Goal: Task Accomplishment & Management: Complete application form

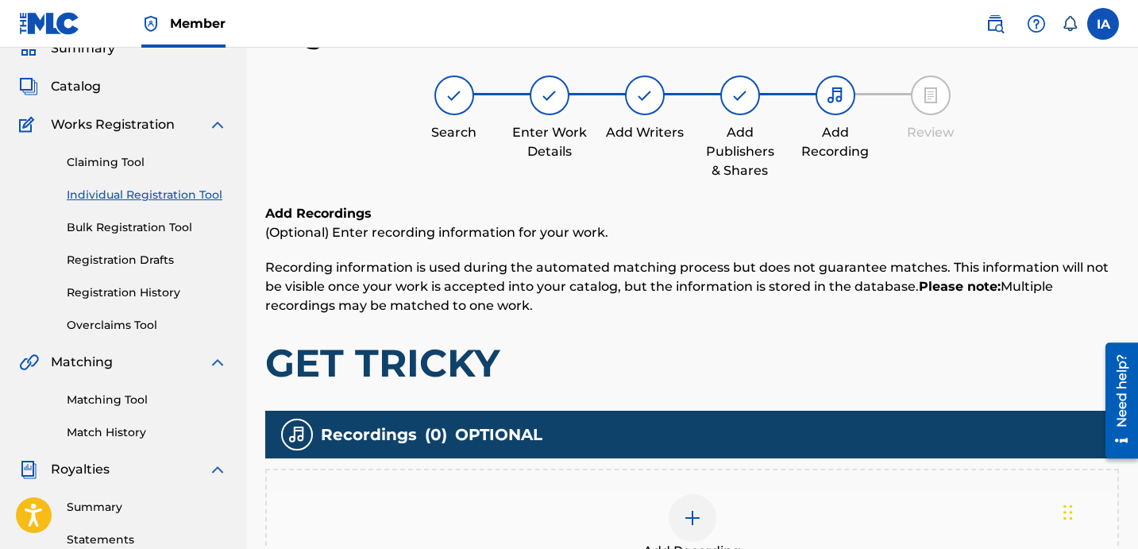
scroll to position [71, 0]
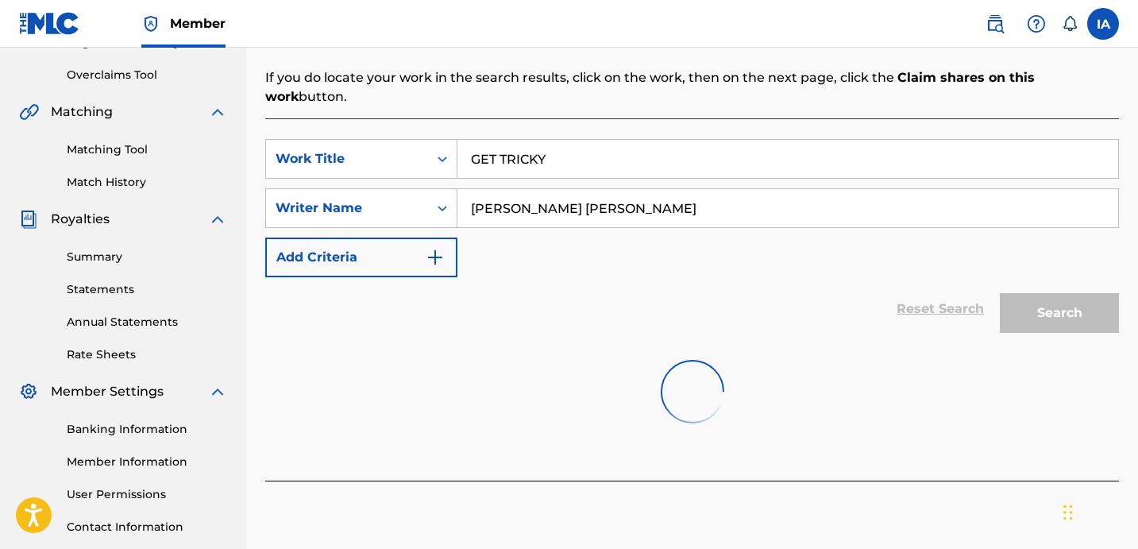
scroll to position [436, 0]
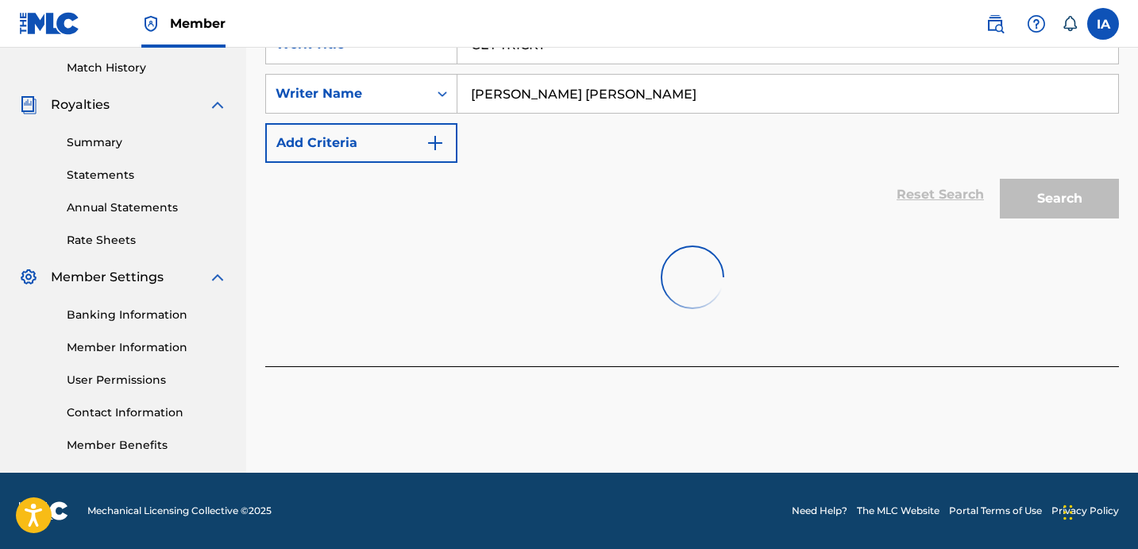
click at [569, 275] on div at bounding box center [691, 277] width 853 height 102
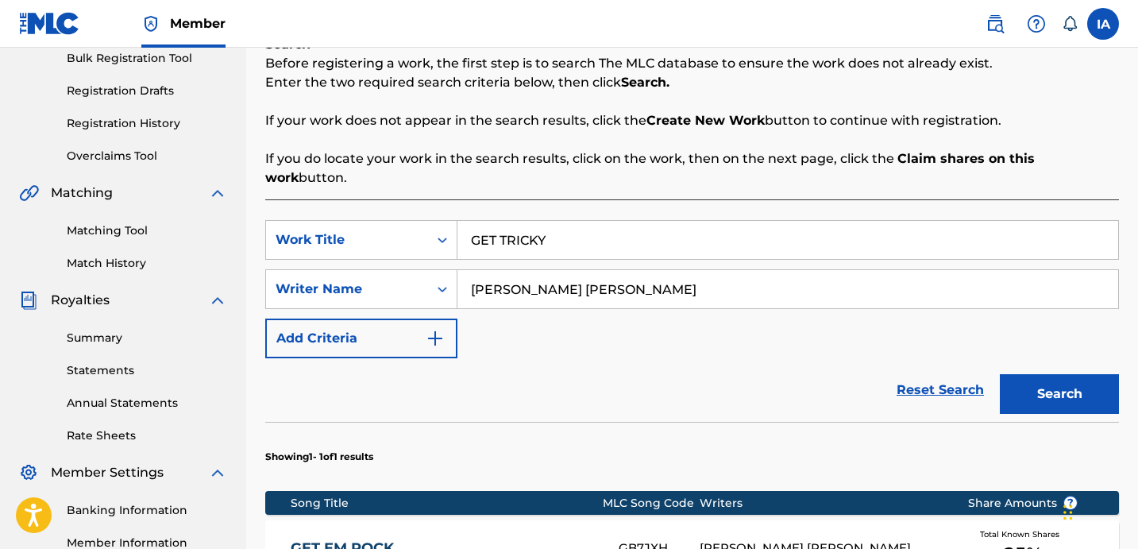
scroll to position [360, 0]
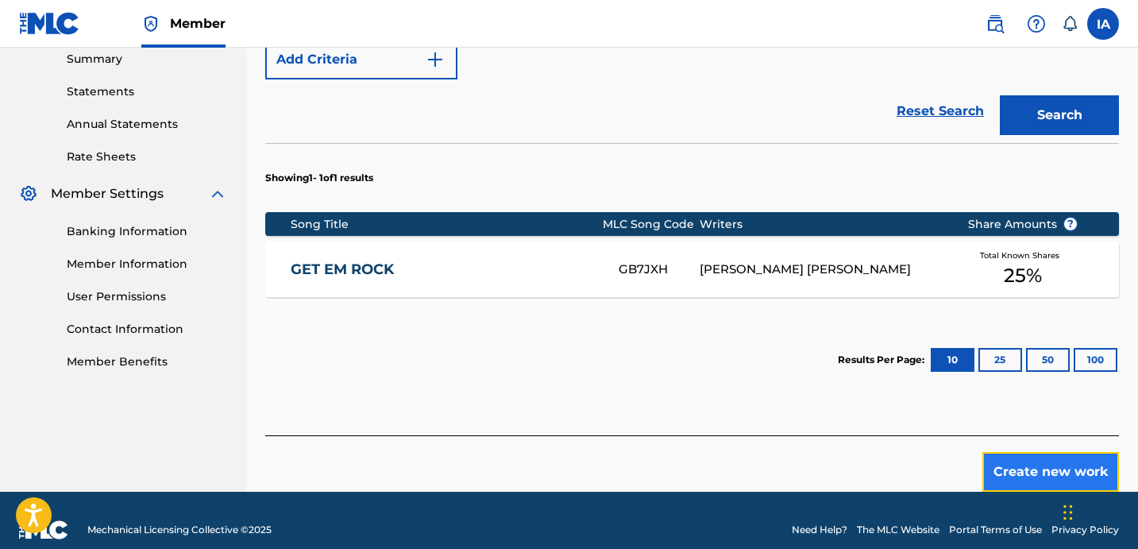
click at [1062, 456] on button "Create new work" at bounding box center [1050, 472] width 137 height 40
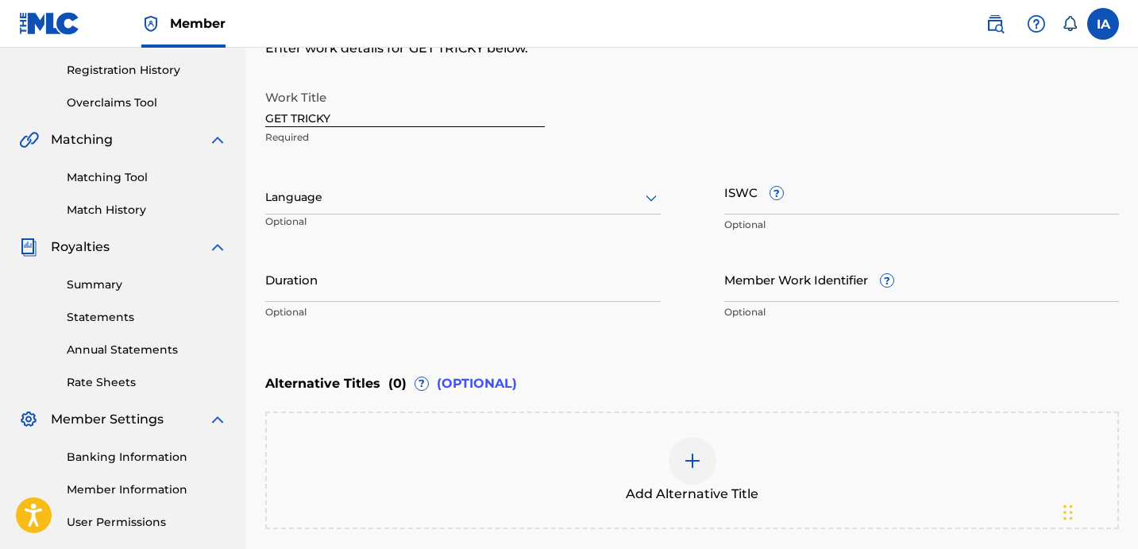
scroll to position [207, 0]
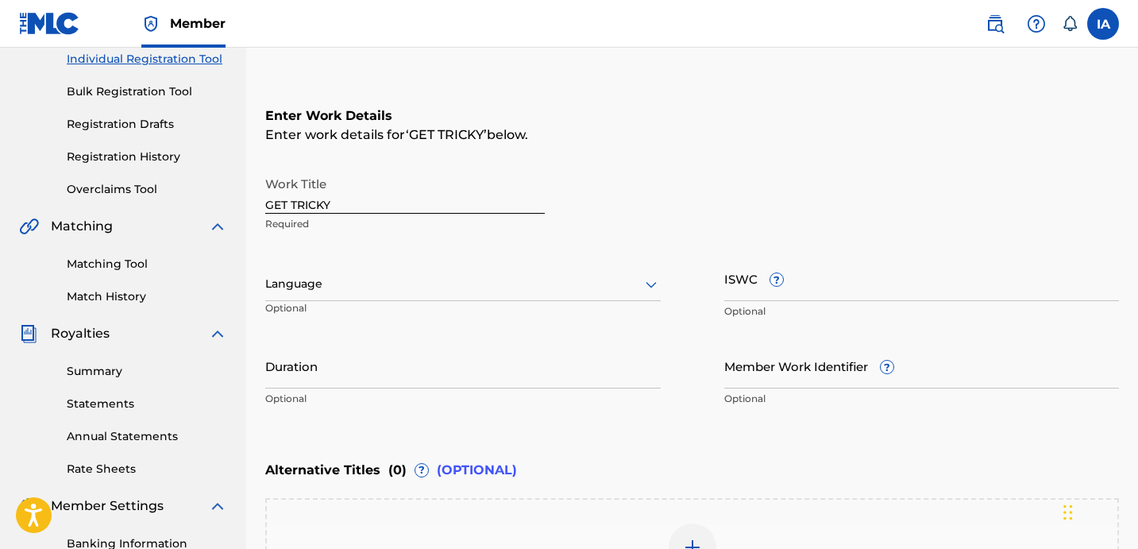
click at [449, 291] on div at bounding box center [462, 284] width 395 height 20
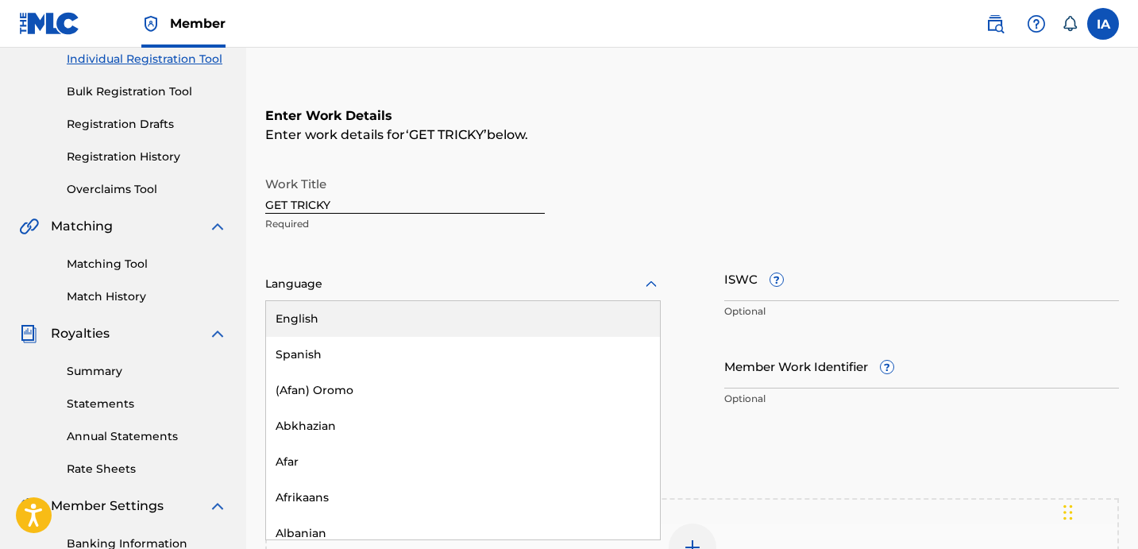
click at [453, 314] on div "English" at bounding box center [463, 319] width 394 height 36
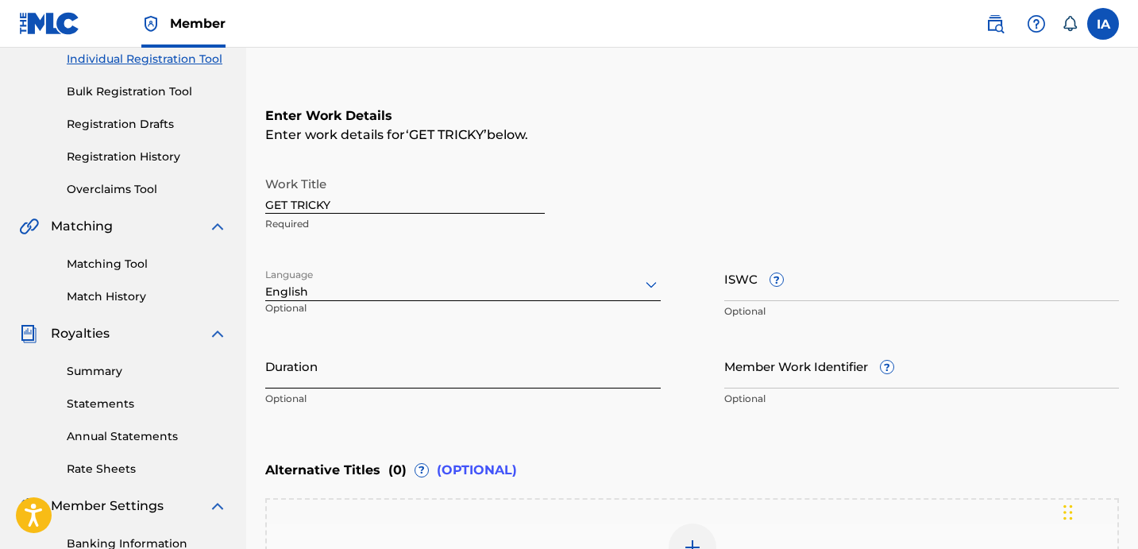
click at [352, 374] on input "Duration" at bounding box center [462, 365] width 395 height 45
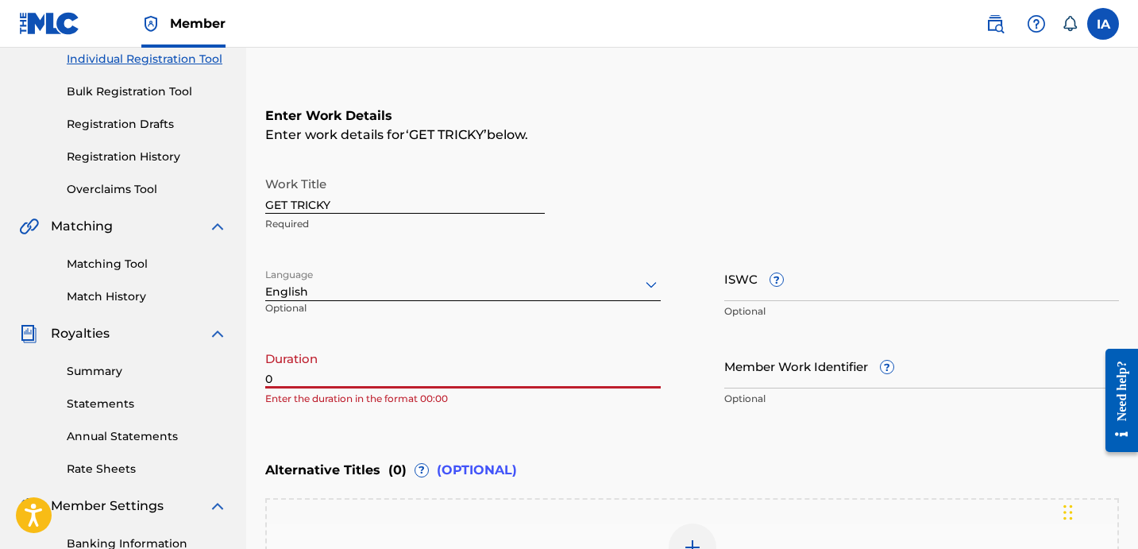
paste input "2:50"
type input "02:50"
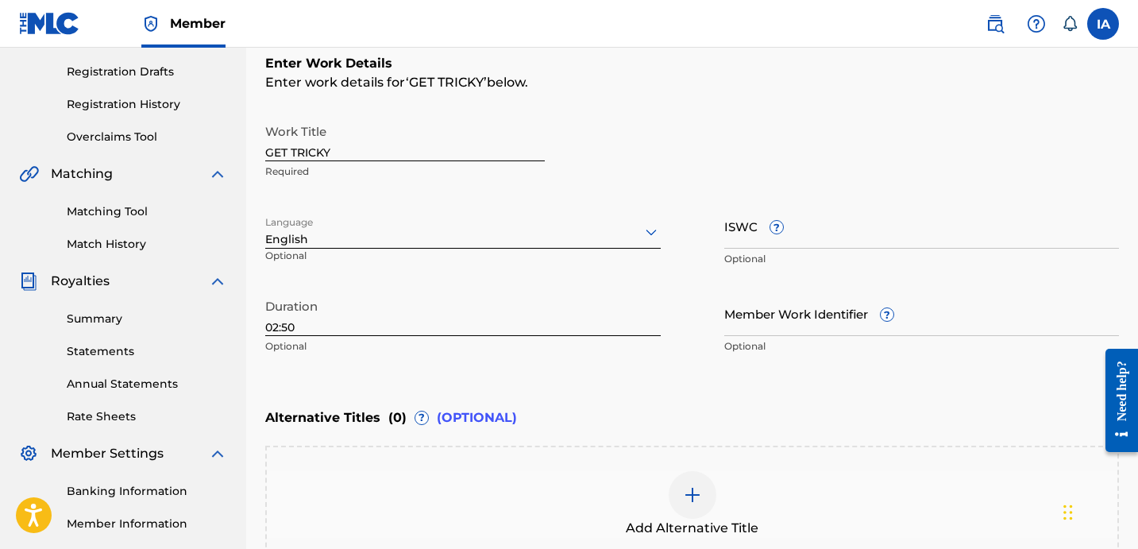
scroll to position [317, 0]
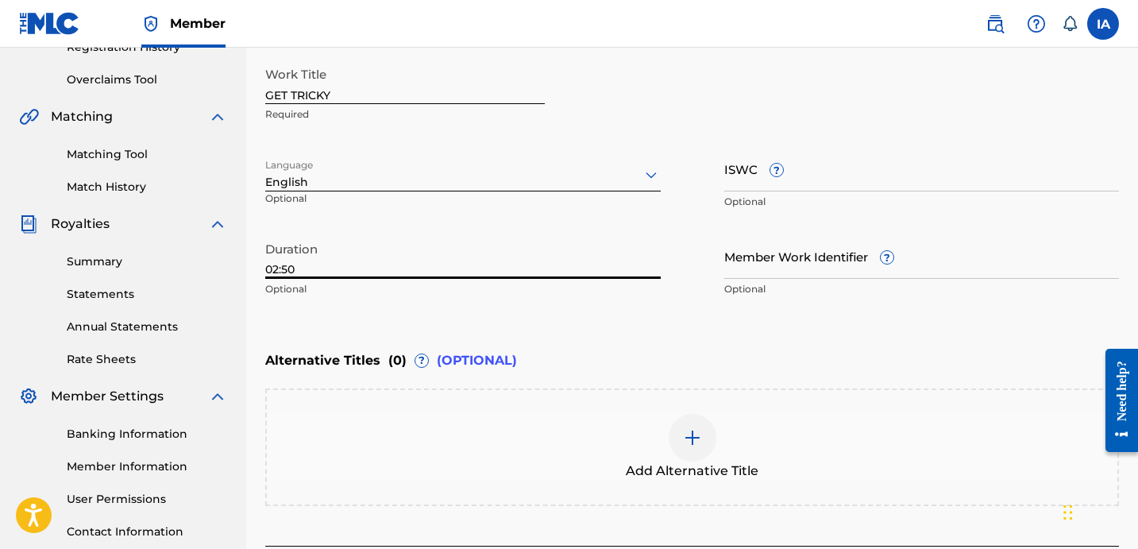
click at [663, 437] on div "Add Alternative Title" at bounding box center [692, 447] width 850 height 67
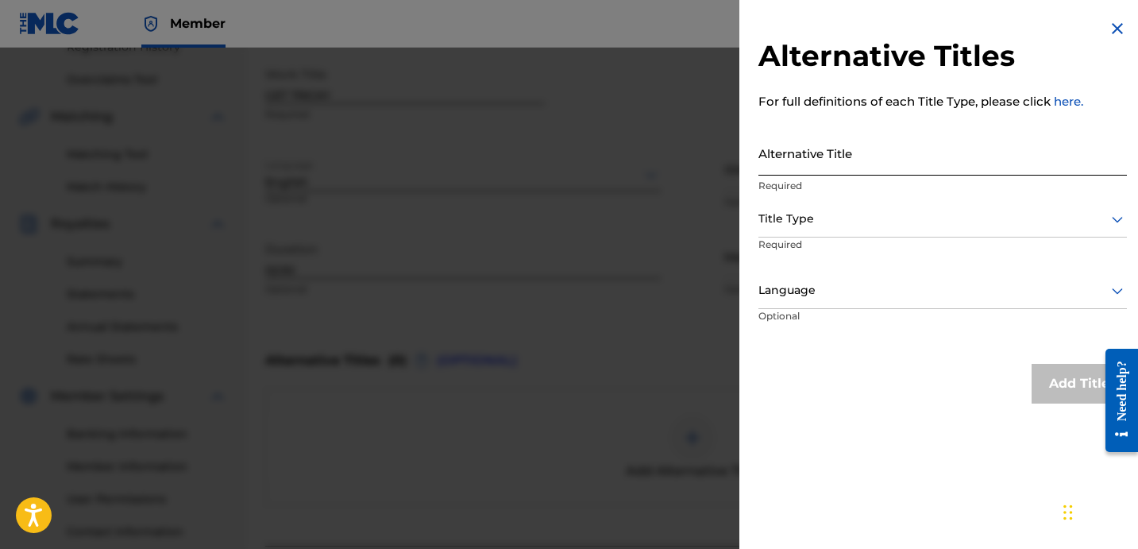
drag, startPoint x: 855, startPoint y: 149, endPoint x: 854, endPoint y: 157, distance: 8.0
click at [854, 149] on input "Alternative Title" at bounding box center [942, 152] width 368 height 45
paste input "GET TRICKY FEAT [PERSON_NAME] AND [PERSON_NAME]"
type input "GET TRICKY FEAT [PERSON_NAME] AND [PERSON_NAME]"
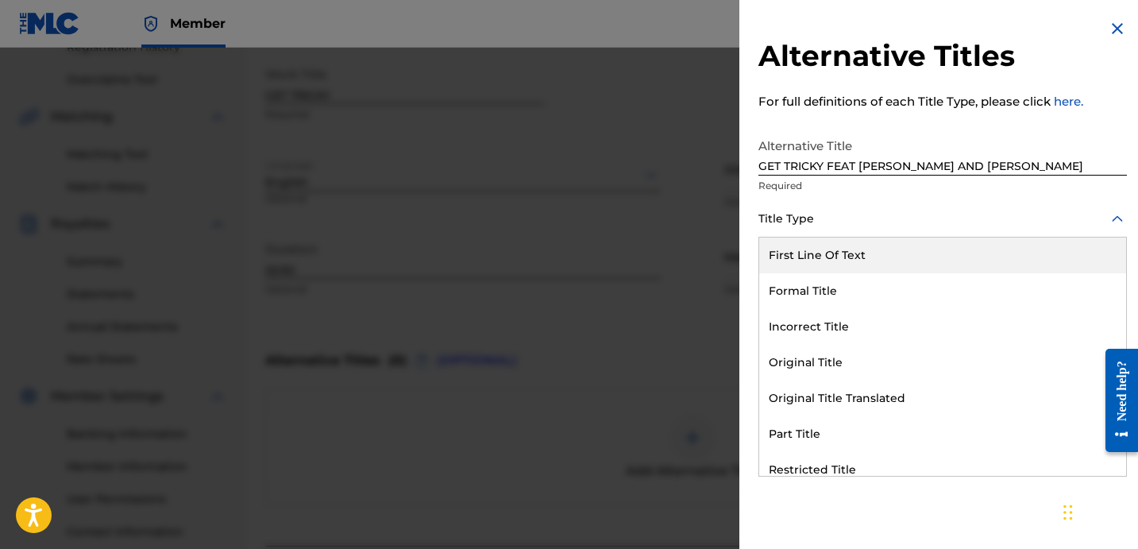
click at [859, 229] on div "Title Type" at bounding box center [942, 220] width 368 height 36
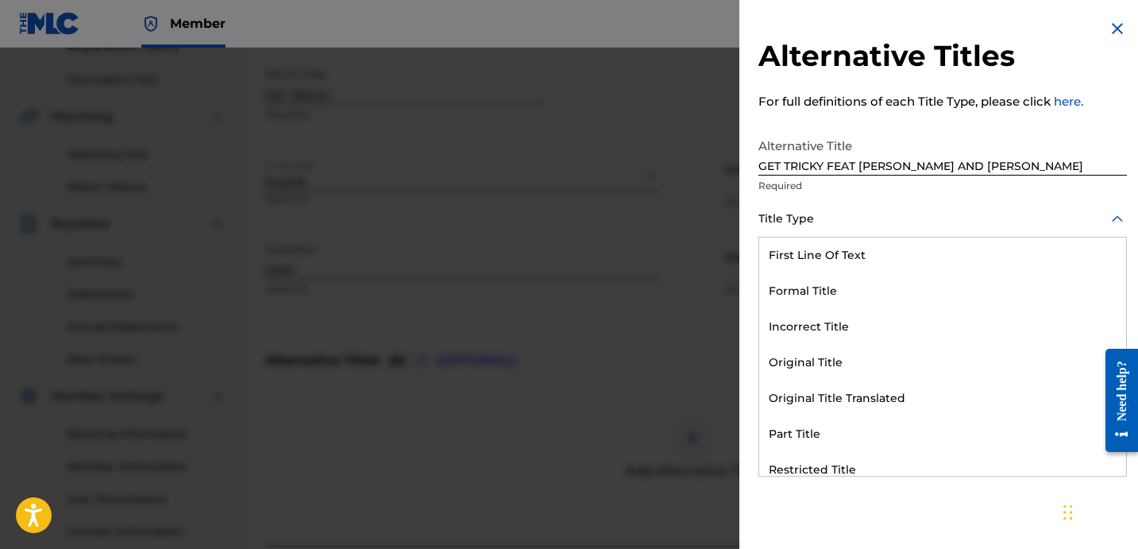
scroll to position [155, 0]
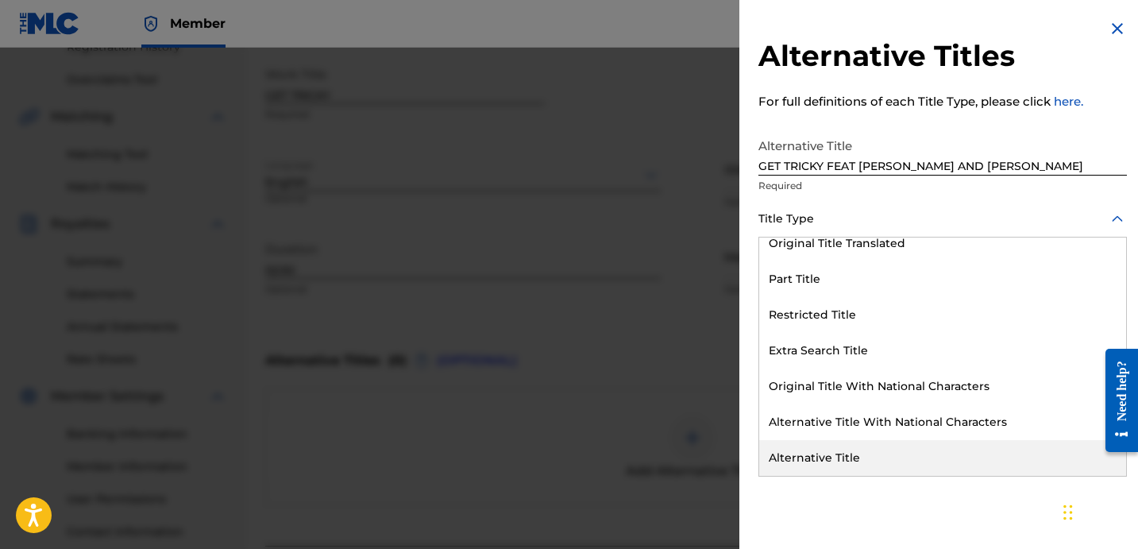
click at [835, 449] on div "Alternative Title" at bounding box center [942, 458] width 367 height 36
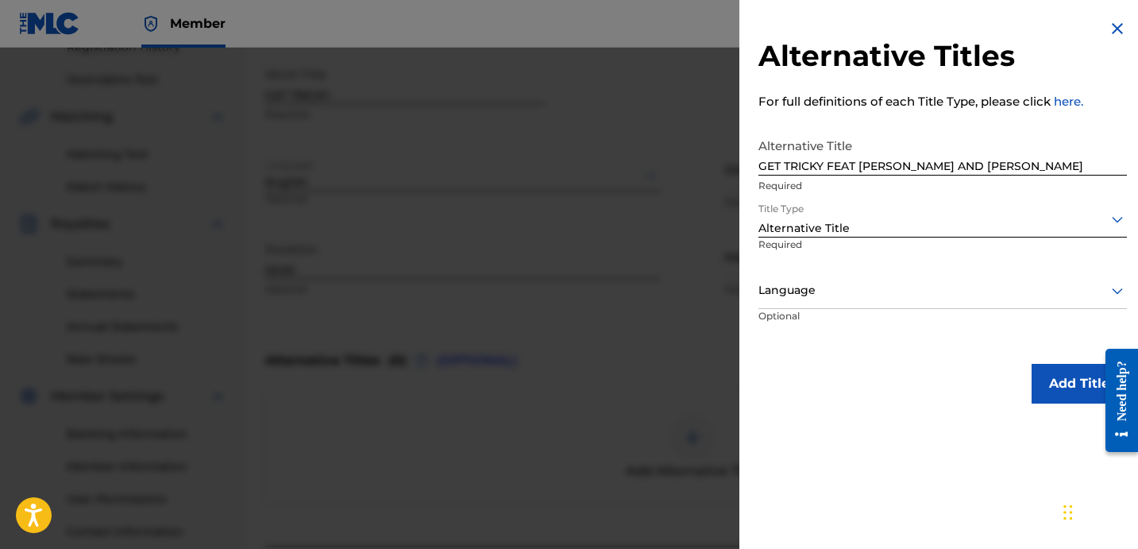
click at [812, 303] on div "Language" at bounding box center [942, 291] width 368 height 36
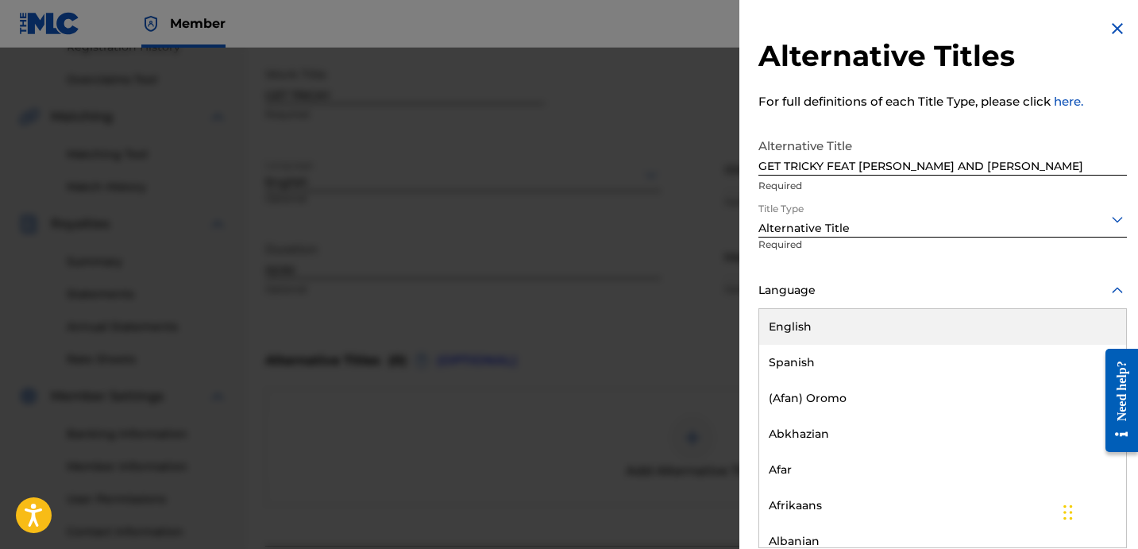
click at [838, 325] on div "English" at bounding box center [942, 327] width 367 height 36
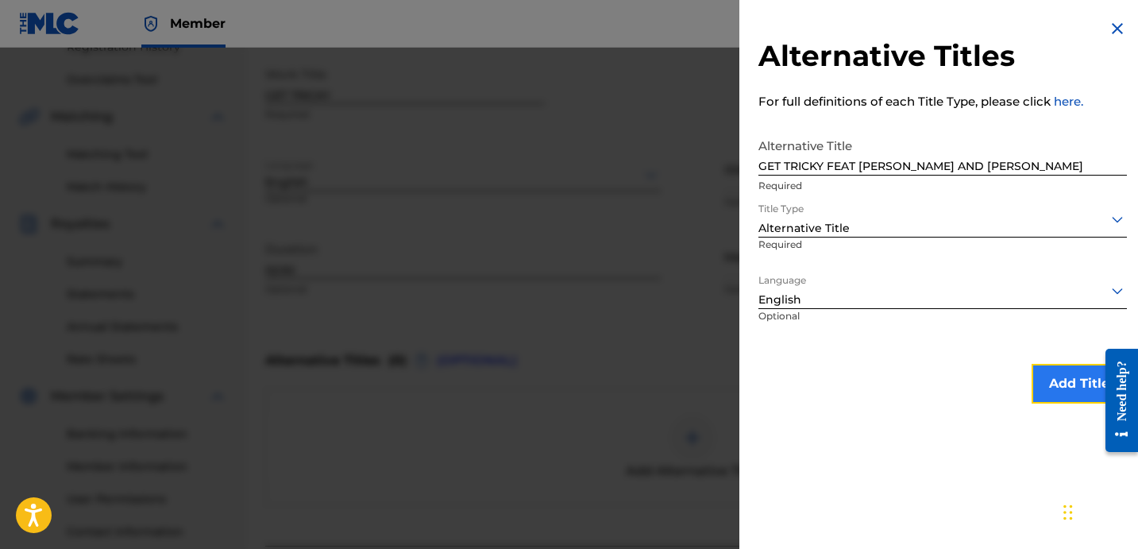
click at [1049, 383] on button "Add Title" at bounding box center [1078, 384] width 95 height 40
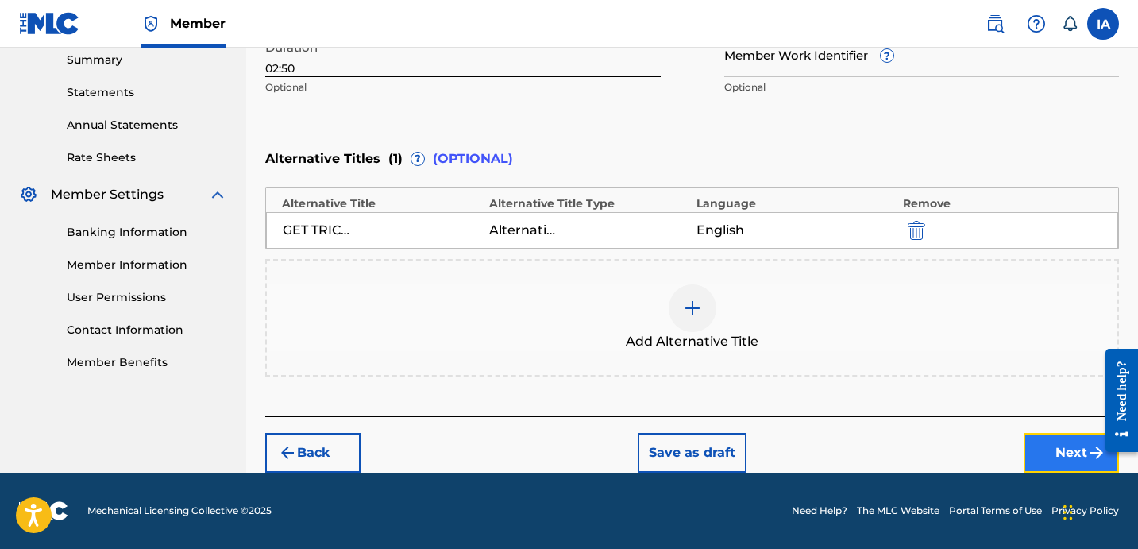
click at [1041, 452] on button "Next" at bounding box center [1070, 453] width 95 height 40
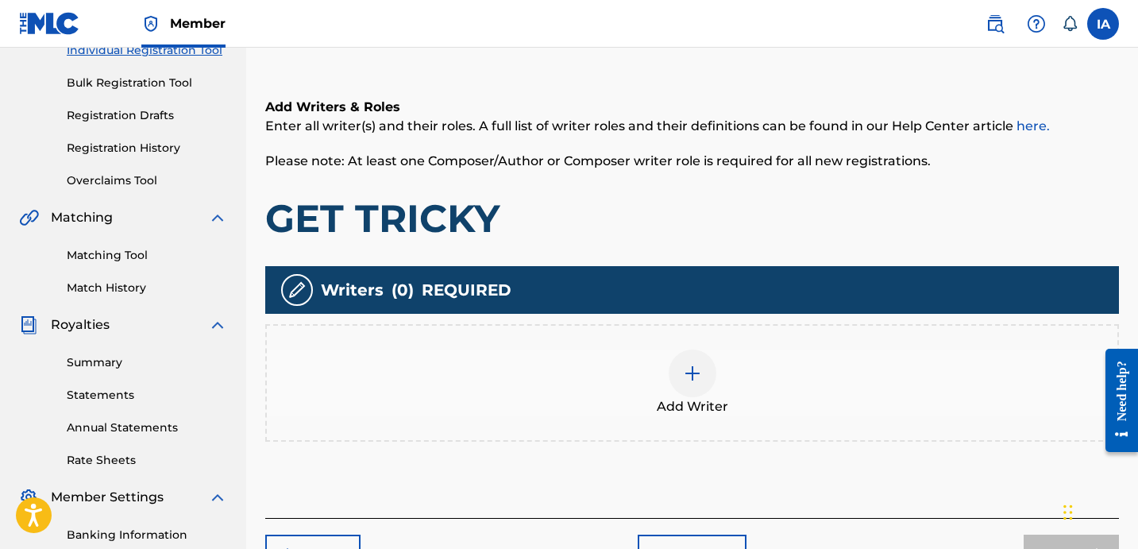
scroll to position [71, 0]
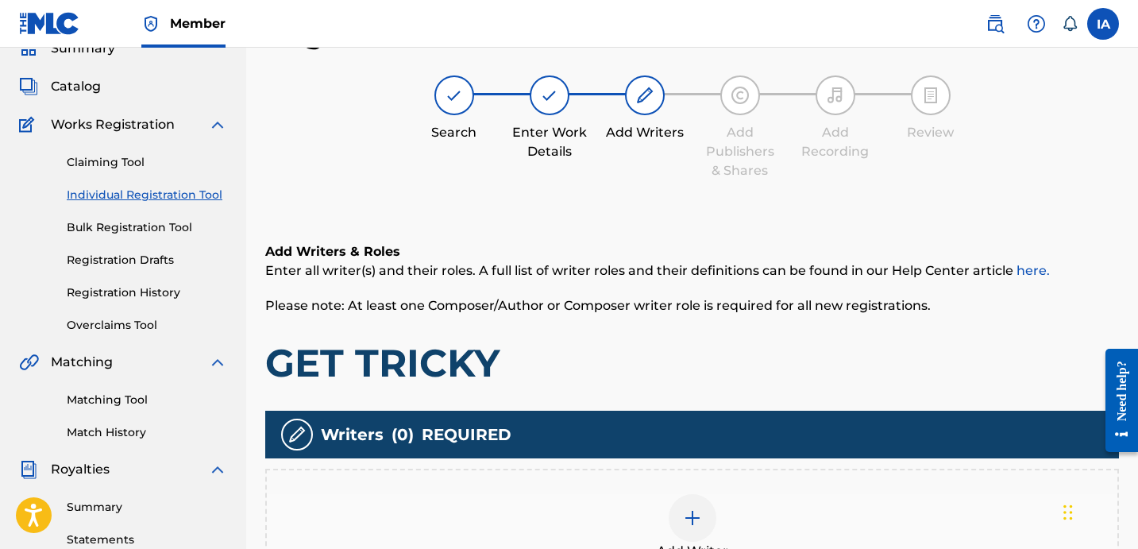
click at [669, 535] on div "Add Writer" at bounding box center [692, 527] width 850 height 67
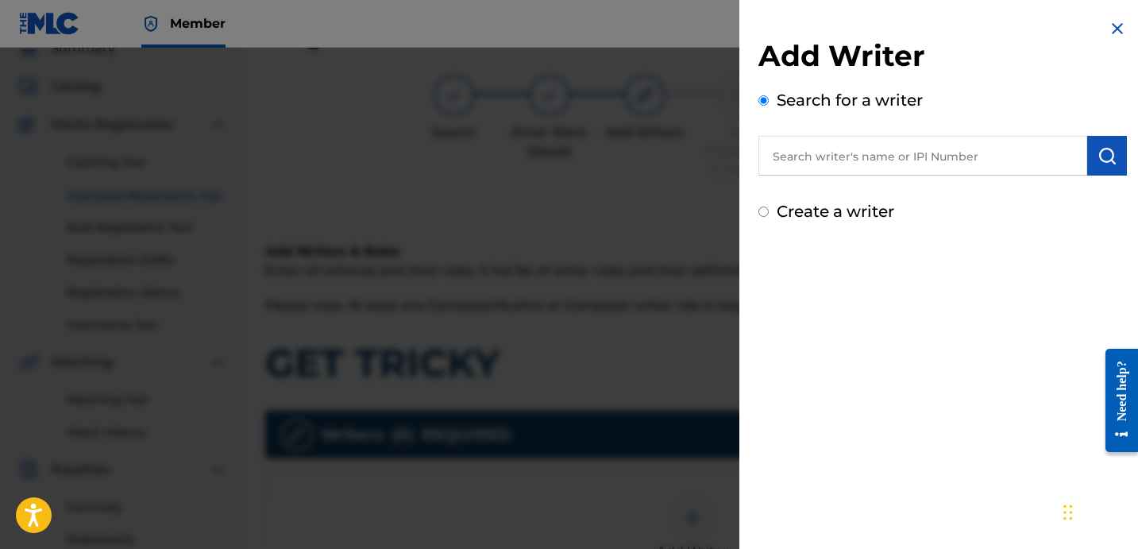
click at [951, 155] on input "text" at bounding box center [922, 156] width 329 height 40
paste input "[PERSON_NAME] [PERSON_NAME]"
type input "[PERSON_NAME] [PERSON_NAME]"
click at [1106, 171] on button "submit" at bounding box center [1107, 156] width 40 height 40
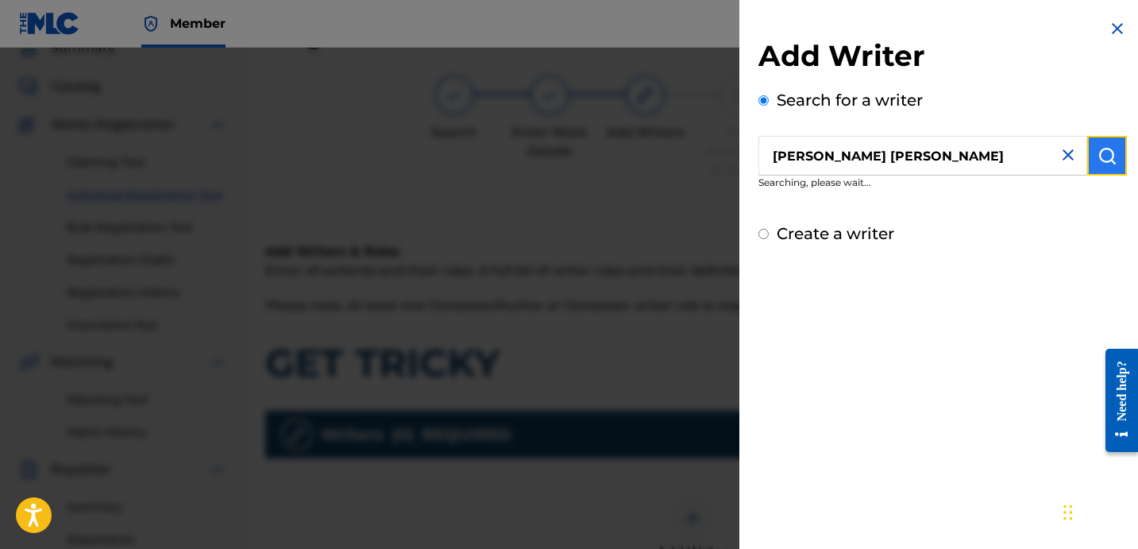
click at [1107, 166] on button "submit" at bounding box center [1107, 156] width 40 height 40
click at [969, 320] on div "Add Writer Search for a writer [PERSON_NAME] [PERSON_NAME] Searching, please wa…" at bounding box center [942, 274] width 406 height 549
click at [1101, 160] on img "submit" at bounding box center [1106, 155] width 19 height 19
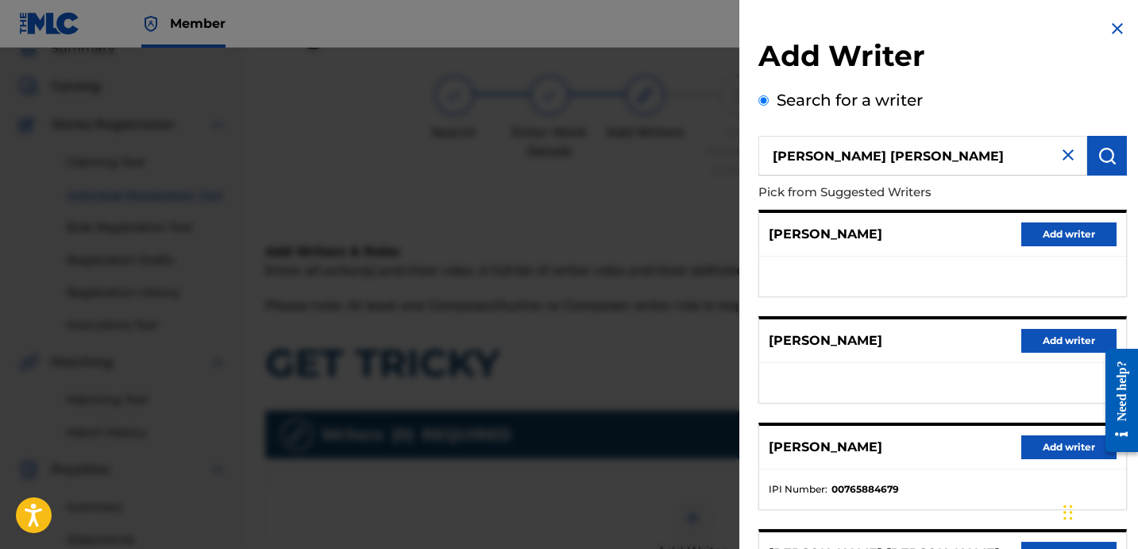
click at [1107, 29] on img at bounding box center [1116, 28] width 19 height 19
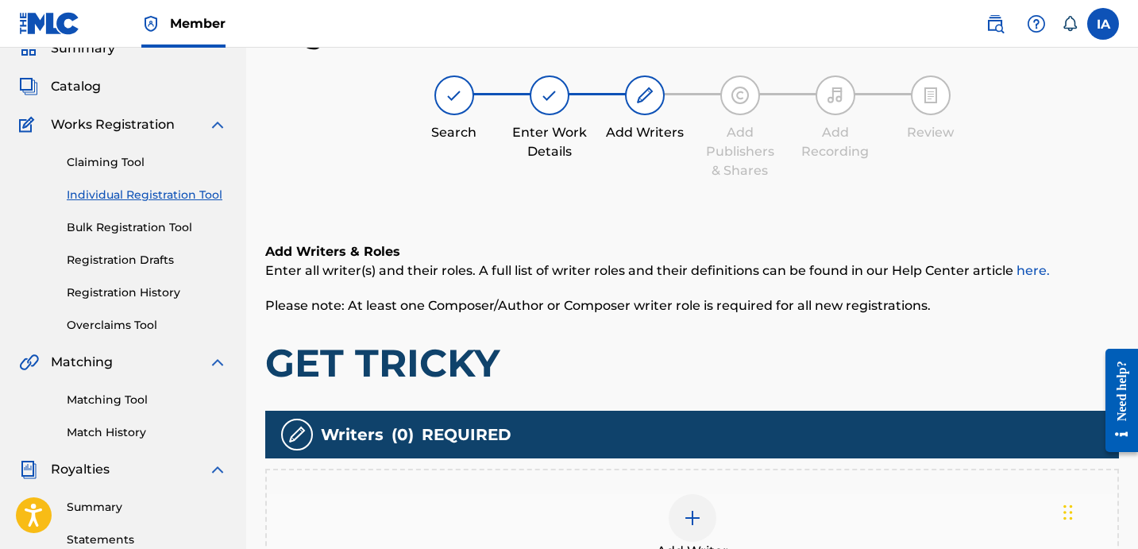
click at [775, 517] on div "Add Writer" at bounding box center [692, 527] width 850 height 67
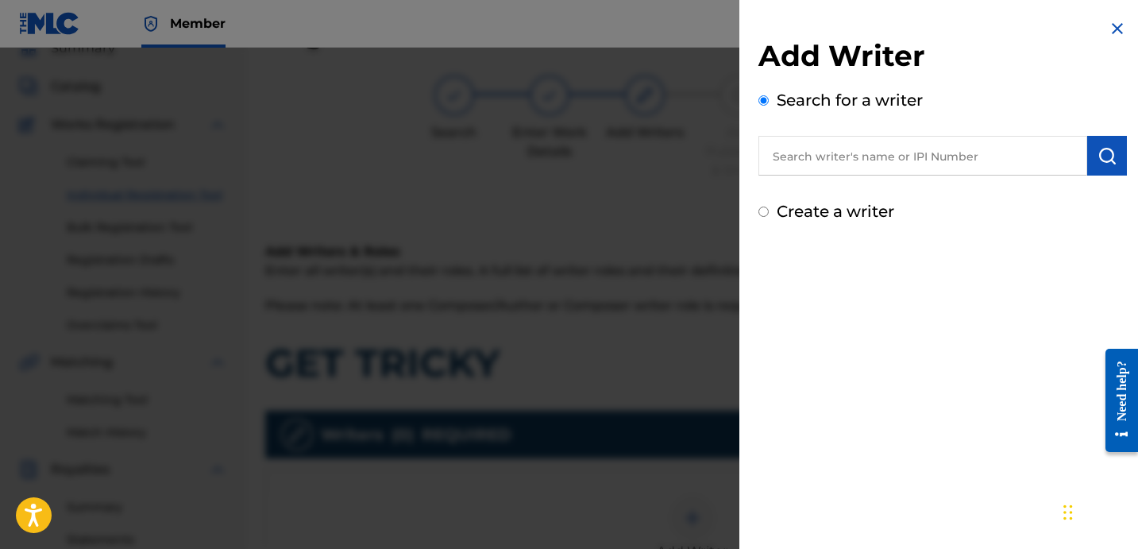
click at [869, 171] on input "text" at bounding box center [922, 156] width 329 height 40
paste input "[PERSON_NAME] [PERSON_NAME]"
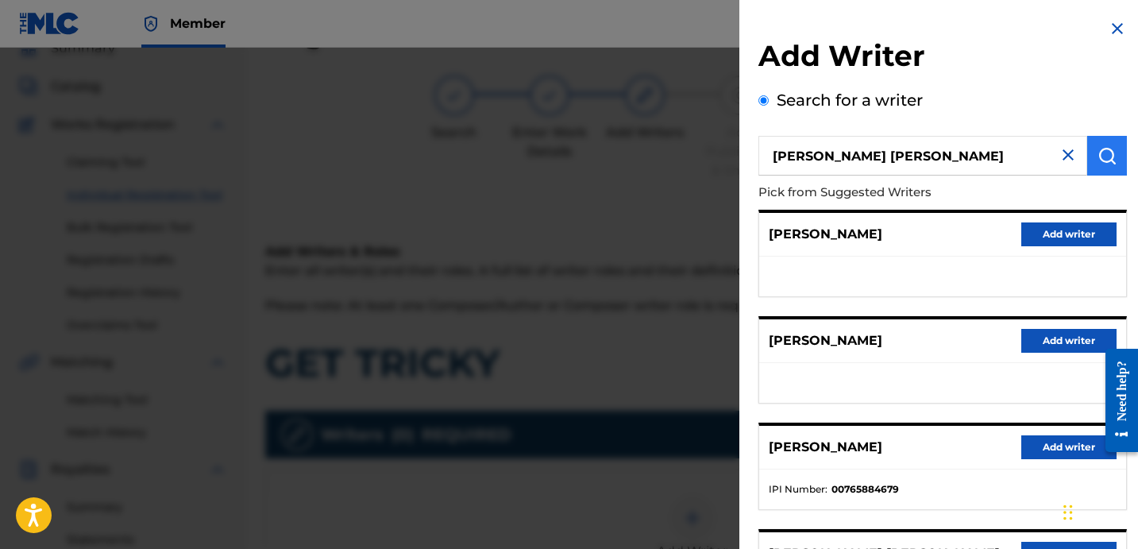
type input "[PERSON_NAME] [PERSON_NAME]"
click at [1113, 152] on button "submit" at bounding box center [1107, 156] width 40 height 40
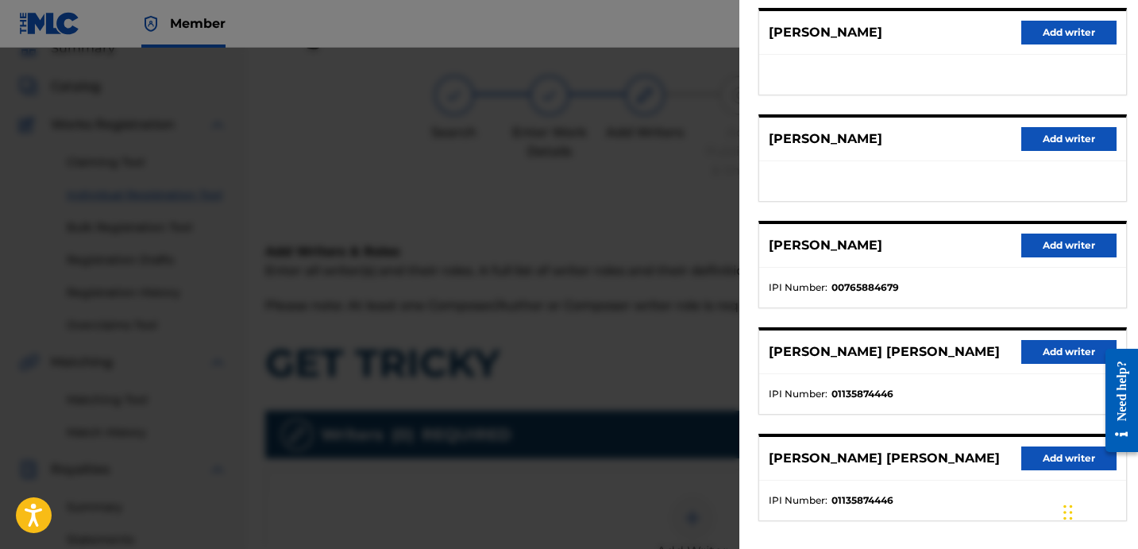
scroll to position [274, 0]
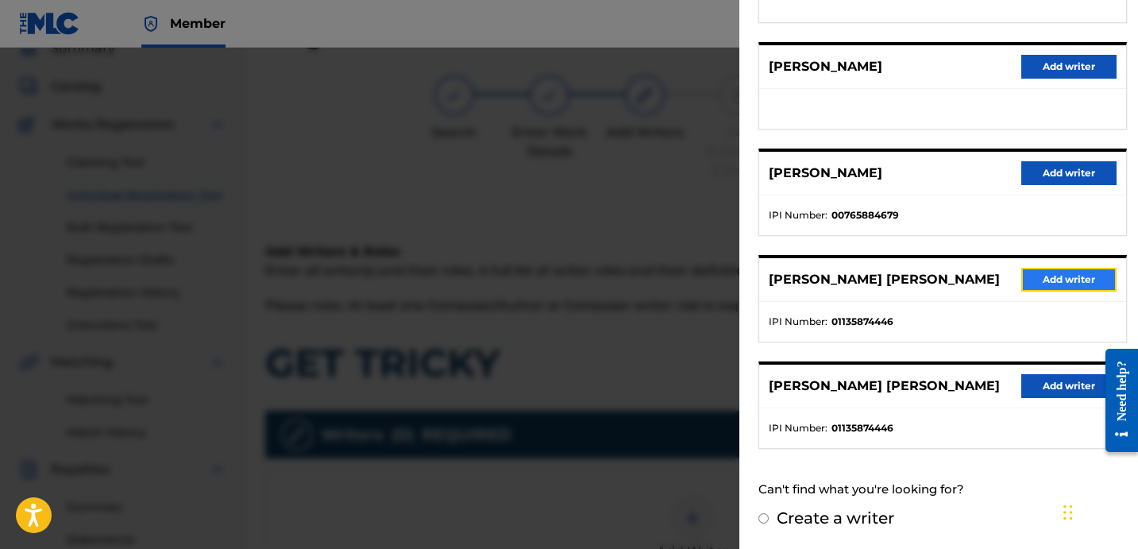
click at [1068, 275] on button "Add writer" at bounding box center [1068, 280] width 95 height 24
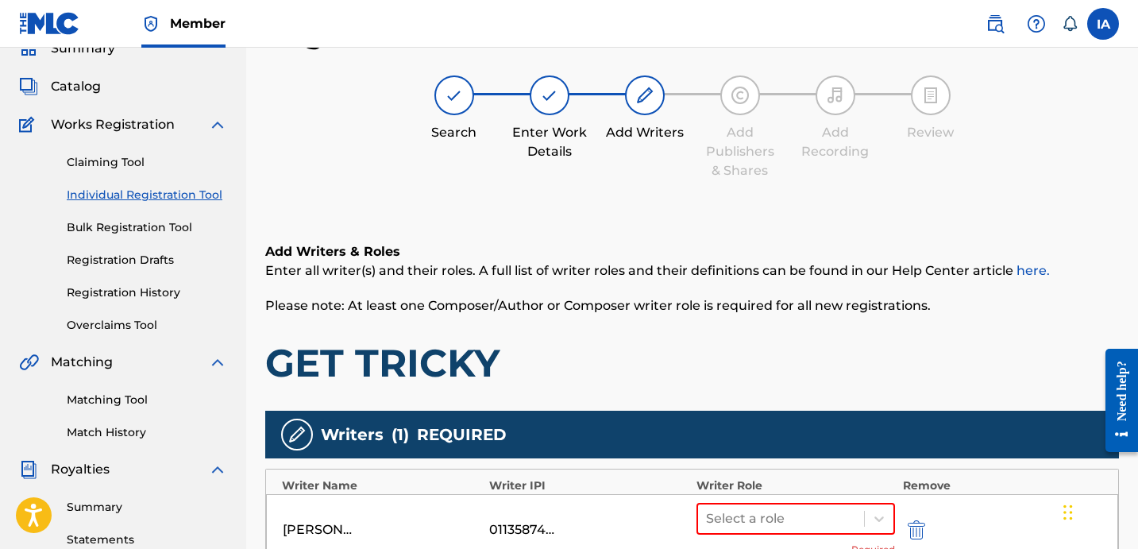
click at [824, 361] on h1 "GET TRICKY" at bounding box center [691, 363] width 853 height 48
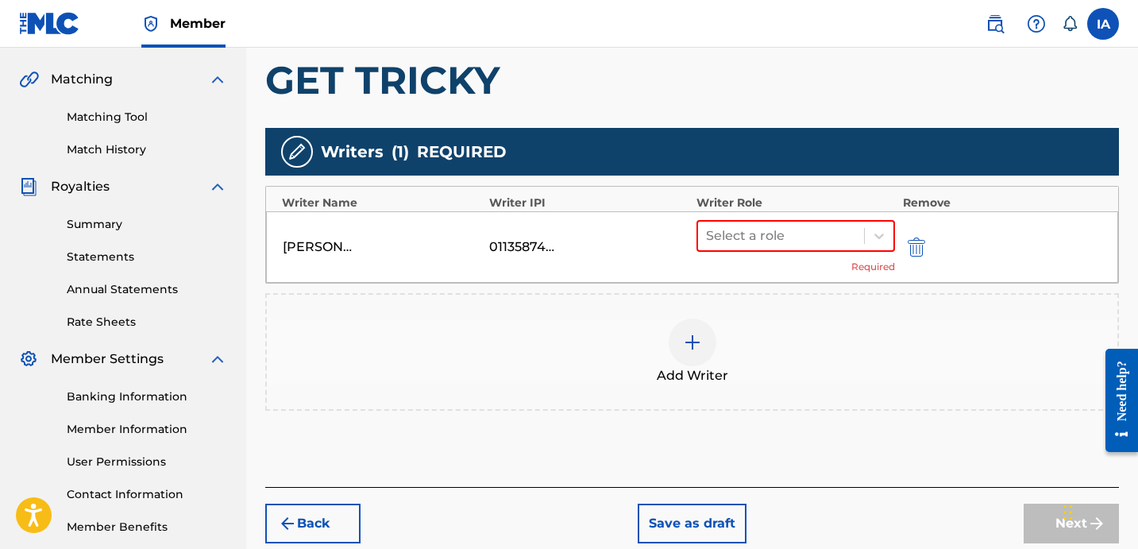
scroll to position [356, 0]
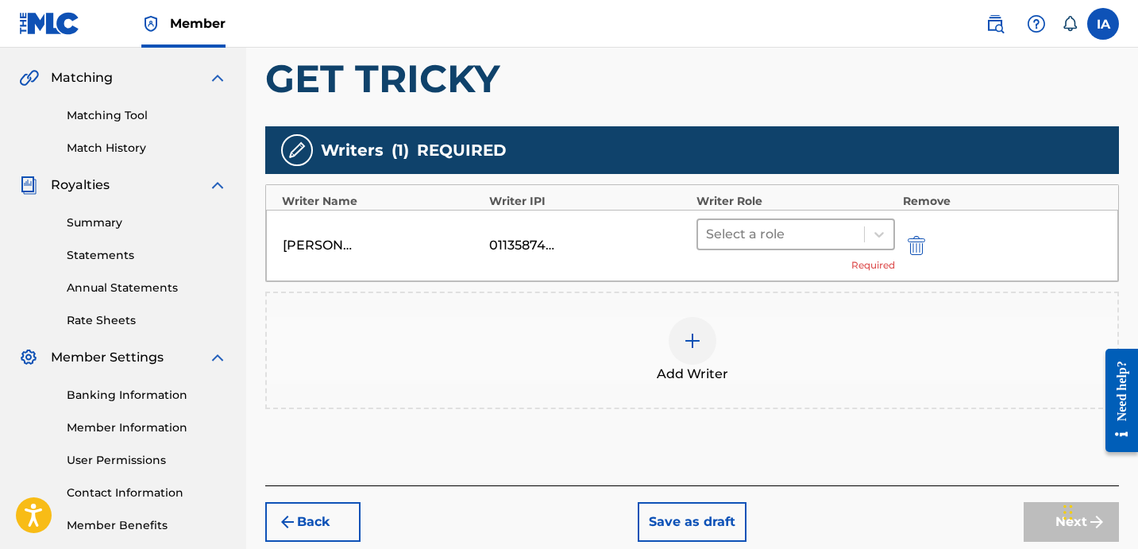
click at [801, 246] on div "Select a role" at bounding box center [781, 234] width 166 height 29
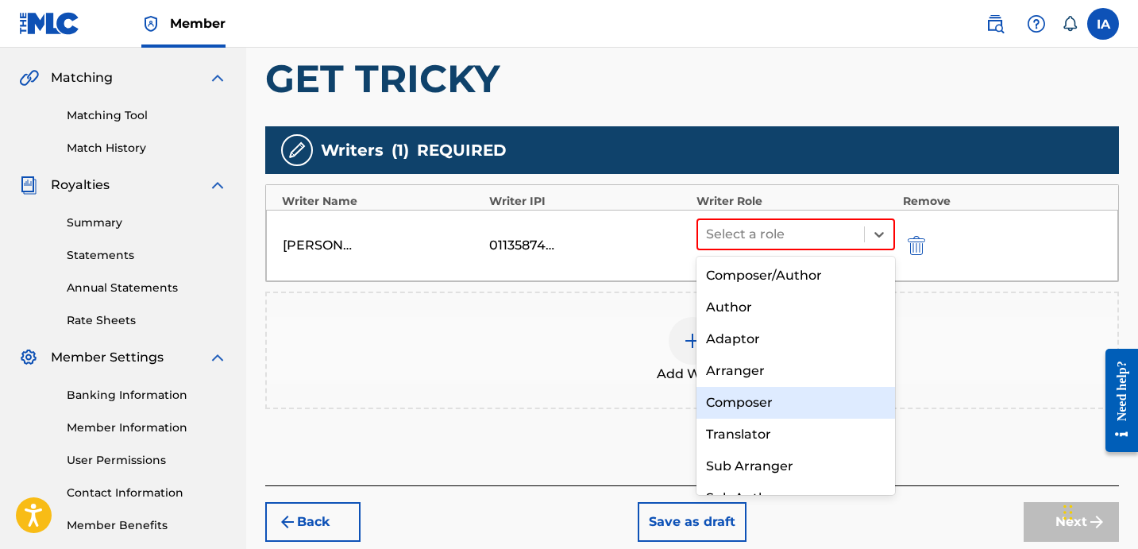
click at [761, 412] on div "Composer" at bounding box center [795, 403] width 198 height 32
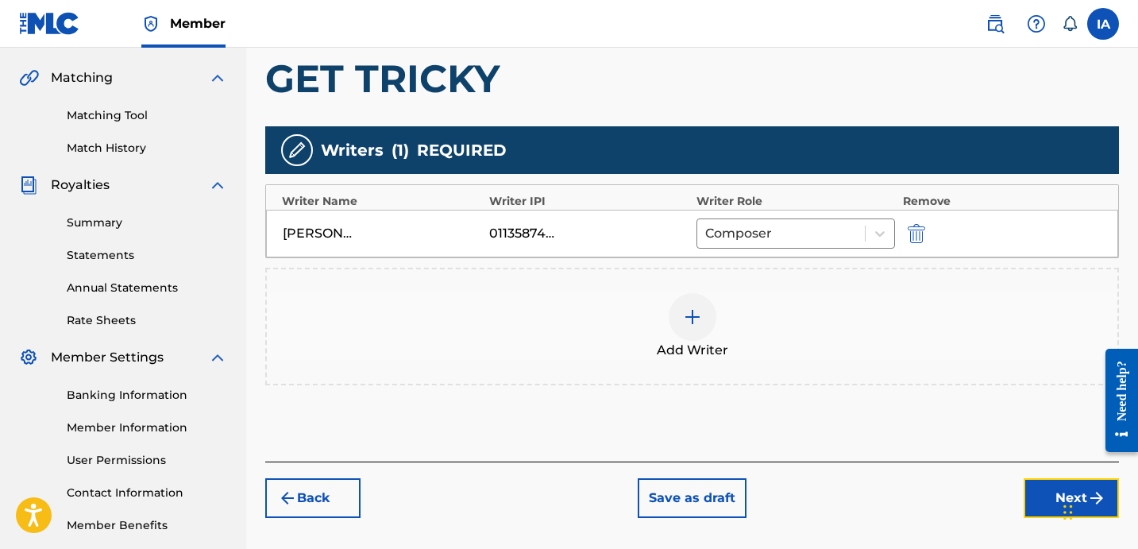
click at [1026, 490] on button "Next" at bounding box center [1070, 498] width 95 height 40
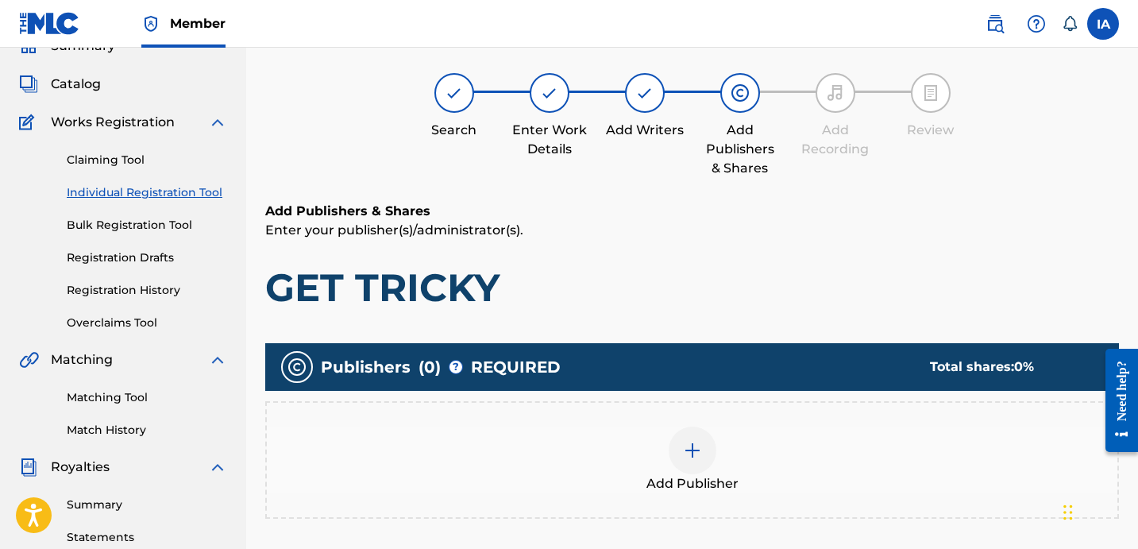
scroll to position [75, 0]
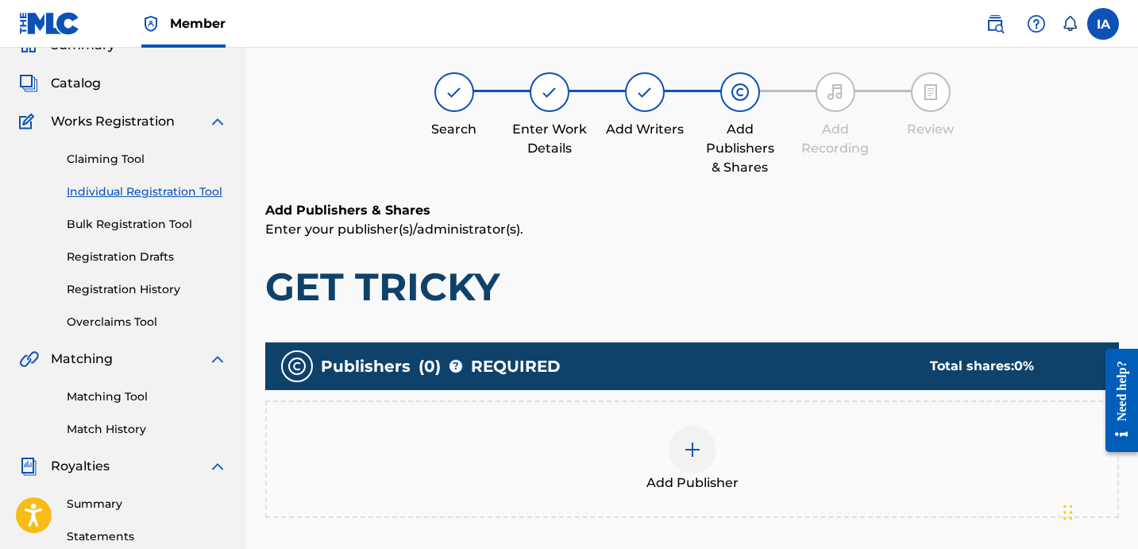
click at [922, 439] on div "Add Publisher" at bounding box center [692, 458] width 850 height 67
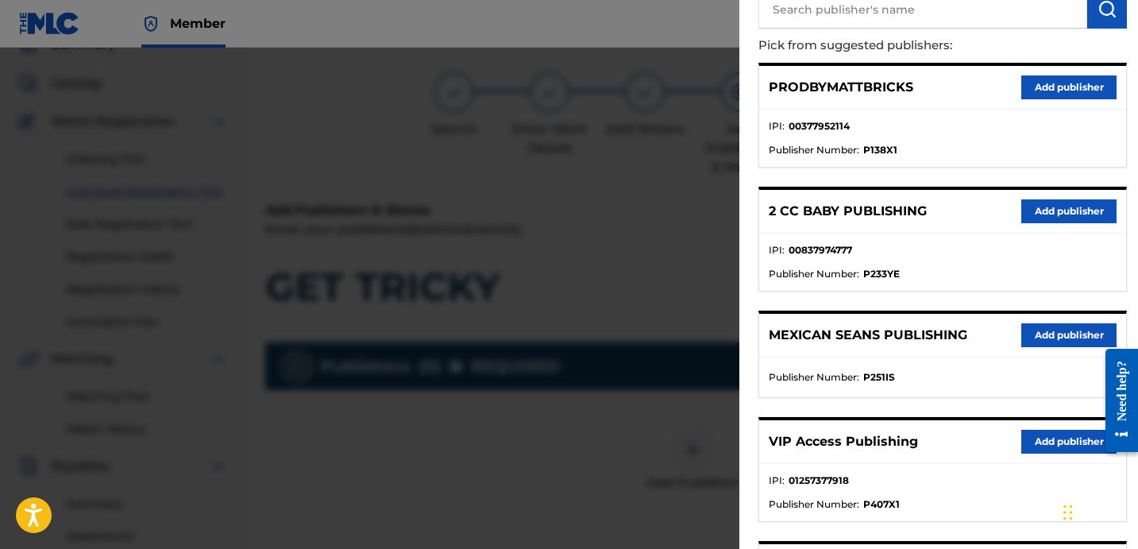
scroll to position [0, 0]
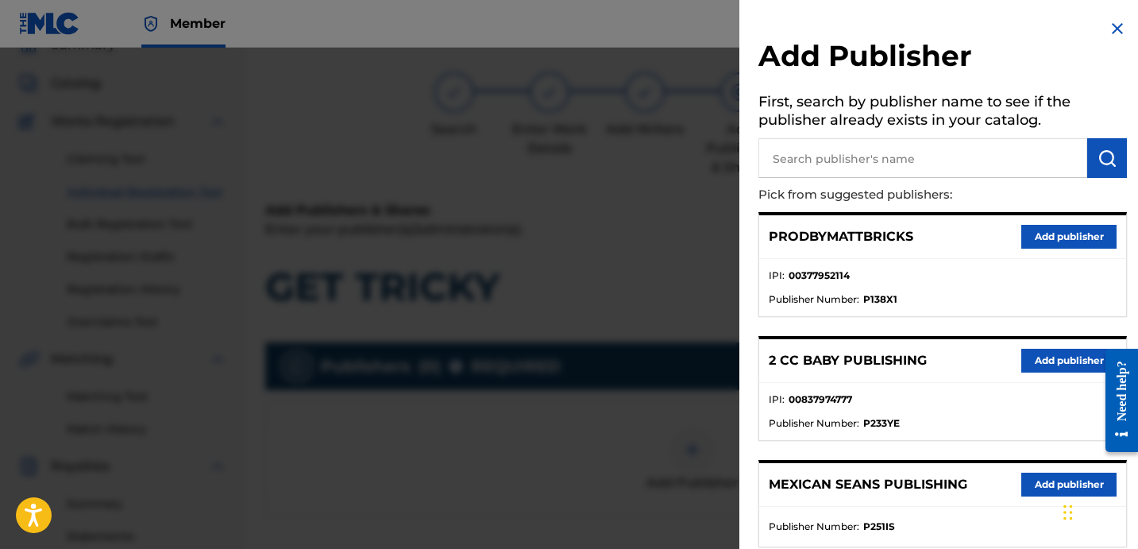
click at [901, 160] on input "text" at bounding box center [922, 158] width 329 height 40
type input "FARIEL"
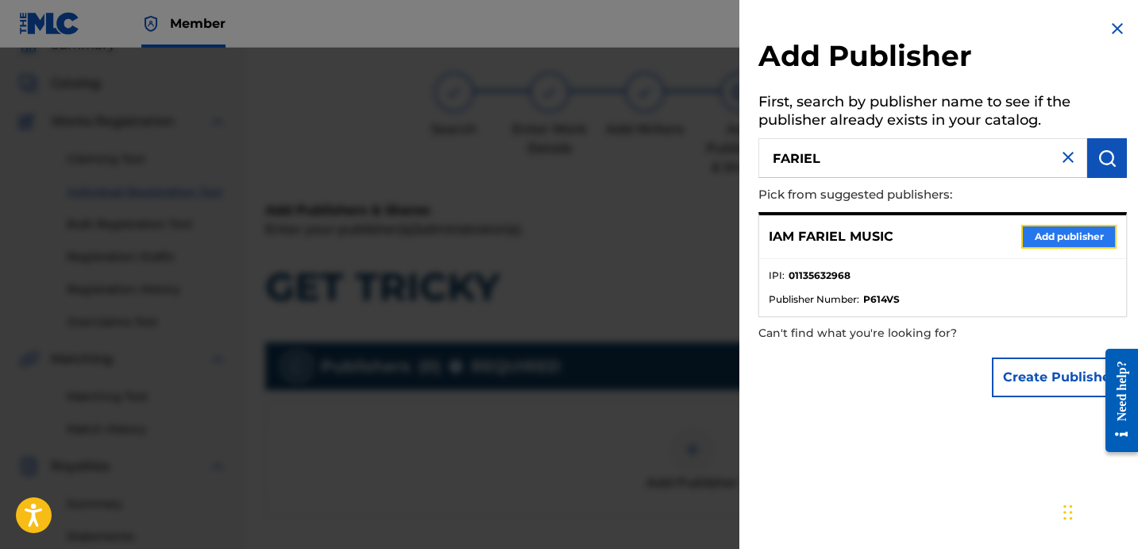
click at [1053, 230] on button "Add publisher" at bounding box center [1068, 237] width 95 height 24
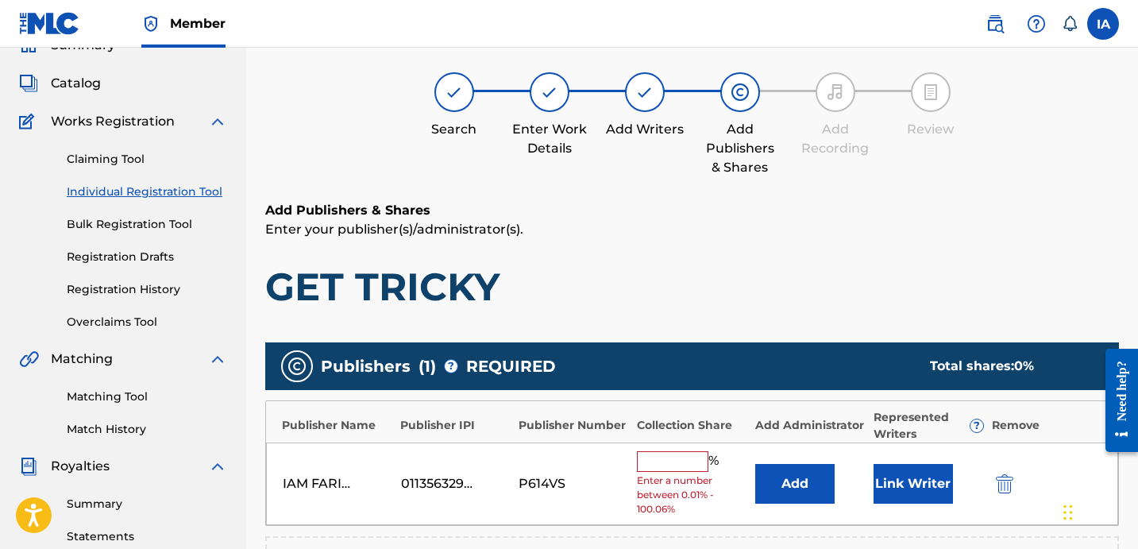
click at [687, 458] on input "text" at bounding box center [672, 461] width 71 height 21
click at [655, 461] on input "text" at bounding box center [672, 461] width 71 height 21
type input "50"
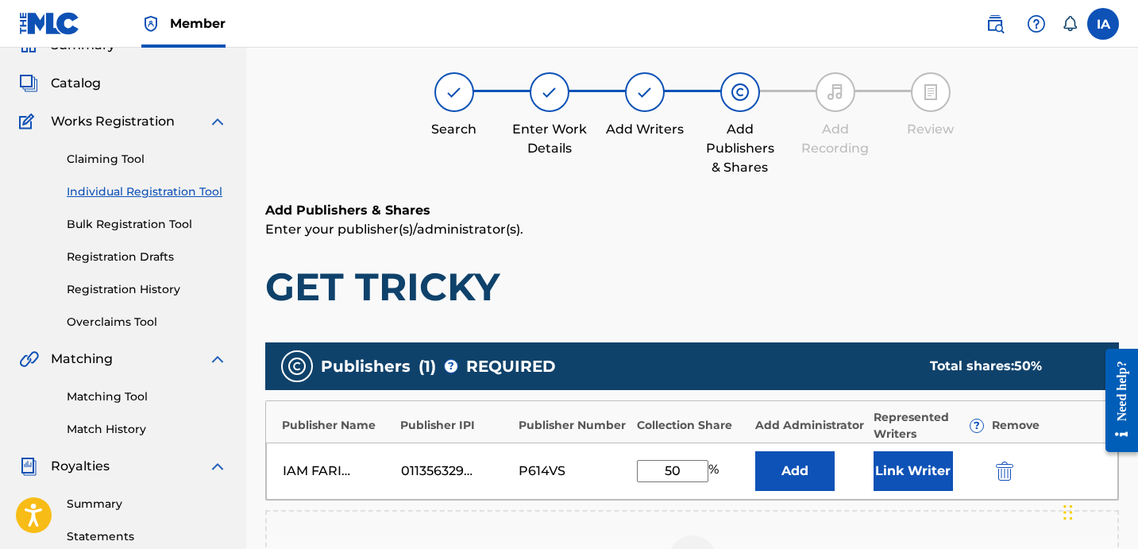
drag, startPoint x: 694, startPoint y: 474, endPoint x: 582, endPoint y: 435, distance: 118.5
click at [602, 448] on div "IAM FARIEL MUSIC 01135632968 P614VS 50 % Add Link Writer" at bounding box center [692, 470] width 852 height 57
click at [785, 442] on div "IAM FARIEL MUSIC 01135632968 P614VS 50 % Add Link Writer" at bounding box center [692, 470] width 852 height 57
click at [821, 482] on button "Add" at bounding box center [794, 471] width 79 height 40
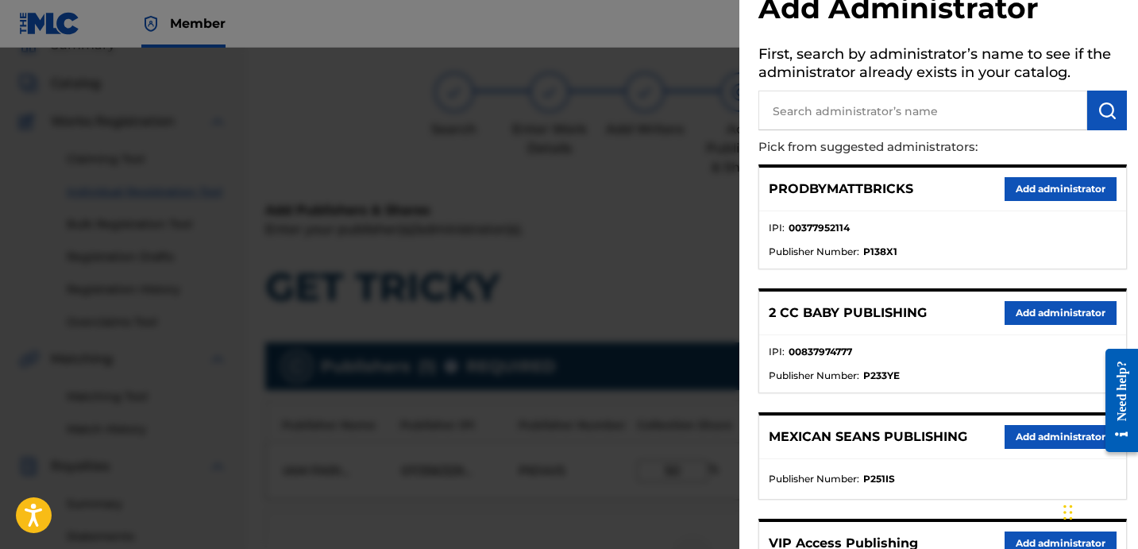
scroll to position [302, 0]
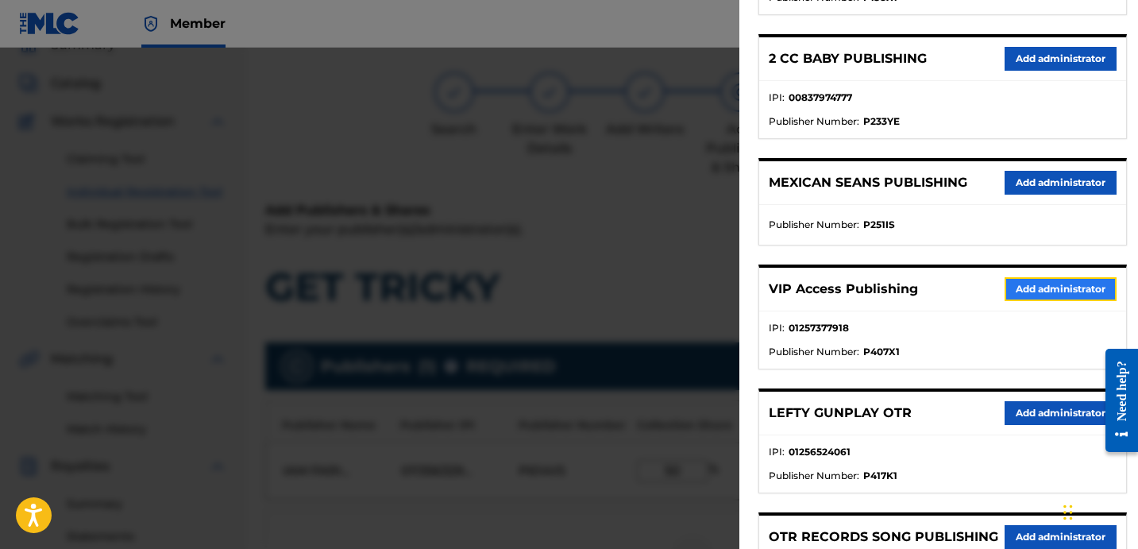
click at [1014, 292] on button "Add administrator" at bounding box center [1060, 289] width 112 height 24
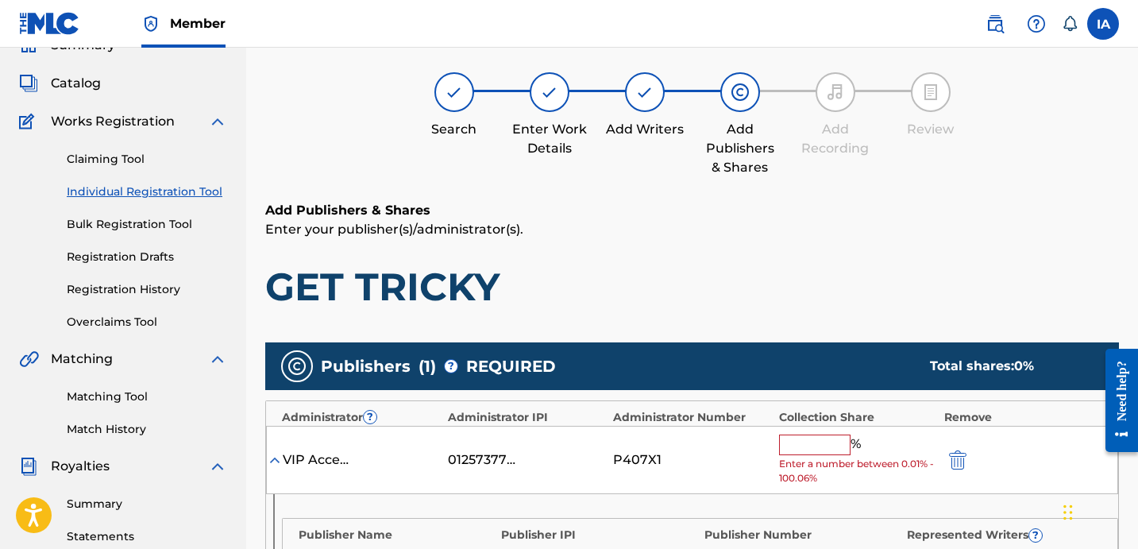
click at [841, 445] on input "text" at bounding box center [814, 444] width 71 height 21
paste input "50"
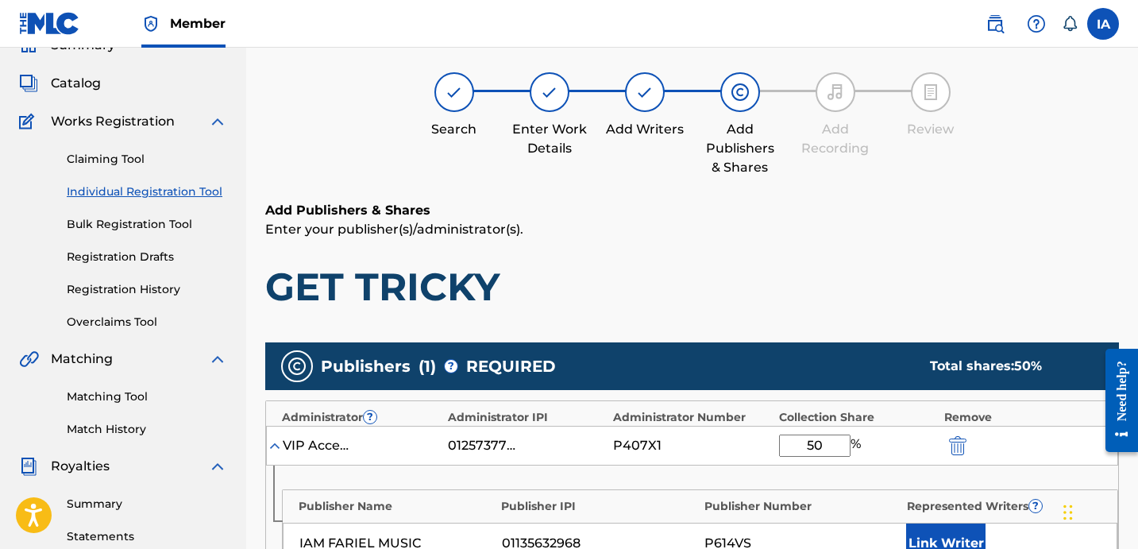
type input "50"
click at [826, 291] on h1 "GET TRICKY" at bounding box center [691, 287] width 853 height 48
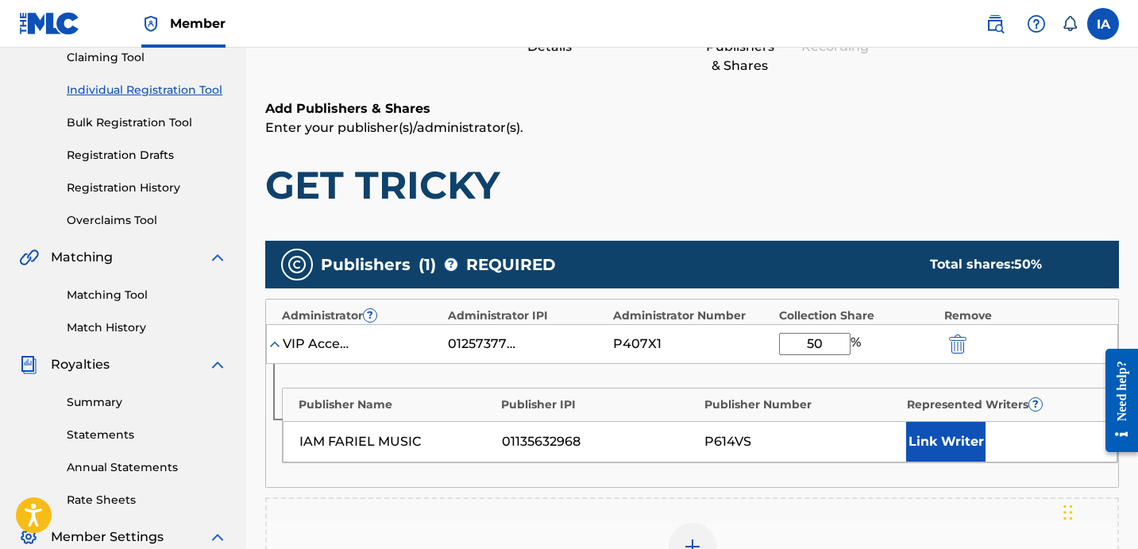
scroll to position [344, 0]
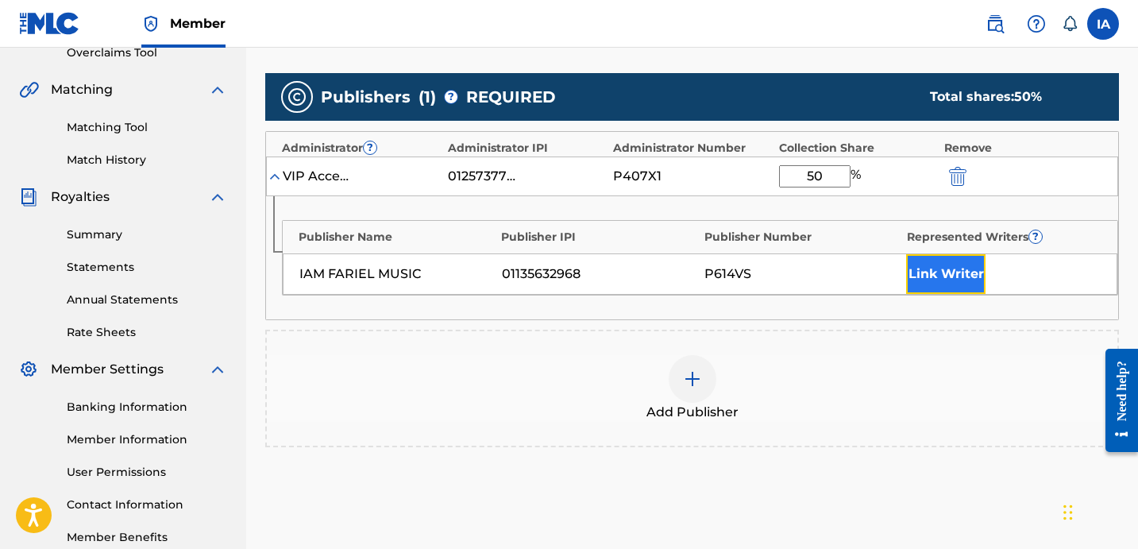
click at [937, 268] on button "Link Writer" at bounding box center [945, 274] width 79 height 40
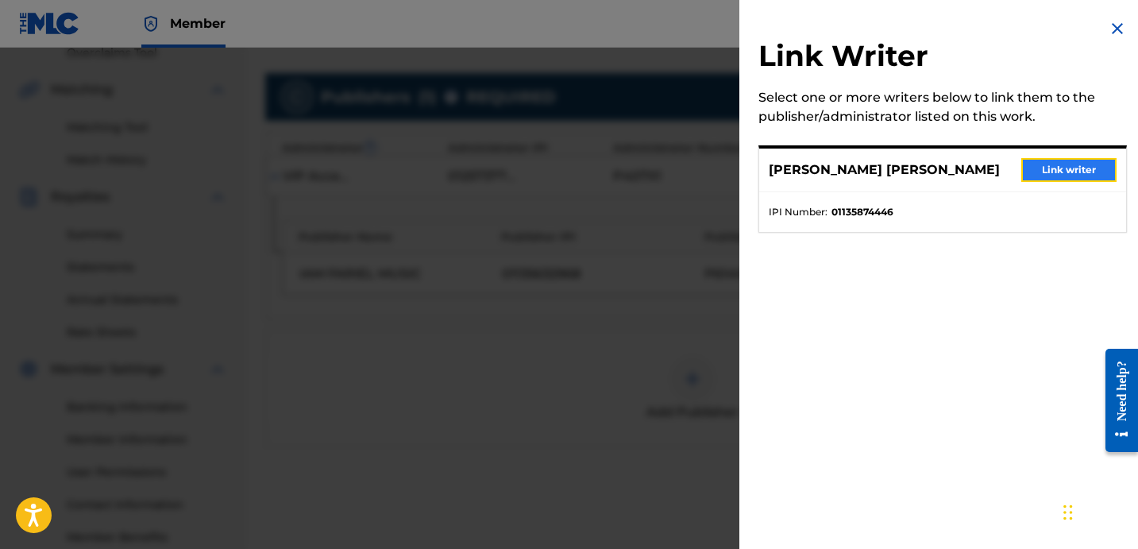
click at [1049, 179] on button "Link writer" at bounding box center [1068, 170] width 95 height 24
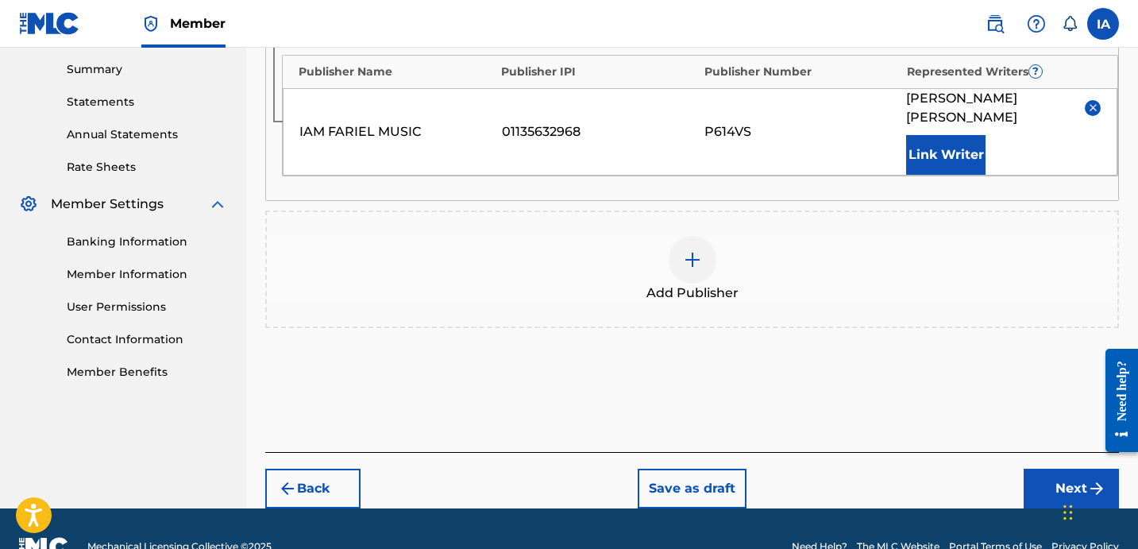
scroll to position [526, 0]
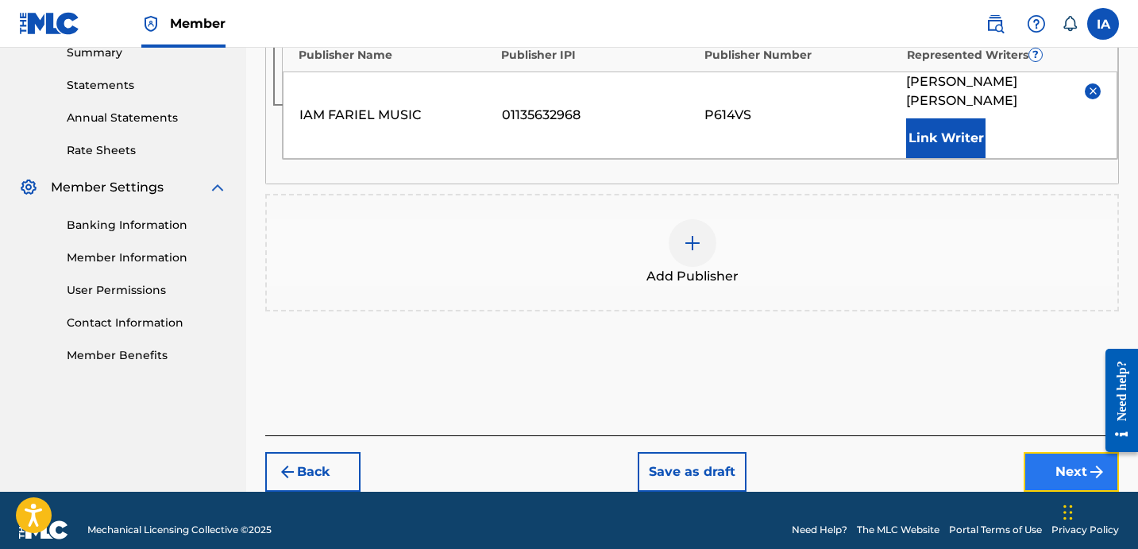
click at [1028, 452] on button "Next" at bounding box center [1070, 472] width 95 height 40
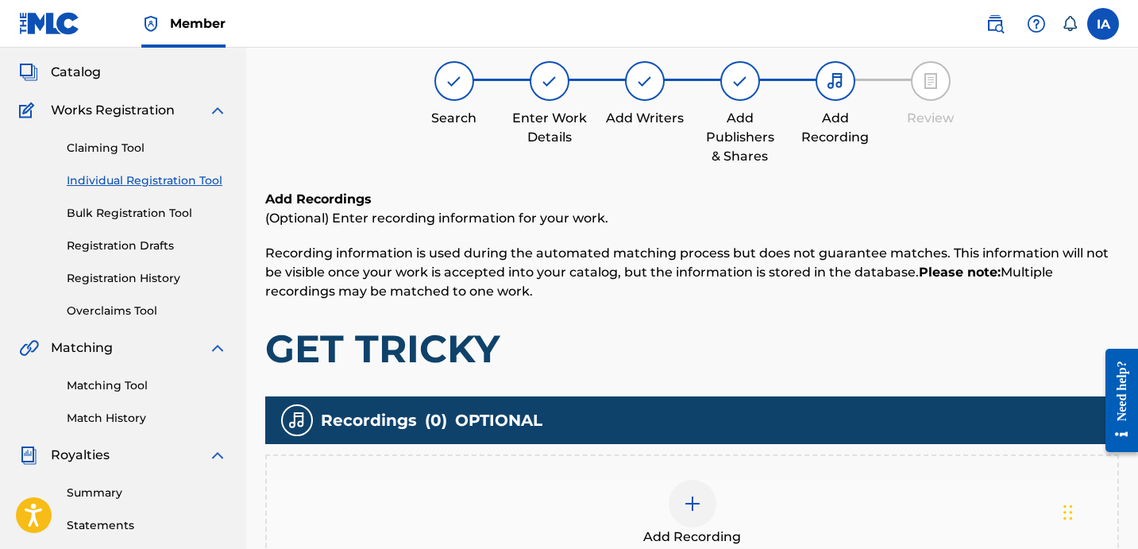
scroll to position [71, 0]
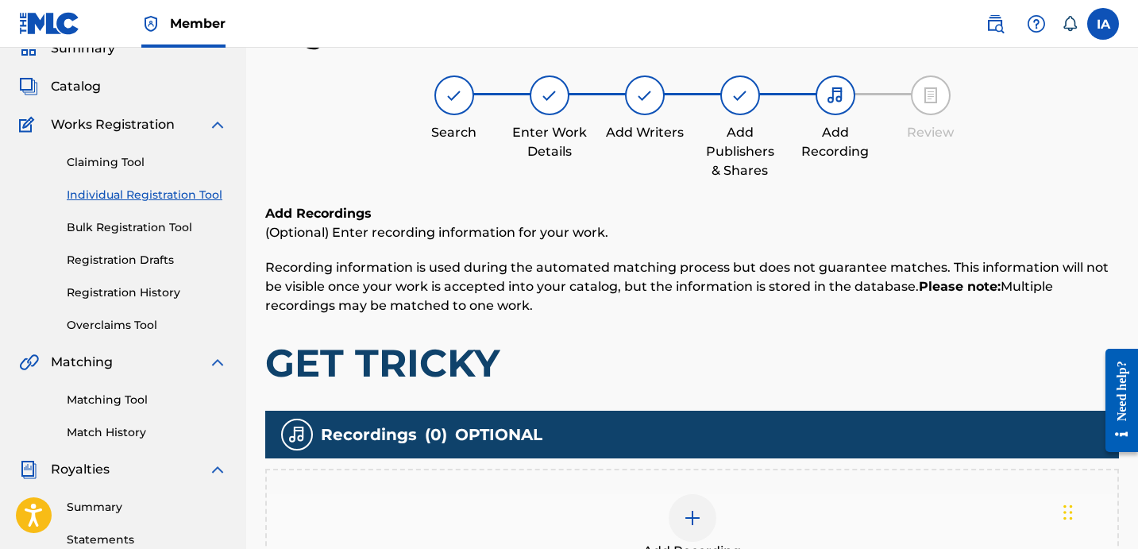
click at [703, 532] on div at bounding box center [692, 518] width 48 height 48
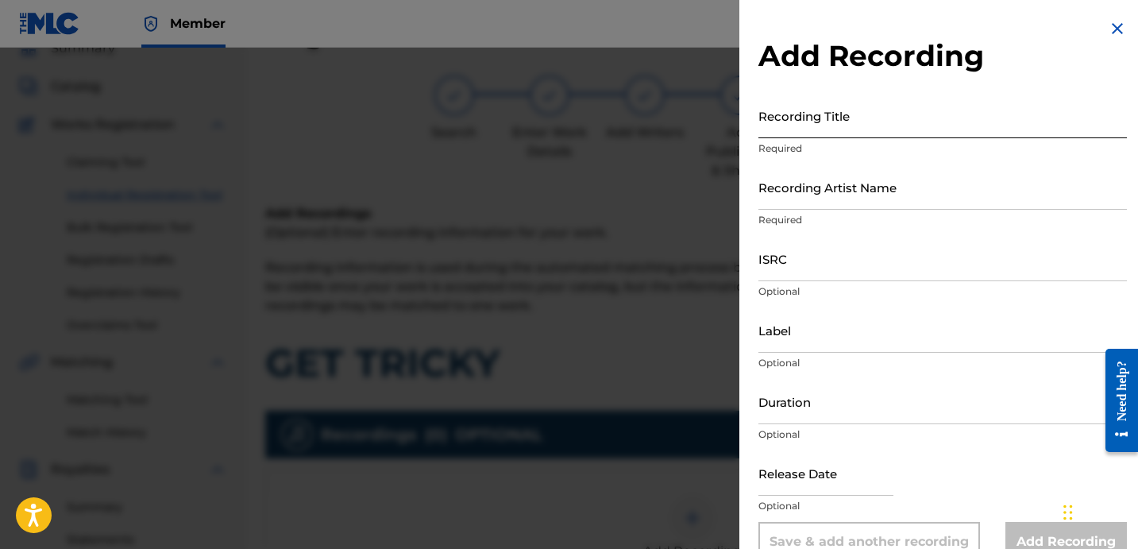
click at [870, 114] on input "Recording Title" at bounding box center [942, 115] width 368 height 45
paste input "GET TRICKY"
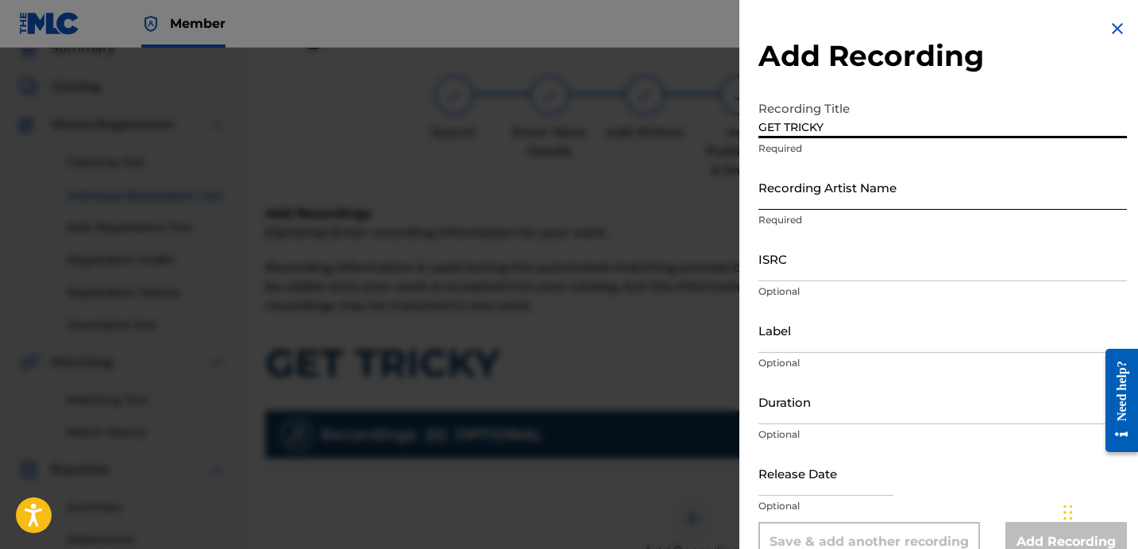
type input "GET TRICKY"
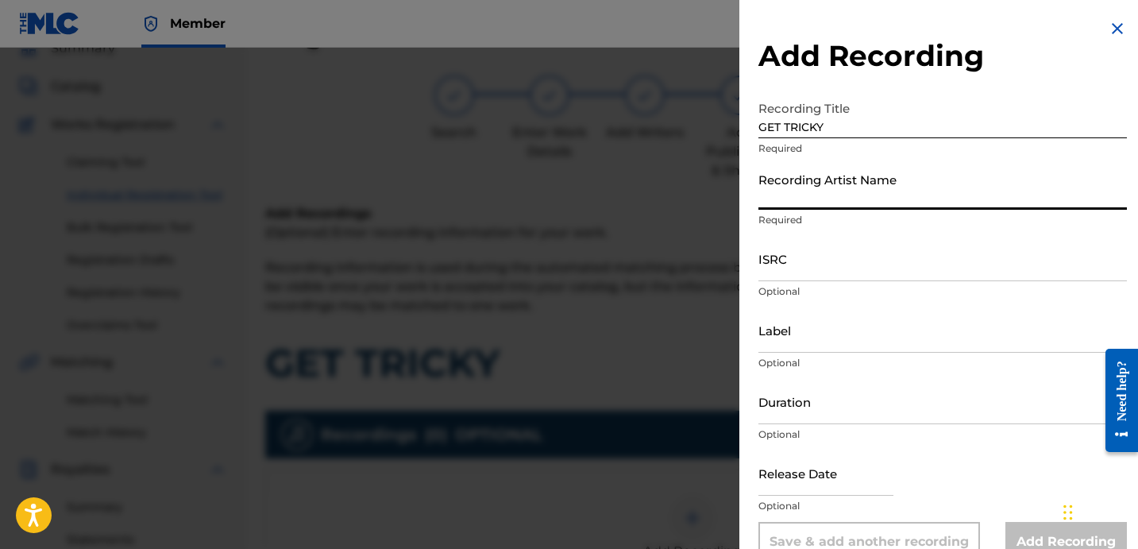
click at [869, 174] on input "Recording Artist Name" at bounding box center [942, 186] width 368 height 45
click at [812, 196] on input "Recording Artist Name" at bounding box center [942, 186] width 368 height 45
paste input "LIL [PERSON_NAME] DA B TOWN DEMON"
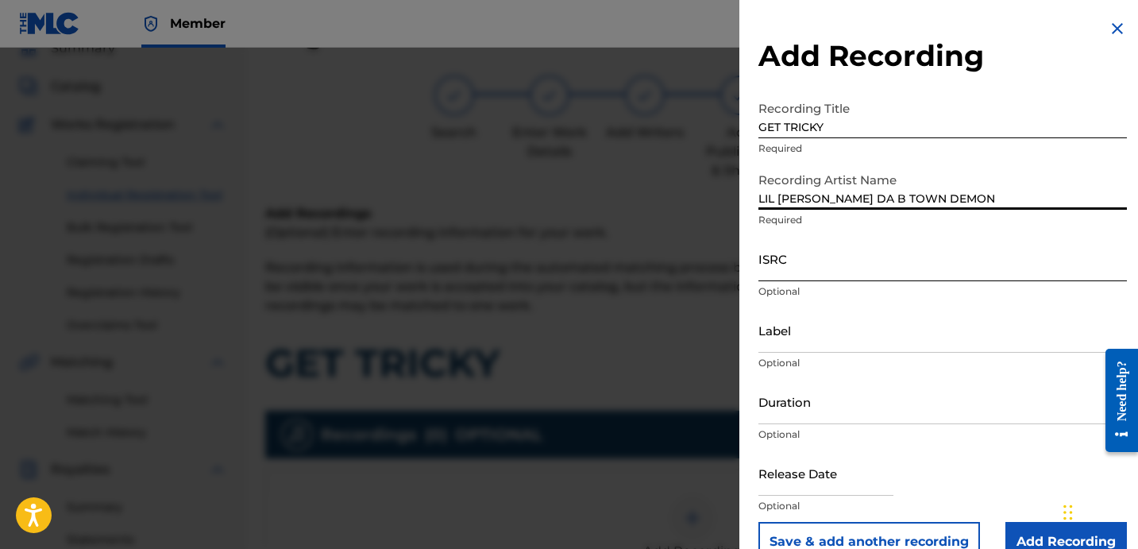
type input "LIL [PERSON_NAME] DA B TOWN DEMON"
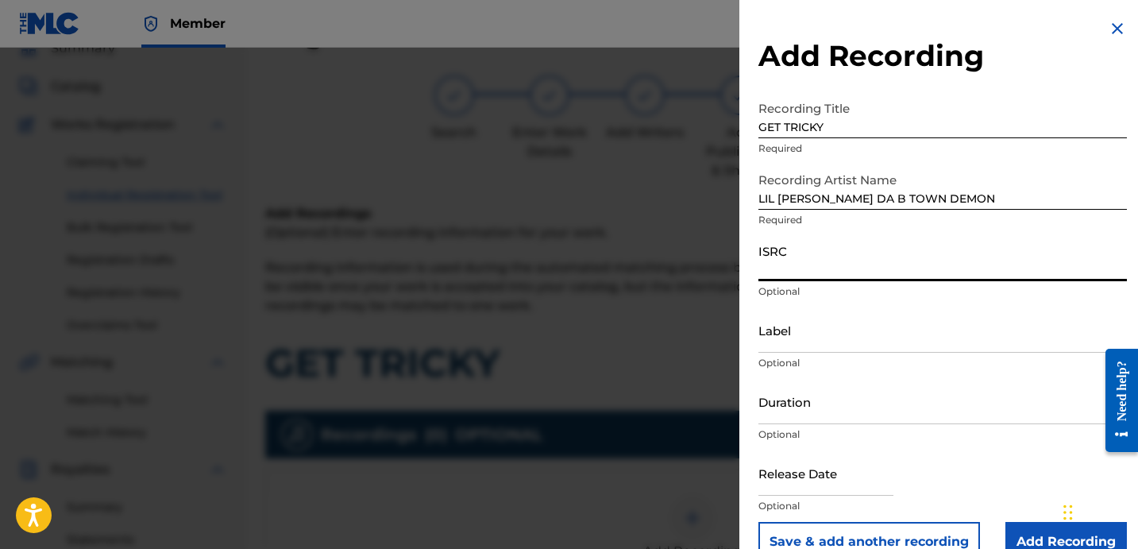
click at [806, 262] on input "ISRC" at bounding box center [942, 258] width 368 height 45
click at [812, 255] on input "ISRC" at bounding box center [942, 258] width 368 height 45
paste input "QZNWU2463639"
type input "QZNWU2463639"
click at [808, 341] on input "Label" at bounding box center [942, 329] width 368 height 45
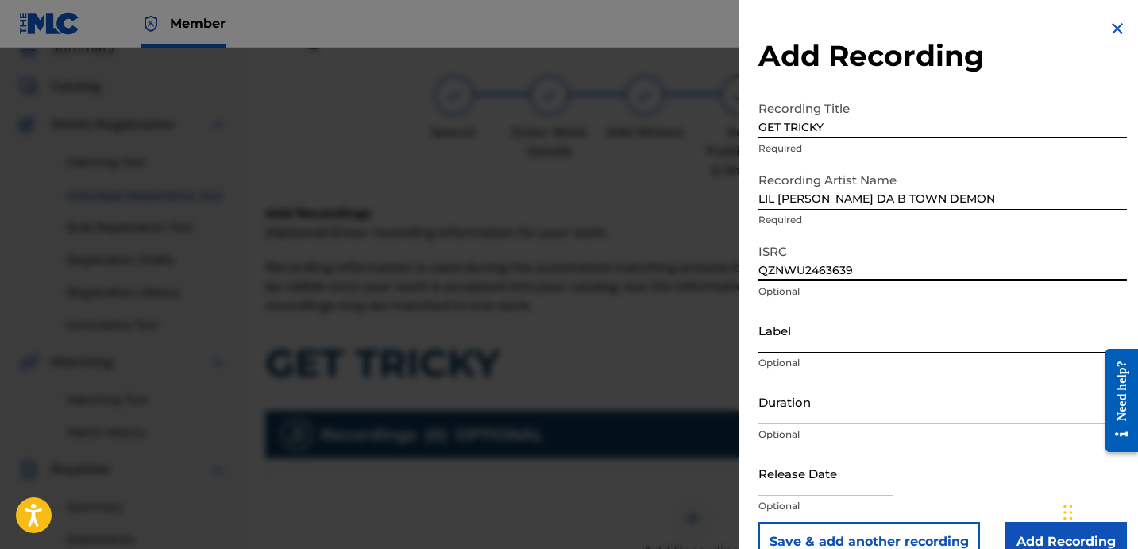
paste input "4111740 RECORDS DK"
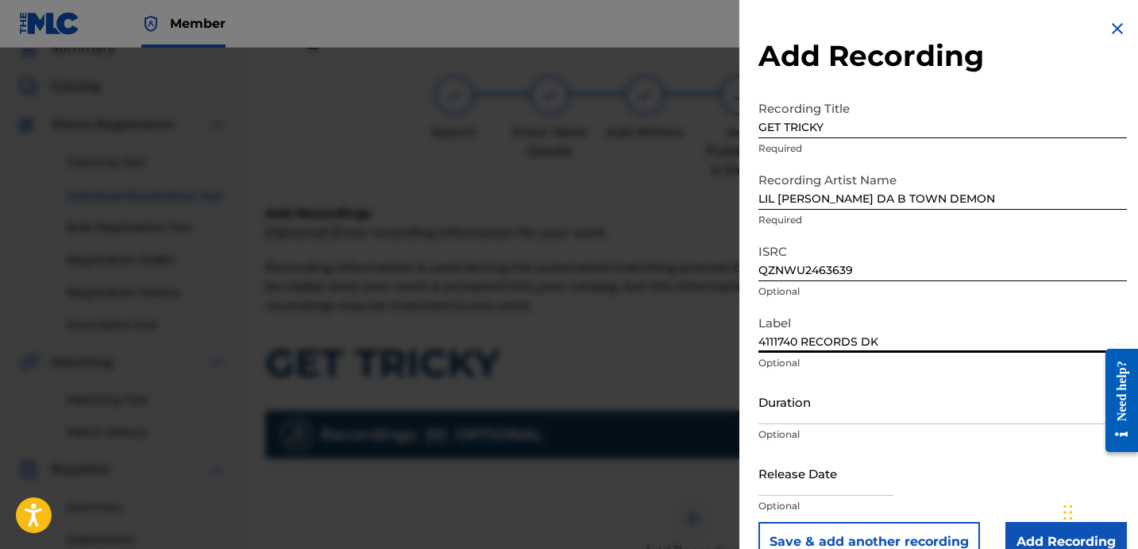
type input "4111740 RECORDS DK"
click at [858, 401] on input "Duration" at bounding box center [942, 401] width 368 height 45
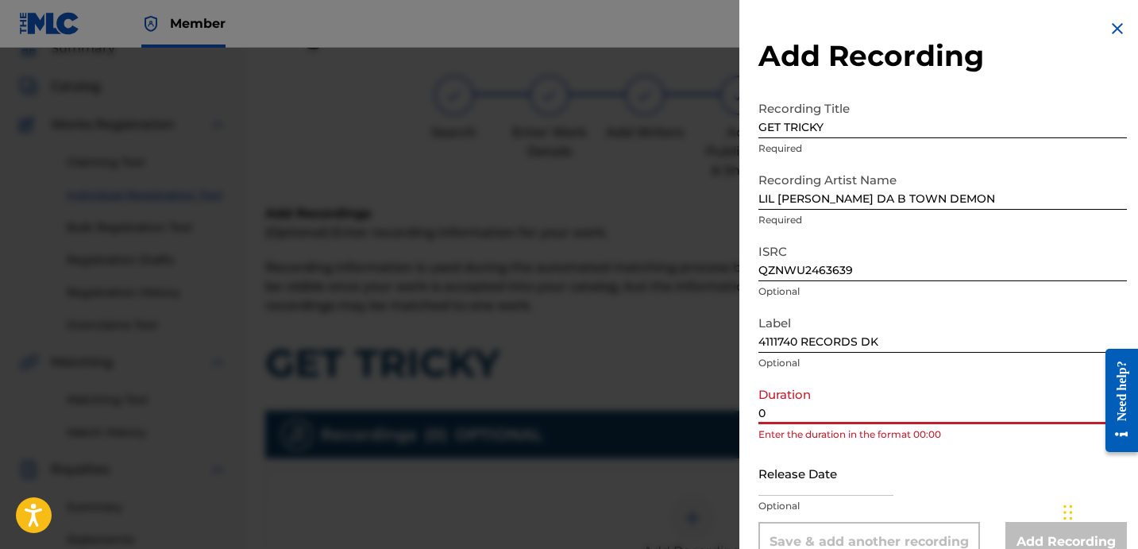
paste input "2:50"
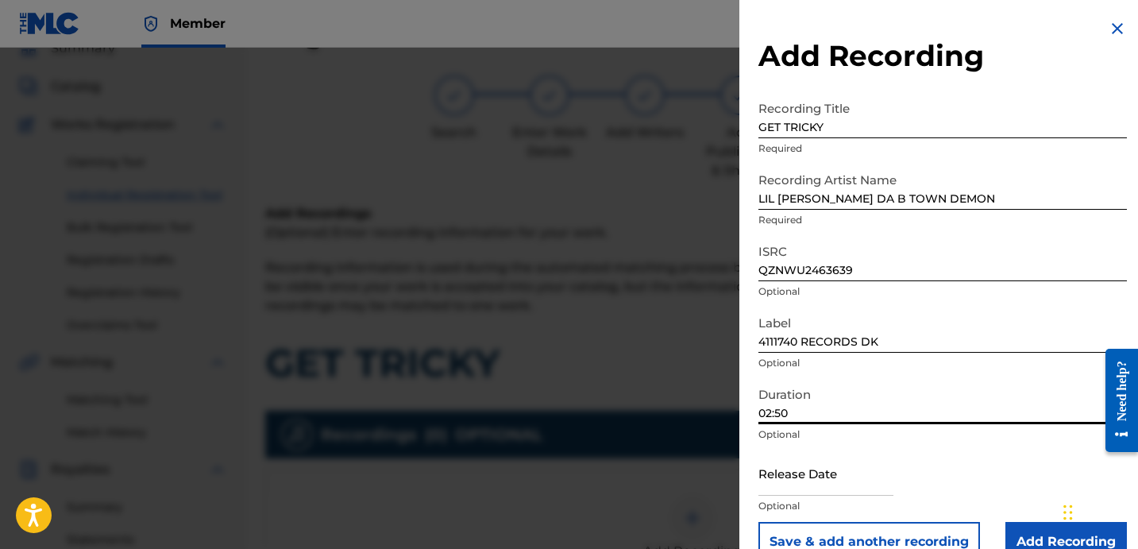
click at [917, 401] on input "02:50" at bounding box center [942, 401] width 368 height 45
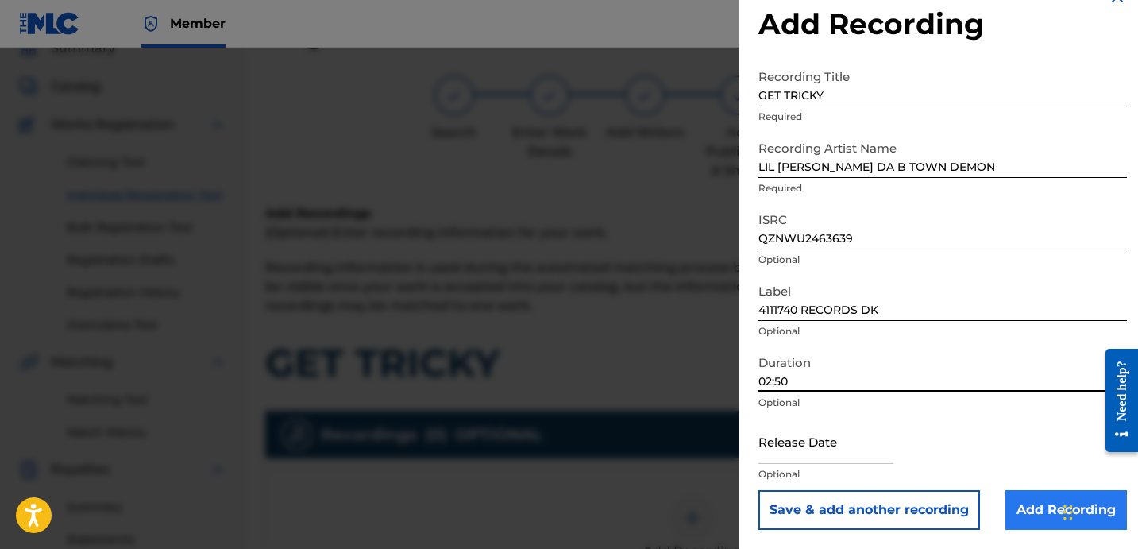
type input "02:50"
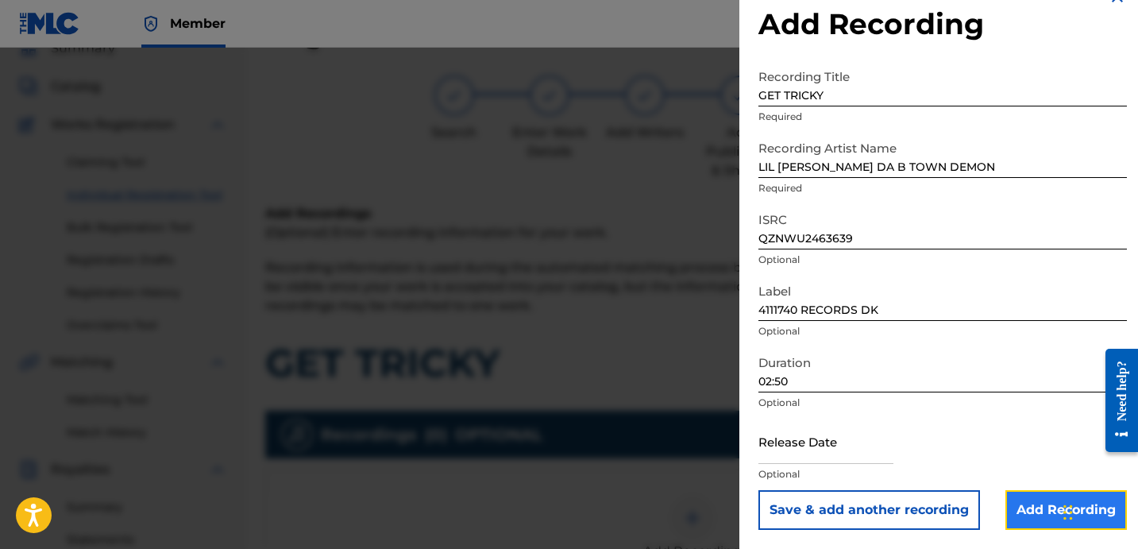
click at [1050, 496] on input "Add Recording" at bounding box center [1065, 510] width 121 height 40
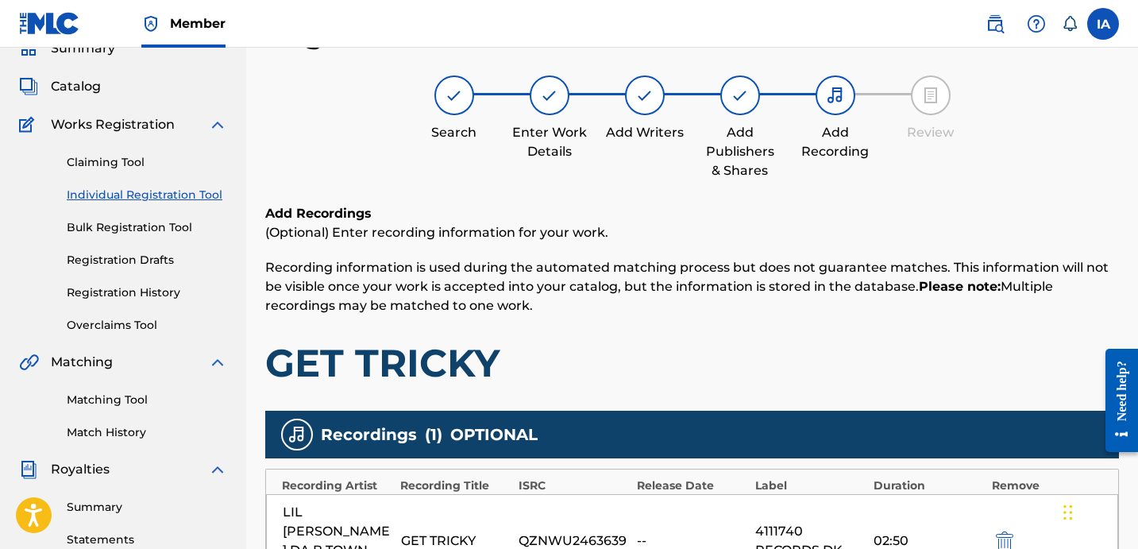
scroll to position [416, 0]
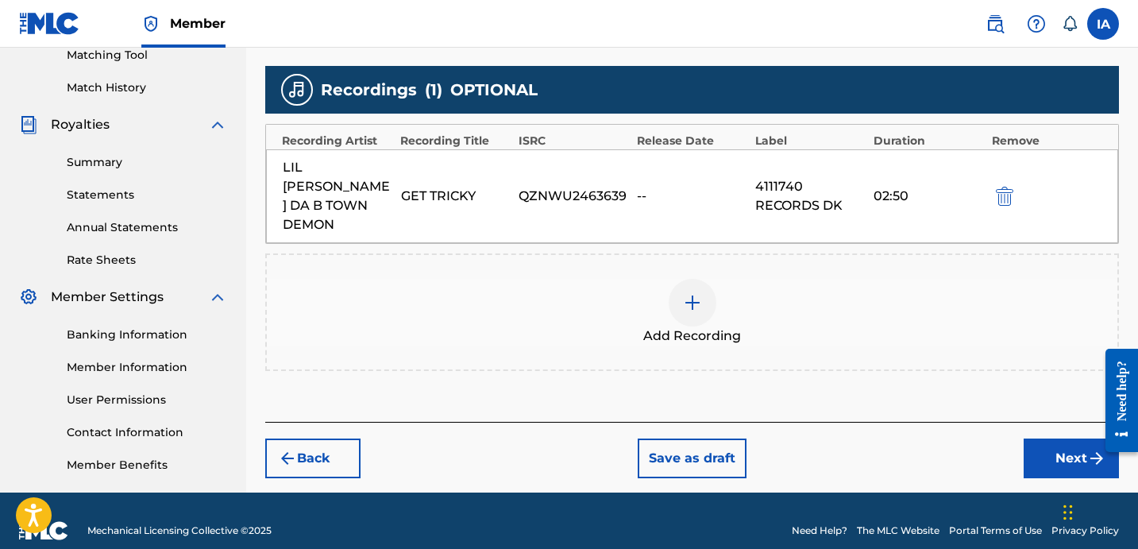
click at [878, 422] on div "Back Save as draft Next" at bounding box center [691, 450] width 853 height 56
drag, startPoint x: 895, startPoint y: 372, endPoint x: 1029, endPoint y: 377, distance: 134.2
click at [858, 368] on div "Add Recordings (Optional) Enter recording information for your work. Recording …" at bounding box center [691, 140] width 853 height 562
click at [1030, 438] on button "Next" at bounding box center [1070, 458] width 95 height 40
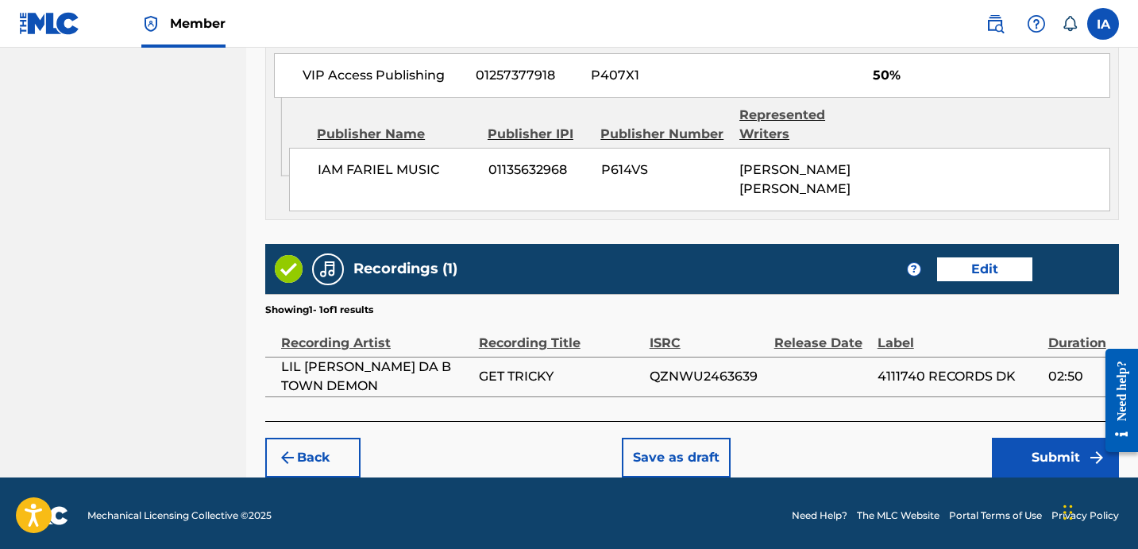
scroll to position [1026, 0]
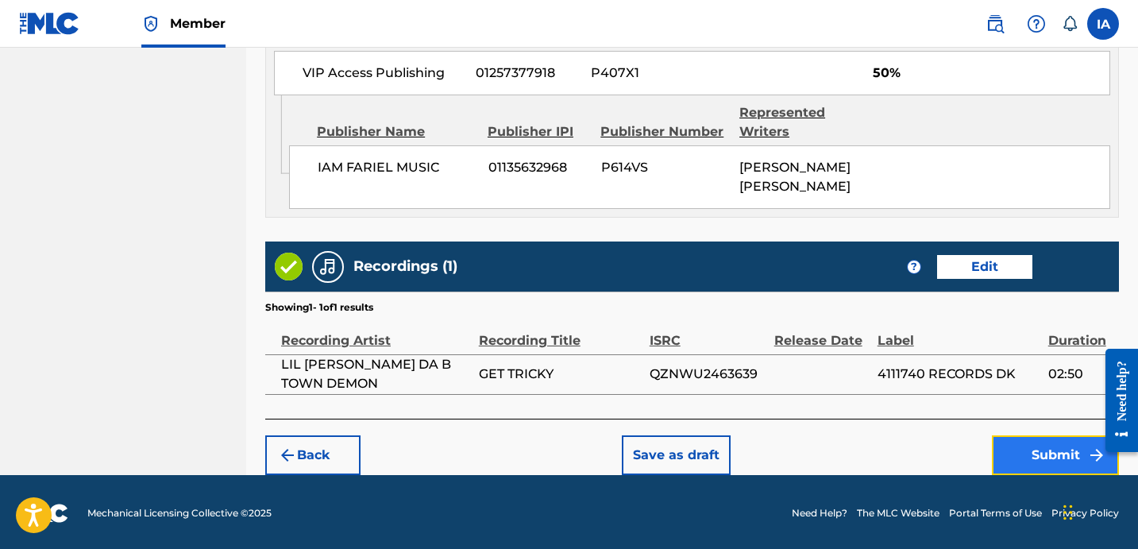
click at [1026, 462] on button "Submit" at bounding box center [1054, 455] width 127 height 40
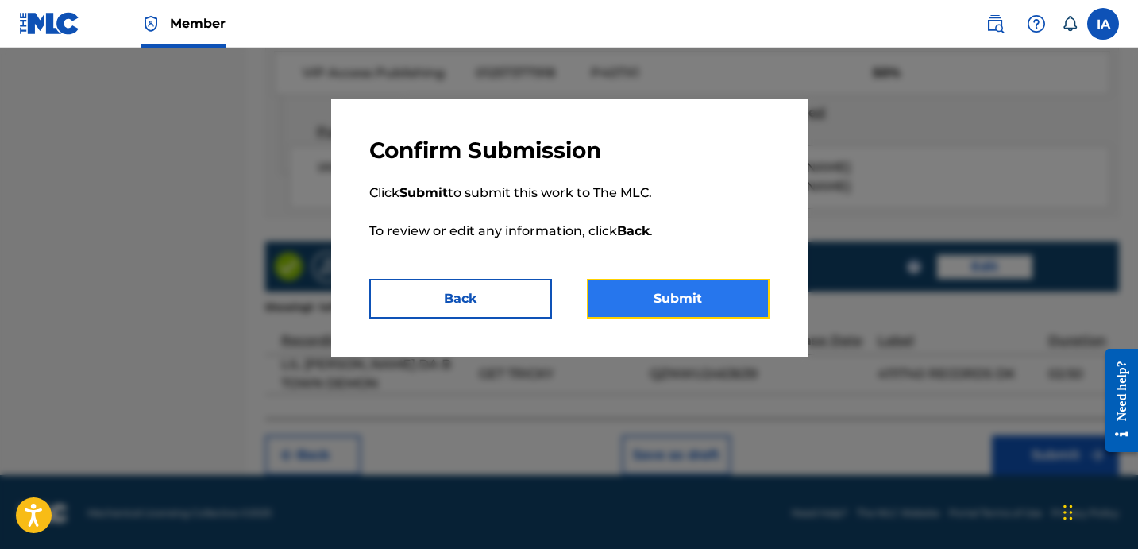
click at [733, 310] on button "Submit" at bounding box center [678, 299] width 183 height 40
drag, startPoint x: 659, startPoint y: 325, endPoint x: 674, endPoint y: 284, distance: 43.2
click at [659, 323] on div "Confirm Submission Click Submit to submit this work to The MLC. To review or ed…" at bounding box center [569, 227] width 476 height 258
click at [675, 283] on button "Submit" at bounding box center [678, 299] width 183 height 40
click at [682, 287] on button "Submit" at bounding box center [678, 299] width 183 height 40
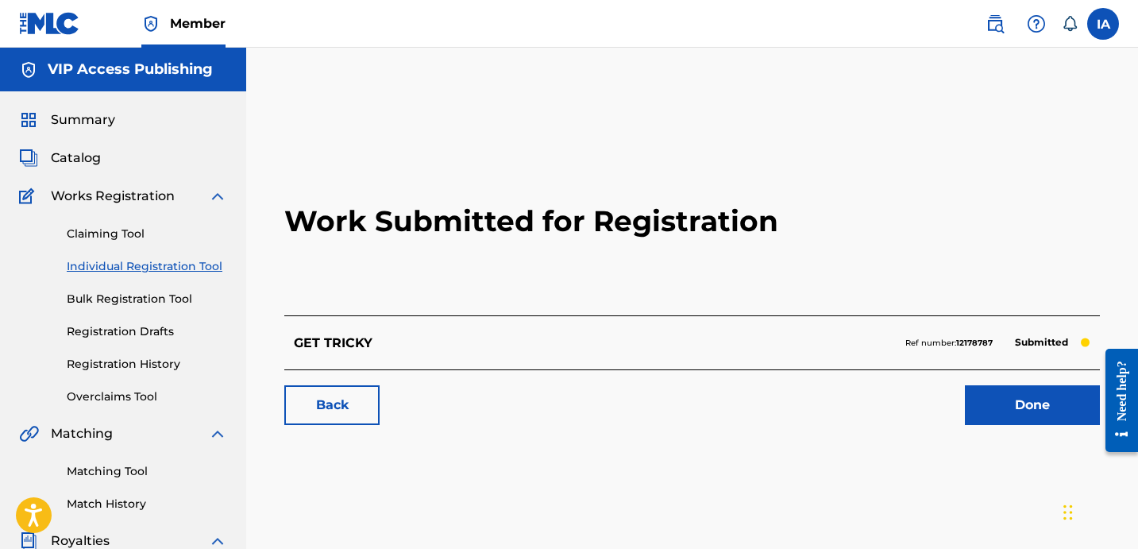
click at [156, 265] on link "Individual Registration Tool" at bounding box center [147, 266] width 160 height 17
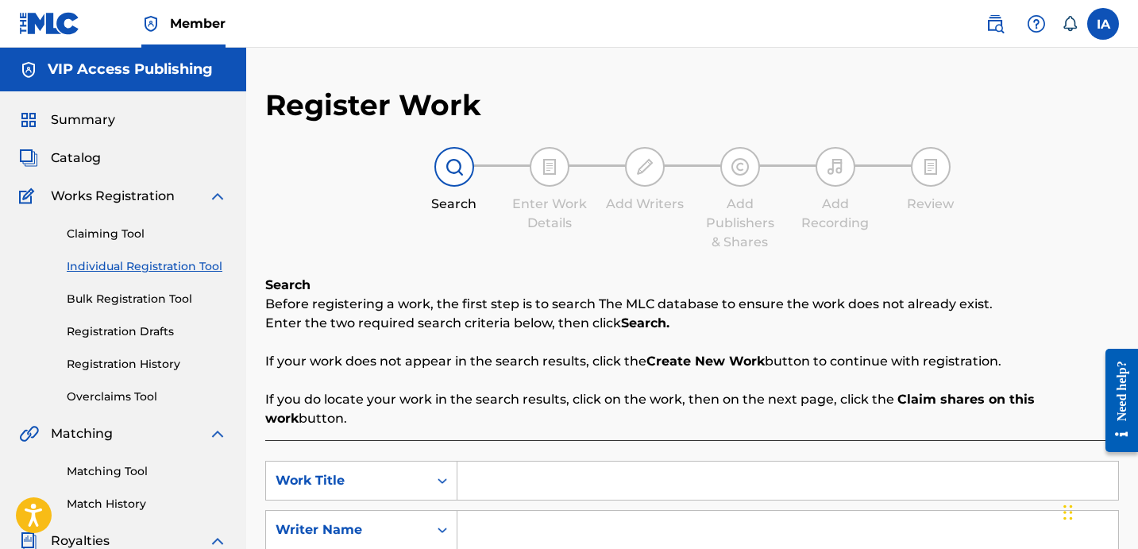
click at [667, 461] on input "Search Form" at bounding box center [787, 480] width 660 height 38
paste input "GRIMEY CYPHER"
type input "GRIMEY CYPHER"
click at [584, 520] on input "Search Form" at bounding box center [787, 529] width 660 height 38
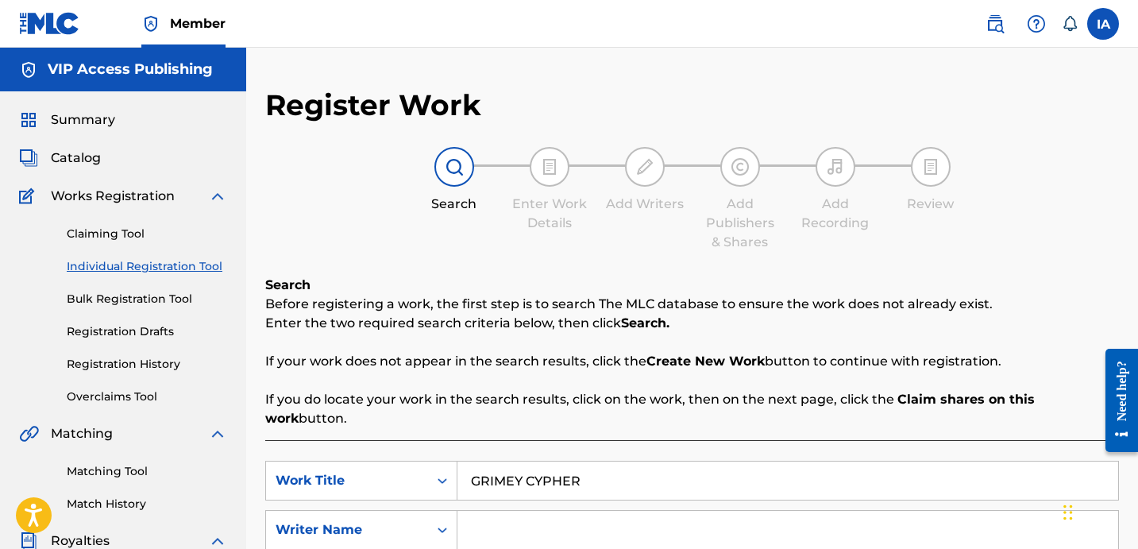
paste input "[PERSON_NAME] [PERSON_NAME]"
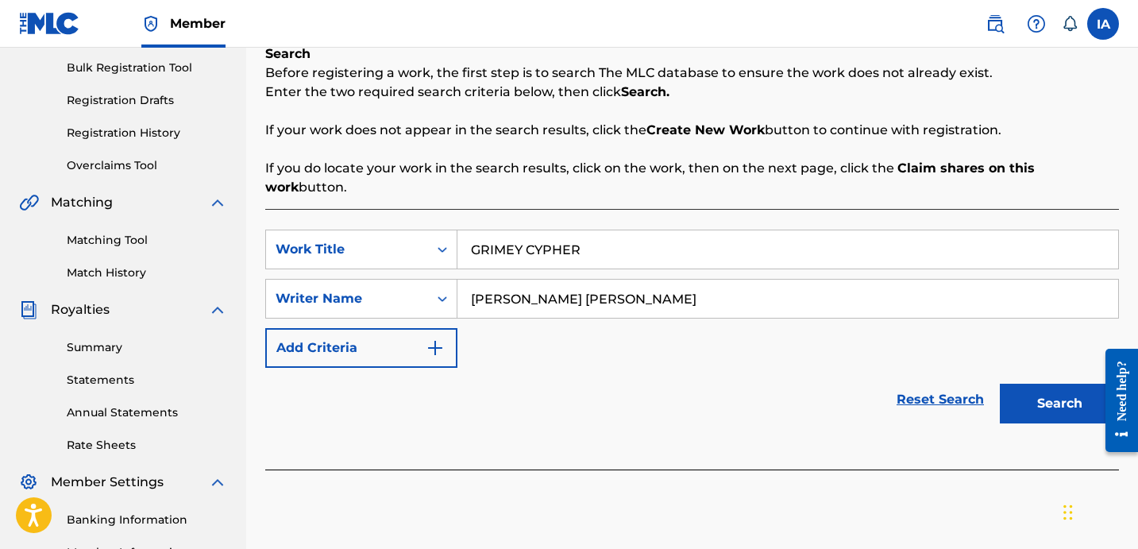
scroll to position [238, 0]
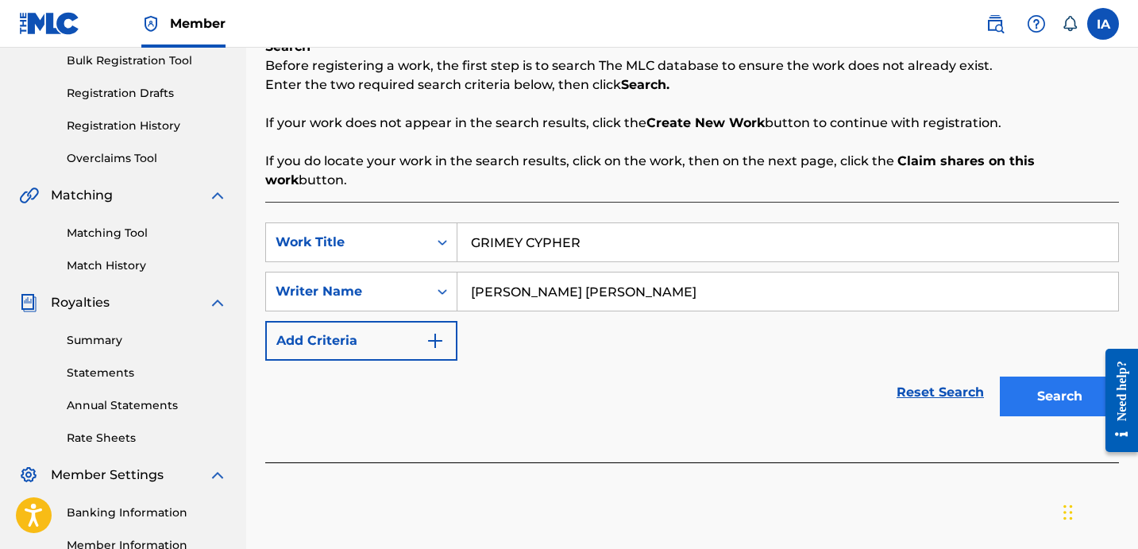
type input "[PERSON_NAME] [PERSON_NAME]"
click at [1045, 376] on button "Search" at bounding box center [1058, 396] width 119 height 40
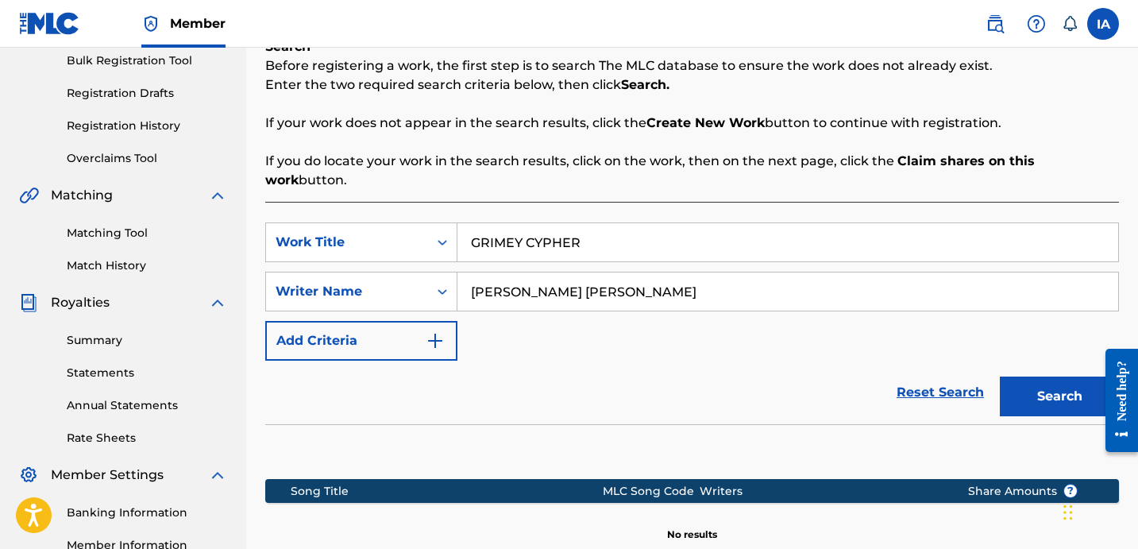
click at [756, 302] on div "SearchWithCriteriac6f988f3-bb94-4223-b140-ec9129d88b36 Work Title GRIMEY CYPHER…" at bounding box center [691, 291] width 853 height 138
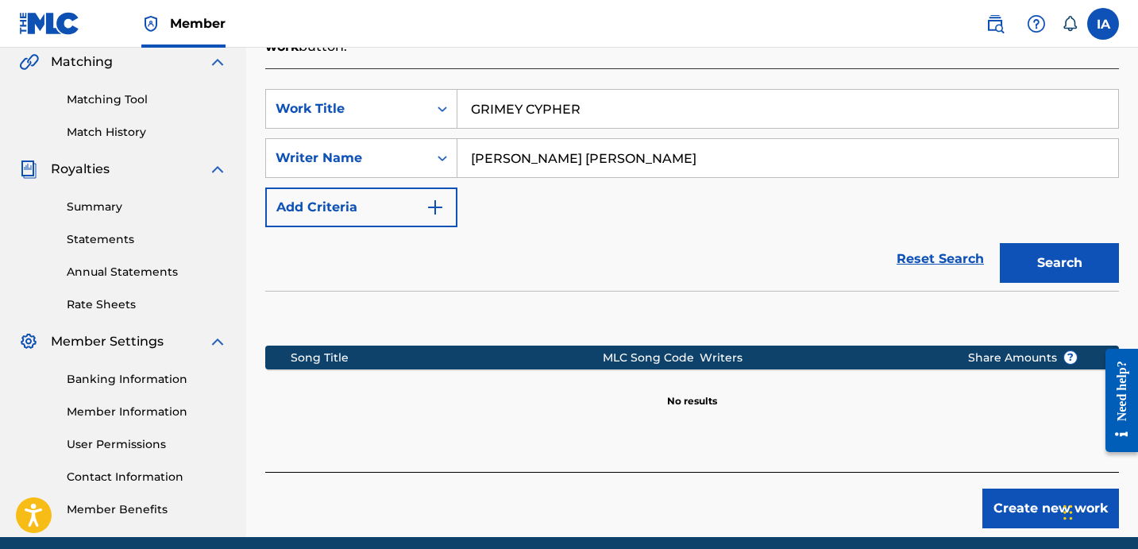
scroll to position [436, 0]
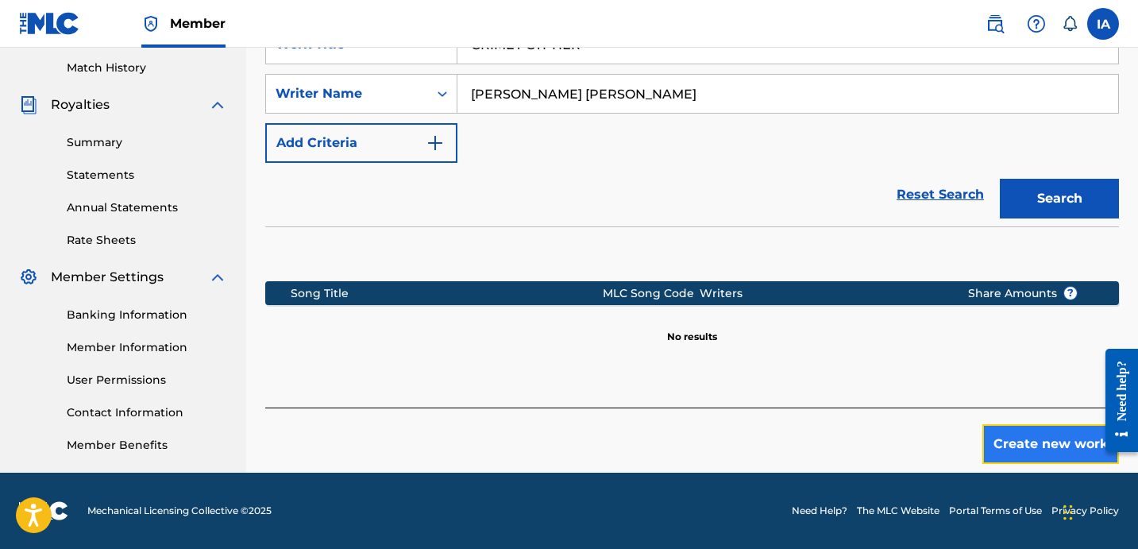
click at [1063, 424] on button "Create new work" at bounding box center [1050, 444] width 137 height 40
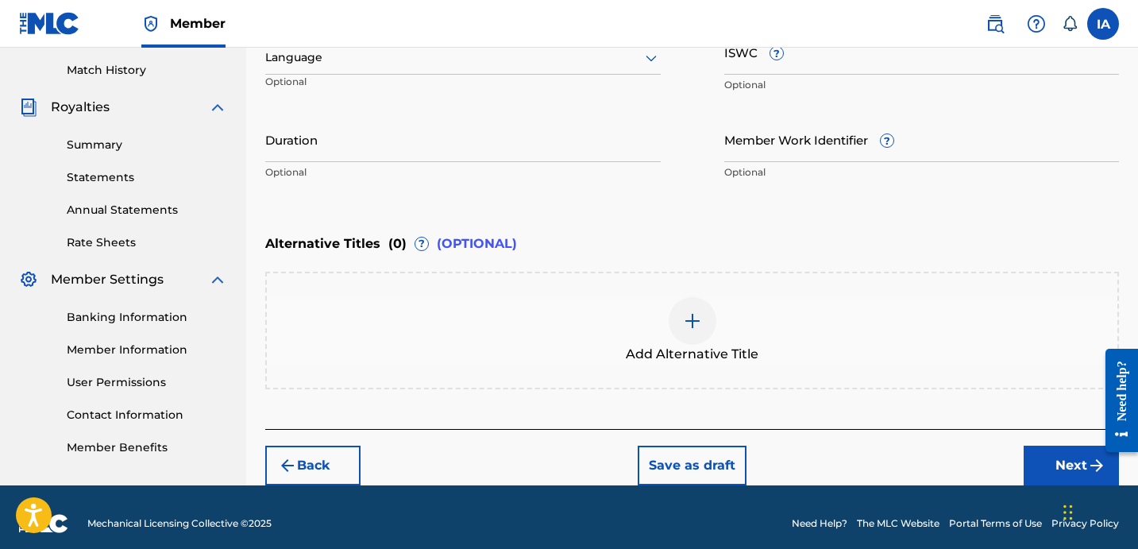
scroll to position [433, 0]
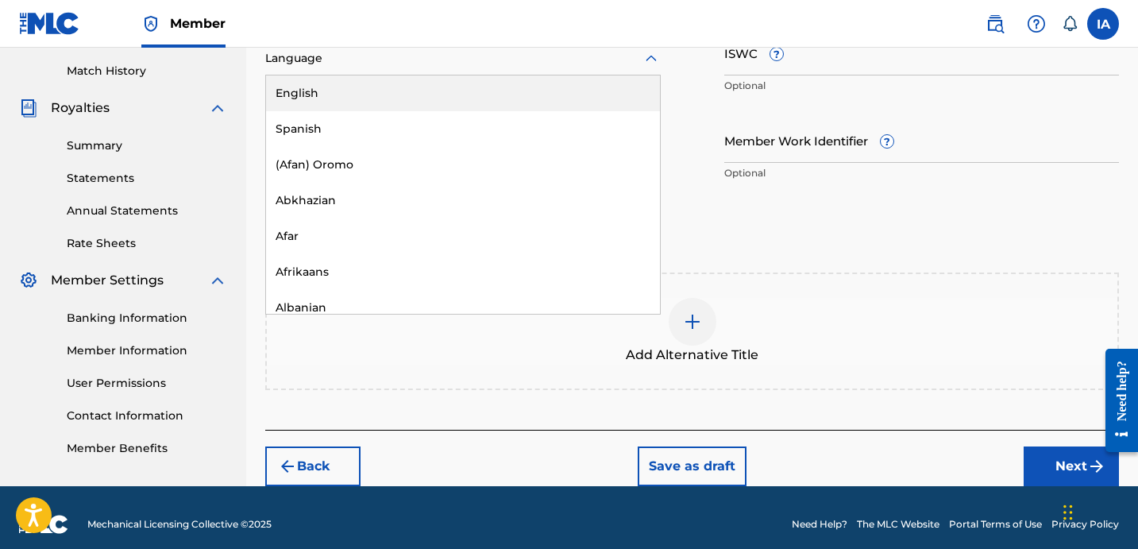
click at [417, 68] on div "Language" at bounding box center [462, 58] width 395 height 33
click at [434, 103] on div "English" at bounding box center [463, 93] width 394 height 36
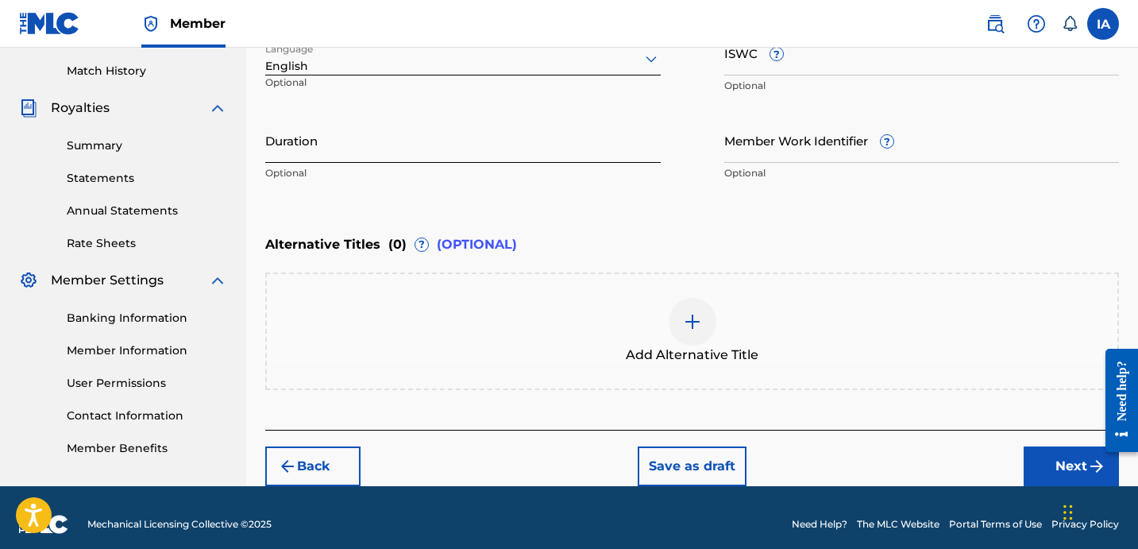
click at [394, 141] on input "Duration" at bounding box center [462, 139] width 395 height 45
click at [356, 150] on input "Duration" at bounding box center [462, 139] width 395 height 45
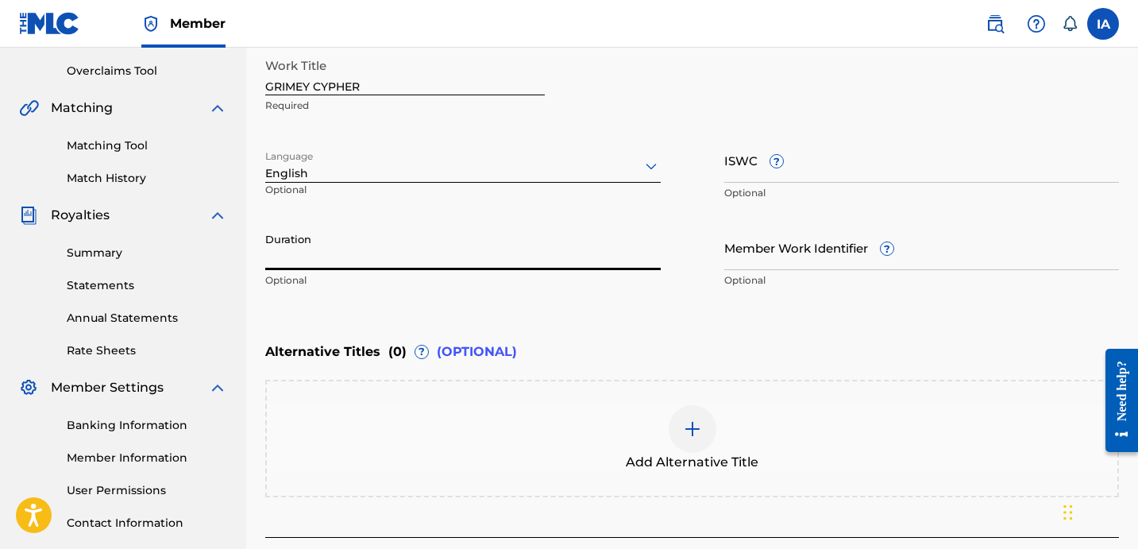
scroll to position [323, 0]
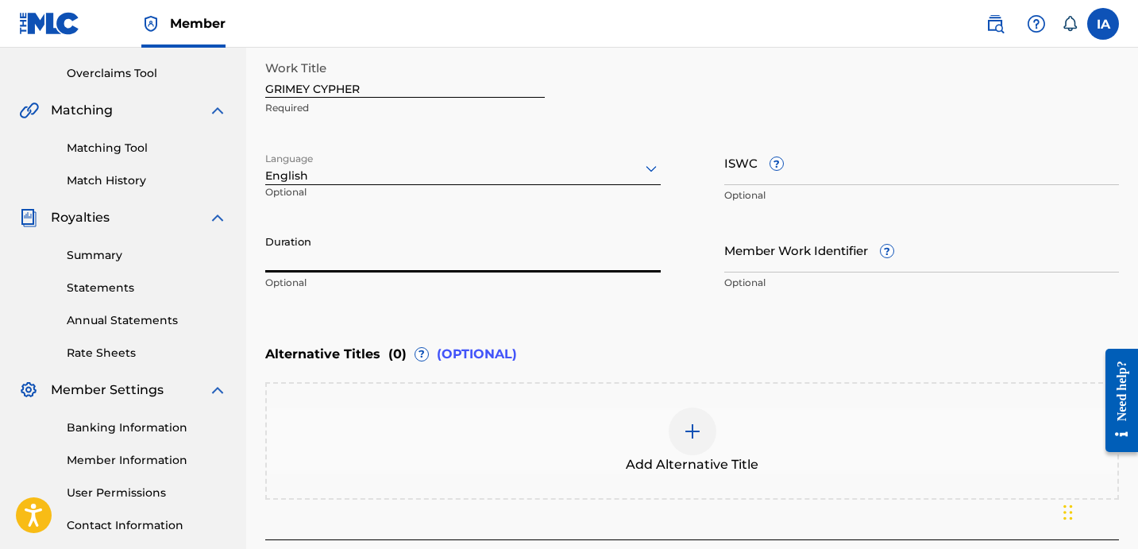
click at [397, 268] on input "Duration" at bounding box center [462, 249] width 395 height 45
click at [299, 261] on input "Duration" at bounding box center [462, 249] width 395 height 45
paste input "3:53"
type input "03:53"
click at [695, 317] on div "Enter Work Details Enter work details for ‘ GRIMEY CYPHER ’ below. Work Title G…" at bounding box center [691, 144] width 853 height 384
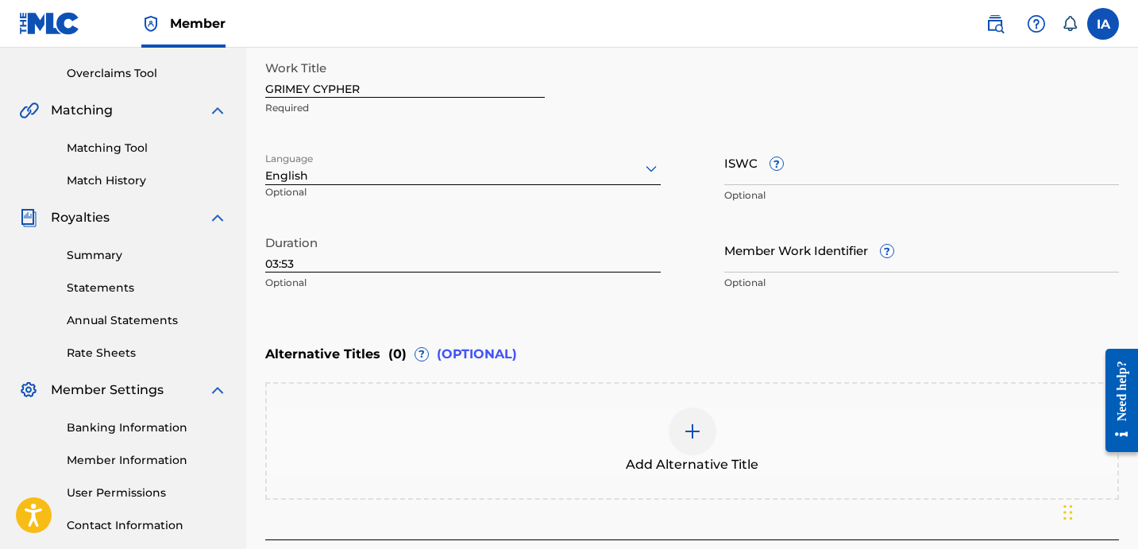
click at [680, 445] on div at bounding box center [692, 431] width 48 height 48
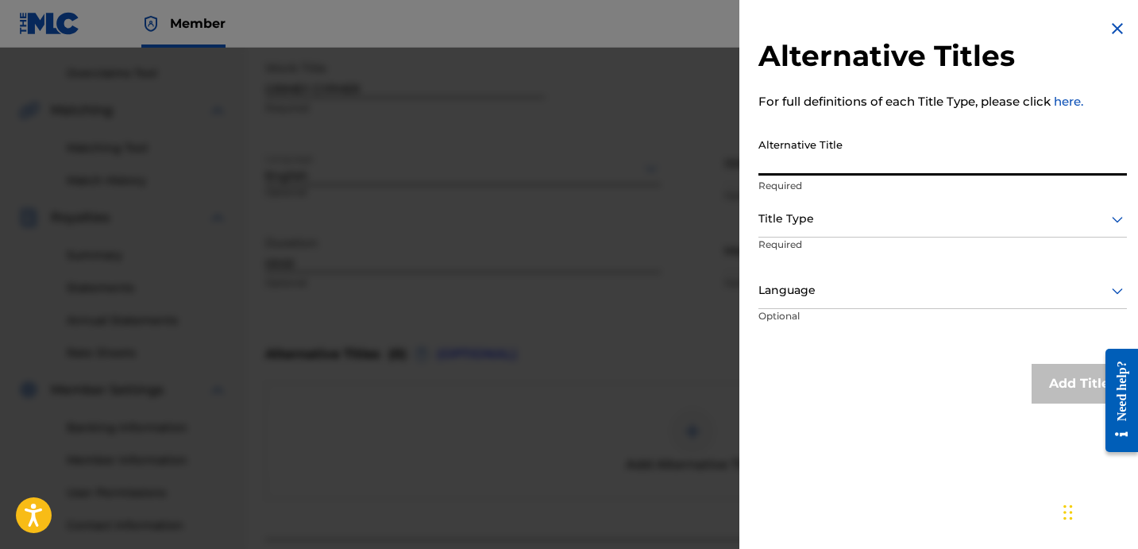
click at [905, 160] on input "Alternative Title" at bounding box center [942, 152] width 368 height 45
paste input "GRIMEY CYPHER FEAT MR [PERSON_NAME] BANKBRO323 IMAFOOL AND [PERSON_NAME]"
type input "GRIMEY CYPHER FEAT MR [PERSON_NAME] BANKBRO323 IMAFOOL AND [PERSON_NAME]"
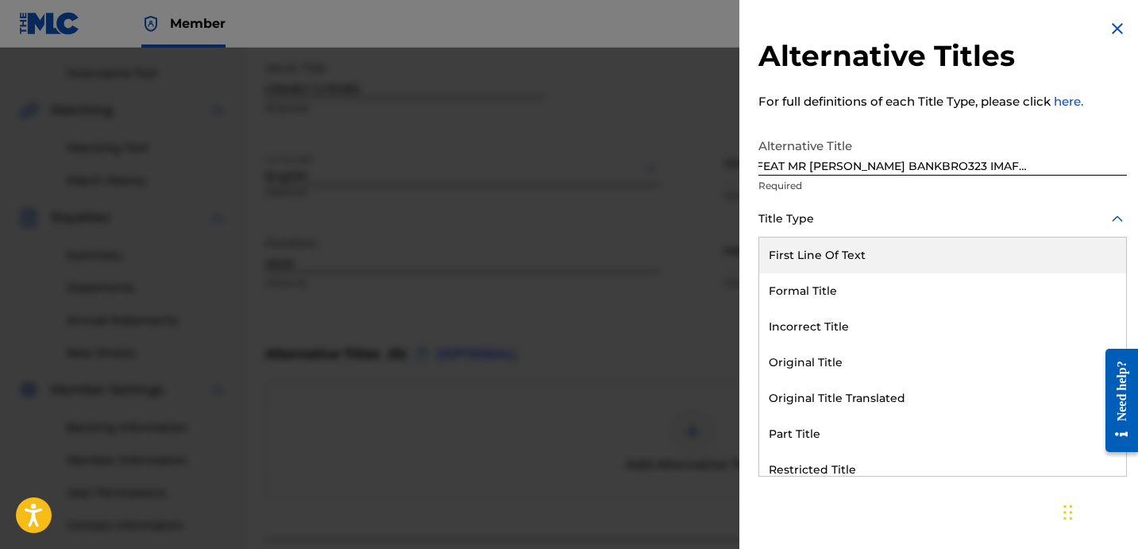
scroll to position [0, 0]
click at [905, 218] on div at bounding box center [942, 219] width 368 height 20
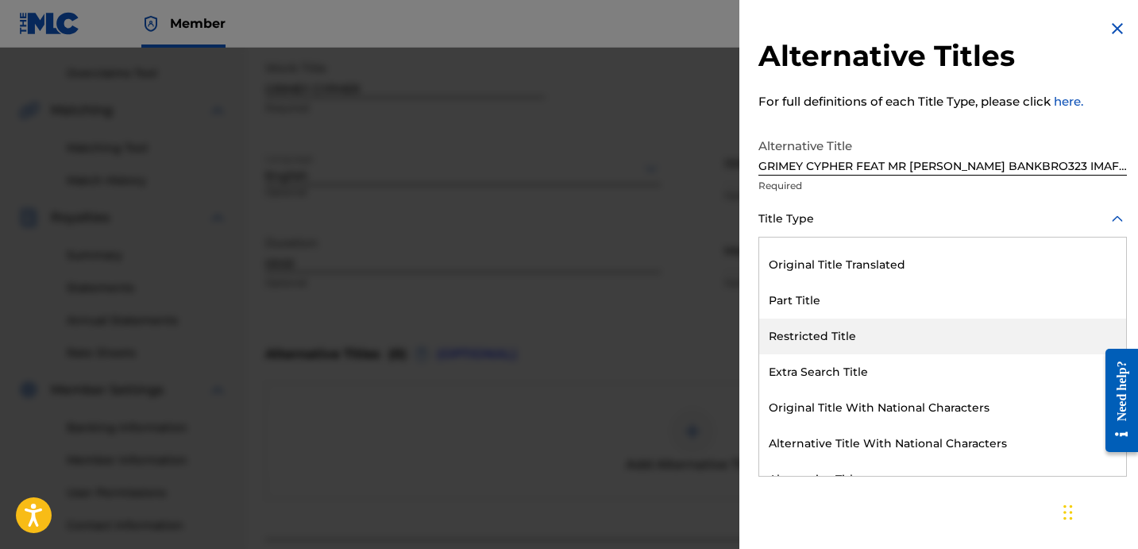
scroll to position [155, 0]
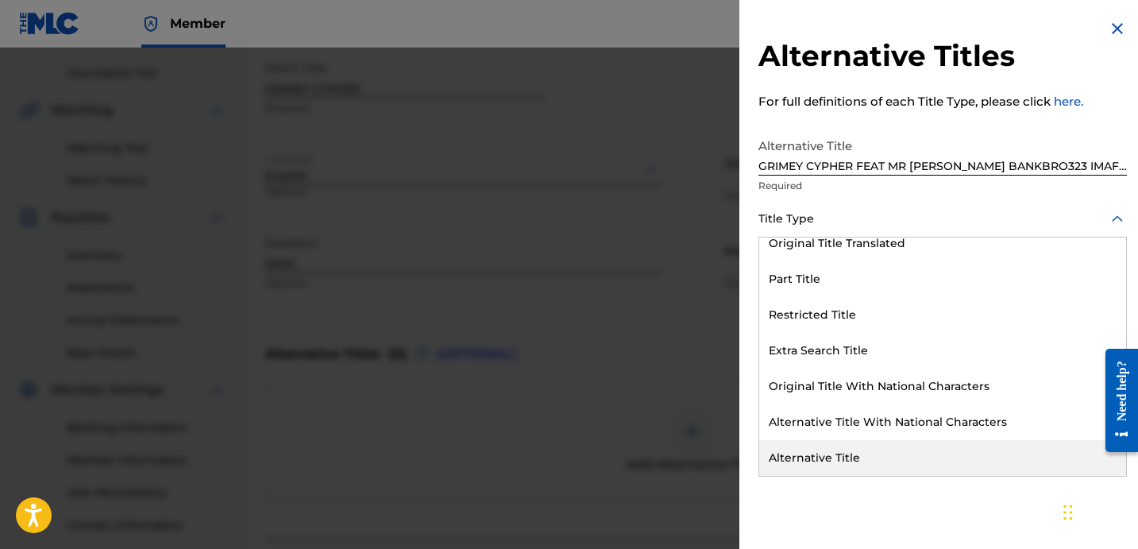
click at [831, 449] on div "Alternative Title" at bounding box center [942, 458] width 367 height 36
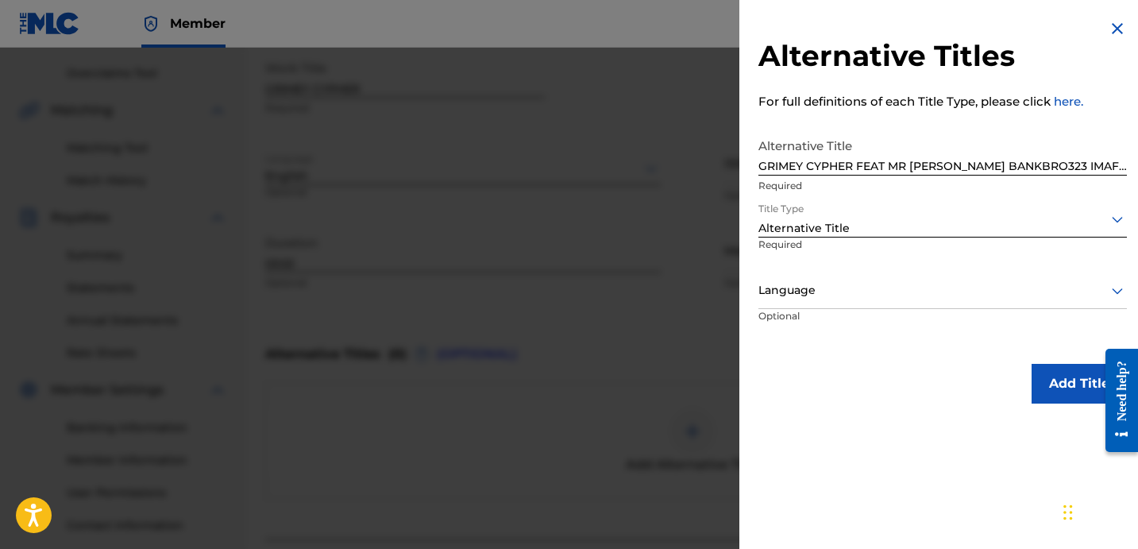
click at [848, 291] on div at bounding box center [942, 290] width 368 height 20
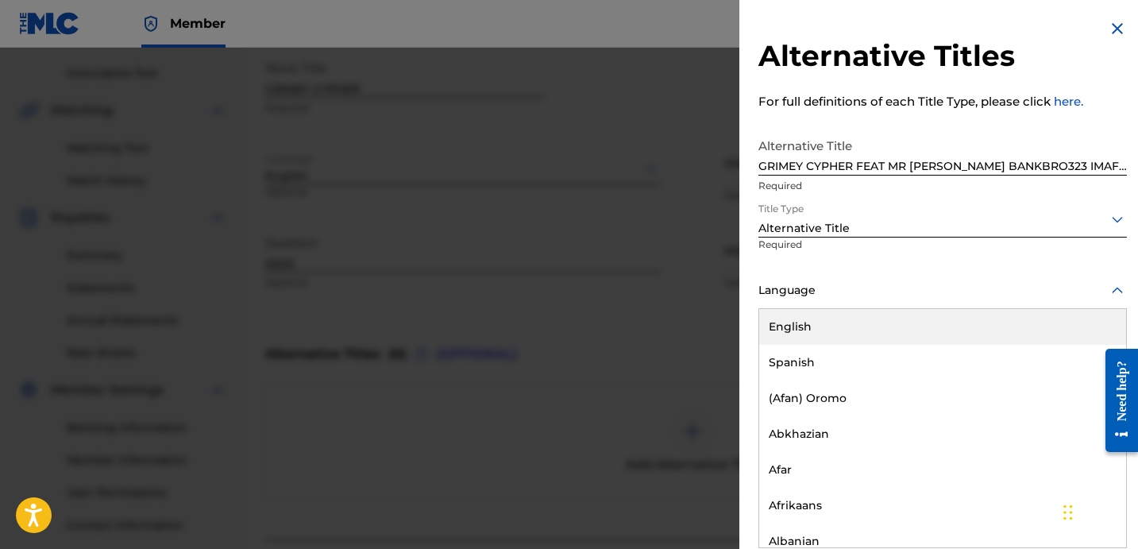
click at [861, 309] on div "English" at bounding box center [942, 327] width 367 height 36
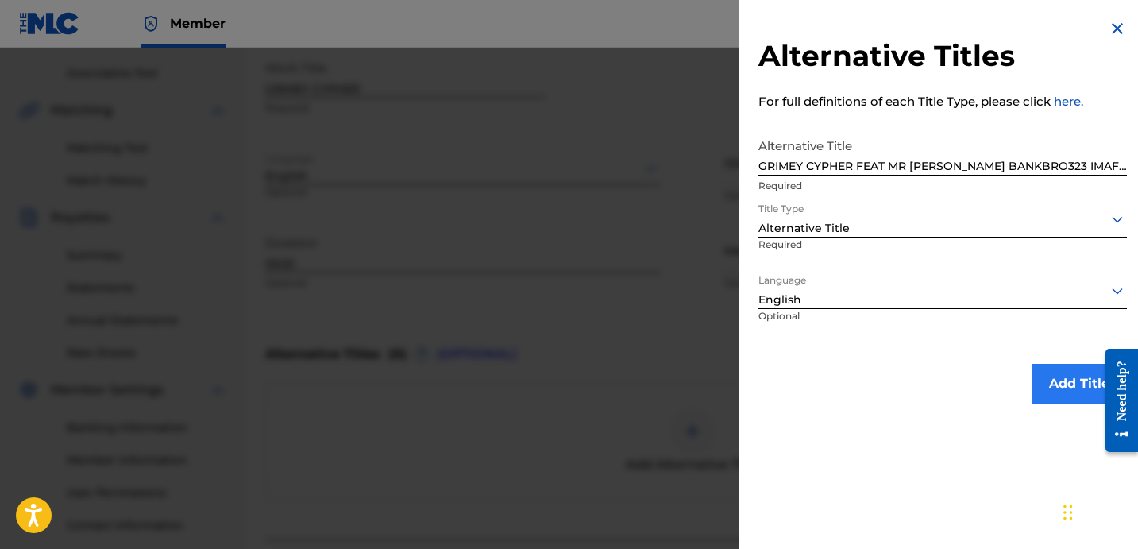
click at [849, 321] on p "Optional" at bounding box center [819, 327] width 123 height 36
click at [1045, 379] on button "Add Title" at bounding box center [1078, 384] width 95 height 40
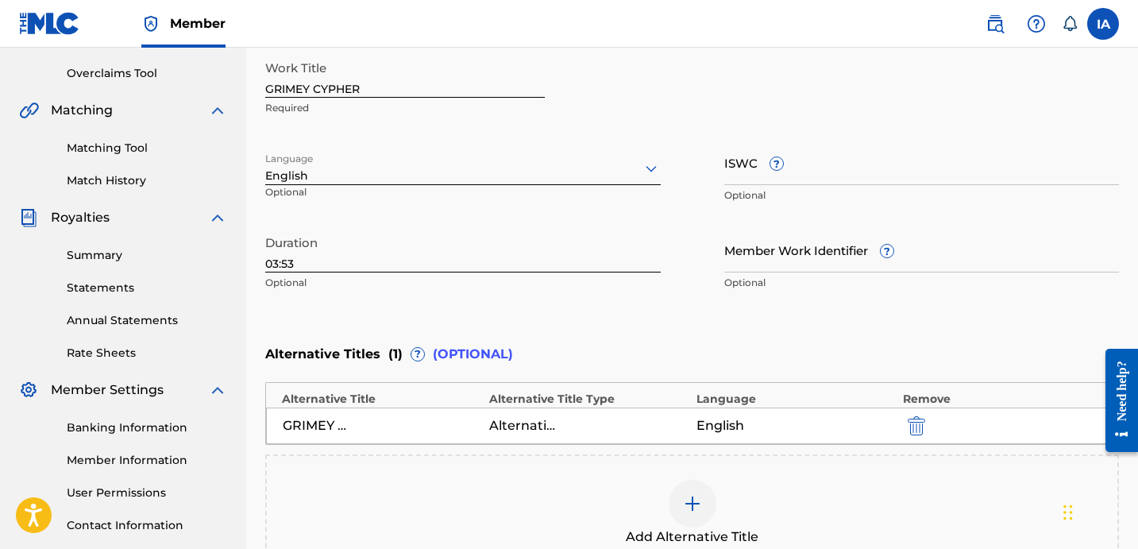
click at [757, 340] on div "Alternative Titles ( 1 ) ? (OPTIONAL)" at bounding box center [691, 354] width 853 height 35
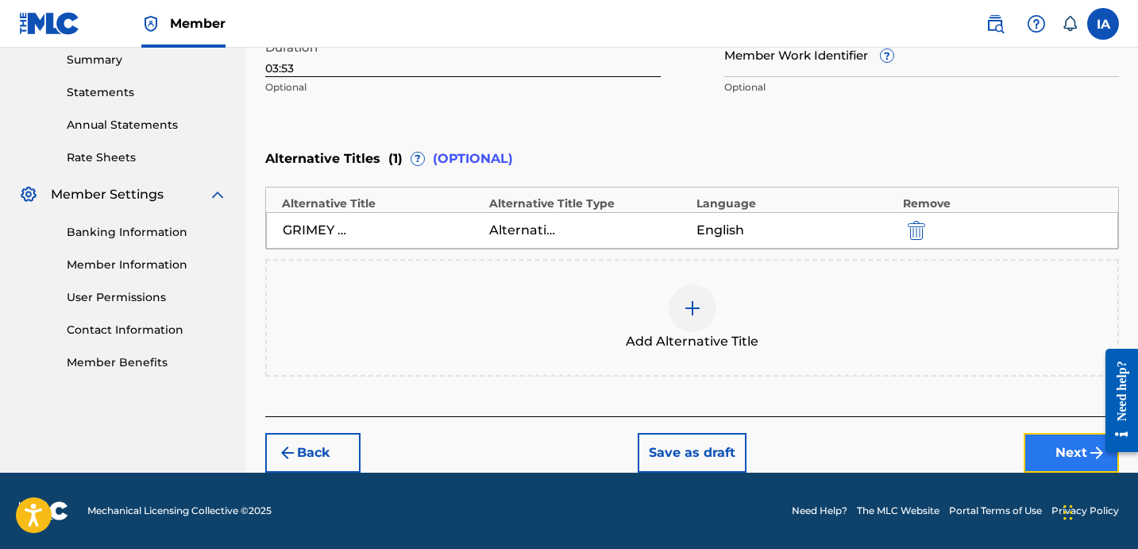
click at [1041, 462] on button "Next" at bounding box center [1070, 453] width 95 height 40
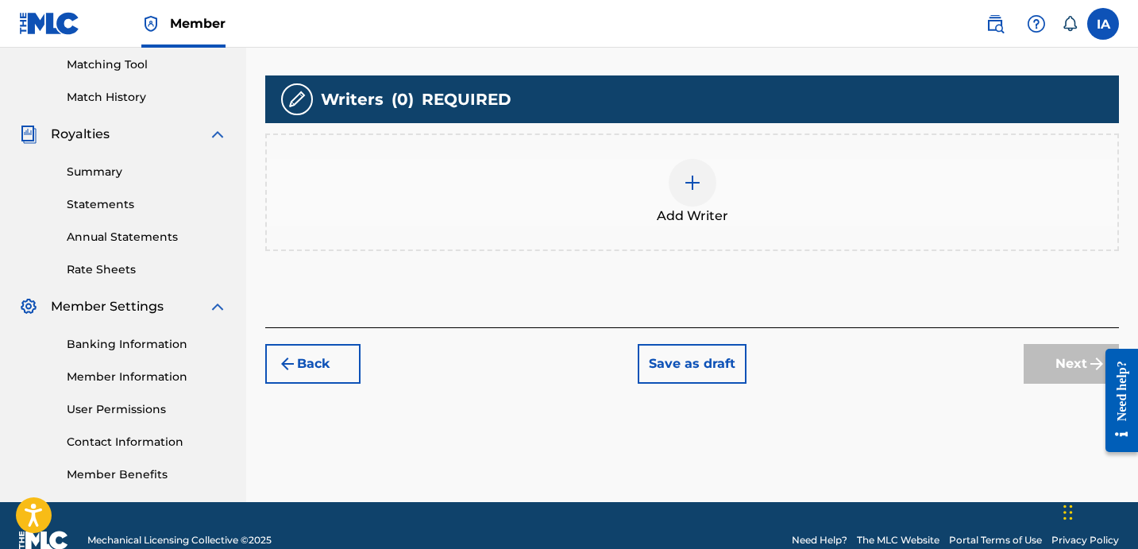
scroll to position [71, 0]
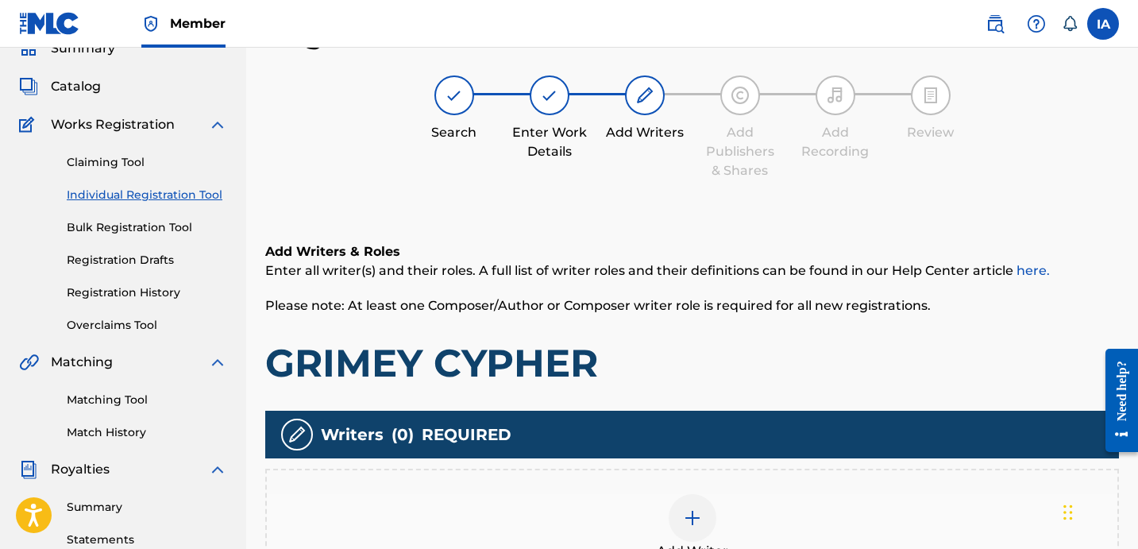
click at [703, 378] on div "Add Writers & Roles Enter all writer(s) and their roles. A full list of writer …" at bounding box center [691, 433] width 853 height 458
click at [775, 522] on div "Add Writer" at bounding box center [692, 527] width 850 height 67
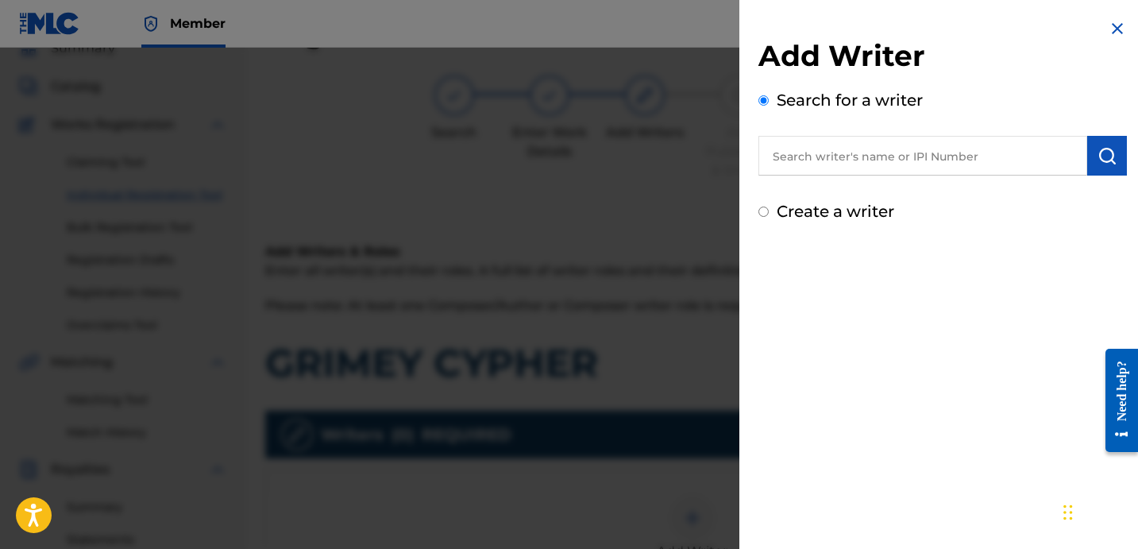
click at [932, 158] on input "text" at bounding box center [922, 156] width 329 height 40
click at [885, 160] on input "text" at bounding box center [922, 156] width 329 height 40
paste input "[PERSON_NAME] [PERSON_NAME]"
type input "[PERSON_NAME] [PERSON_NAME]"
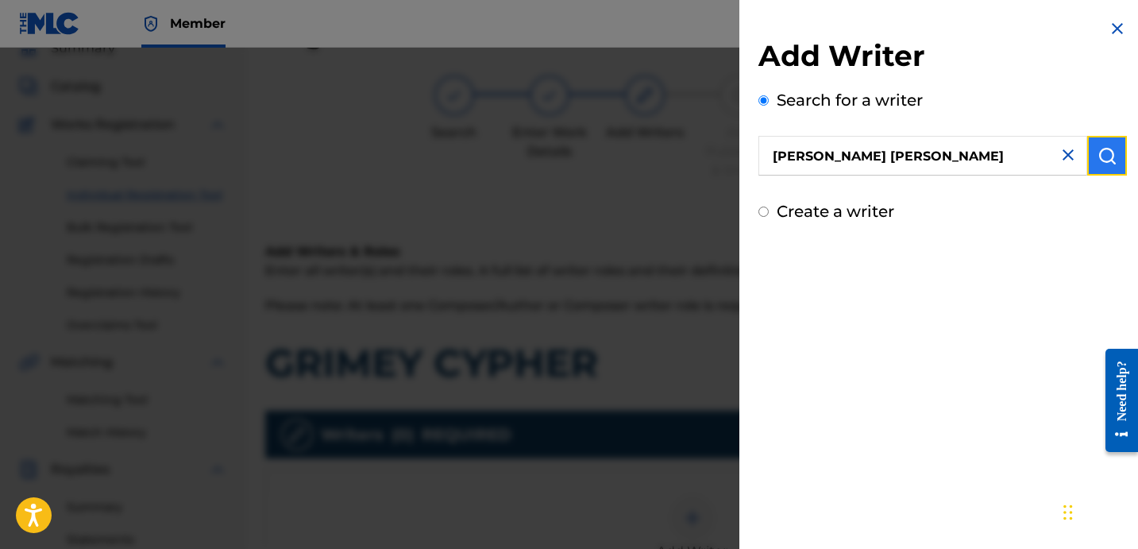
click at [1106, 163] on img "submit" at bounding box center [1106, 155] width 19 height 19
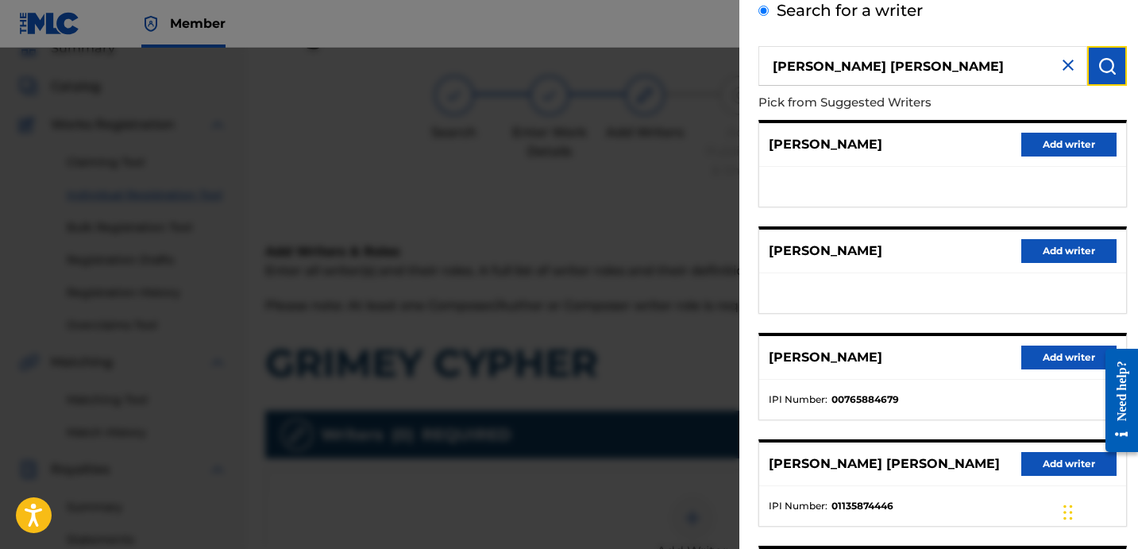
scroll to position [213, 0]
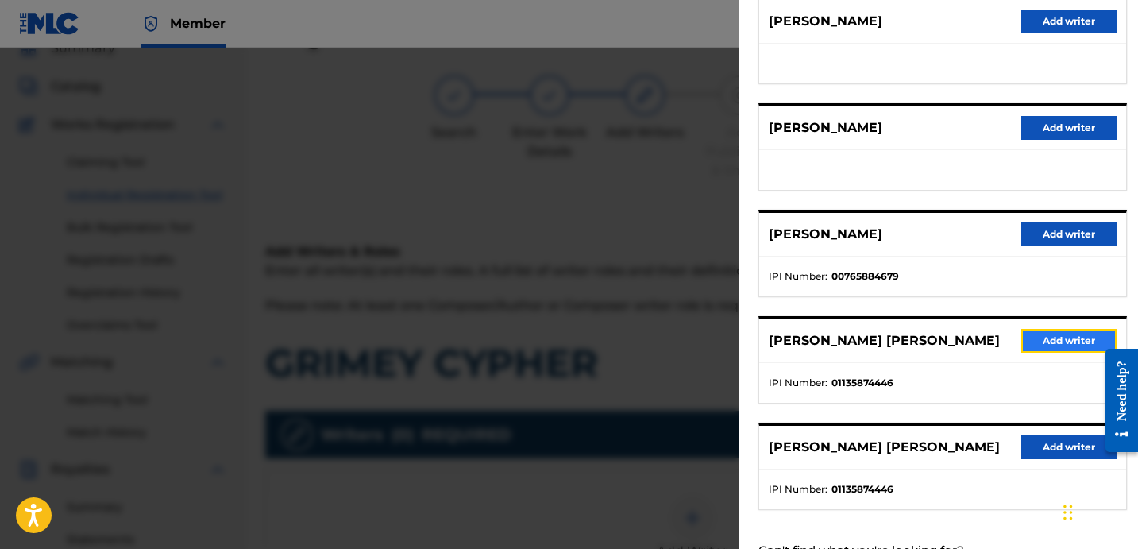
click at [1024, 342] on button "Add writer" at bounding box center [1068, 341] width 95 height 24
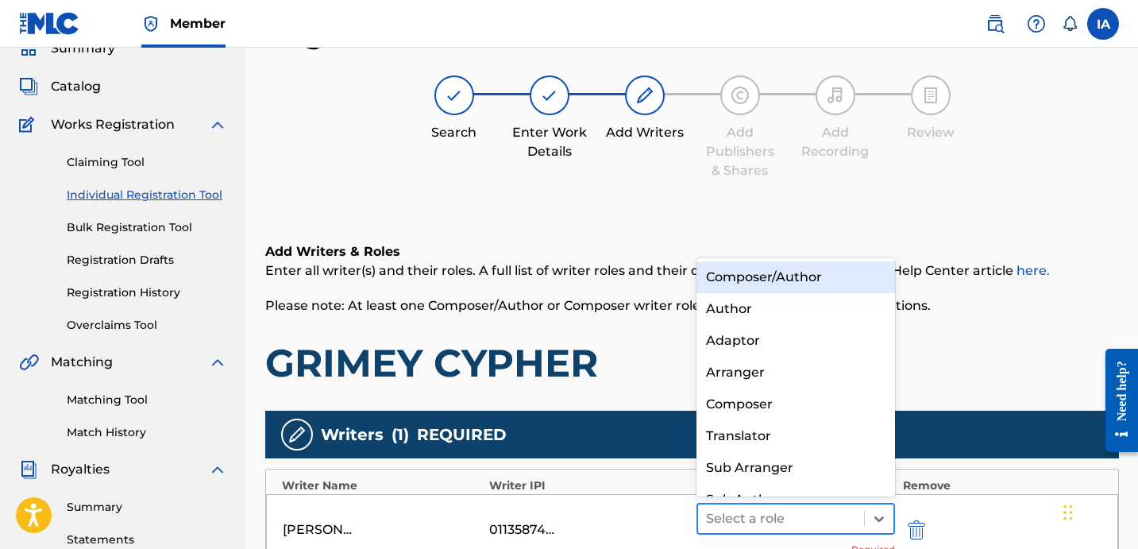
click at [787, 504] on div "Select a role" at bounding box center [781, 518] width 166 height 29
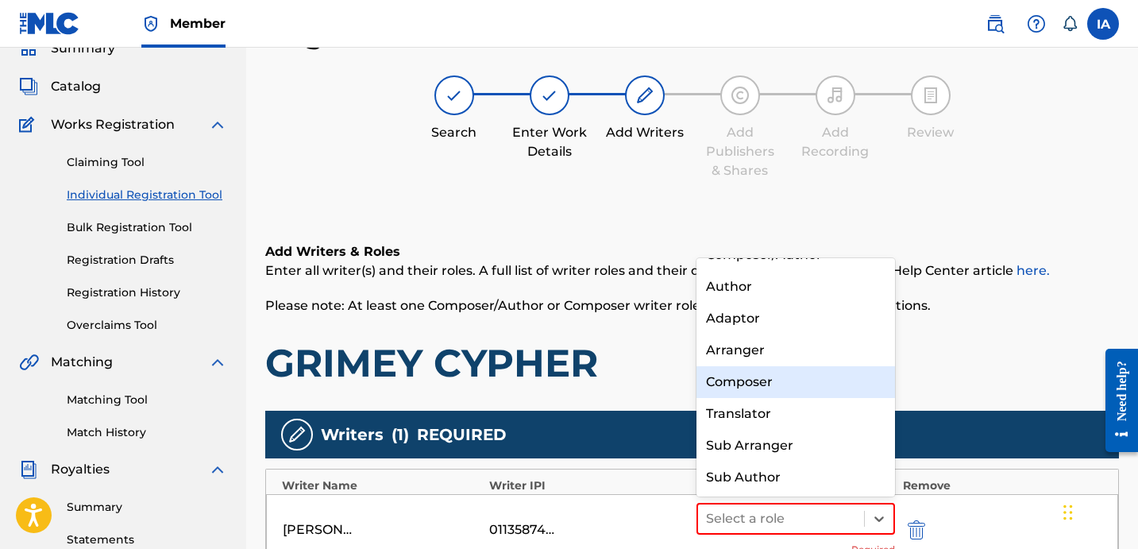
click at [807, 368] on div "Composer" at bounding box center [795, 382] width 198 height 32
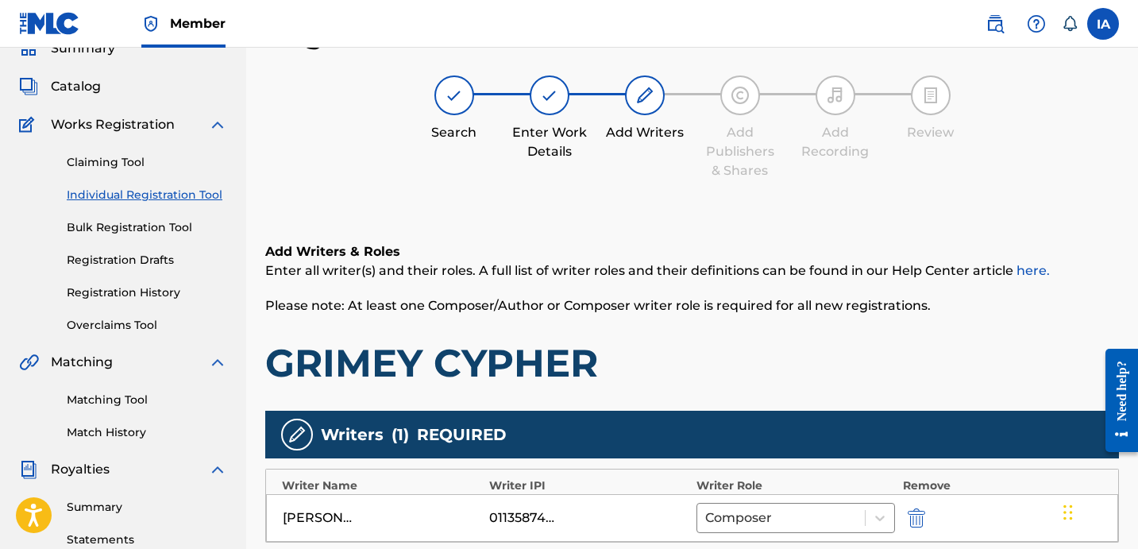
click at [746, 348] on h1 "GRIMEY CYPHER" at bounding box center [691, 363] width 853 height 48
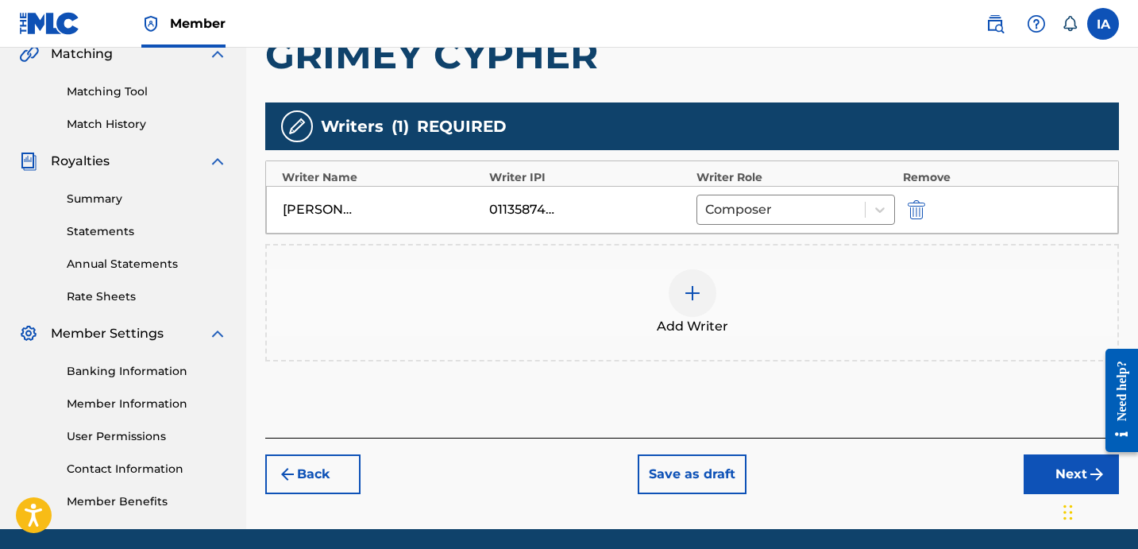
scroll to position [395, 0]
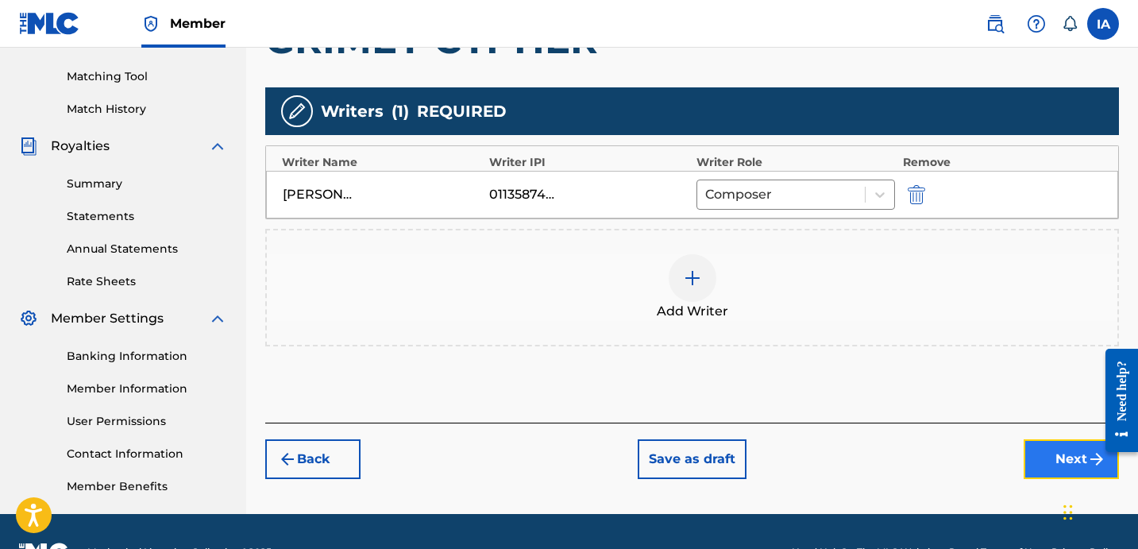
click at [1043, 465] on button "Next" at bounding box center [1070, 459] width 95 height 40
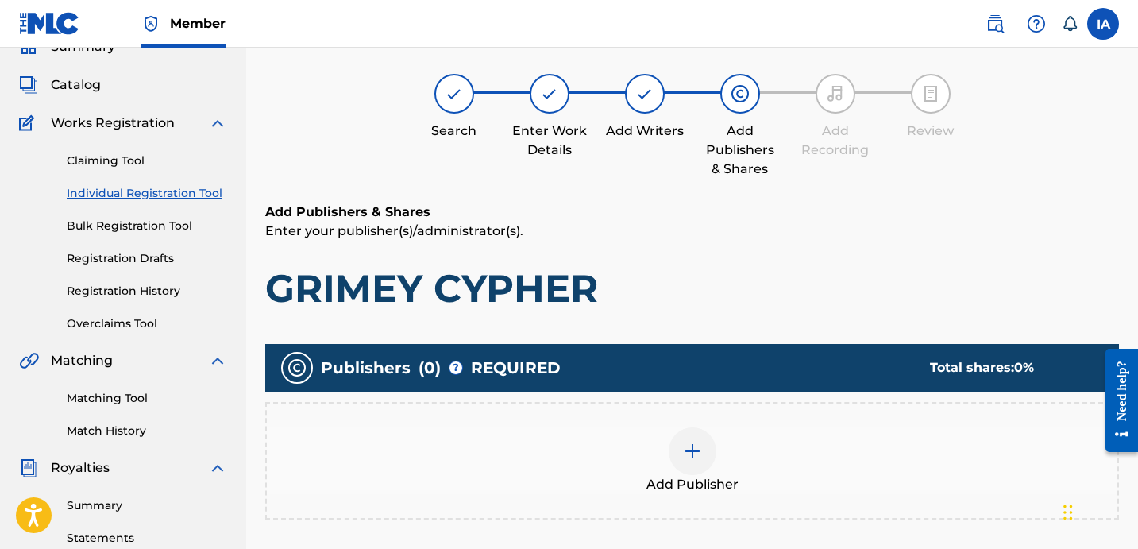
scroll to position [71, 0]
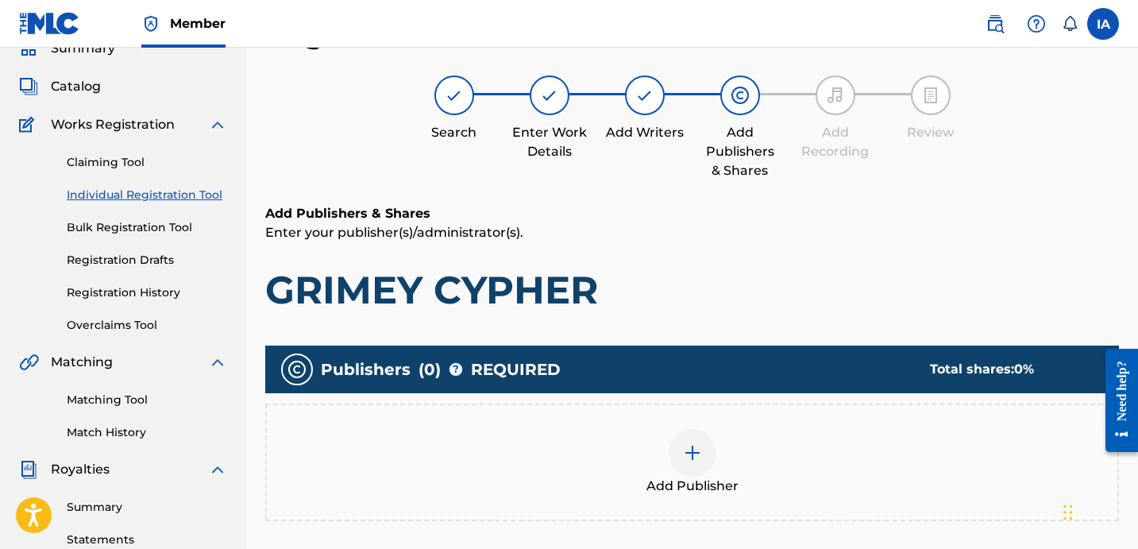
click at [714, 321] on div "Add Publishers & Shares Enter your publisher(s)/administrator(s). GRIMEY CYPHER…" at bounding box center [691, 424] width 853 height 441
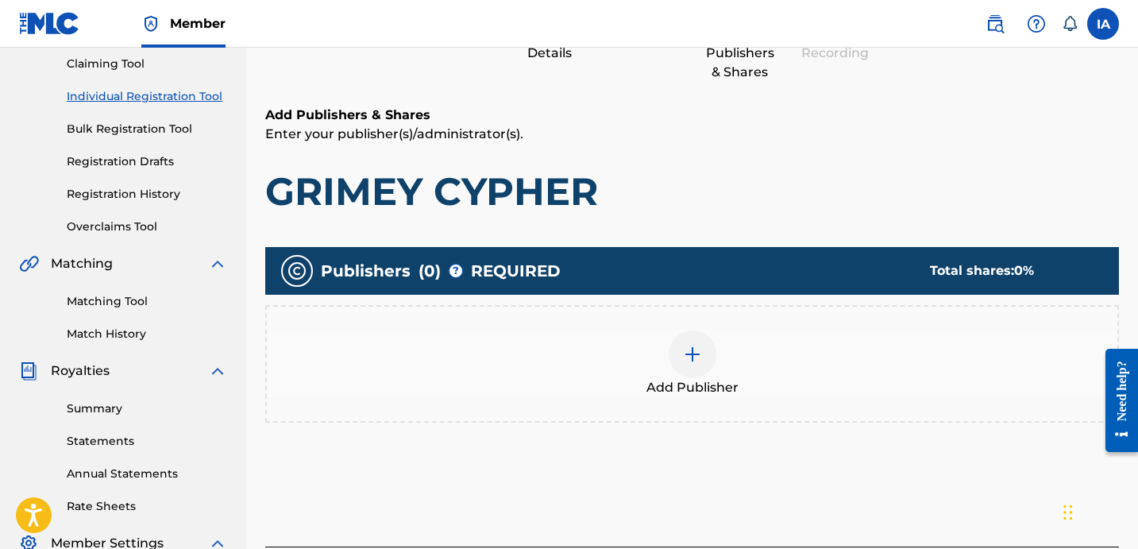
scroll to position [175, 0]
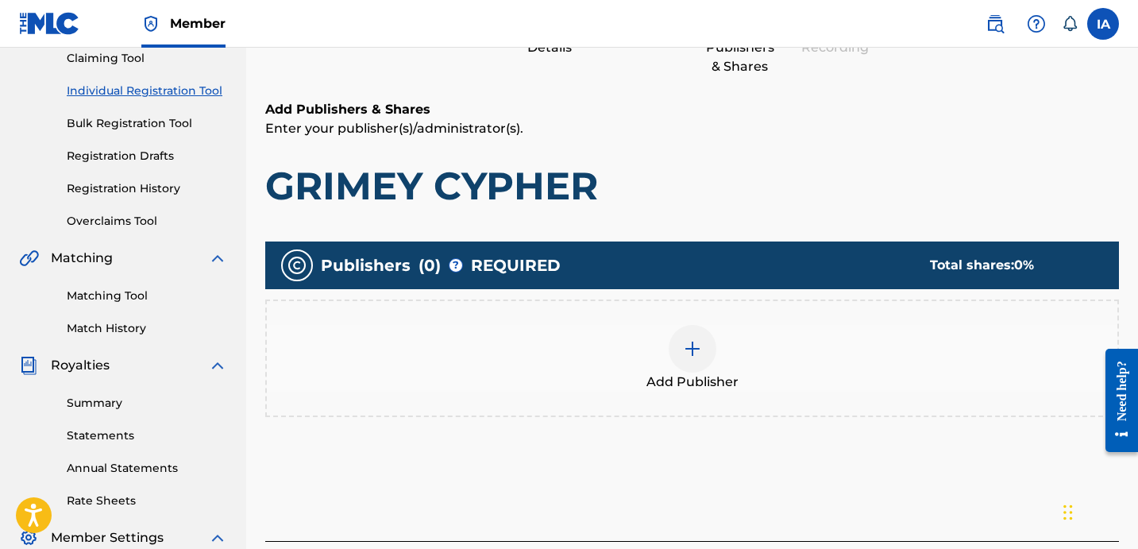
click at [722, 340] on div "Add Publisher" at bounding box center [692, 358] width 850 height 67
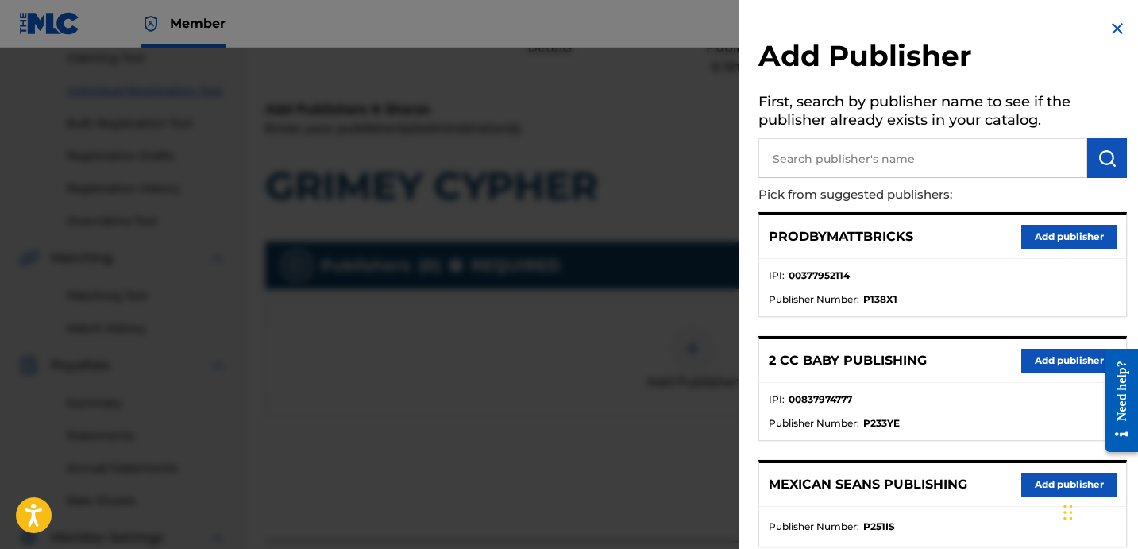
click at [931, 254] on div "PRODBYMATTBRICKS Add publisher" at bounding box center [942, 237] width 367 height 44
click at [906, 256] on div "PRODBYMATTBRICKS Add publisher" at bounding box center [942, 237] width 367 height 44
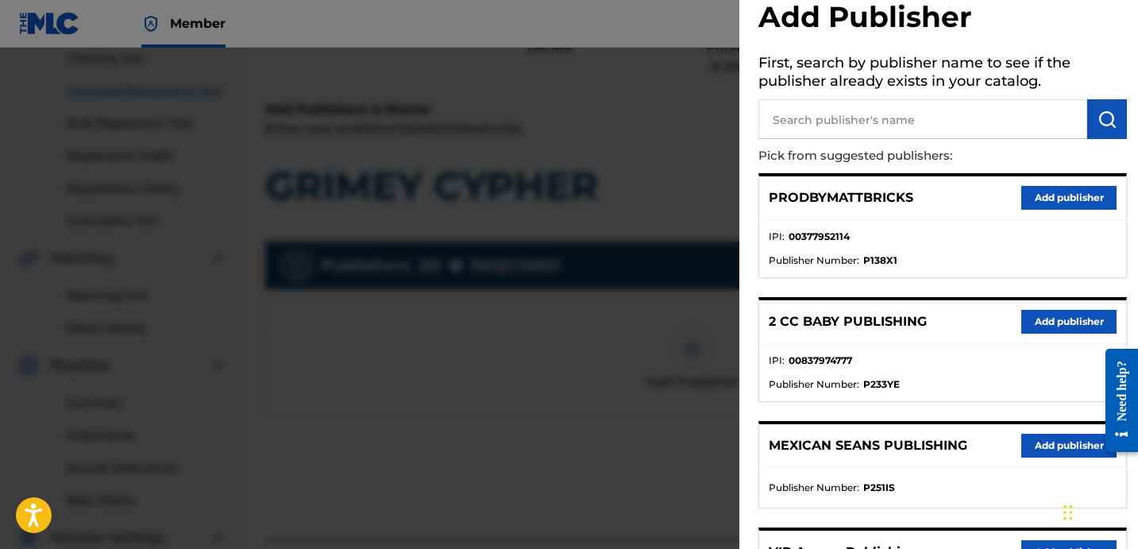
scroll to position [57, 0]
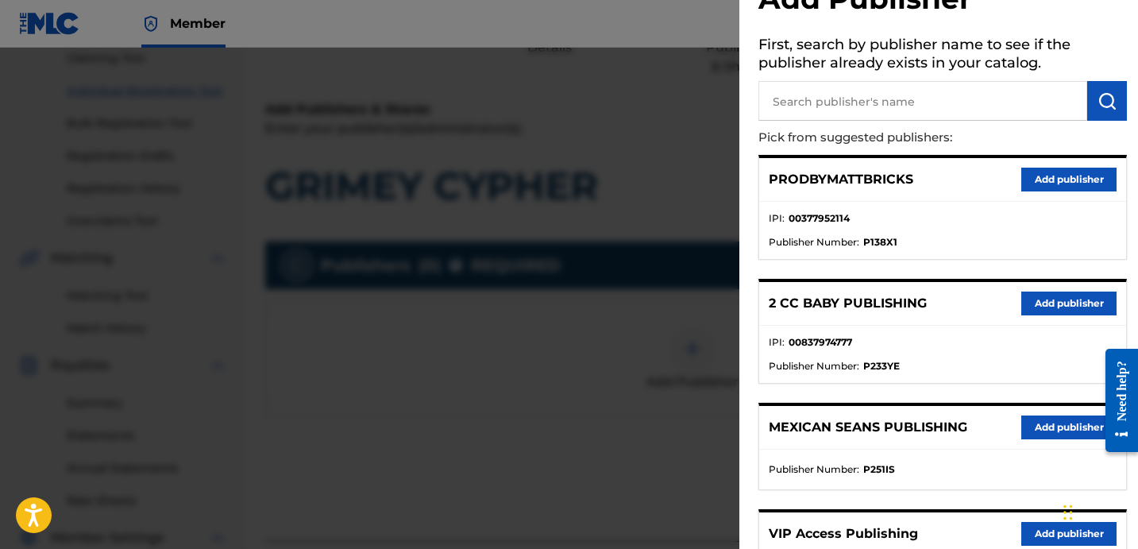
click at [914, 91] on input "text" at bounding box center [922, 101] width 329 height 40
click at [864, 108] on input "FARIE9" at bounding box center [922, 101] width 329 height 40
type input "FARIEL"
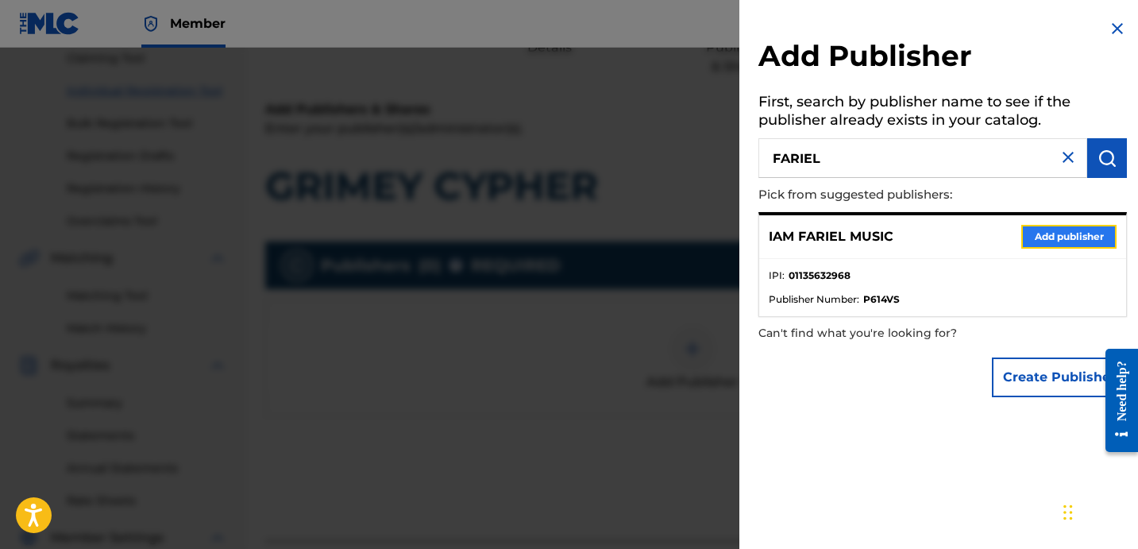
click at [1029, 240] on button "Add publisher" at bounding box center [1068, 237] width 95 height 24
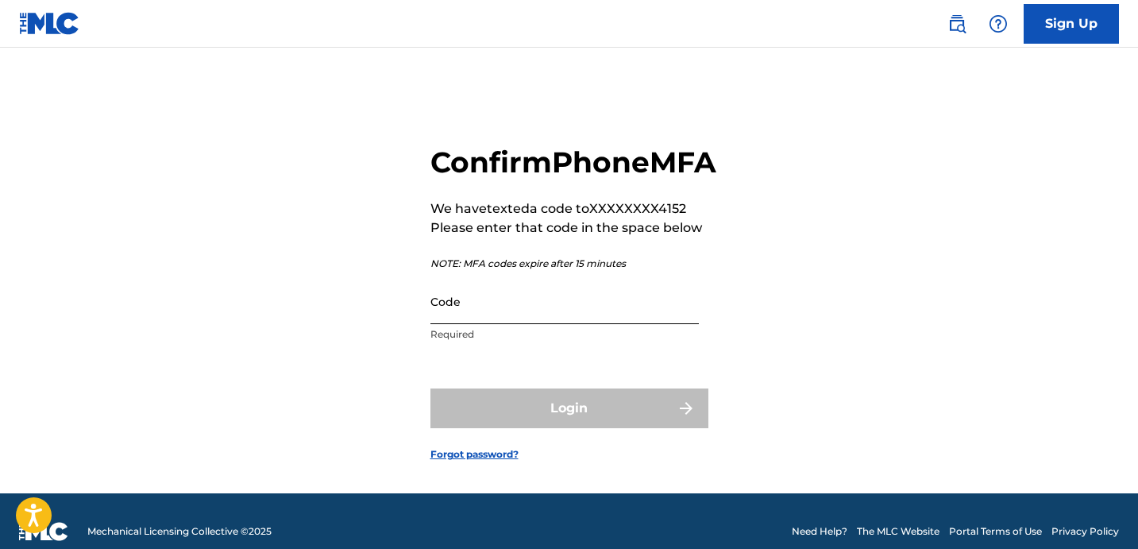
click at [587, 324] on input "Code" at bounding box center [564, 301] width 268 height 45
click at [494, 324] on input "Code" at bounding box center [564, 301] width 268 height 45
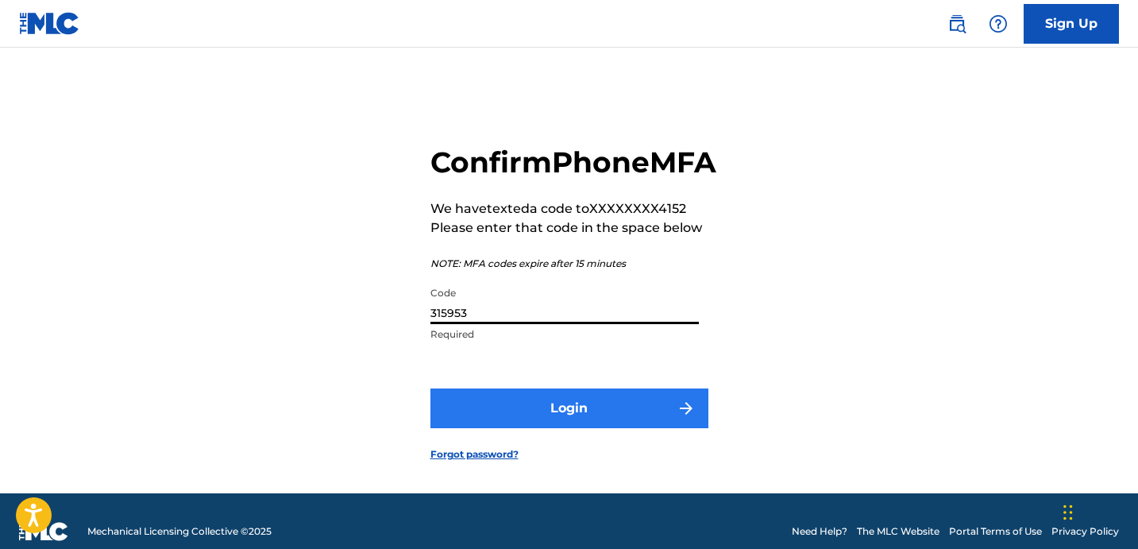
type input "315953"
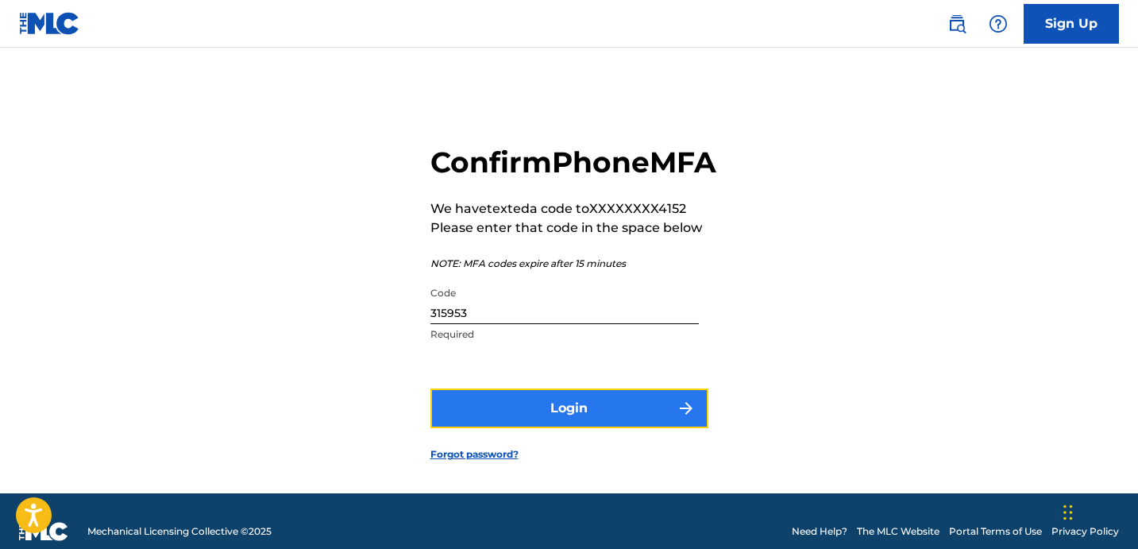
click at [577, 425] on button "Login" at bounding box center [569, 408] width 278 height 40
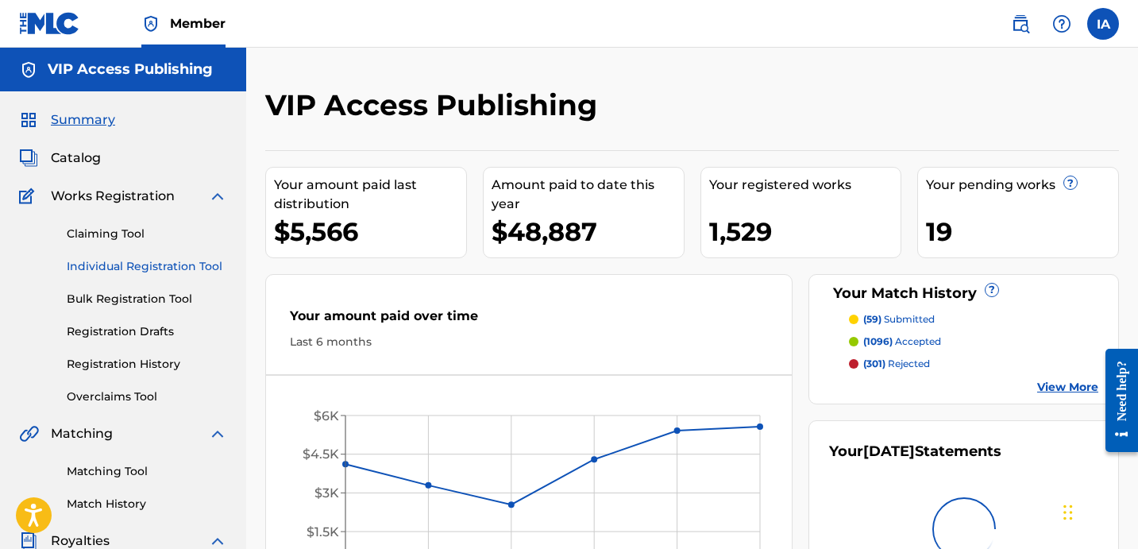
click at [198, 268] on link "Individual Registration Tool" at bounding box center [147, 266] width 160 height 17
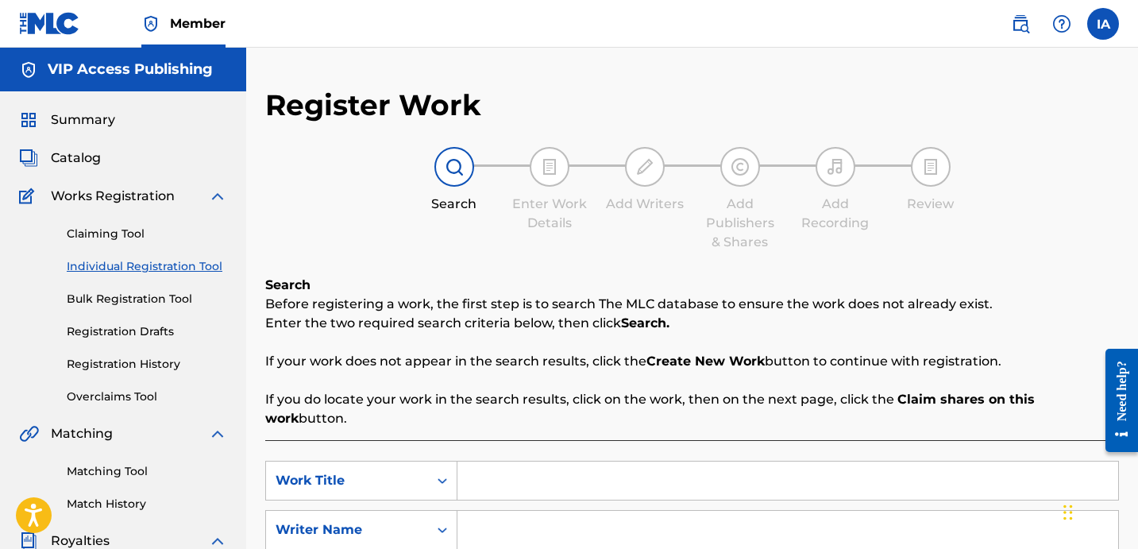
click at [665, 475] on input "Search Form" at bounding box center [787, 480] width 660 height 38
click at [670, 461] on input "Search Form" at bounding box center [787, 480] width 660 height 38
paste input "GRIMEY CYPHER"
type input "GRIMEY CYPHER"
click at [635, 522] on input "Search Form" at bounding box center [787, 529] width 660 height 38
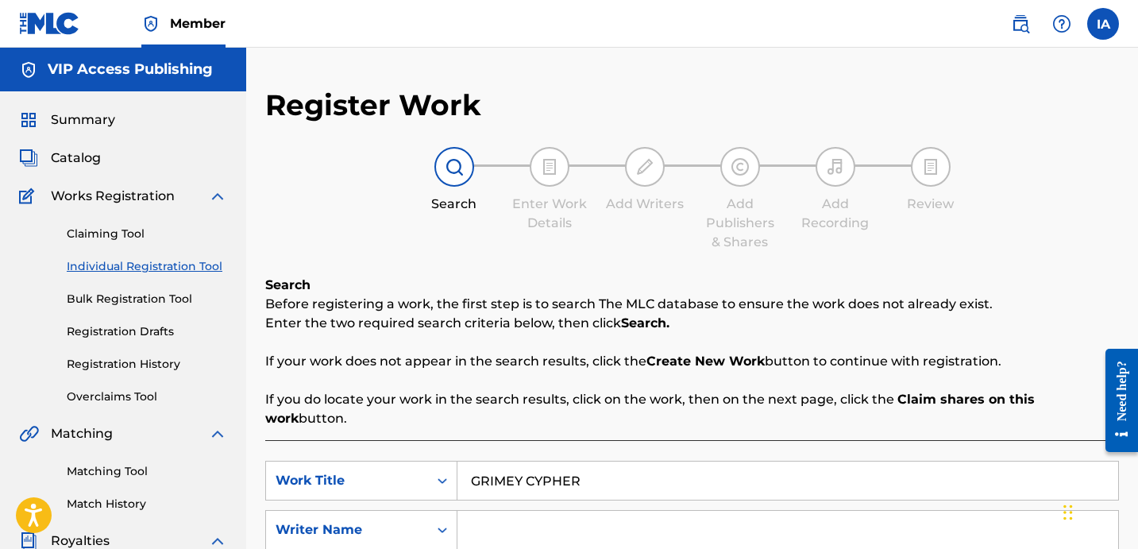
click at [778, 514] on input "Search Form" at bounding box center [787, 529] width 660 height 38
paste input "[PERSON_NAME] [PERSON_NAME]"
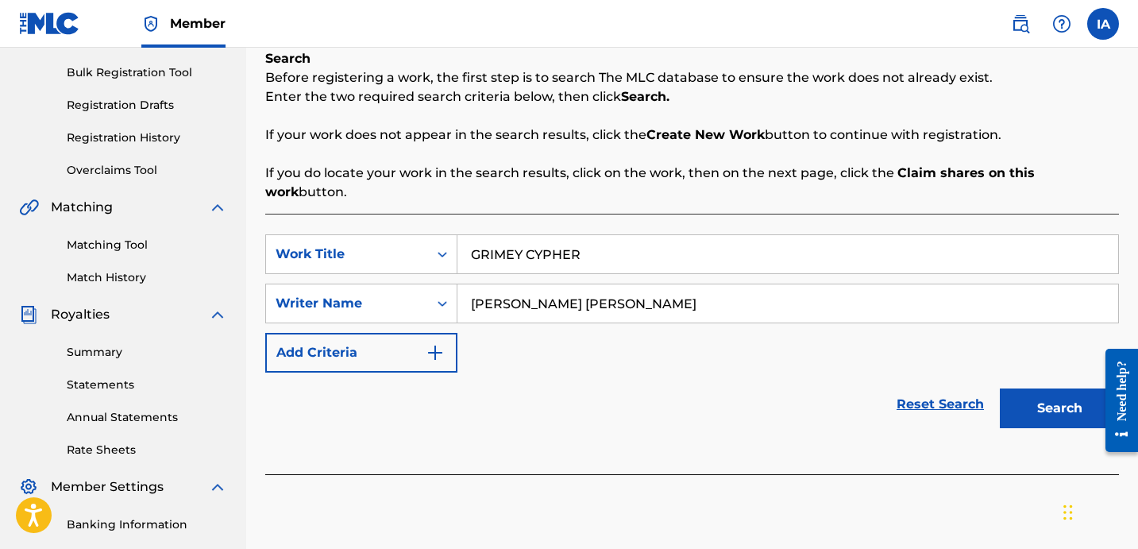
scroll to position [280, 0]
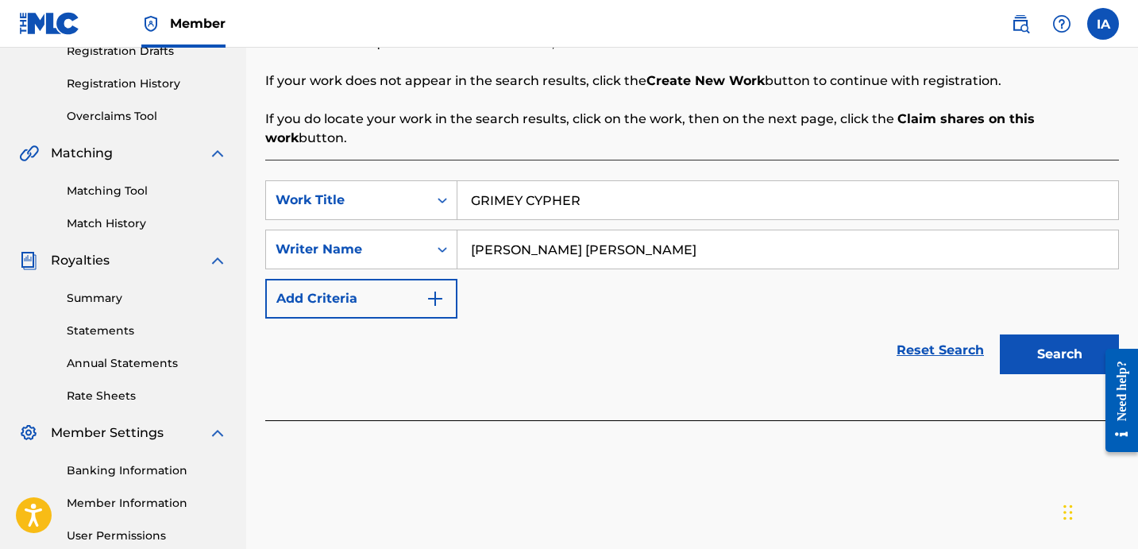
type input "[PERSON_NAME] [PERSON_NAME]"
click at [751, 326] on div "Reset Search Search" at bounding box center [691, 350] width 853 height 64
click at [1024, 334] on button "Search" at bounding box center [1058, 354] width 119 height 40
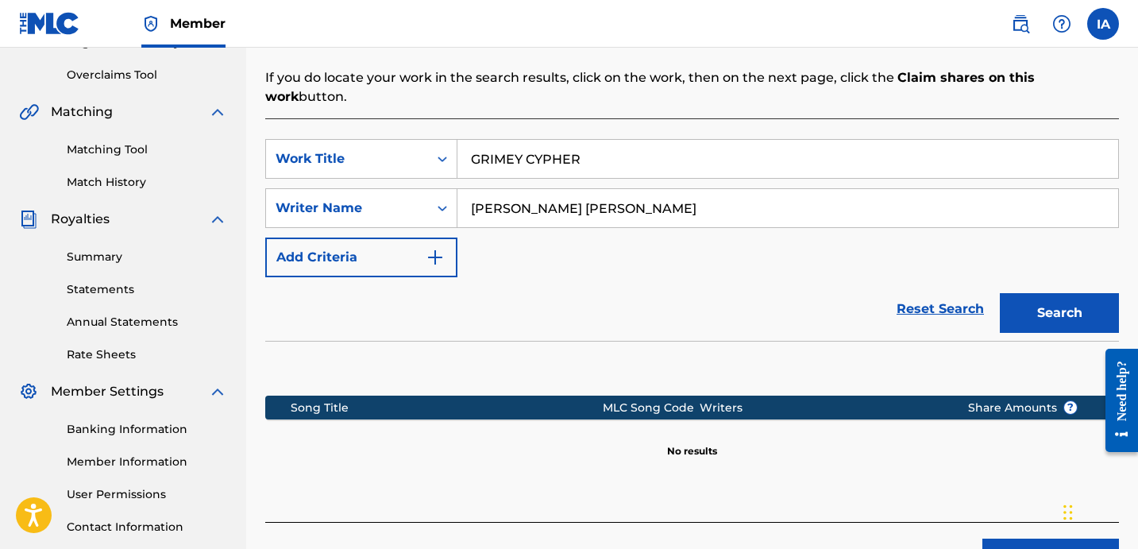
scroll to position [322, 0]
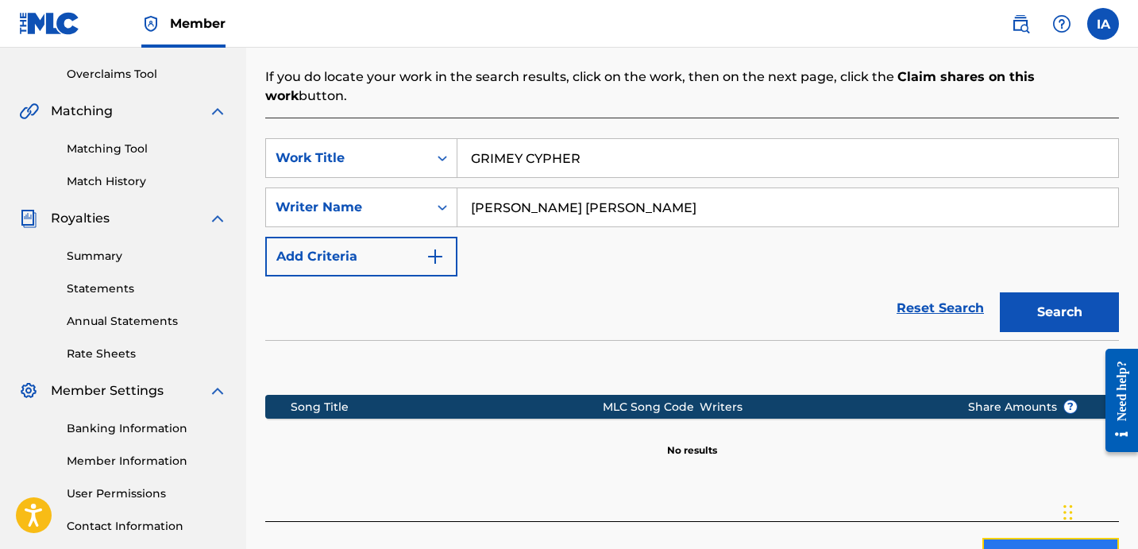
click at [1002, 537] on button "Create new work" at bounding box center [1050, 557] width 137 height 40
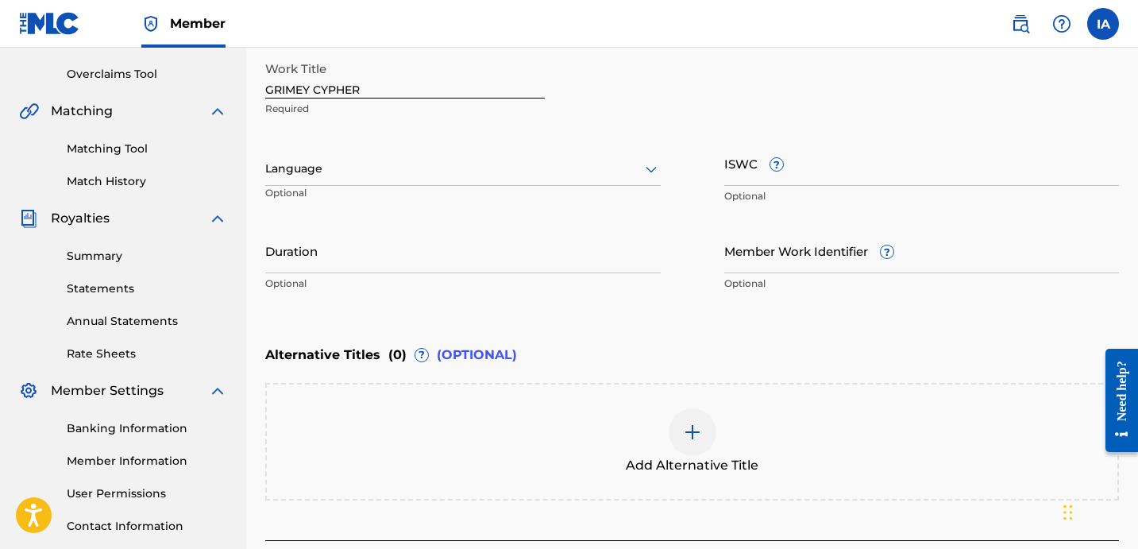
click at [451, 155] on div "Language" at bounding box center [462, 168] width 395 height 33
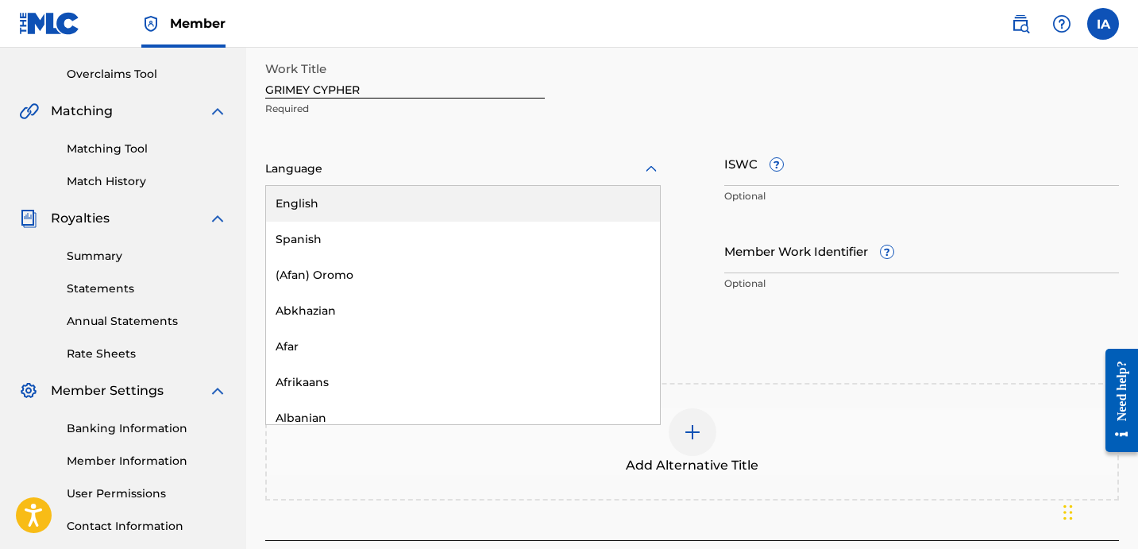
click at [508, 198] on div "English" at bounding box center [463, 204] width 394 height 36
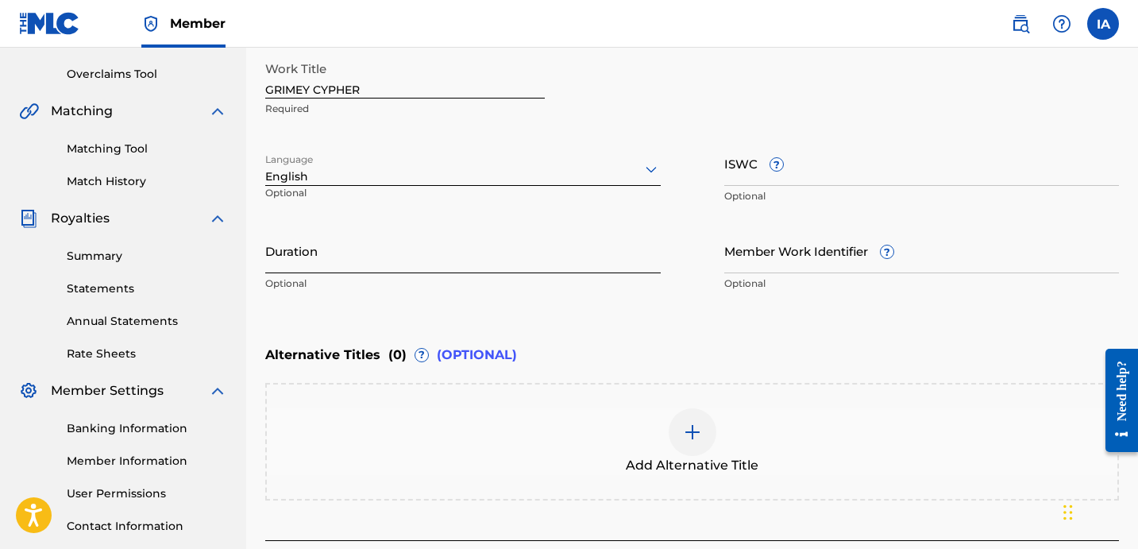
click at [402, 238] on input "Duration" at bounding box center [462, 250] width 395 height 45
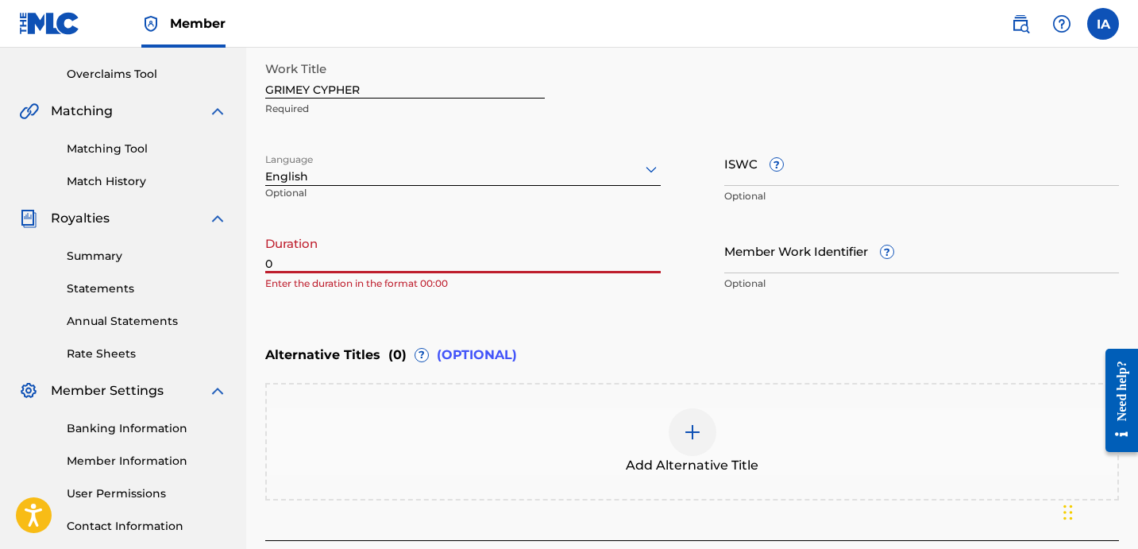
paste input "3:53"
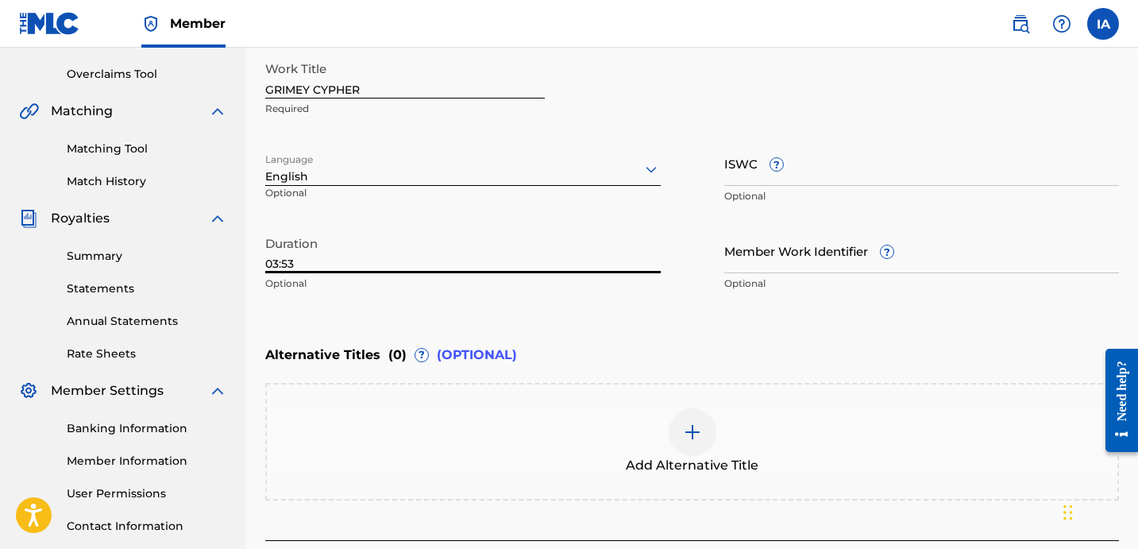
type input "03:53"
click at [766, 452] on div "Add Alternative Title" at bounding box center [692, 441] width 850 height 67
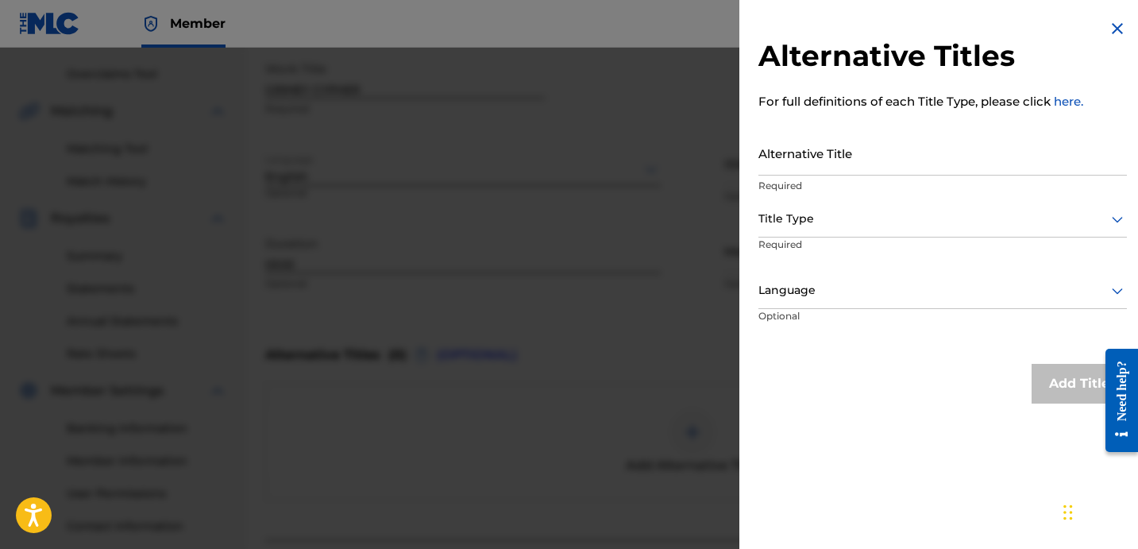
click at [1137, 336] on html "Need help? Resource Center Help Get the help you need from our knowledge base N…" at bounding box center [1115, 400] width 44 height 128
click at [838, 162] on input "Alternative Title" at bounding box center [942, 152] width 368 height 45
drag, startPoint x: 896, startPoint y: 167, endPoint x: 715, endPoint y: 141, distance: 182.9
click at [715, 141] on div "Alternative Titles For full definitions of each Title Type, please click here. …" at bounding box center [569, 298] width 1138 height 501
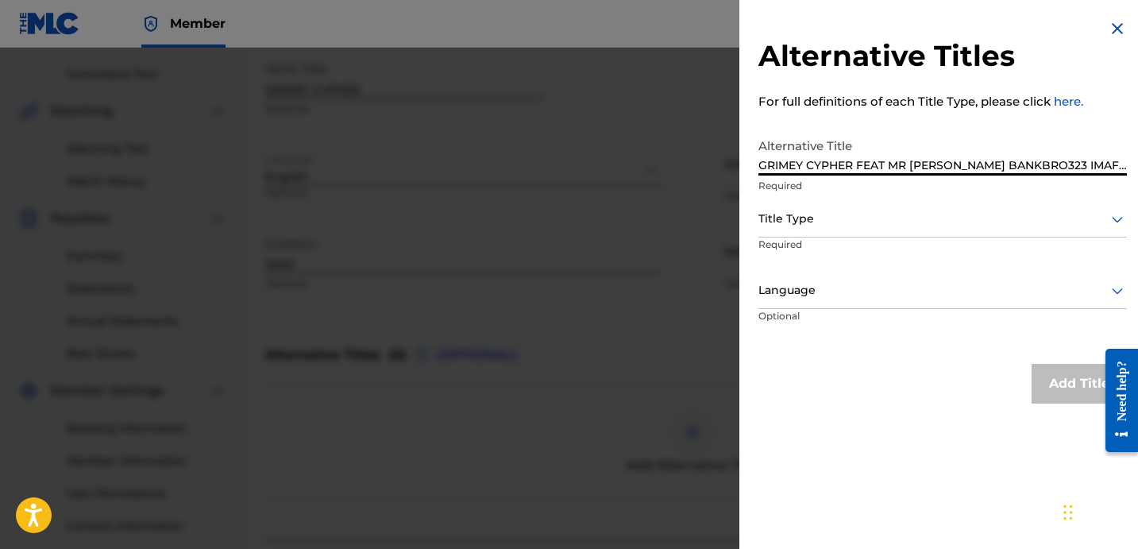
type input "GRIMEY CYPHER FEAT MR [PERSON_NAME] BANKBRO323 IMAFOOL AND [PERSON_NAME]"
click at [842, 176] on div "Alternative Title GRIMEY CYPHER FEAT MR BABYFACE BANKBRO323 IMAFOOL AND LIL BOU…" at bounding box center [942, 165] width 368 height 71
drag, startPoint x: 834, startPoint y: 168, endPoint x: 1180, endPoint y: 197, distance: 347.3
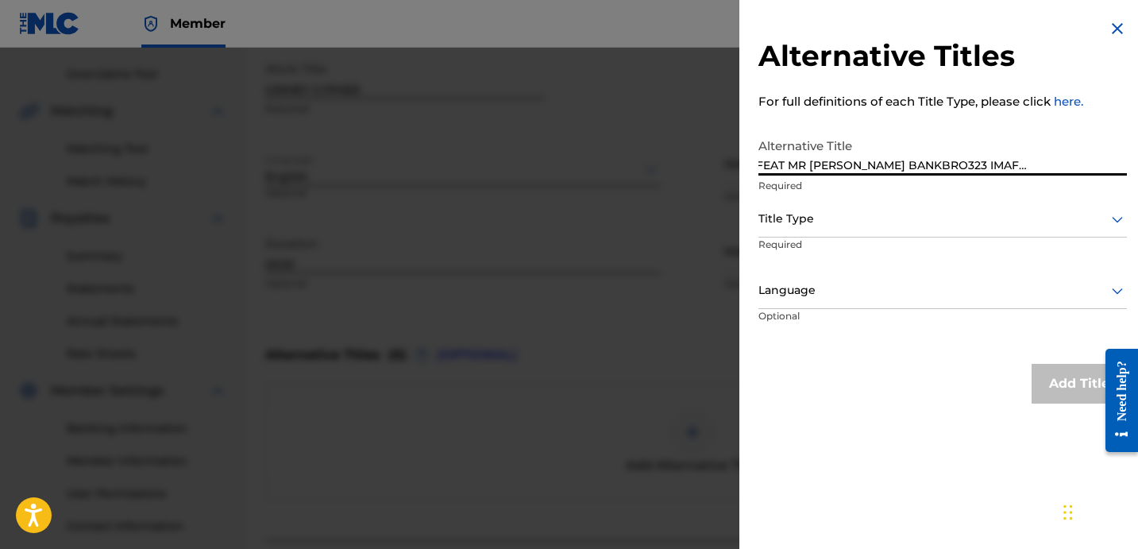
drag, startPoint x: 975, startPoint y: 220, endPoint x: 958, endPoint y: 219, distance: 16.7
click at [975, 220] on div at bounding box center [942, 219] width 368 height 20
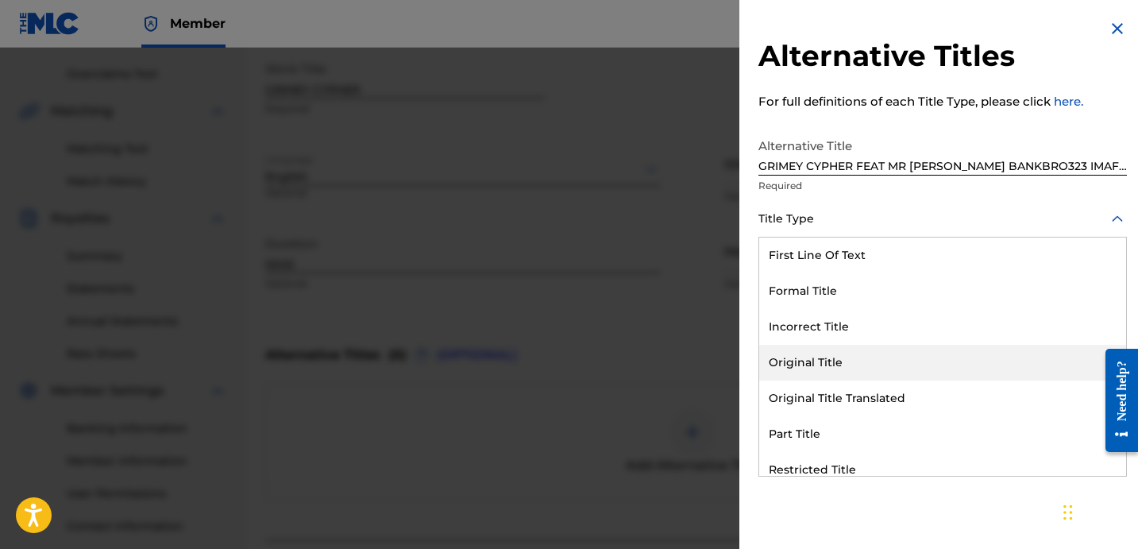
scroll to position [155, 0]
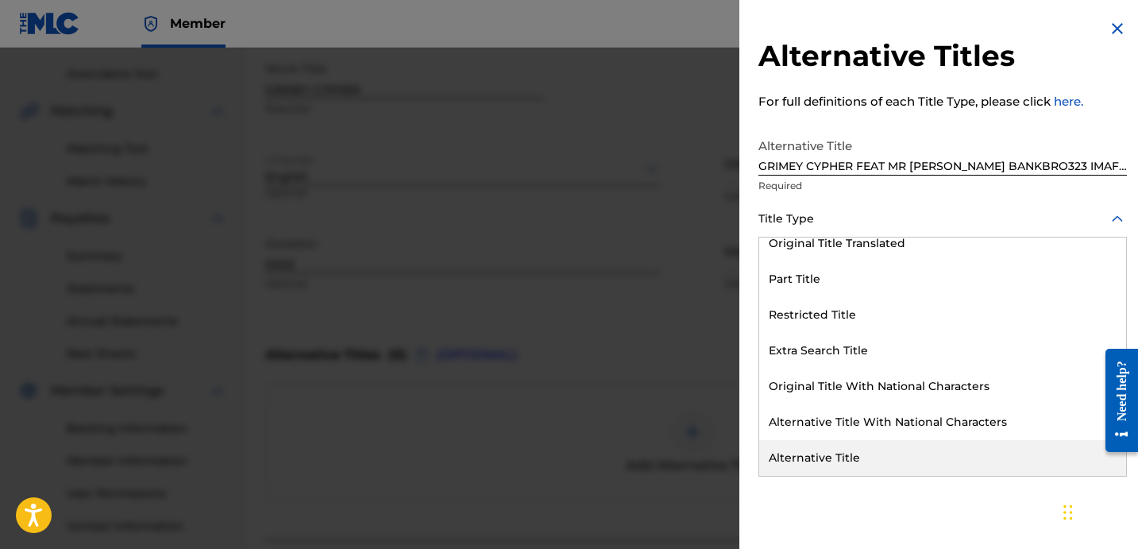
click at [836, 446] on div "Alternative Title" at bounding box center [942, 458] width 367 height 36
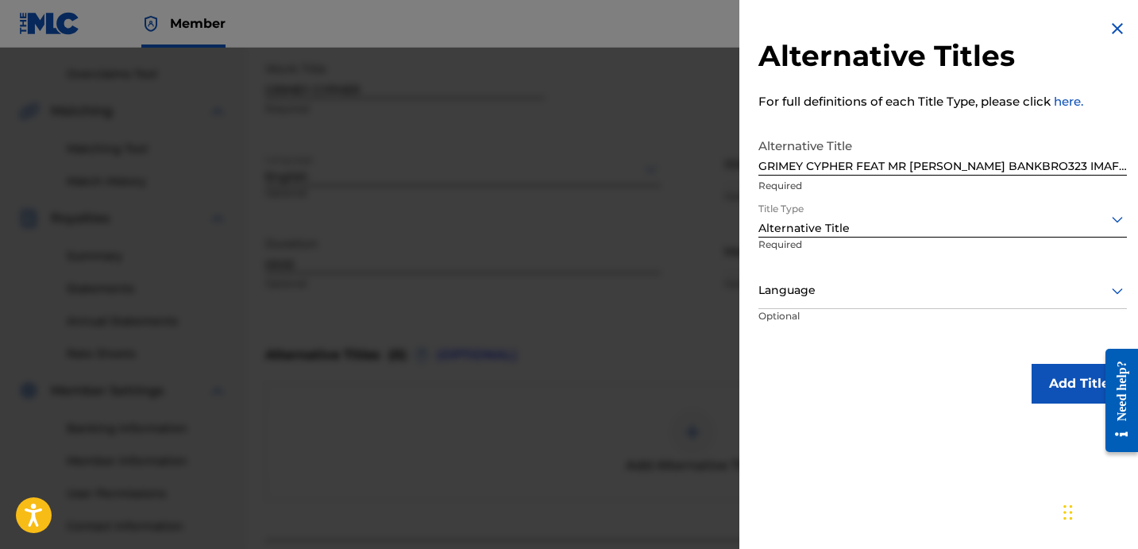
click at [832, 295] on div at bounding box center [942, 290] width 368 height 20
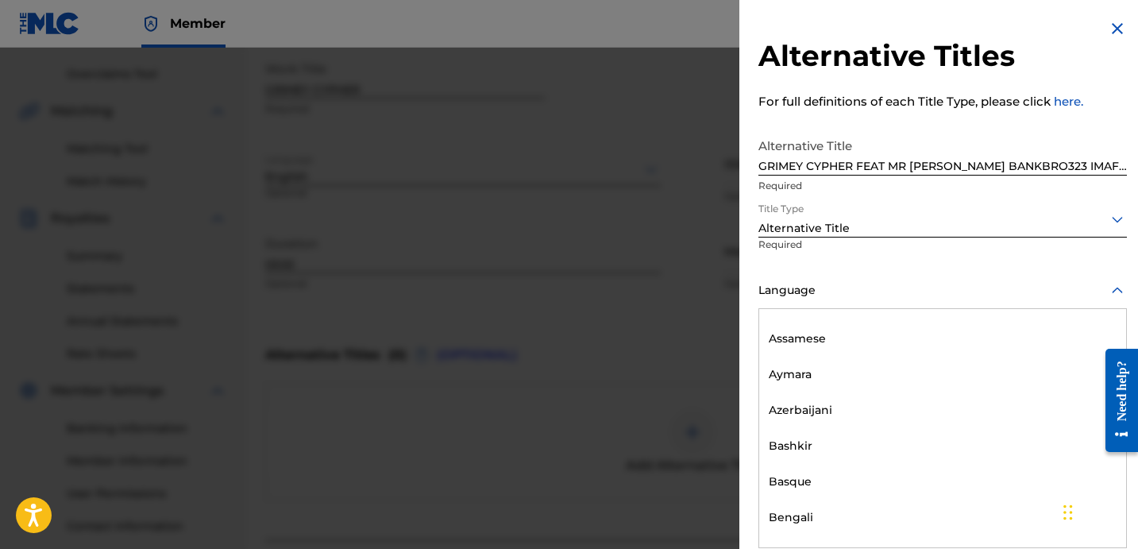
scroll to position [0, 0]
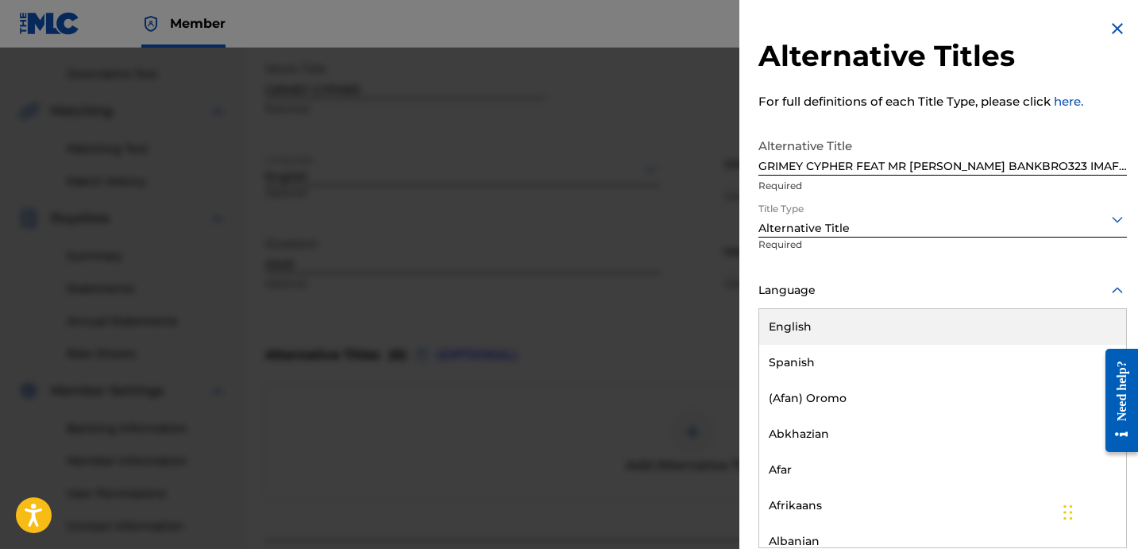
click at [845, 321] on div "English" at bounding box center [942, 327] width 367 height 36
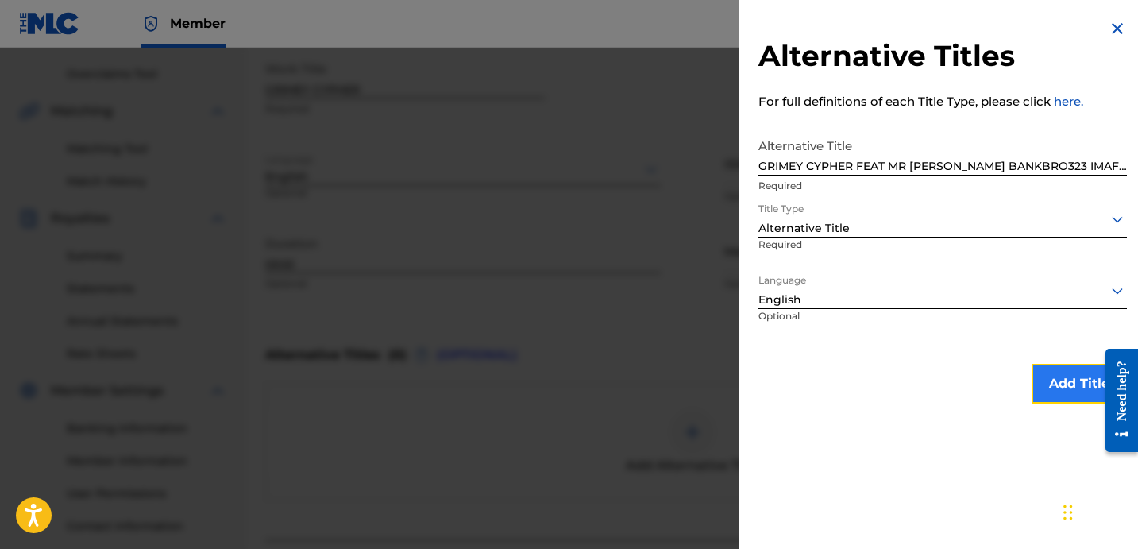
click at [1031, 366] on button "Add Title" at bounding box center [1078, 384] width 95 height 40
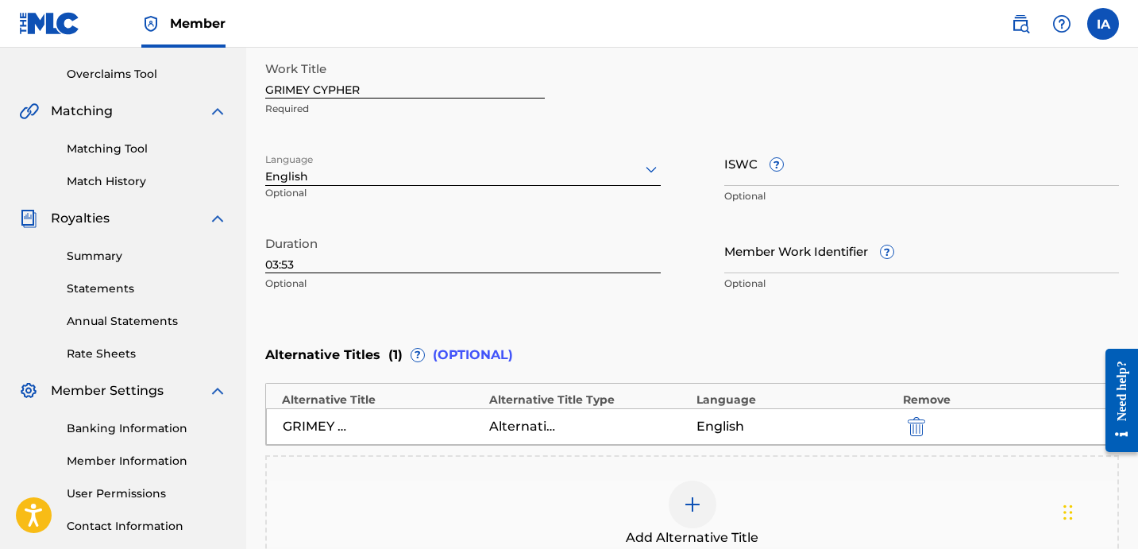
click at [865, 337] on div "Enter Work Details Enter work details for ‘ GRIMEY CYPHER ’ below. Work Title G…" at bounding box center [691, 145] width 853 height 384
click at [807, 337] on div "Enter Work Details Enter work details for ‘ GRIMEY CYPHER ’ below. Work Title G…" at bounding box center [691, 145] width 853 height 384
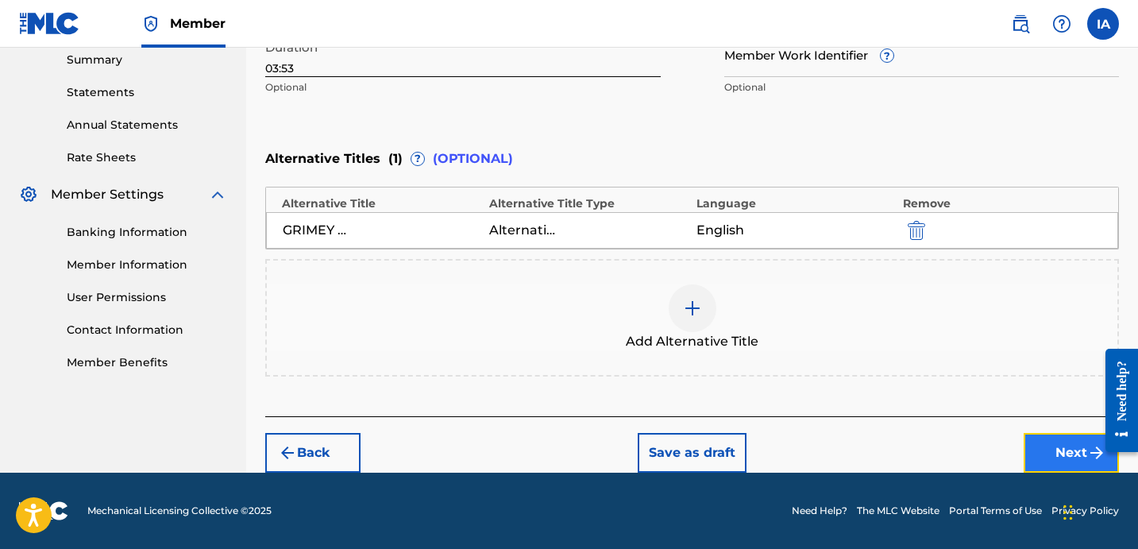
click at [1060, 455] on button "Next" at bounding box center [1070, 453] width 95 height 40
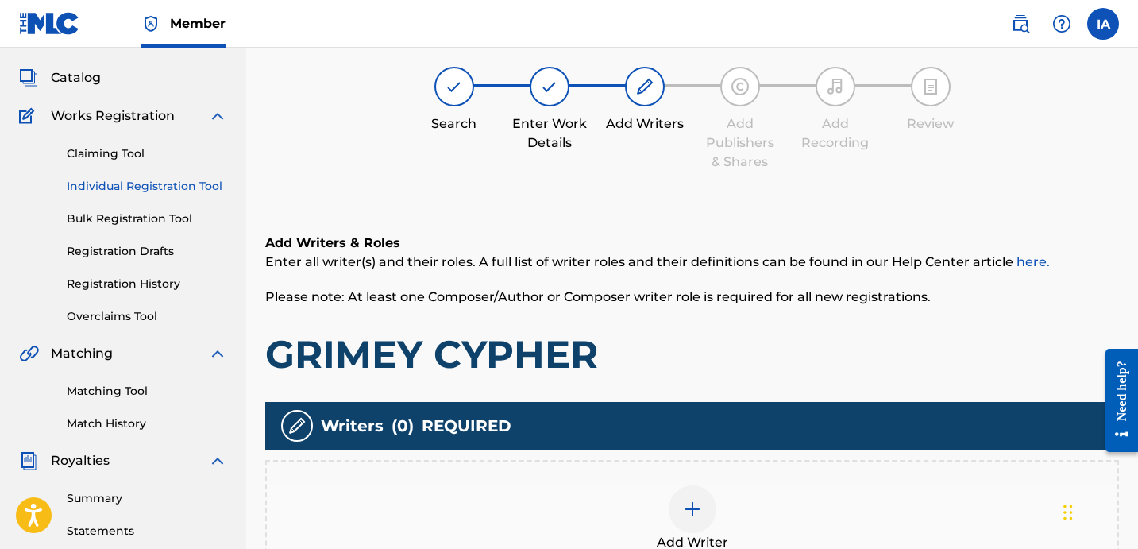
scroll to position [71, 0]
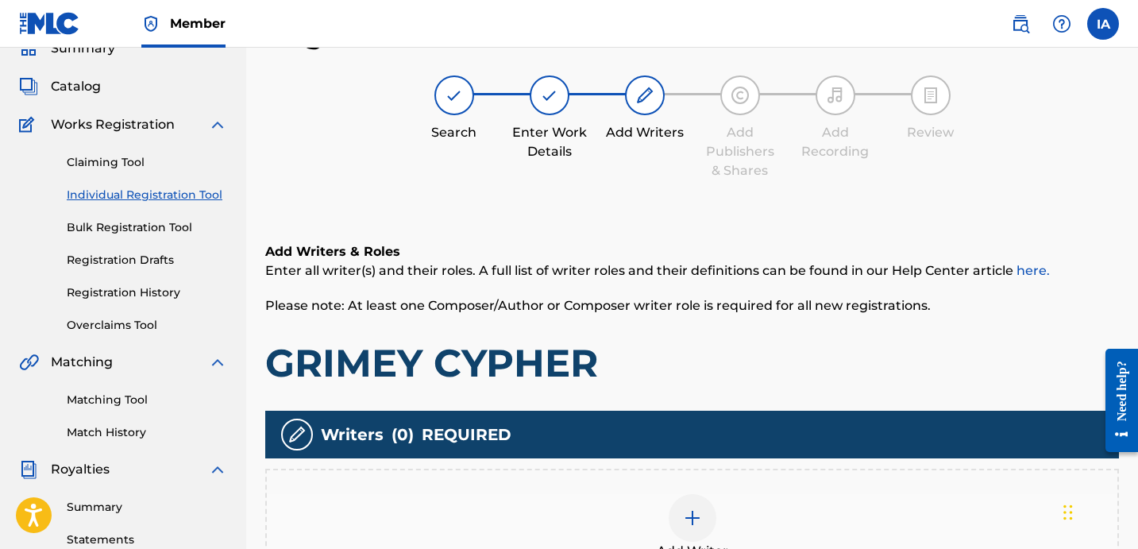
click at [717, 341] on h1 "GRIMEY CYPHER" at bounding box center [691, 363] width 853 height 48
click at [774, 496] on div "Add Writer" at bounding box center [692, 527] width 850 height 67
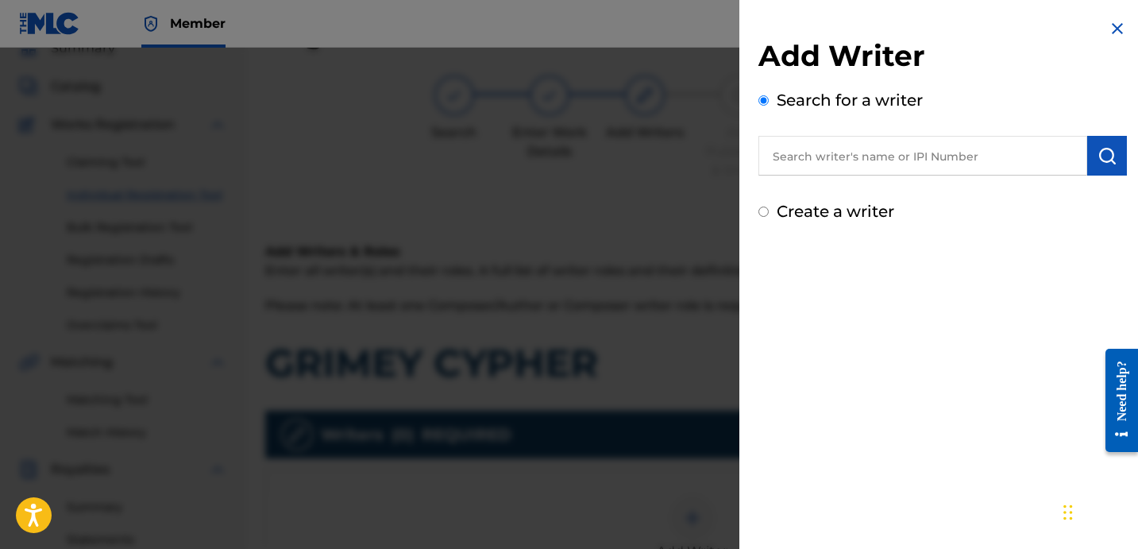
click at [906, 171] on input "text" at bounding box center [922, 156] width 329 height 40
paste input "[PERSON_NAME] [PERSON_NAME]"
type input "[PERSON_NAME] [PERSON_NAME]"
click at [1097, 164] on img "submit" at bounding box center [1106, 155] width 19 height 19
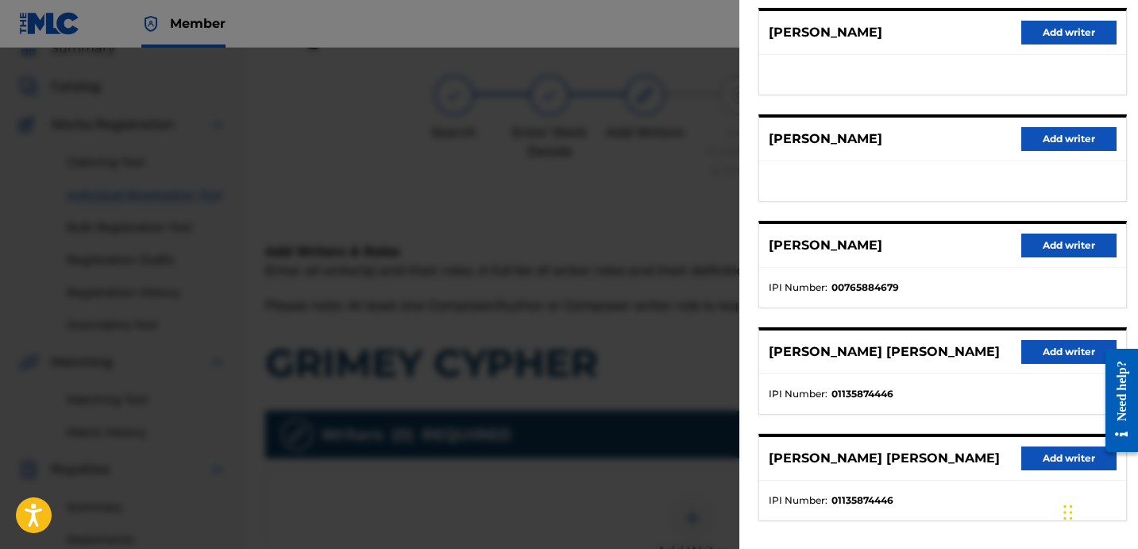
scroll to position [274, 0]
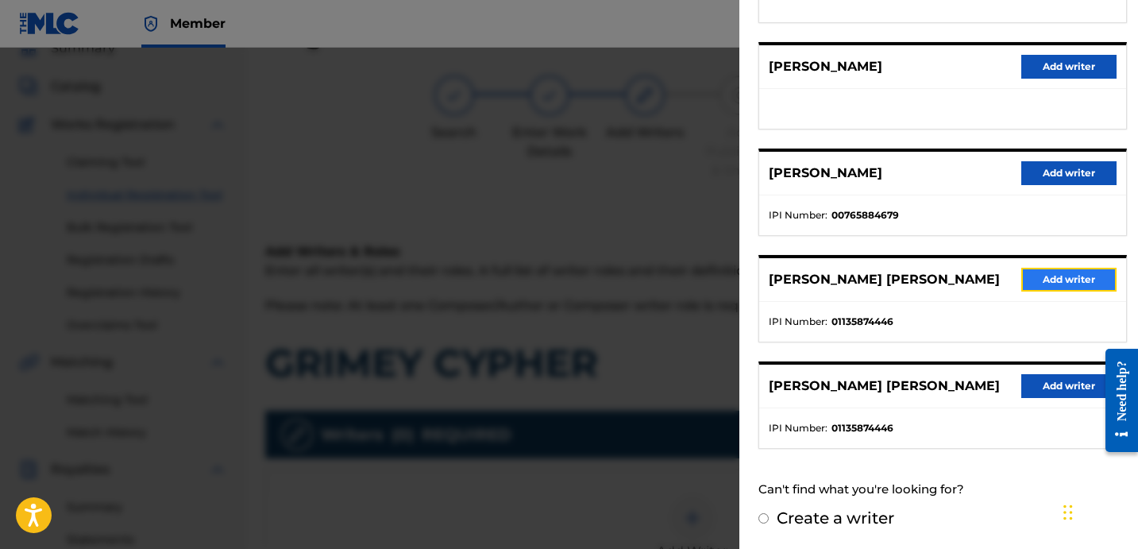
click at [1048, 283] on button "Add writer" at bounding box center [1068, 280] width 95 height 24
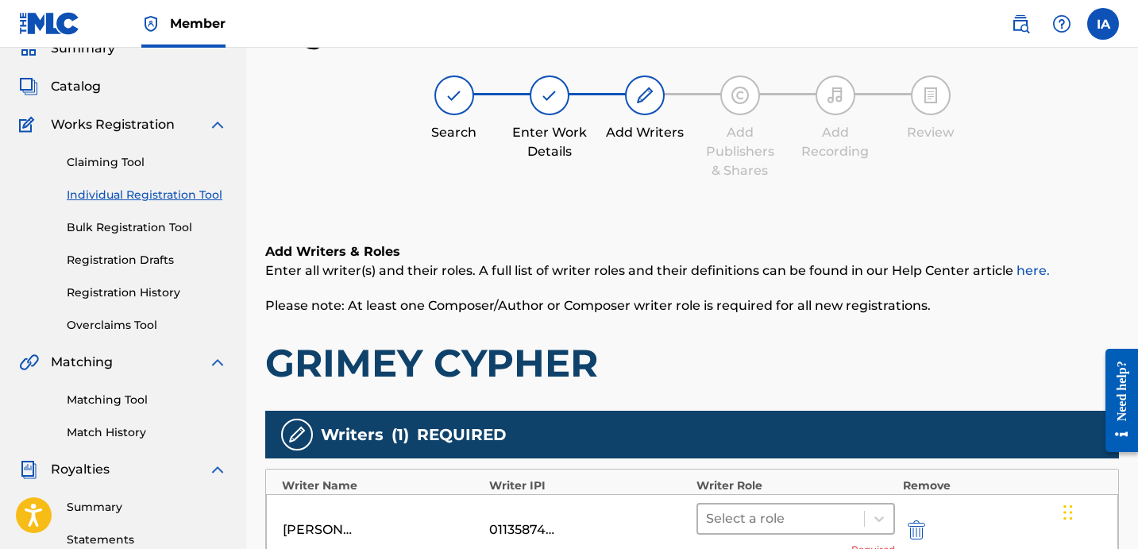
click at [791, 529] on div "Select a role" at bounding box center [781, 518] width 166 height 29
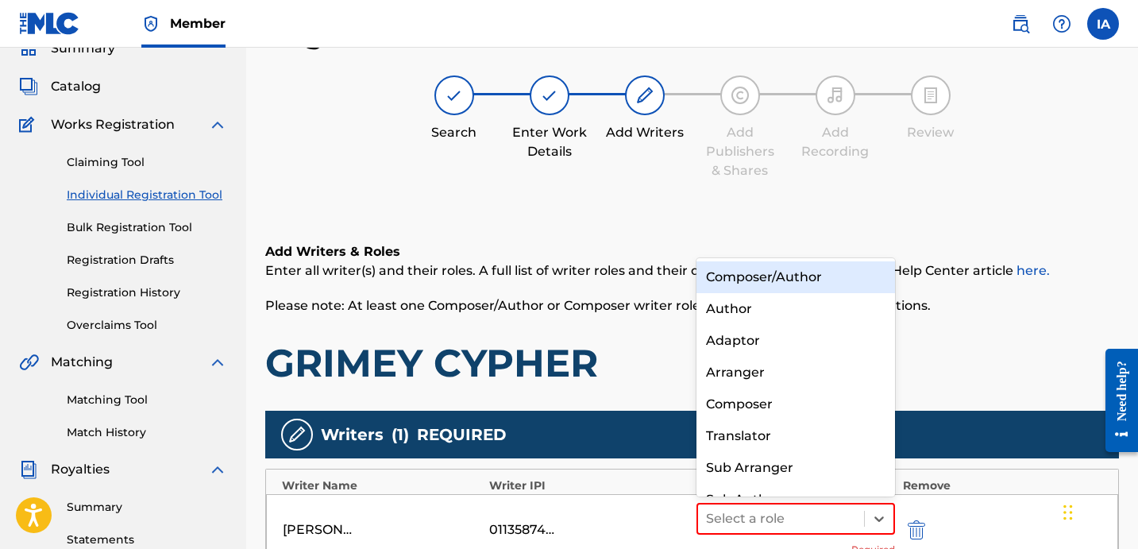
scroll to position [22, 0]
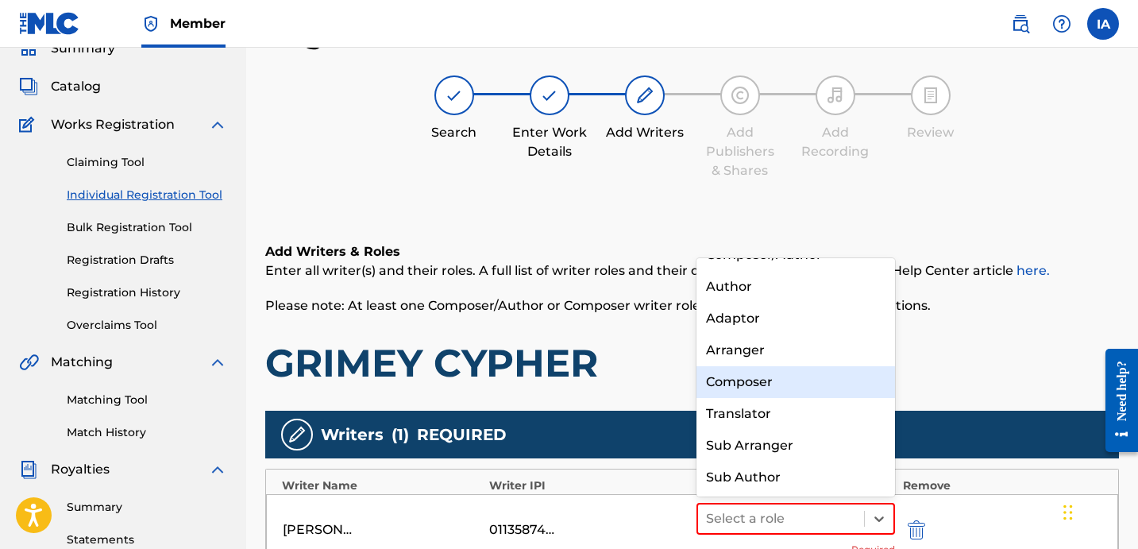
click at [836, 376] on div "Composer" at bounding box center [795, 382] width 198 height 32
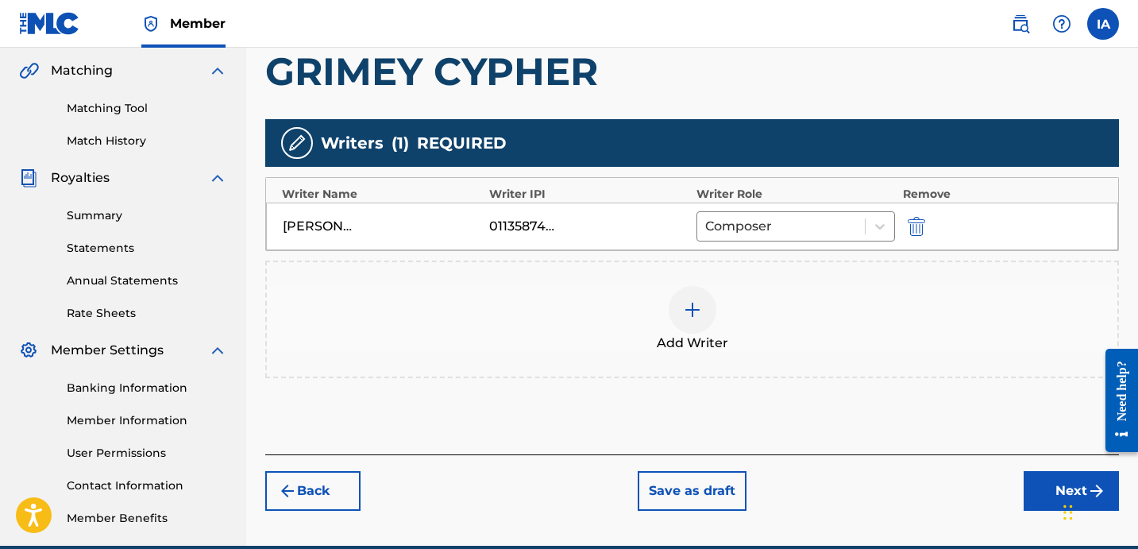
scroll to position [436, 0]
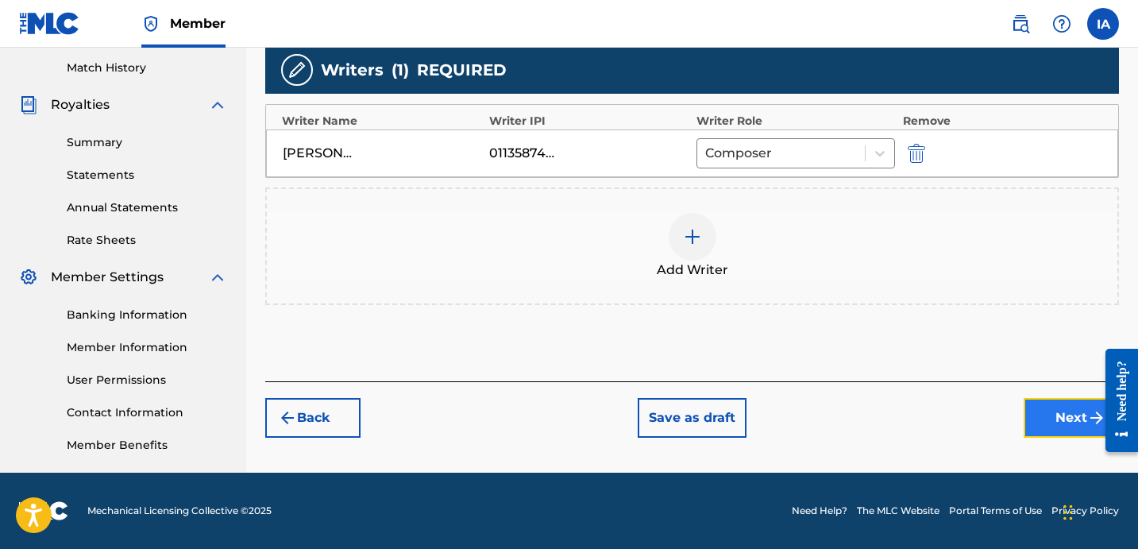
click at [1068, 418] on button "Next" at bounding box center [1070, 418] width 95 height 40
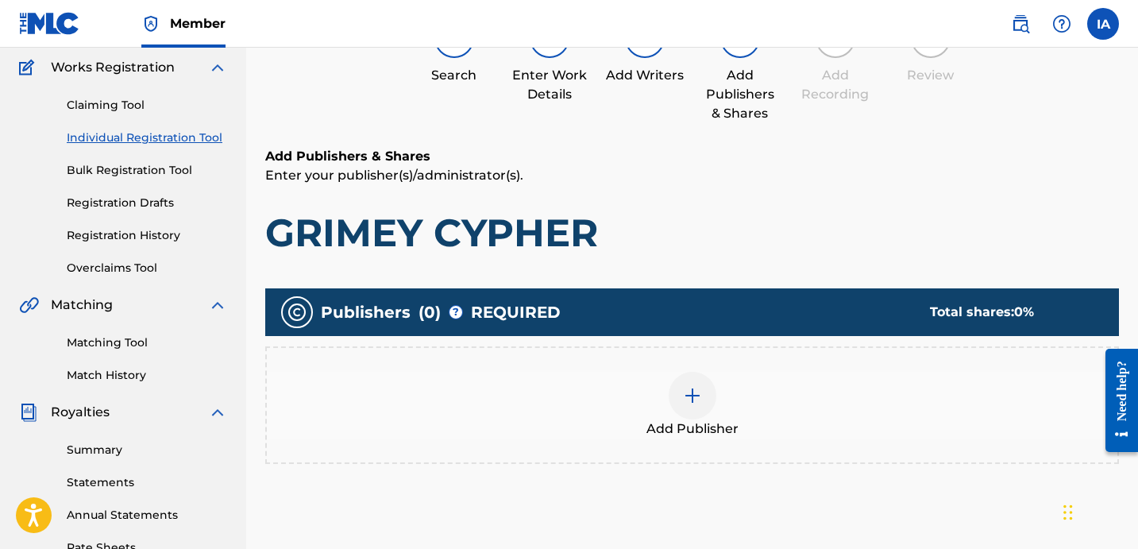
scroll to position [71, 0]
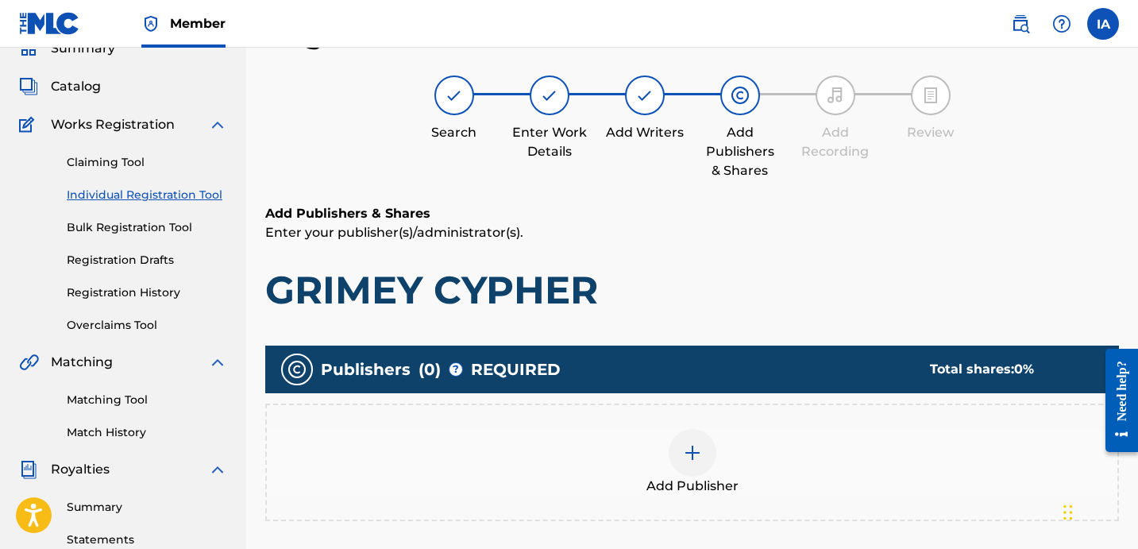
click at [798, 289] on h1 "GRIMEY CYPHER" at bounding box center [691, 290] width 853 height 48
click at [757, 445] on div "Add Publisher" at bounding box center [692, 462] width 850 height 67
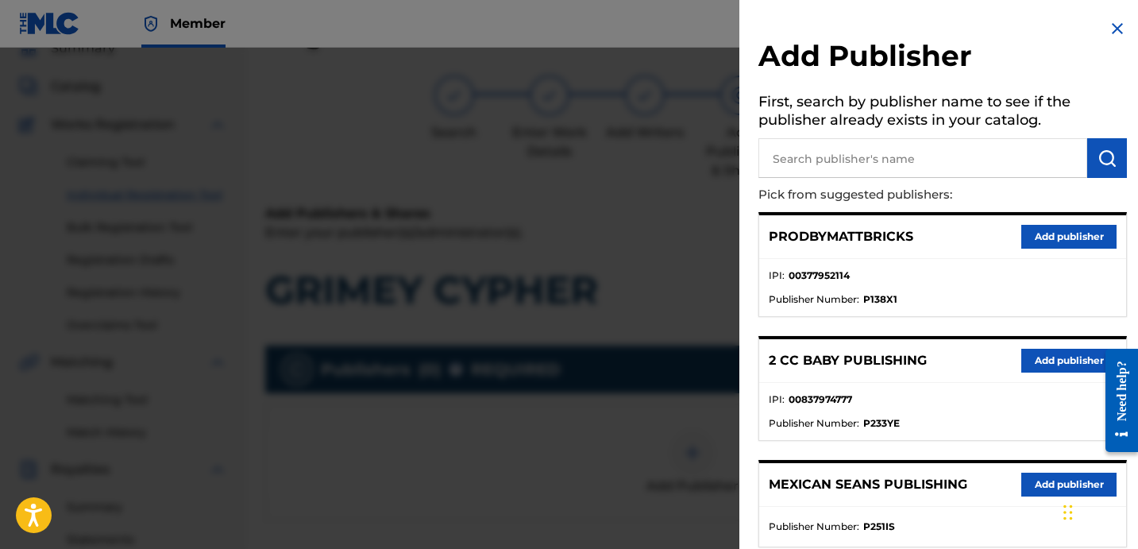
click at [903, 167] on input "text" at bounding box center [922, 158] width 329 height 40
paste input "FARIEL"
type input "FARIEL"
click at [1101, 167] on img "submit" at bounding box center [1106, 157] width 19 height 19
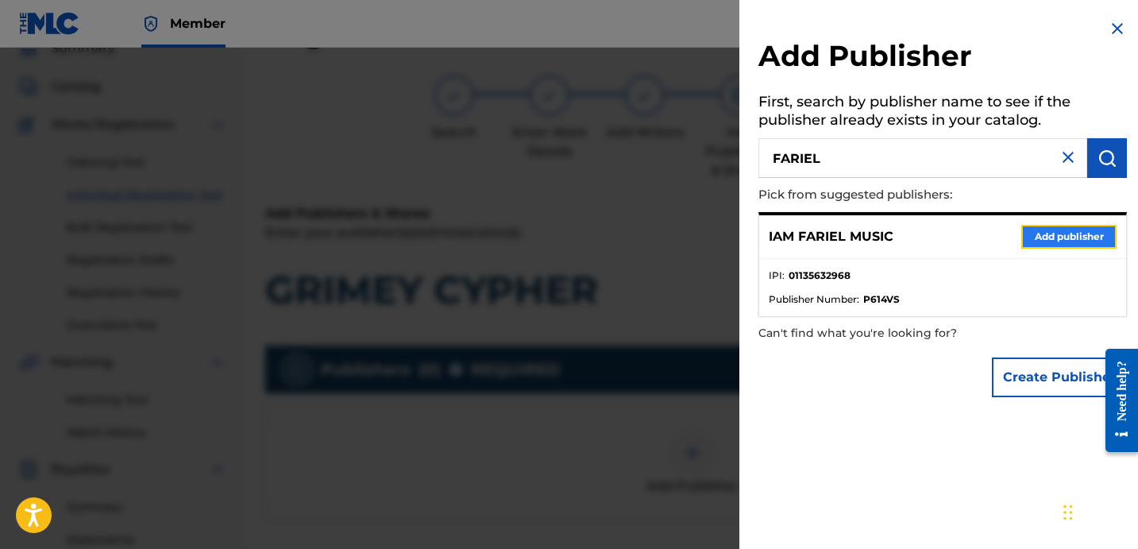
click at [1029, 244] on button "Add publisher" at bounding box center [1068, 237] width 95 height 24
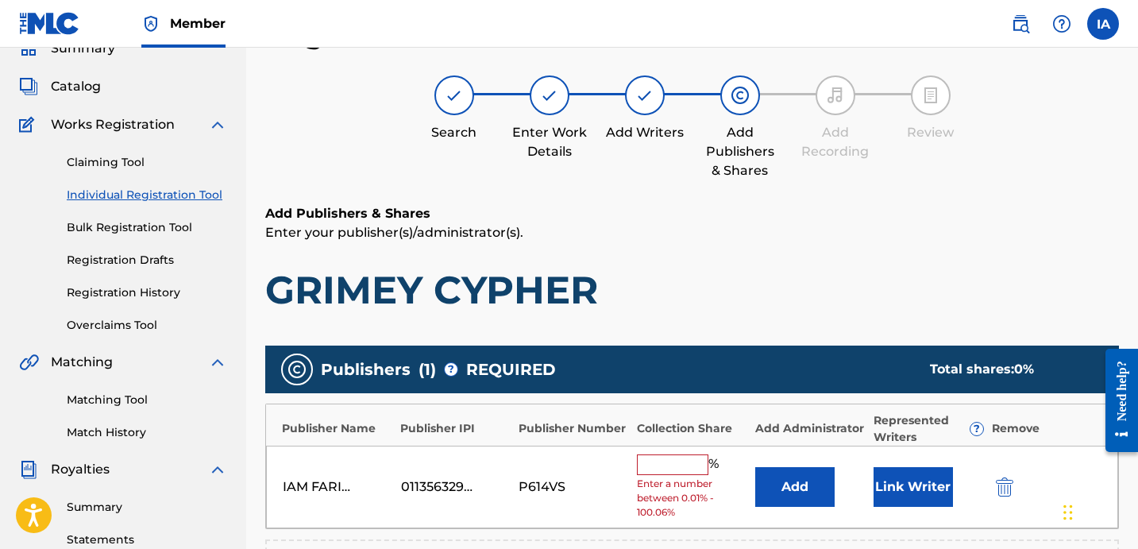
click at [814, 287] on h1 "GRIMEY CYPHER" at bounding box center [691, 290] width 853 height 48
click at [692, 478] on span "Enter a number between 0.01% - 100.06%" at bounding box center [692, 497] width 110 height 43
click at [691, 459] on input "text" at bounding box center [672, 464] width 71 height 21
type input "50"
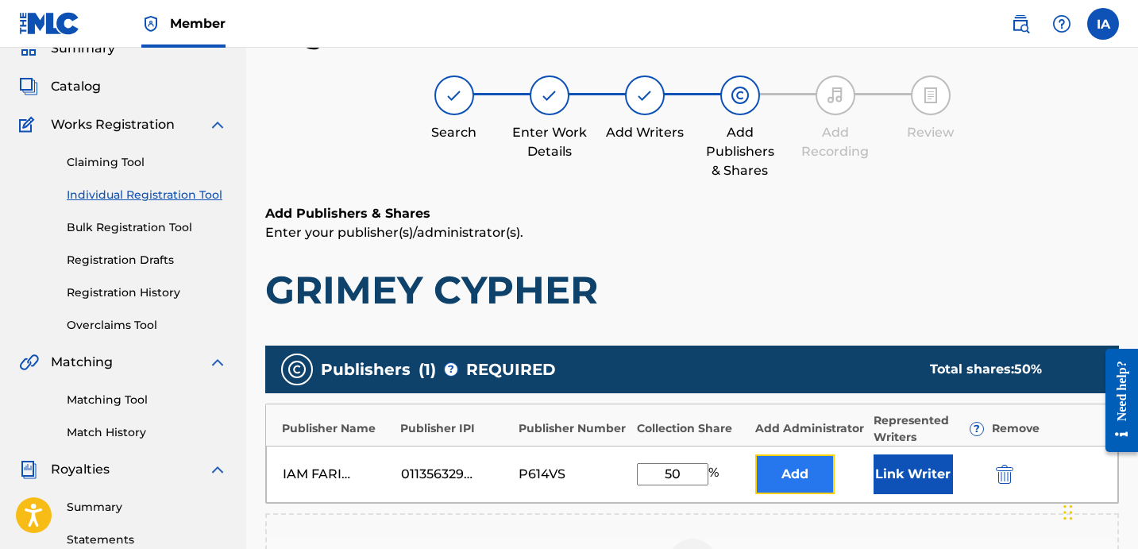
click at [810, 470] on button "Add" at bounding box center [794, 474] width 79 height 40
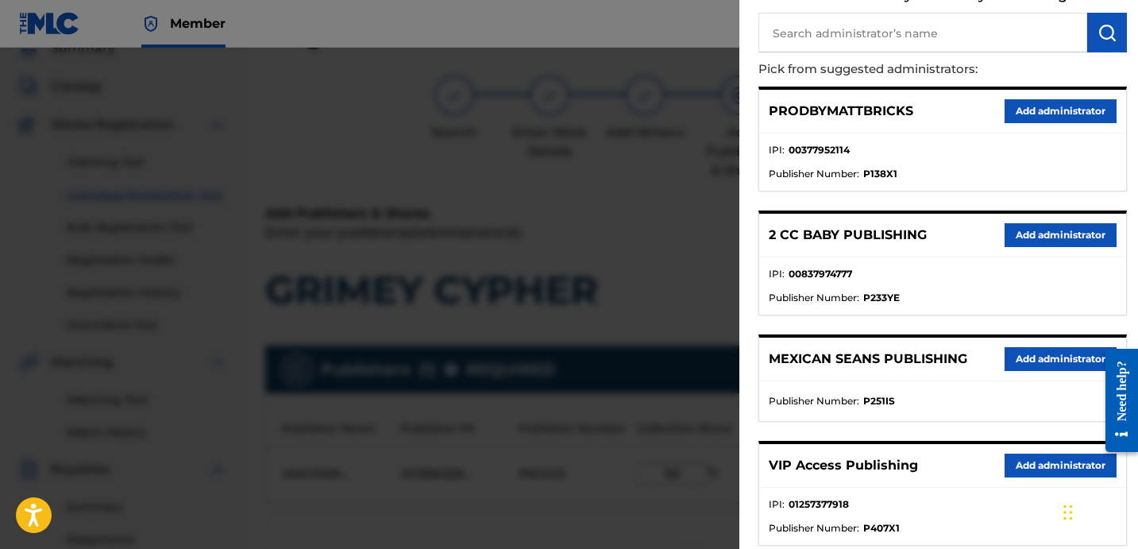
scroll to position [127, 0]
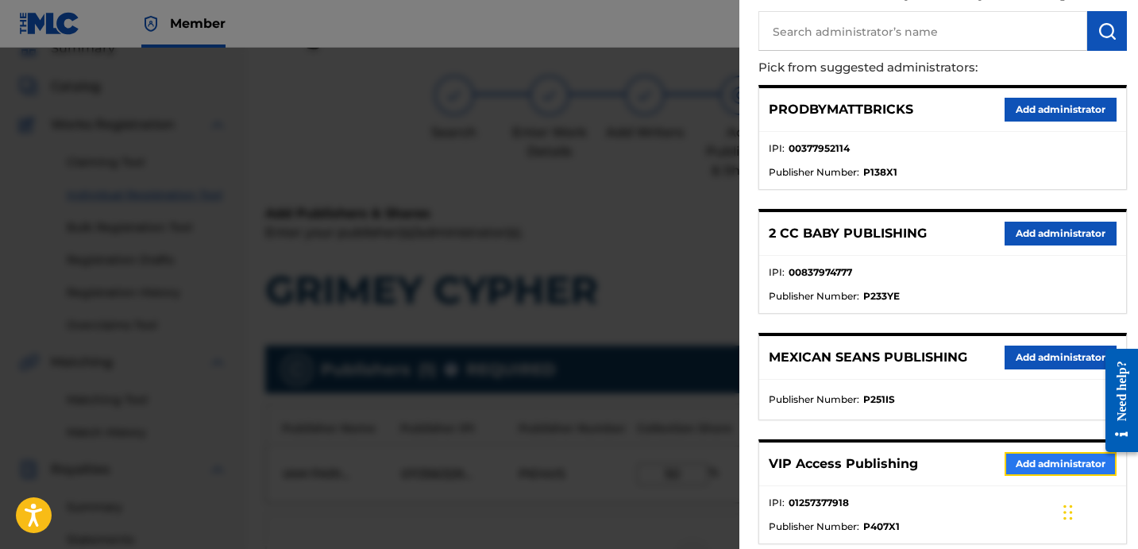
click at [1043, 474] on button "Add administrator" at bounding box center [1060, 464] width 112 height 24
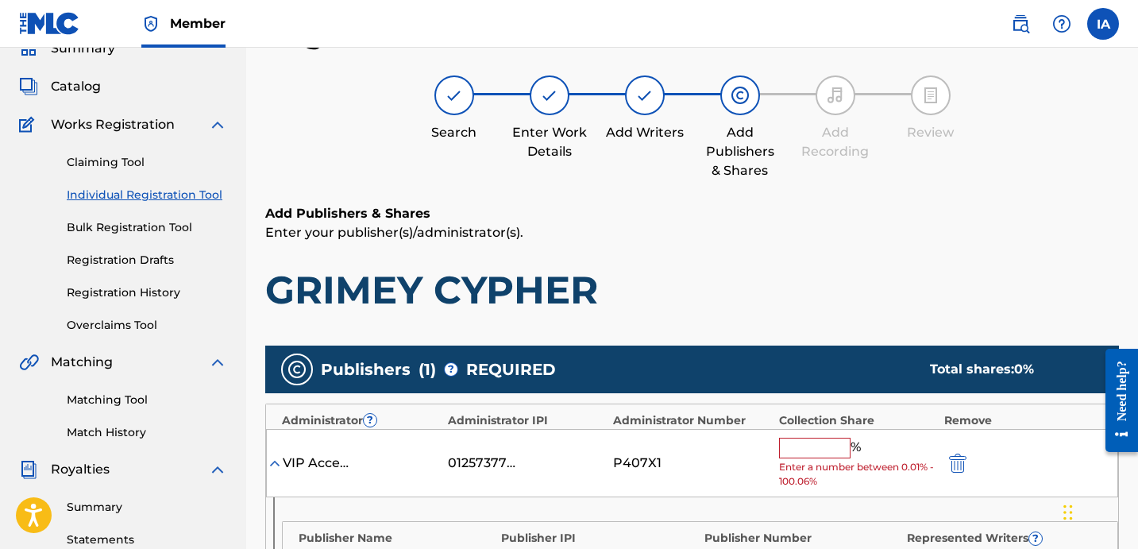
click at [730, 284] on h1 "GRIMEY CYPHER" at bounding box center [691, 290] width 853 height 48
click at [830, 449] on input "text" at bounding box center [814, 447] width 71 height 21
type input "50"
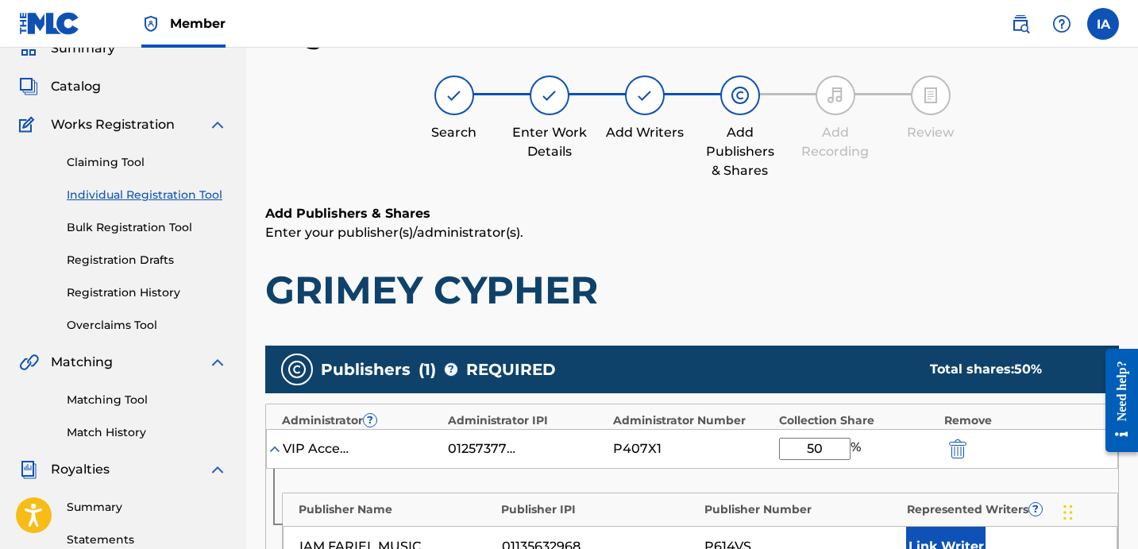
click at [857, 306] on h1 "GRIMEY CYPHER" at bounding box center [691, 290] width 853 height 48
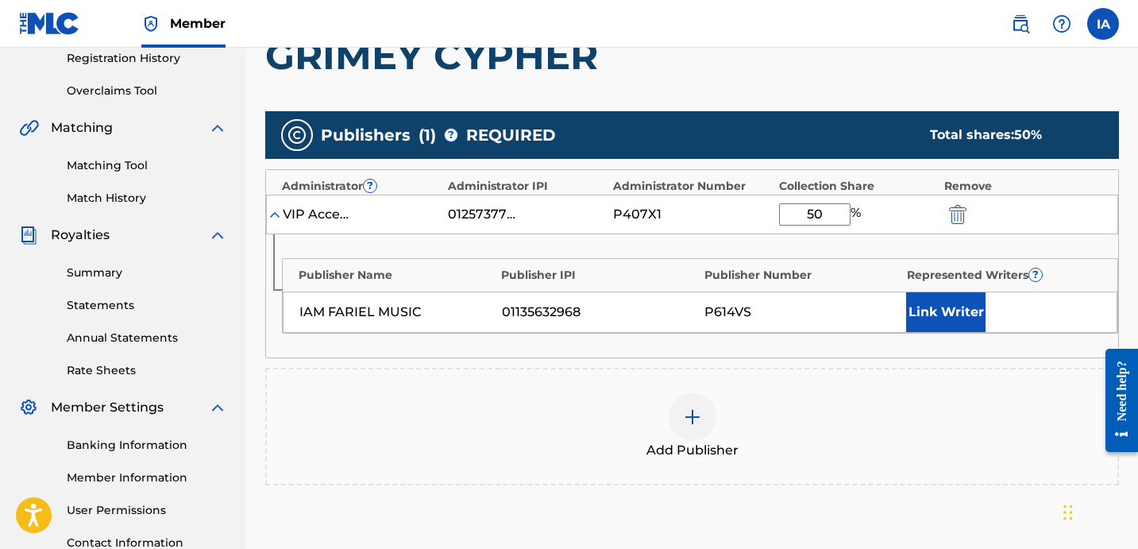
scroll to position [395, 0]
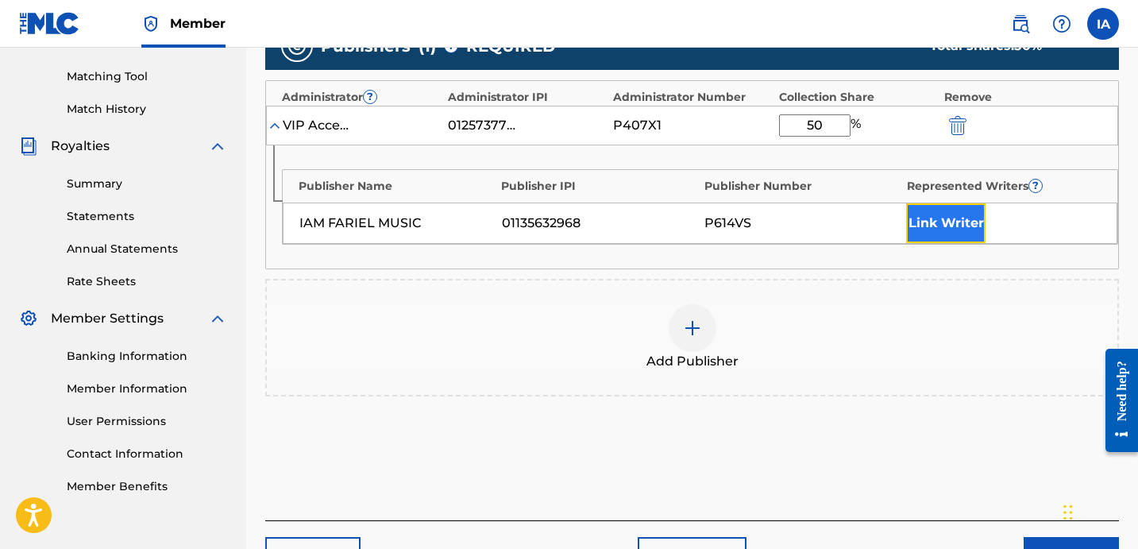
click at [947, 211] on button "Link Writer" at bounding box center [945, 223] width 79 height 40
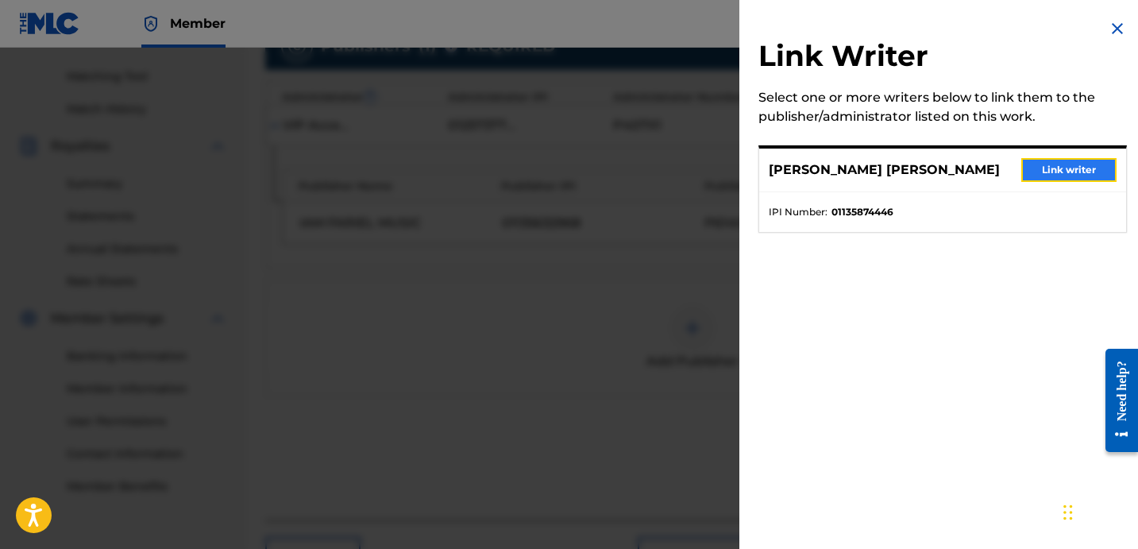
click at [1034, 174] on button "Link writer" at bounding box center [1068, 170] width 95 height 24
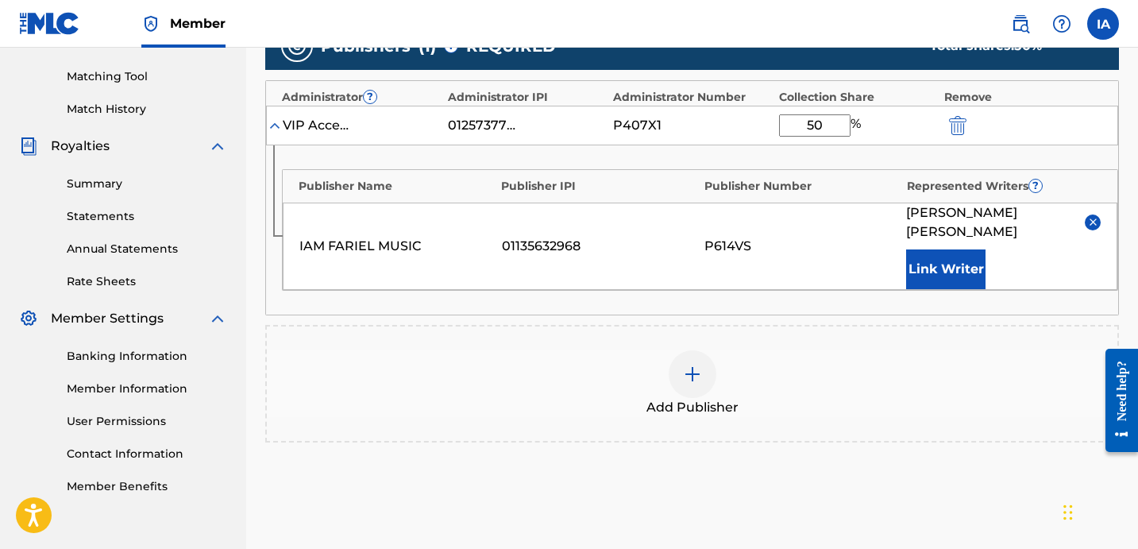
click at [853, 205] on div "IAM FARIEL MUSIC 01135632968 P614VS FABYAN AZRIE CARRILLO Link Writer" at bounding box center [700, 245] width 834 height 87
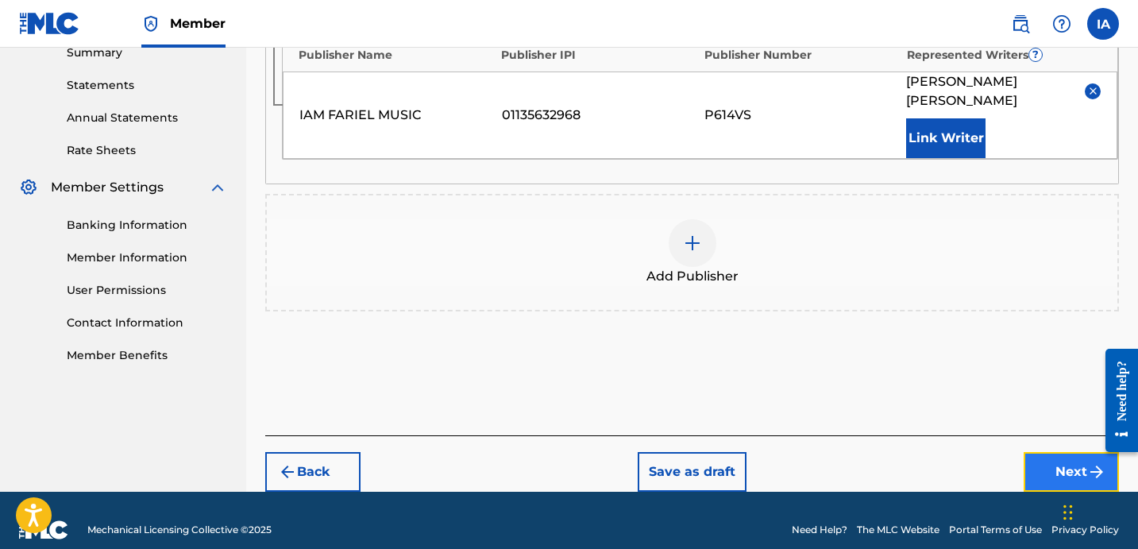
click at [1053, 452] on button "Next" at bounding box center [1070, 472] width 95 height 40
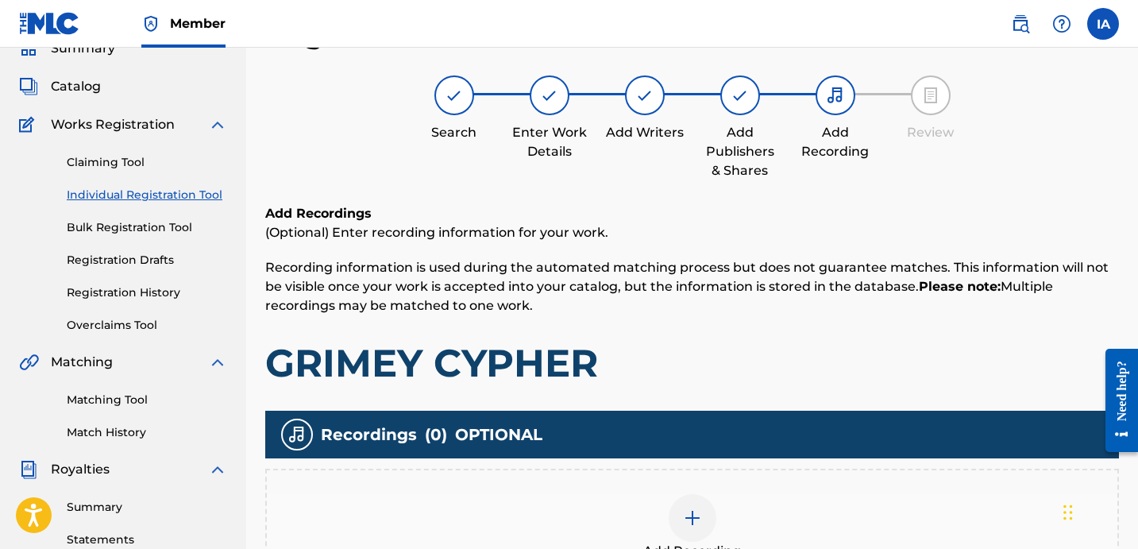
click at [752, 348] on h1 "GRIMEY CYPHER" at bounding box center [691, 363] width 853 height 48
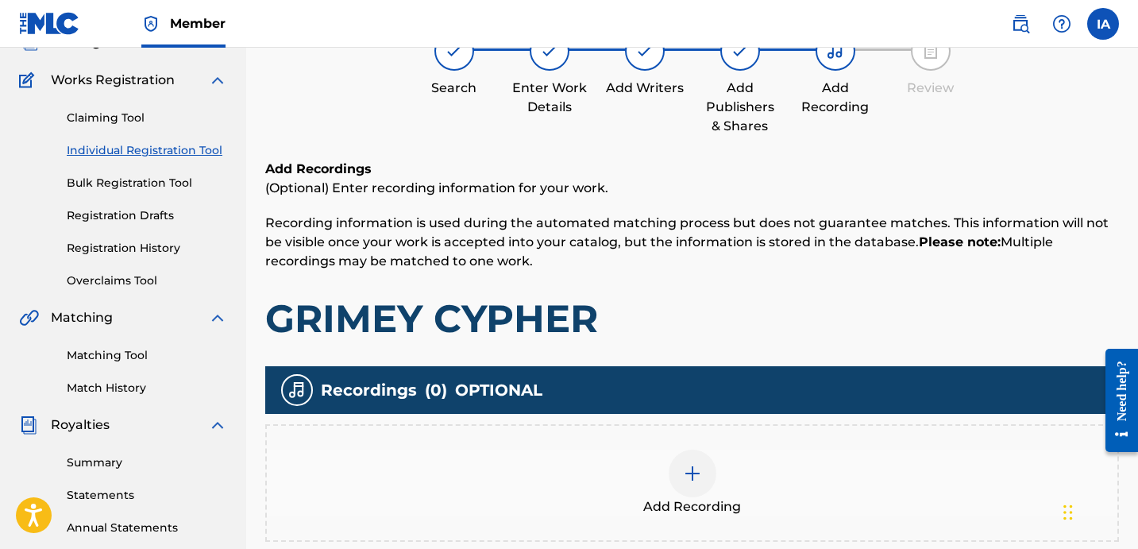
scroll to position [133, 0]
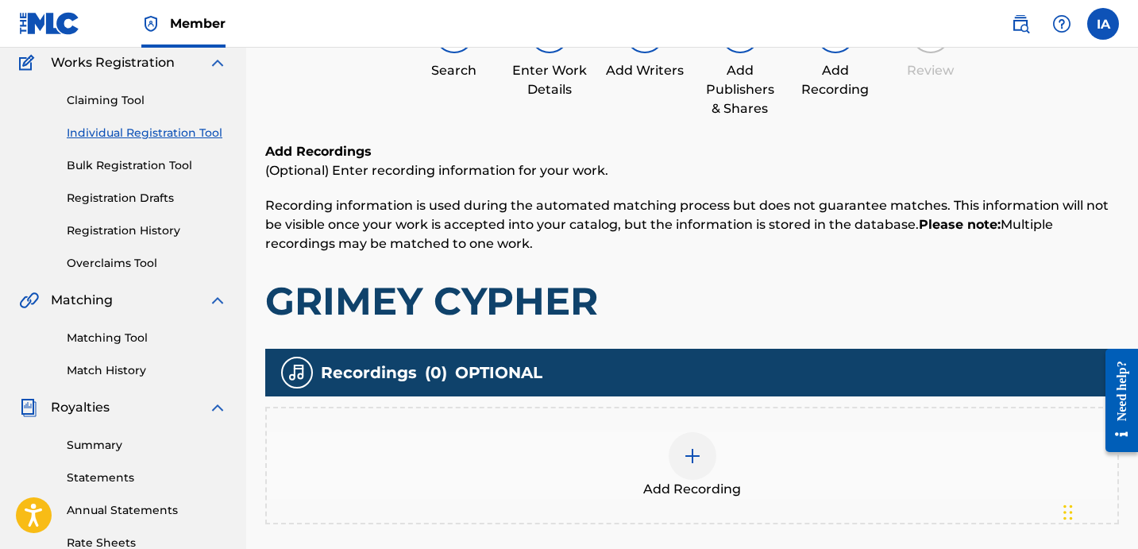
click at [710, 430] on div "Add Recording" at bounding box center [691, 464] width 853 height 117
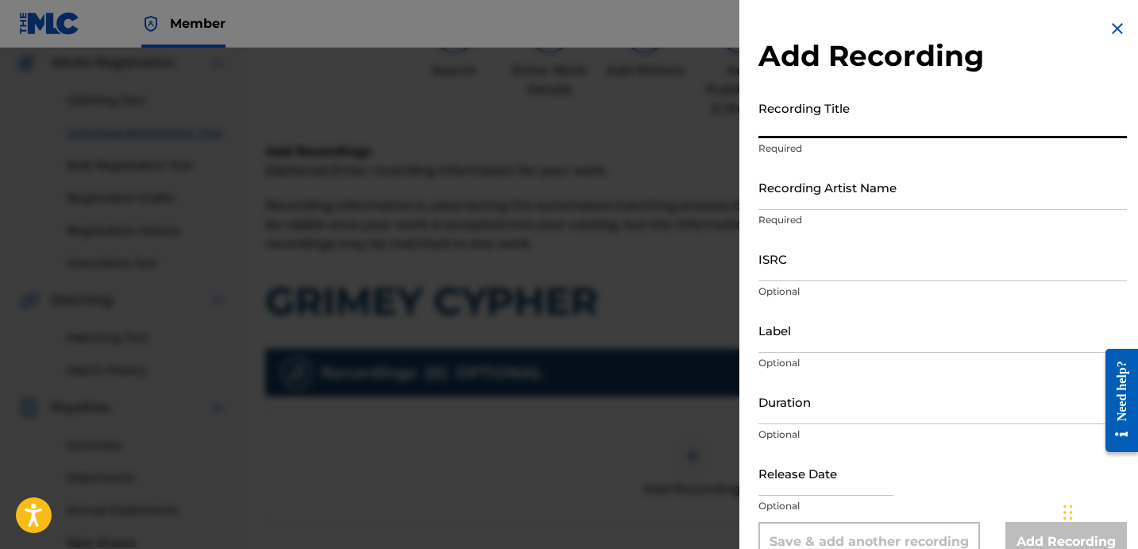
click at [856, 130] on input "Recording Title" at bounding box center [942, 115] width 368 height 45
paste input "GRIMEY CYPHER"
type input "GRIMEY CYPHER"
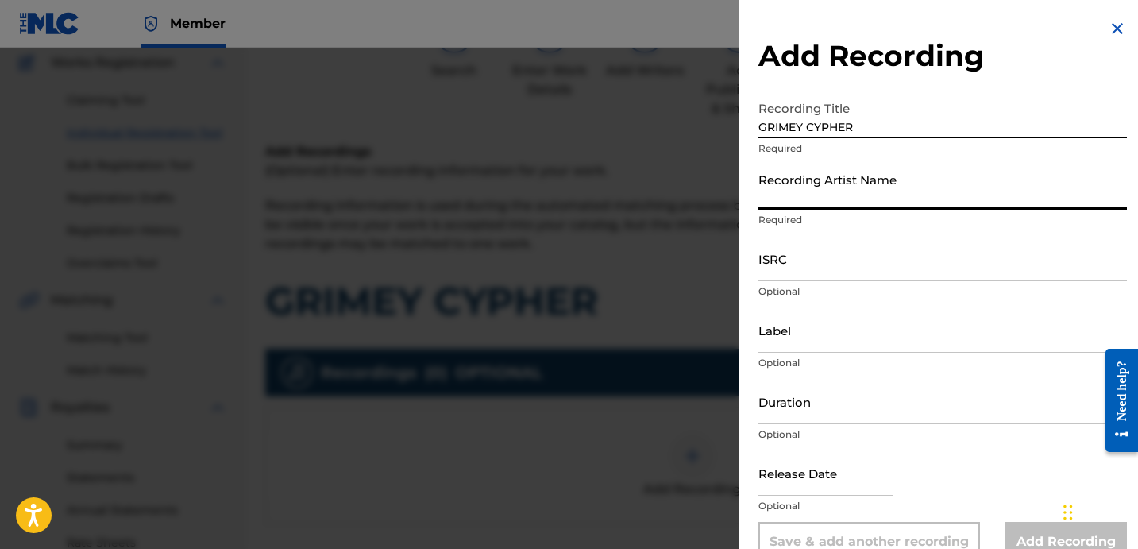
click at [879, 193] on input "Recording Artist Name" at bounding box center [942, 186] width 368 height 45
paste input "SWIFTY BLUE"
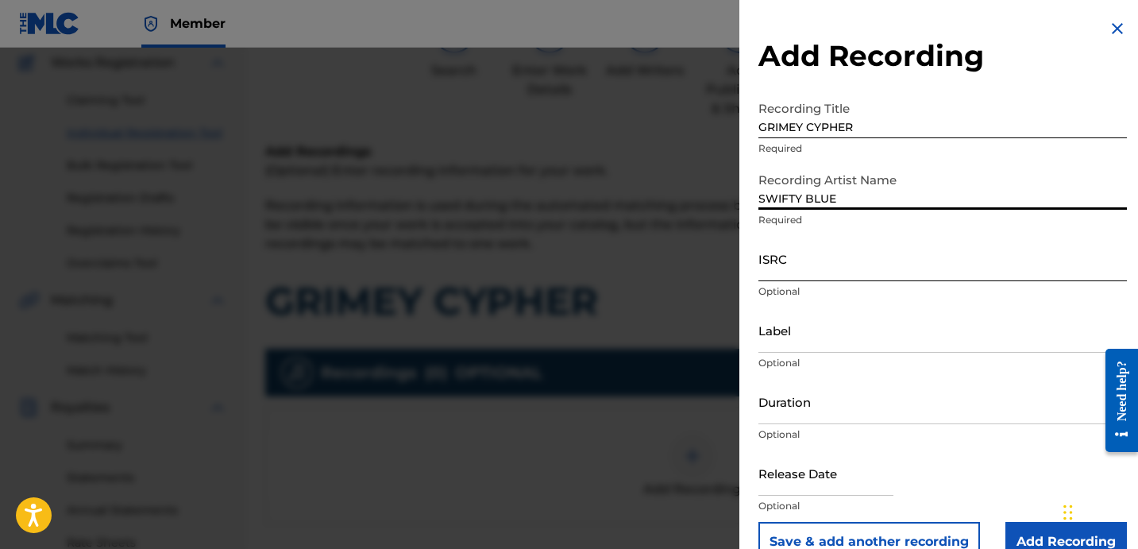
type input "SWIFTY BLUE"
click at [776, 262] on input "ISRC" at bounding box center [942, 258] width 368 height 45
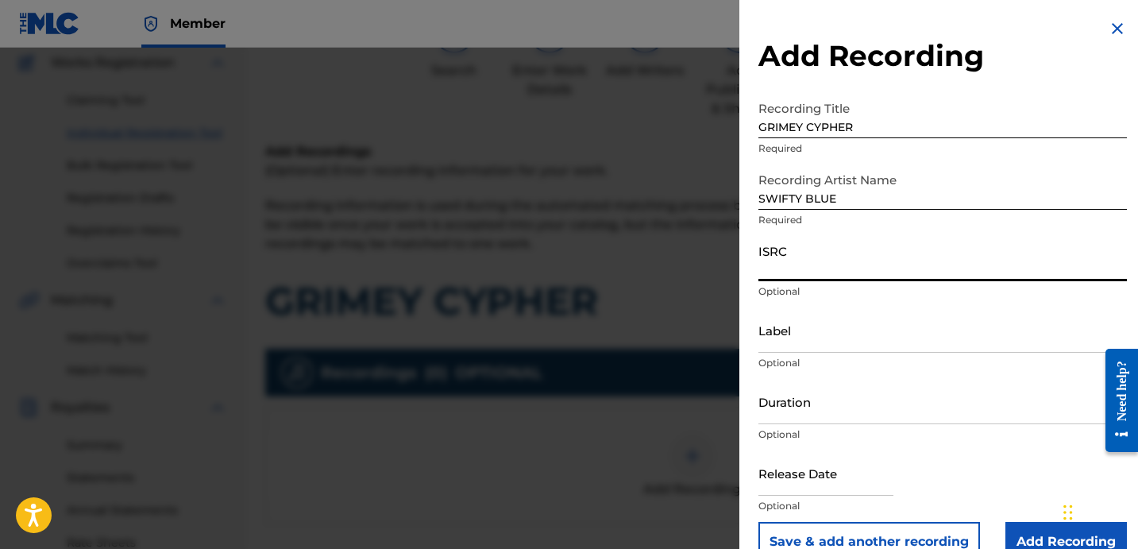
click at [820, 264] on input "ISRC" at bounding box center [942, 258] width 368 height 45
paste input "QZK6K2339160"
type input "QZK6K2339160"
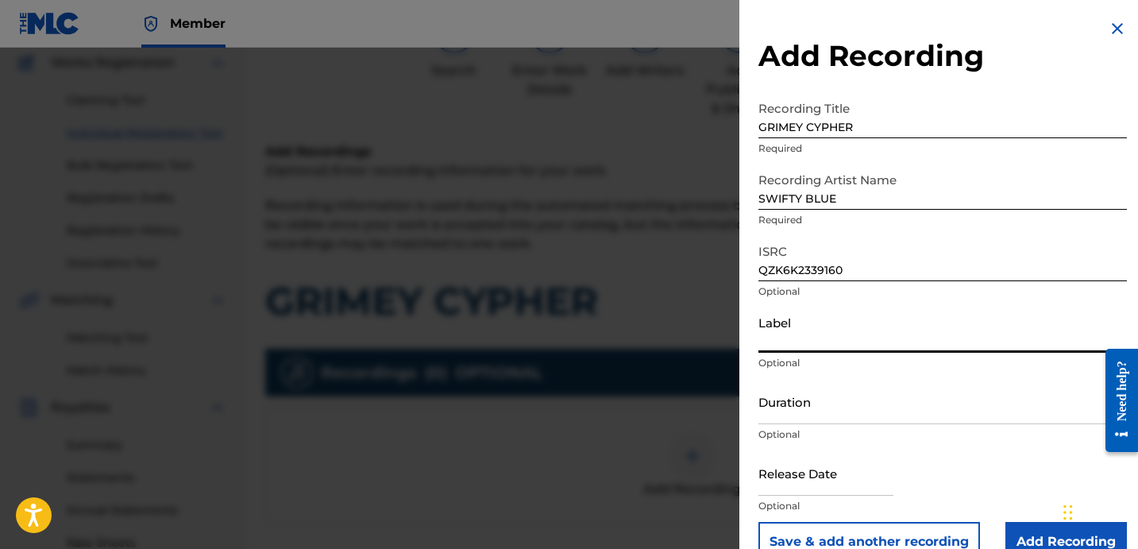
click at [837, 351] on input "Label" at bounding box center [942, 329] width 368 height 45
paste input "OTR RECORDS"
type input "OTR RECORDS"
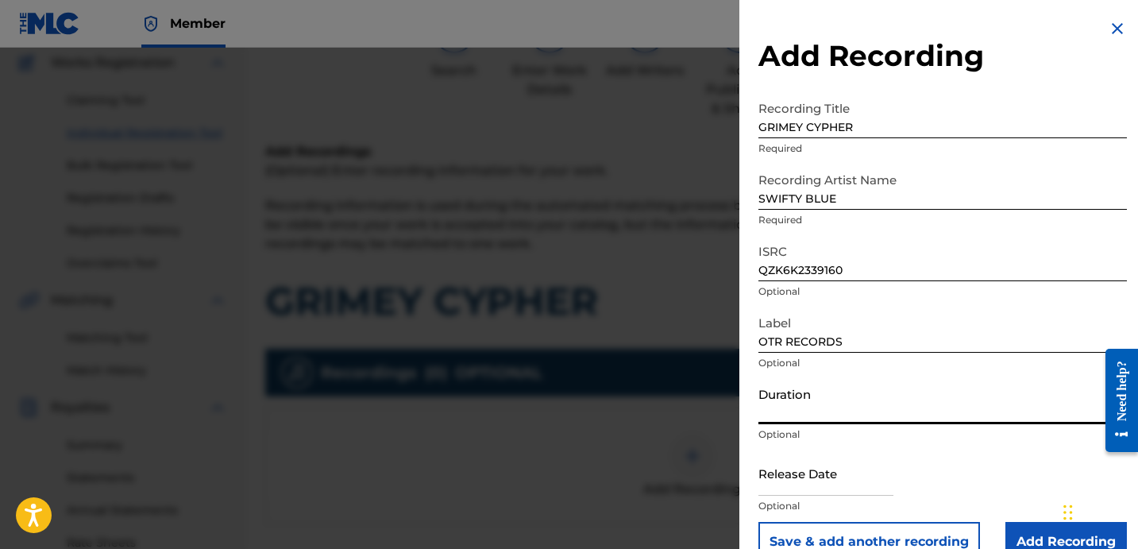
click at [766, 410] on input "Duration" at bounding box center [942, 401] width 368 height 45
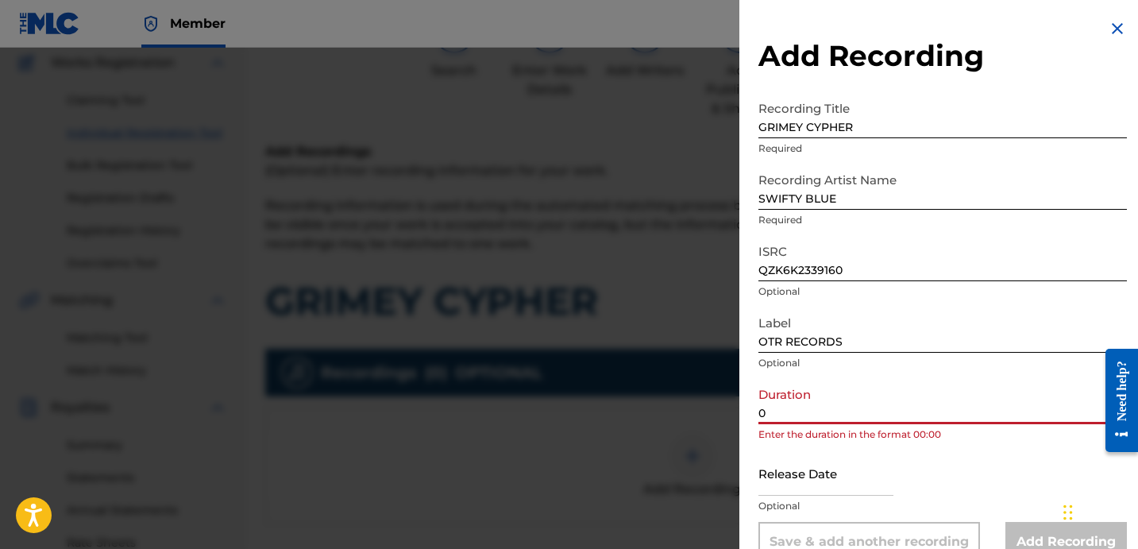
paste input "3:53"
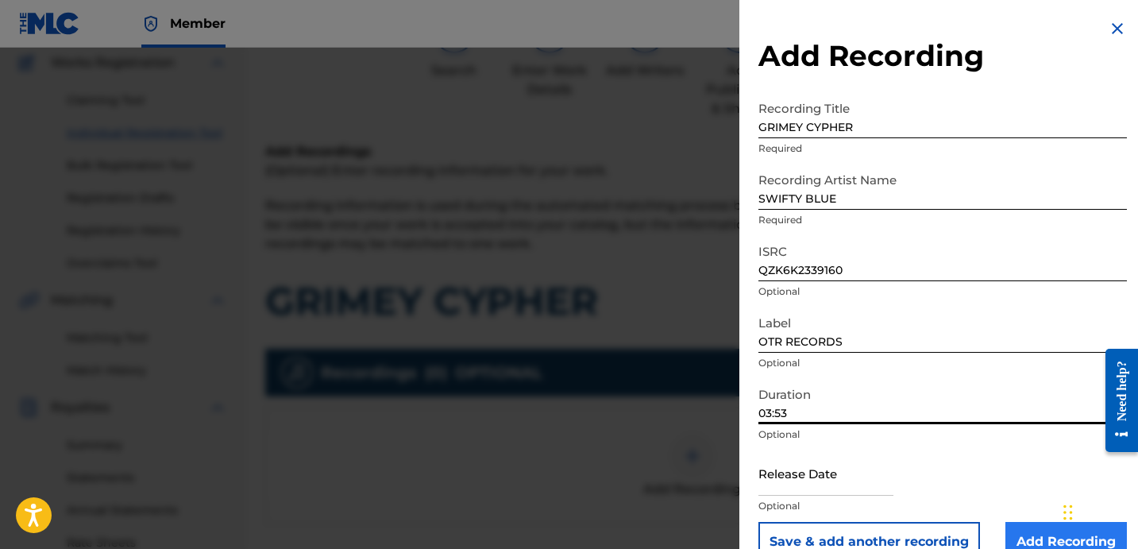
type input "03:53"
click at [1041, 533] on input "Add Recording" at bounding box center [1065, 542] width 121 height 40
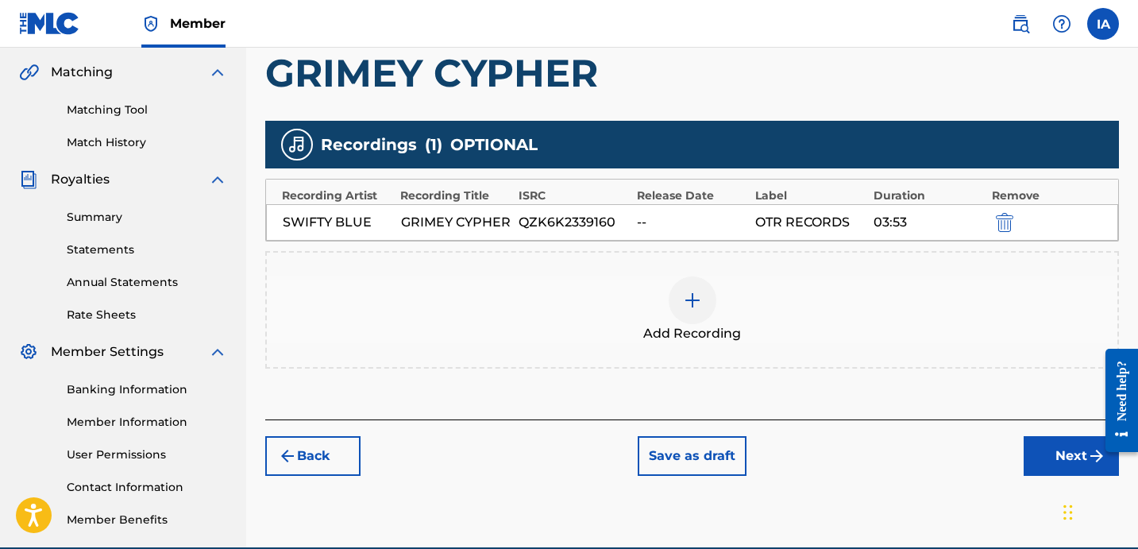
scroll to position [436, 0]
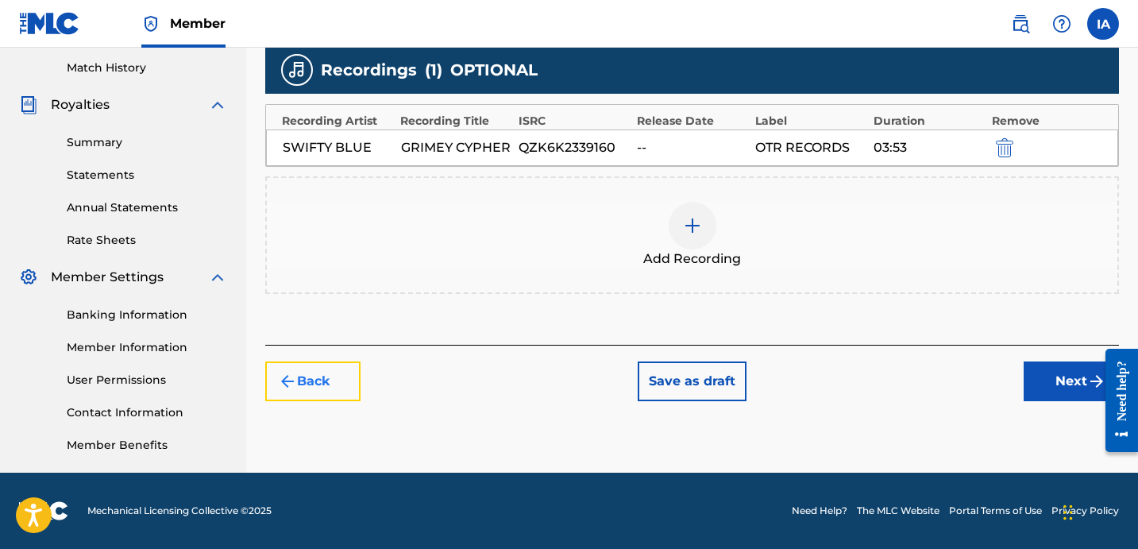
click at [331, 384] on button "Back" at bounding box center [312, 381] width 95 height 40
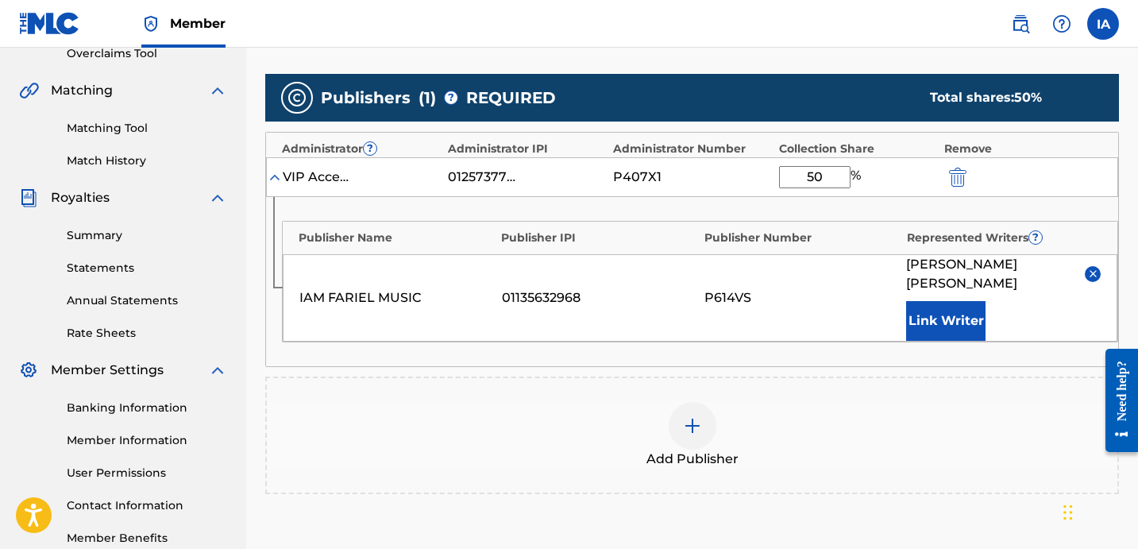
scroll to position [308, 0]
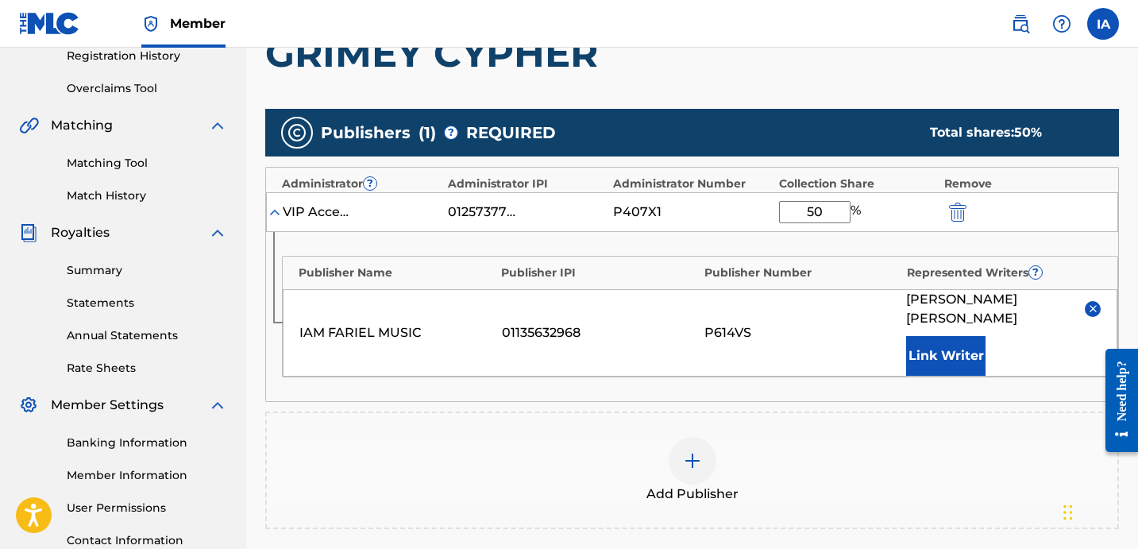
drag, startPoint x: 620, startPoint y: 125, endPoint x: 608, endPoint y: 121, distance: 12.6
click at [608, 121] on div "Publishers ( 1 ) ? REQUIRED Total shares: 50 %" at bounding box center [691, 133] width 853 height 48
click at [712, 411] on div "Add Publisher" at bounding box center [691, 469] width 853 height 117
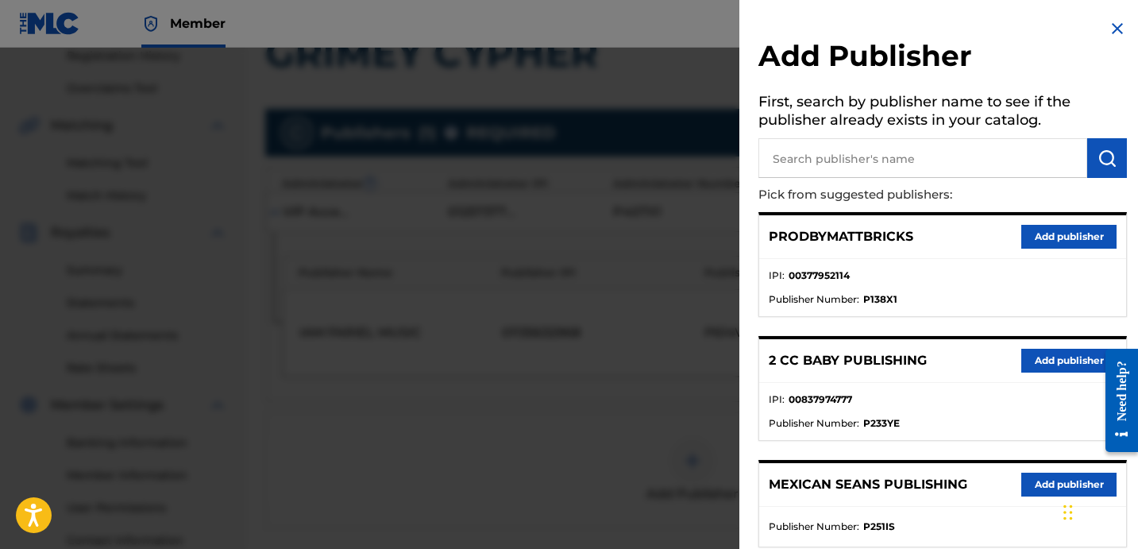
click at [1110, 25] on img at bounding box center [1116, 28] width 19 height 19
click at [1110, 25] on label at bounding box center [1103, 24] width 32 height 32
click at [1103, 24] on input "IA Isaiah Alcantra c7enterprisess@gmail.com Notification Preferences Profile Lo…" at bounding box center [1103, 24] width 0 height 0
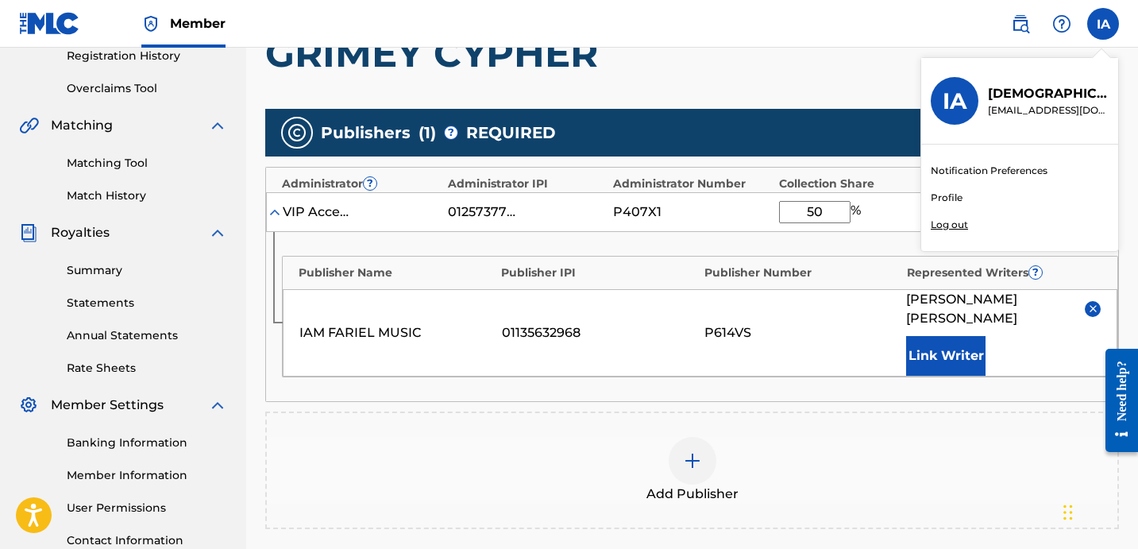
click at [745, 95] on div "Add Publishers & Shares Enter your publisher(s)/administrator(s). GRIMEY CYPHER…" at bounding box center [691, 309] width 853 height 685
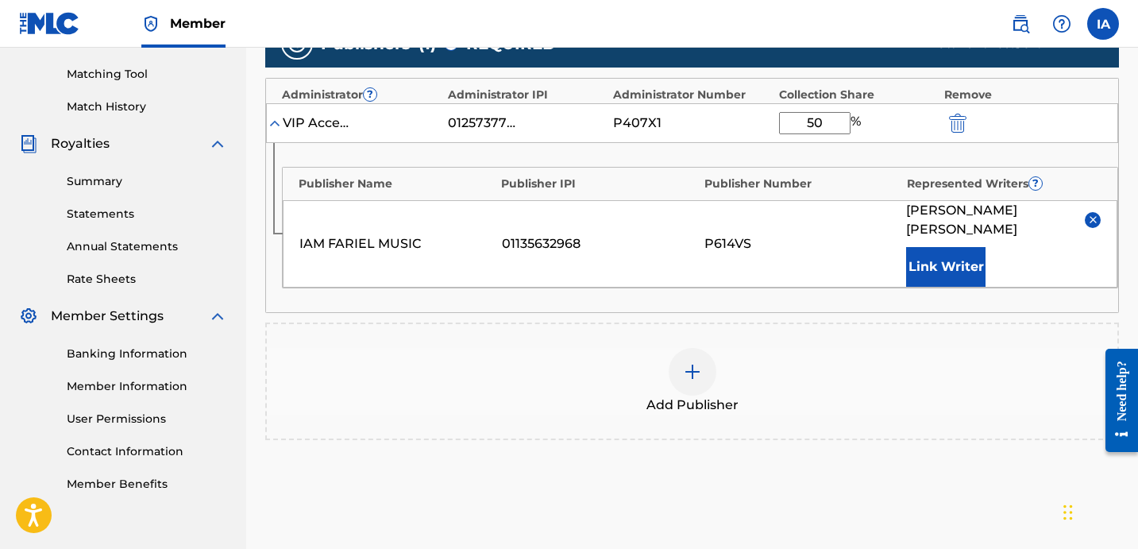
scroll to position [426, 0]
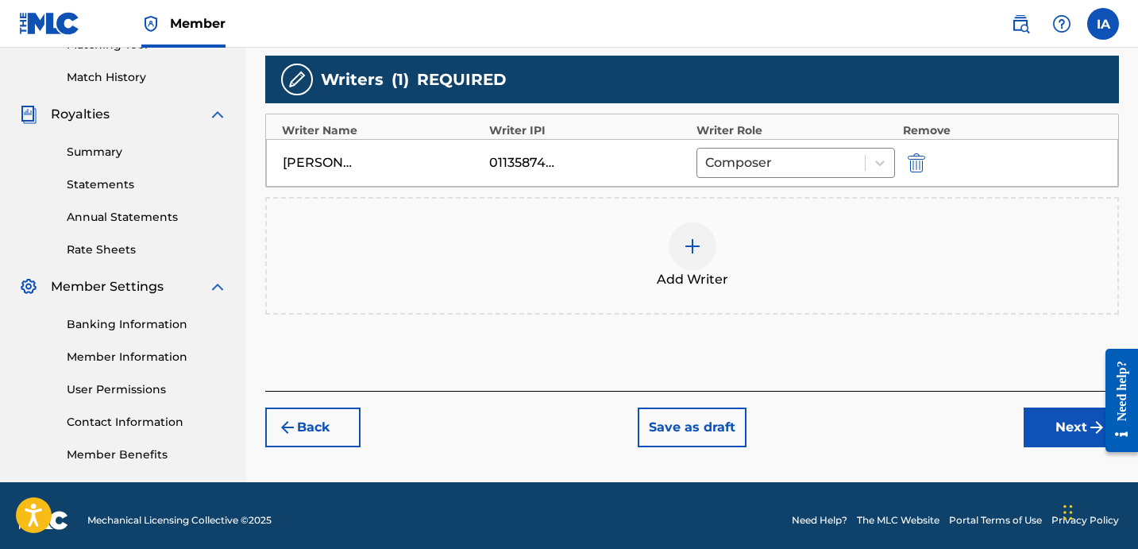
click at [640, 244] on div "Add Writer" at bounding box center [692, 255] width 850 height 67
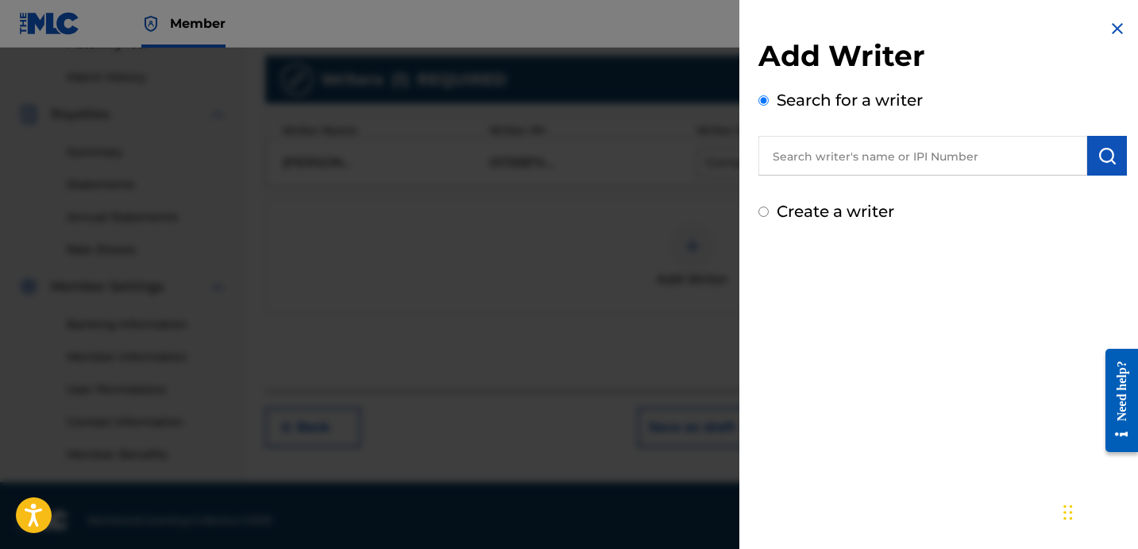
click at [872, 331] on div "Add Writer Search for a writer Create a writer" at bounding box center [942, 274] width 406 height 549
click at [853, 329] on div "Add Writer Search for a writer Create a writer" at bounding box center [942, 274] width 406 height 549
click at [1107, 25] on img at bounding box center [1116, 28] width 19 height 19
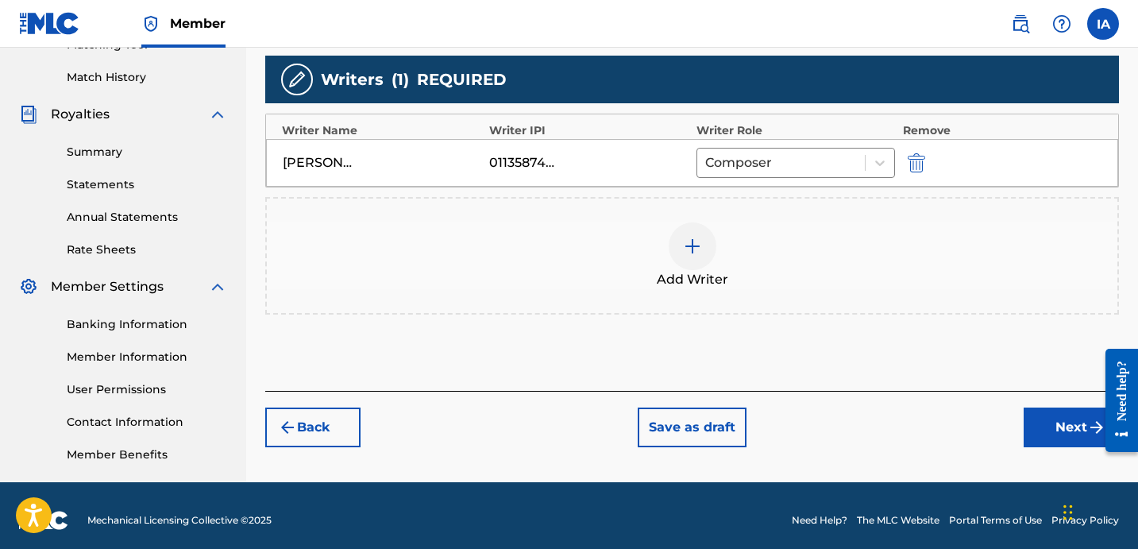
click at [748, 287] on div "Add Writer" at bounding box center [692, 255] width 850 height 67
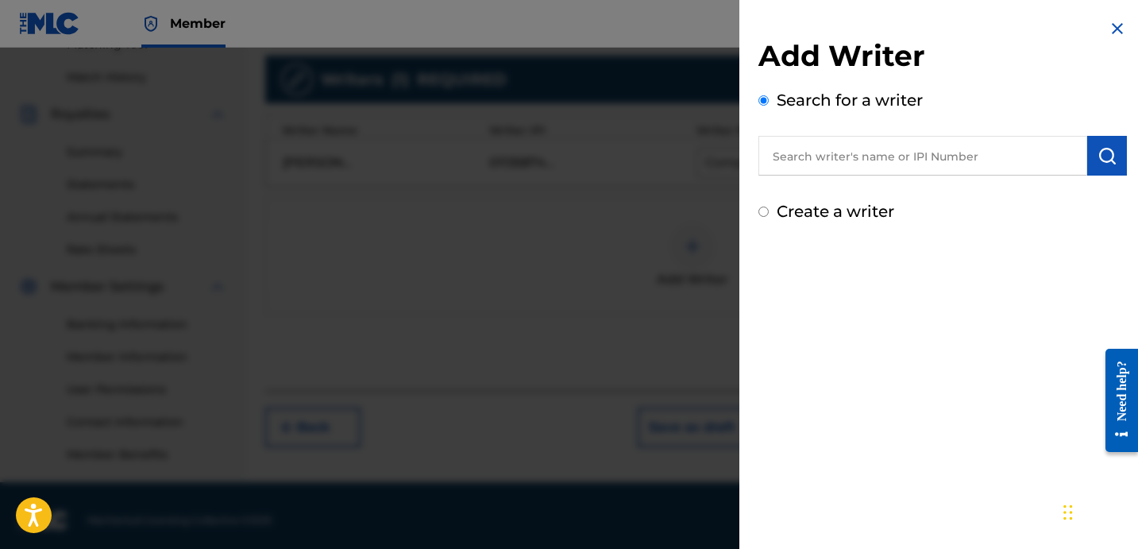
click at [903, 145] on input "text" at bounding box center [922, 156] width 329 height 40
paste input "ABREGO NELSON ALEXANDER JR"
type input "ABREGO NELSON ALEXANDER JR"
click at [1097, 157] on img "submit" at bounding box center [1106, 155] width 19 height 19
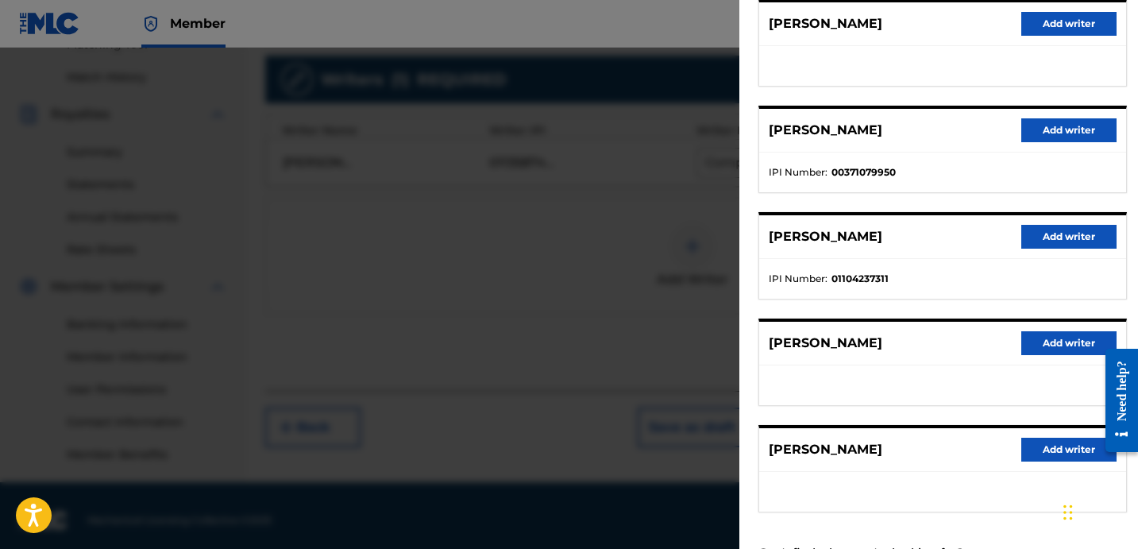
scroll to position [208, 0]
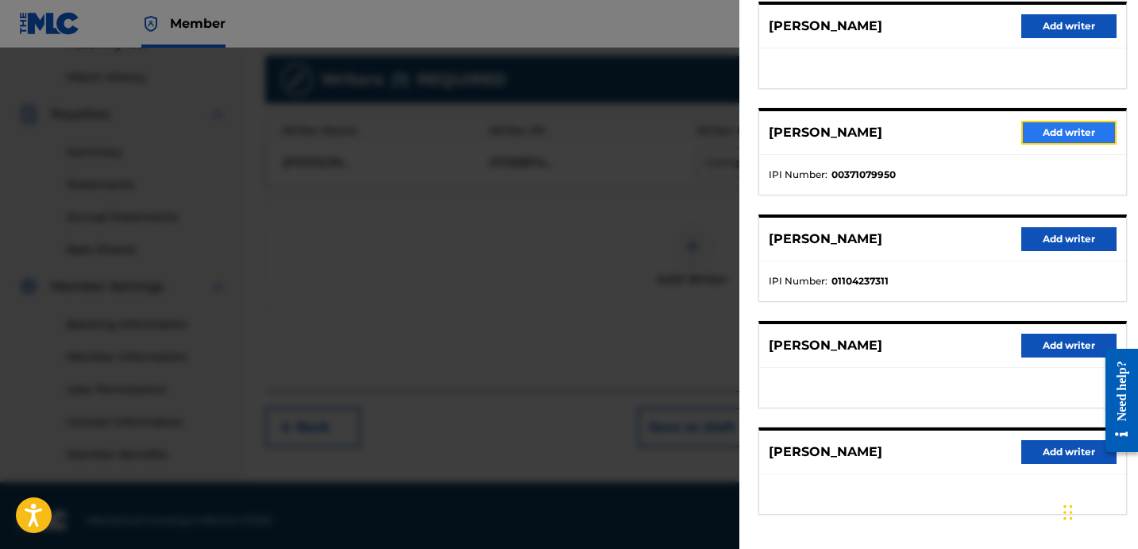
click at [1041, 137] on button "Add writer" at bounding box center [1068, 133] width 95 height 24
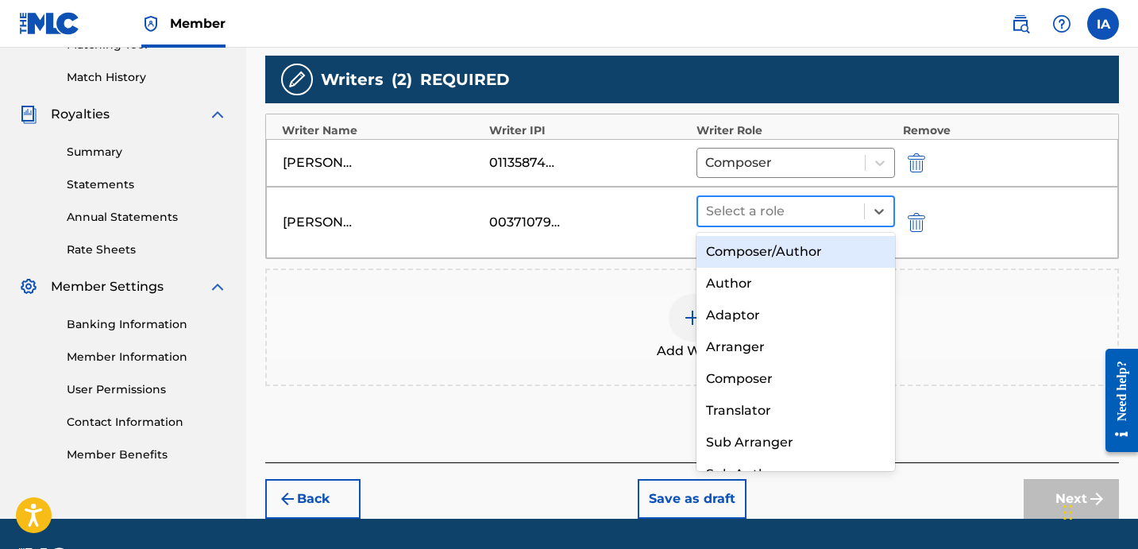
click at [828, 222] on div "Select a role" at bounding box center [781, 211] width 166 height 29
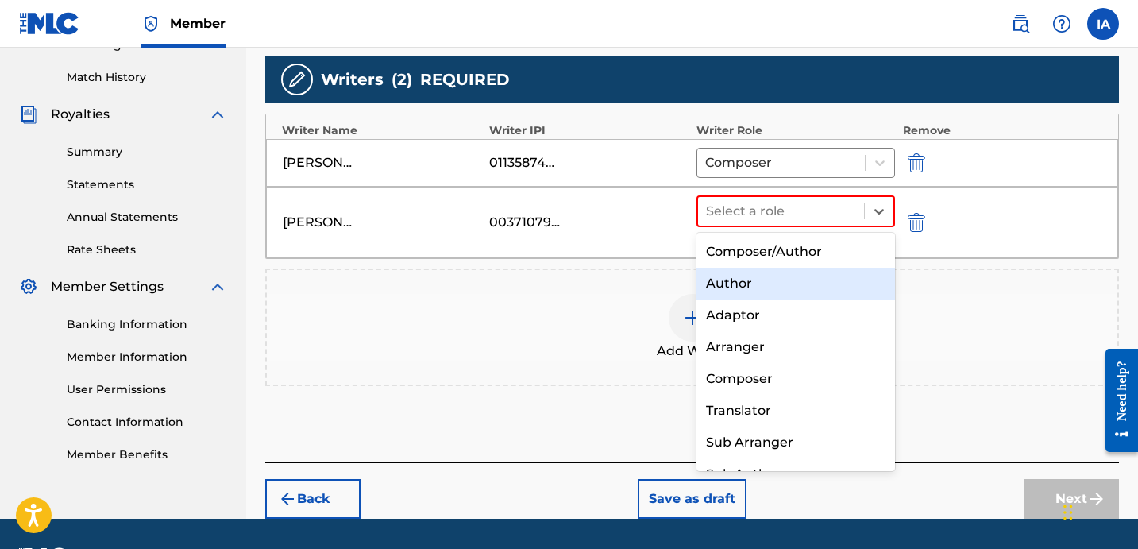
click at [783, 280] on div "Author" at bounding box center [795, 284] width 198 height 32
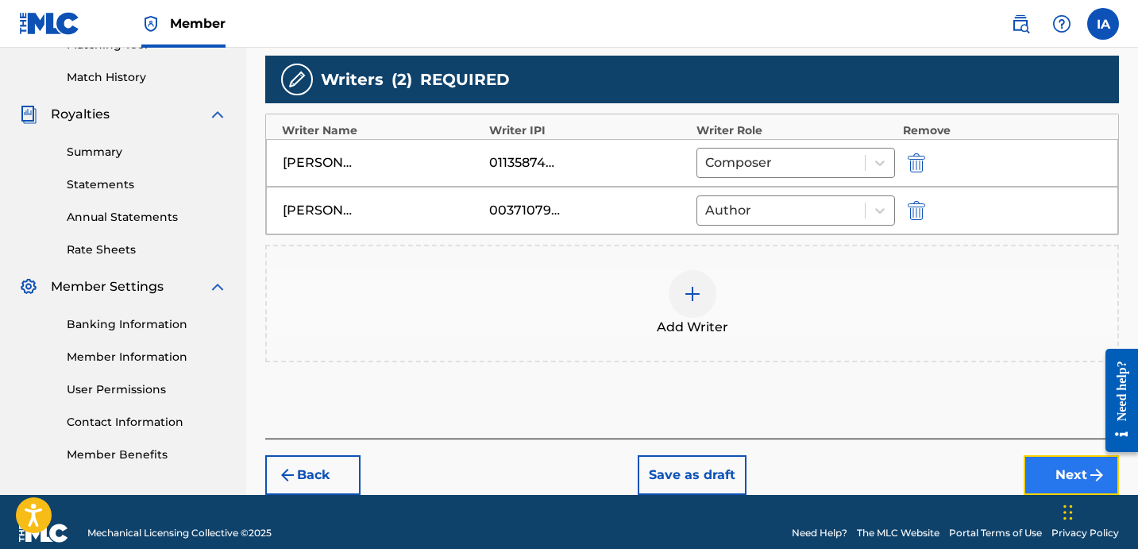
click at [1045, 472] on button "Next" at bounding box center [1070, 475] width 95 height 40
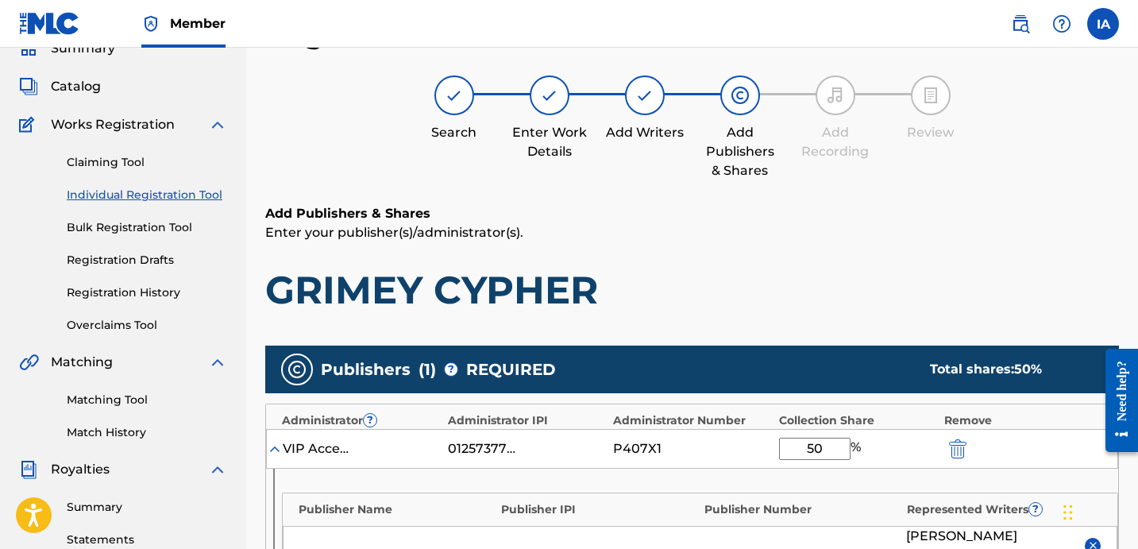
click at [785, 298] on h1 "GRIMEY CYPHER" at bounding box center [691, 290] width 853 height 48
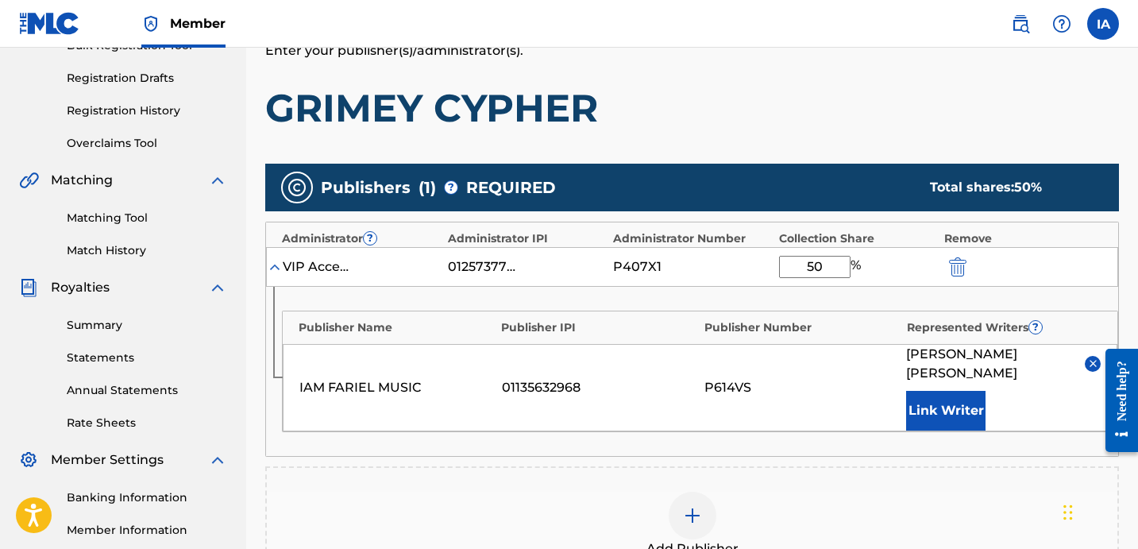
scroll to position [256, 0]
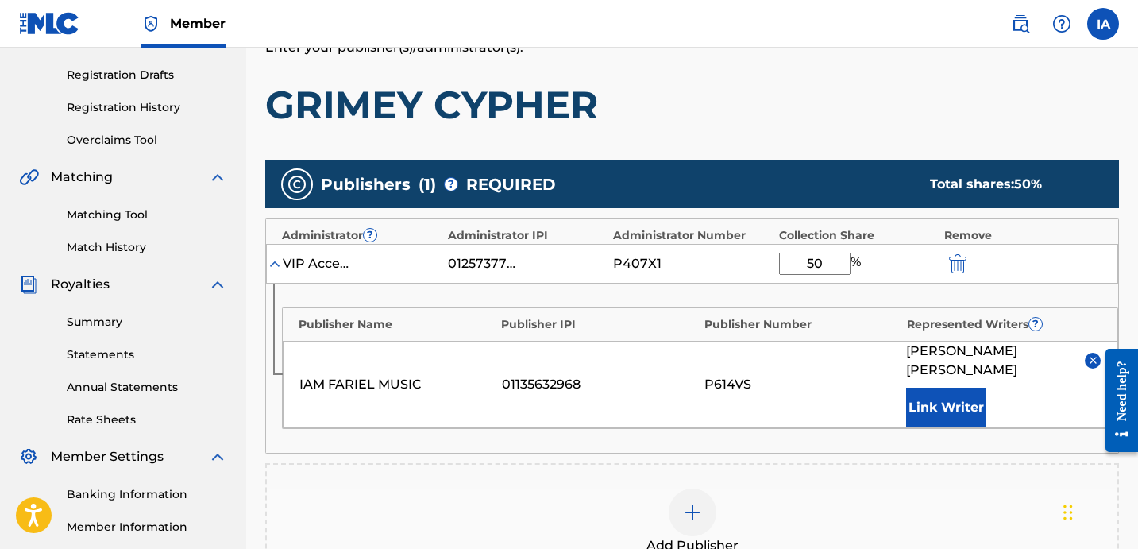
click at [841, 488] on div "Add Publisher" at bounding box center [692, 521] width 850 height 67
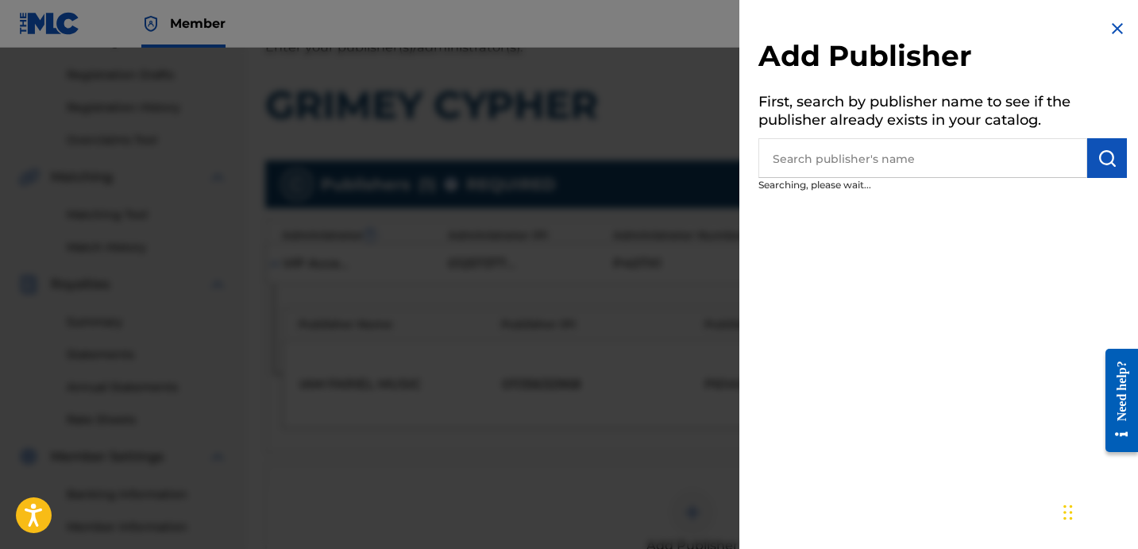
click at [930, 159] on input "text" at bounding box center [922, 158] width 329 height 40
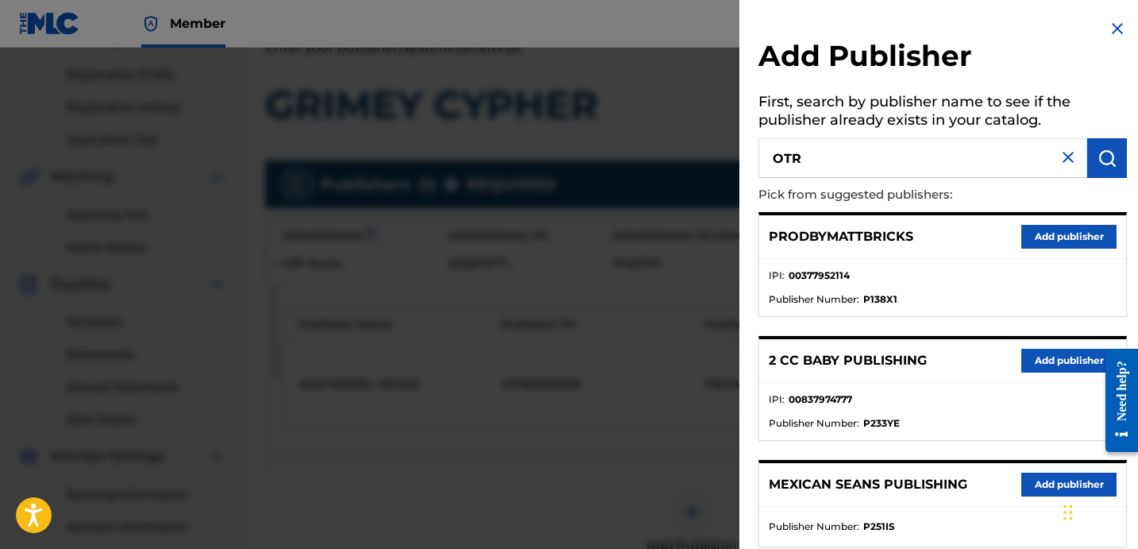
type input "OTR"
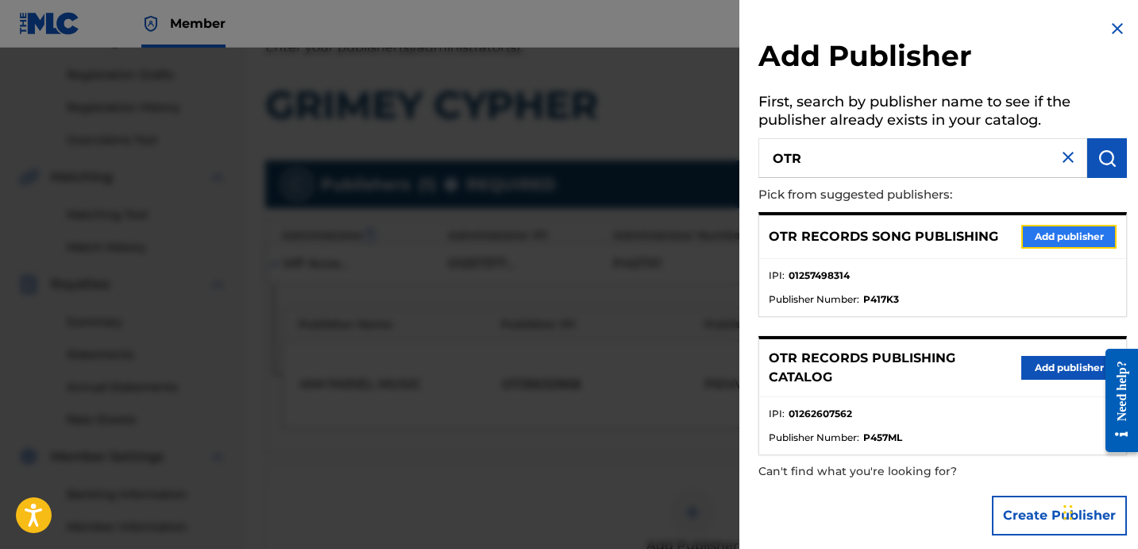
click at [1025, 244] on button "Add publisher" at bounding box center [1068, 237] width 95 height 24
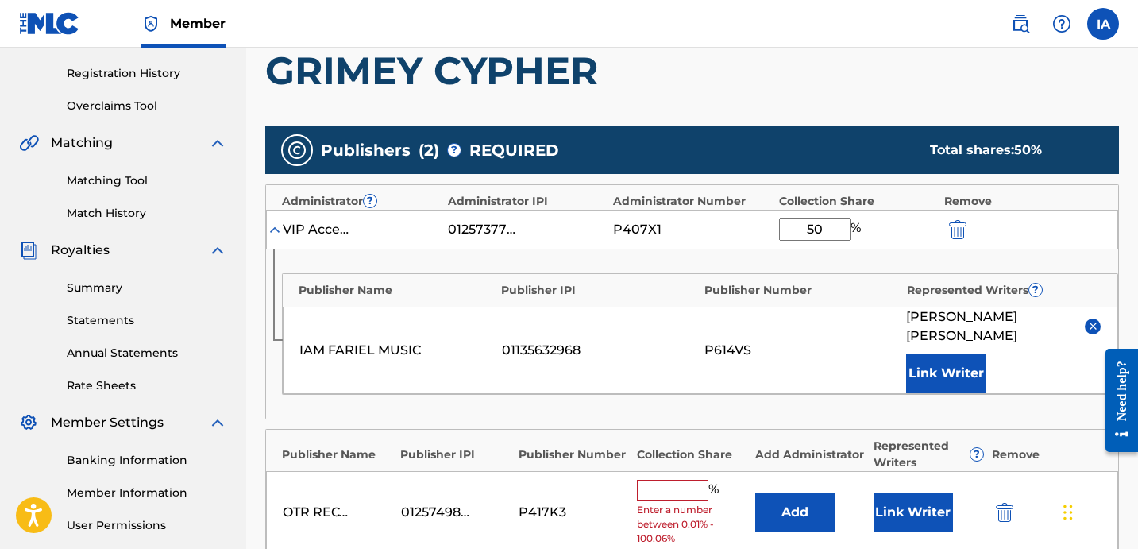
scroll to position [470, 0]
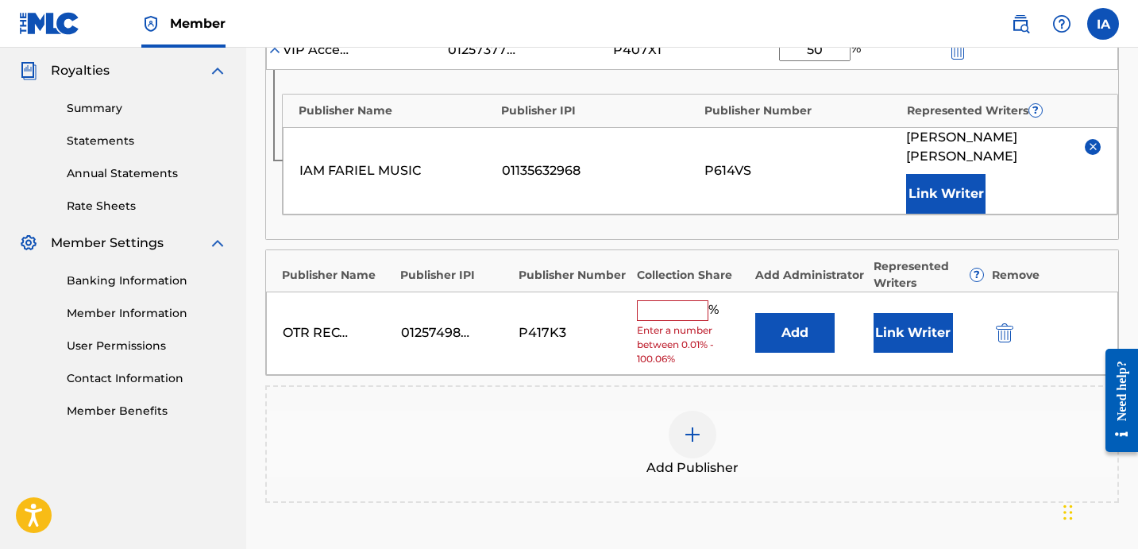
click at [680, 300] on input "text" at bounding box center [672, 310] width 71 height 21
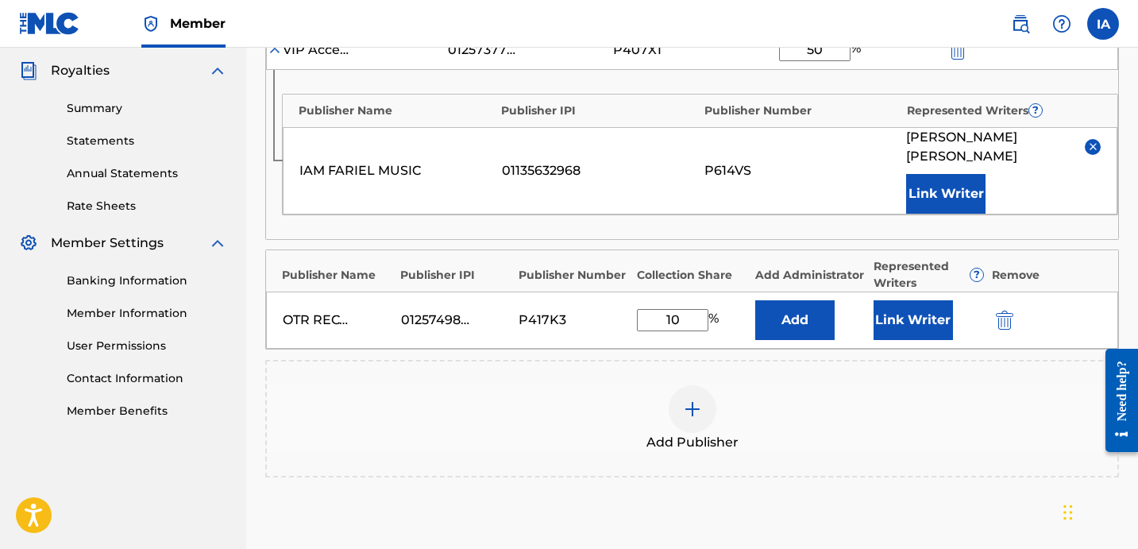
drag, startPoint x: 690, startPoint y: 308, endPoint x: 652, endPoint y: 293, distance: 41.0
click at [655, 309] on input "10" at bounding box center [672, 320] width 71 height 22
type input "10"
click at [820, 305] on button "Add" at bounding box center [794, 320] width 79 height 40
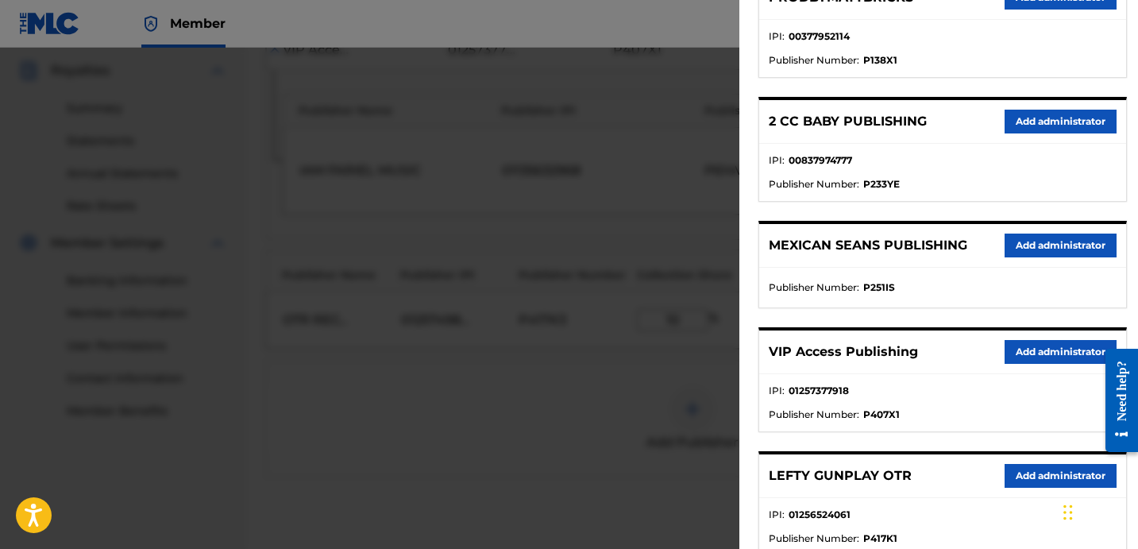
scroll to position [302, 0]
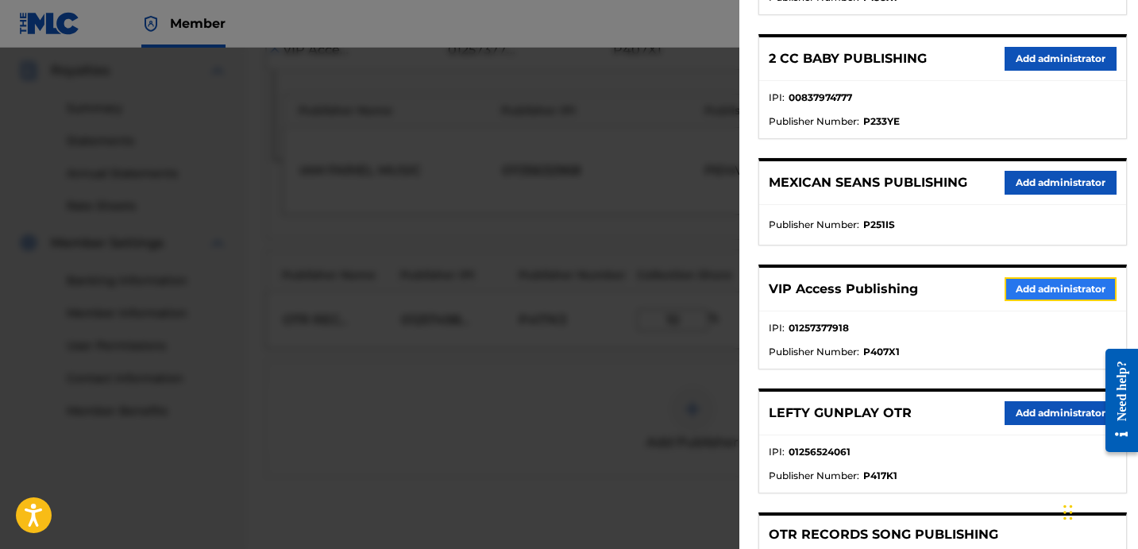
click at [1032, 283] on button "Add administrator" at bounding box center [1060, 289] width 112 height 24
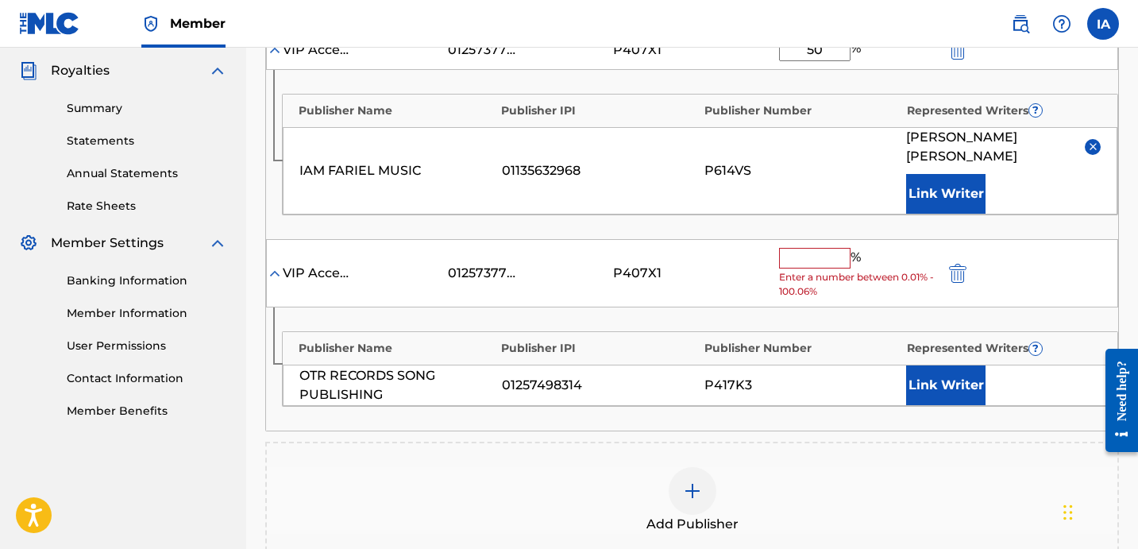
click at [814, 248] on input "text" at bounding box center [814, 258] width 71 height 21
paste input "10"
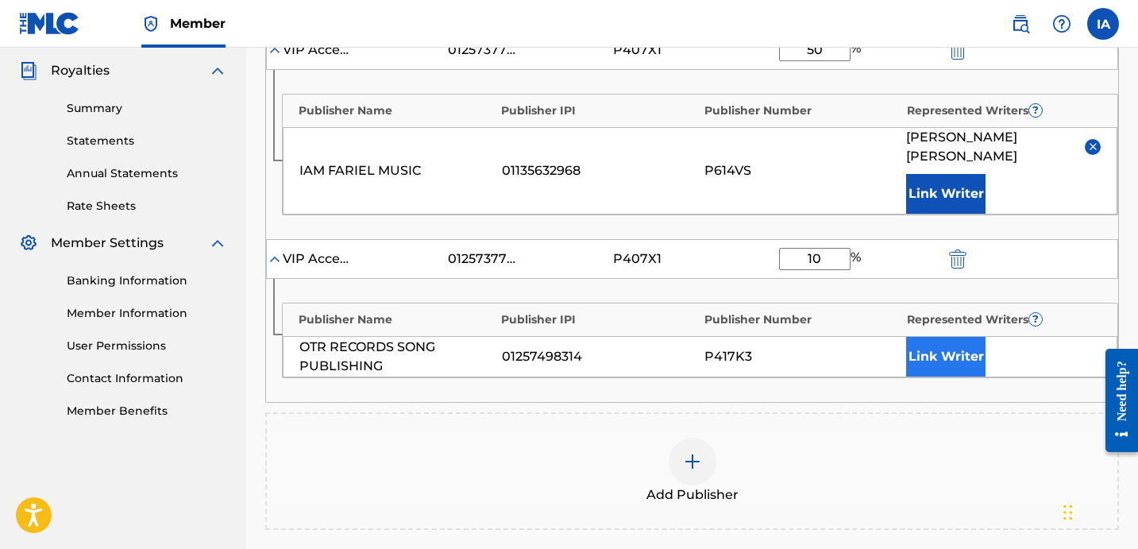
type input "10"
click at [937, 337] on button "Link Writer" at bounding box center [945, 357] width 79 height 40
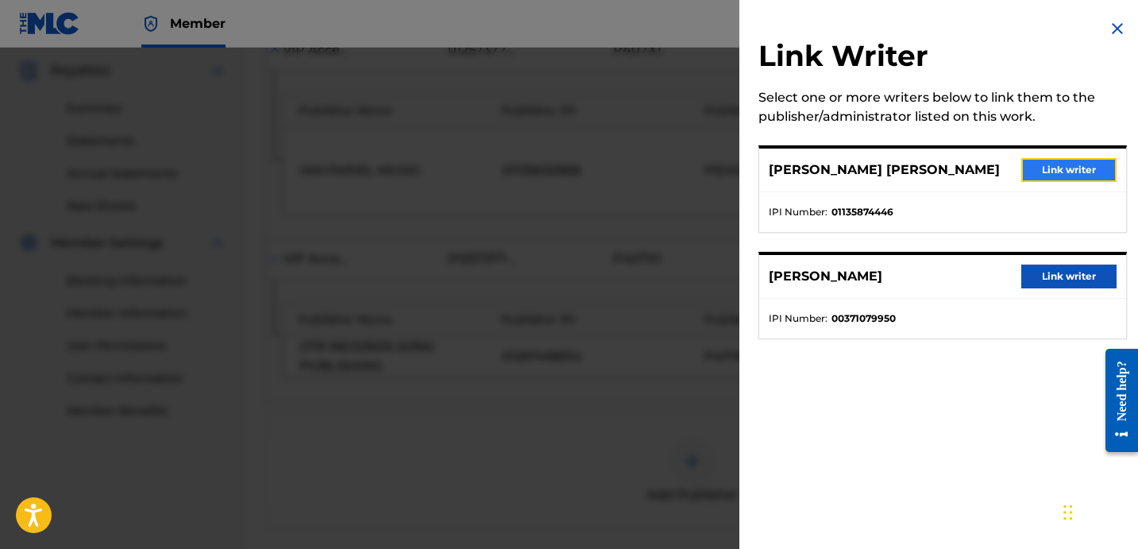
click at [1066, 173] on button "Link writer" at bounding box center [1068, 170] width 95 height 24
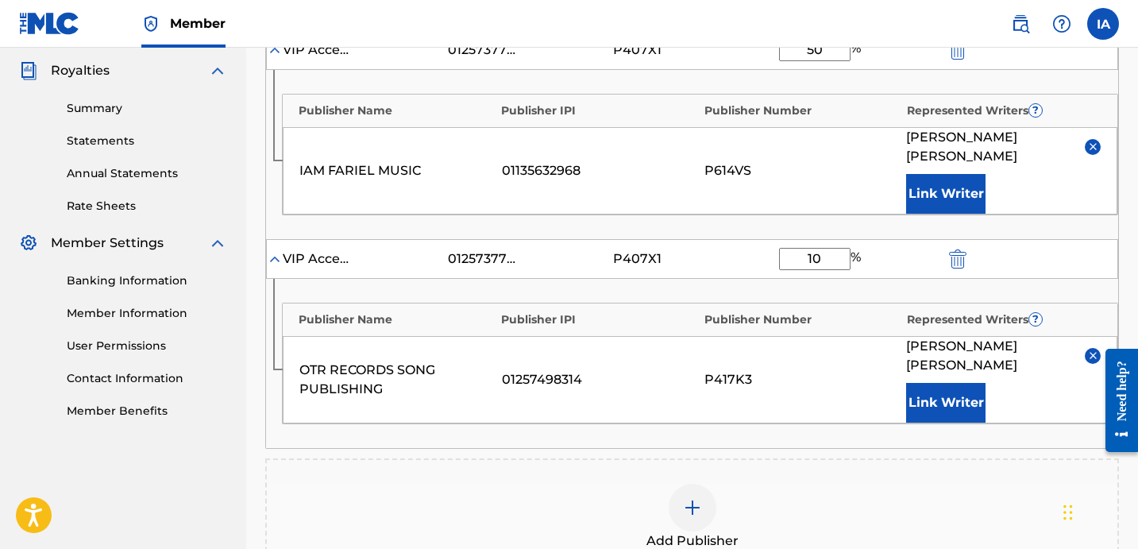
click at [1088, 349] on img at bounding box center [1093, 355] width 12 height 12
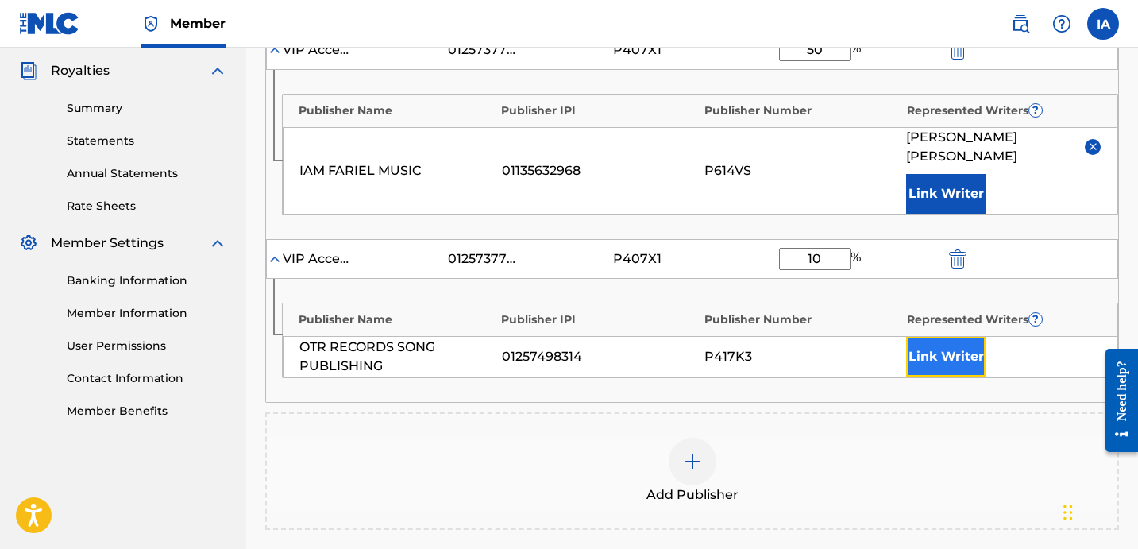
click at [975, 337] on button "Link Writer" at bounding box center [945, 357] width 79 height 40
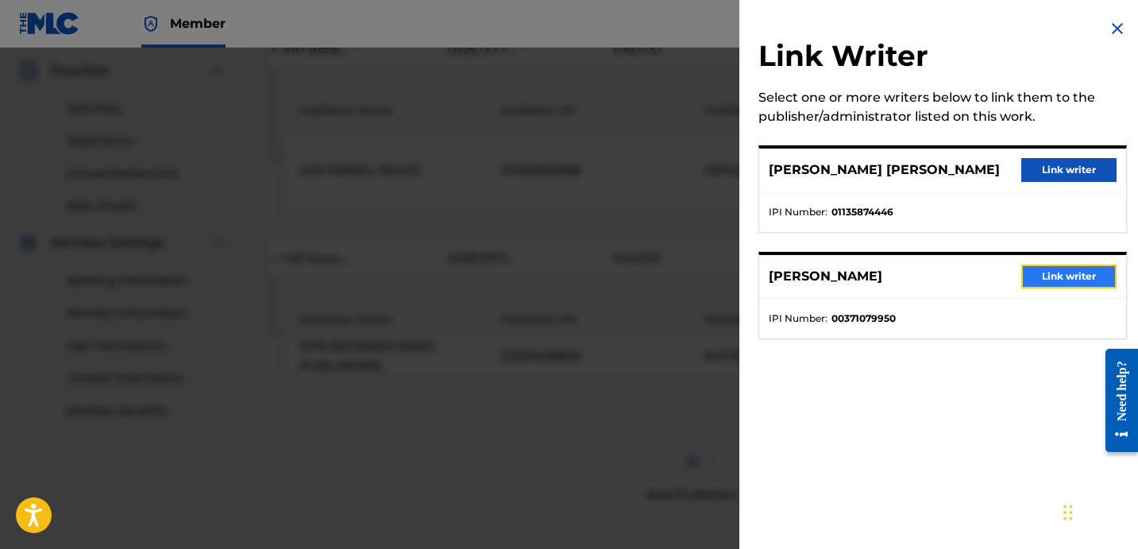
click at [1032, 282] on button "Link writer" at bounding box center [1068, 276] width 95 height 24
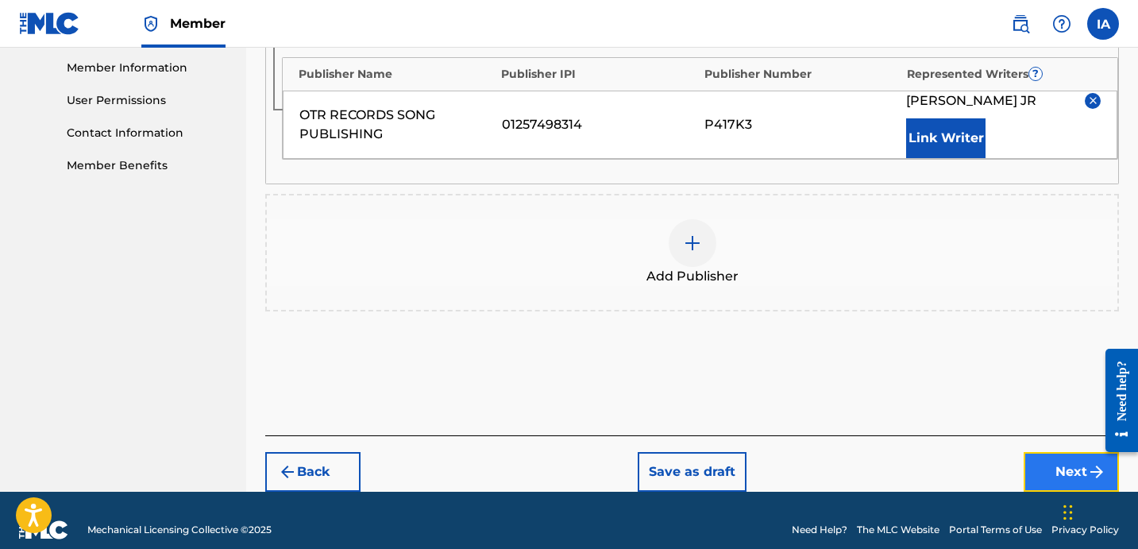
click at [1072, 462] on button "Next" at bounding box center [1070, 472] width 95 height 40
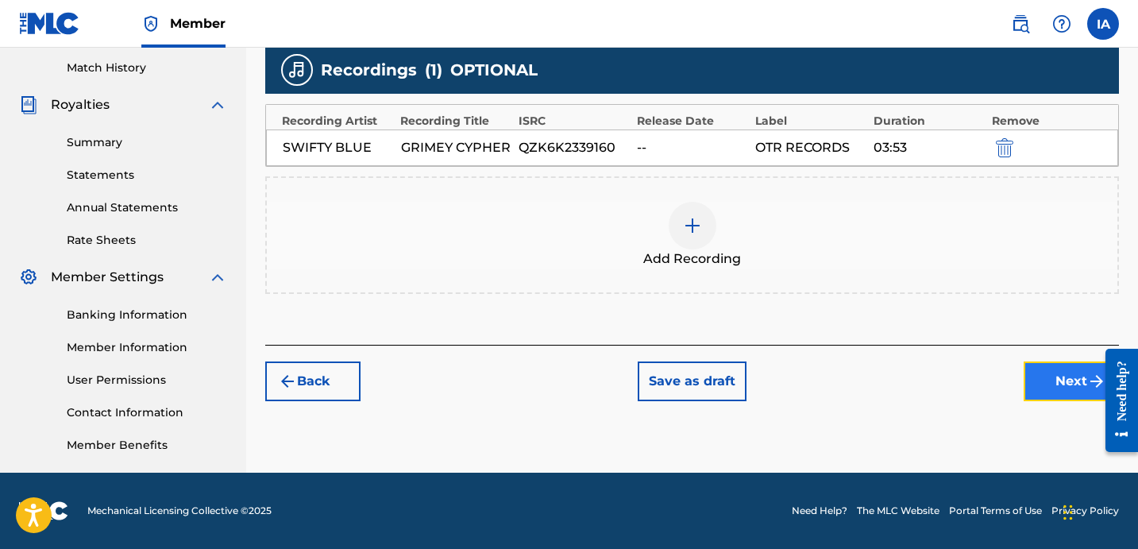
click at [1049, 387] on button "Next" at bounding box center [1070, 381] width 95 height 40
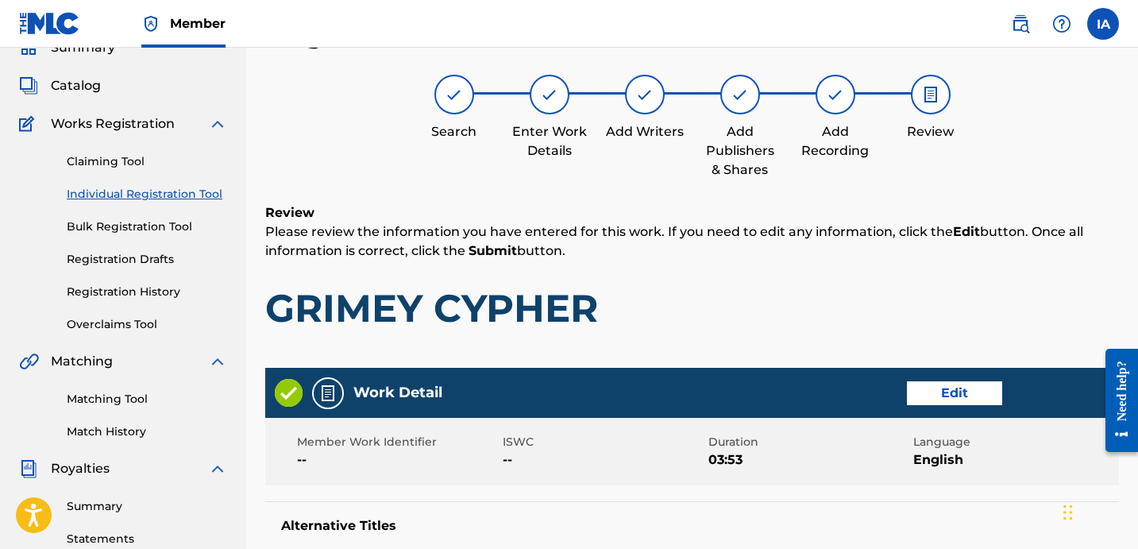
scroll to position [71, 0]
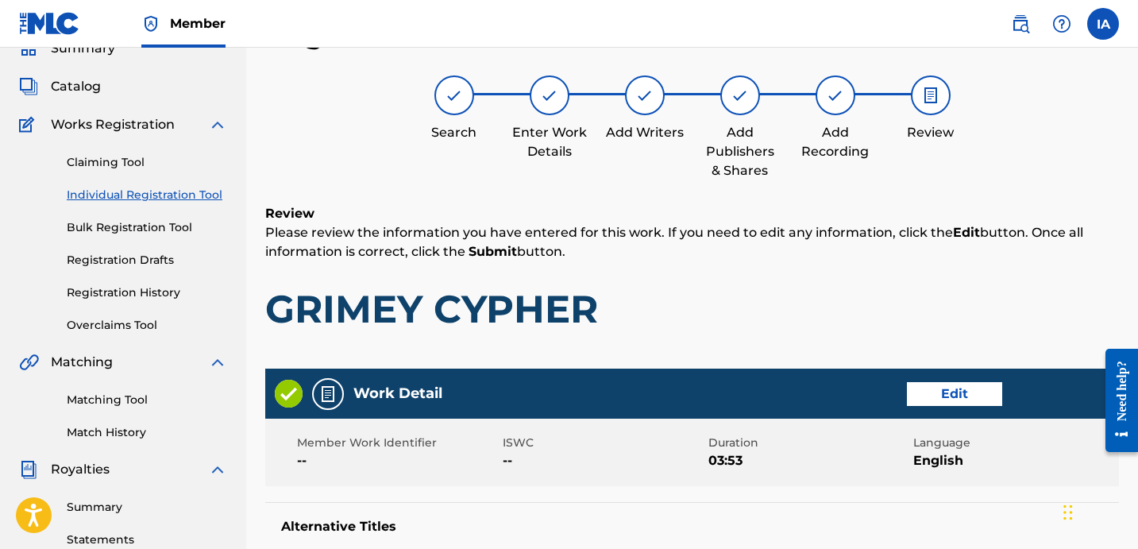
click at [752, 305] on h1 "GRIMEY CYPHER" at bounding box center [691, 309] width 853 height 48
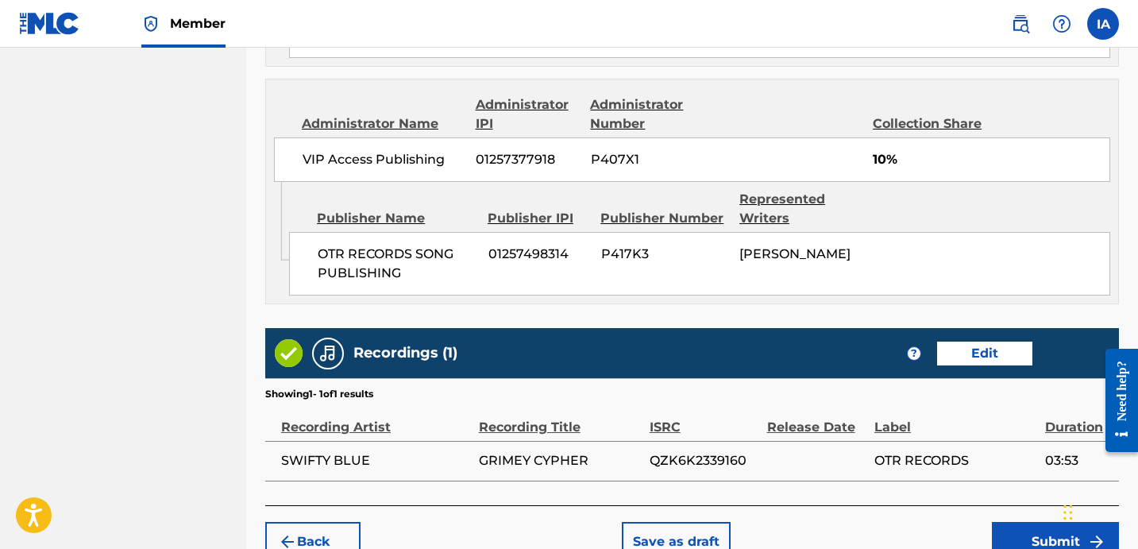
scroll to position [1311, 0]
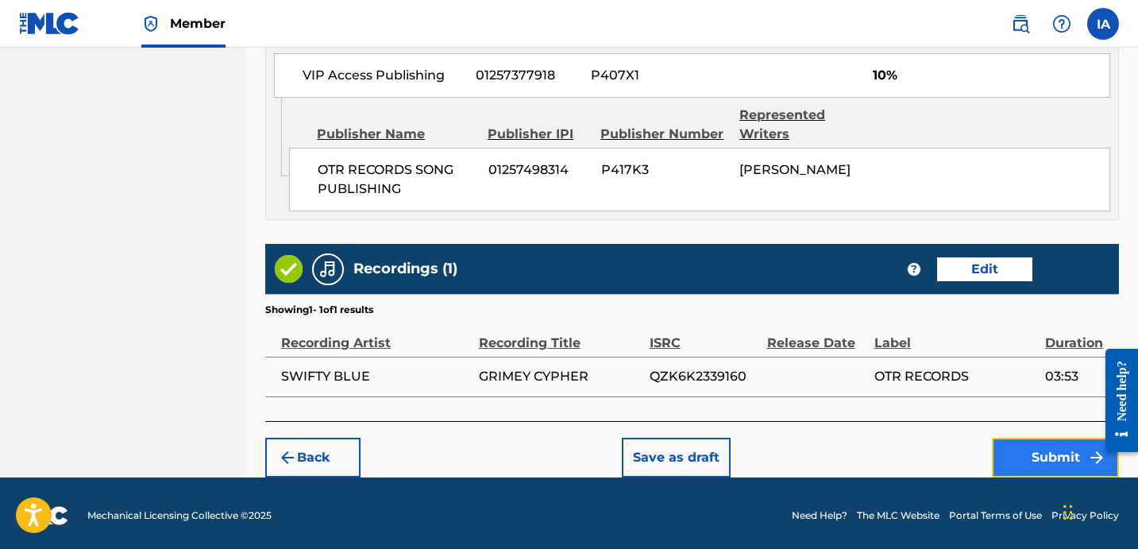
click at [1031, 452] on button "Submit" at bounding box center [1054, 457] width 127 height 40
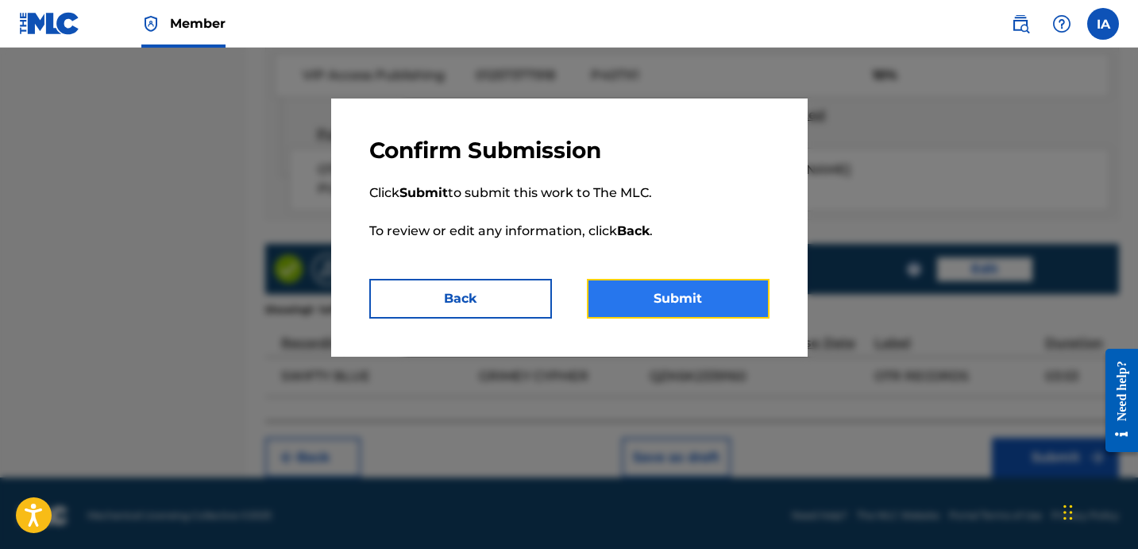
click at [707, 291] on button "Submit" at bounding box center [678, 299] width 183 height 40
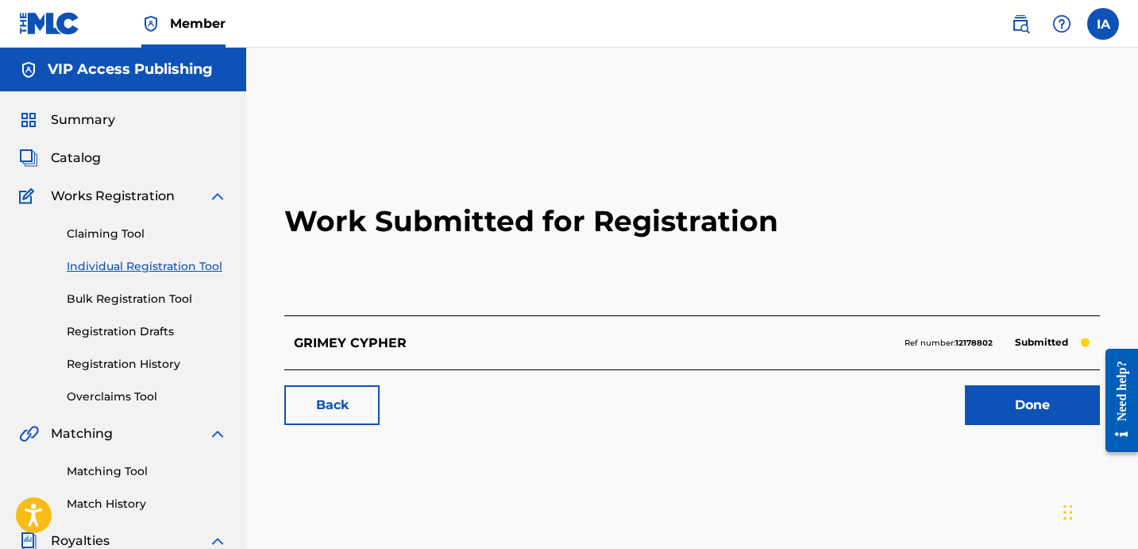
click at [190, 264] on link "Individual Registration Tool" at bounding box center [147, 266] width 160 height 17
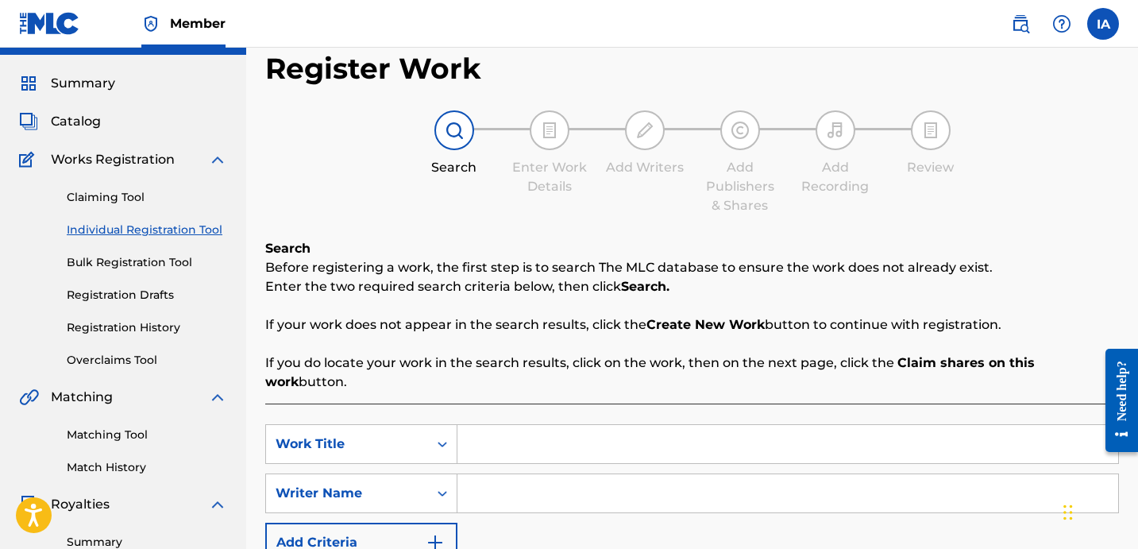
scroll to position [37, 0]
click at [770, 424] on input "Search Form" at bounding box center [787, 443] width 660 height 38
paste input "I DID"
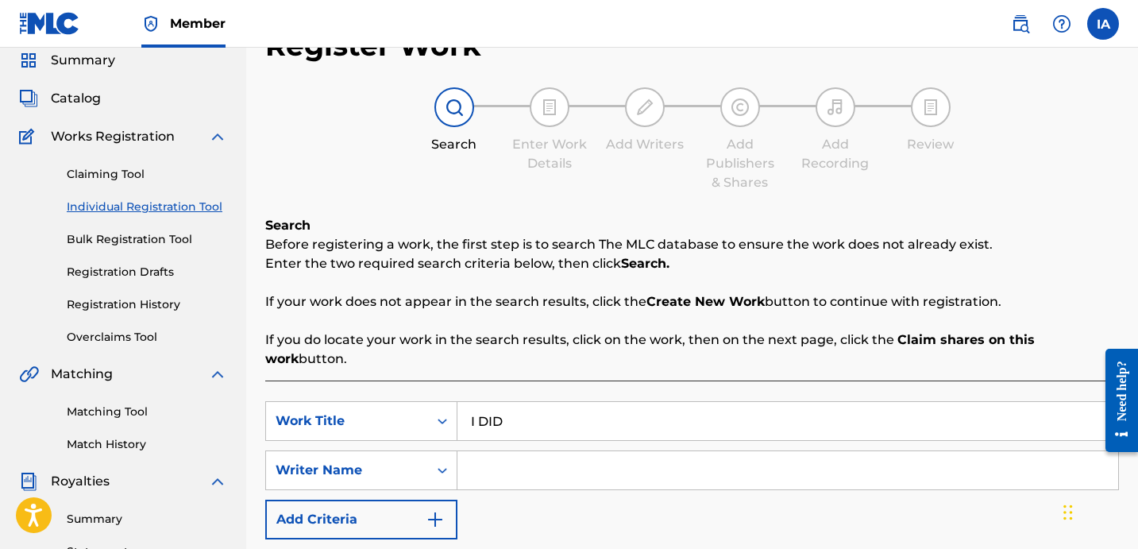
scroll to position [90, 0]
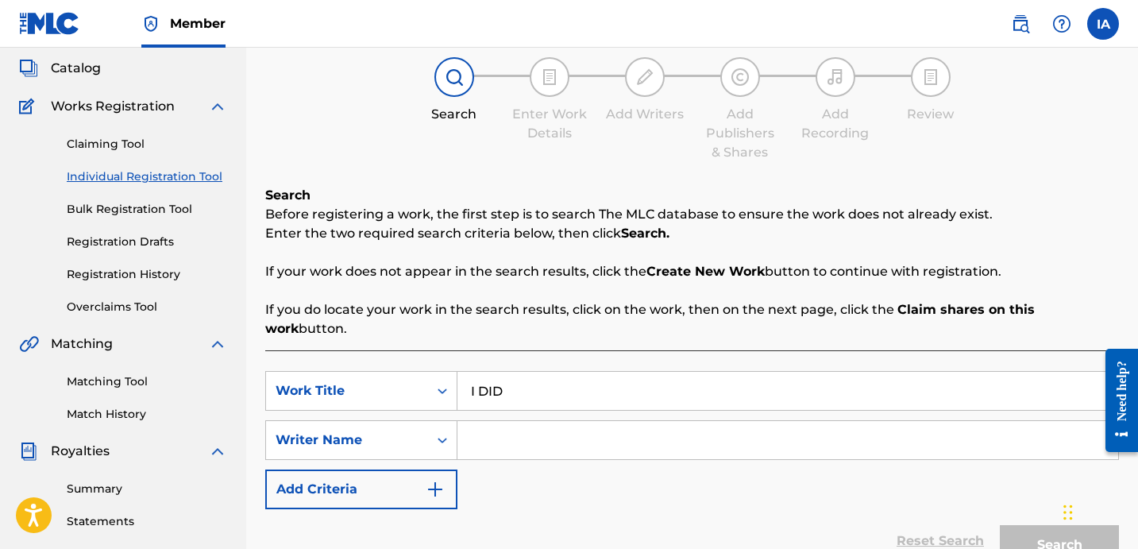
type input "I DID"
click at [780, 427] on input "Search Form" at bounding box center [787, 440] width 660 height 38
click at [728, 432] on input "Search Form" at bounding box center [787, 440] width 660 height 38
paste input "ABREGO NELSON ALEXANDER JR"
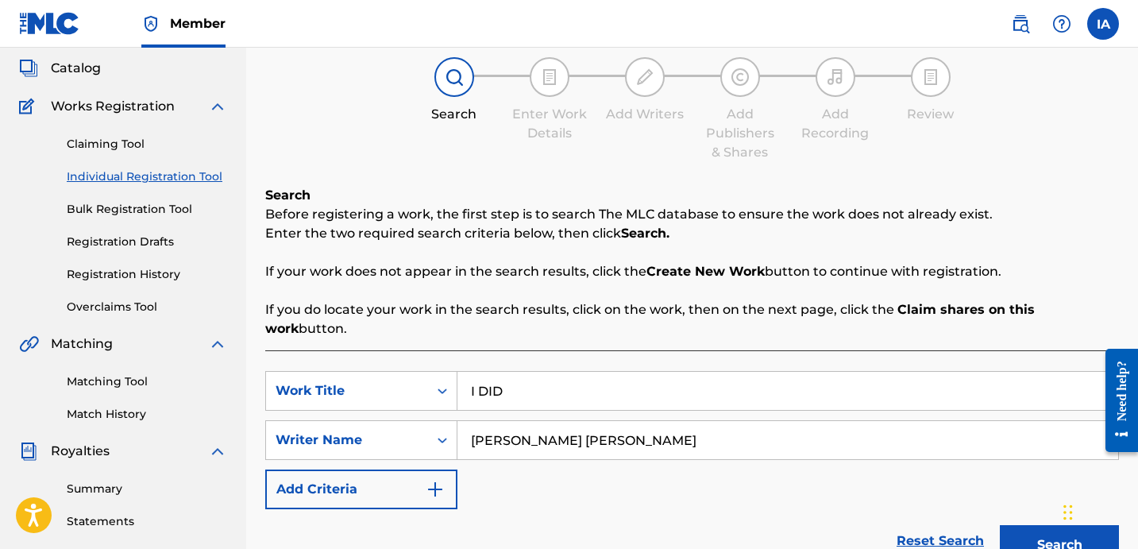
click at [724, 454] on div "SearchWithCriteria6437c5a6-2479-4b7f-afe8-f02f9f0bb25f Work Title I DID SearchW…" at bounding box center [691, 440] width 853 height 138
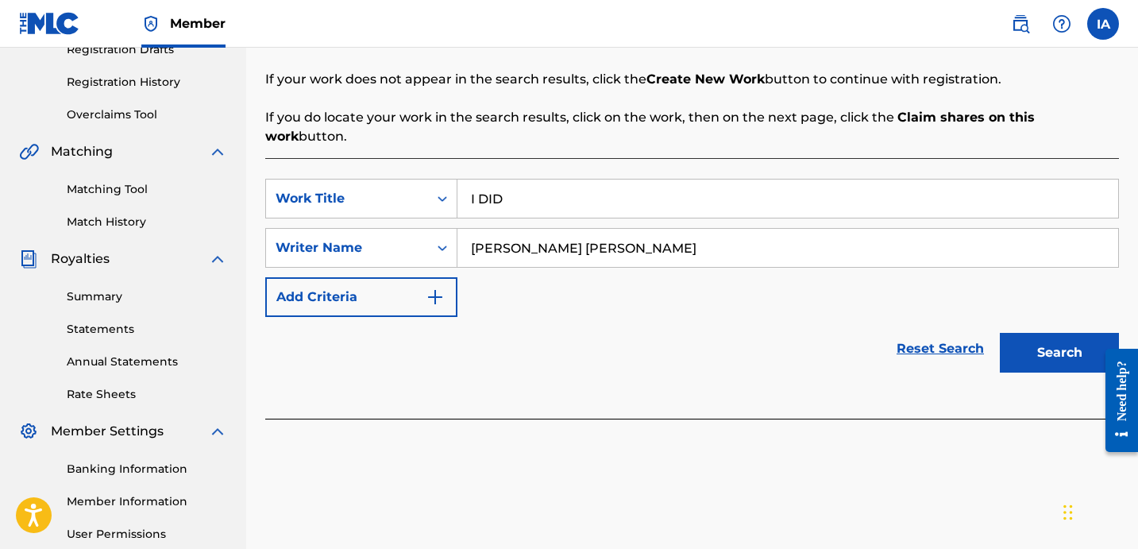
scroll to position [302, 0]
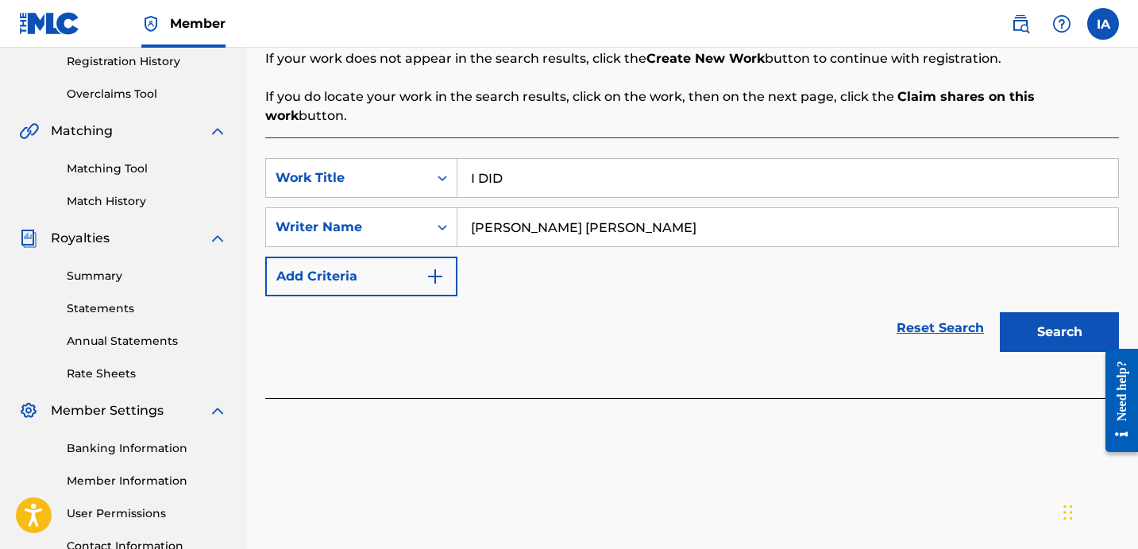
drag, startPoint x: 728, startPoint y: 213, endPoint x: 636, endPoint y: 183, distance: 96.7
click at [638, 185] on div "SearchWithCriteria6437c5a6-2479-4b7f-afe8-f02f9f0bb25f Work Title I DID SearchW…" at bounding box center [691, 227] width 853 height 138
paste input "[PERSON_NAME] [PERSON_NAME]"
type input "[PERSON_NAME] [PERSON_NAME]"
click at [1063, 312] on button "Search" at bounding box center [1058, 332] width 119 height 40
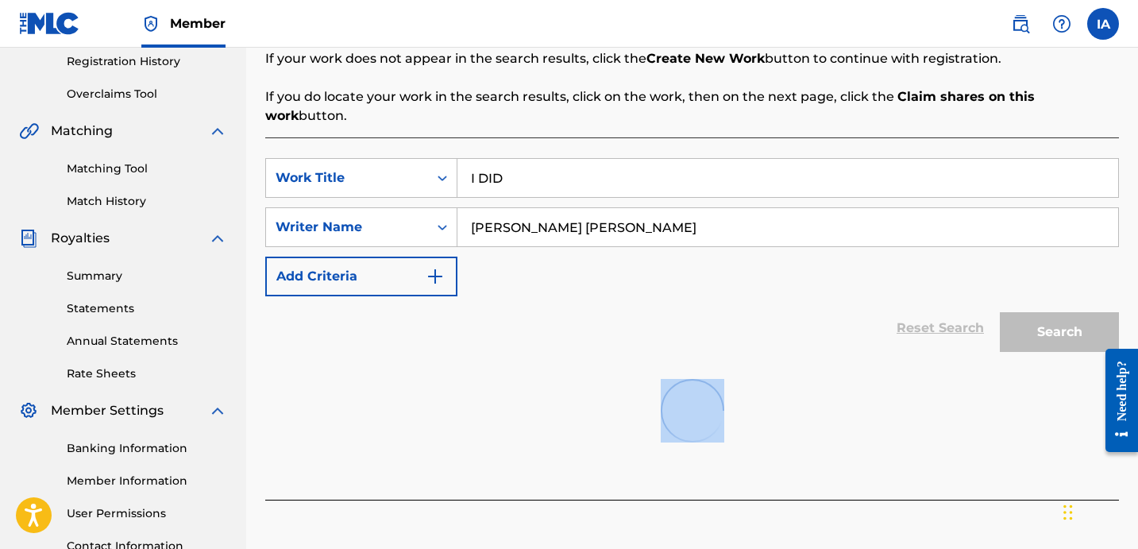
click at [668, 360] on div at bounding box center [691, 411] width 853 height 102
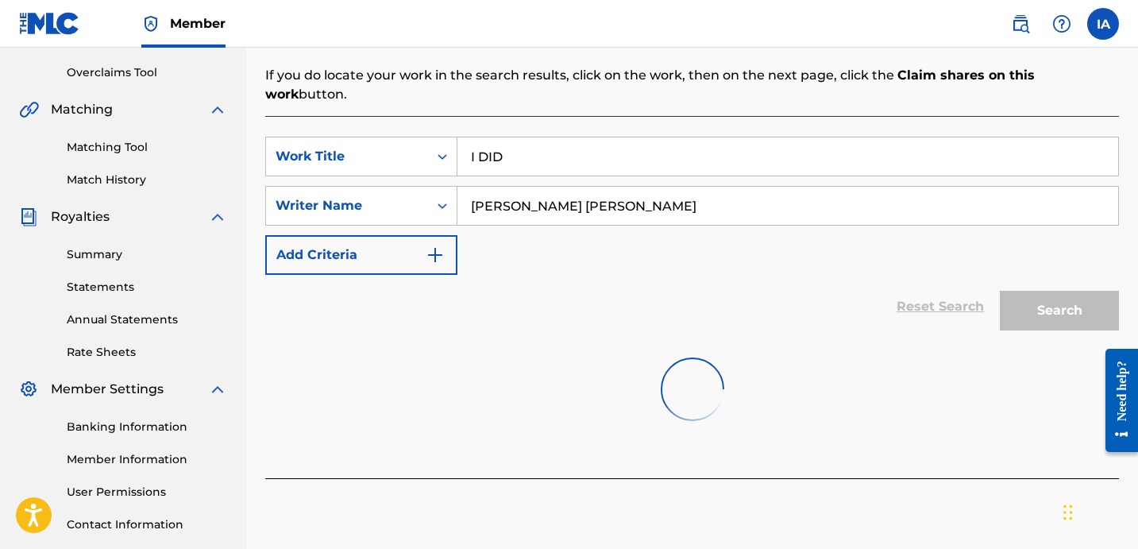
scroll to position [354, 0]
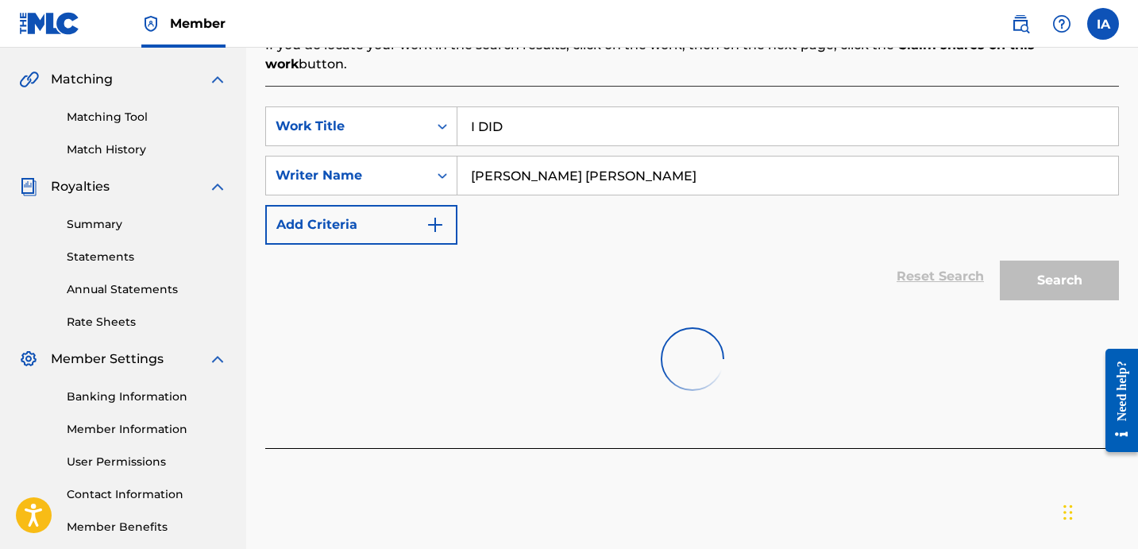
click at [801, 167] on input "[PERSON_NAME] [PERSON_NAME]" at bounding box center [787, 175] width 660 height 38
click at [1055, 267] on div "Search" at bounding box center [1054, 276] width 127 height 64
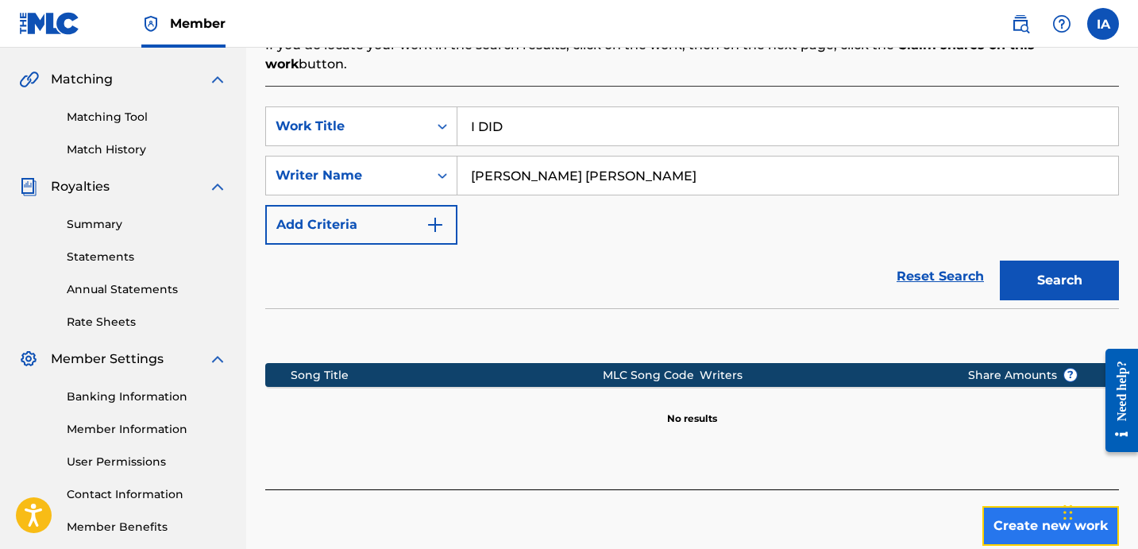
click at [1014, 512] on button "Create new work" at bounding box center [1050, 526] width 137 height 40
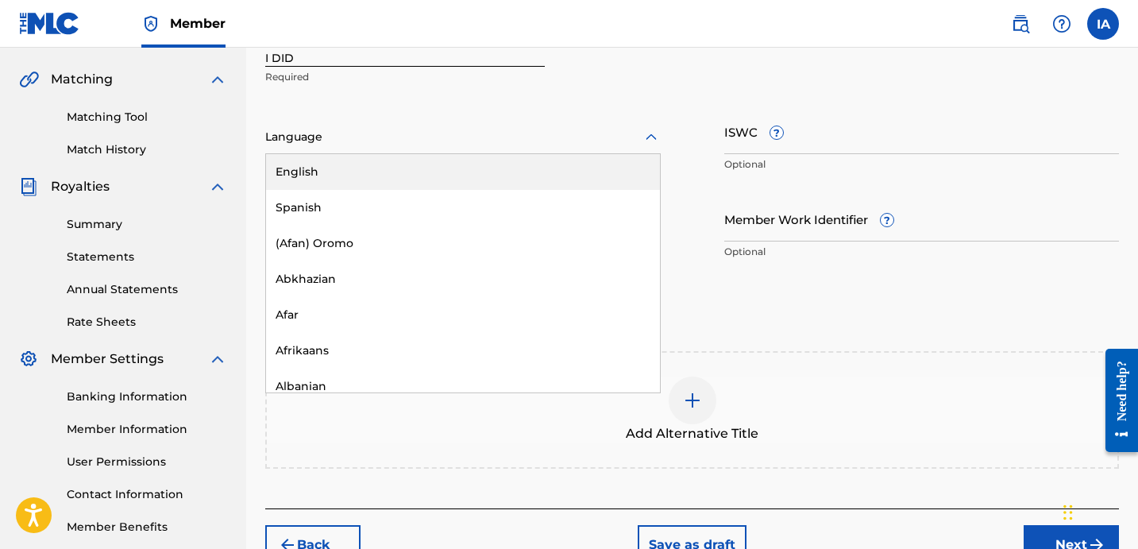
click at [317, 144] on div at bounding box center [462, 137] width 395 height 20
click at [423, 188] on div "English" at bounding box center [463, 172] width 394 height 36
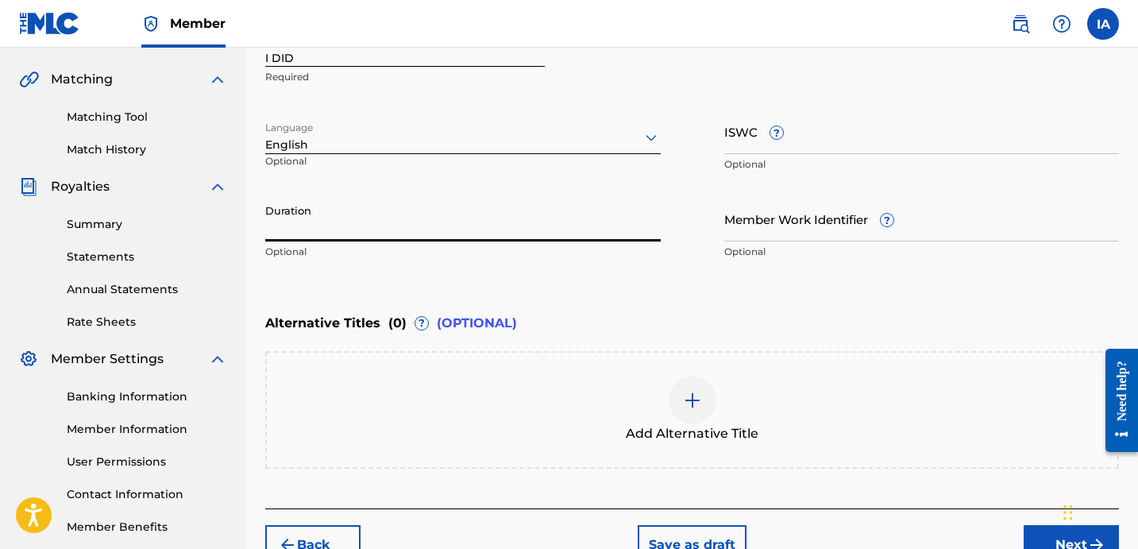
click at [400, 237] on input "Duration" at bounding box center [462, 218] width 395 height 45
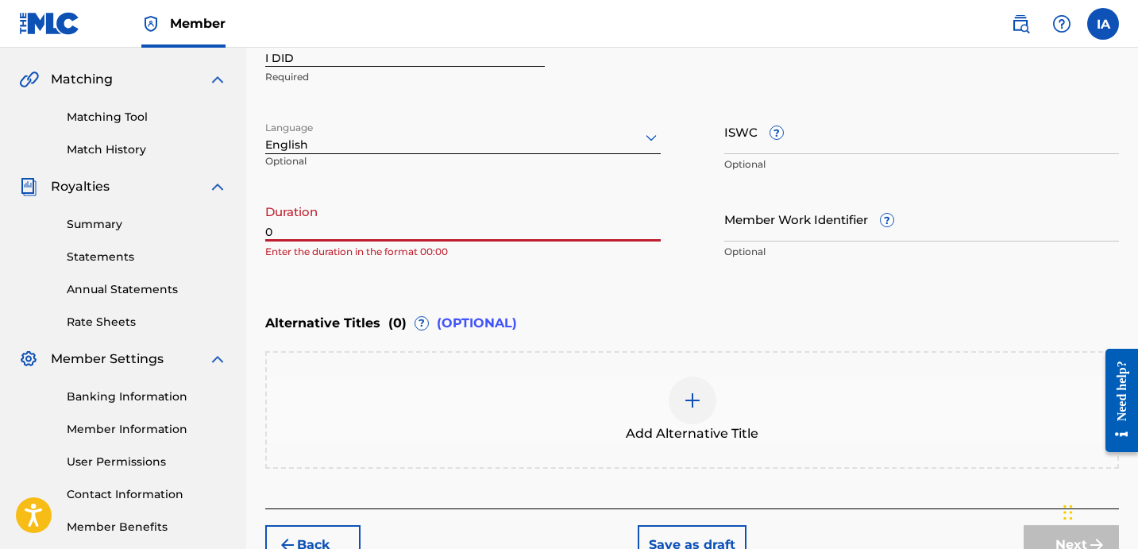
paste input "2:33"
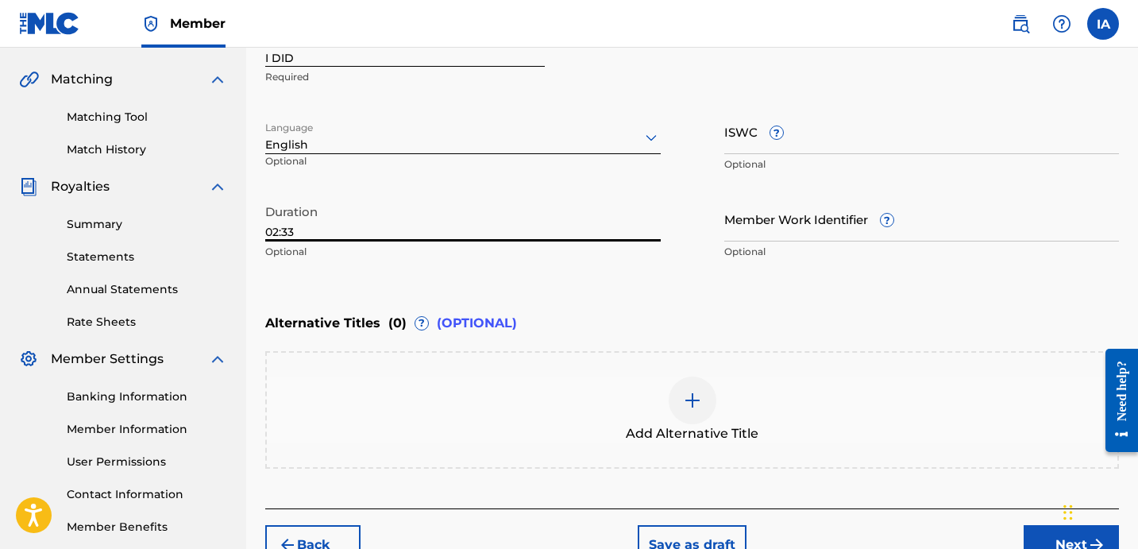
type input "02:33"
click at [732, 310] on div "Alternative Titles ( 0 ) ? (OPTIONAL)" at bounding box center [691, 323] width 853 height 35
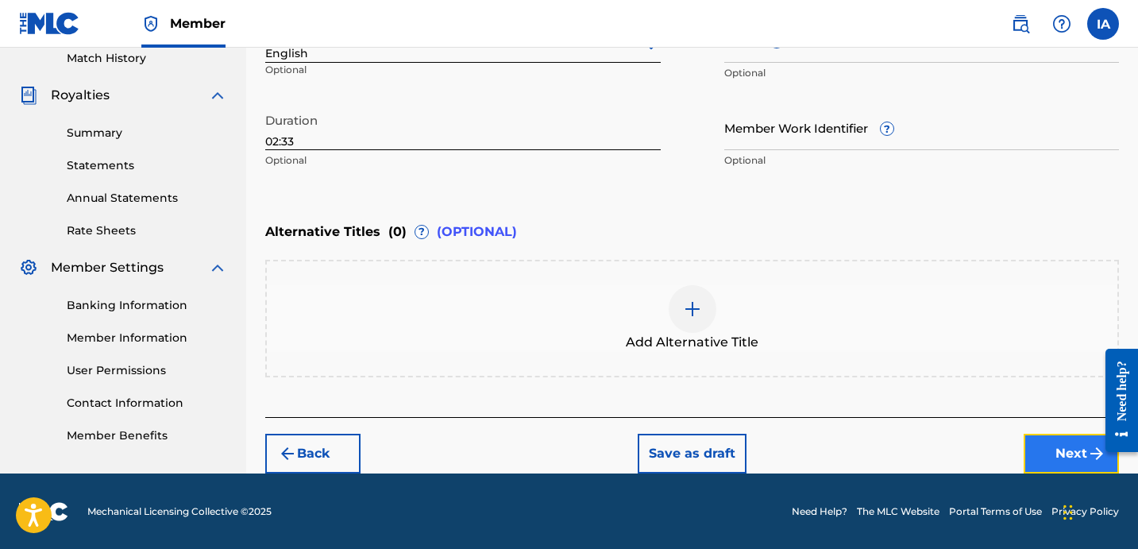
click at [1053, 464] on button "Next" at bounding box center [1070, 453] width 95 height 40
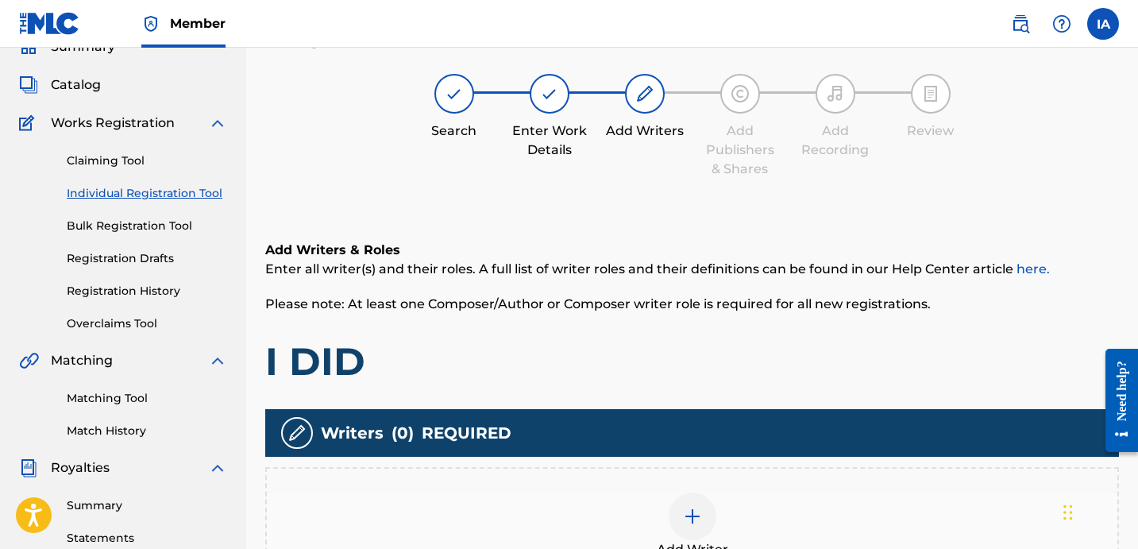
scroll to position [71, 0]
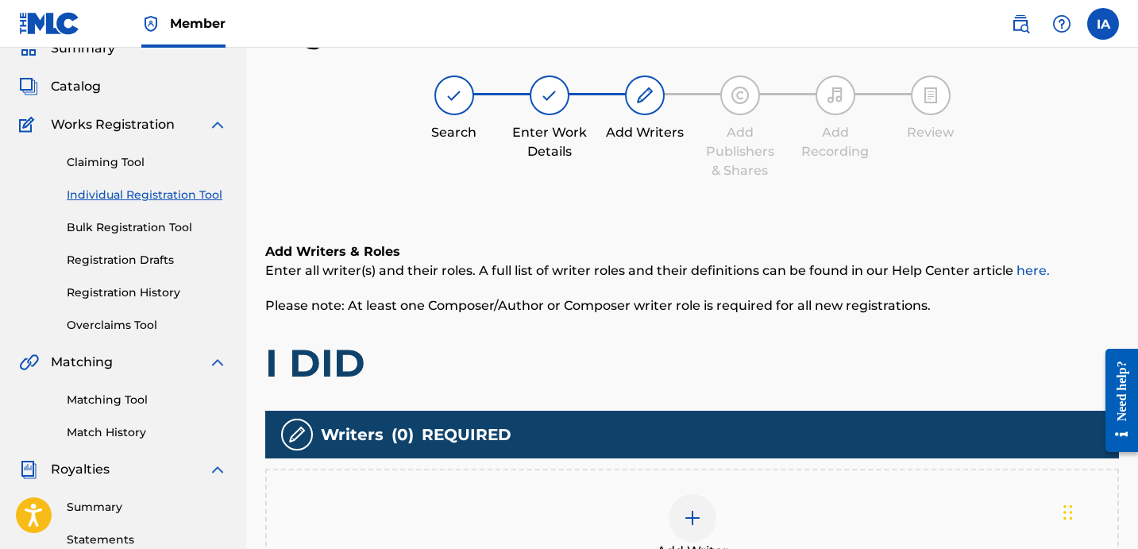
click at [685, 341] on h1 "I DID" at bounding box center [691, 363] width 853 height 48
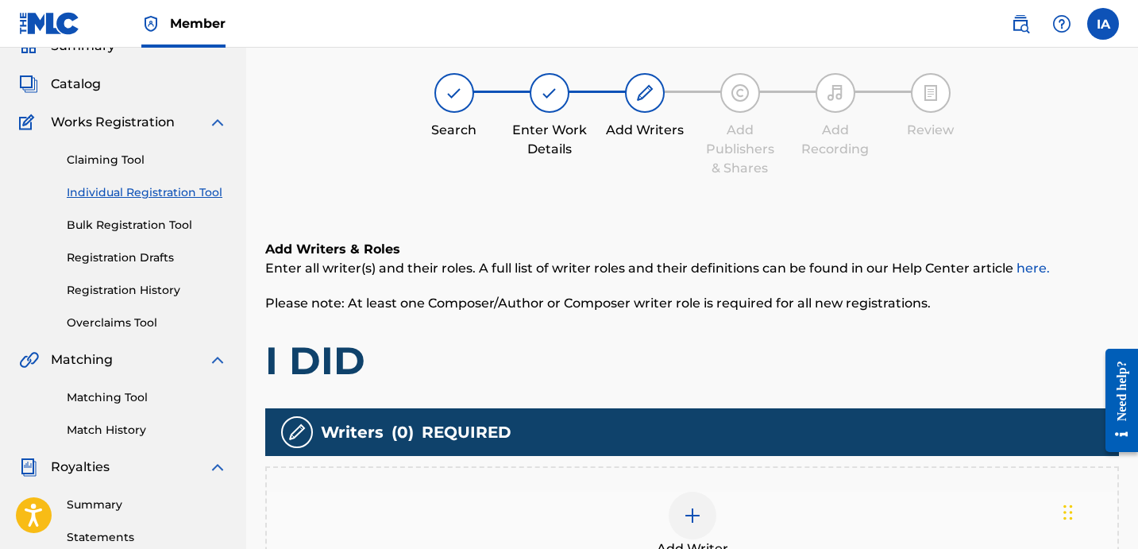
scroll to position [109, 0]
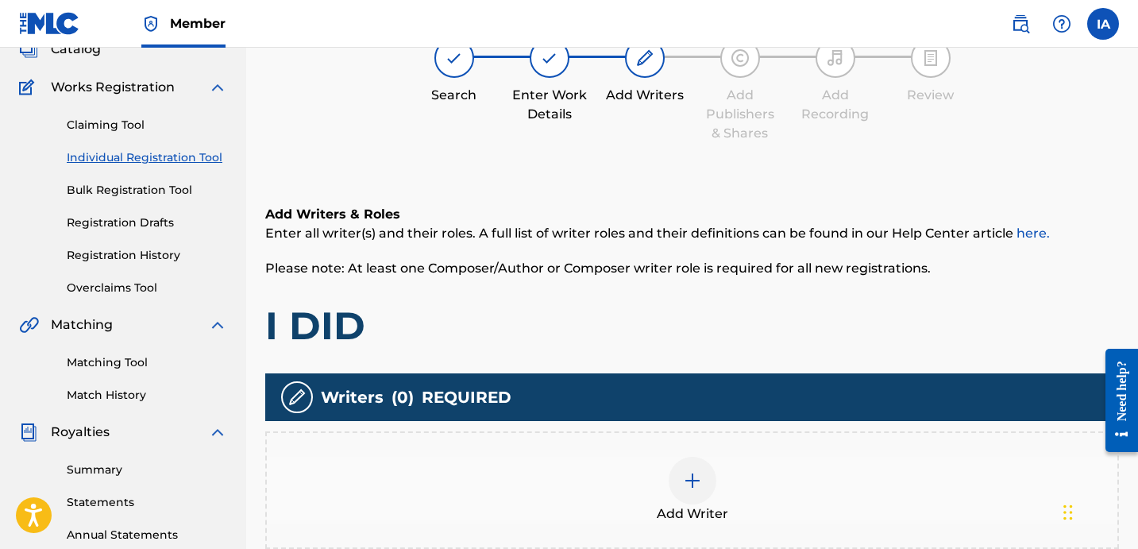
click at [715, 493] on div "Add Writer" at bounding box center [692, 489] width 850 height 67
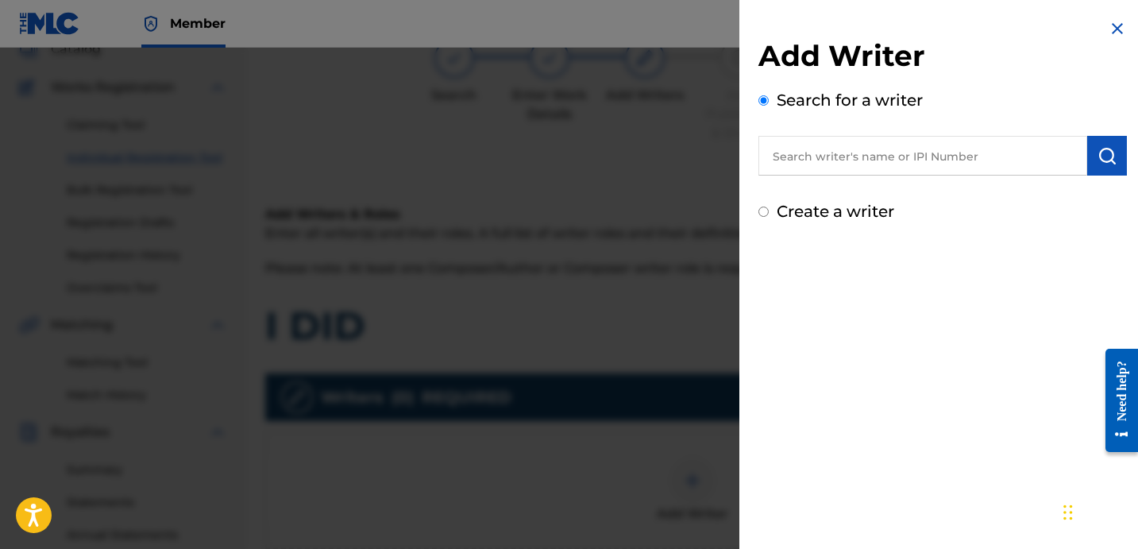
click at [954, 159] on input "text" at bounding box center [922, 156] width 329 height 40
paste input "[PERSON_NAME] [PERSON_NAME]"
type input "[PERSON_NAME] [PERSON_NAME]"
click at [1102, 153] on img "submit" at bounding box center [1106, 155] width 19 height 19
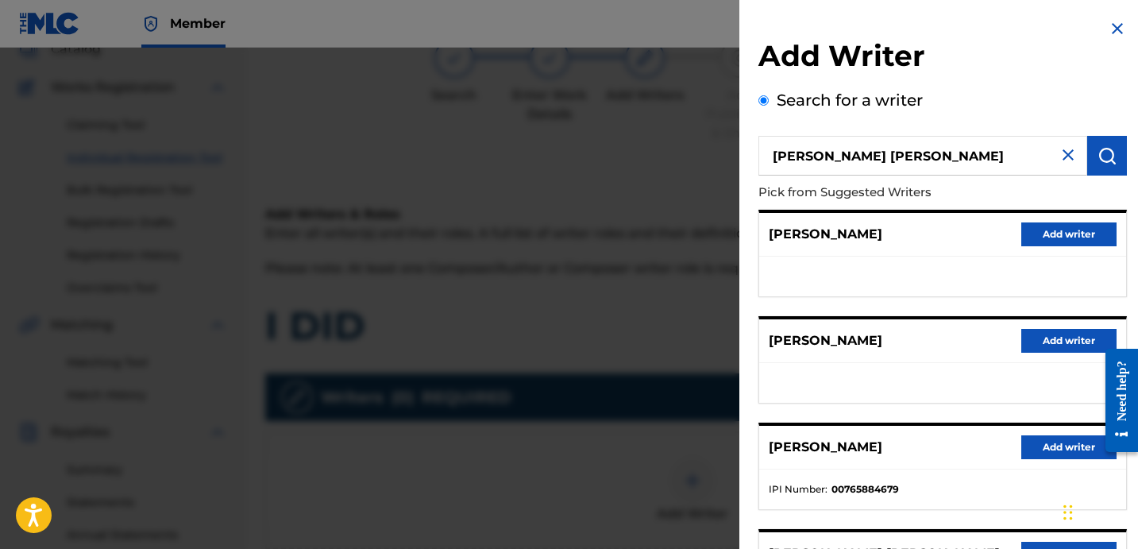
click at [977, 208] on p "Pick from Suggested Writers" at bounding box center [897, 192] width 278 height 34
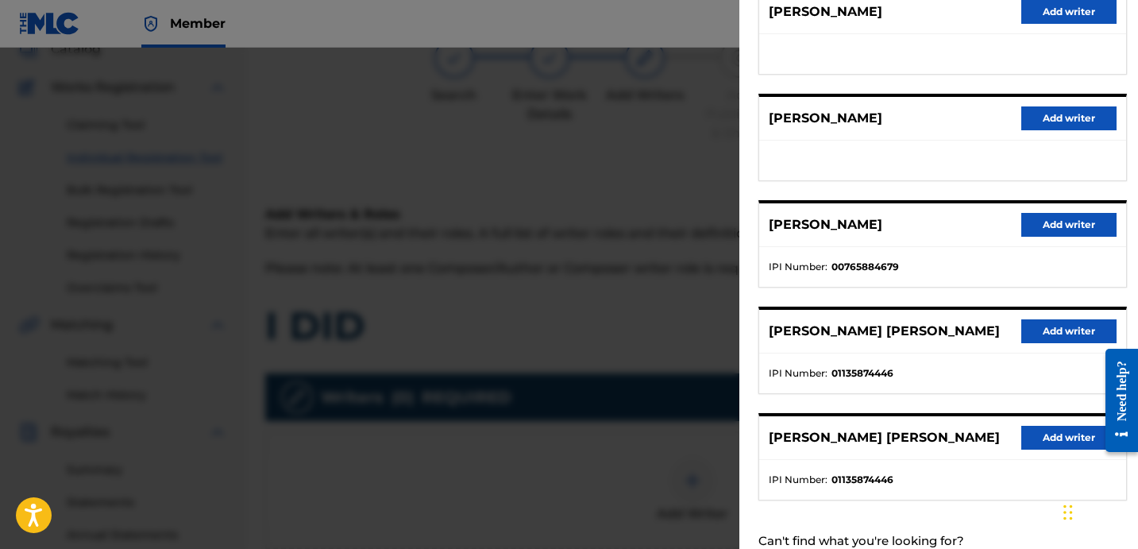
scroll to position [255, 0]
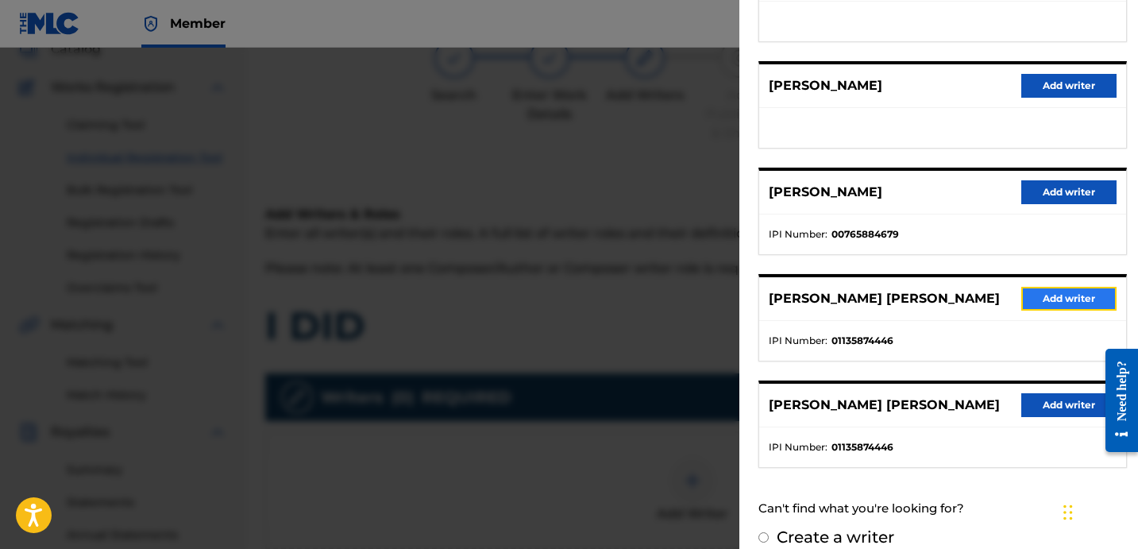
click at [1028, 306] on button "Add writer" at bounding box center [1068, 299] width 95 height 24
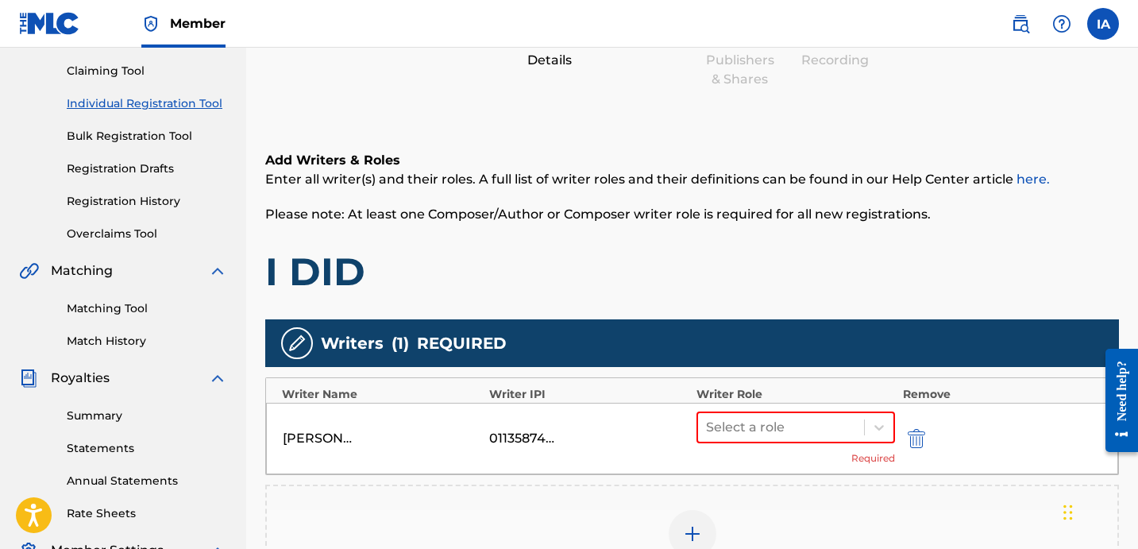
scroll to position [341, 0]
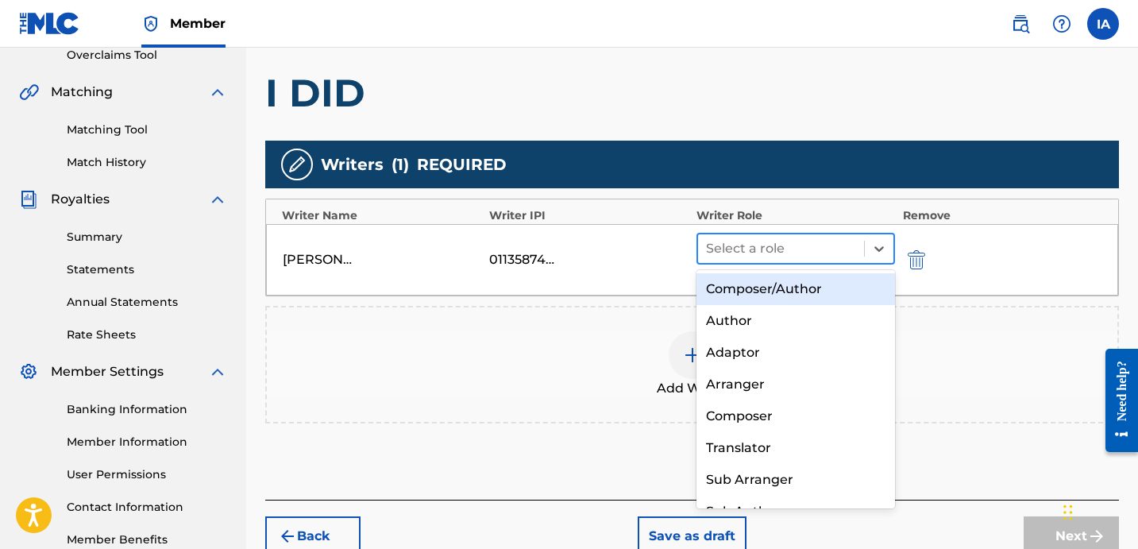
click at [807, 261] on div "Select a role" at bounding box center [781, 248] width 166 height 29
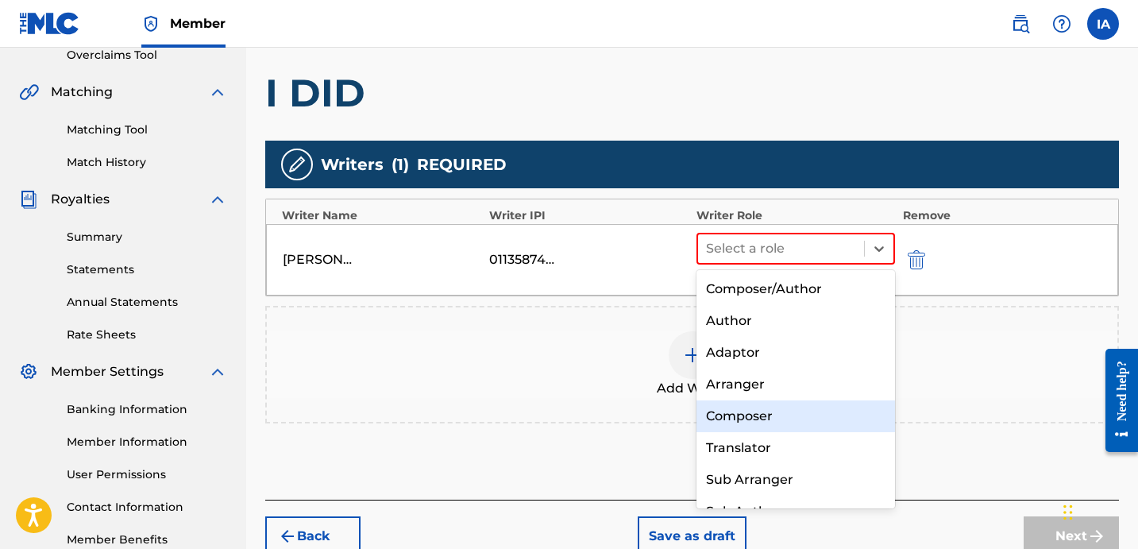
click at [793, 410] on div "Composer" at bounding box center [795, 416] width 198 height 32
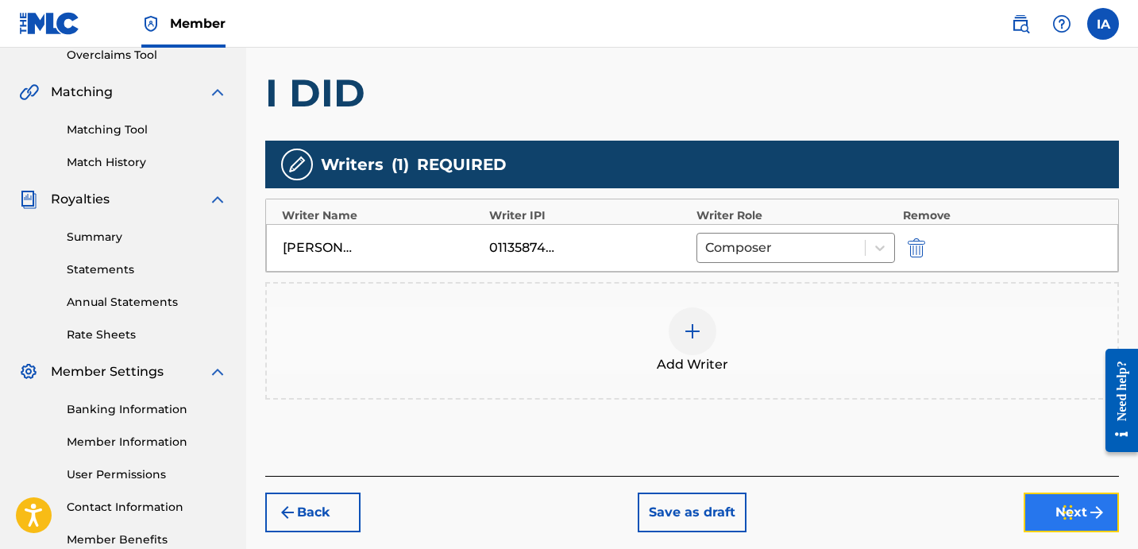
click at [1031, 521] on button "Next" at bounding box center [1070, 512] width 95 height 40
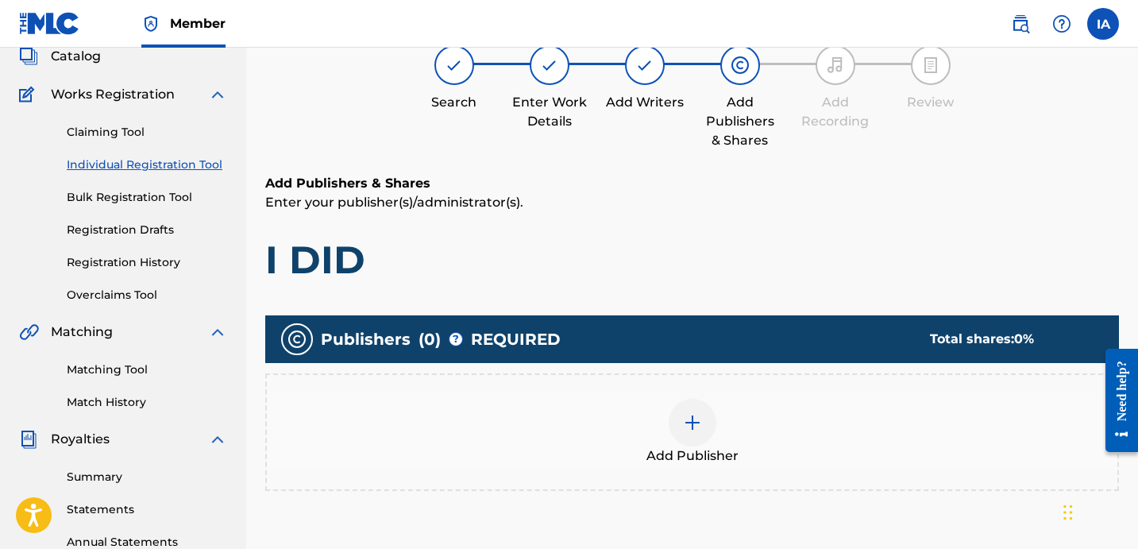
scroll to position [71, 0]
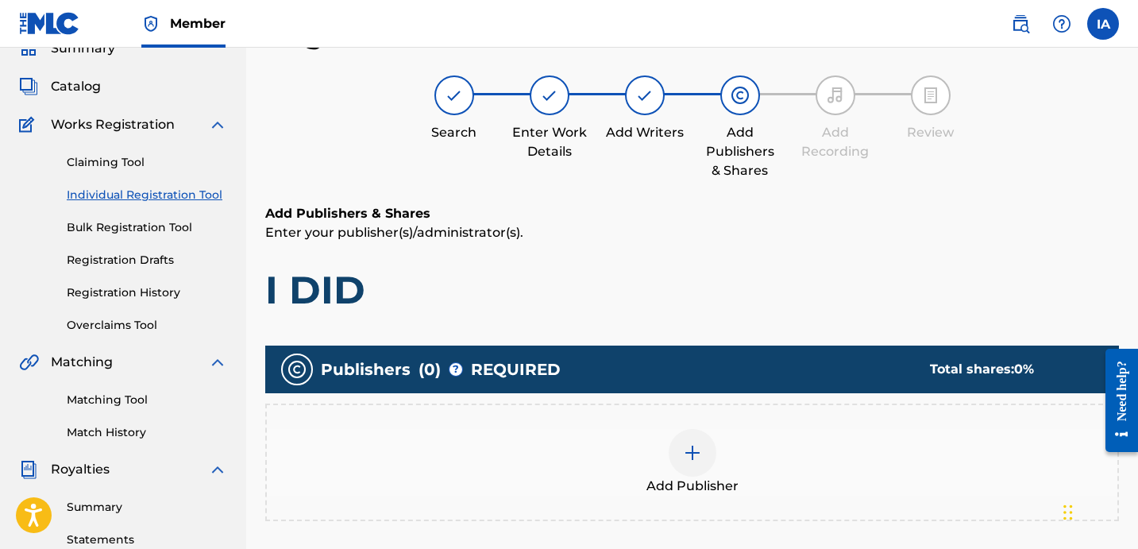
click at [712, 495] on div "Add Publisher" at bounding box center [691, 461] width 853 height 117
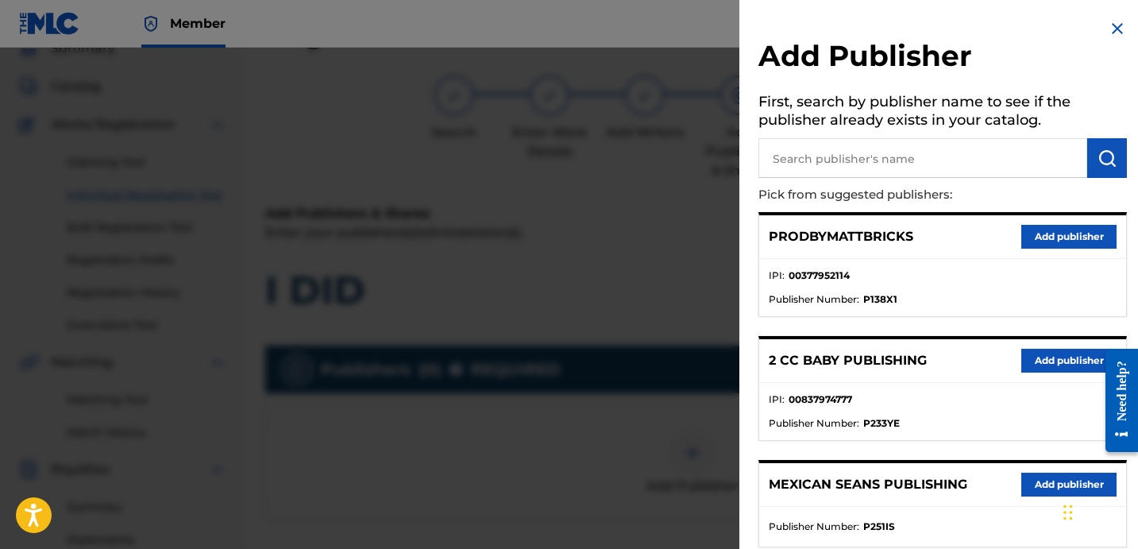
click at [944, 160] on input "text" at bounding box center [922, 158] width 329 height 40
paste input "FARIEL"
type input "FARIEL"
click at [1097, 153] on img "submit" at bounding box center [1106, 157] width 19 height 19
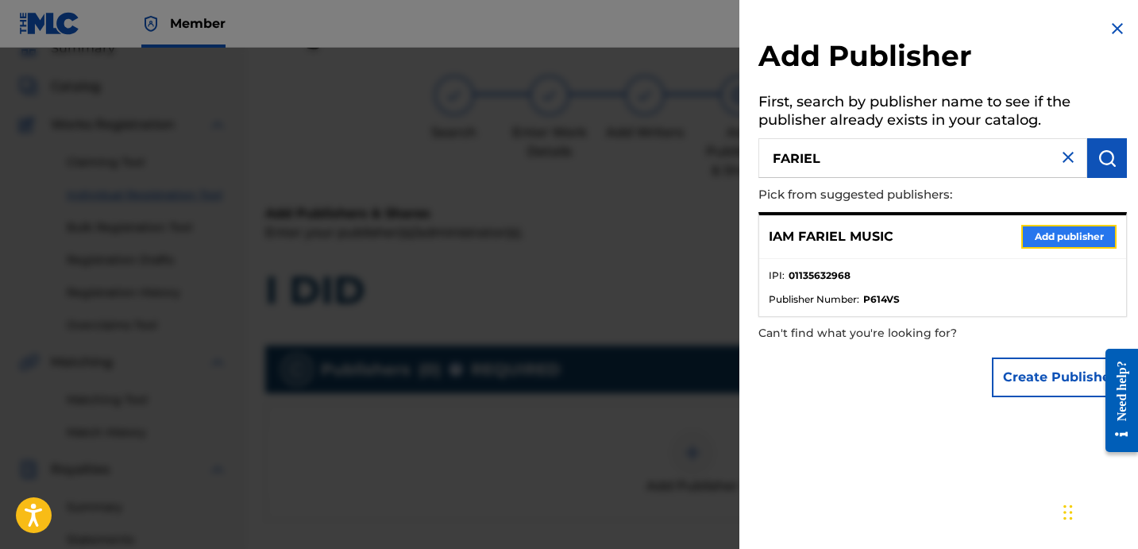
click at [1064, 239] on button "Add publisher" at bounding box center [1068, 237] width 95 height 24
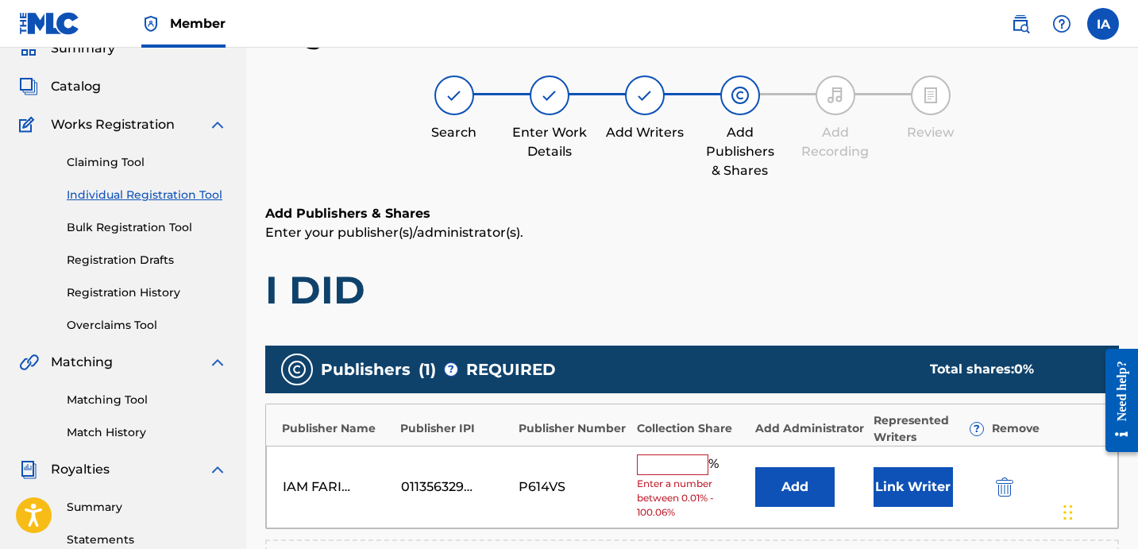
click at [691, 466] on input "text" at bounding box center [672, 464] width 71 height 21
click at [676, 464] on input "text" at bounding box center [672, 464] width 71 height 21
type input "50"
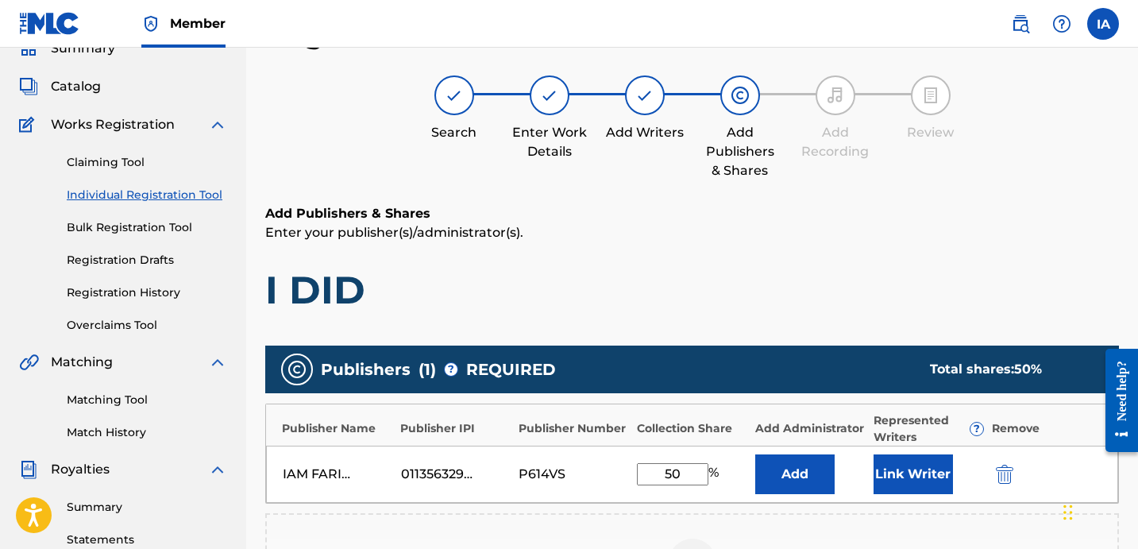
click at [809, 451] on div "IAM FARIEL MUSIC 01135632968 P614VS 50 % Add Link Writer" at bounding box center [692, 473] width 852 height 57
click at [814, 456] on button "Add" at bounding box center [794, 474] width 79 height 40
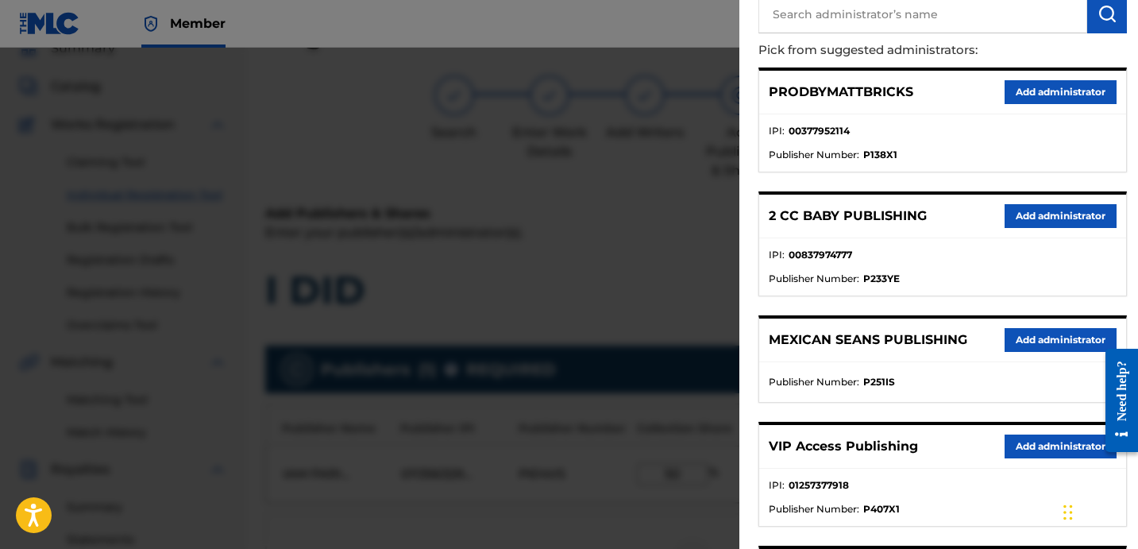
scroll to position [248, 0]
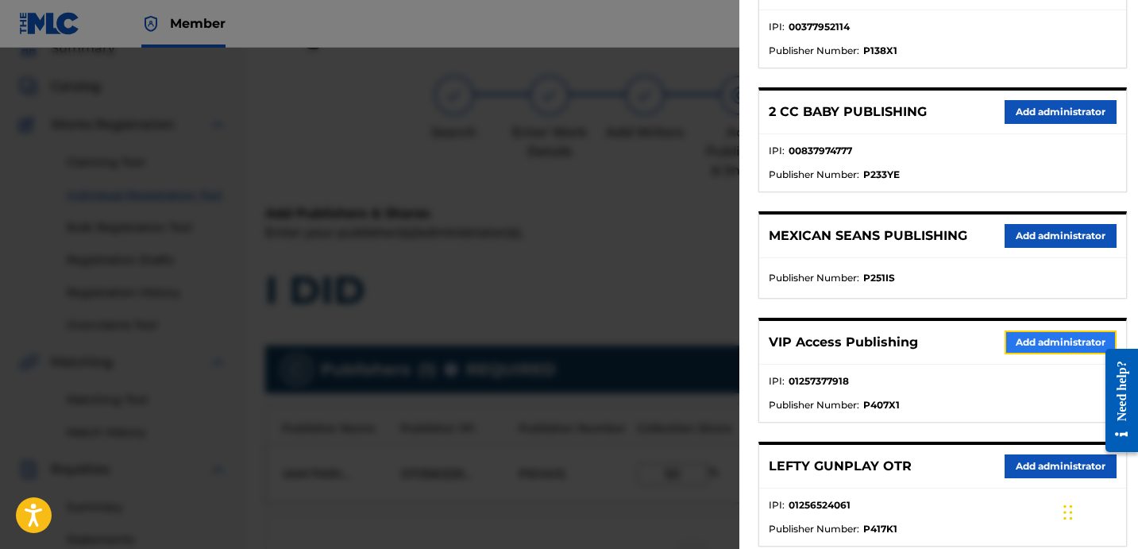
click at [1032, 337] on button "Add administrator" at bounding box center [1060, 342] width 112 height 24
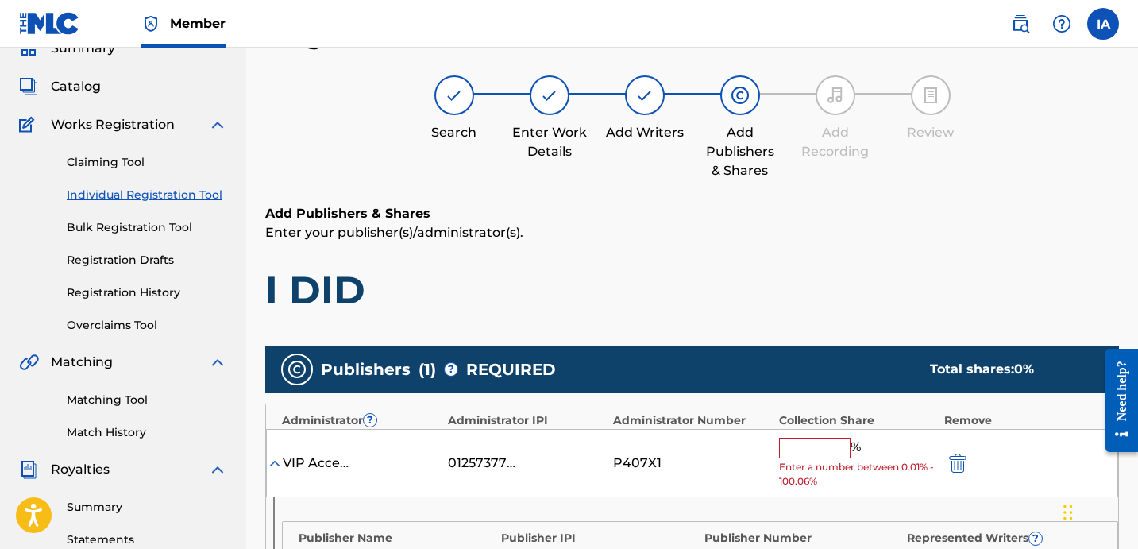
click at [832, 462] on span "Enter a number between 0.01% - 100.06%" at bounding box center [857, 474] width 157 height 29
click at [832, 446] on input "text" at bounding box center [814, 447] width 71 height 21
type input "50"
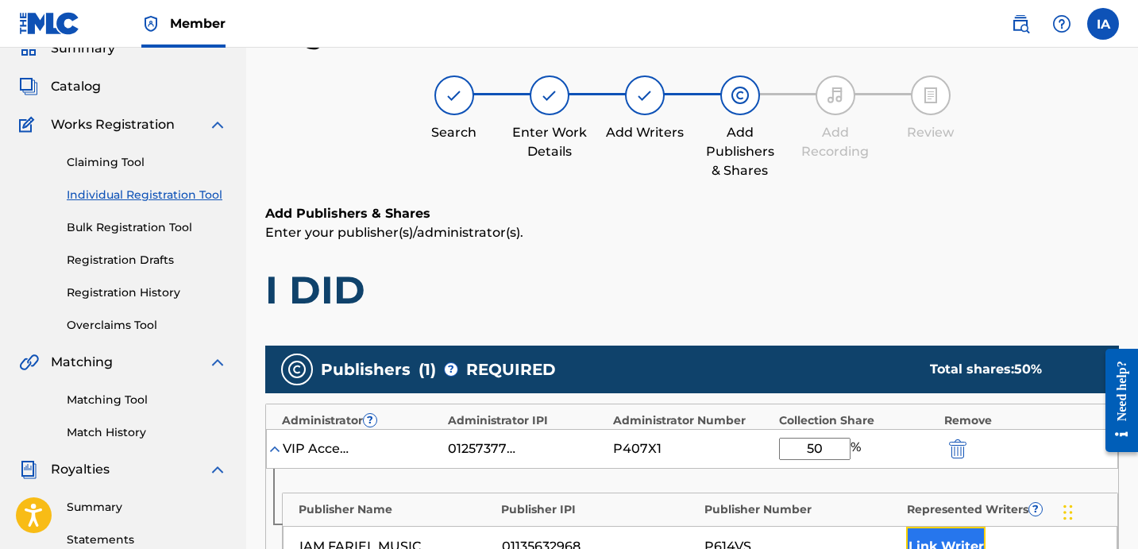
click at [964, 540] on button "Link Writer" at bounding box center [945, 546] width 79 height 40
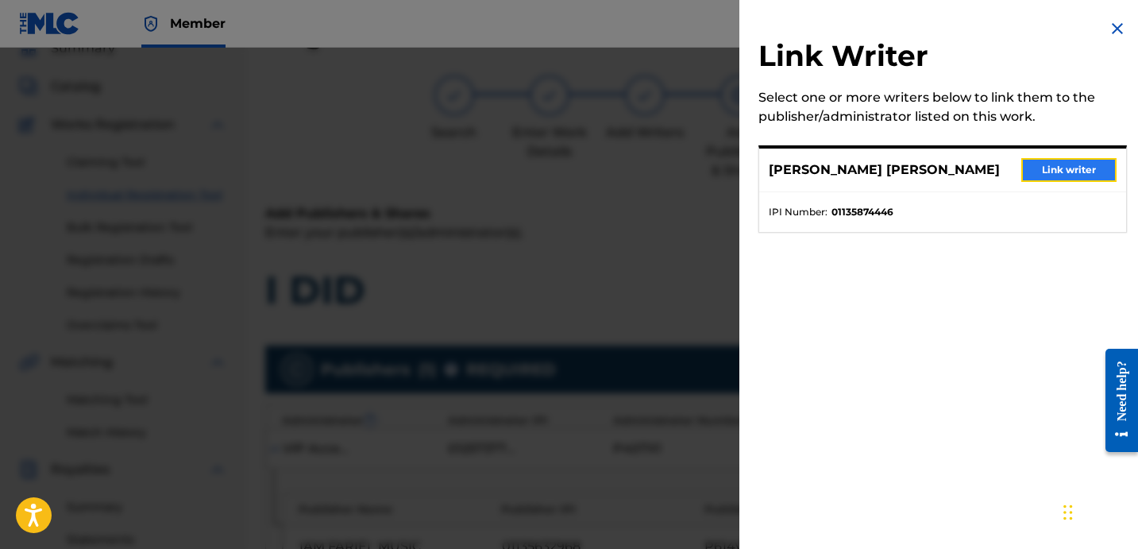
click at [1070, 170] on button "Link writer" at bounding box center [1068, 170] width 95 height 24
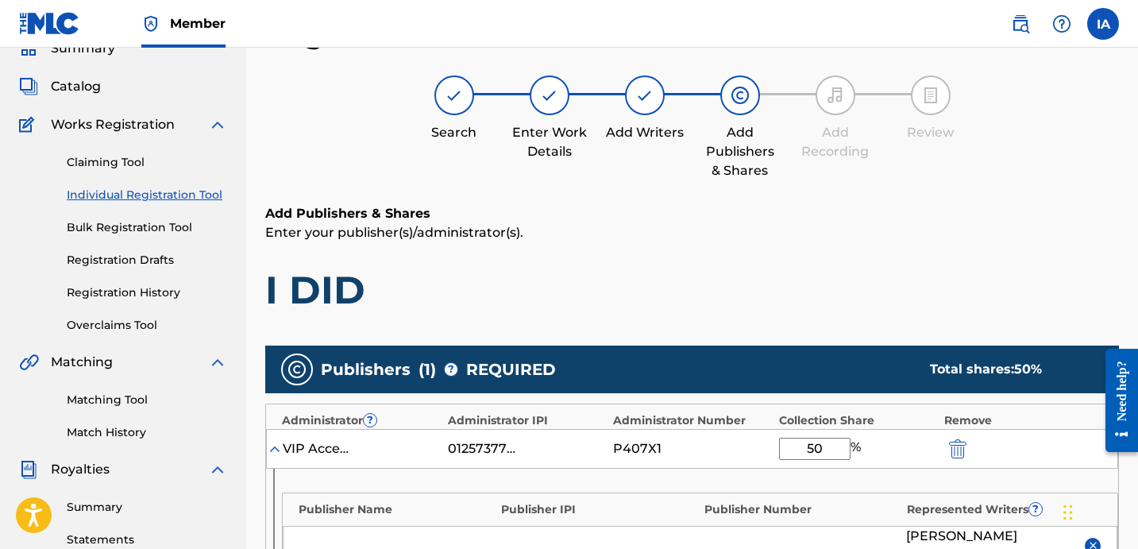
click at [885, 245] on div "Add Publishers & Shares Enter your publisher(s)/administrator(s). I DID" at bounding box center [691, 259] width 853 height 110
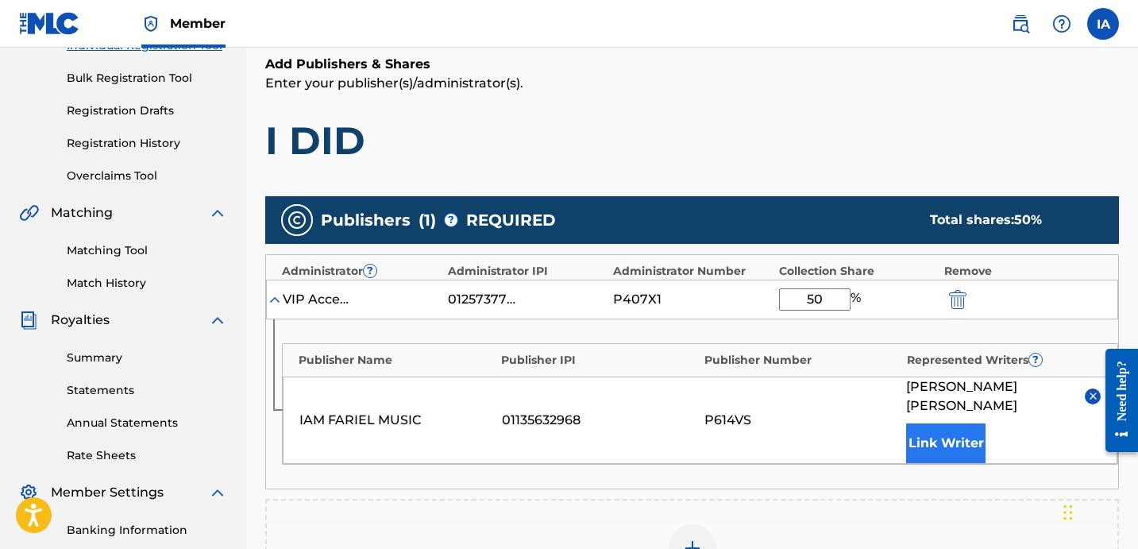
scroll to position [320, 0]
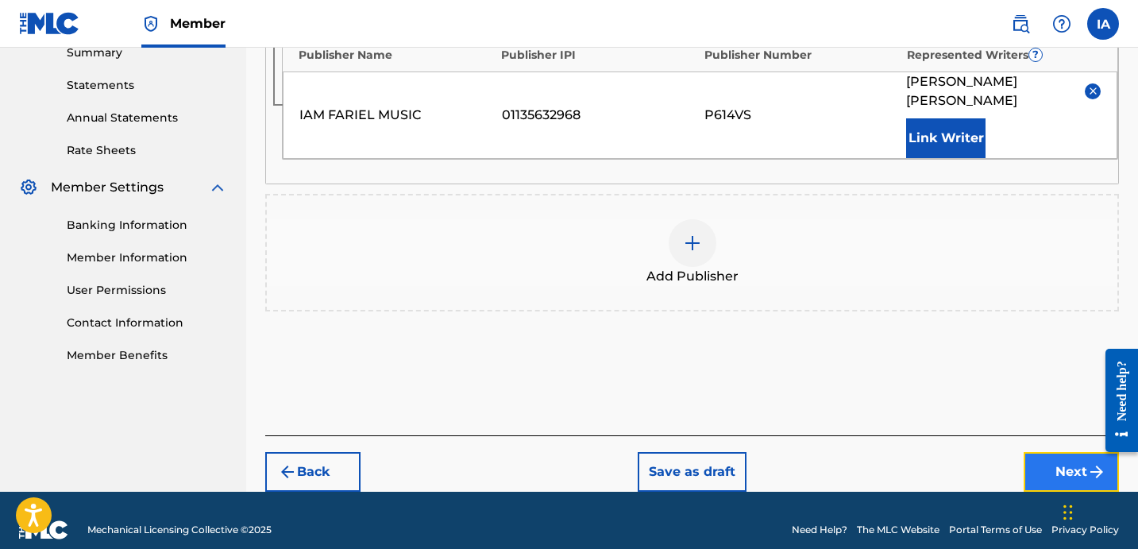
click at [1063, 464] on button "Next" at bounding box center [1070, 472] width 95 height 40
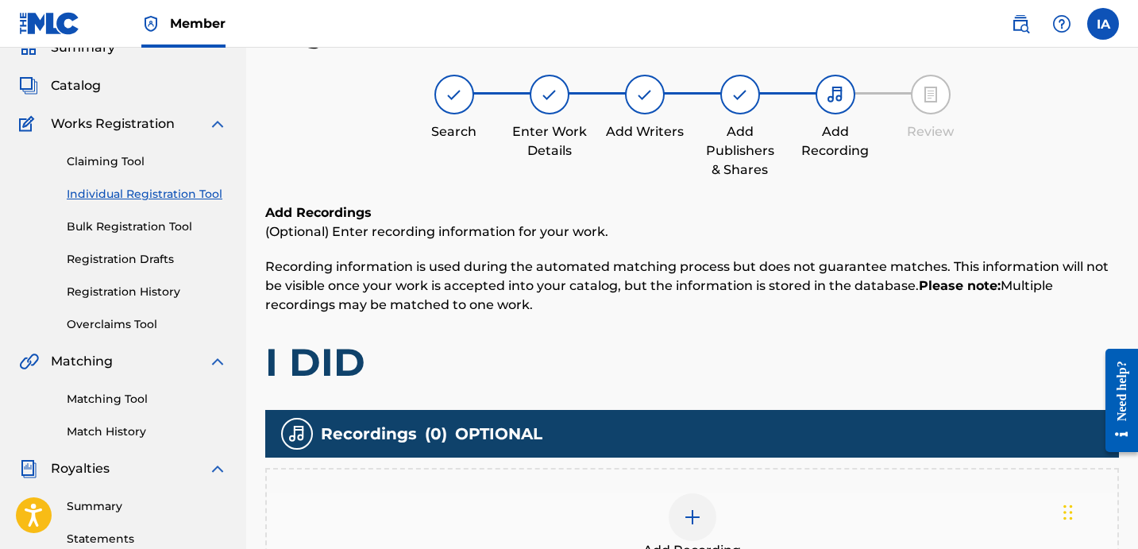
scroll to position [71, 0]
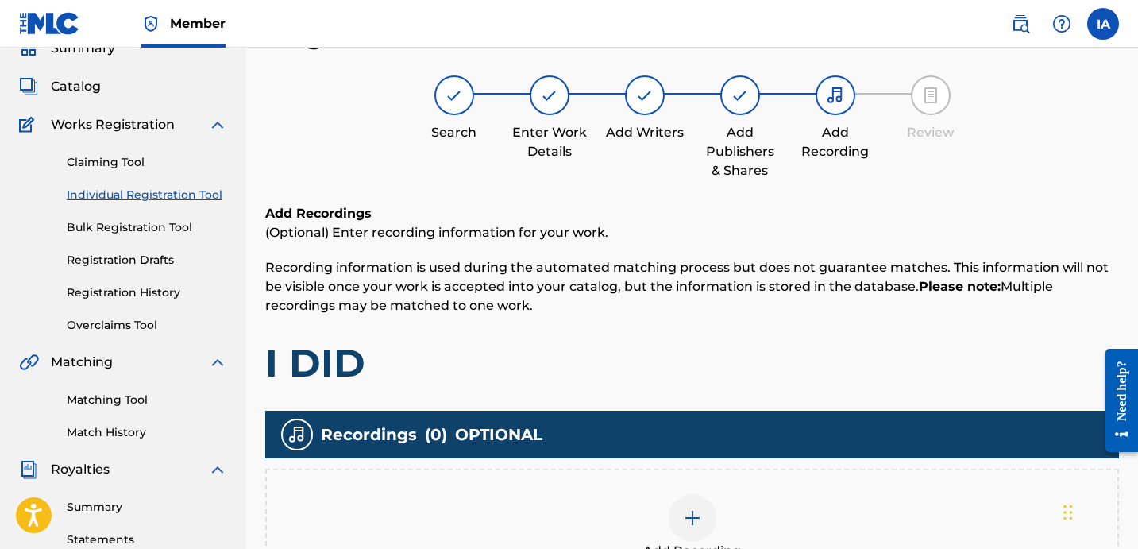
click at [711, 520] on div at bounding box center [692, 518] width 48 height 48
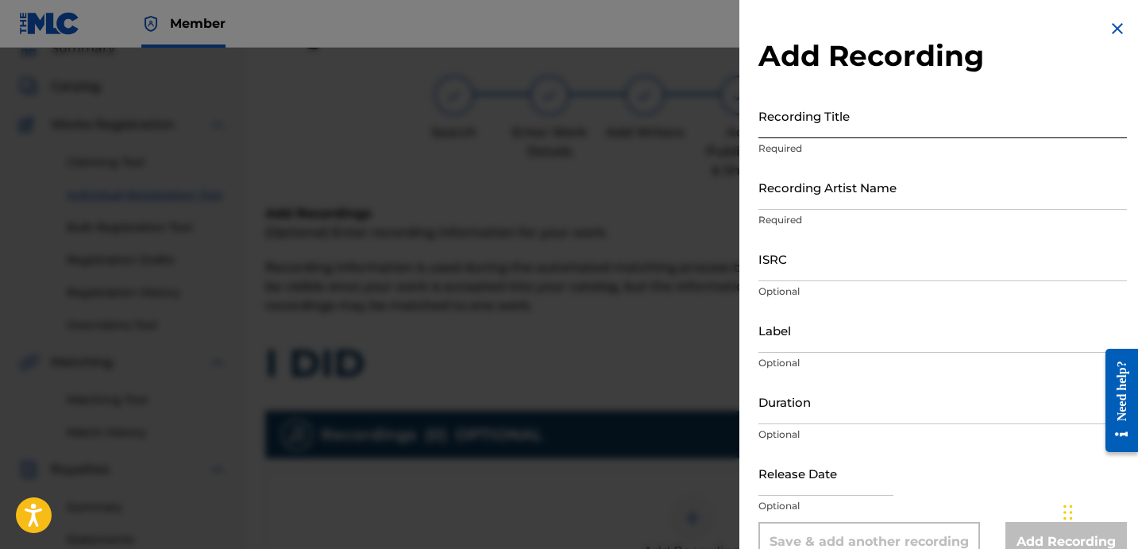
click at [905, 128] on input "Recording Title" at bounding box center [942, 115] width 368 height 45
click at [826, 128] on input "Recording Title" at bounding box center [942, 115] width 368 height 45
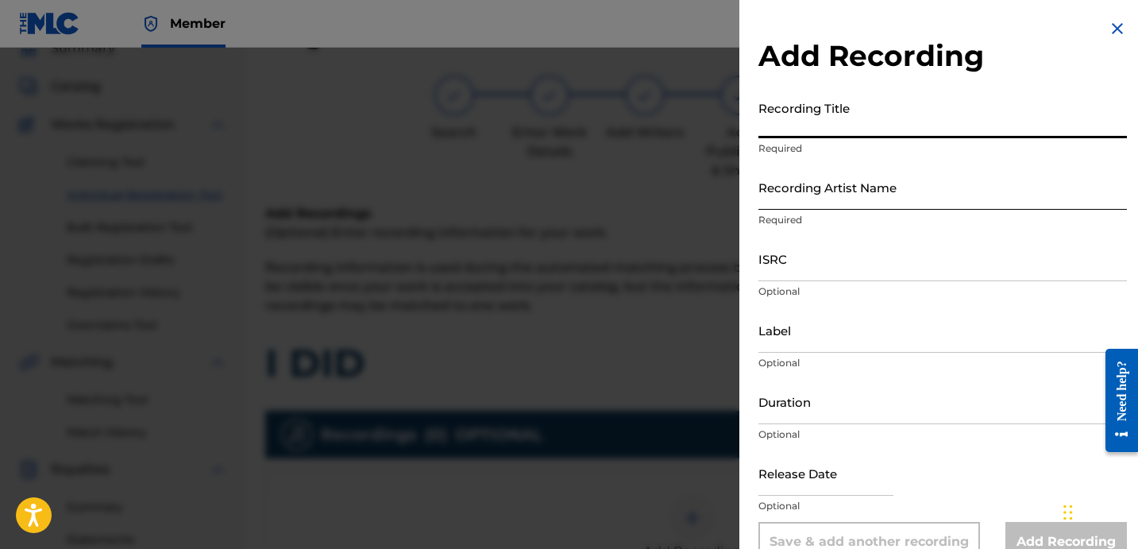
paste input "I DID"
type input "I DID"
click at [822, 191] on input "Recording Artist Name" at bounding box center [942, 186] width 368 height 45
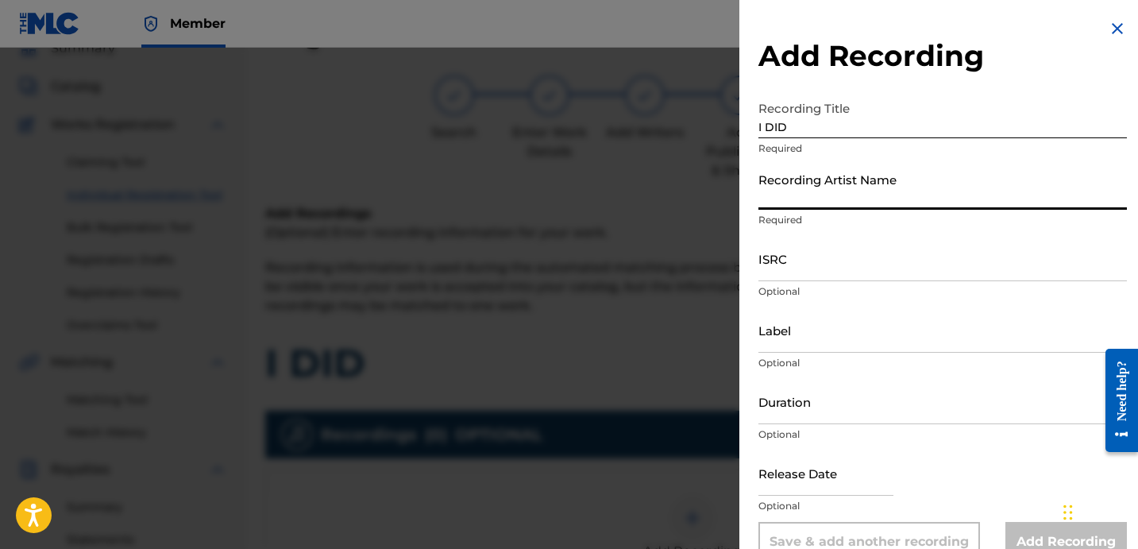
click at [841, 202] on input "Recording Artist Name" at bounding box center [942, 186] width 368 height 45
paste input "OHHZEE"
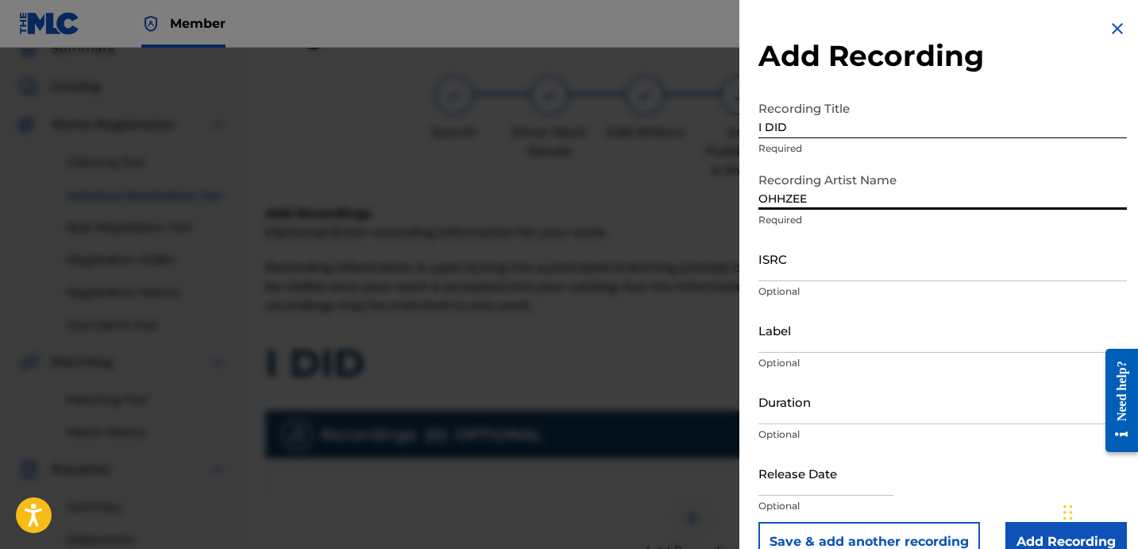
type input "OHHZEE"
click at [840, 273] on input "ISRC" at bounding box center [942, 258] width 368 height 45
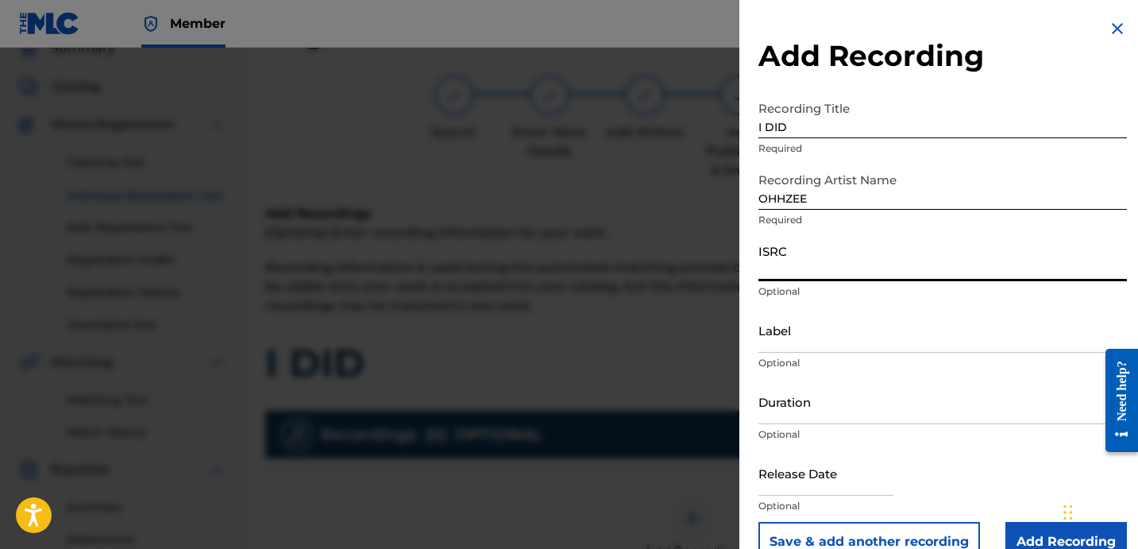
paste input "QZHNC2350425"
type input "QZHNC2350425"
click at [864, 340] on input "Label" at bounding box center [942, 329] width 368 height 45
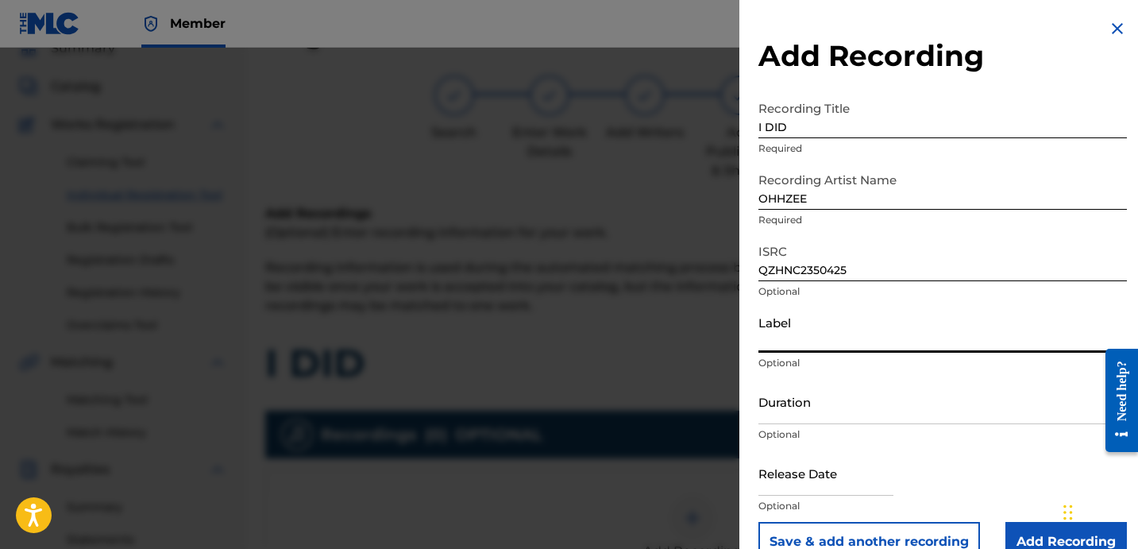
paste input "2745344 RECORDS DK"
type input "2745344 RECORDS DK"
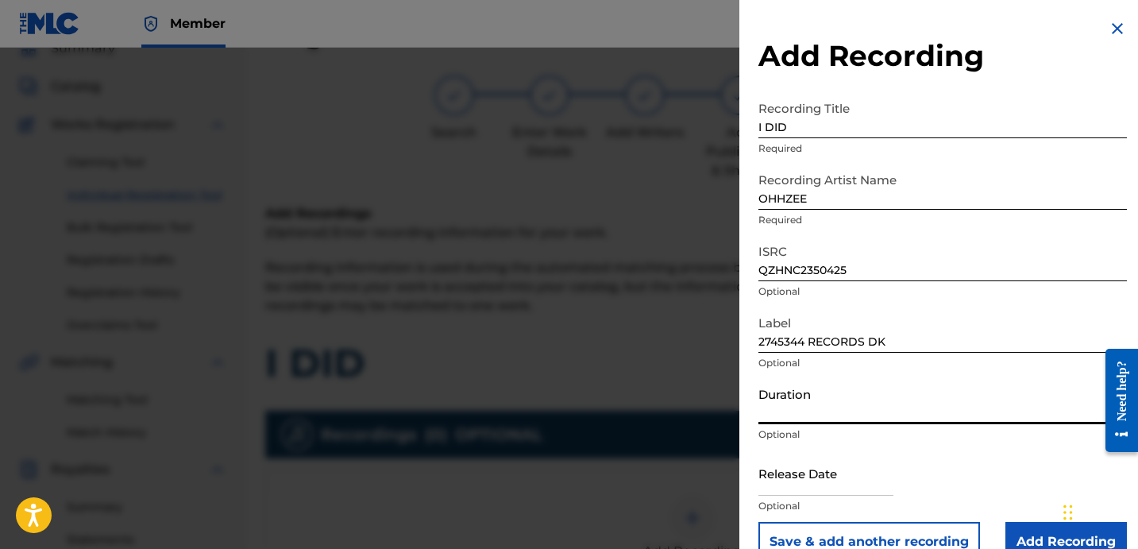
click at [834, 396] on input "Duration" at bounding box center [942, 401] width 368 height 45
click at [839, 406] on input "Duration" at bounding box center [942, 401] width 368 height 45
click at [820, 402] on input "Duration" at bounding box center [942, 401] width 368 height 45
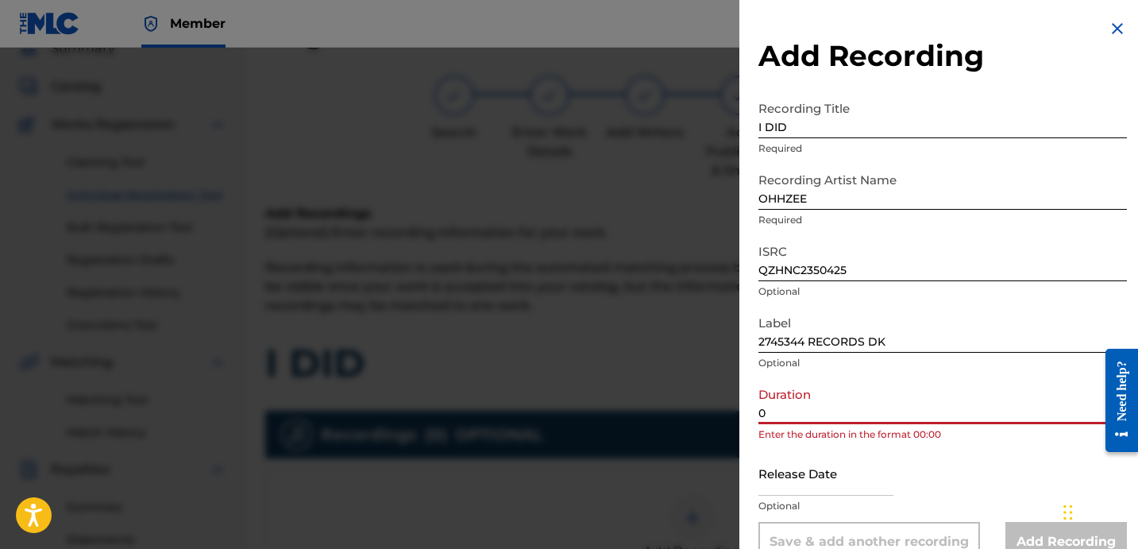
paste input "2:33"
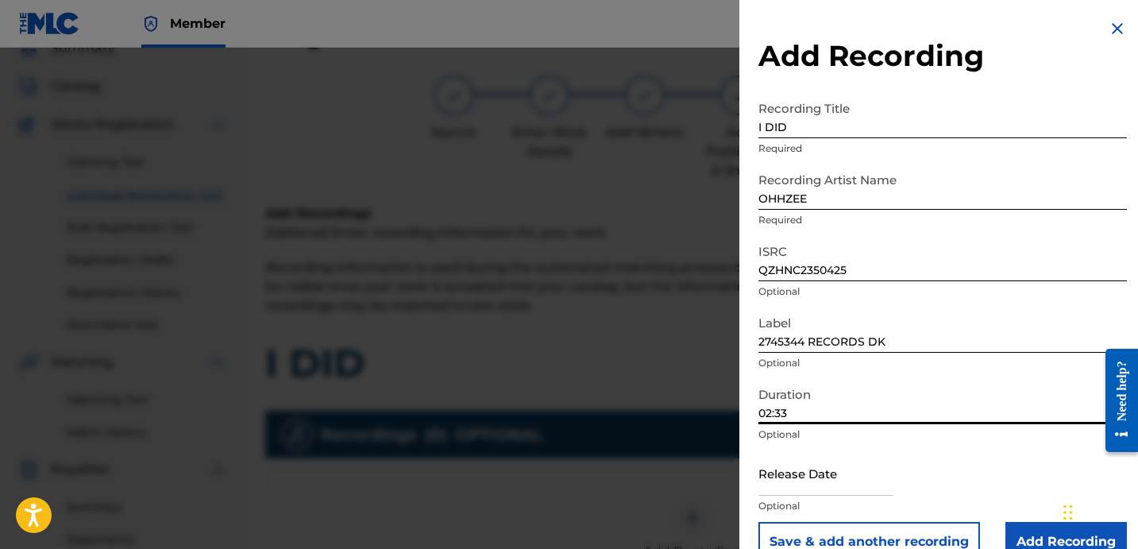
click at [874, 414] on input "02:33" at bounding box center [942, 401] width 368 height 45
type input "02:33"
click at [1024, 534] on input "Add Recording" at bounding box center [1065, 542] width 121 height 40
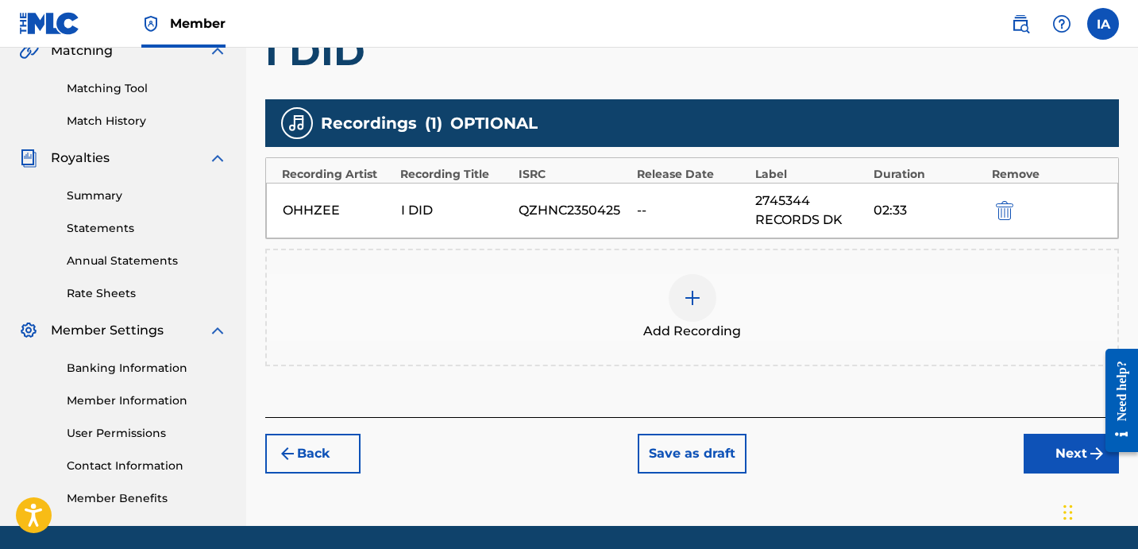
scroll to position [436, 0]
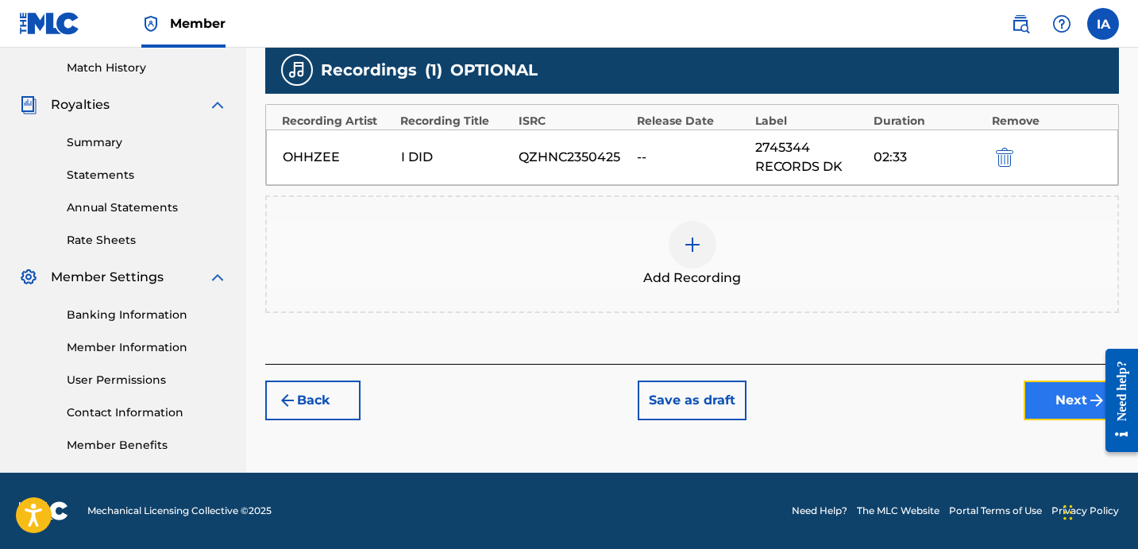
click at [1048, 411] on button "Next" at bounding box center [1070, 400] width 95 height 40
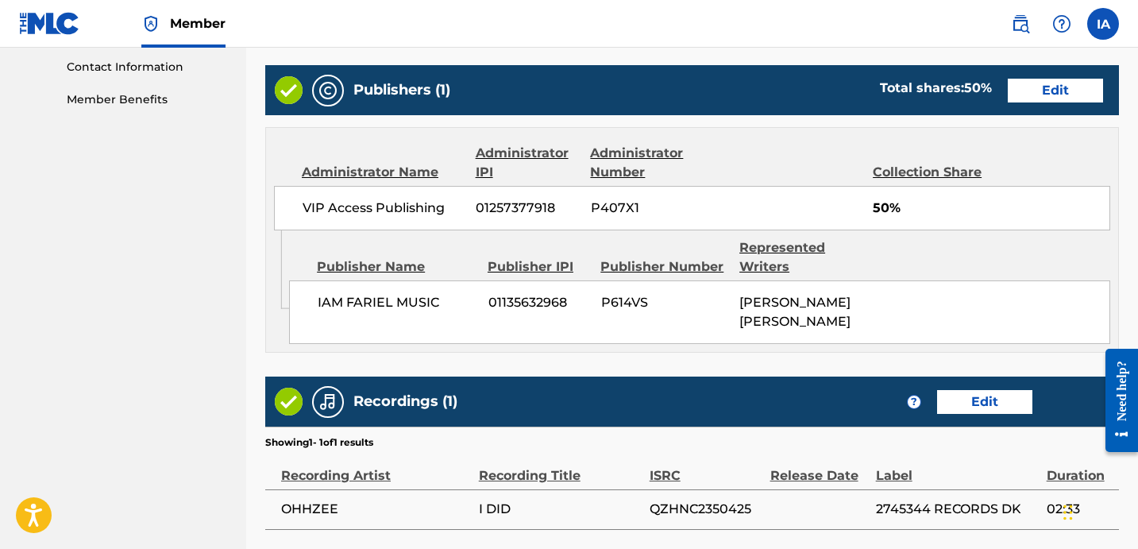
scroll to position [916, 0]
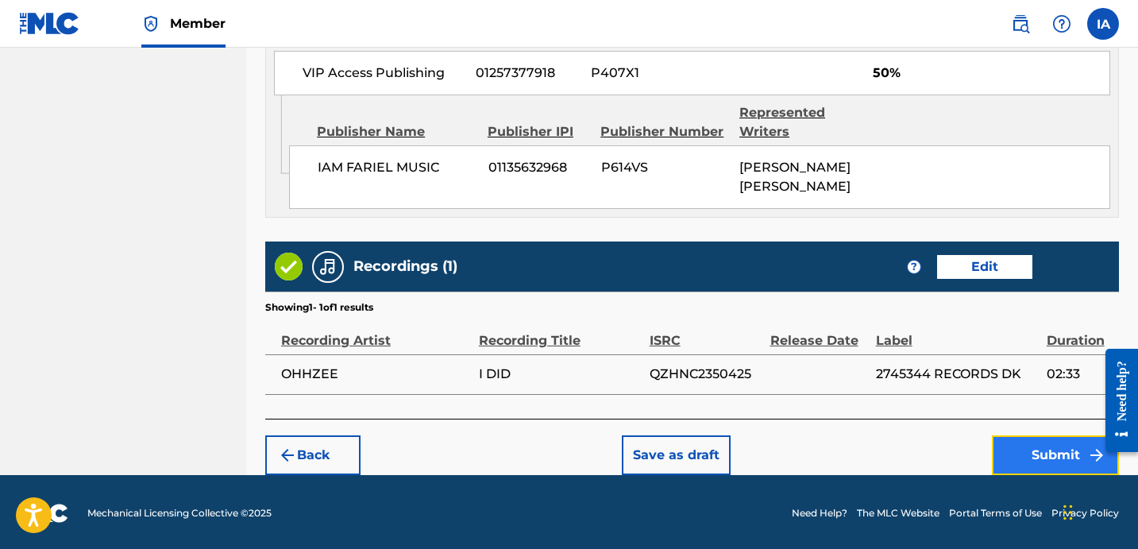
click at [1018, 460] on button "Submit" at bounding box center [1054, 455] width 127 height 40
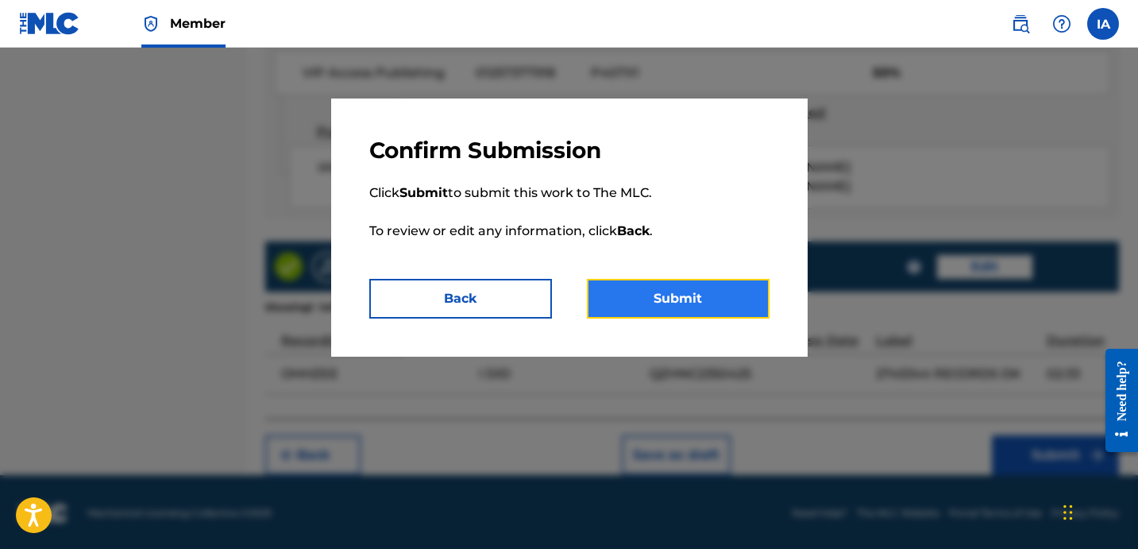
click at [697, 308] on button "Submit" at bounding box center [678, 299] width 183 height 40
click at [707, 294] on button "Submit" at bounding box center [678, 299] width 183 height 40
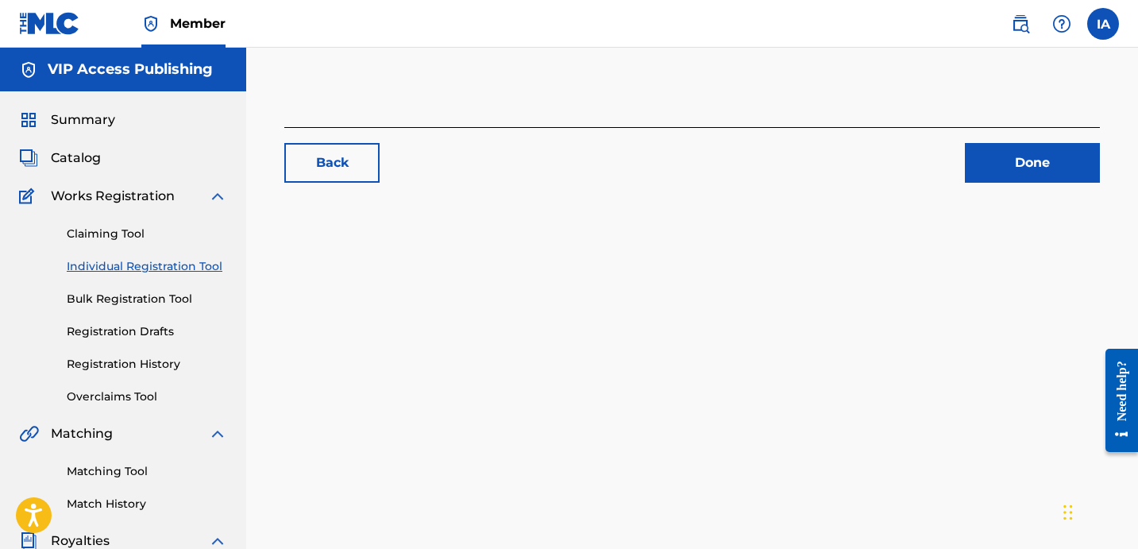
click at [647, 221] on div "Back Done" at bounding box center [691, 497] width 891 height 821
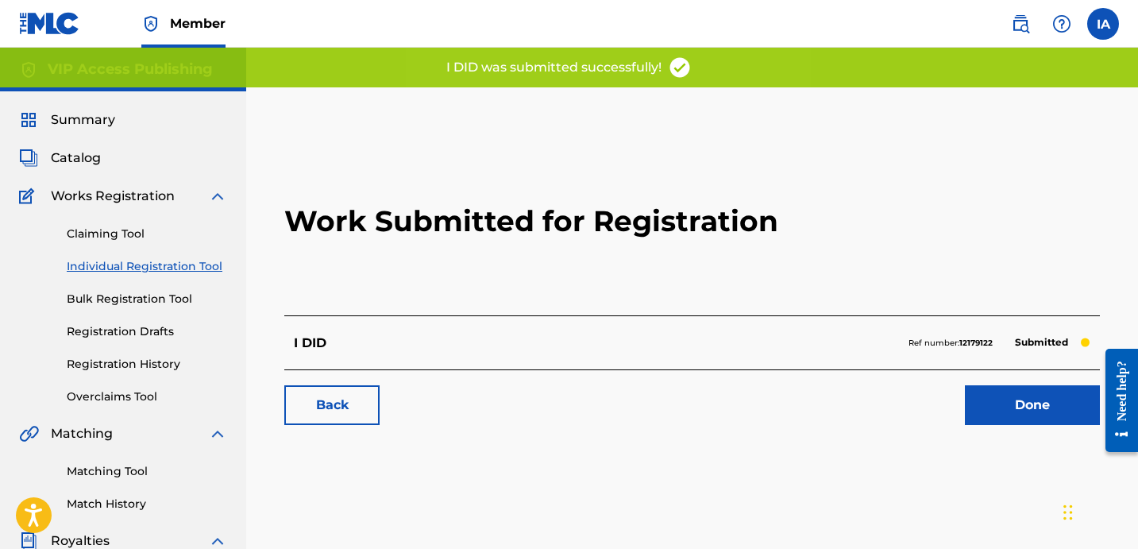
click at [366, 285] on h2 "Work Submitted for Registration" at bounding box center [691, 221] width 815 height 188
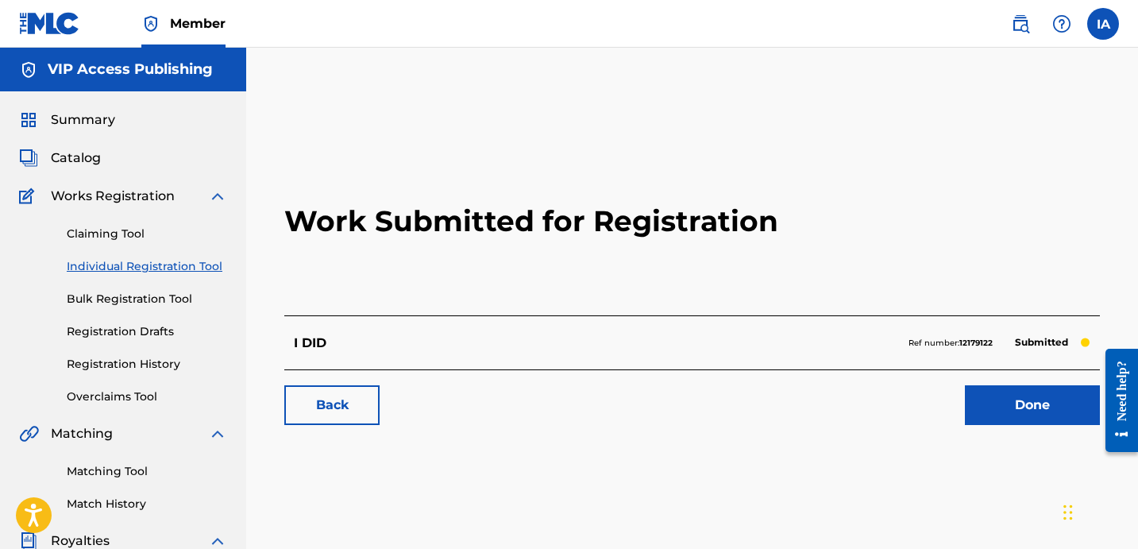
click at [176, 268] on link "Individual Registration Tool" at bounding box center [147, 266] width 160 height 17
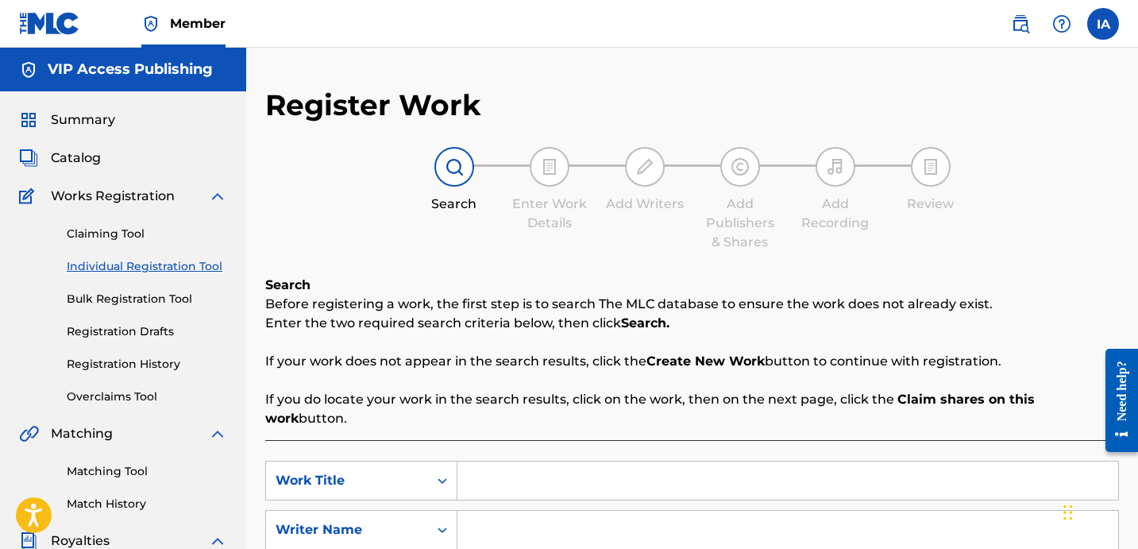
click at [518, 266] on div "Register Work Search Enter Work Details Add Writers Add Publishers & Shares Add…" at bounding box center [691, 401] width 853 height 629
click at [724, 461] on input "Search Form" at bounding box center [787, 480] width 660 height 38
paste input "LETS ROLL"
type input "LETS ROLL"
click at [698, 514] on input "Search Form" at bounding box center [787, 529] width 660 height 38
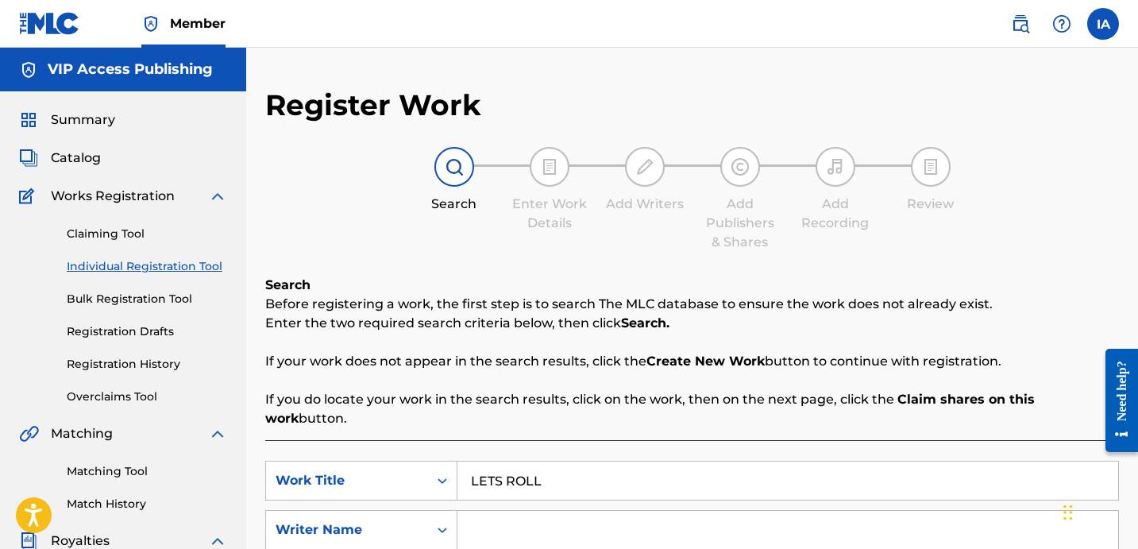
paste input "[PERSON_NAME] [PERSON_NAME]"
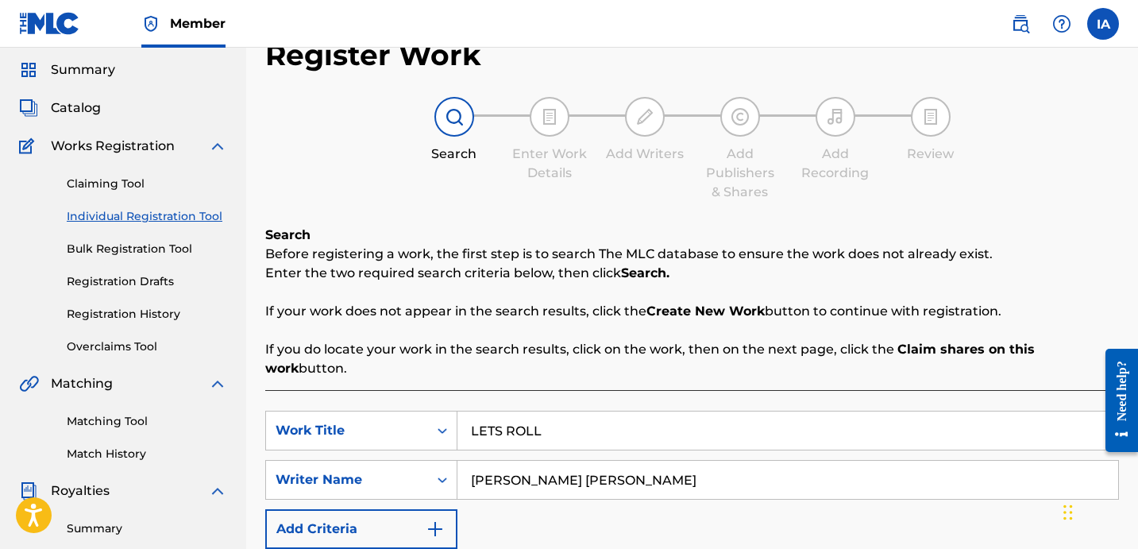
scroll to position [52, 0]
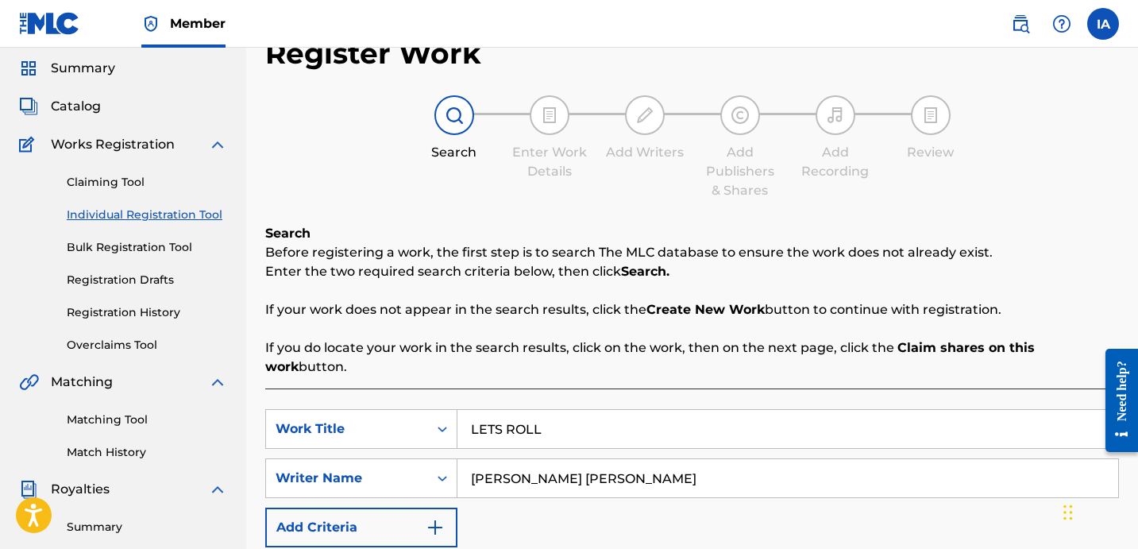
click at [866, 460] on input "[PERSON_NAME] [PERSON_NAME]" at bounding box center [787, 478] width 660 height 38
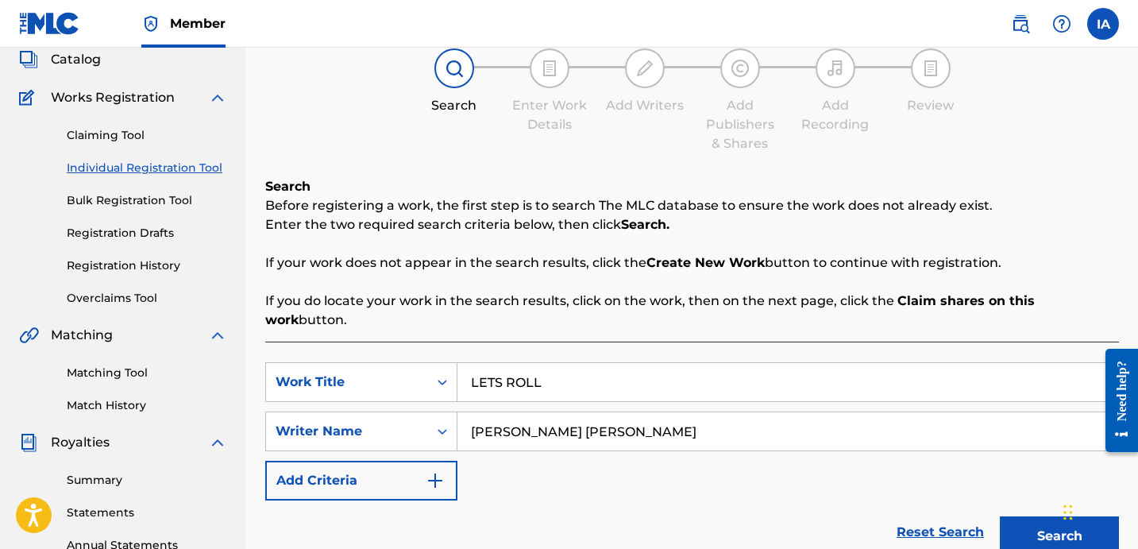
click at [845, 413] on input "[PERSON_NAME] [PERSON_NAME]" at bounding box center [787, 431] width 660 height 38
type input "[PERSON_NAME] [PERSON_NAME]"
click at [1007, 516] on button "Search" at bounding box center [1058, 536] width 119 height 40
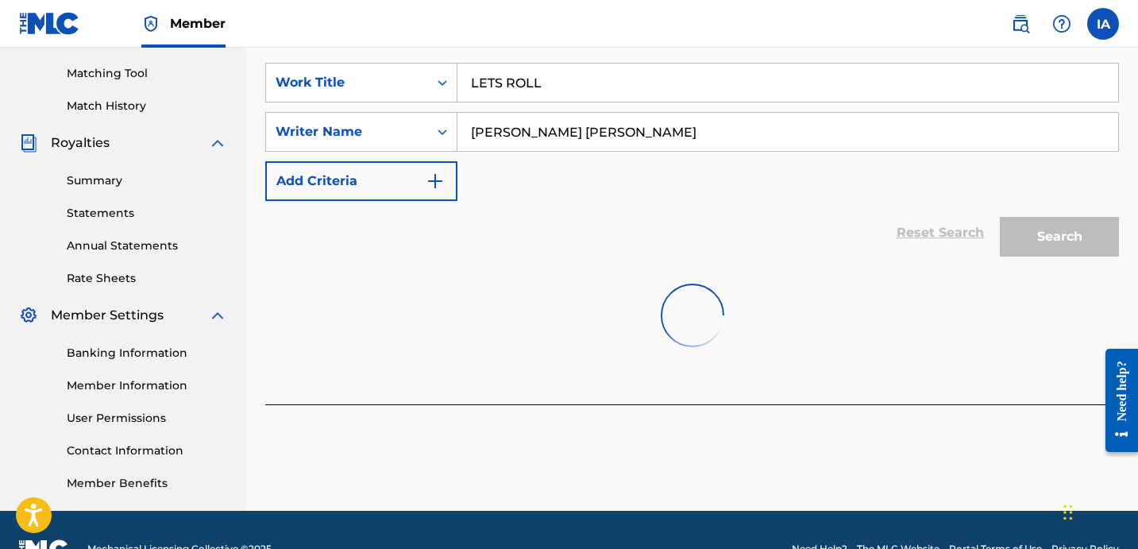
scroll to position [233, 0]
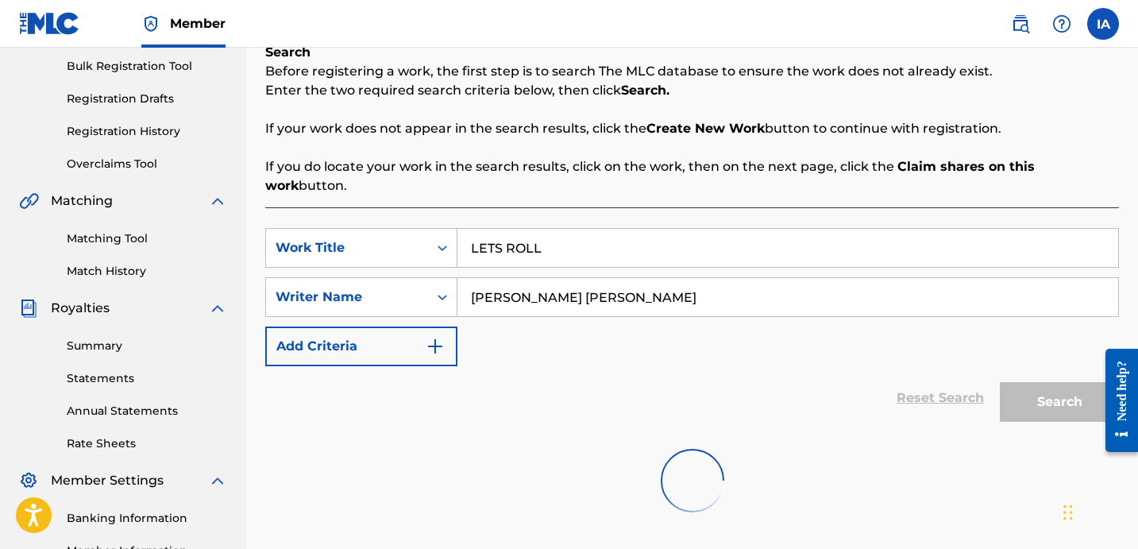
click at [757, 229] on input "LETS ROLL" at bounding box center [787, 248] width 660 height 38
click at [808, 231] on input "LETS ROLL" at bounding box center [787, 248] width 660 height 38
click at [778, 277] on div "[PERSON_NAME] [PERSON_NAME]" at bounding box center [787, 297] width 661 height 40
click at [795, 278] on input "[PERSON_NAME] [PERSON_NAME]" at bounding box center [787, 297] width 660 height 38
click at [741, 328] on div "SearchWithCriteria6437c5a6-2479-4b7f-afe8-f02f9f0bb25f Work Title LETS ROLL Sea…" at bounding box center [691, 297] width 853 height 138
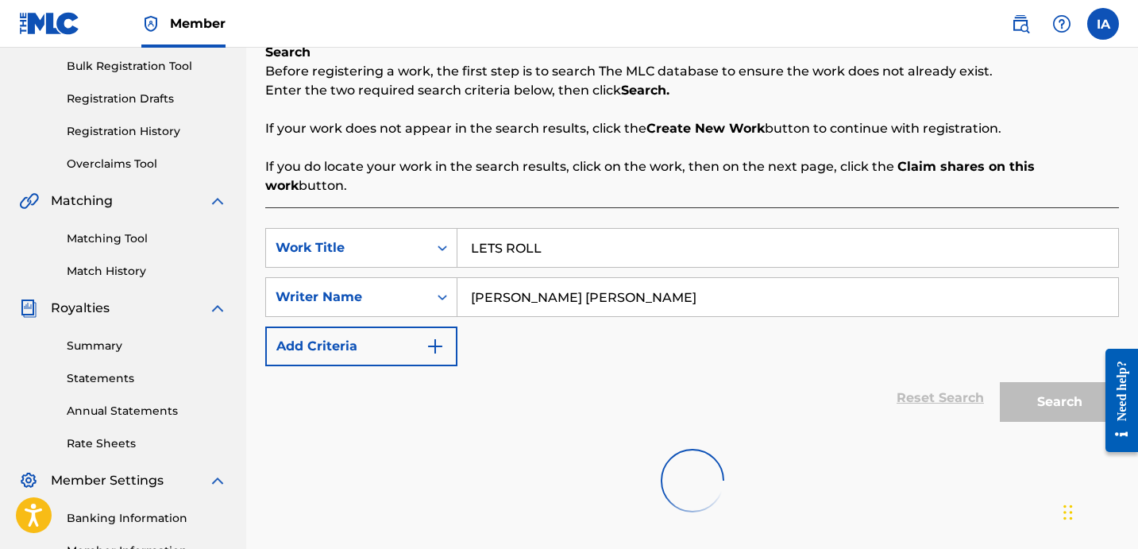
click at [721, 328] on div "SearchWithCriteria6437c5a6-2479-4b7f-afe8-f02f9f0bb25f Work Title LETS ROLL Sea…" at bounding box center [691, 297] width 853 height 138
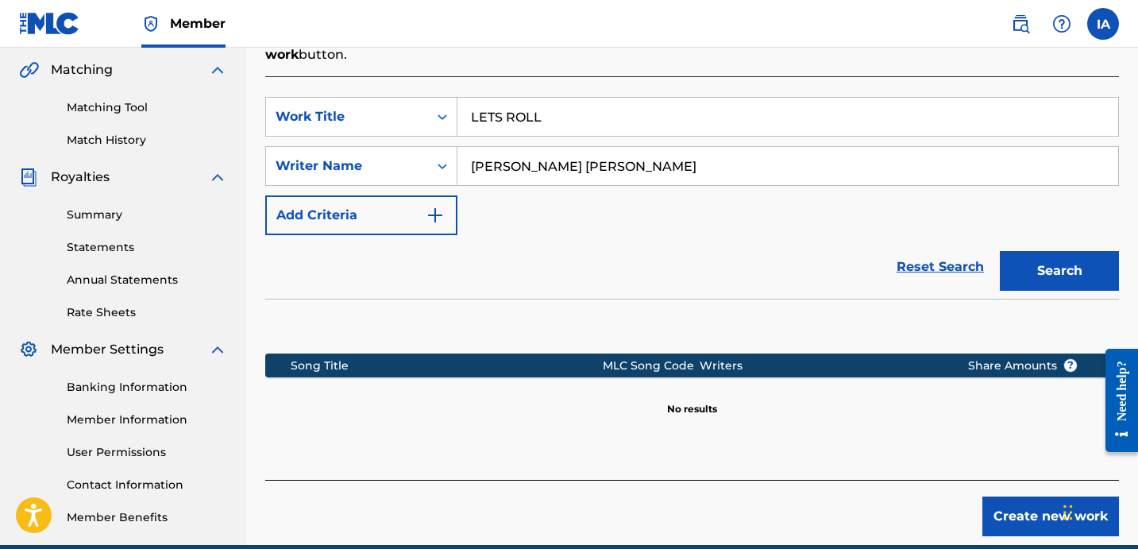
scroll to position [326, 0]
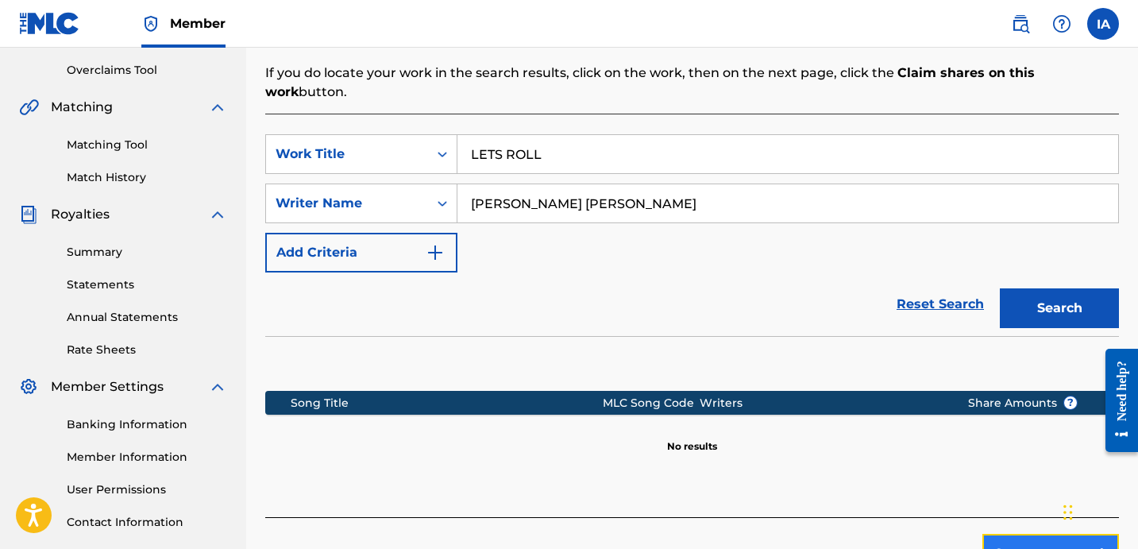
click at [1009, 533] on button "Create new work" at bounding box center [1050, 553] width 137 height 40
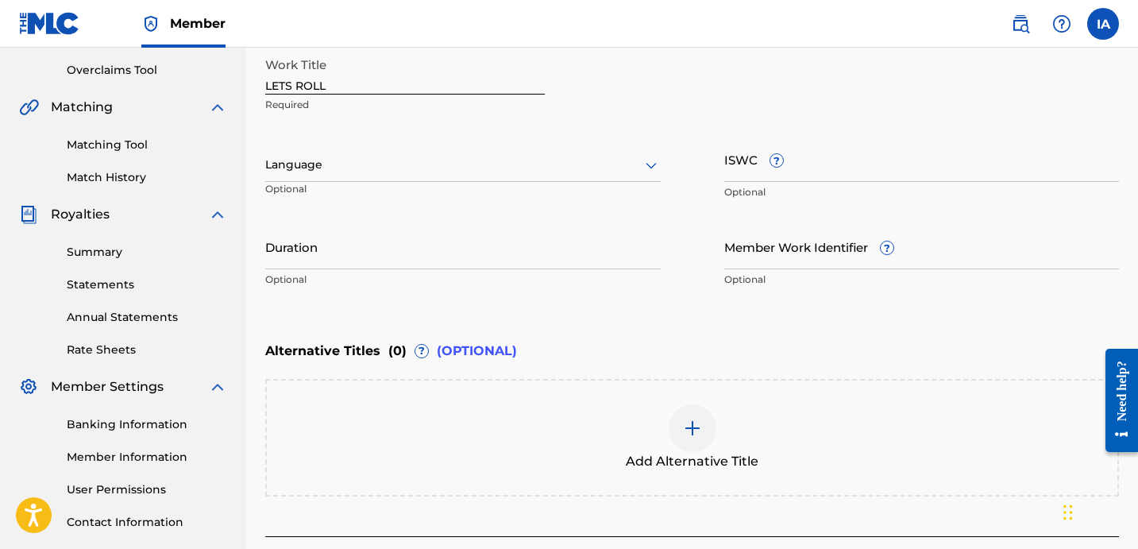
click at [406, 144] on div "Language Optional" at bounding box center [462, 172] width 395 height 71
click at [454, 164] on div at bounding box center [462, 165] width 395 height 20
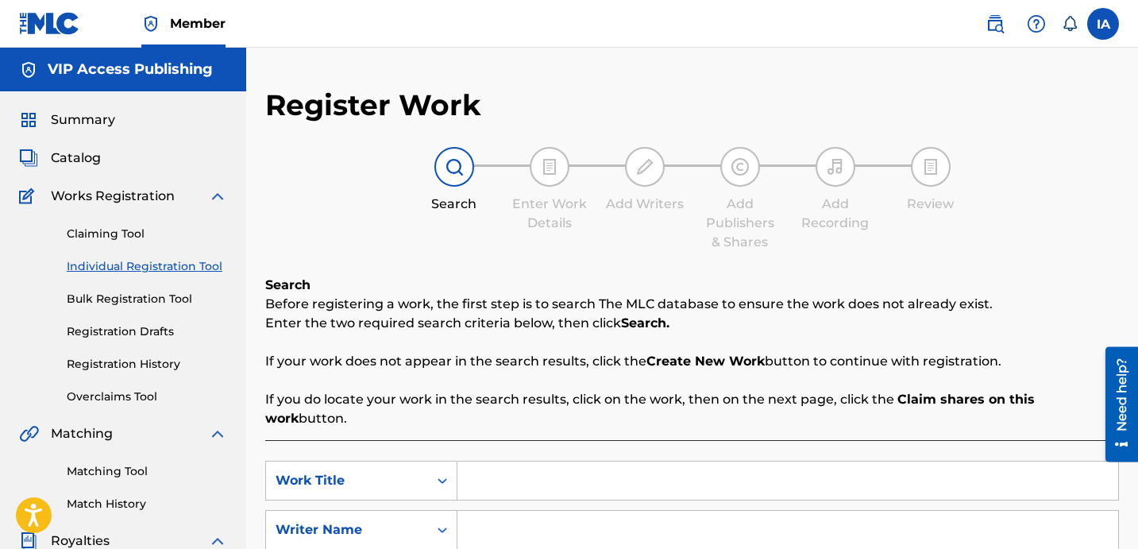
click at [728, 464] on input "Search Form" at bounding box center [787, 480] width 660 height 38
paste input "LETS ROLL"
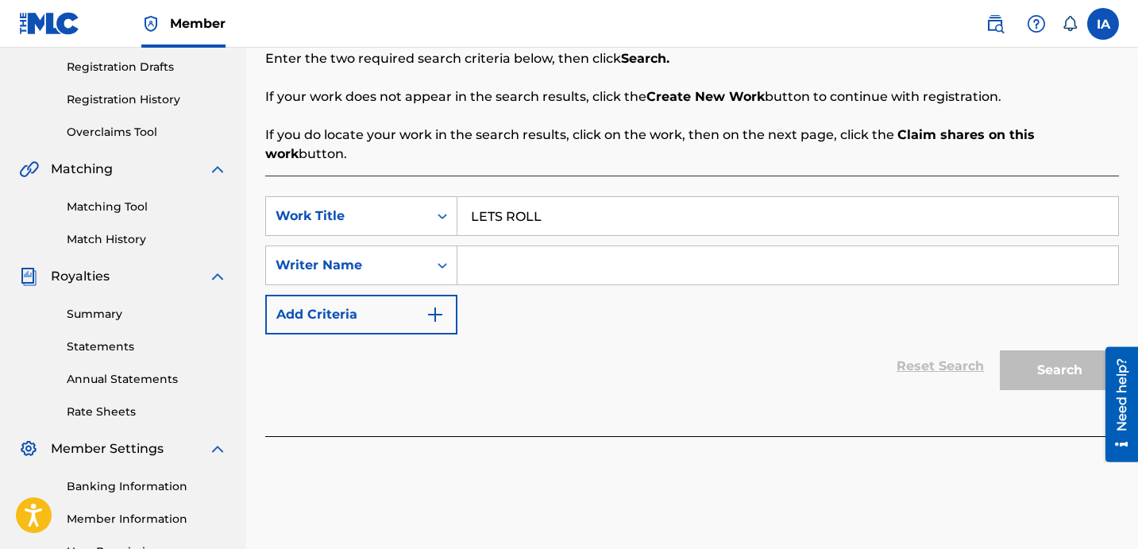
type input "LETS ROLL"
click at [863, 261] on input "Search Form" at bounding box center [787, 265] width 660 height 38
click at [761, 246] on input "Search Form" at bounding box center [787, 265] width 660 height 38
paste input "[PERSON_NAME] [PERSON_NAME]"
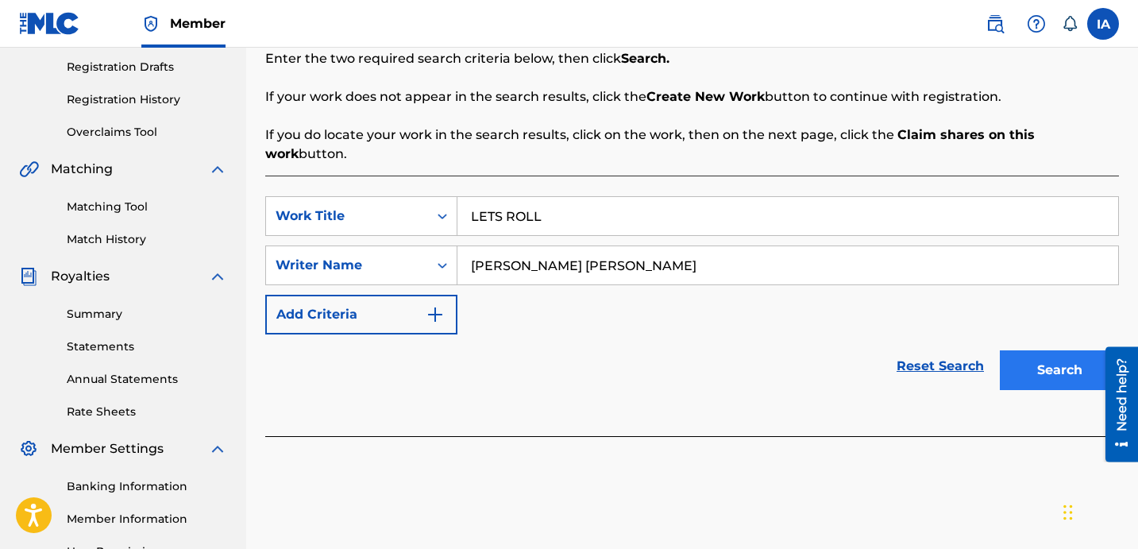
type input "[PERSON_NAME] [PERSON_NAME]"
click at [1043, 356] on button "Search" at bounding box center [1058, 370] width 119 height 40
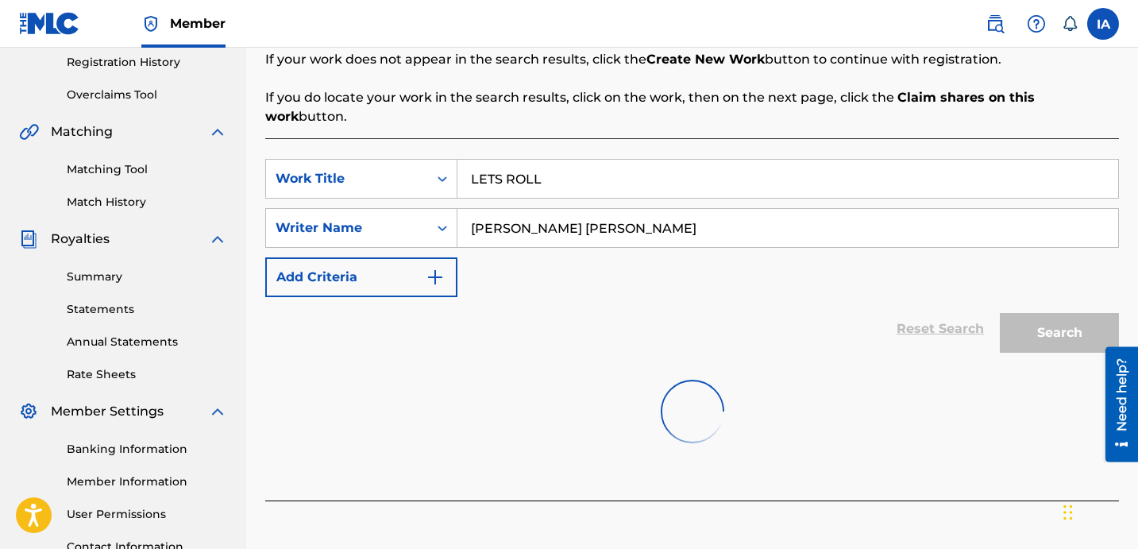
scroll to position [436, 0]
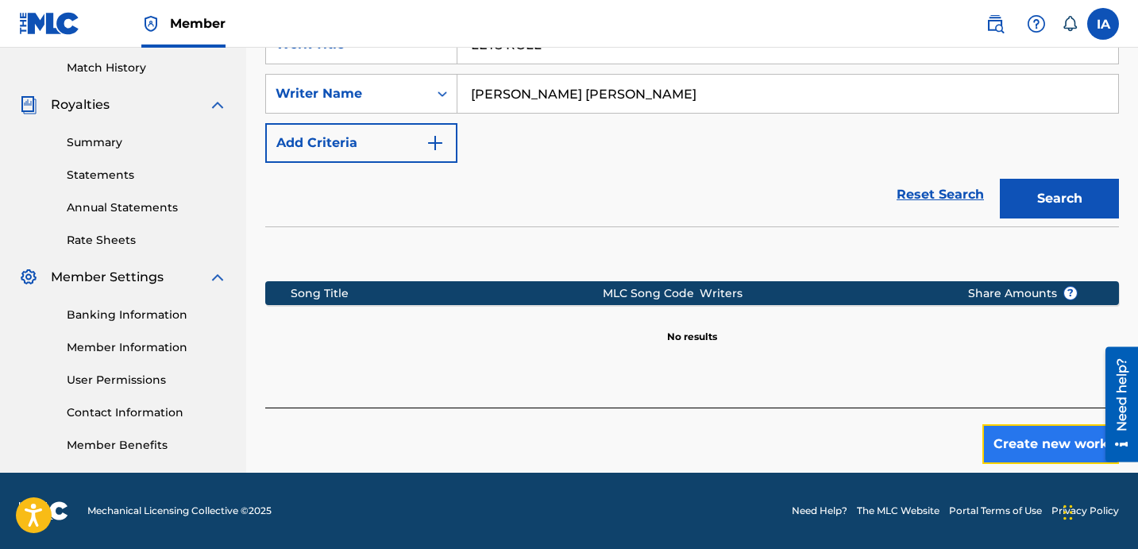
click at [992, 437] on button "Create new work" at bounding box center [1050, 444] width 137 height 40
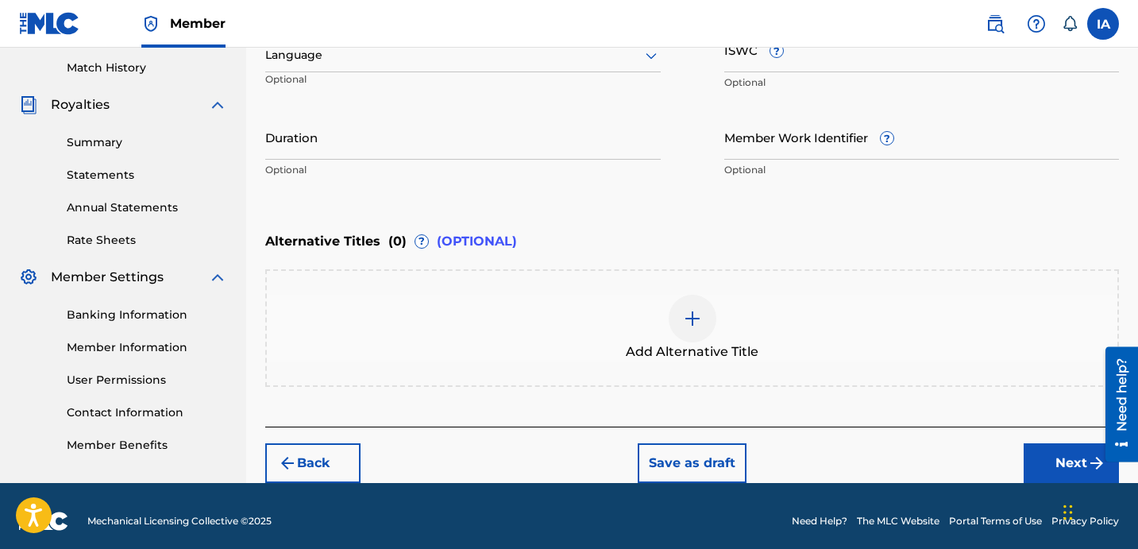
click at [499, 68] on div "Language" at bounding box center [462, 55] width 395 height 33
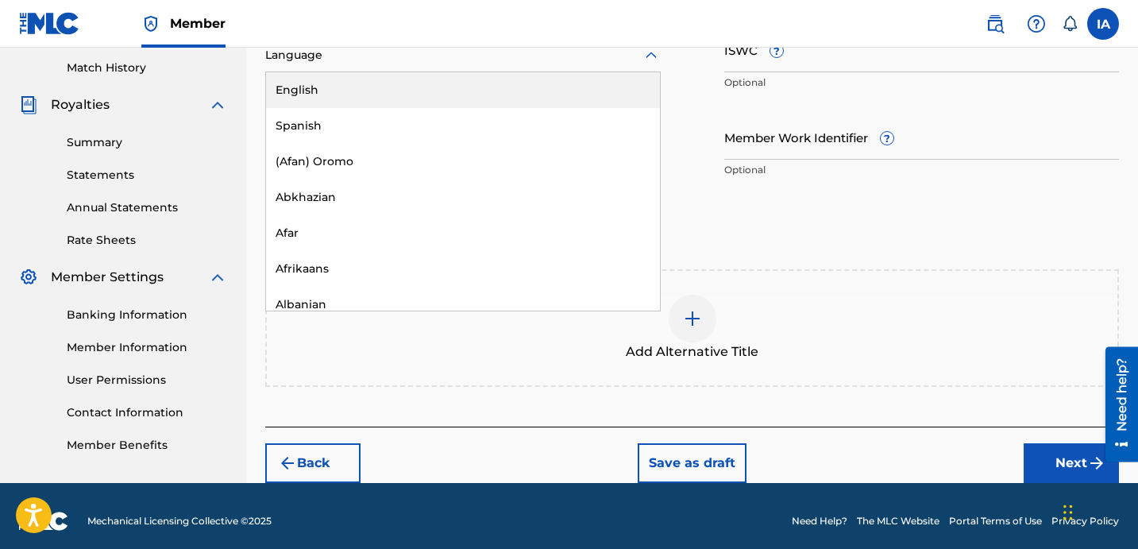
click at [519, 97] on div "English" at bounding box center [463, 90] width 394 height 36
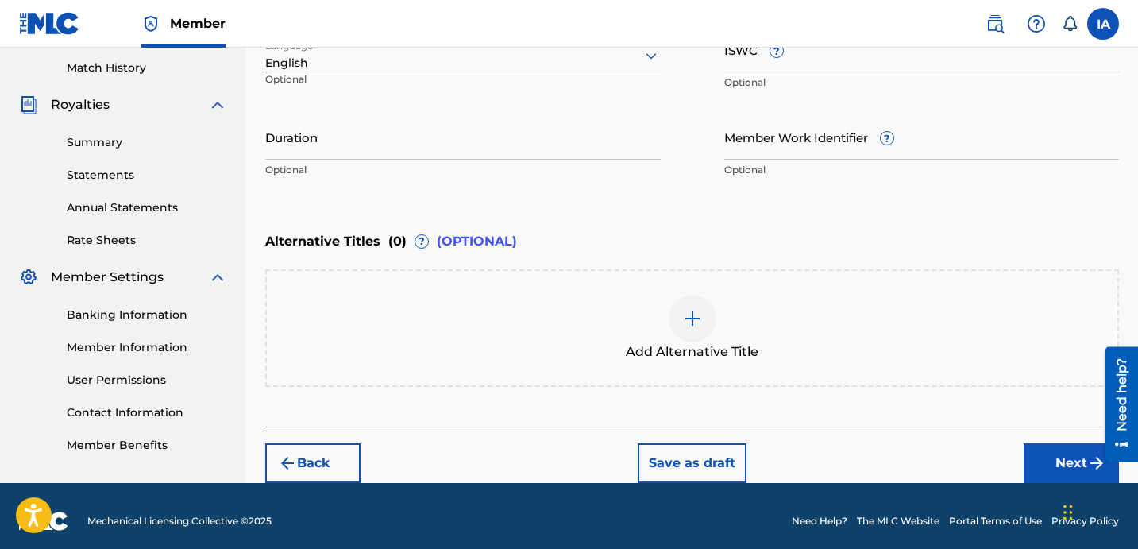
click at [568, 201] on div "Enter Work Details Enter work details for ‘ LETS ROLL ’ below. Work Title LETS …" at bounding box center [691, 32] width 853 height 384
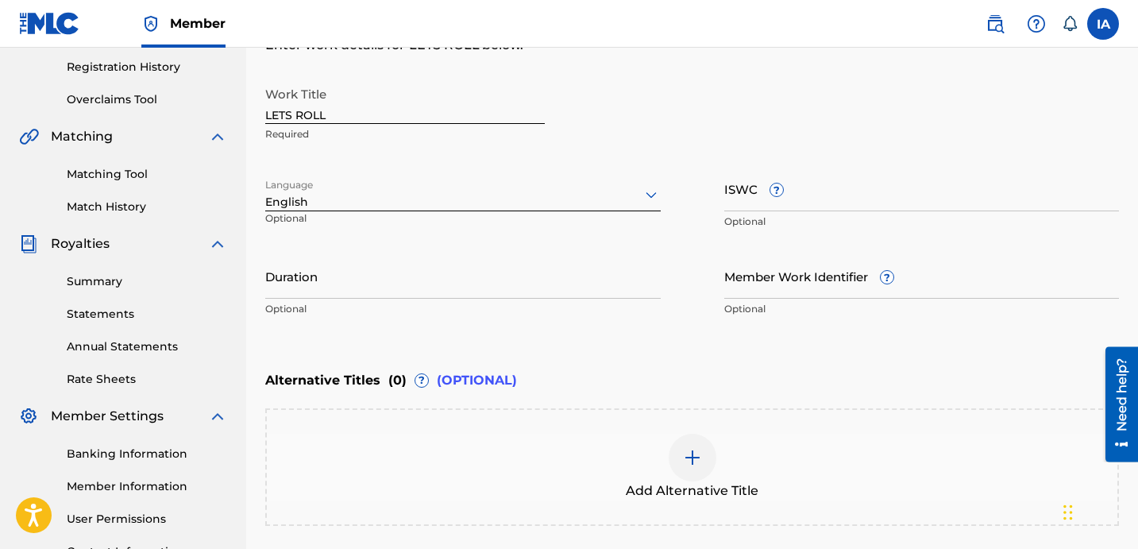
scroll to position [260, 0]
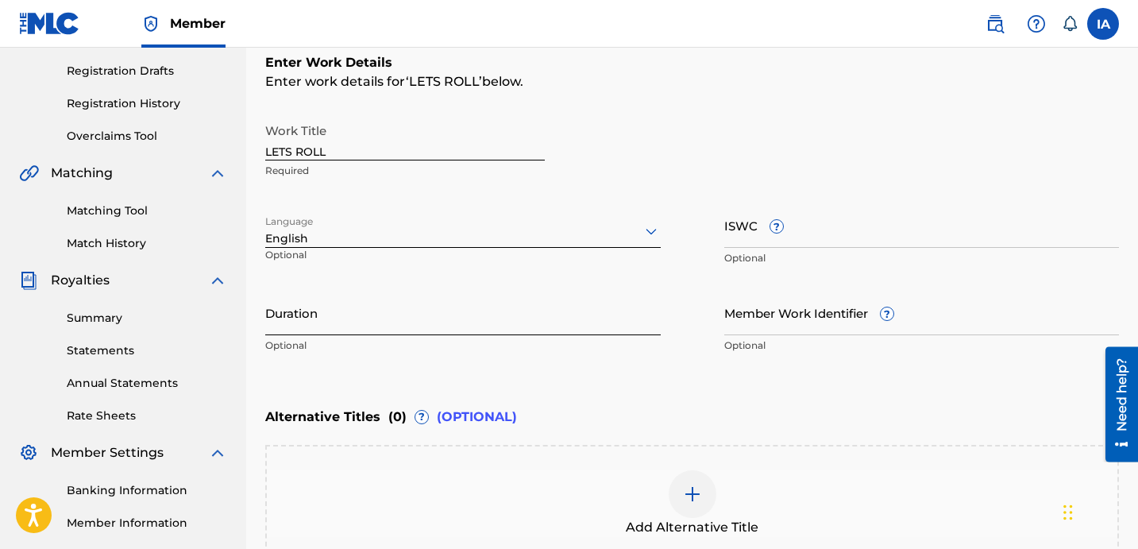
click at [506, 322] on input "Duration" at bounding box center [462, 312] width 395 height 45
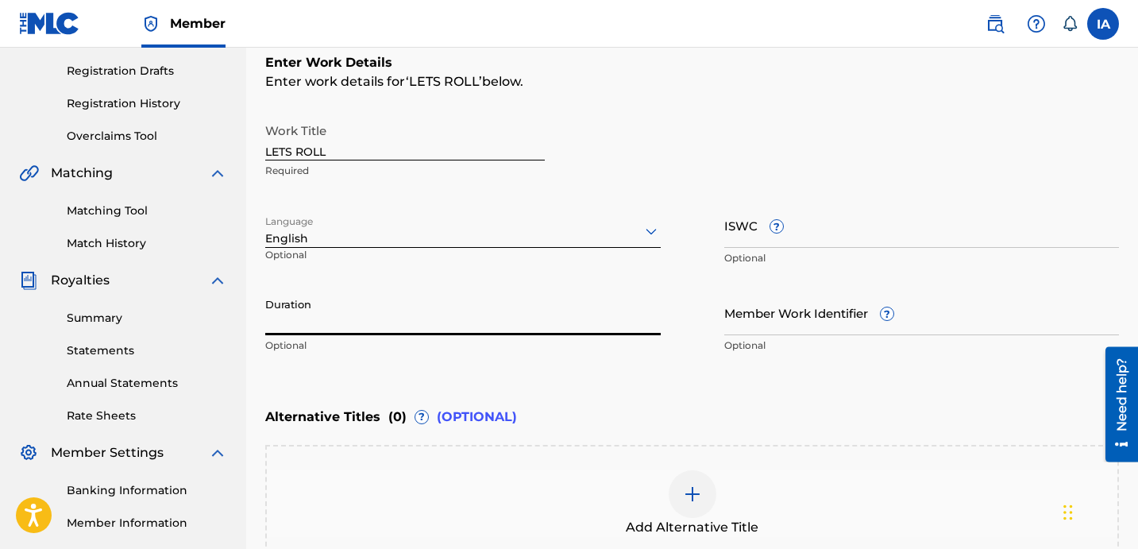
click at [449, 310] on input "Duration" at bounding box center [462, 312] width 395 height 45
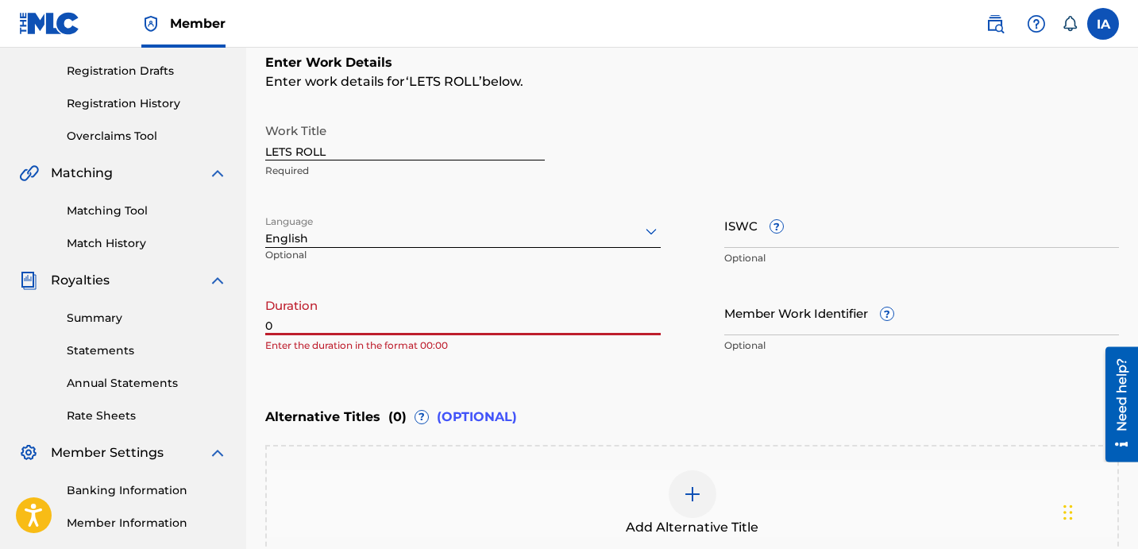
paste input "2:32"
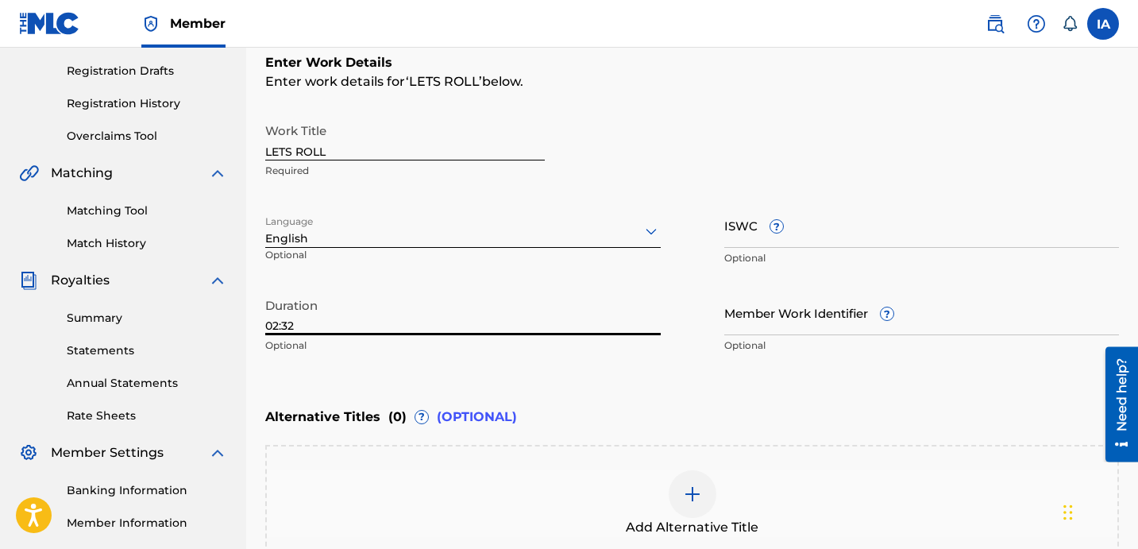
type input "02:32"
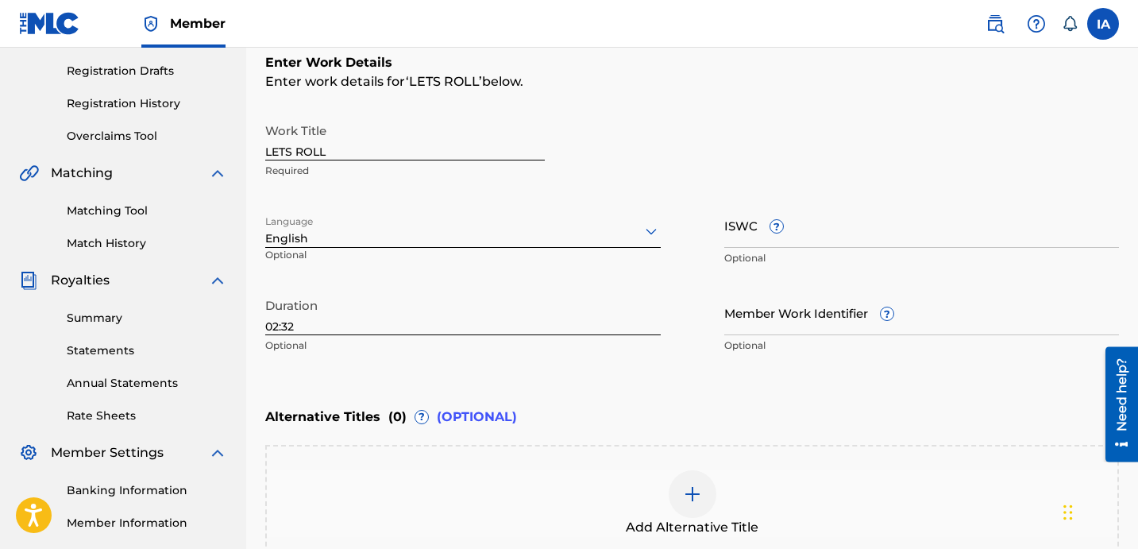
click at [659, 374] on div "Enter Work Details Enter work details for ‘ LETS ROLL ’ below. Work Title LETS …" at bounding box center [691, 207] width 853 height 384
click at [645, 374] on div "Enter Work Details Enter work details for ‘ LETS ROLL ’ below. Work Title LETS …" at bounding box center [691, 207] width 853 height 384
click at [713, 384] on div "Enter Work Details Enter work details for ‘ LETS ROLL ’ below. Work Title LETS …" at bounding box center [691, 207] width 853 height 384
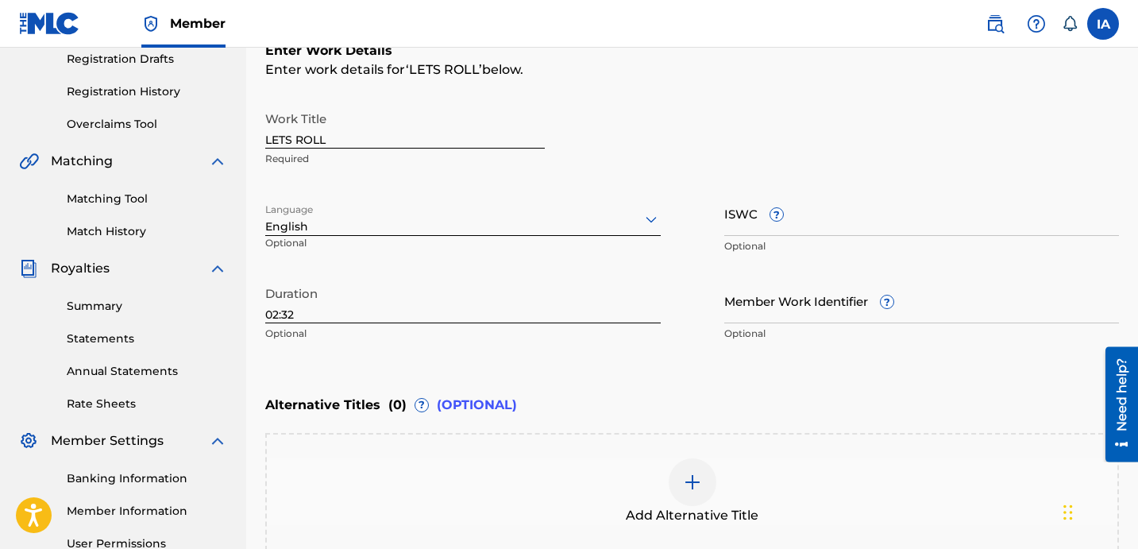
scroll to position [445, 0]
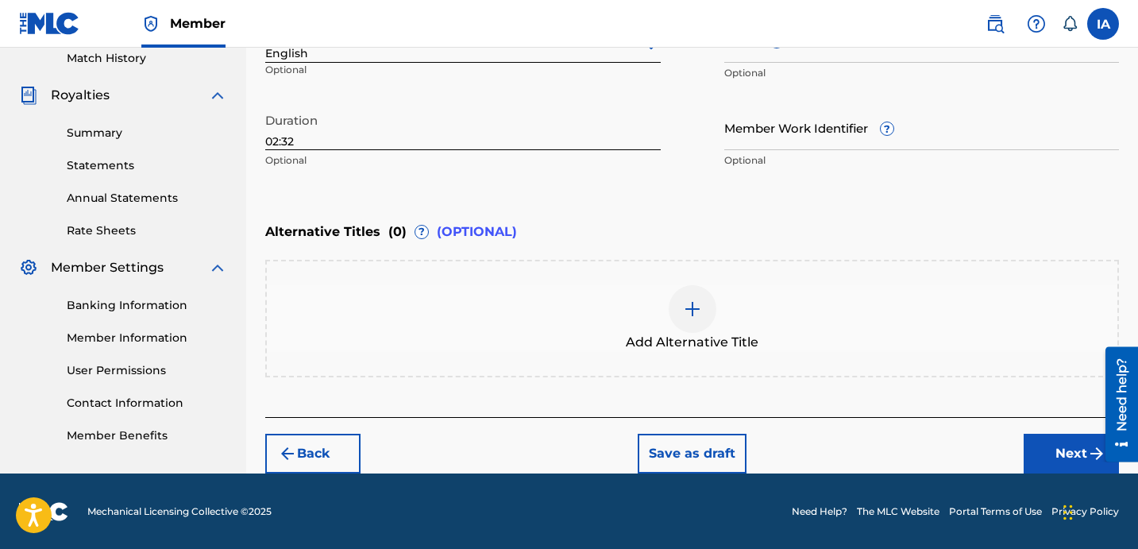
click at [697, 310] on img at bounding box center [692, 308] width 19 height 19
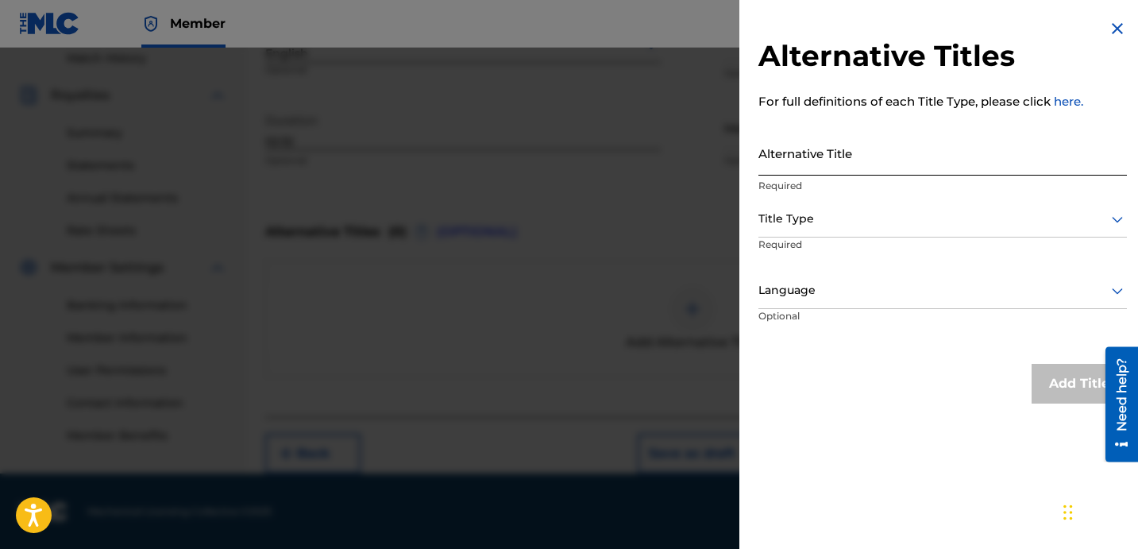
click at [826, 151] on input "Alternative Title" at bounding box center [942, 152] width 368 height 45
paste input "LETS ROLL FEAT SAV DID IT AND LIL BOUNCER"
type input "LETS ROLL FEAT SAV DID IT AND LIL BOUNCER"
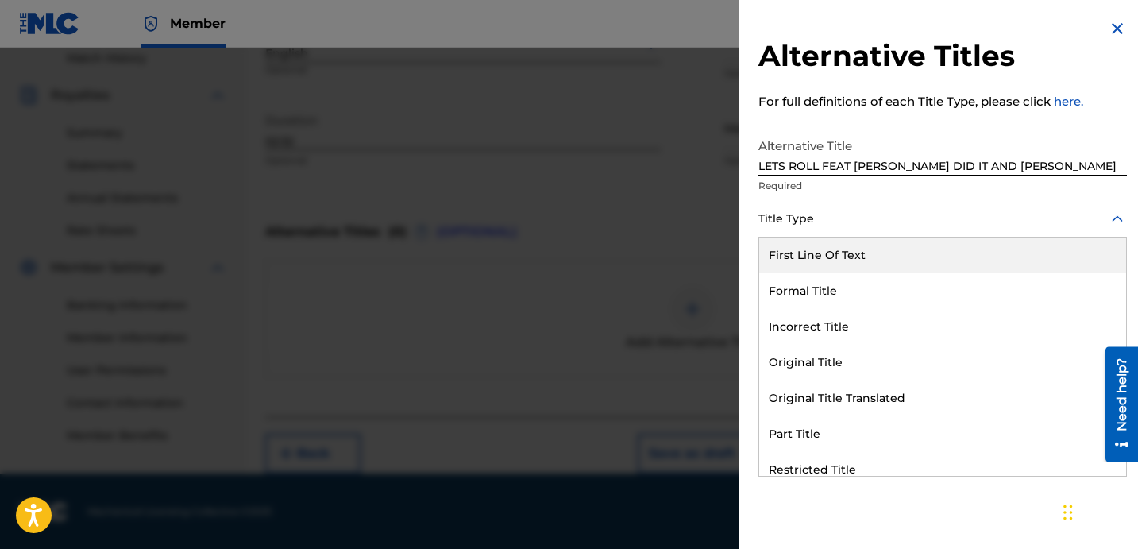
click at [861, 217] on div at bounding box center [942, 219] width 368 height 20
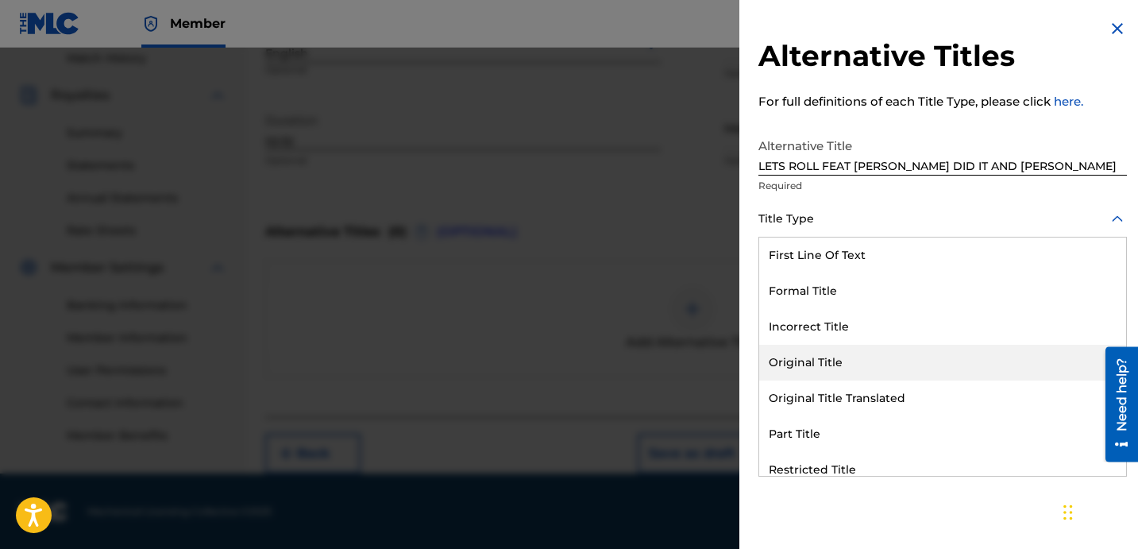
scroll to position [155, 0]
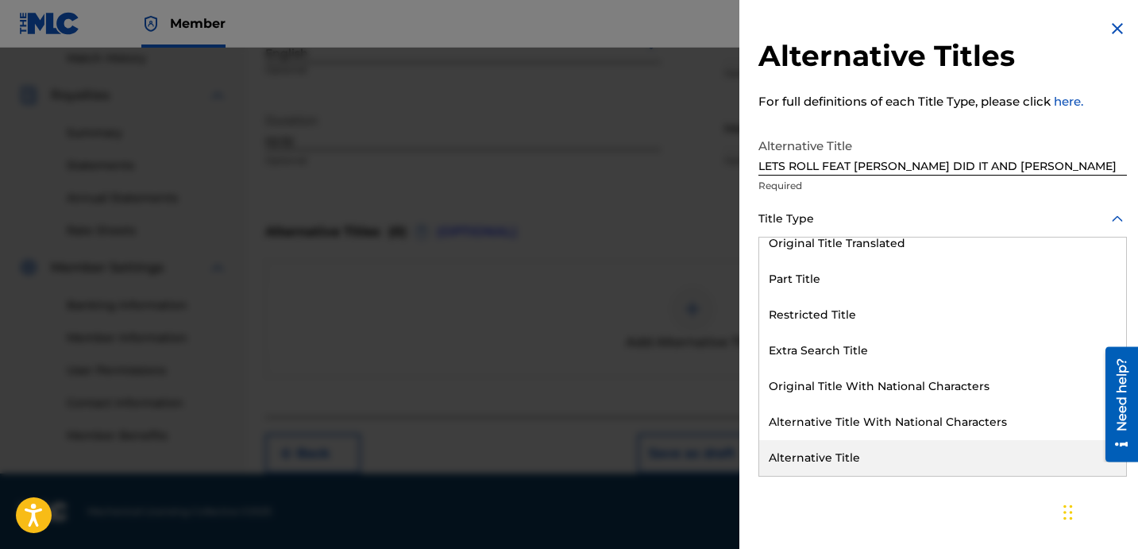
click at [849, 442] on div "Alternative Title" at bounding box center [942, 458] width 367 height 36
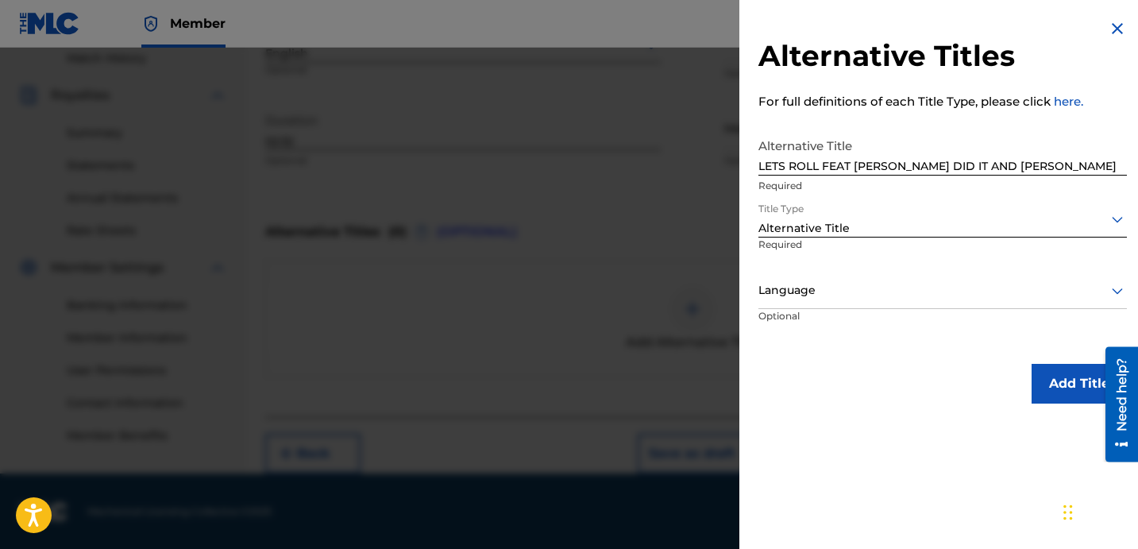
click at [850, 282] on div at bounding box center [942, 290] width 368 height 20
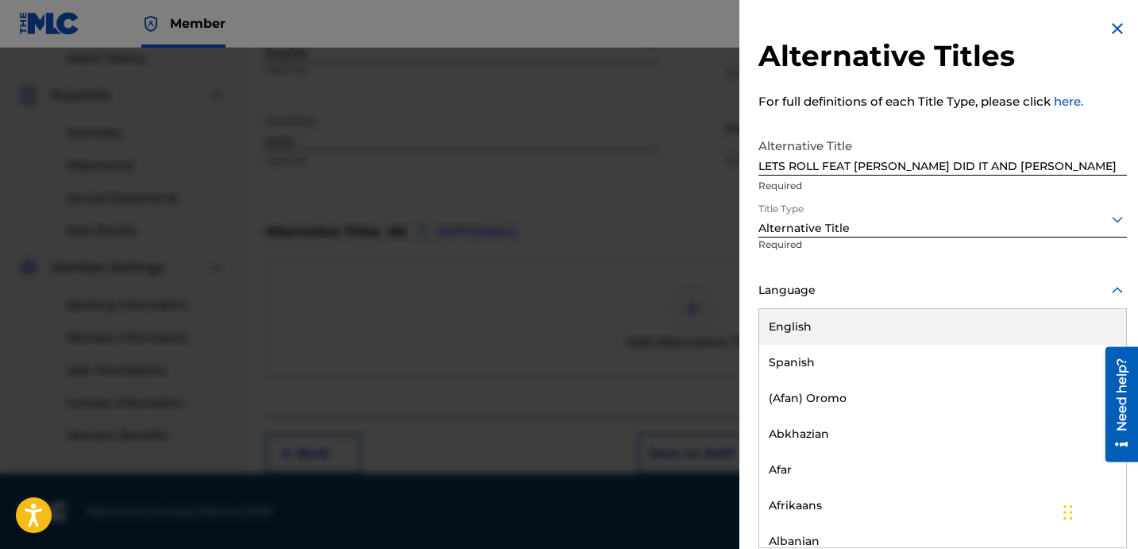
click at [857, 339] on div "English" at bounding box center [942, 327] width 367 height 36
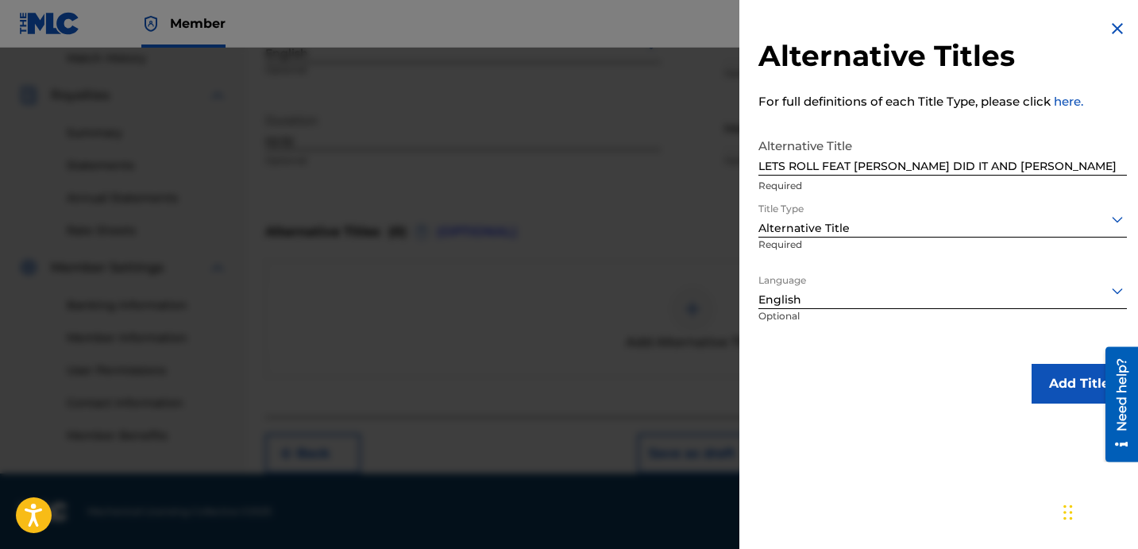
click at [854, 379] on div "Add Title" at bounding box center [942, 384] width 368 height 40
click at [1044, 386] on button "Add Title" at bounding box center [1078, 384] width 95 height 40
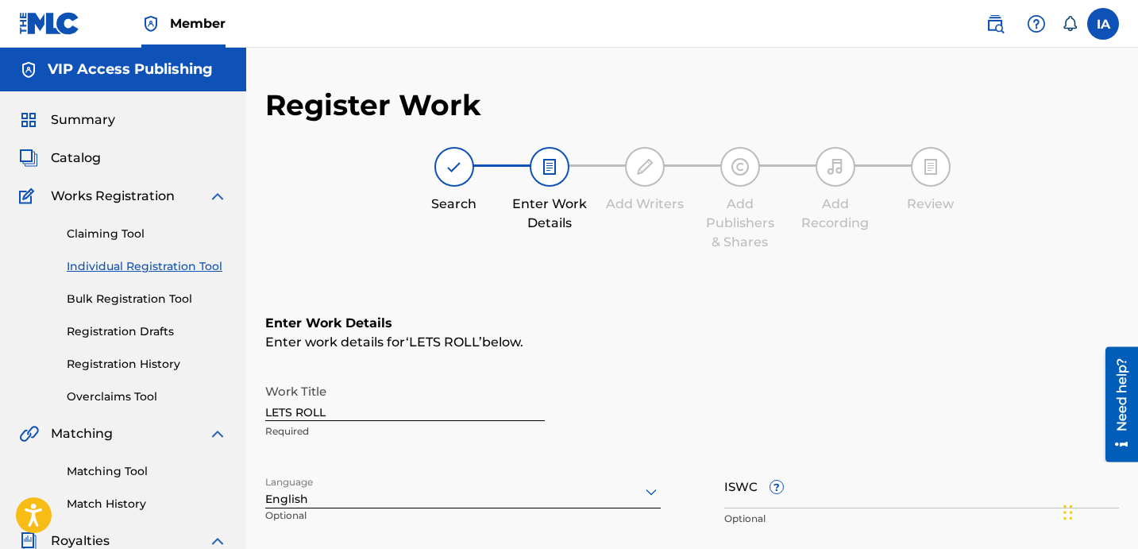
scroll to position [0, 0]
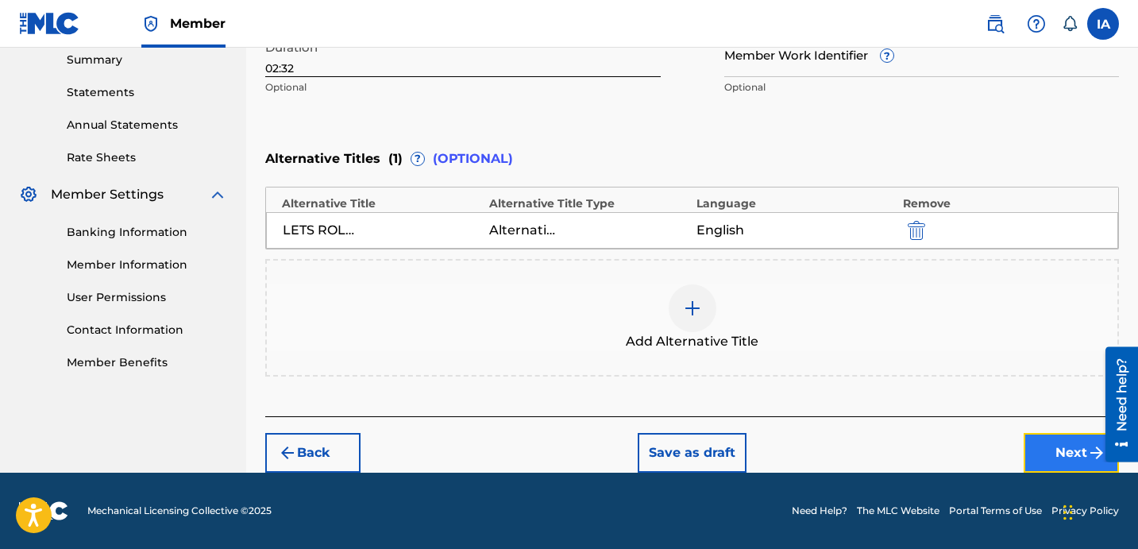
click at [1045, 463] on button "Next" at bounding box center [1070, 453] width 95 height 40
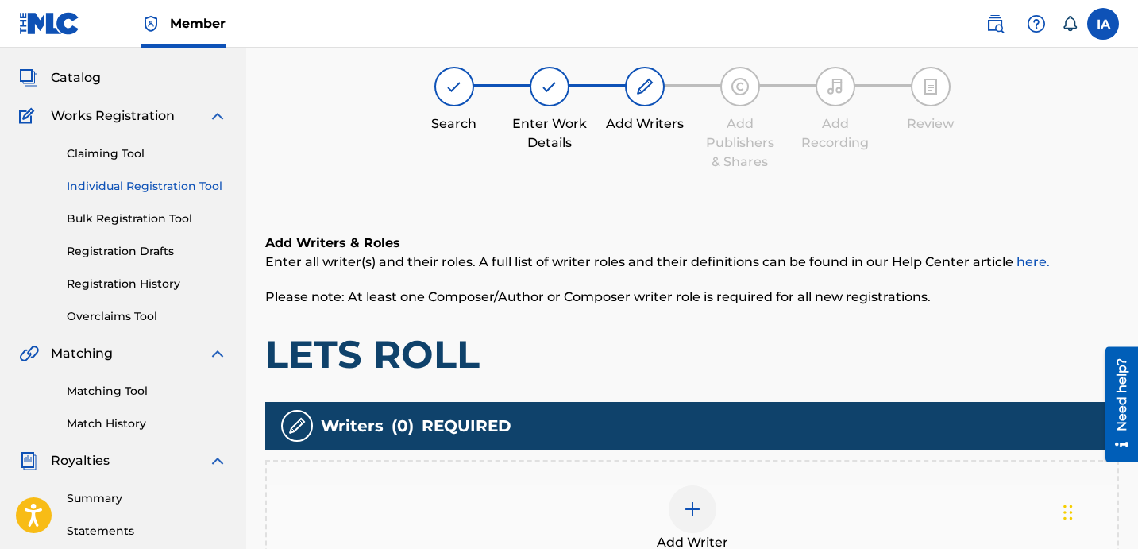
scroll to position [71, 0]
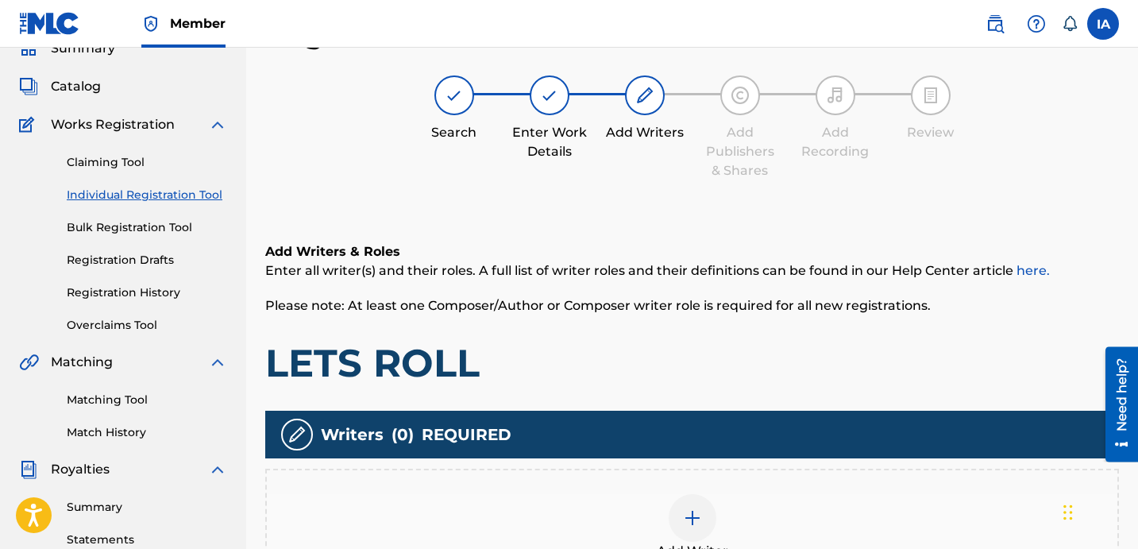
click at [758, 517] on div "Add Writer" at bounding box center [692, 527] width 850 height 67
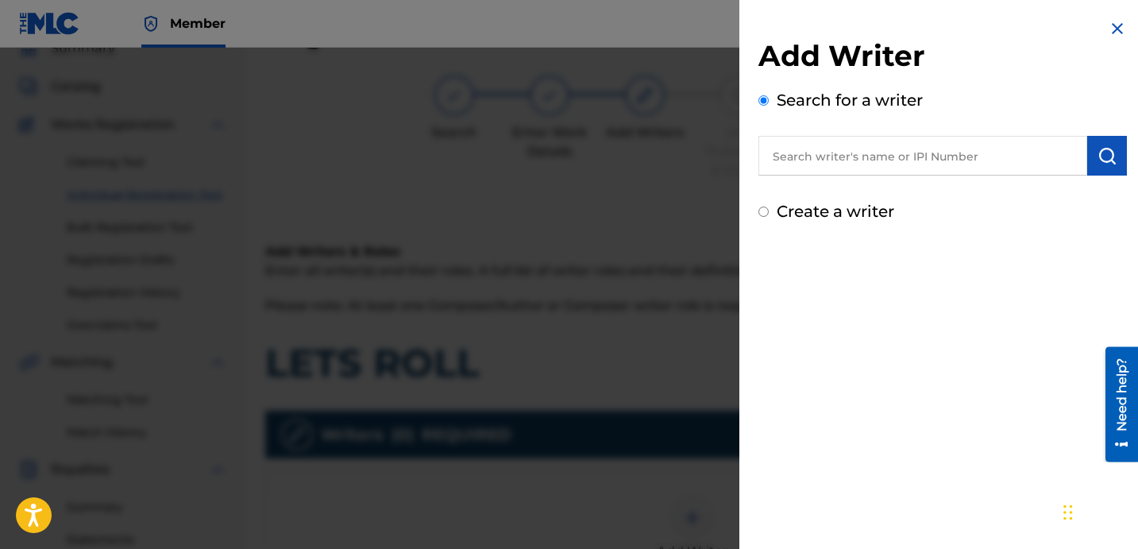
click at [884, 149] on input "text" at bounding box center [922, 156] width 329 height 40
paste input "FARIEL"
click at [1099, 156] on img "submit" at bounding box center [1106, 155] width 19 height 19
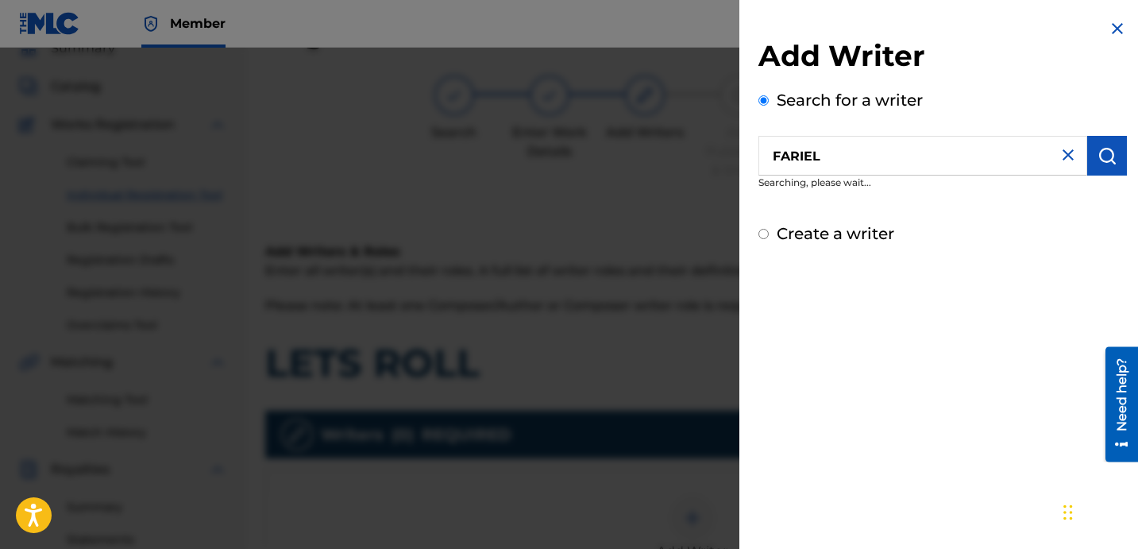
drag, startPoint x: 864, startPoint y: 167, endPoint x: 792, endPoint y: 131, distance: 79.9
click at [756, 102] on div "Add Writer Search for a writer FARIEL Searching, please wait... Create a writer" at bounding box center [942, 132] width 406 height 264
paste input "CARRILLO FABYAN AZ"
type input "[PERSON_NAME] [PERSON_NAME]"
click at [1100, 161] on img "submit" at bounding box center [1106, 155] width 19 height 19
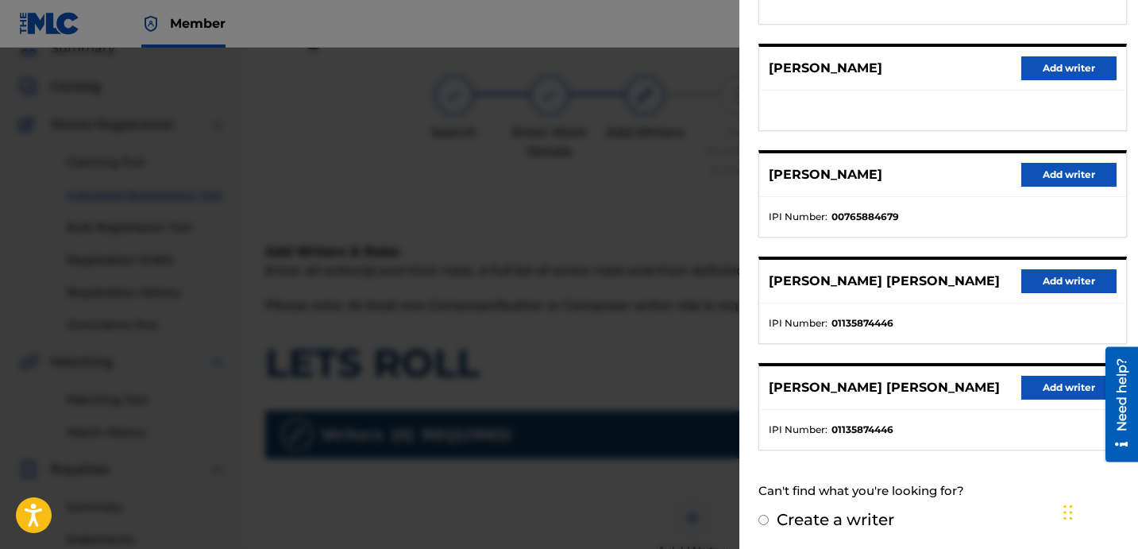
scroll to position [274, 0]
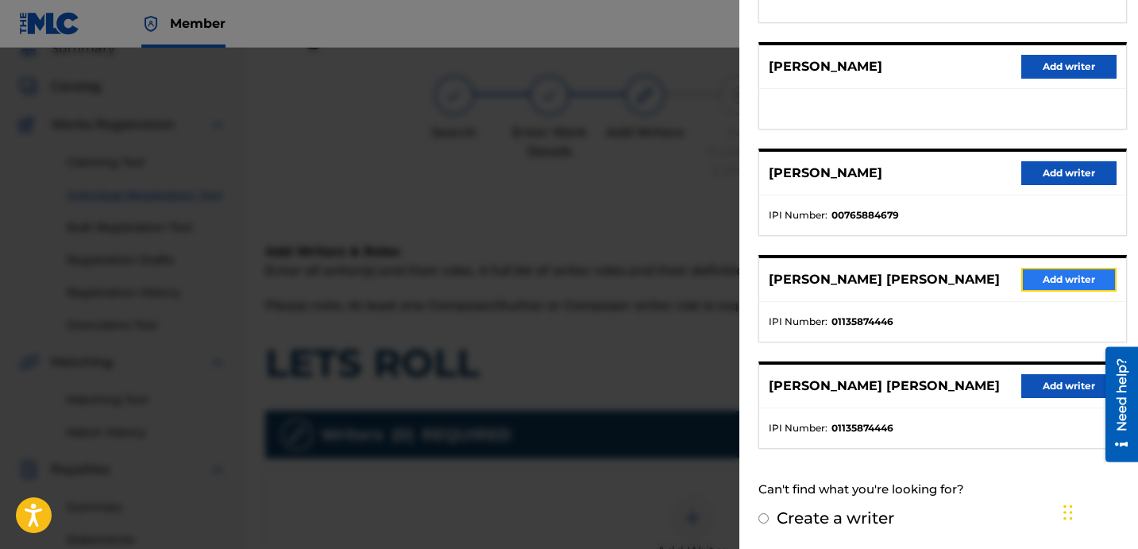
click at [1066, 274] on button "Add writer" at bounding box center [1068, 280] width 95 height 24
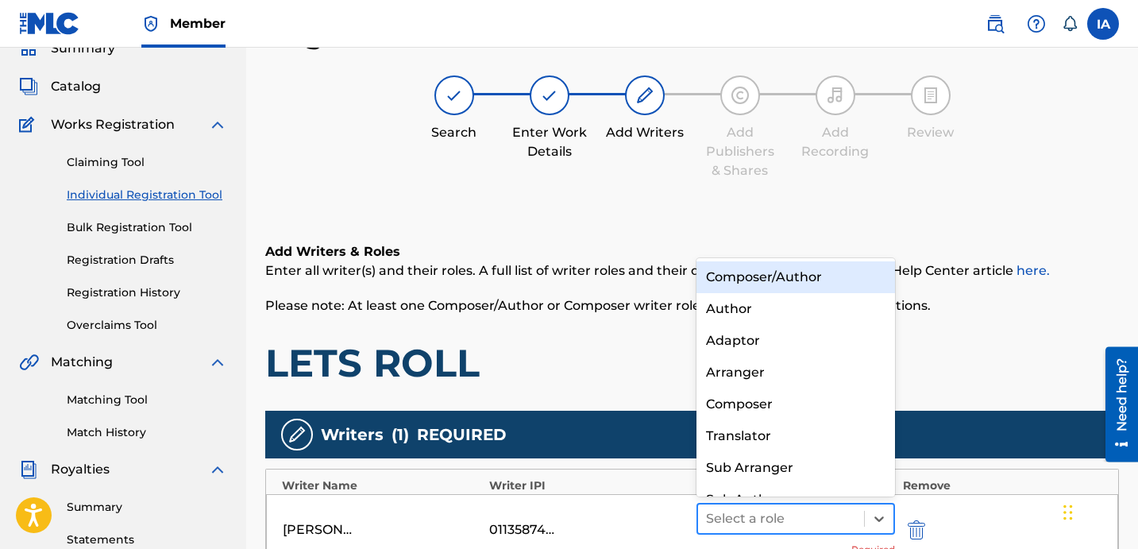
click at [828, 510] on div at bounding box center [781, 518] width 150 height 22
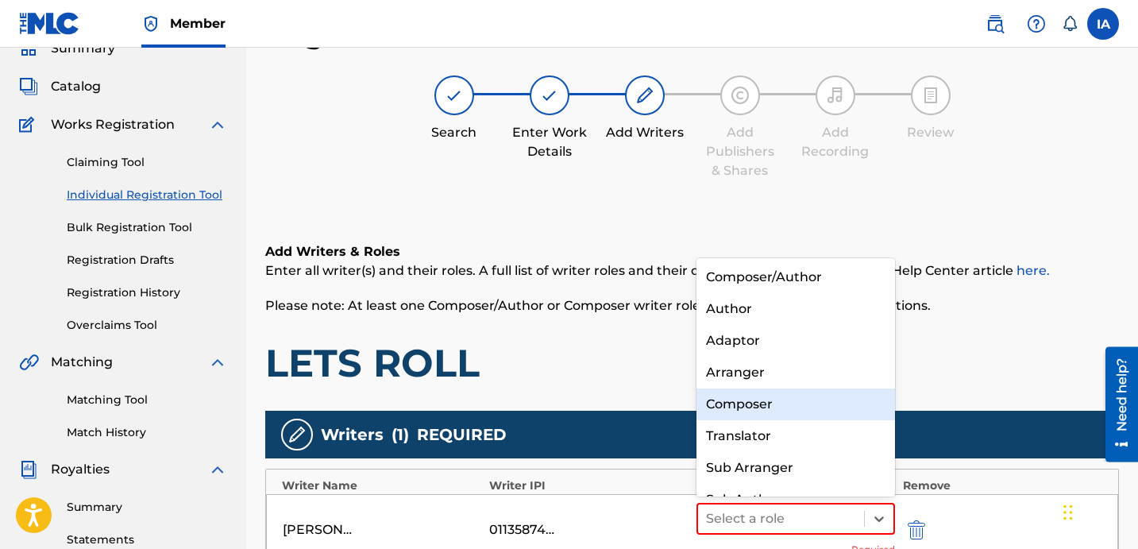
scroll to position [22, 0]
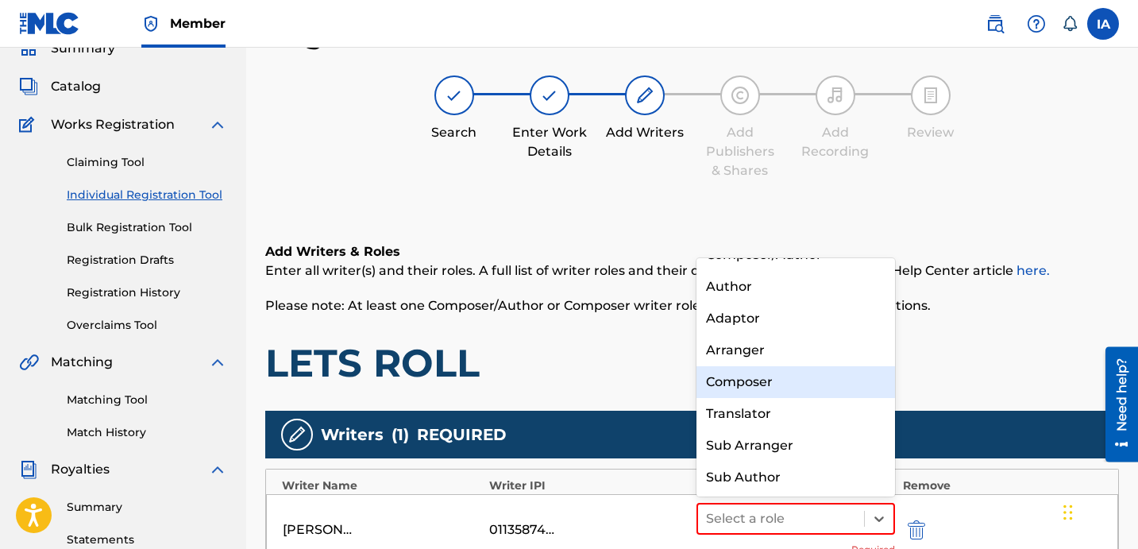
click at [788, 376] on div "Composer" at bounding box center [795, 382] width 198 height 32
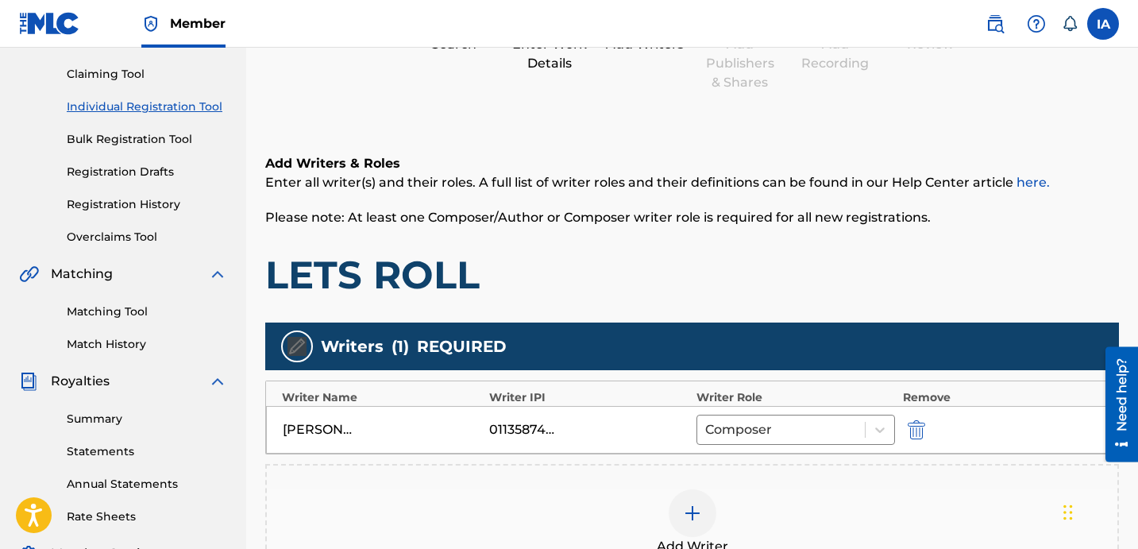
scroll to position [325, 0]
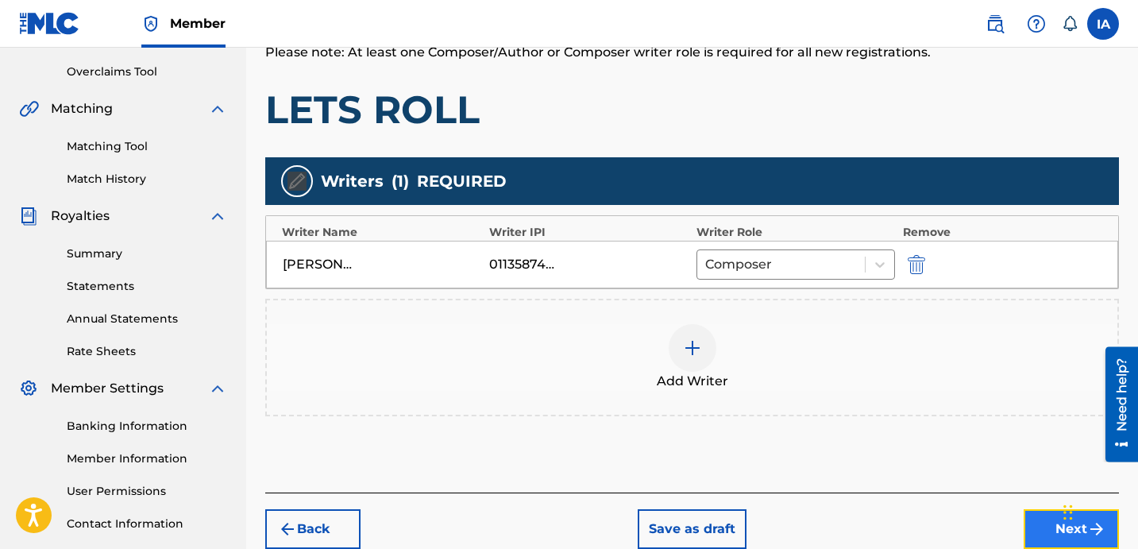
click at [1039, 529] on button "Next" at bounding box center [1070, 529] width 95 height 40
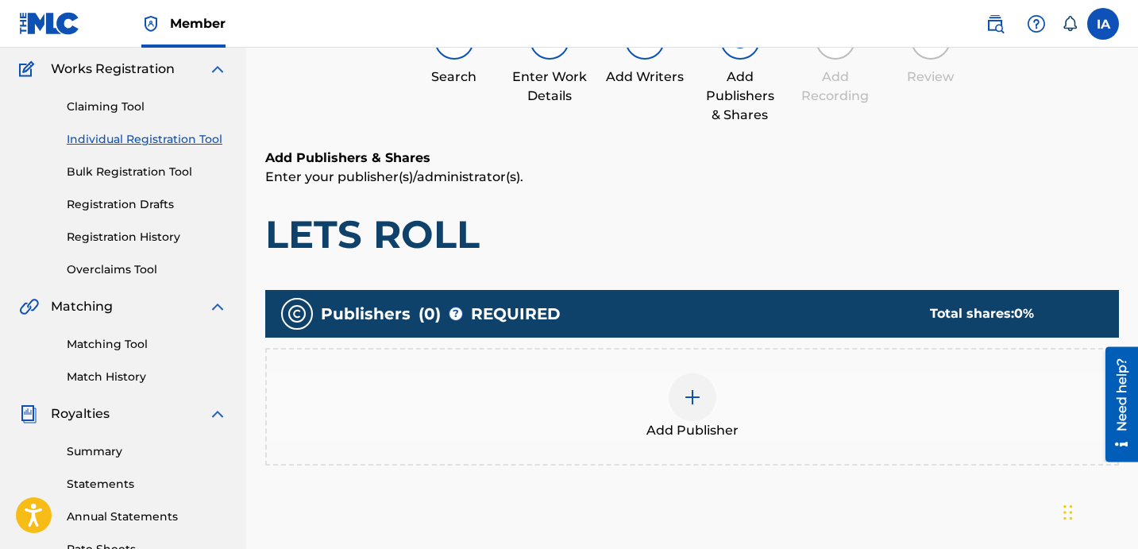
scroll to position [128, 0]
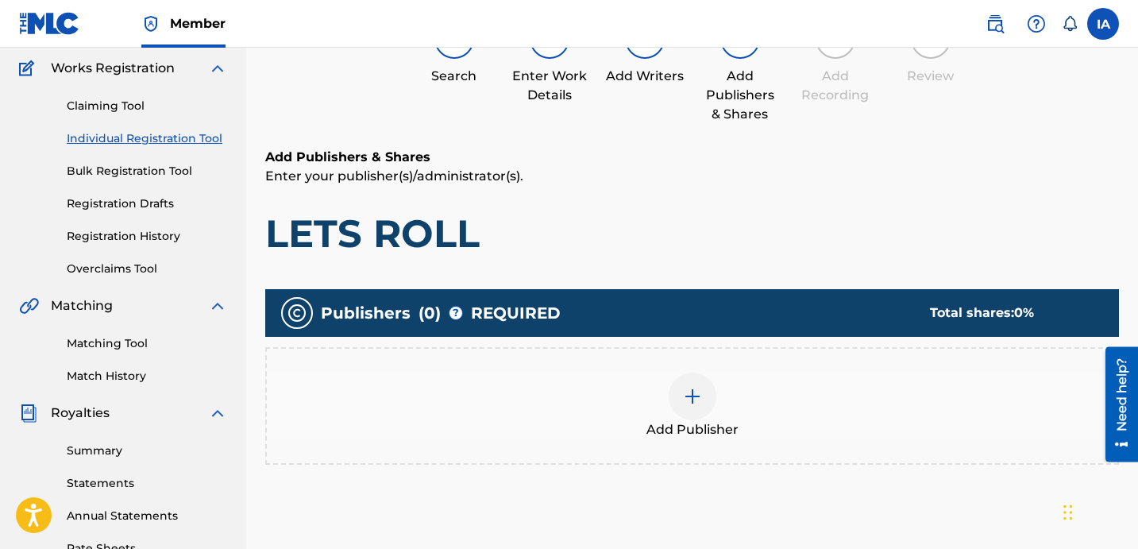
click at [724, 390] on div "Add Publisher" at bounding box center [692, 405] width 850 height 67
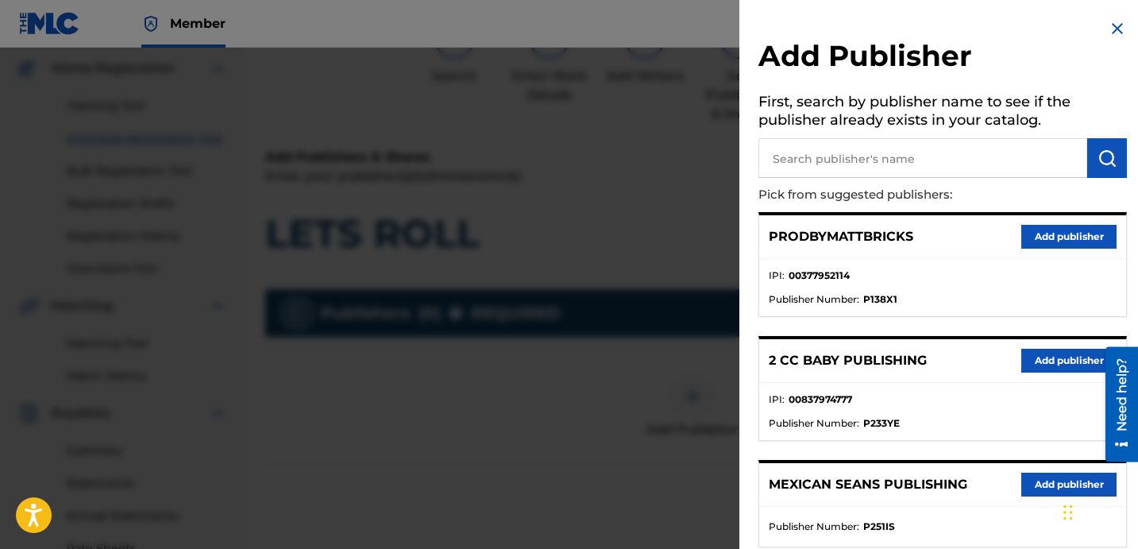
click at [949, 164] on input "text" at bounding box center [922, 158] width 329 height 40
paste input "FARIEL"
type input "FARIEL"
click at [1114, 152] on button "submit" at bounding box center [1107, 158] width 40 height 40
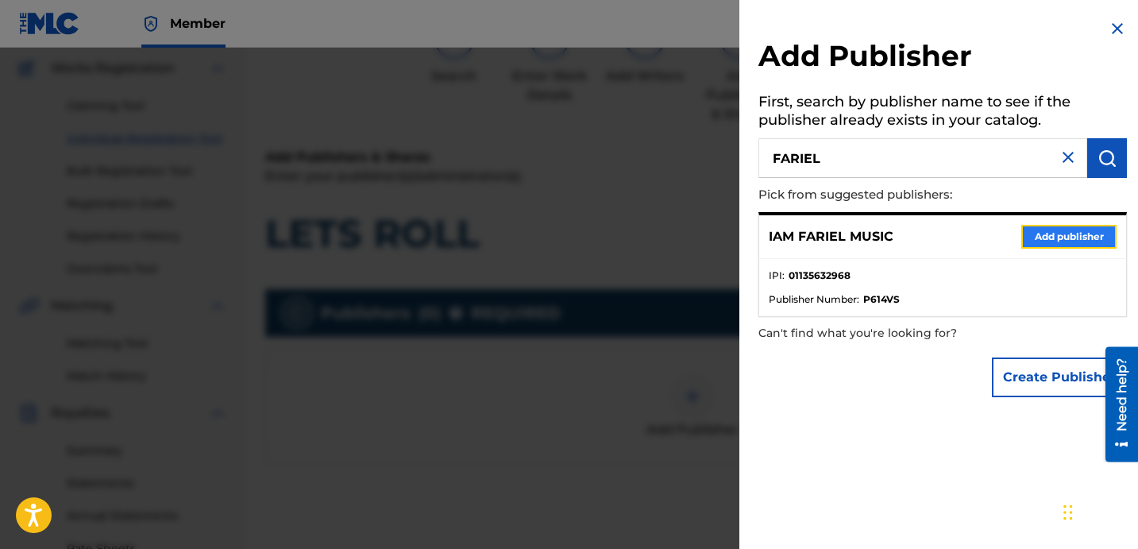
click at [1038, 226] on button "Add publisher" at bounding box center [1068, 237] width 95 height 24
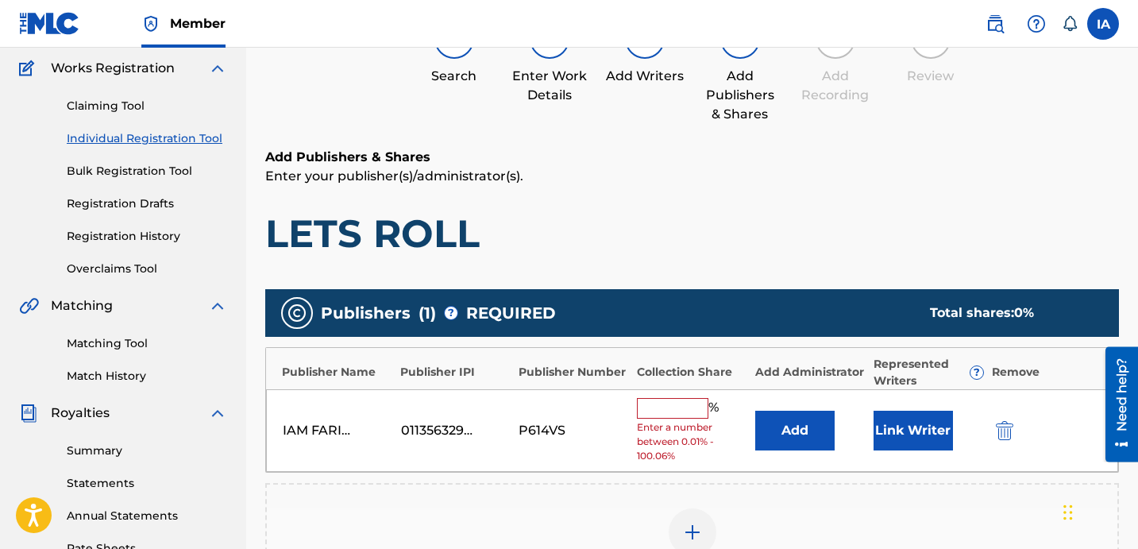
click at [676, 405] on input "text" at bounding box center [672, 408] width 71 height 21
type input "25"
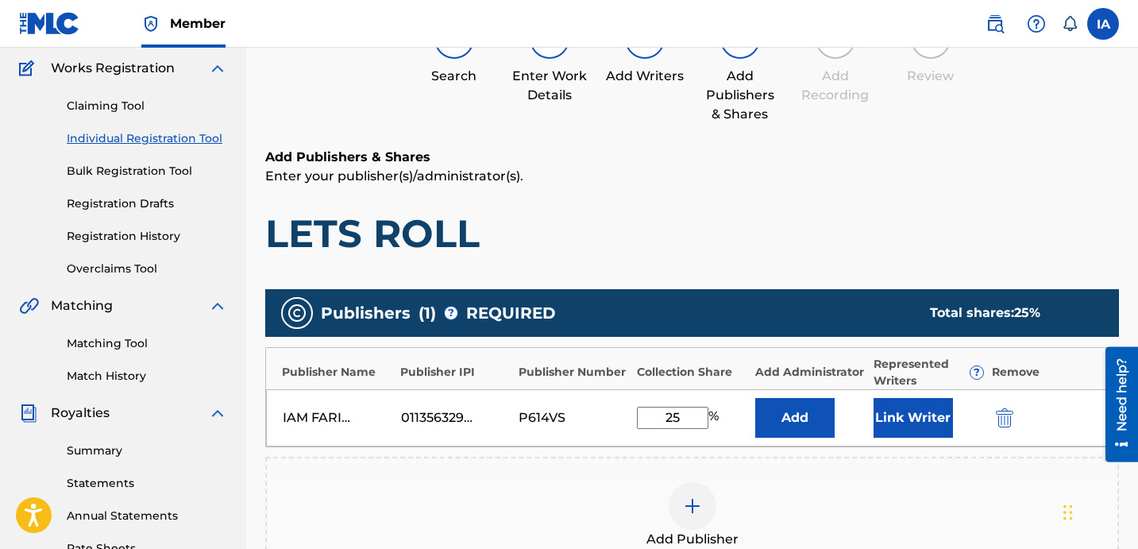
click at [610, 395] on div "IAM FARIEL MUSIC 01135632968 P614VS 25 % Add Link Writer" at bounding box center [692, 417] width 852 height 57
click at [792, 427] on button "Add" at bounding box center [794, 418] width 79 height 40
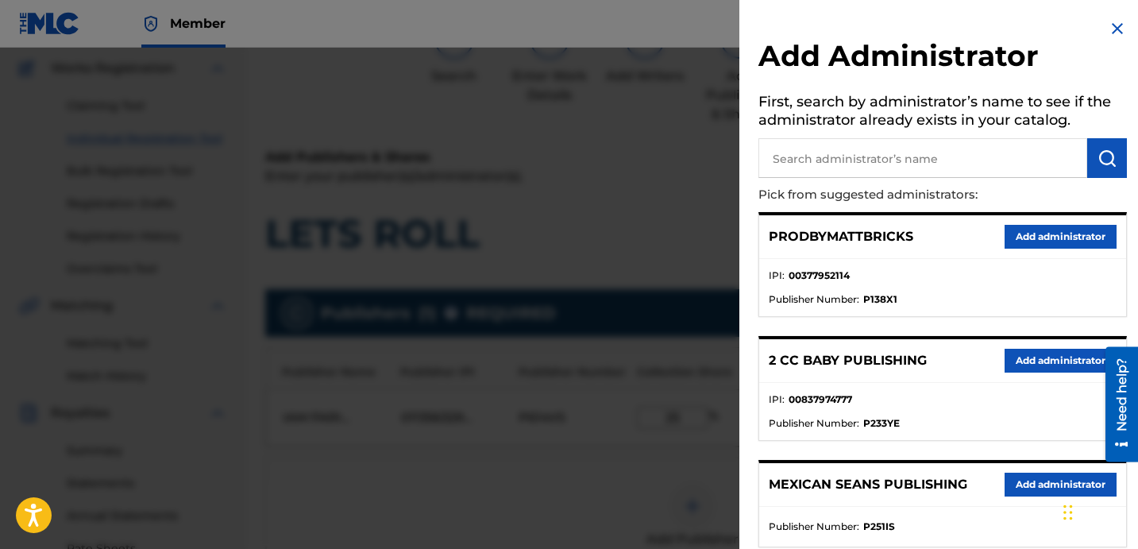
scroll to position [183, 0]
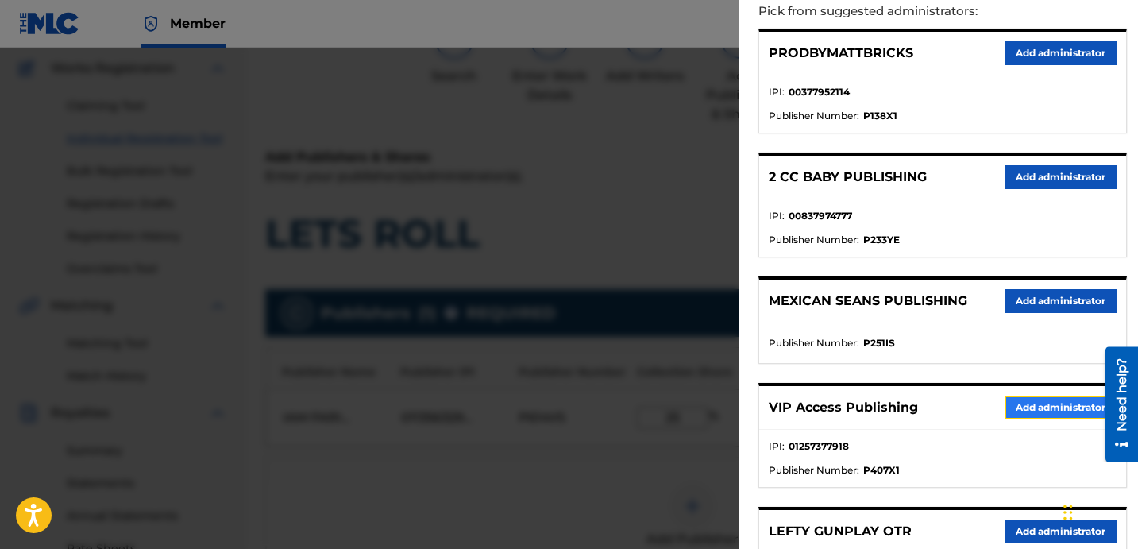
click at [1027, 408] on button "Add administrator" at bounding box center [1060, 407] width 112 height 24
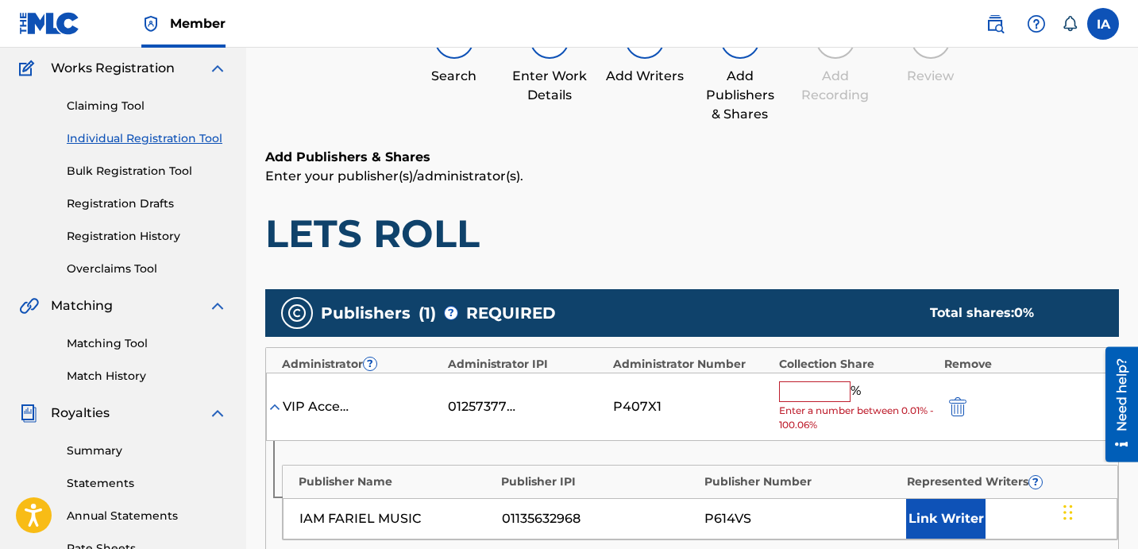
click at [826, 396] on input "text" at bounding box center [814, 391] width 71 height 21
paste input "25"
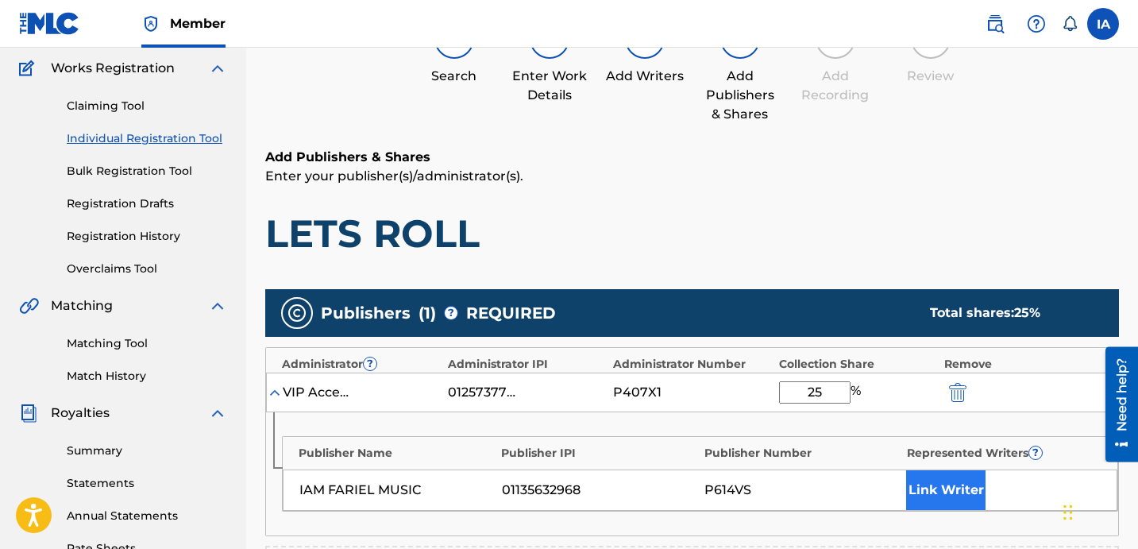
type input "25"
click at [957, 498] on button "Link Writer" at bounding box center [945, 490] width 79 height 40
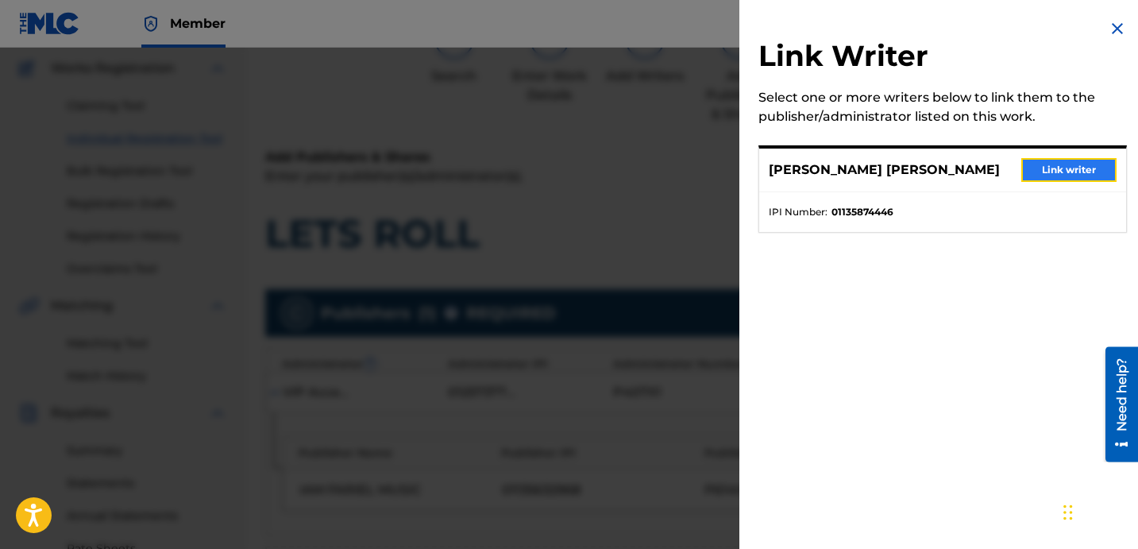
click at [1043, 163] on button "Link writer" at bounding box center [1068, 170] width 95 height 24
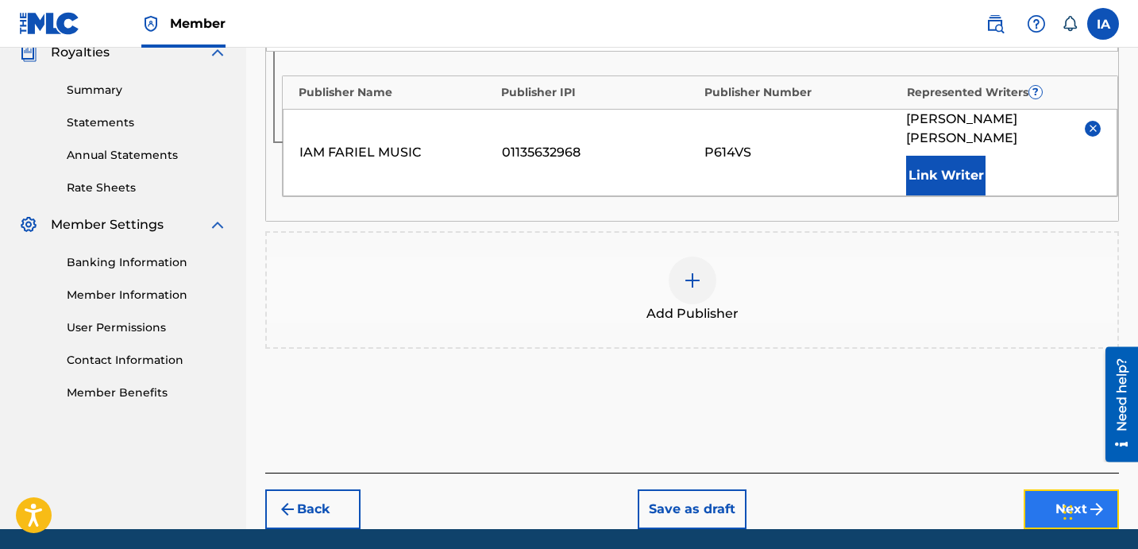
click at [1040, 489] on button "Next" at bounding box center [1070, 509] width 95 height 40
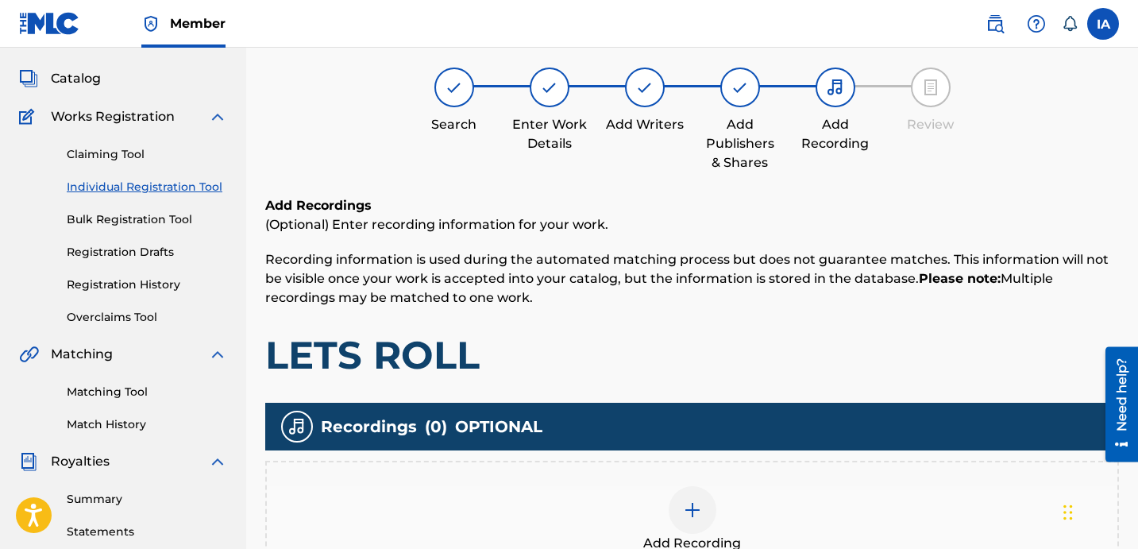
scroll to position [71, 0]
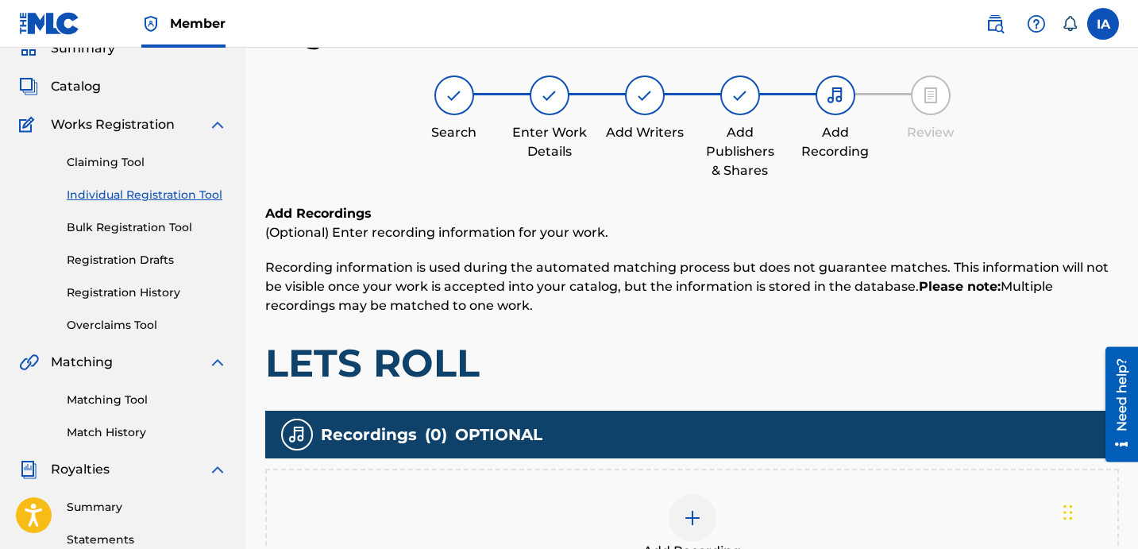
click at [755, 518] on div "Add Recording" at bounding box center [692, 527] width 850 height 67
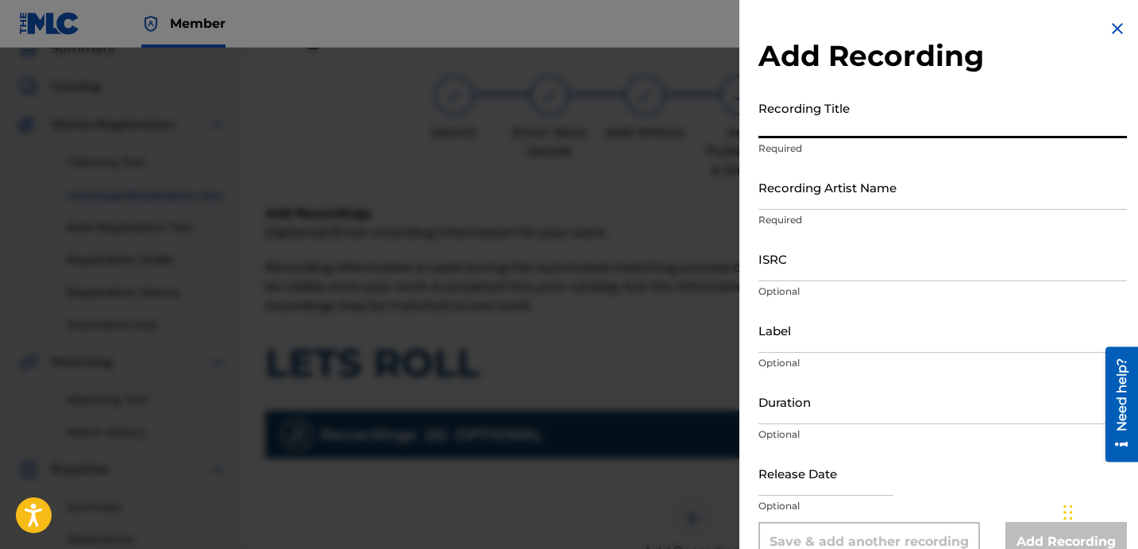
click at [832, 121] on input "Recording Title" at bounding box center [942, 115] width 368 height 45
paste input "LETS ROLL"
type input "LETS ROLL"
click at [828, 203] on input "Recording Artist Name" at bounding box center [942, 186] width 368 height 45
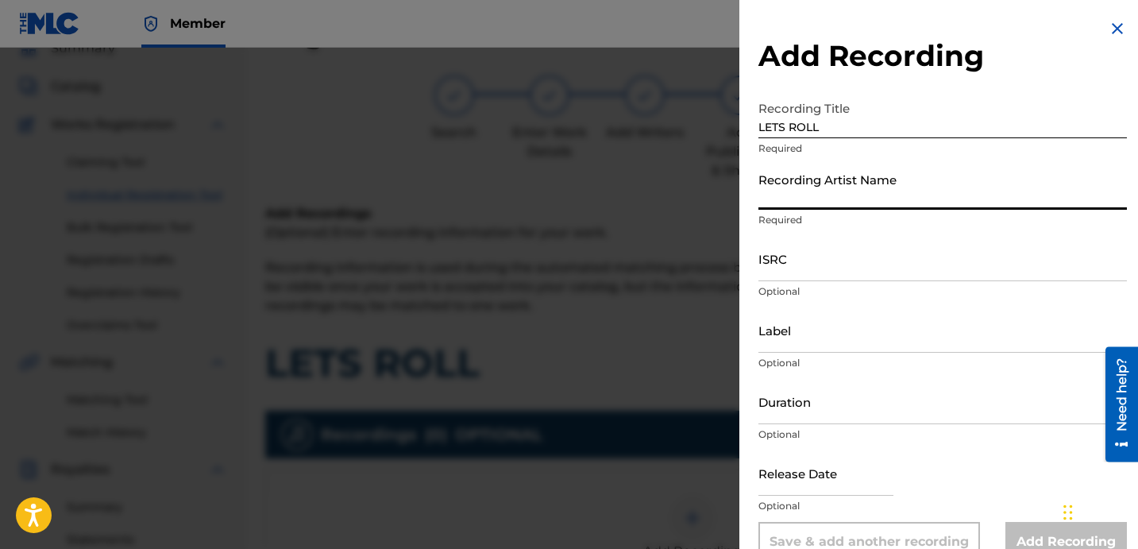
paste input "NUEVE"
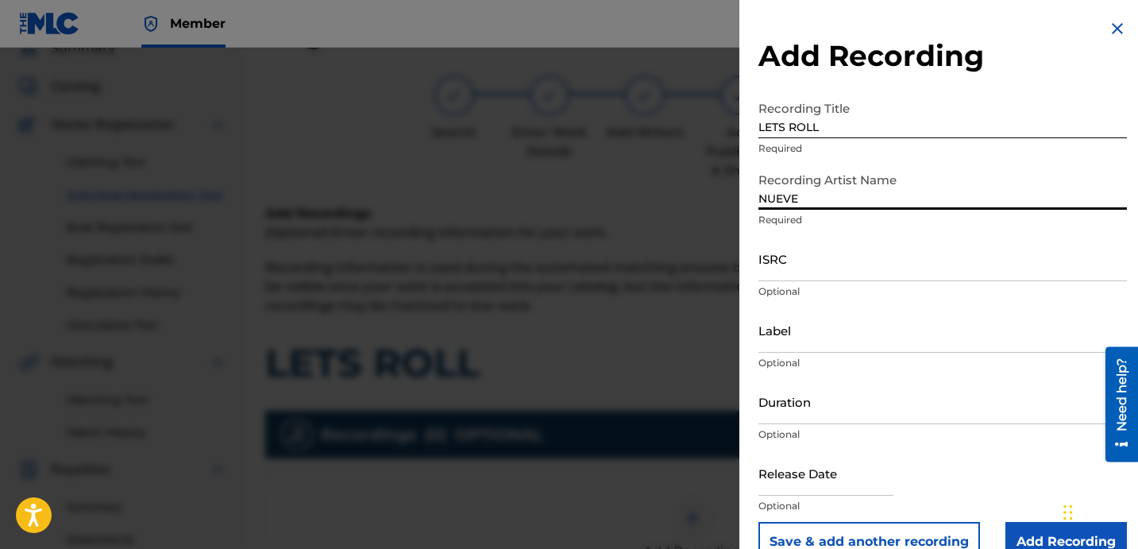
type input "NUEVE"
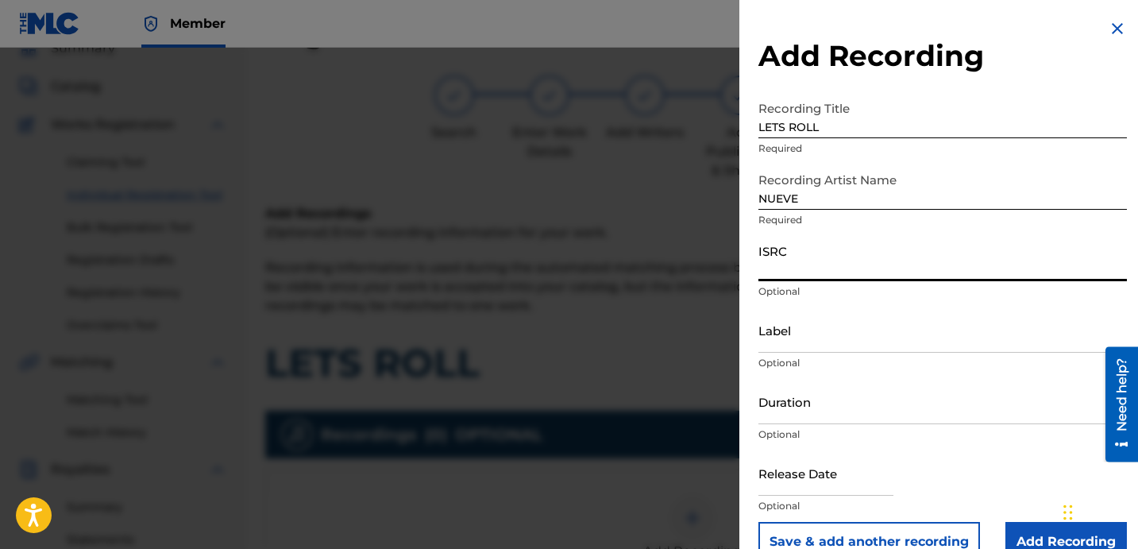
click at [814, 268] on input "ISRC" at bounding box center [942, 258] width 368 height 45
paste input "TCAGU2353804"
type input "TCAGU2353804"
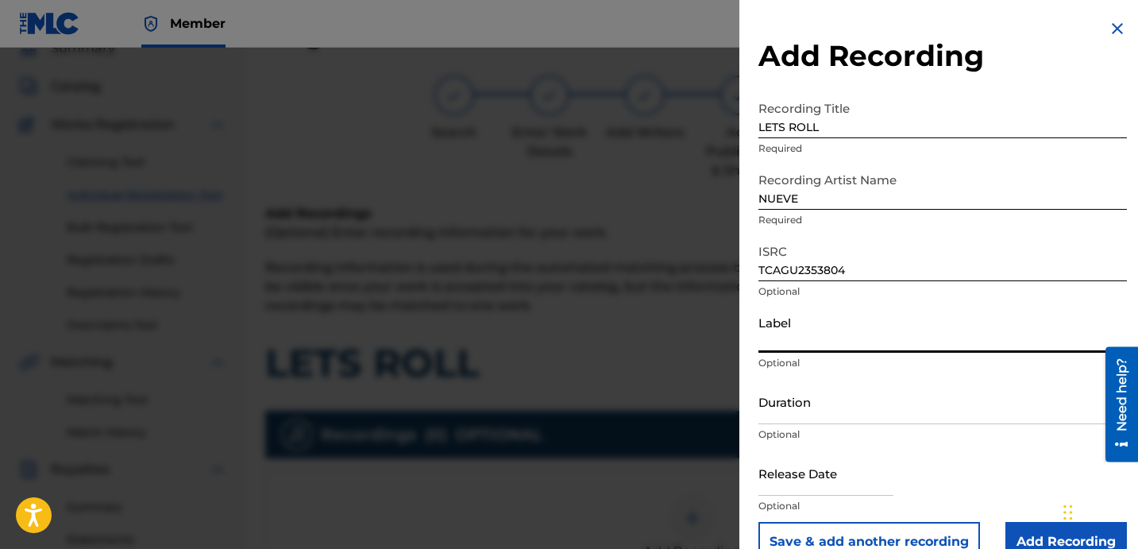
click at [831, 333] on input "Label" at bounding box center [942, 329] width 368 height 45
paste input "GET RITE RECORDS"
type input "GET RITE RECORDS"
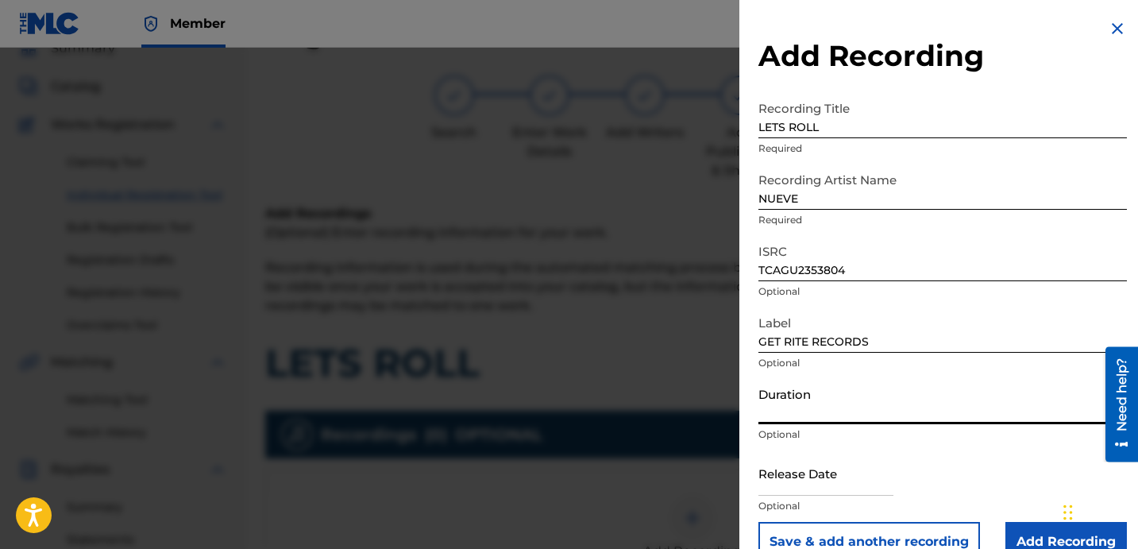
click at [802, 415] on input "Duration" at bounding box center [942, 401] width 368 height 45
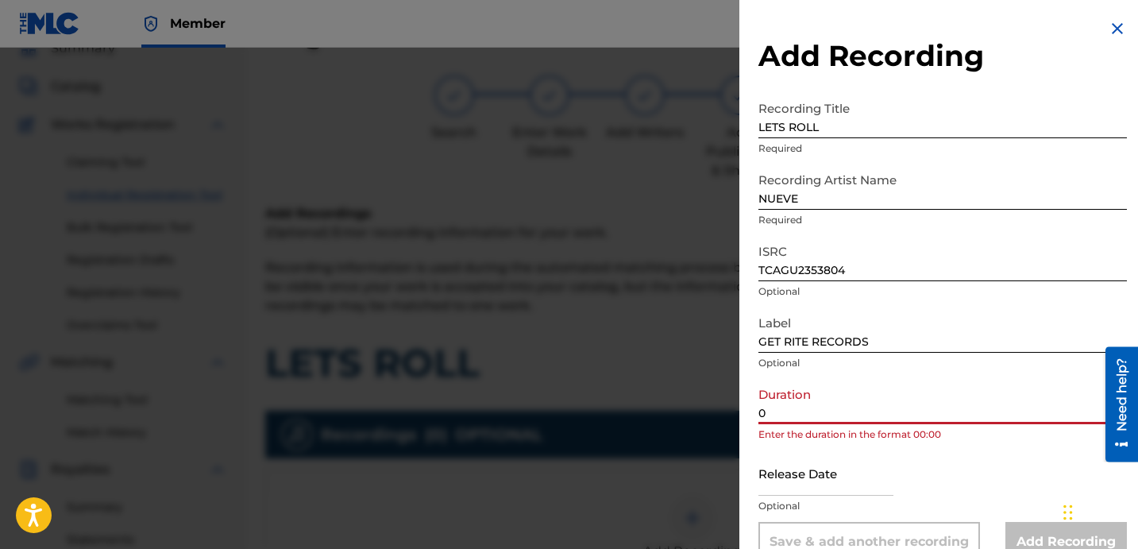
paste input "2:32"
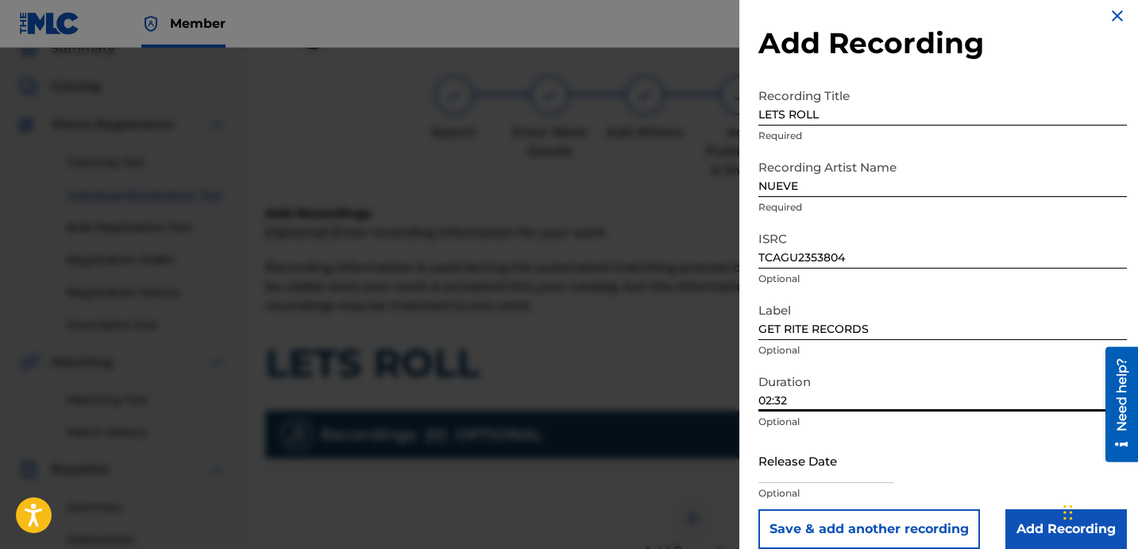
scroll to position [32, 0]
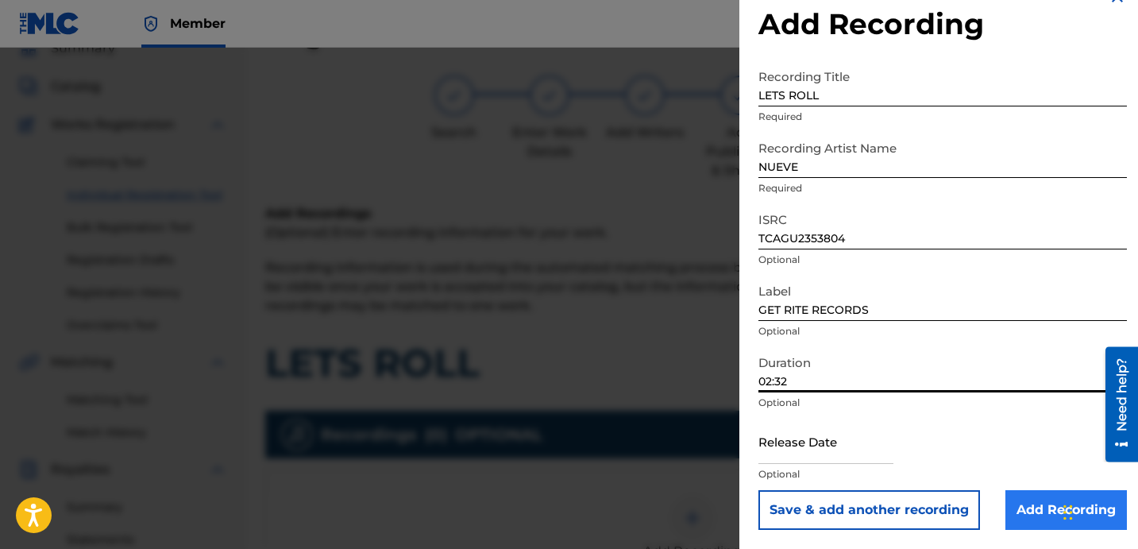
type input "02:32"
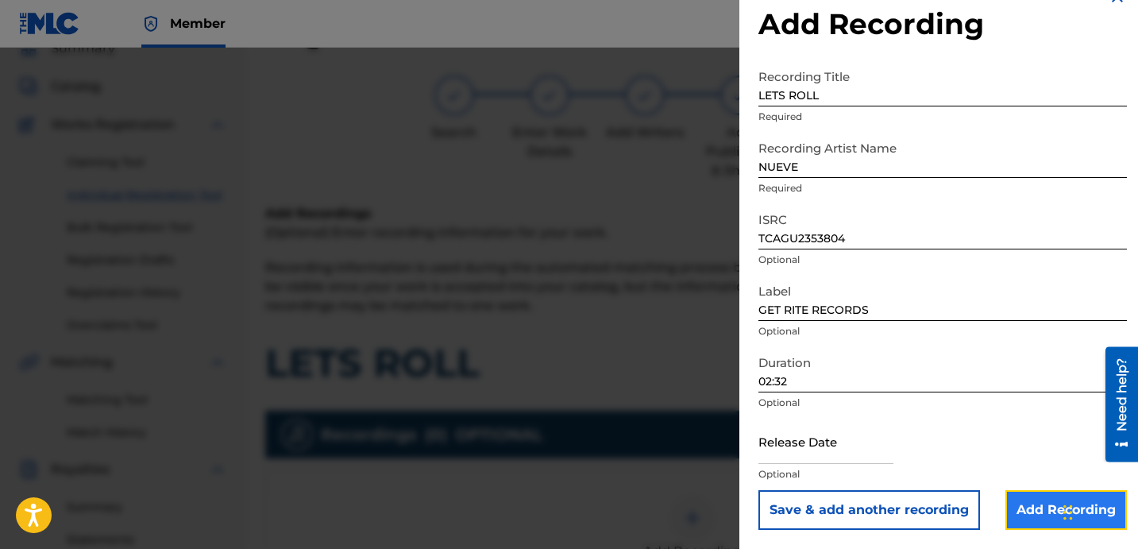
click at [1029, 506] on input "Add Recording" at bounding box center [1065, 510] width 121 height 40
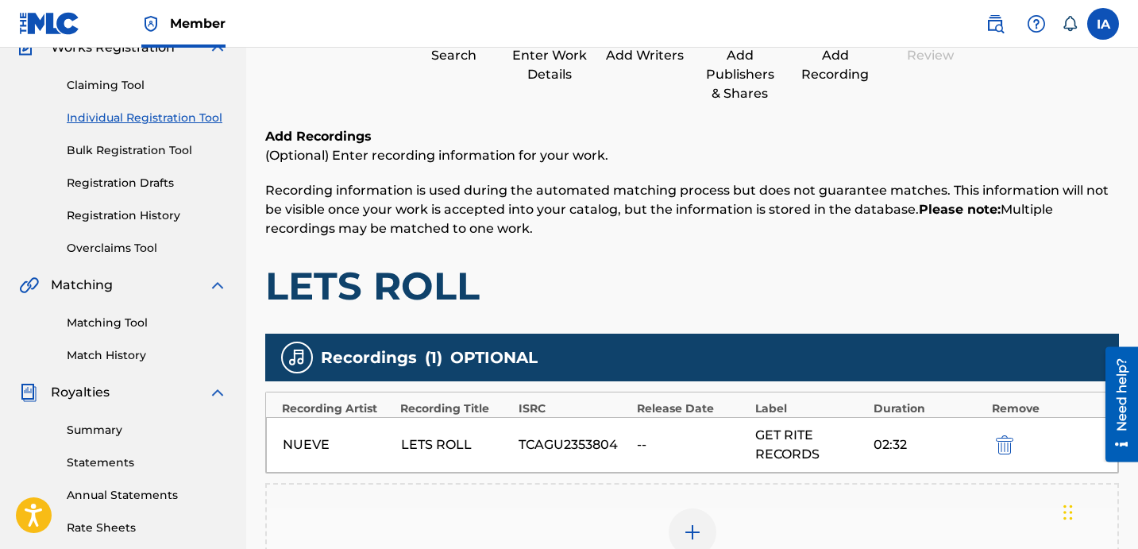
scroll to position [325, 0]
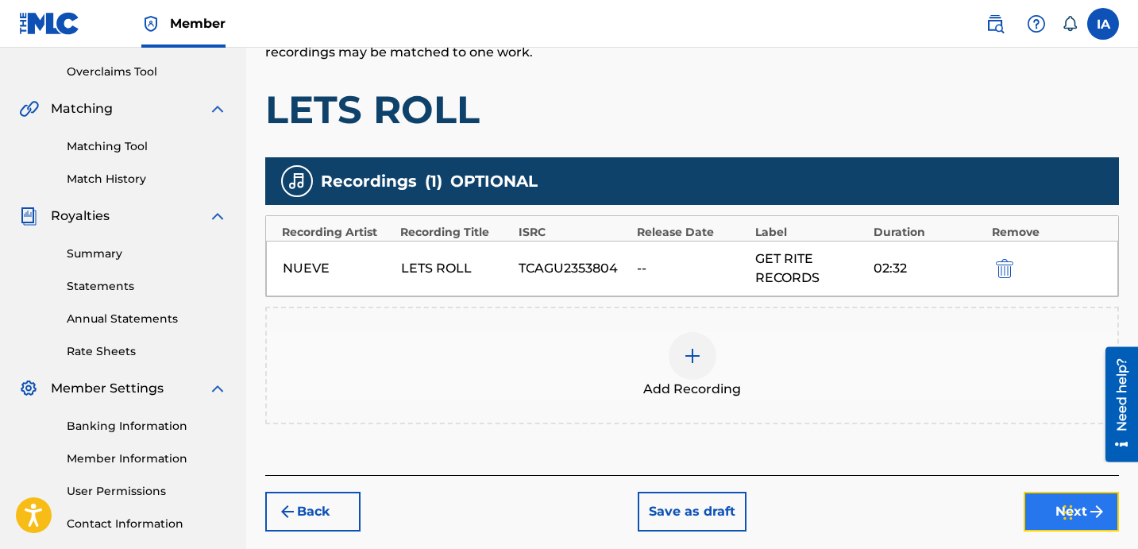
click at [1037, 507] on button "Next" at bounding box center [1070, 511] width 95 height 40
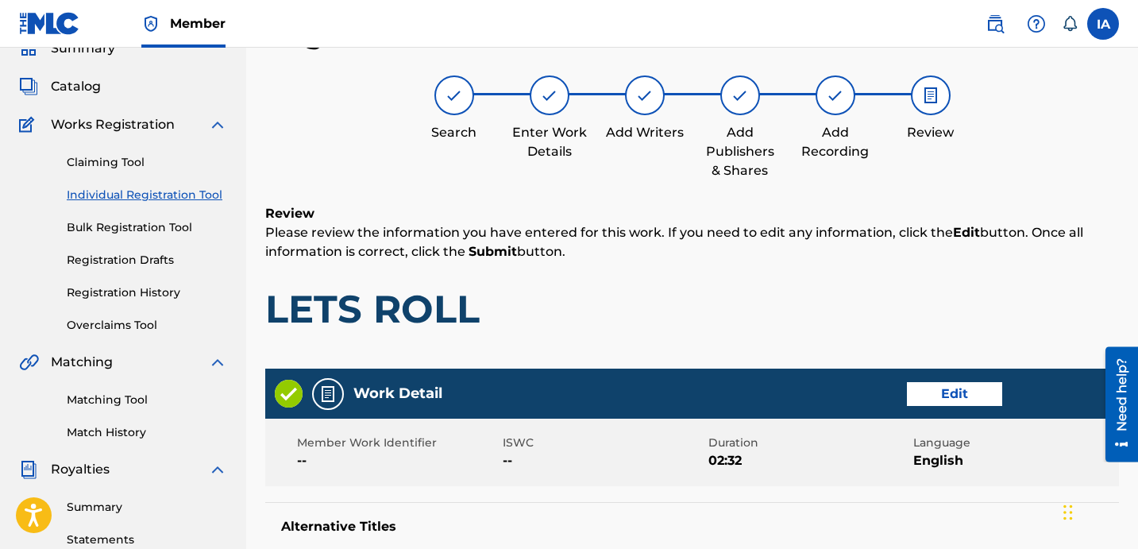
click at [769, 472] on div "Member Work Identifier -- ISWC -- Duration 02:32 Language English" at bounding box center [691, 451] width 853 height 67
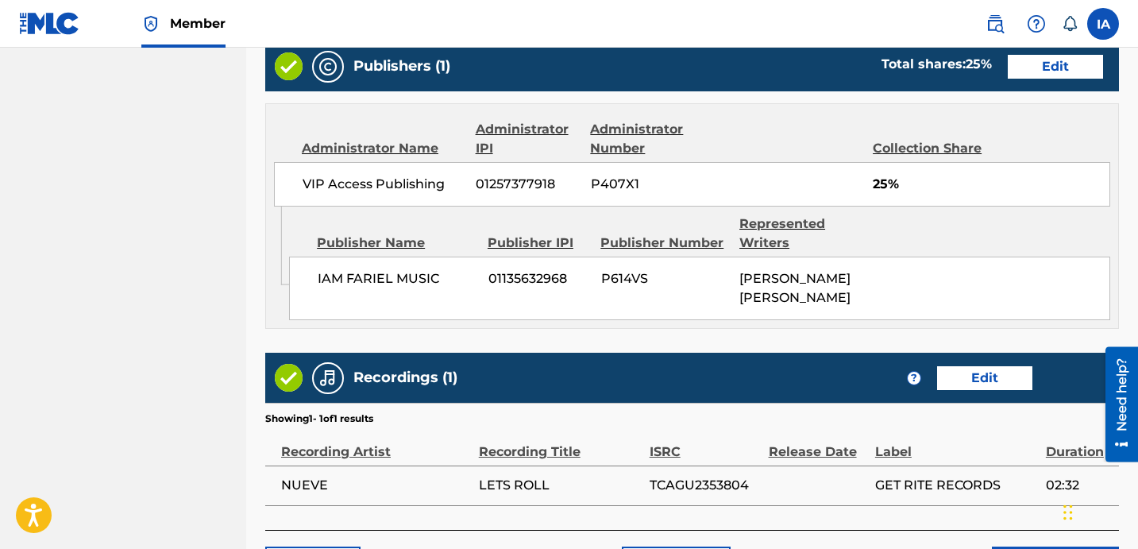
scroll to position [1026, 0]
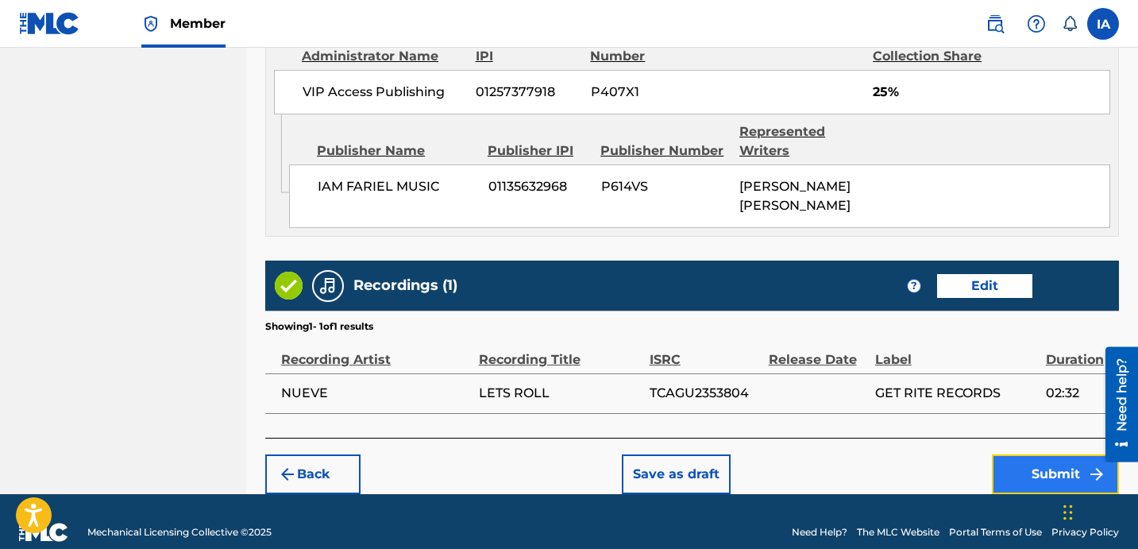
click at [1052, 467] on button "Submit" at bounding box center [1054, 474] width 127 height 40
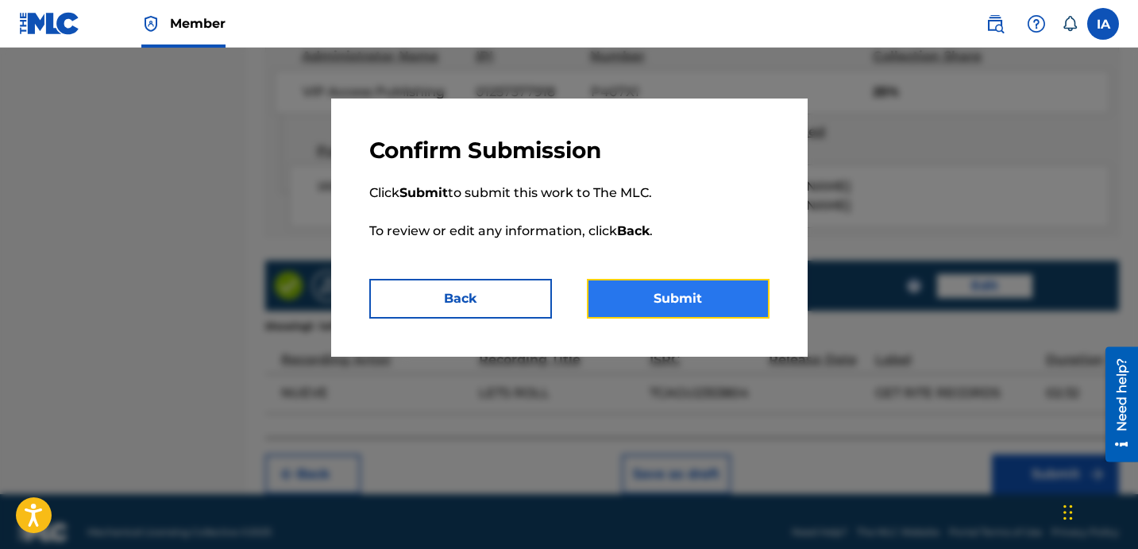
click at [667, 284] on button "Submit" at bounding box center [678, 299] width 183 height 40
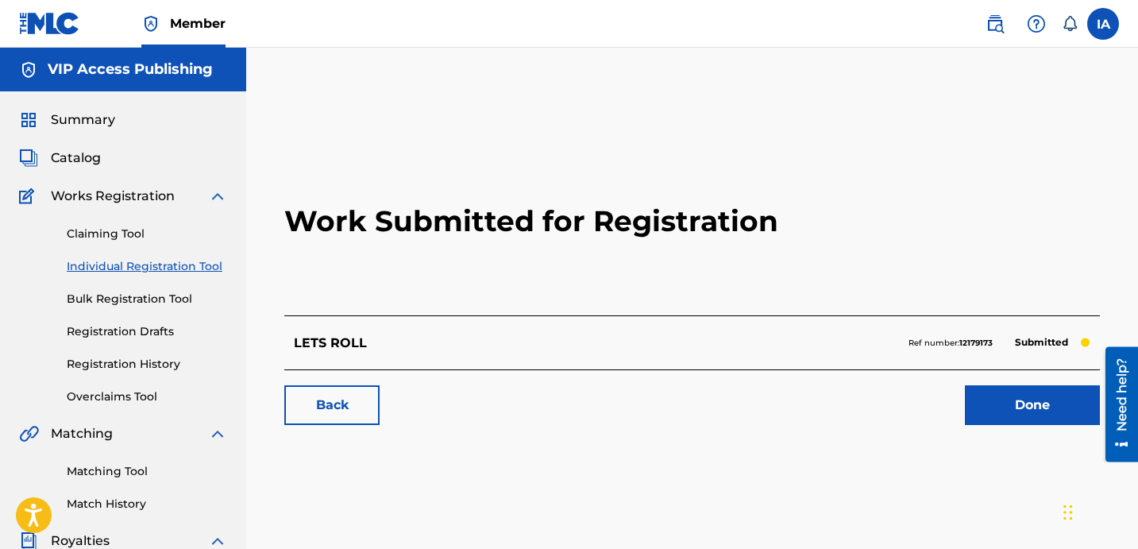
click at [114, 263] on link "Individual Registration Tool" at bounding box center [147, 266] width 160 height 17
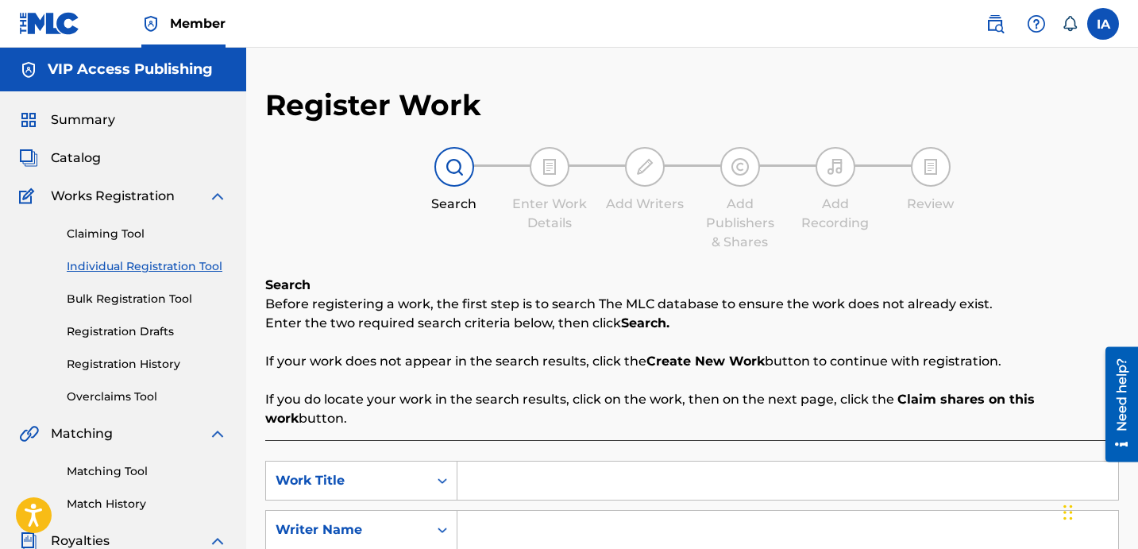
click at [508, 234] on div "Search Enter Work Details Add Writers Add Publishers & Shares Add Recording Rev…" at bounding box center [691, 199] width 853 height 105
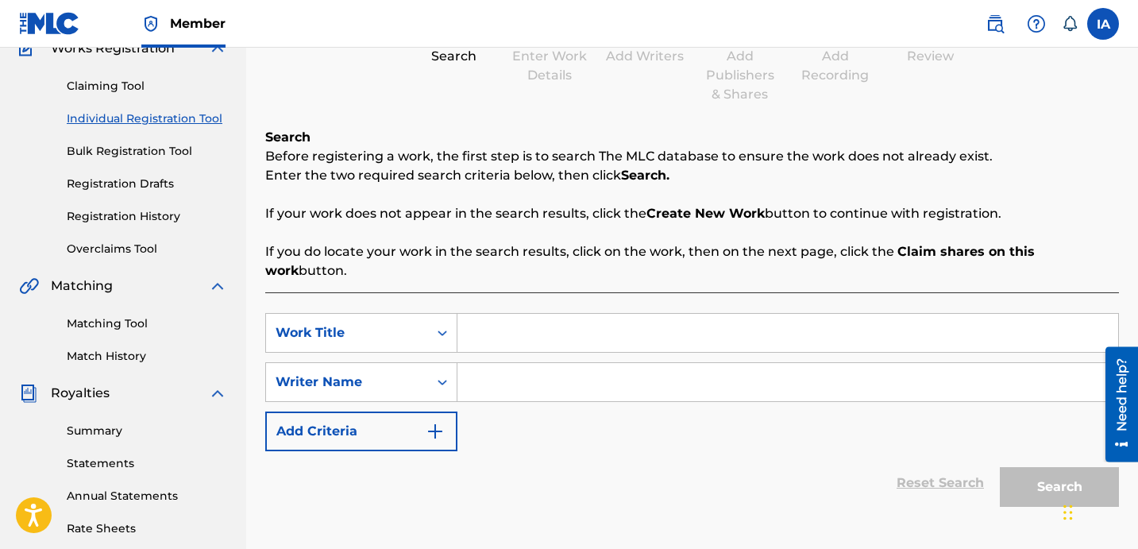
scroll to position [269, 0]
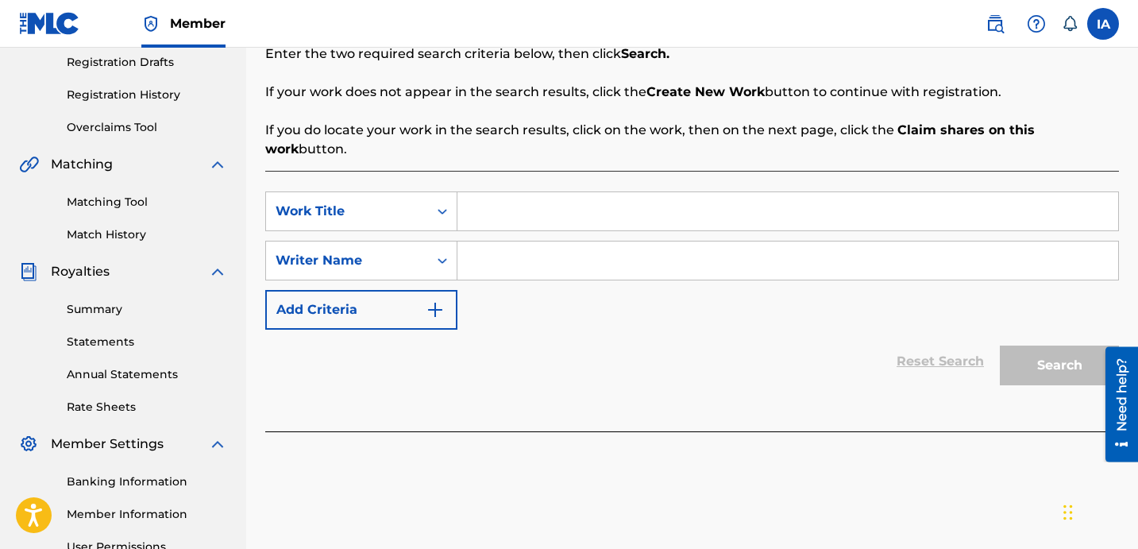
click at [553, 202] on input "Search Form" at bounding box center [787, 211] width 660 height 38
click at [644, 192] on input "Search Form" at bounding box center [787, 211] width 660 height 38
click at [675, 193] on input "Search Form" at bounding box center [787, 211] width 660 height 38
paste input "MALA"
type input "MALA"
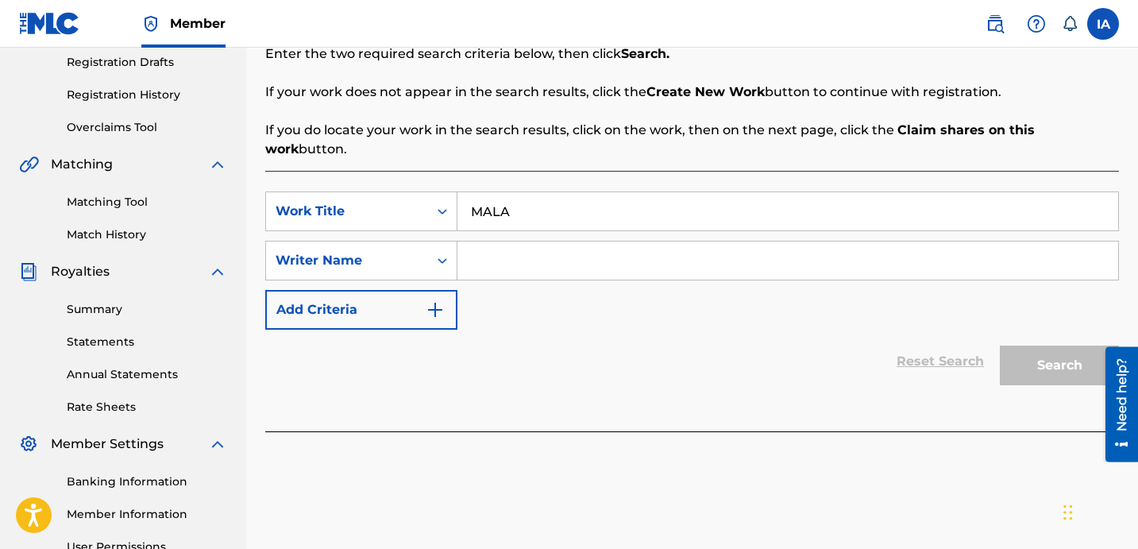
click at [651, 247] on input "Search Form" at bounding box center [787, 260] width 660 height 38
click at [758, 259] on input "Search Form" at bounding box center [787, 260] width 660 height 38
paste input "[PERSON_NAME] [PERSON_NAME]"
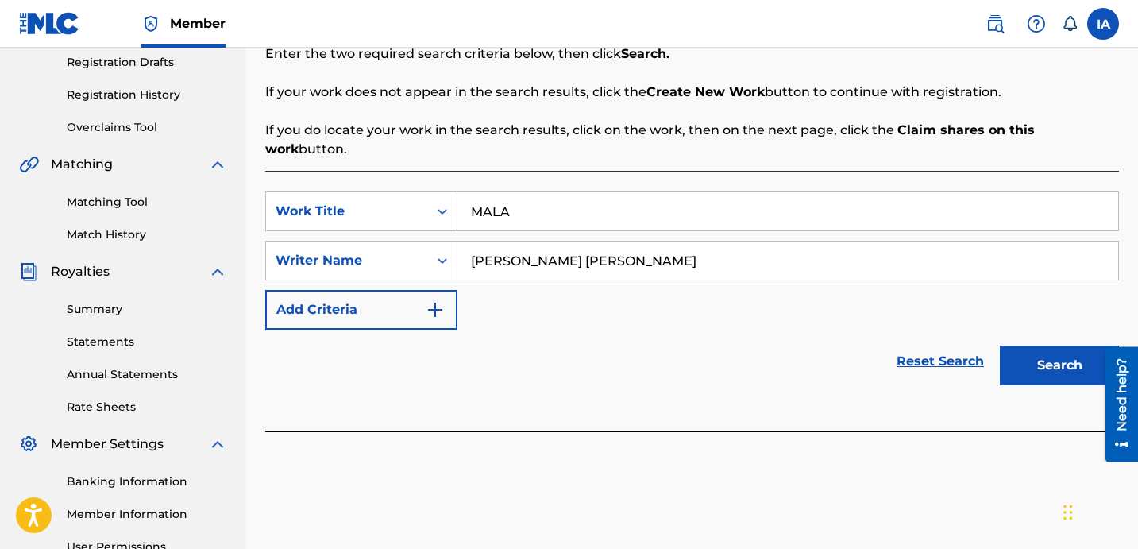
type input "[PERSON_NAME] [PERSON_NAME]"
click at [699, 307] on div "SearchWithCriteria7aa40423-b254-44bd-ae4c-9a434f78fb41 Work Title MALA SearchWi…" at bounding box center [691, 260] width 853 height 138
click at [1053, 345] on button "Search" at bounding box center [1058, 365] width 119 height 40
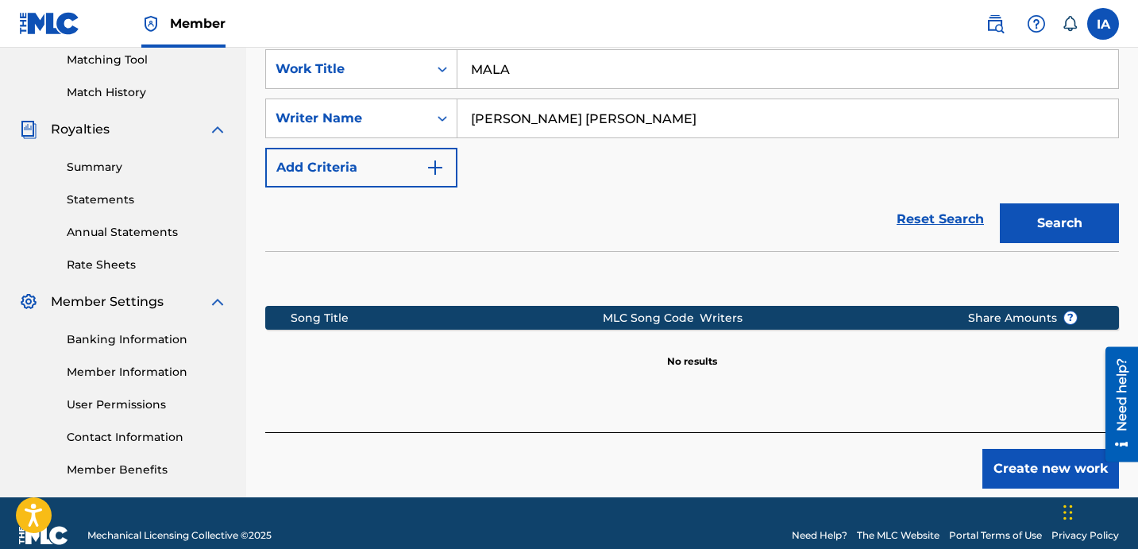
scroll to position [436, 0]
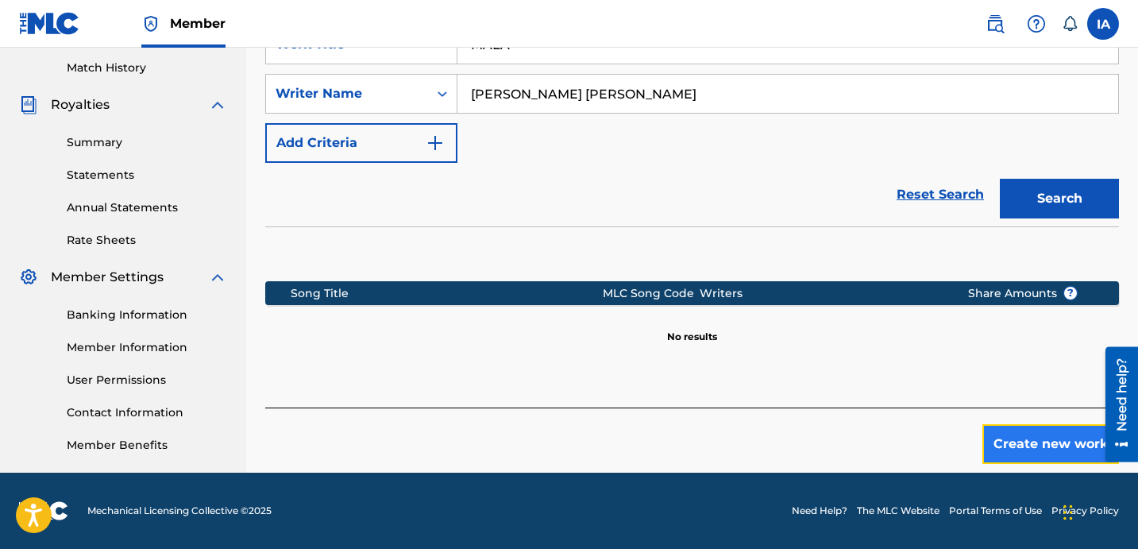
click at [1006, 436] on button "Create new work" at bounding box center [1050, 444] width 137 height 40
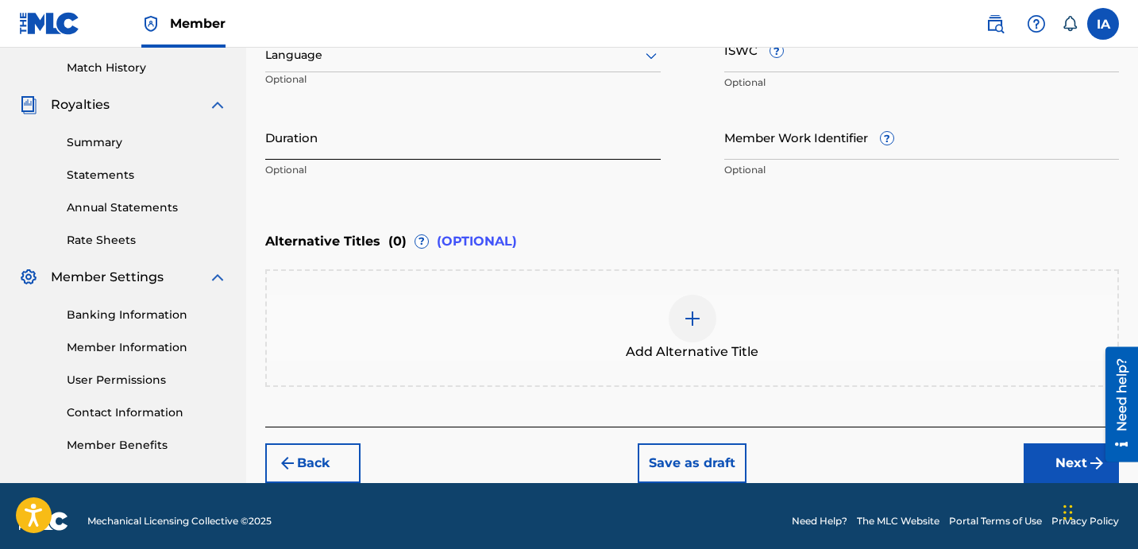
click at [468, 149] on input "Duration" at bounding box center [462, 136] width 395 height 45
click at [323, 135] on input "Duration" at bounding box center [462, 136] width 395 height 45
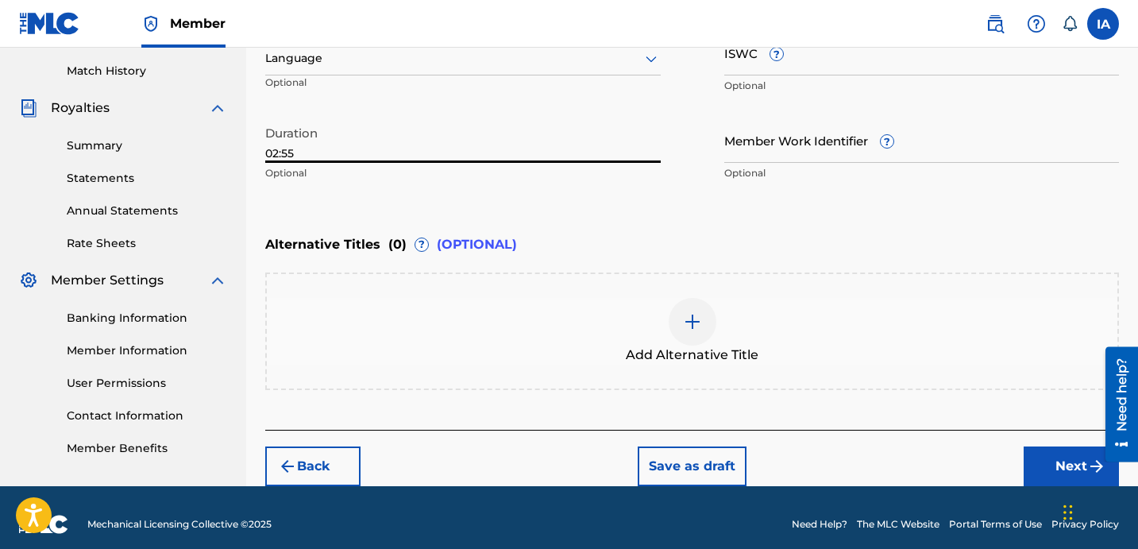
scroll to position [433, 0]
type input "02:55"
click at [691, 232] on div "Alternative Titles ( 0 ) ? (OPTIONAL)" at bounding box center [691, 244] width 853 height 35
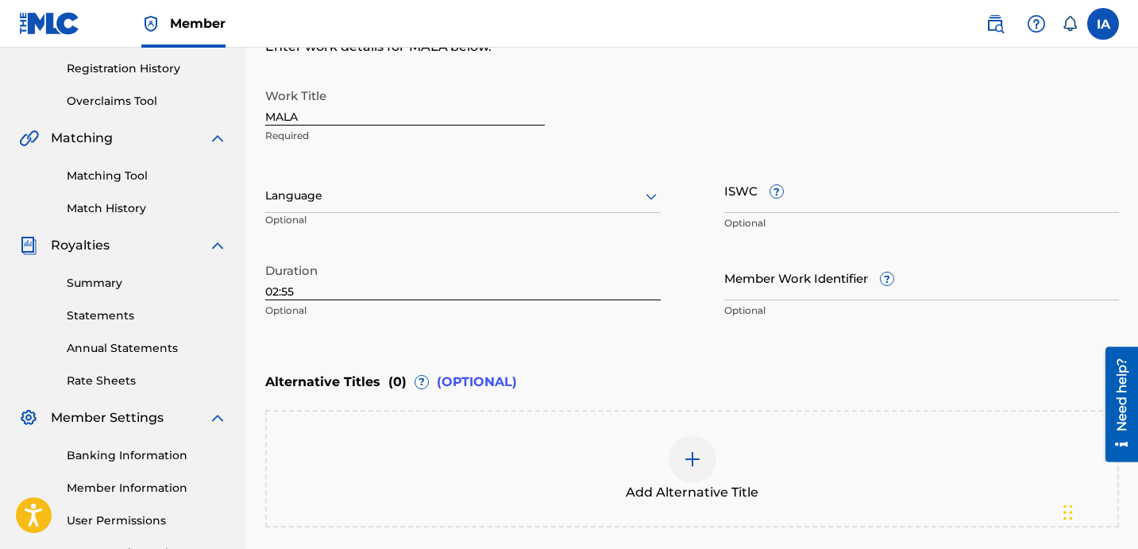
scroll to position [294, 0]
click at [424, 206] on div at bounding box center [462, 197] width 395 height 20
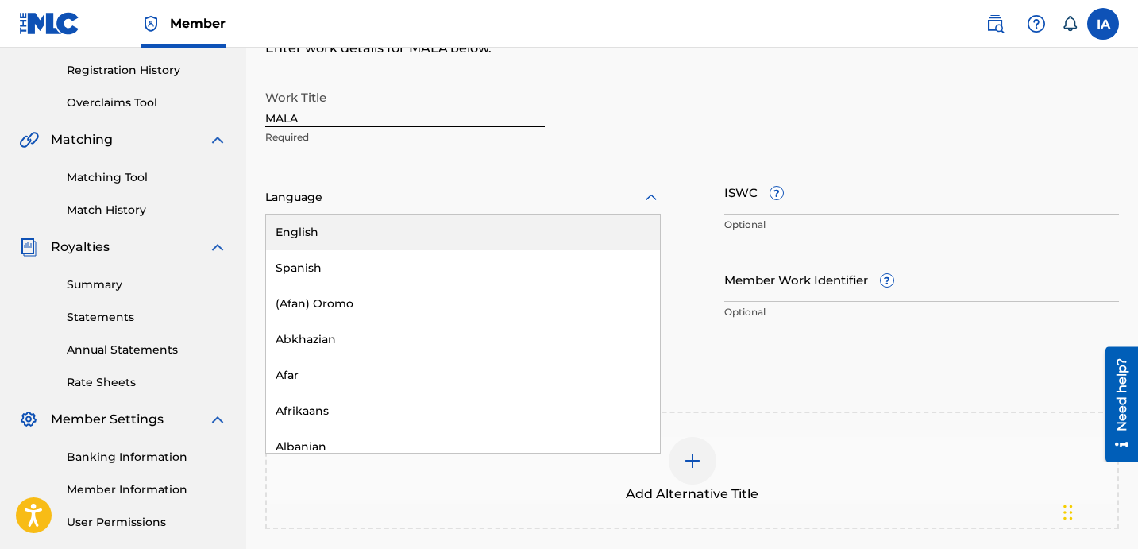
click at [444, 221] on div "English" at bounding box center [463, 232] width 394 height 36
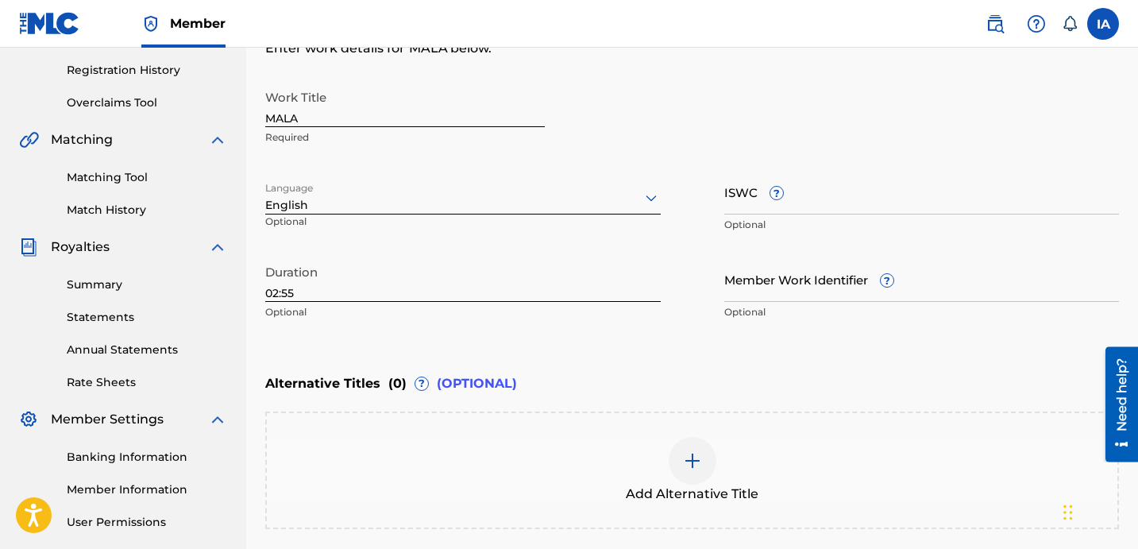
click at [699, 442] on div at bounding box center [692, 461] width 48 height 48
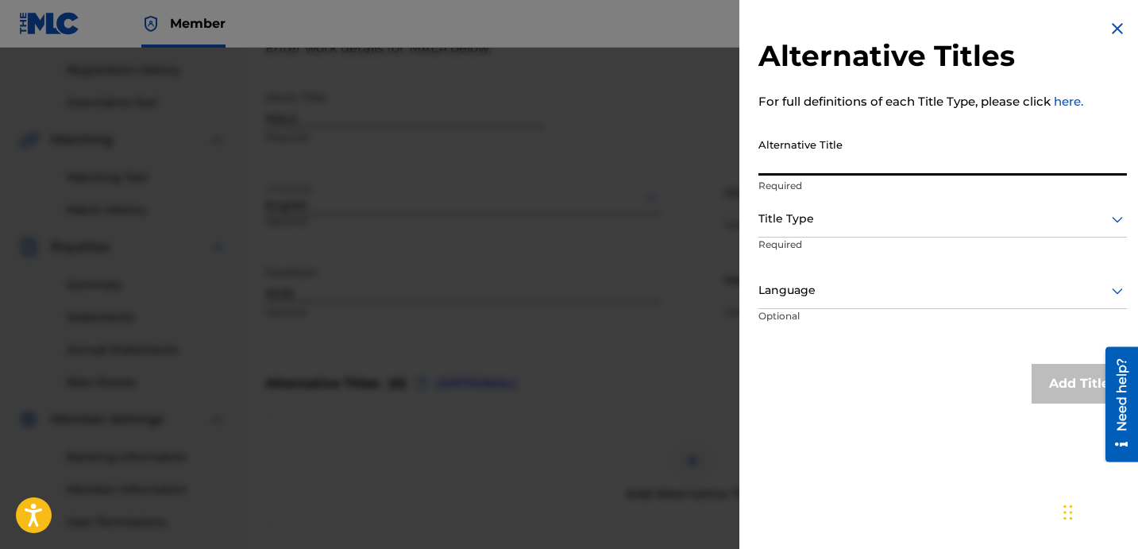
click at [880, 157] on input "Alternative Title" at bounding box center [942, 152] width 368 height 45
paste input "MALA FEAT BANKBRO323 AND PARKSIDE PLUGS"
type input "MALA FEAT BANKBRO323 AND PARKSIDE PLUGS"
click at [876, 217] on div at bounding box center [942, 219] width 368 height 20
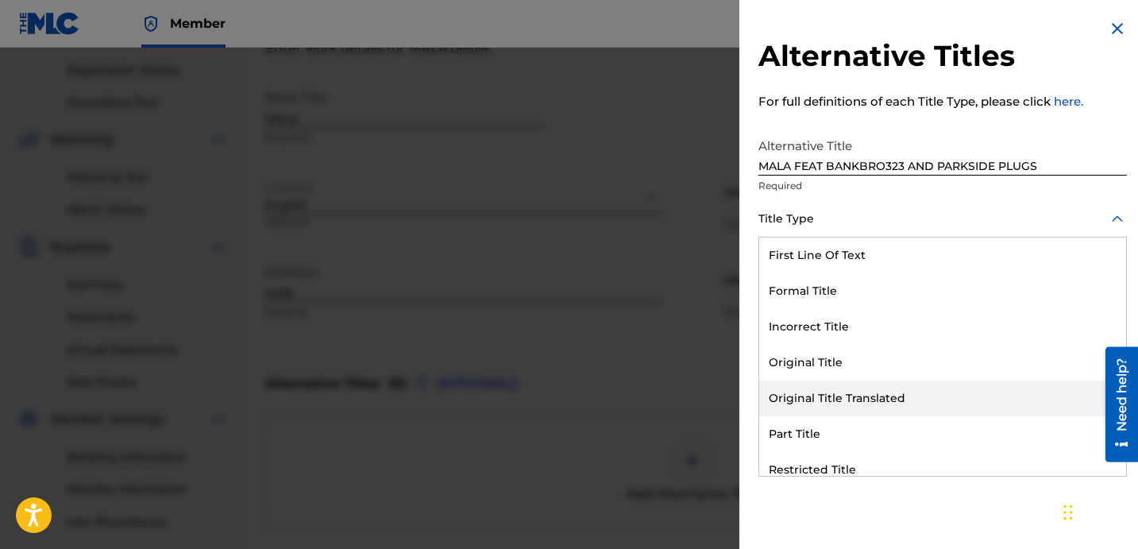
scroll to position [155, 0]
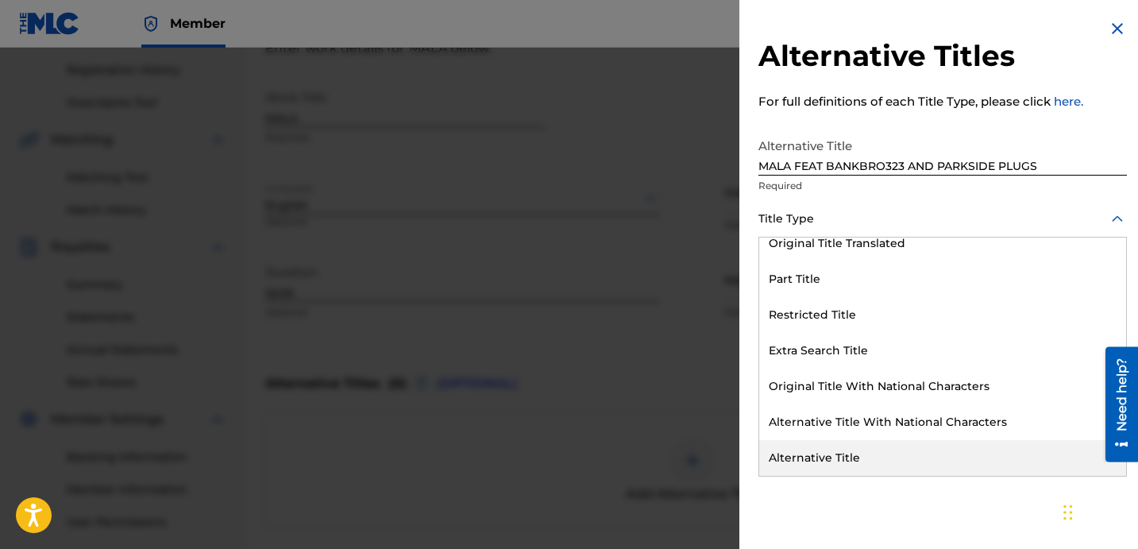
click at [833, 464] on div "Alternative Title" at bounding box center [942, 458] width 367 height 36
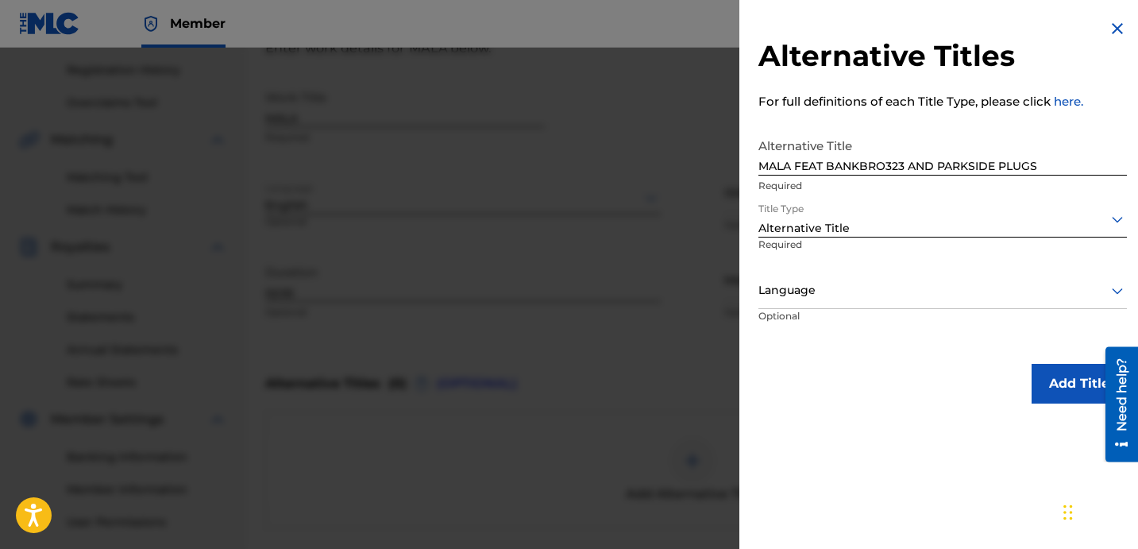
click at [830, 277] on div "Language" at bounding box center [942, 291] width 368 height 36
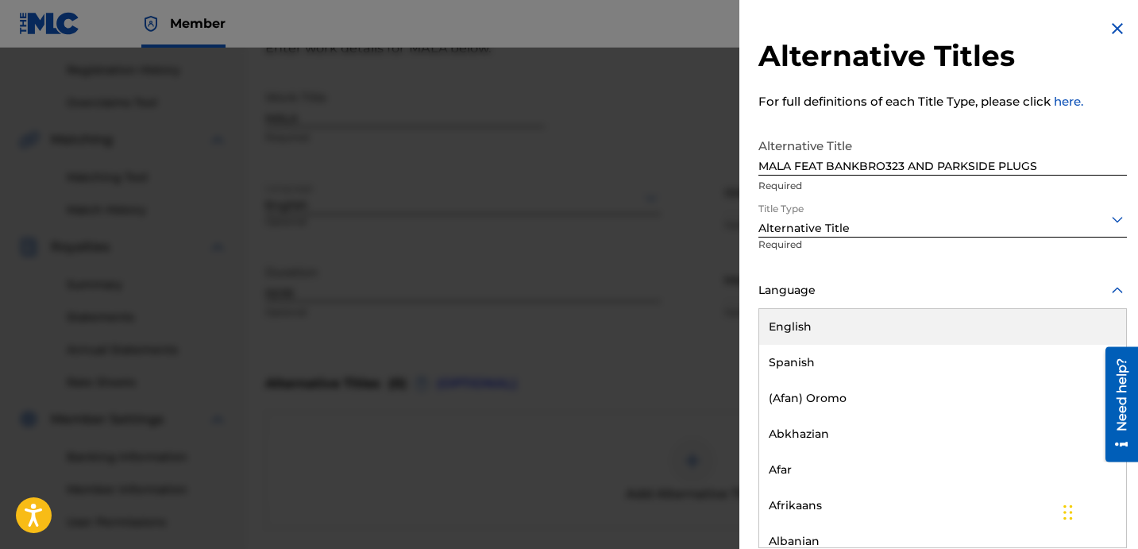
click at [937, 317] on div "English" at bounding box center [942, 327] width 367 height 36
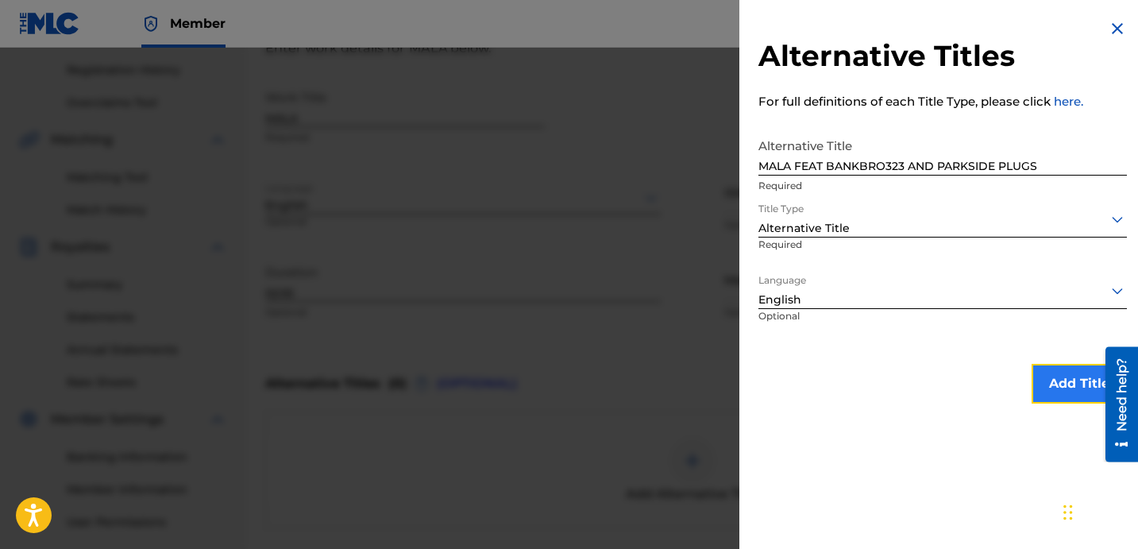
click at [1038, 400] on button "Add Title" at bounding box center [1078, 384] width 95 height 40
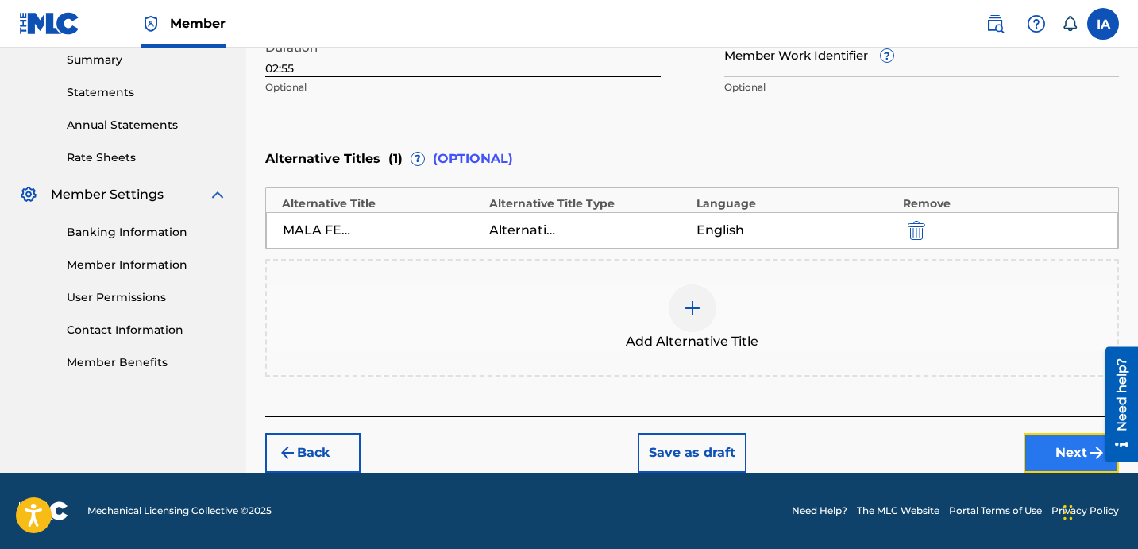
click at [1055, 448] on button "Next" at bounding box center [1070, 453] width 95 height 40
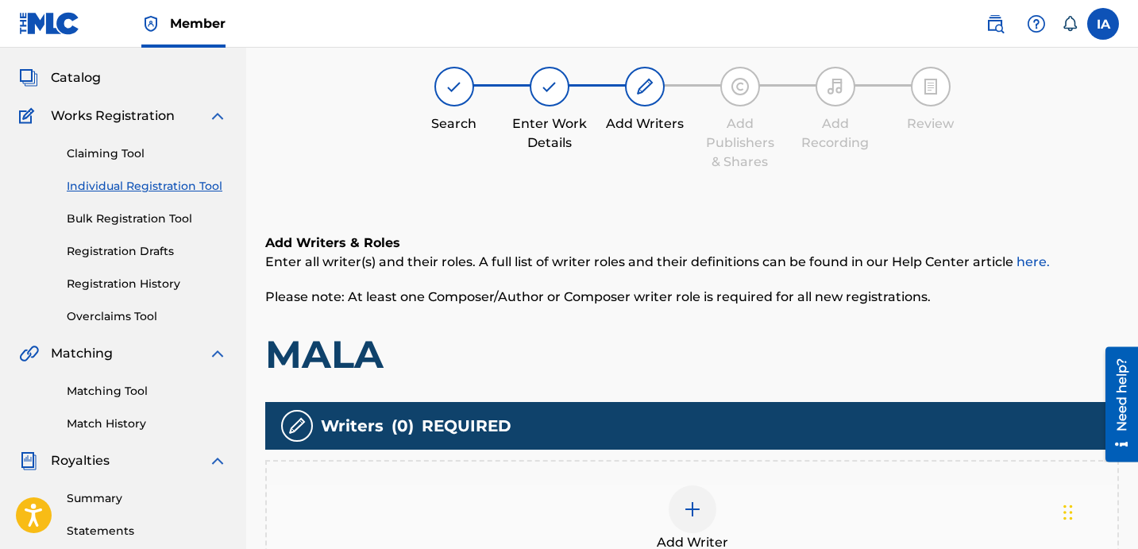
scroll to position [71, 0]
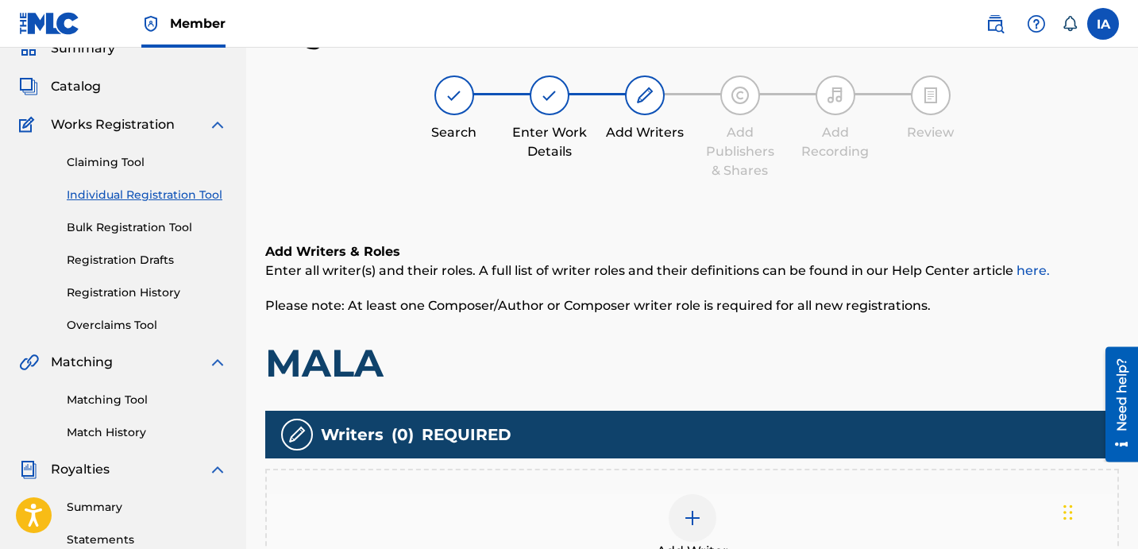
click at [623, 537] on div "Add Writer" at bounding box center [692, 527] width 850 height 67
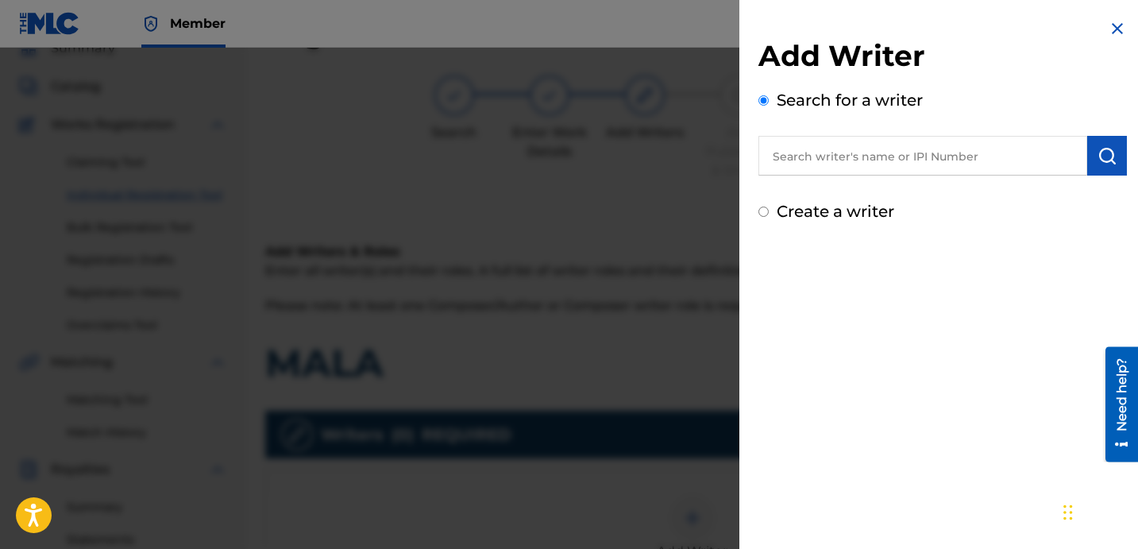
click at [914, 167] on input "text" at bounding box center [922, 156] width 329 height 40
paste input "[PERSON_NAME] [PERSON_NAME]"
type input "[PERSON_NAME] [PERSON_NAME]"
click at [1111, 165] on button "submit" at bounding box center [1107, 156] width 40 height 40
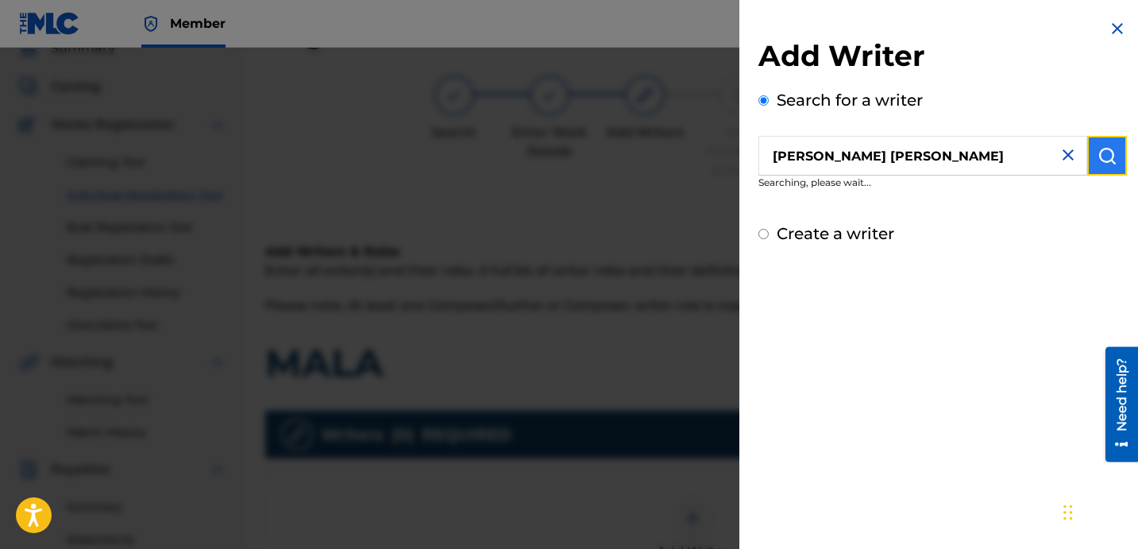
click at [1108, 158] on img "submit" at bounding box center [1106, 155] width 19 height 19
click at [1097, 161] on img "submit" at bounding box center [1106, 155] width 19 height 19
click at [1100, 156] on img "submit" at bounding box center [1106, 155] width 19 height 19
click at [1108, 33] on img at bounding box center [1116, 28] width 19 height 19
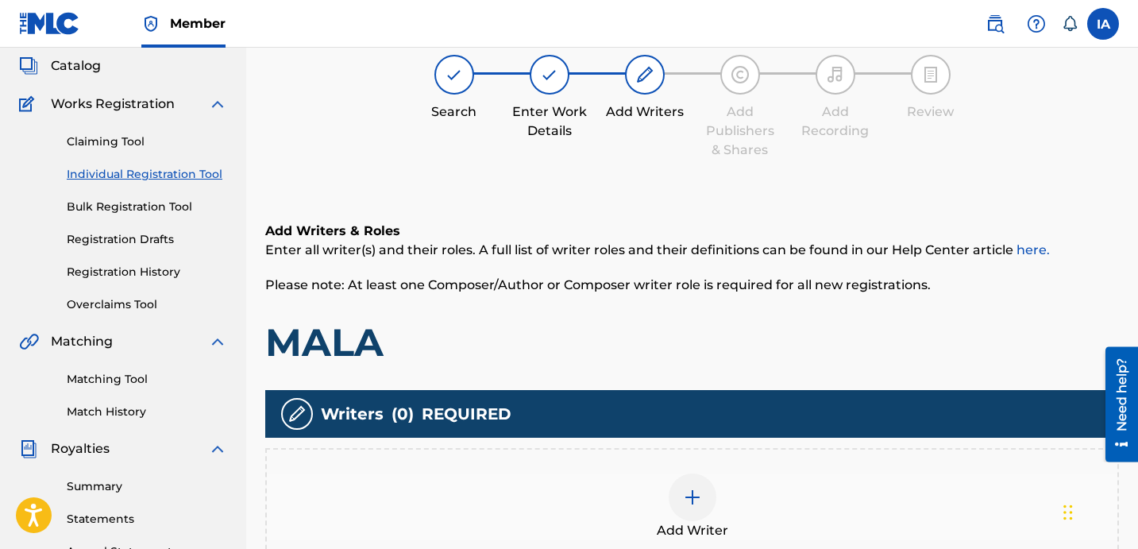
scroll to position [118, 0]
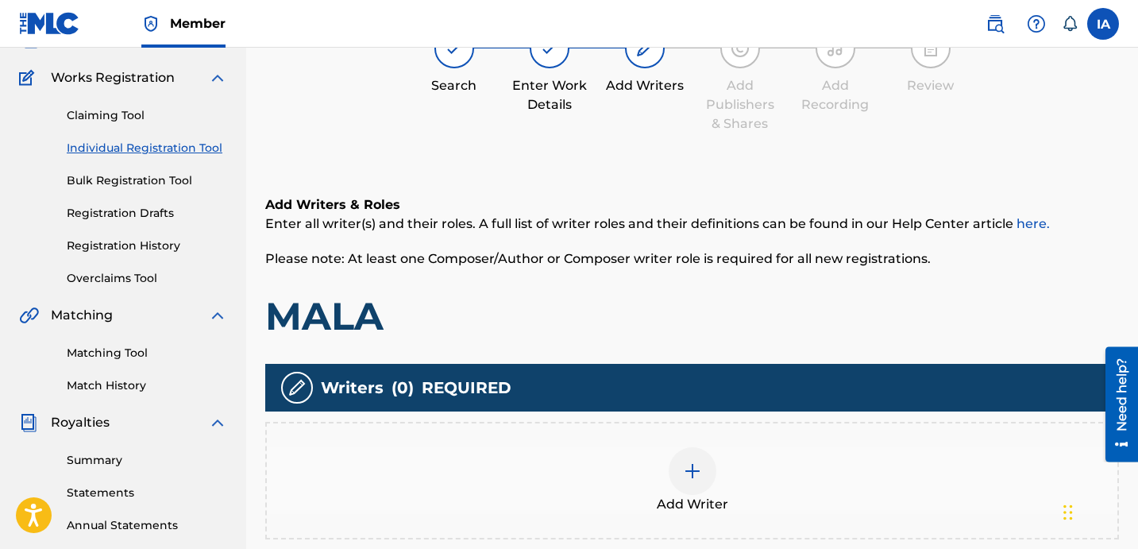
click at [803, 452] on div "Add Writer" at bounding box center [692, 480] width 850 height 67
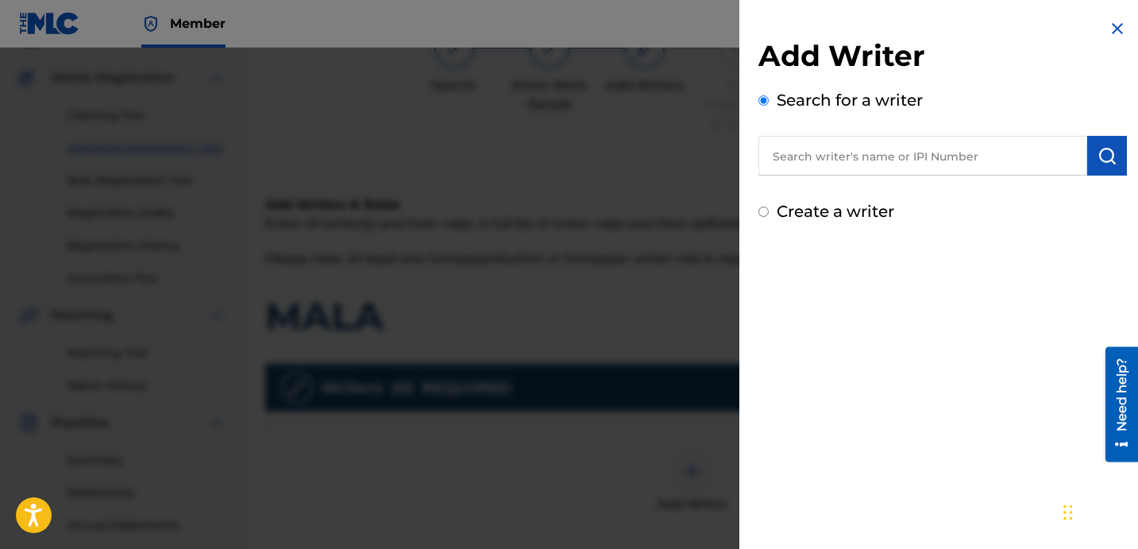
click at [1016, 150] on input "text" at bounding box center [922, 156] width 329 height 40
paste input "[PERSON_NAME] [PERSON_NAME]"
type input "[PERSON_NAME] [PERSON_NAME]"
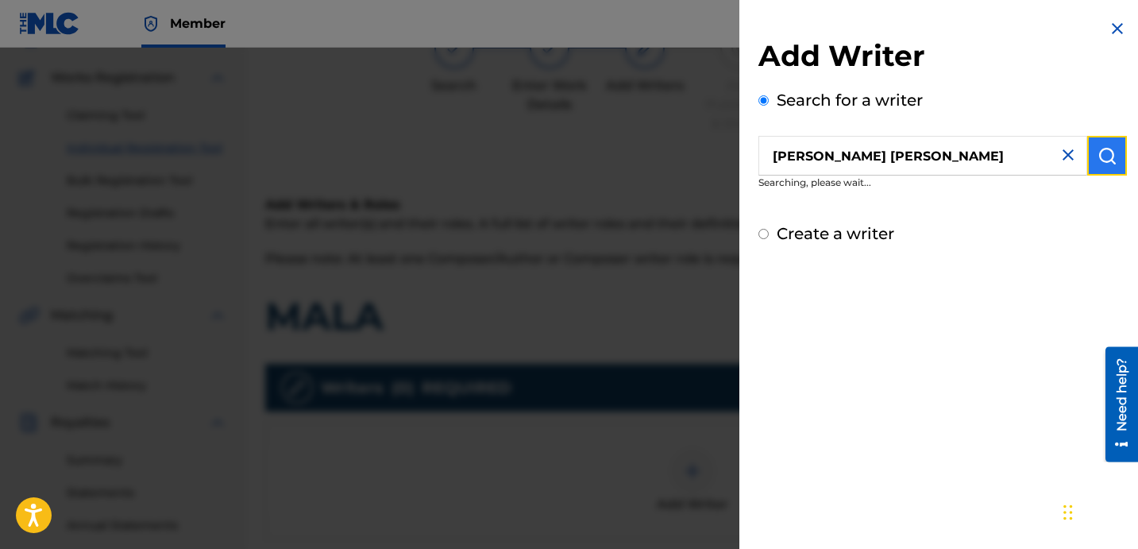
click at [1096, 165] on button "submit" at bounding box center [1107, 156] width 40 height 40
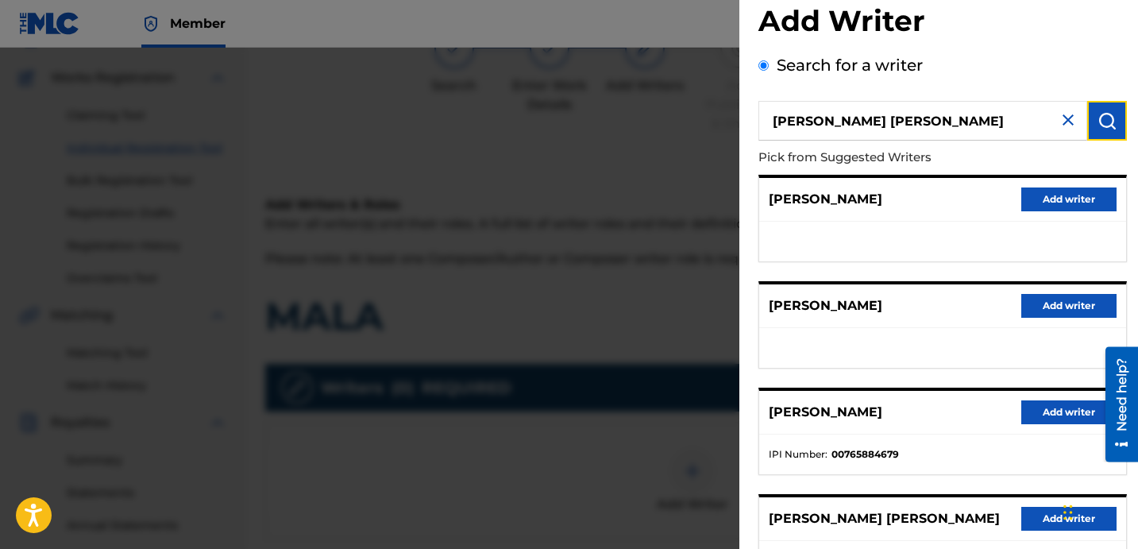
scroll to position [184, 0]
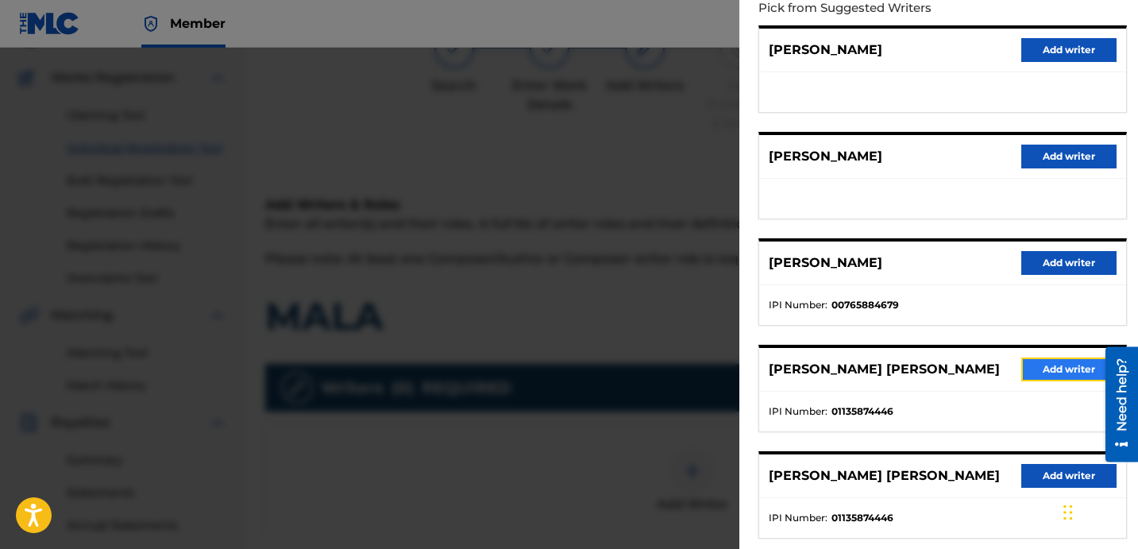
click at [1034, 365] on button "Add writer" at bounding box center [1068, 369] width 95 height 24
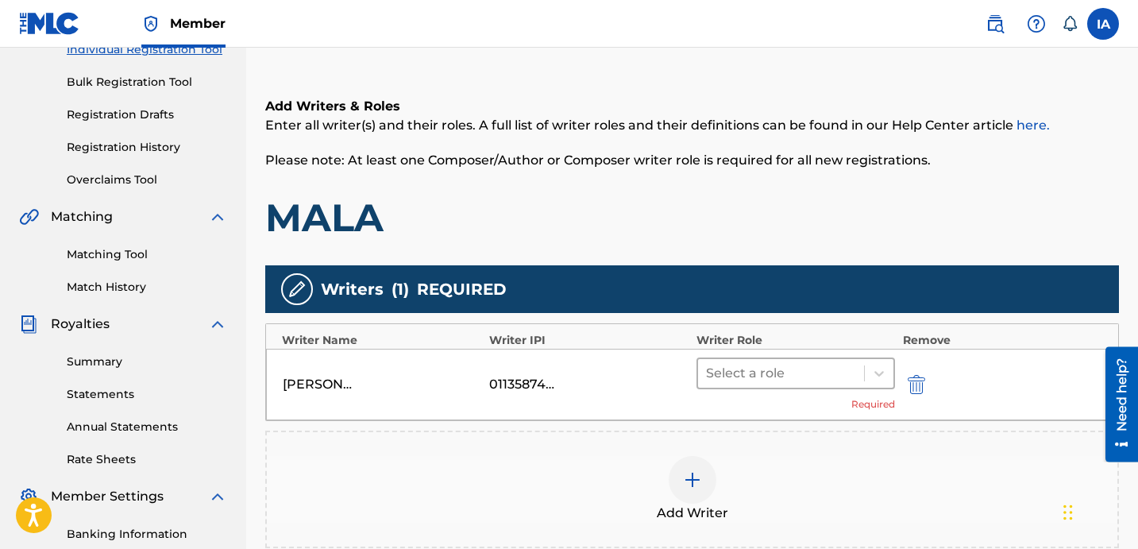
scroll to position [229, 0]
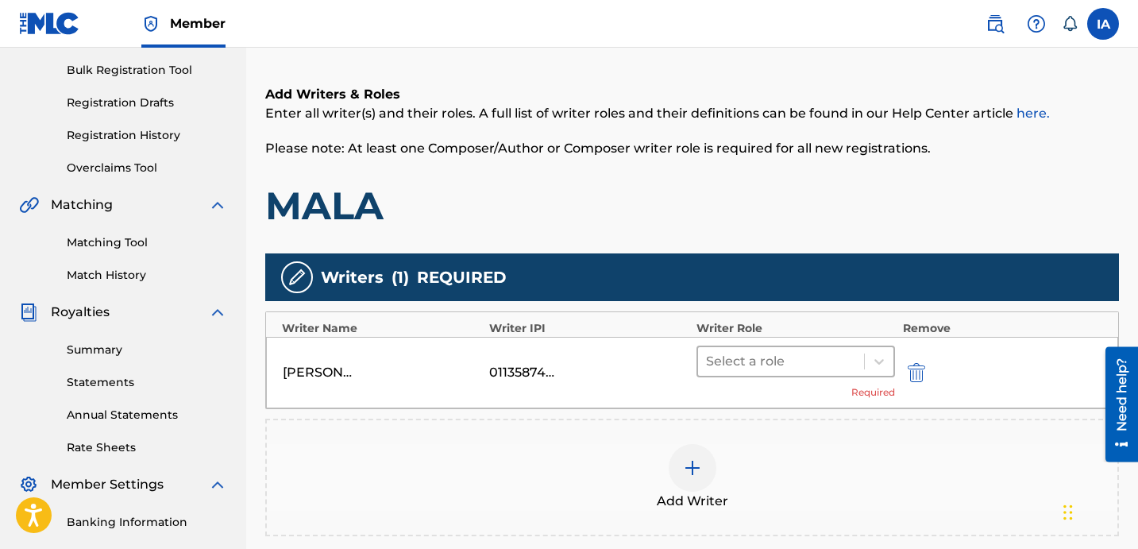
click at [847, 352] on div at bounding box center [781, 361] width 150 height 22
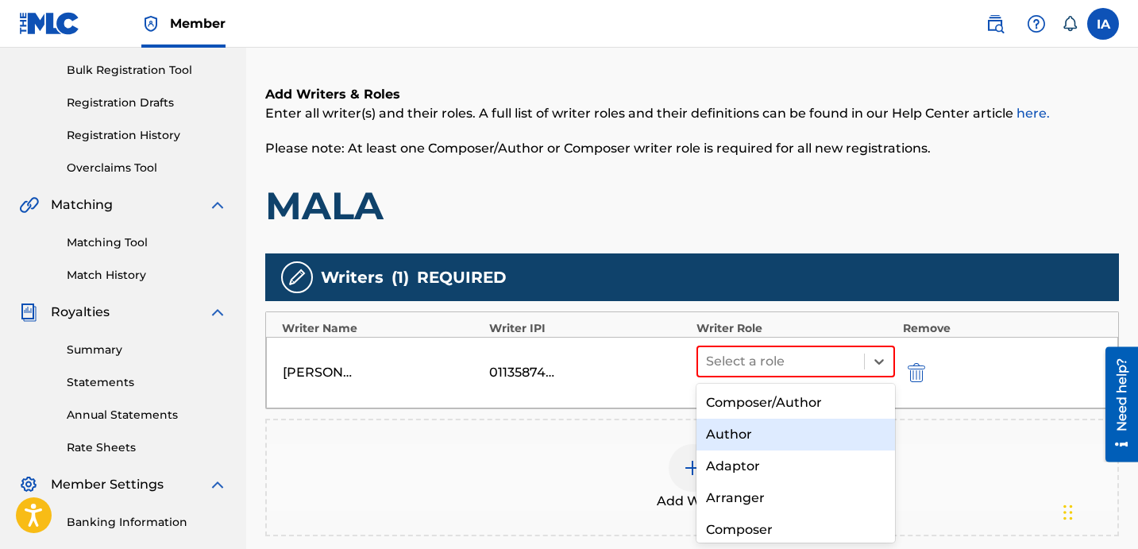
scroll to position [74, 0]
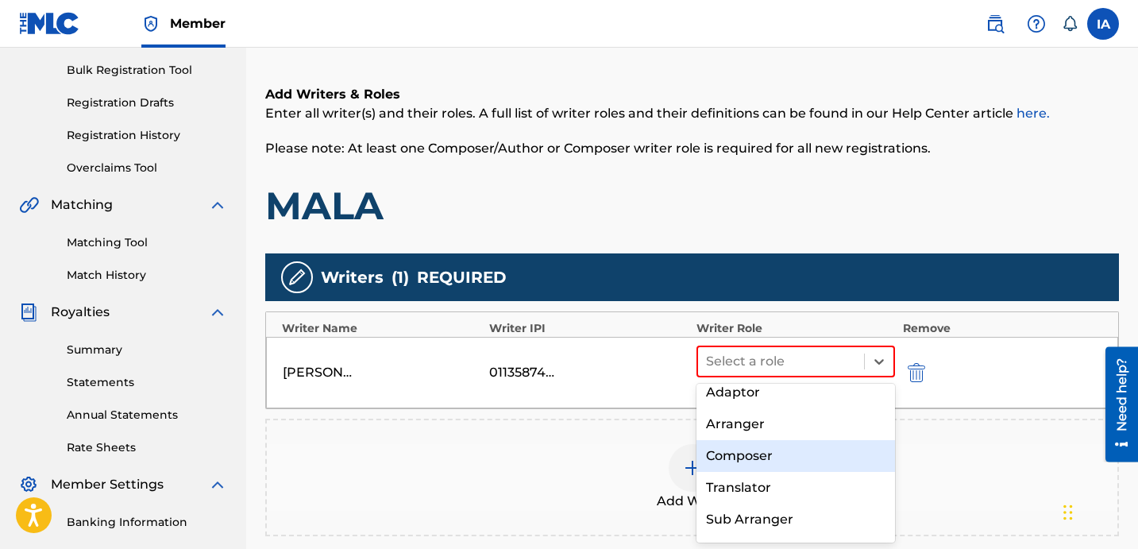
click at [764, 464] on div "Composer" at bounding box center [795, 456] width 198 height 32
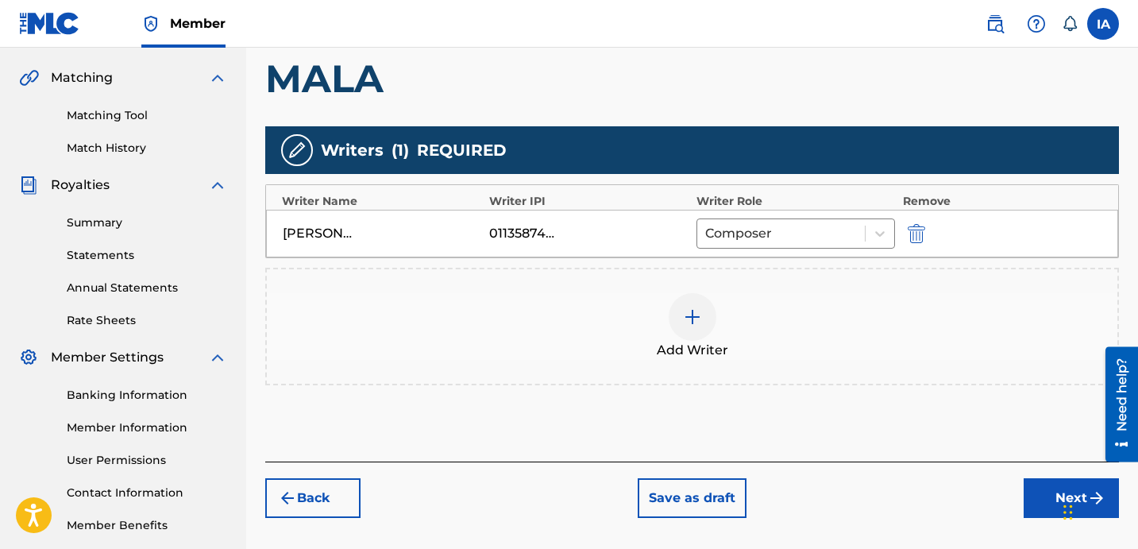
scroll to position [395, 0]
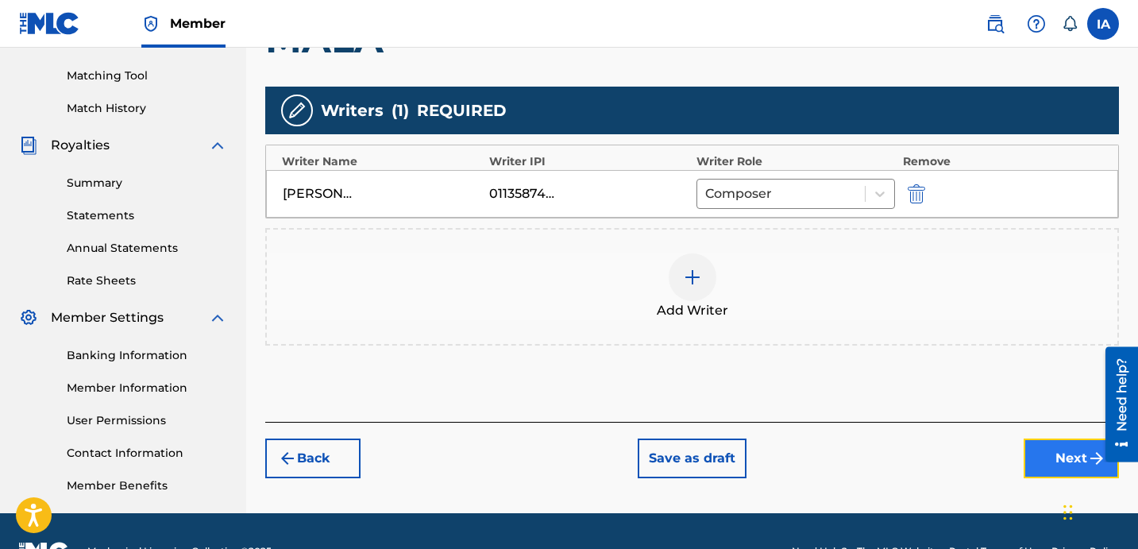
click at [1045, 464] on button "Next" at bounding box center [1070, 458] width 95 height 40
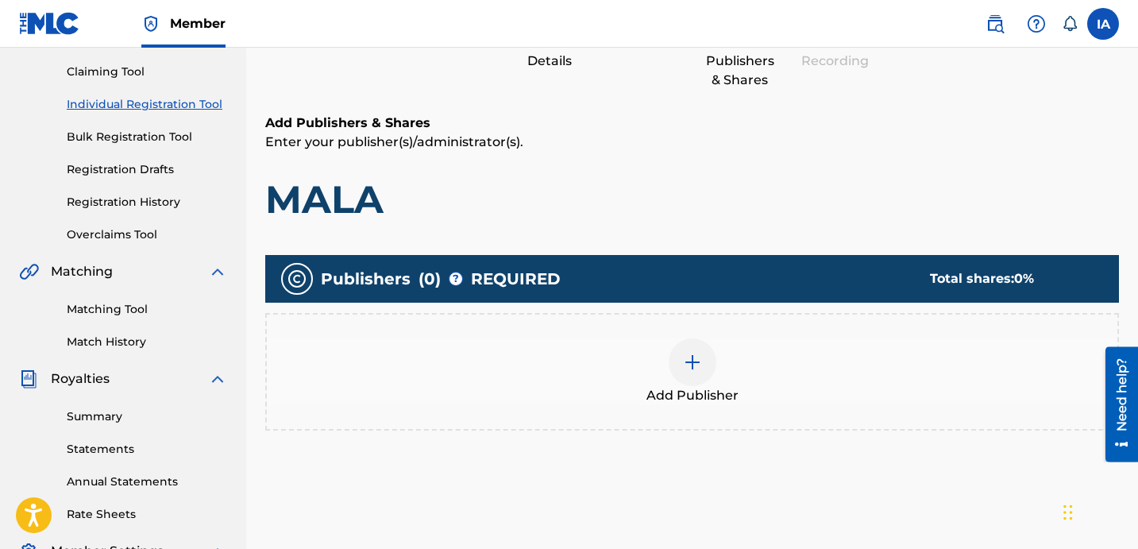
scroll to position [202, 0]
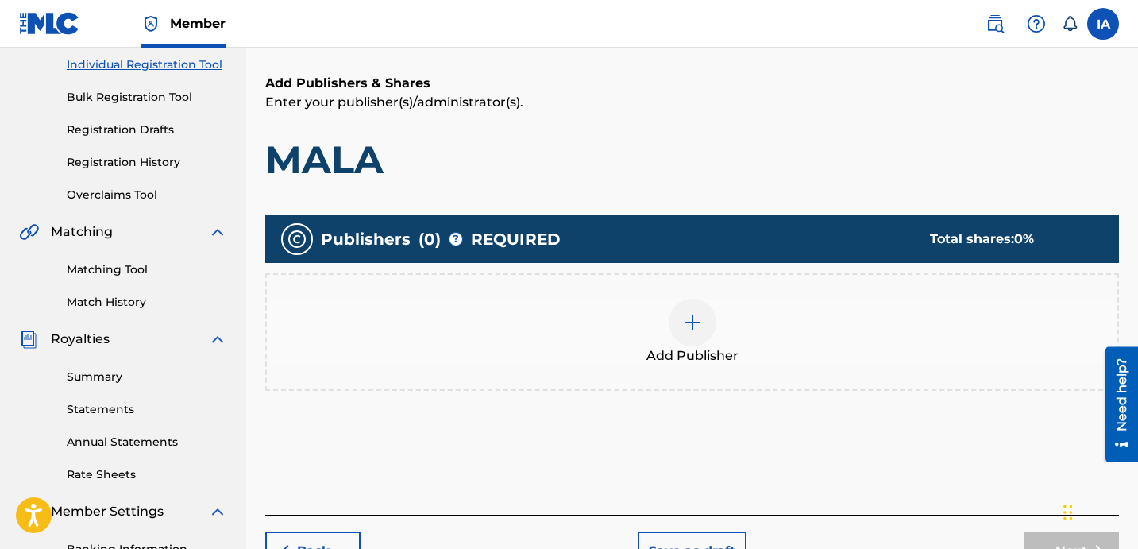
click at [737, 318] on div "Add Publisher" at bounding box center [692, 331] width 850 height 67
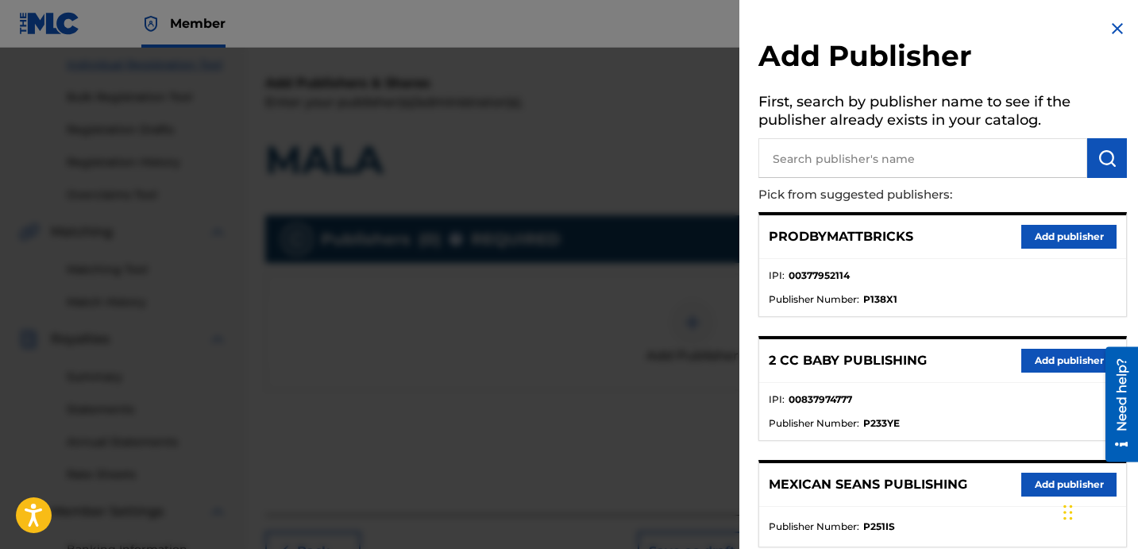
click at [968, 156] on input "text" at bounding box center [922, 158] width 329 height 40
paste input "FARIEL"
type input "FARIEL"
click at [1106, 166] on img "submit" at bounding box center [1106, 157] width 19 height 19
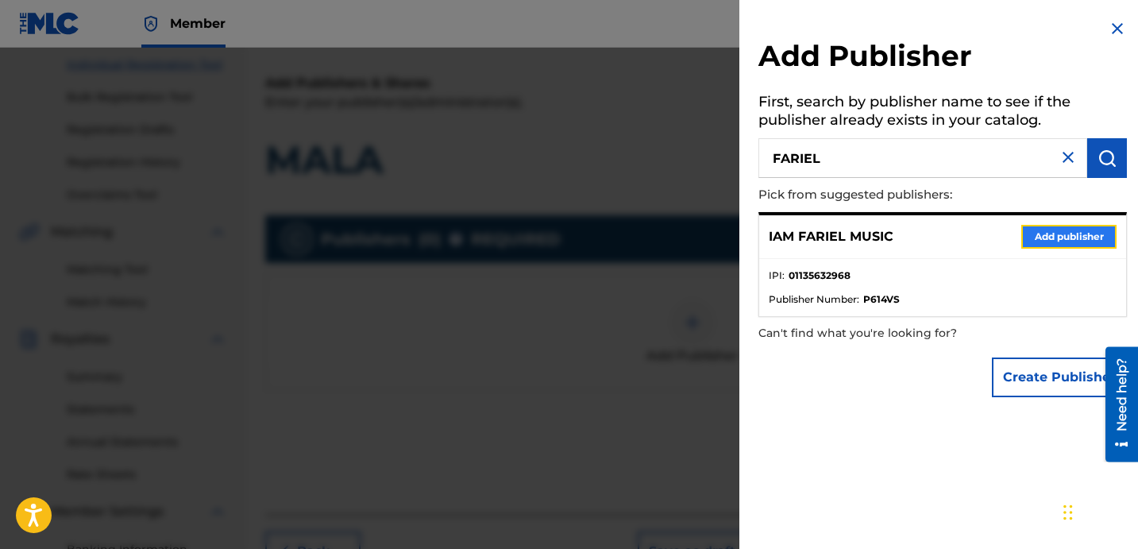
click at [1047, 244] on button "Add publisher" at bounding box center [1068, 237] width 95 height 24
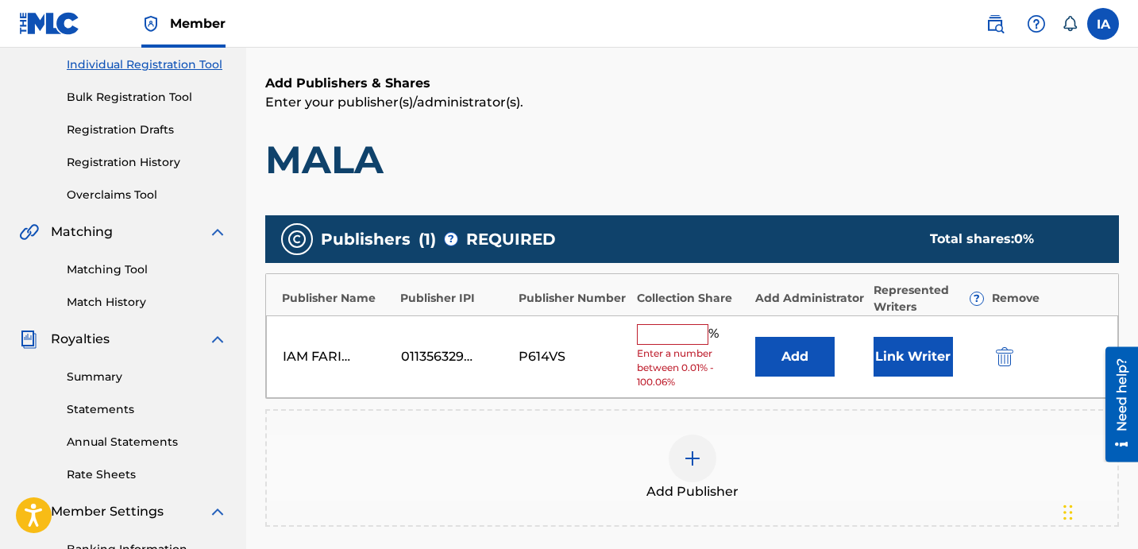
click at [675, 325] on input "text" at bounding box center [672, 334] width 71 height 21
type input "100"
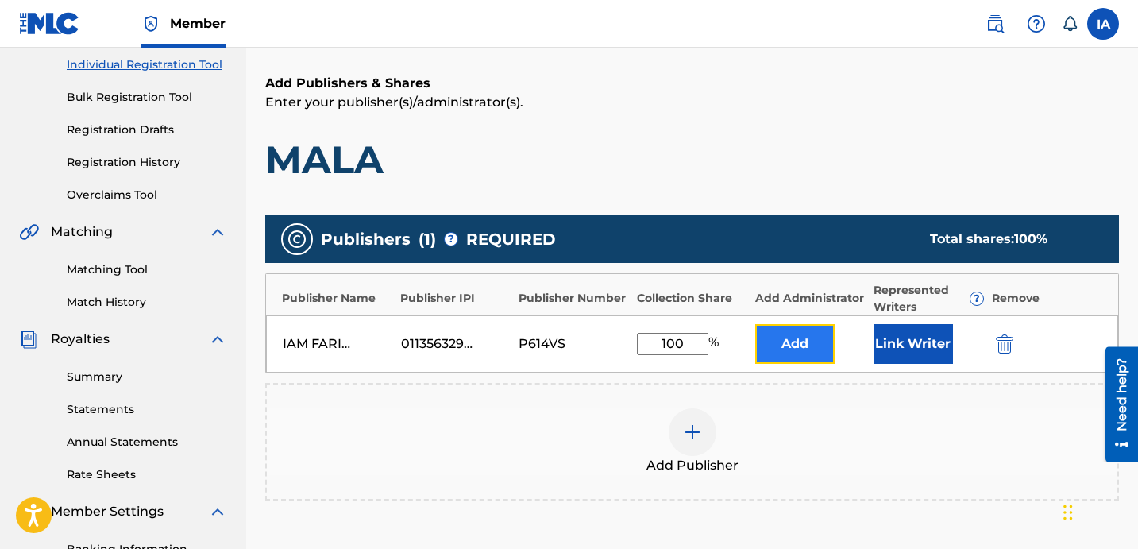
click at [799, 343] on button "Add" at bounding box center [794, 344] width 79 height 40
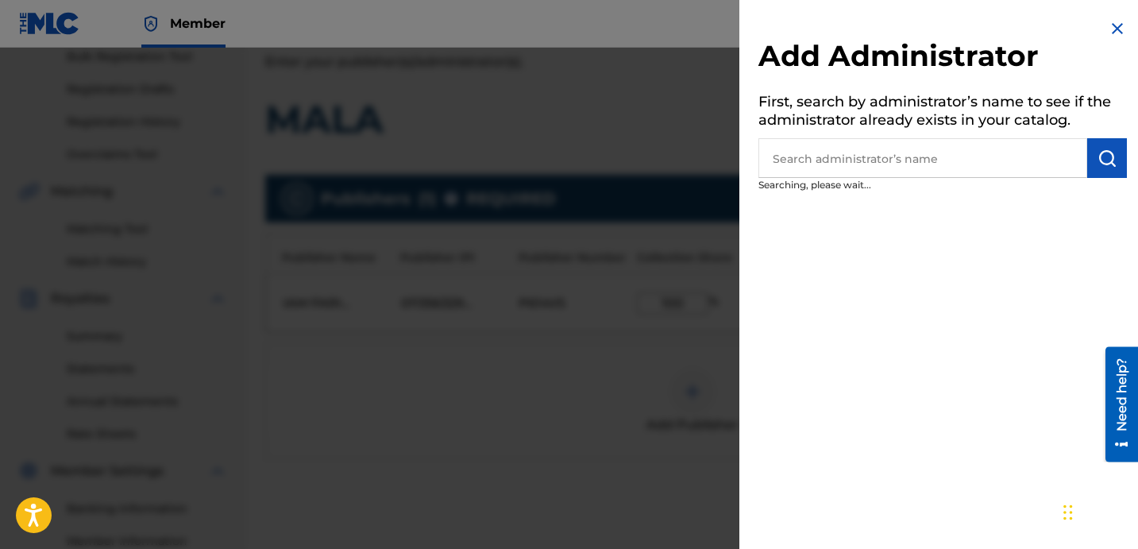
scroll to position [242, 0]
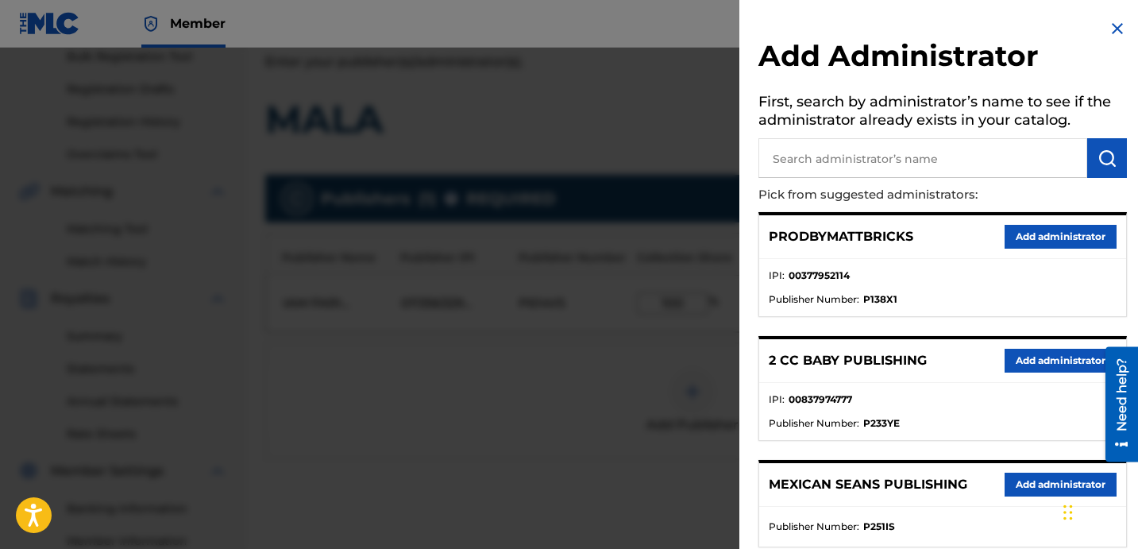
click at [924, 383] on ul "IPI : 00837974777 Publisher Number : P233YE" at bounding box center [942, 411] width 367 height 57
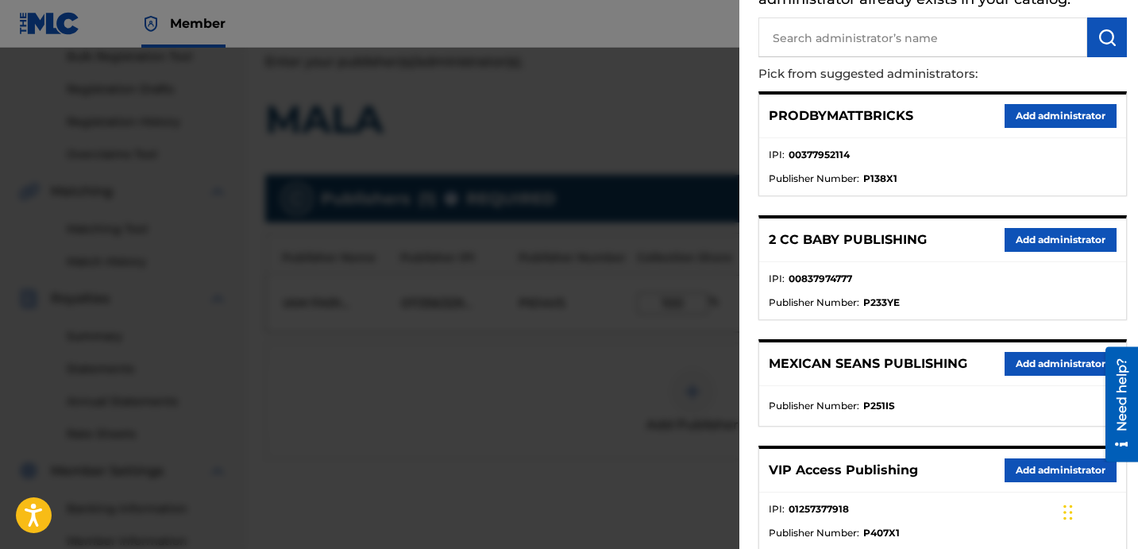
scroll to position [156, 0]
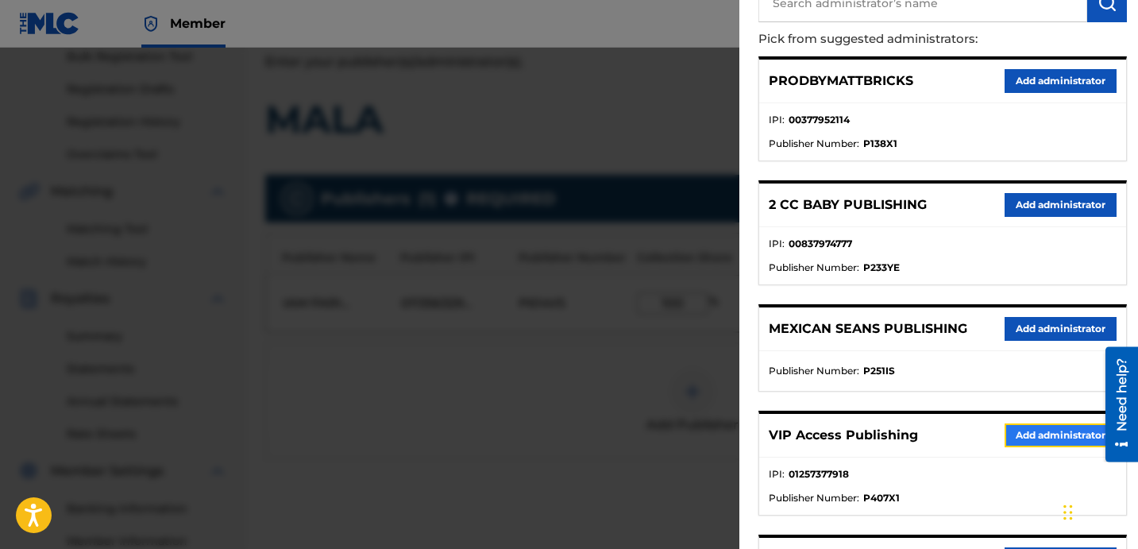
click at [1041, 437] on button "Add administrator" at bounding box center [1060, 435] width 112 height 24
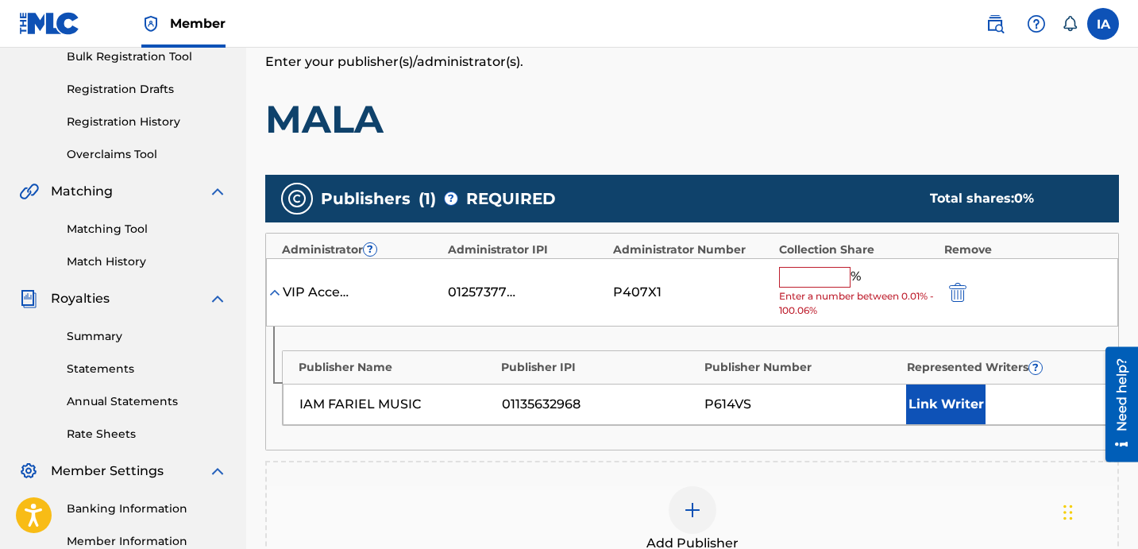
click at [807, 271] on input "text" at bounding box center [814, 277] width 71 height 21
type input "100"
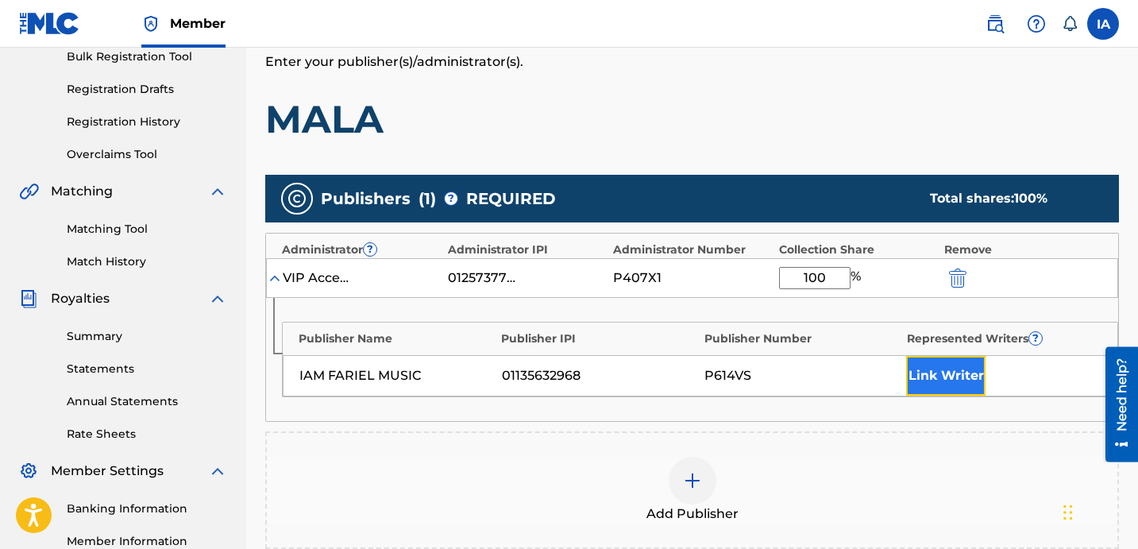
click at [937, 387] on button "Link Writer" at bounding box center [945, 376] width 79 height 40
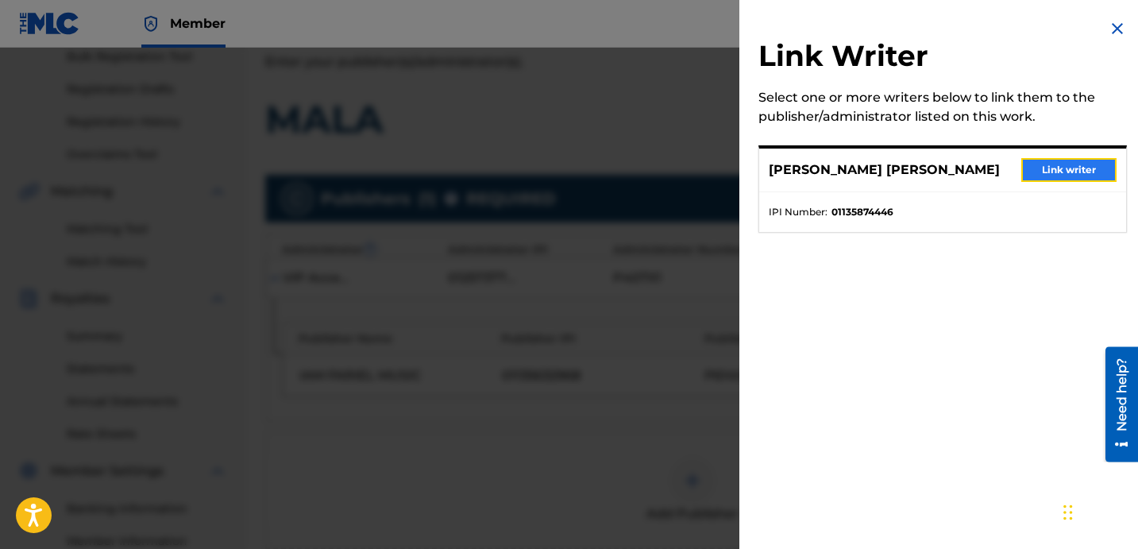
click at [1041, 172] on button "Link writer" at bounding box center [1068, 170] width 95 height 24
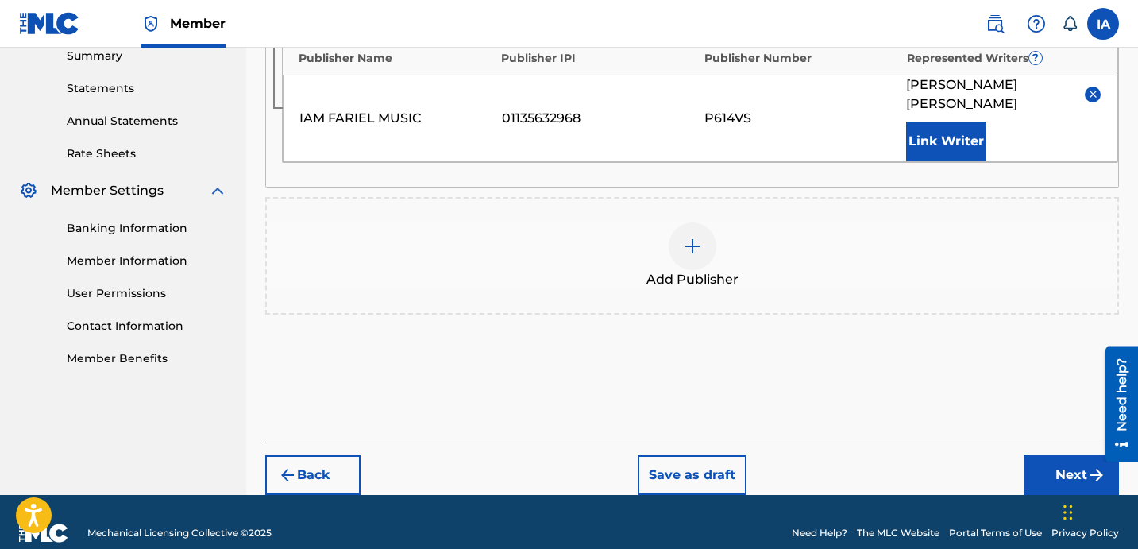
scroll to position [526, 0]
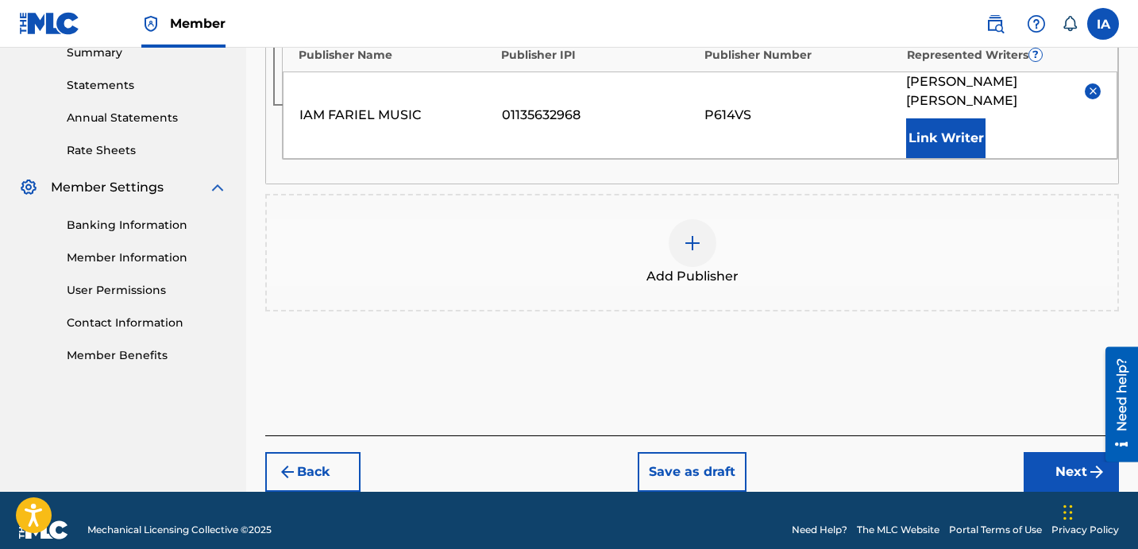
click at [874, 409] on div "Add Publishers & Shares Enter your publisher(s)/administrator(s). MALA Publishe…" at bounding box center [691, 92] width 853 height 685
click at [1057, 452] on button "Next" at bounding box center [1070, 472] width 95 height 40
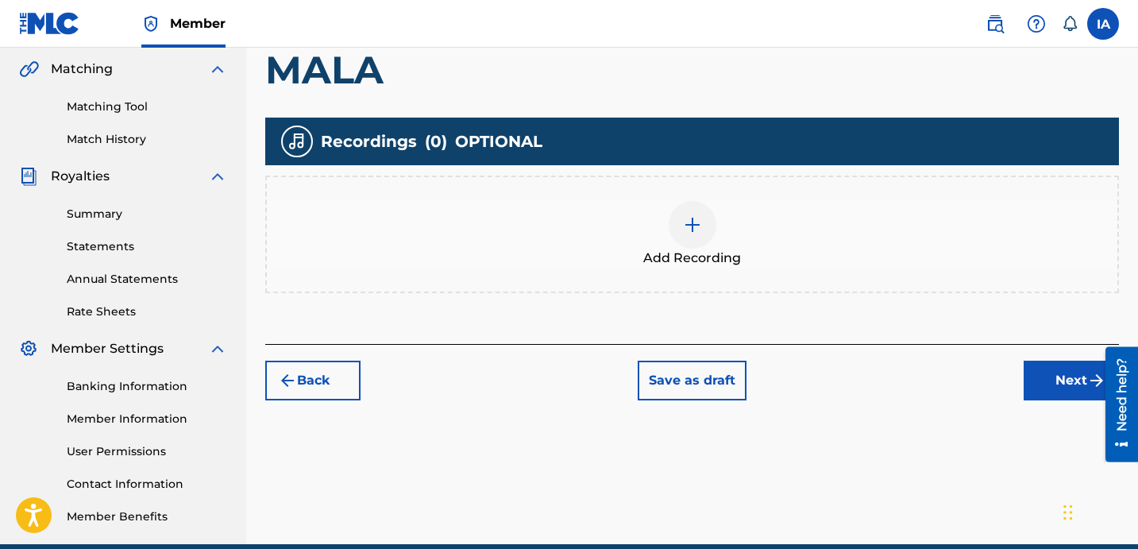
scroll to position [372, 0]
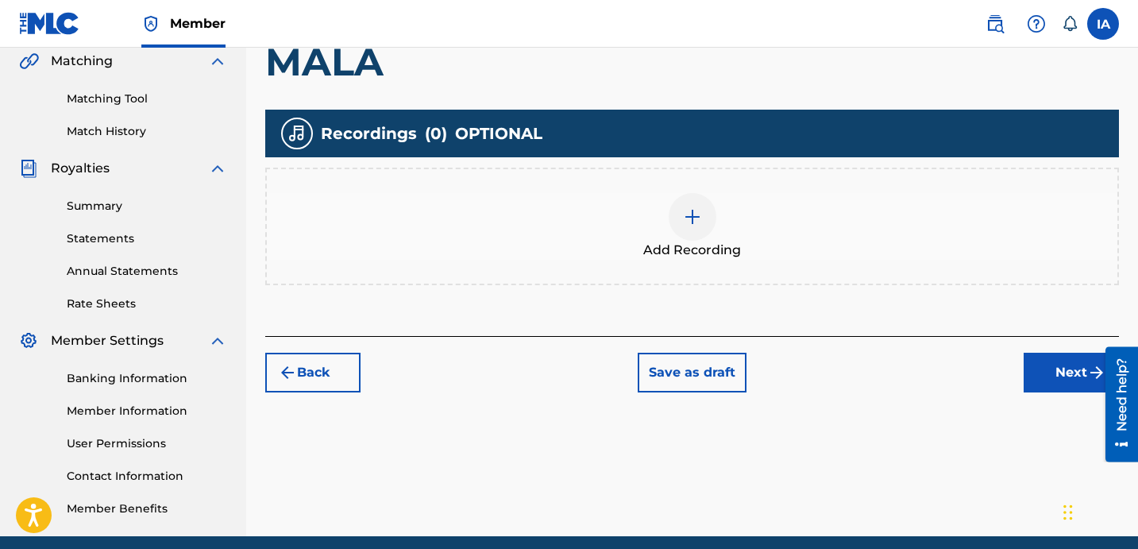
click at [786, 222] on div "Add Recording" at bounding box center [692, 226] width 850 height 67
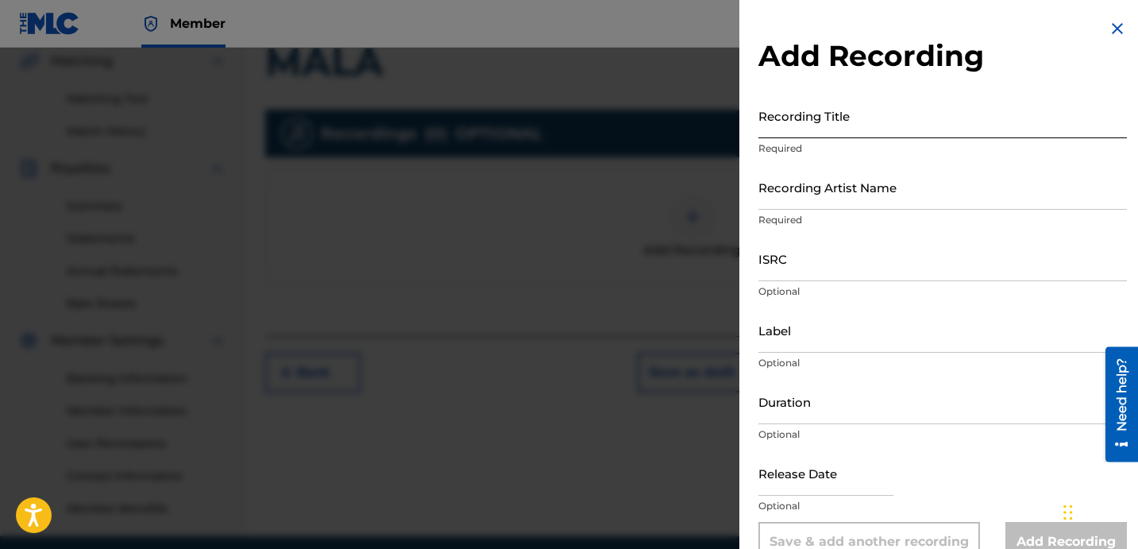
click at [926, 112] on input "Recording Title" at bounding box center [942, 115] width 368 height 45
paste input "MALA"
type input "MALA"
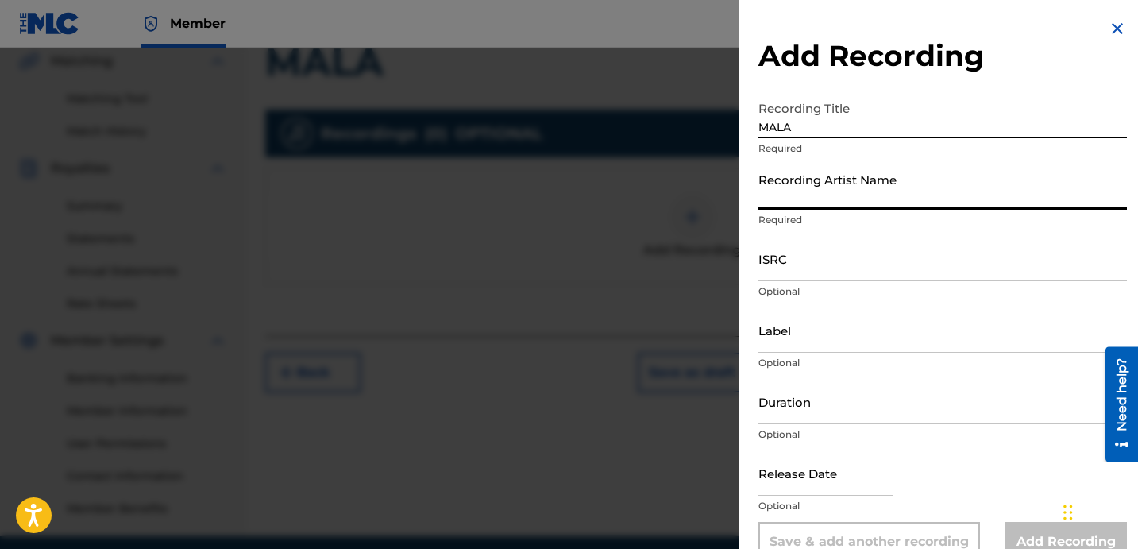
click at [843, 194] on input "Recording Artist Name" at bounding box center [942, 186] width 368 height 45
paste input "IAMFARIEL"
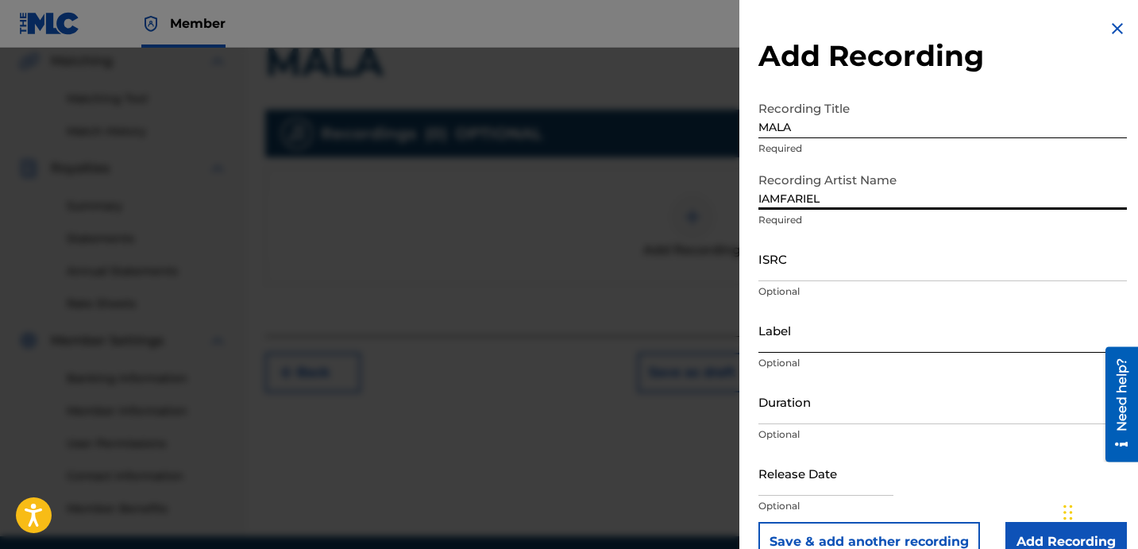
type input "IAMFARIEL"
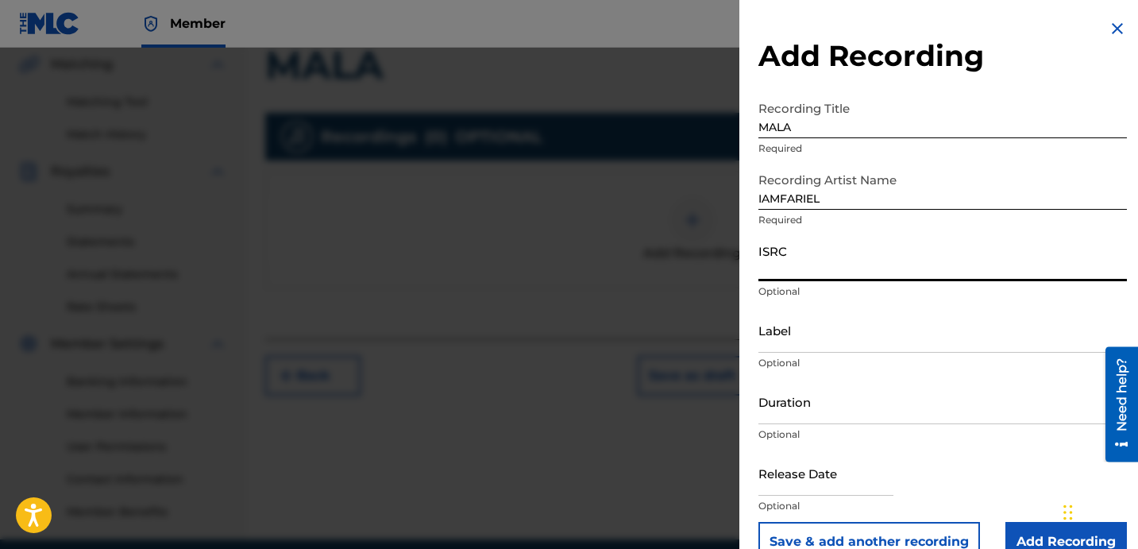
click at [835, 264] on input "ISRC" at bounding box center [942, 258] width 368 height 45
paste input "QZDA62435292"
type input "QZDA62435292"
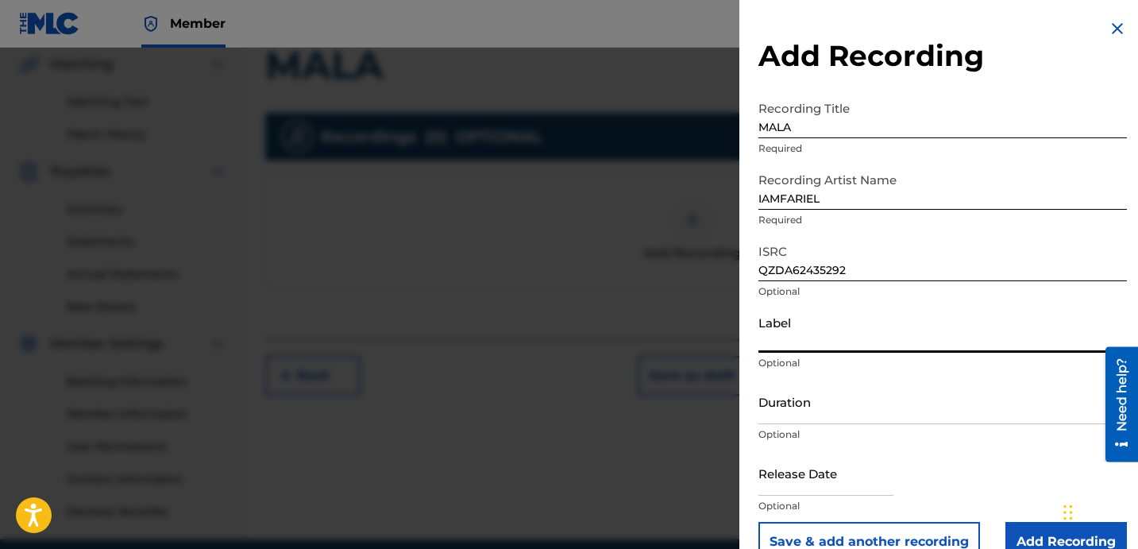
click at [816, 345] on input "Label" at bounding box center [942, 329] width 368 height 45
paste input "1779507 RECORDS DK"
type input "1779507 RECORDS DK"
click at [880, 404] on input "Duration" at bounding box center [942, 401] width 368 height 45
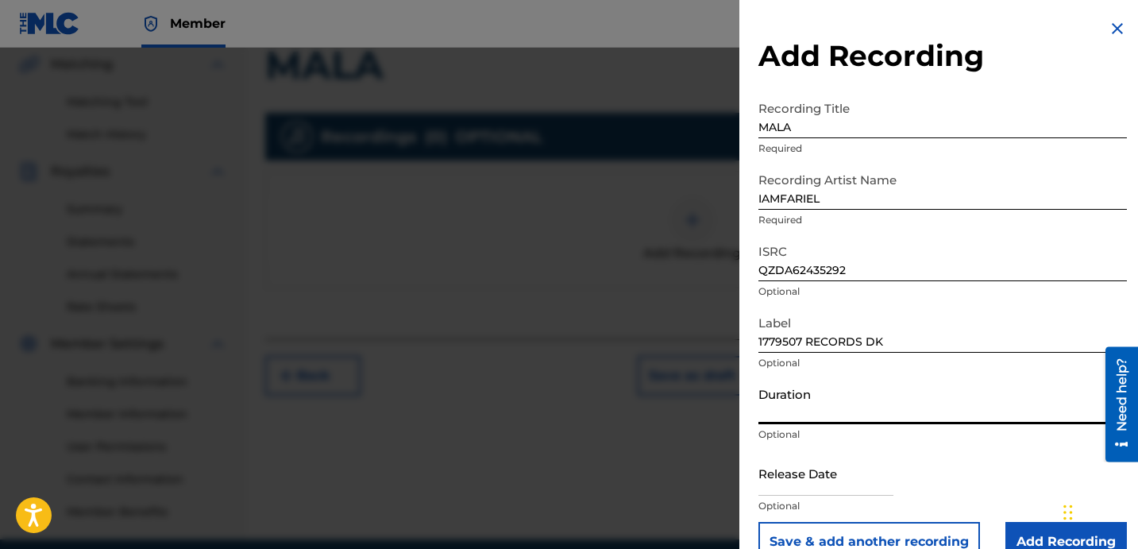
click at [880, 404] on input "Duration" at bounding box center [942, 401] width 368 height 45
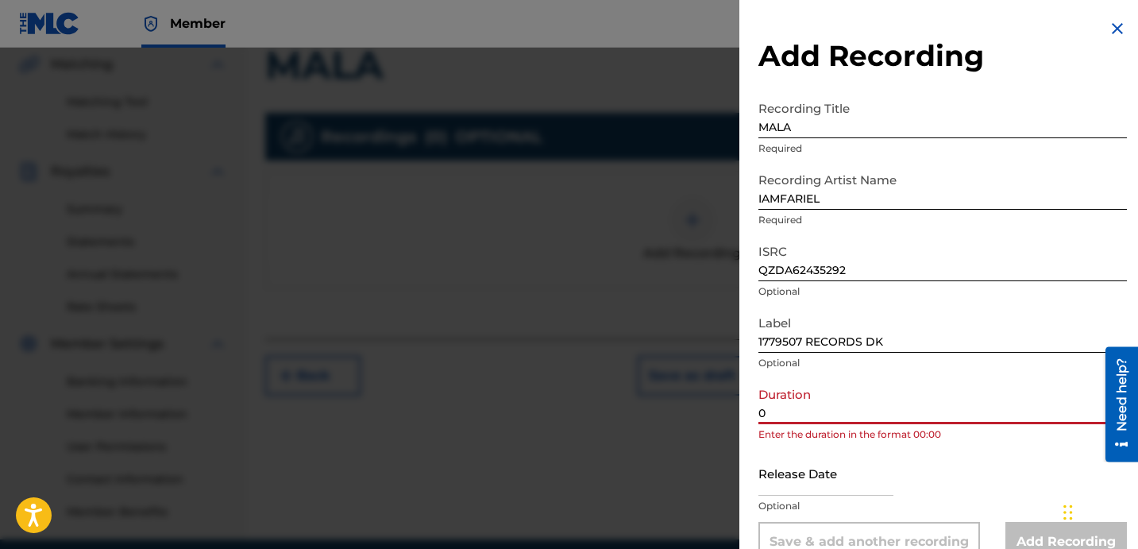
paste input "2:55"
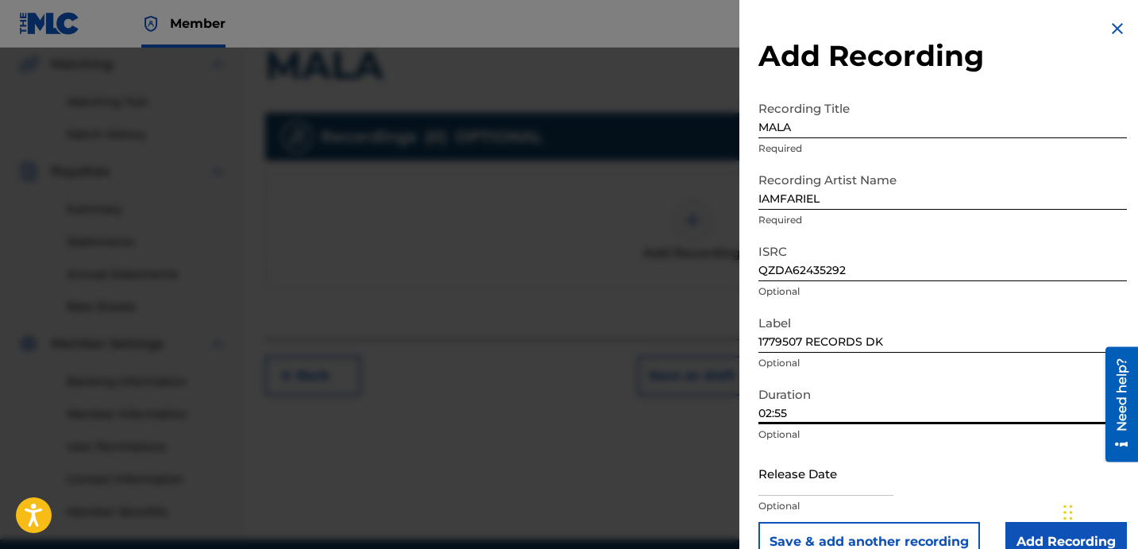
type input "02:55"
click at [913, 436] on p "Optional" at bounding box center [942, 434] width 368 height 14
click at [1038, 522] on input "Add Recording" at bounding box center [1065, 542] width 121 height 40
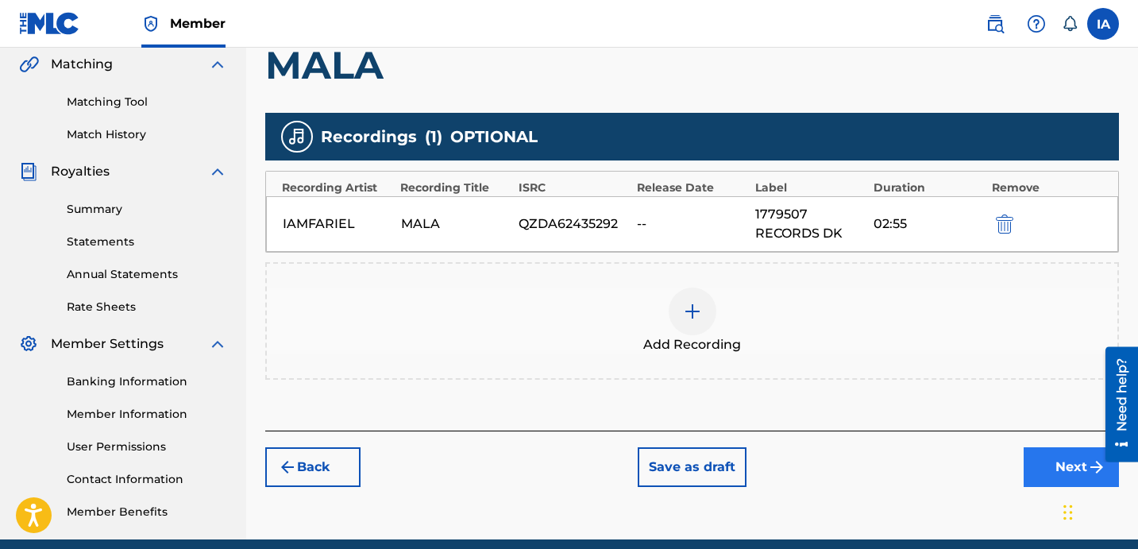
click at [895, 379] on div "Add Recordings (Optional) Enter recording information for your work. Recording …" at bounding box center [691, 168] width 853 height 524
click at [1033, 460] on button "Next" at bounding box center [1070, 467] width 95 height 40
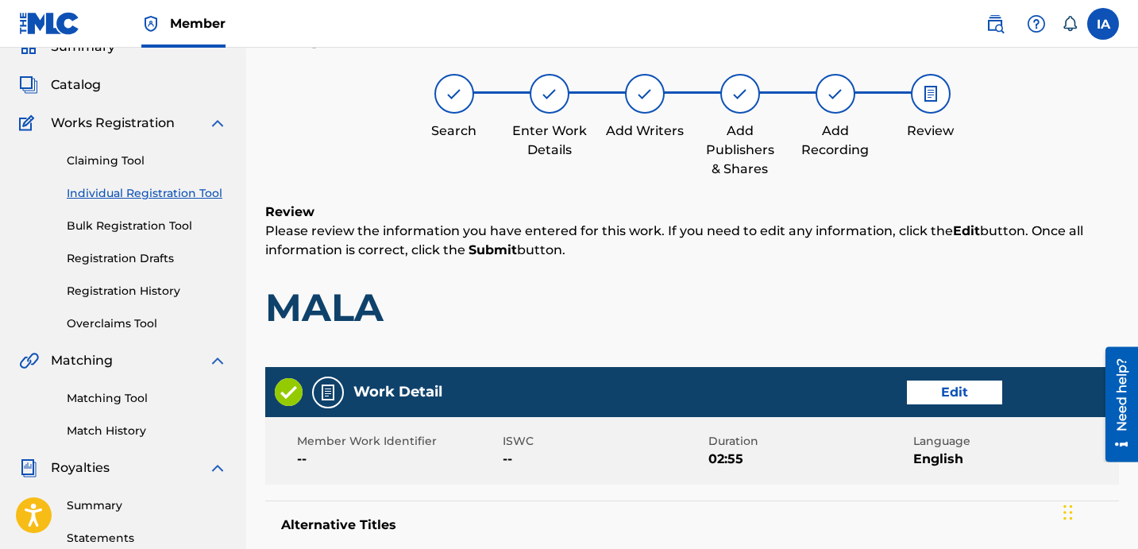
scroll to position [71, 0]
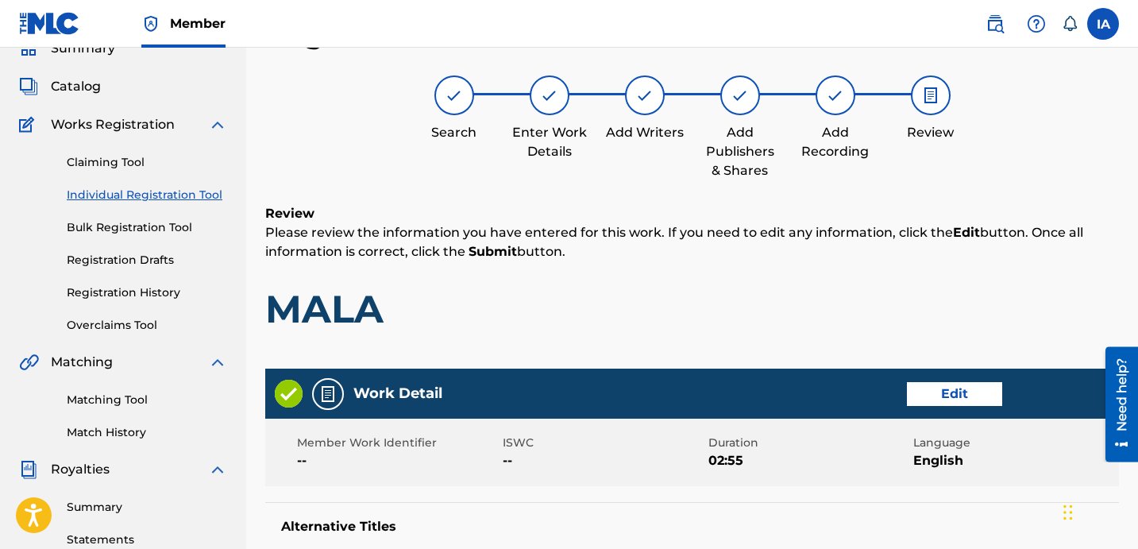
click at [703, 321] on h1 "MALA" at bounding box center [691, 309] width 853 height 48
click at [664, 297] on h1 "MALA" at bounding box center [691, 309] width 853 height 48
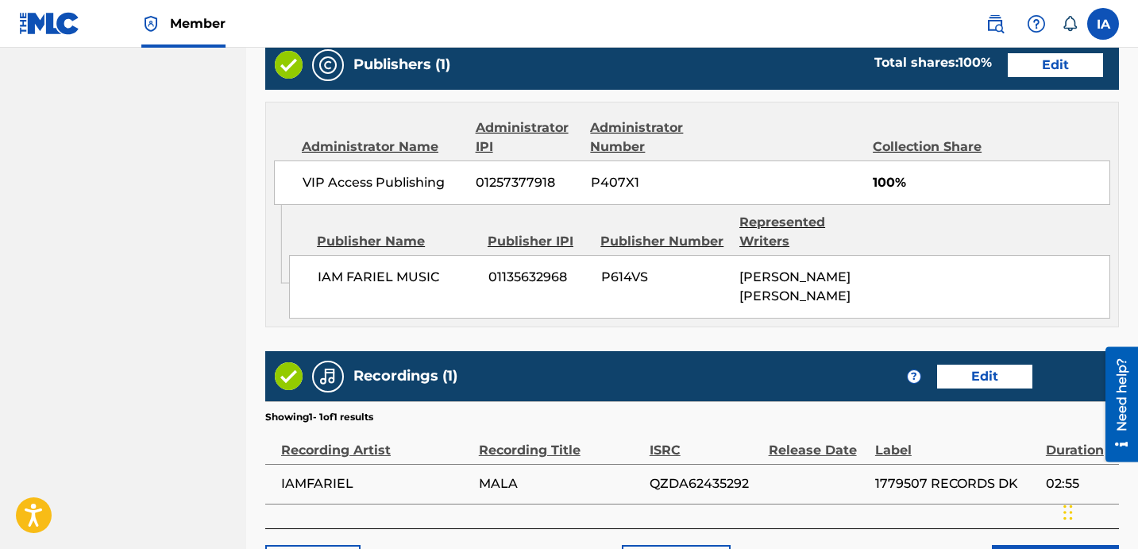
scroll to position [1018, 0]
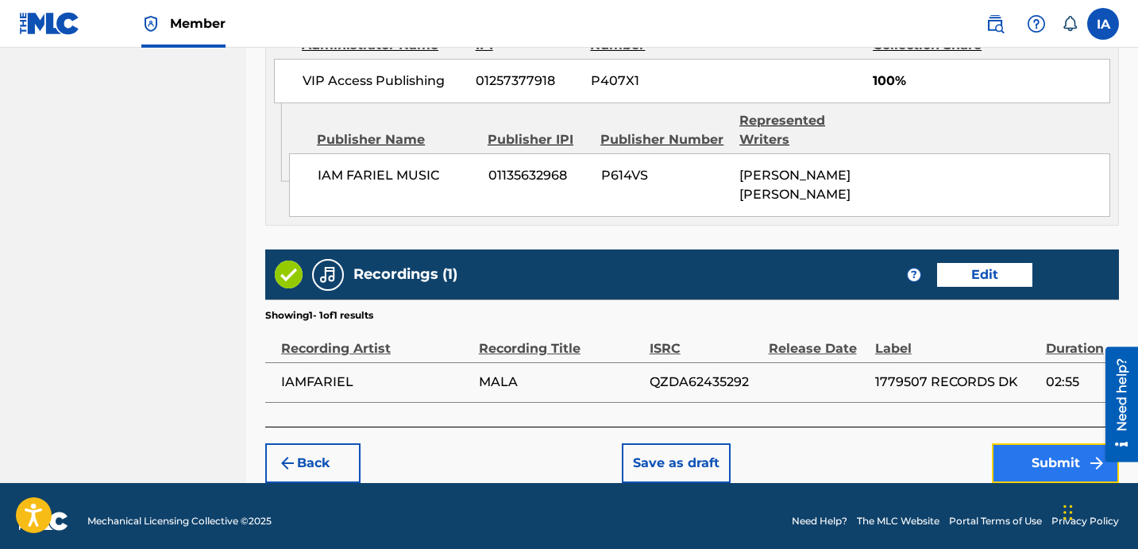
click at [1014, 464] on button "Submit" at bounding box center [1054, 463] width 127 height 40
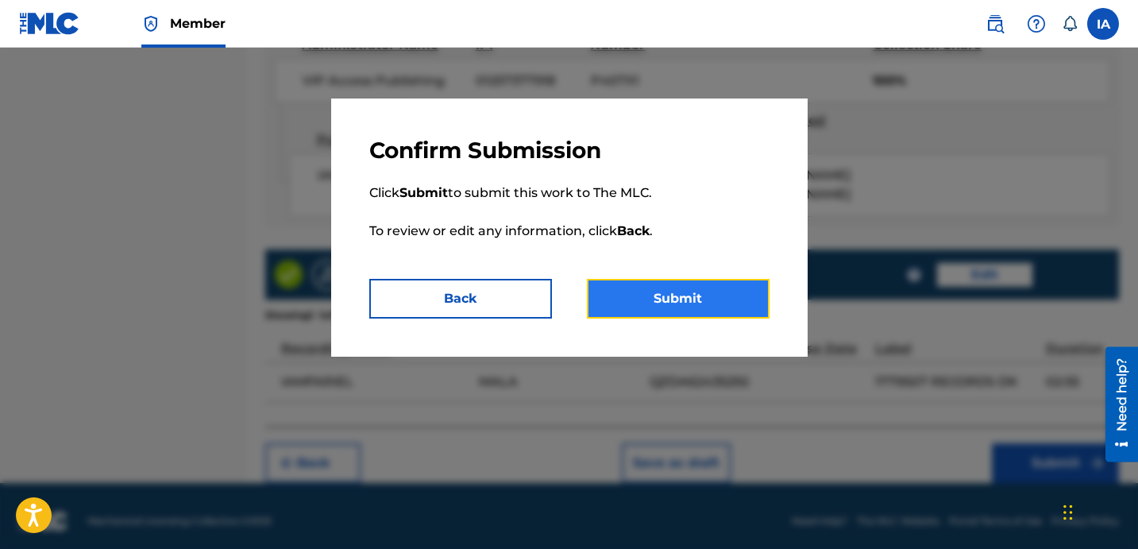
click at [745, 303] on button "Submit" at bounding box center [678, 299] width 183 height 40
click at [695, 299] on button "Submit" at bounding box center [678, 299] width 183 height 40
click at [647, 302] on button "Submit" at bounding box center [678, 299] width 183 height 40
click at [713, 302] on button "Submit" at bounding box center [678, 299] width 183 height 40
click at [726, 303] on button "Submit" at bounding box center [678, 299] width 183 height 40
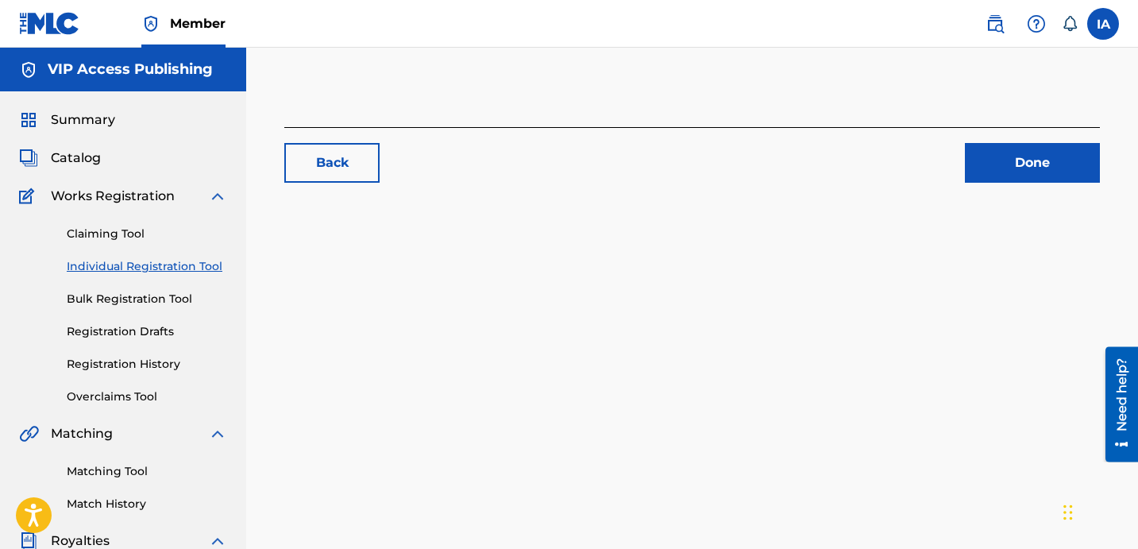
click at [825, 368] on div "Back Done" at bounding box center [691, 497] width 891 height 821
click at [156, 360] on link "Registration History" at bounding box center [147, 364] width 160 height 17
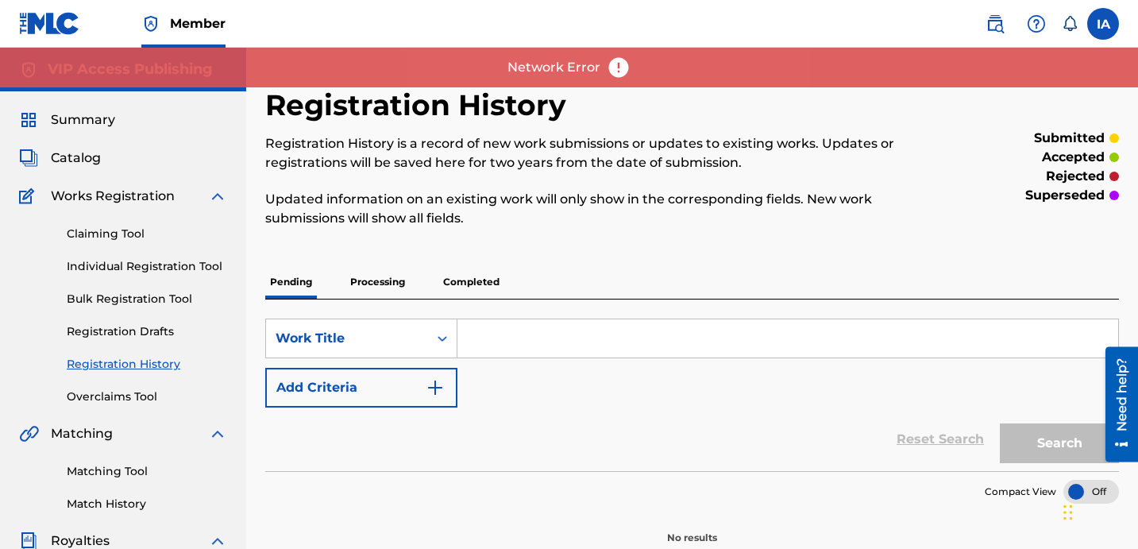
click at [139, 365] on link "Registration History" at bounding box center [147, 364] width 160 height 17
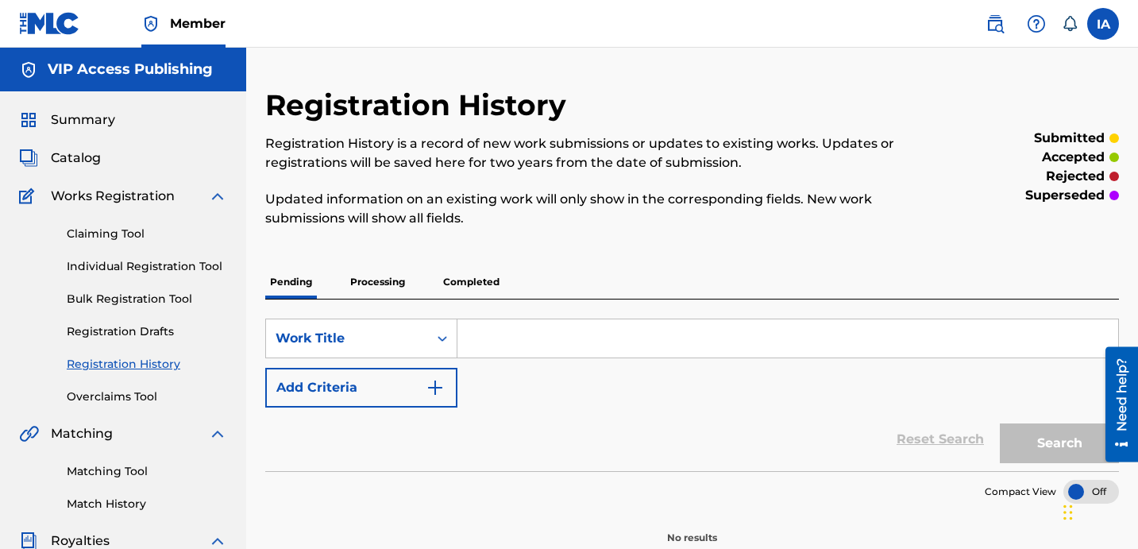
drag, startPoint x: 637, startPoint y: 244, endPoint x: 512, endPoint y: 196, distance: 133.7
click at [637, 244] on div "Registration History Registration History is a record of new work submissions o…" at bounding box center [593, 166] width 657 height 159
click at [148, 370] on link "Registration History" at bounding box center [147, 364] width 160 height 17
click at [194, 263] on link "Individual Registration Tool" at bounding box center [147, 266] width 160 height 17
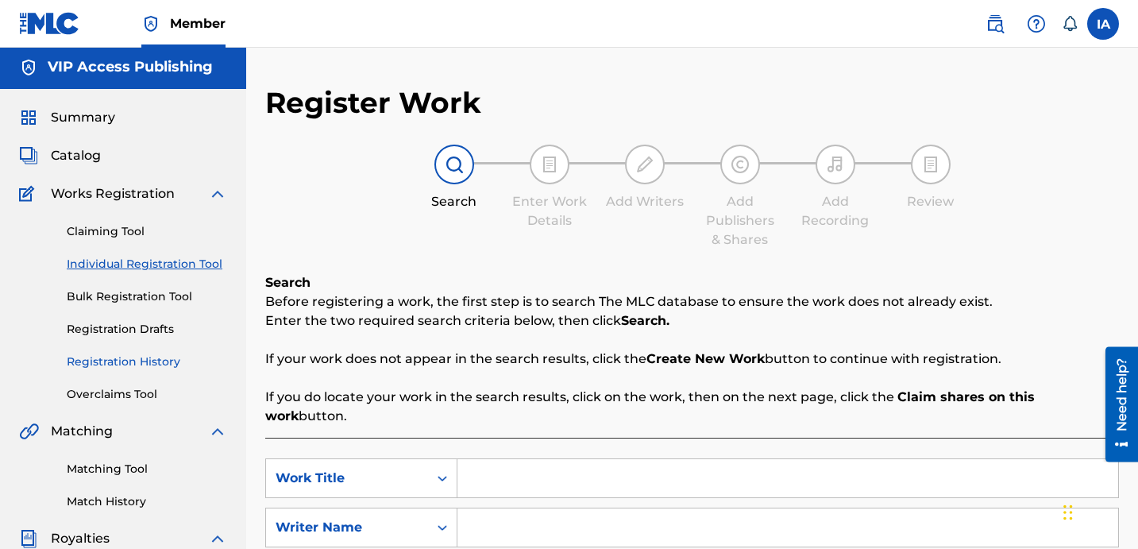
scroll to position [3, 0]
click at [133, 369] on div "Claiming Tool Individual Registration Tool Bulk Registration Tool Registration …" at bounding box center [123, 301] width 208 height 199
click at [132, 360] on link "Registration History" at bounding box center [147, 360] width 160 height 17
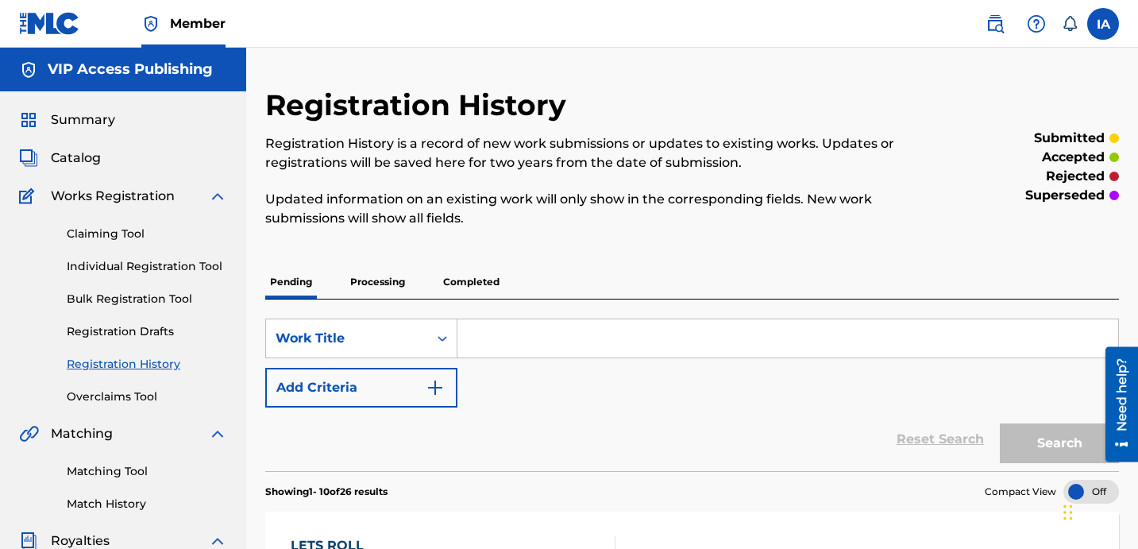
click at [538, 229] on div "Registration History Registration History is a record of new work submissions o…" at bounding box center [593, 166] width 657 height 159
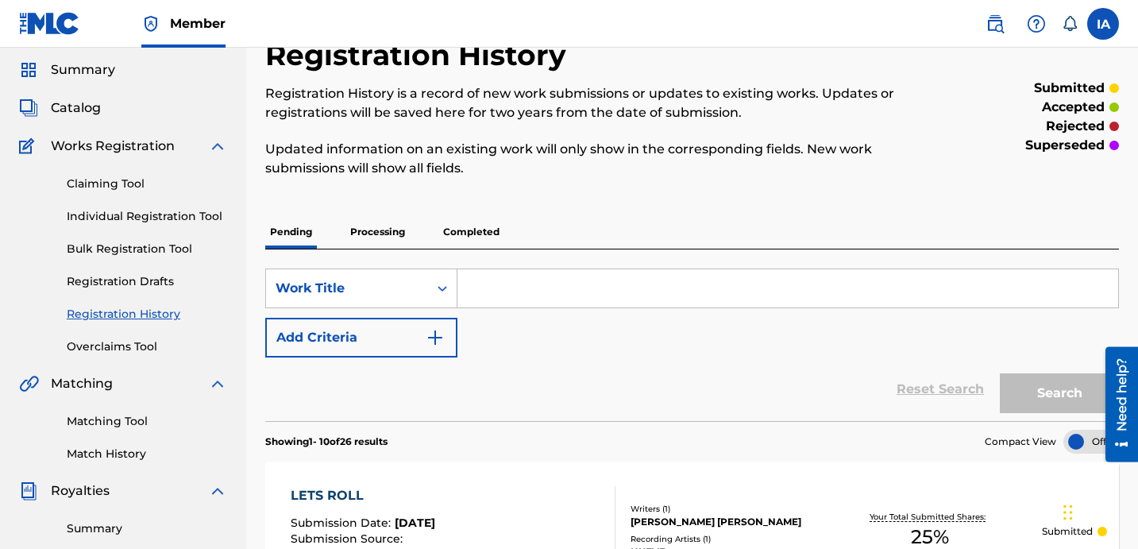
scroll to position [52, 0]
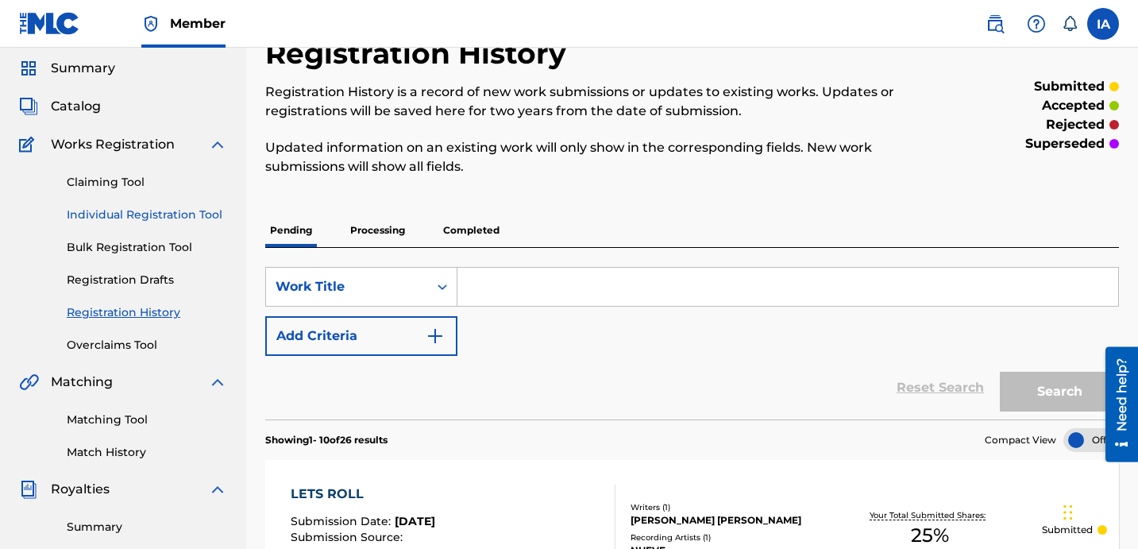
click at [170, 218] on link "Individual Registration Tool" at bounding box center [147, 214] width 160 height 17
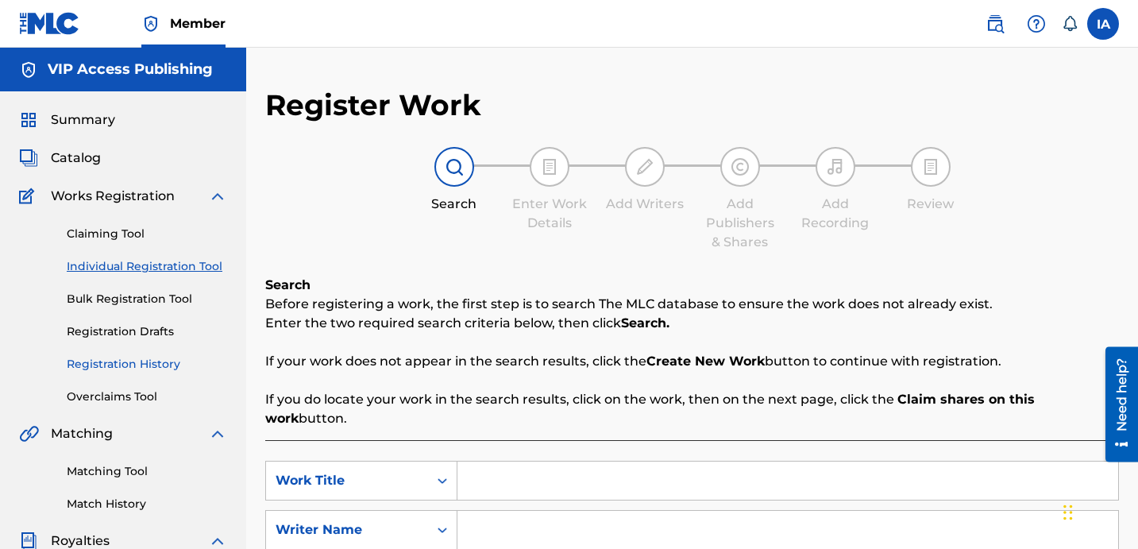
click at [143, 356] on link "Registration History" at bounding box center [147, 364] width 160 height 17
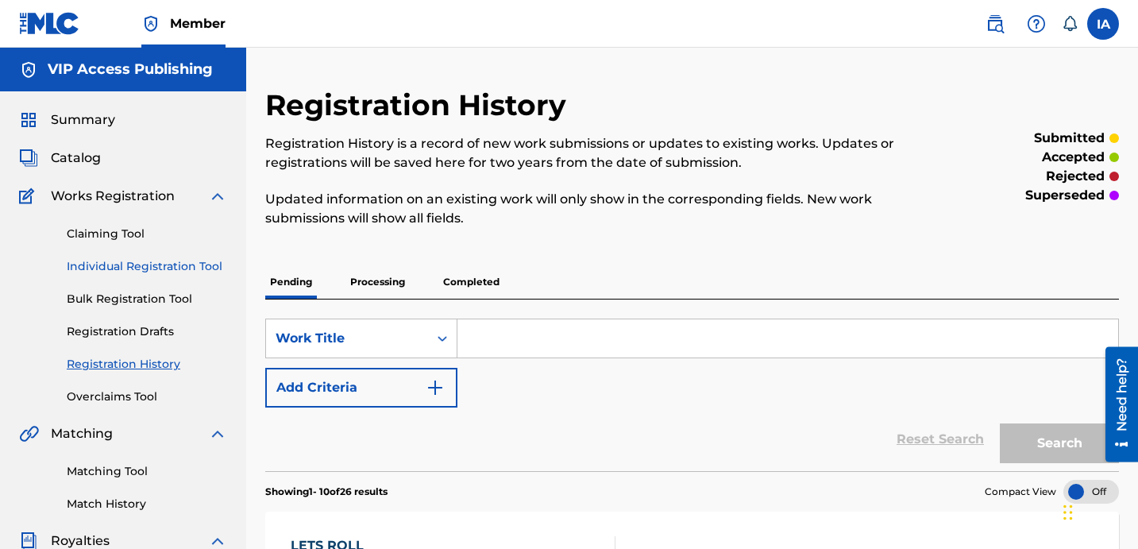
click at [156, 264] on link "Individual Registration Tool" at bounding box center [147, 266] width 160 height 17
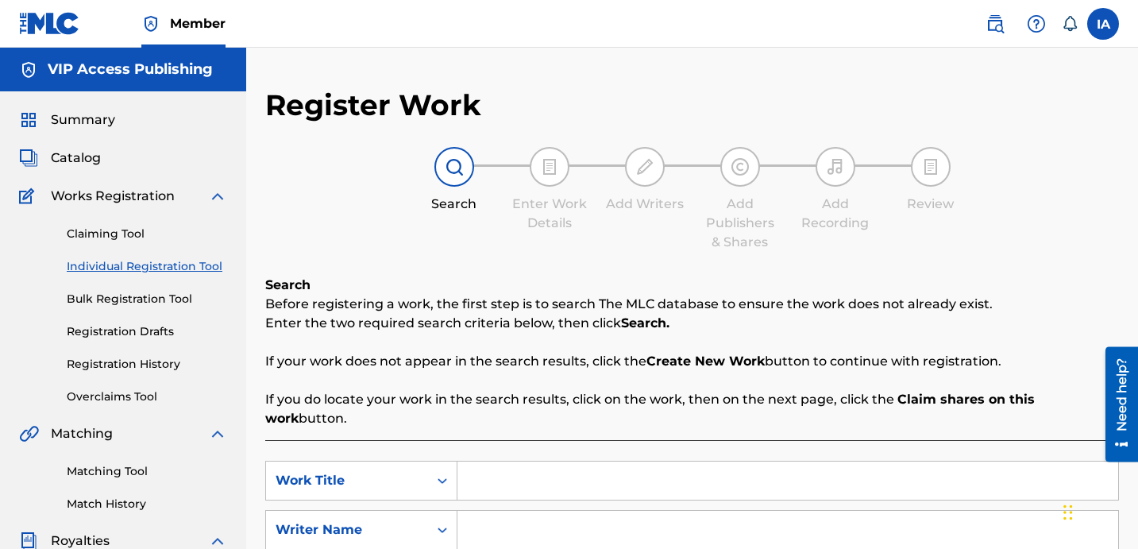
click at [463, 230] on div "Search Enter Work Details Add Writers Add Publishers & Shares Add Recording Rev…" at bounding box center [691, 199] width 853 height 105
click at [608, 467] on input "Search Form" at bounding box center [787, 480] width 660 height 38
click at [672, 463] on input "Search Form" at bounding box center [787, 480] width 660 height 38
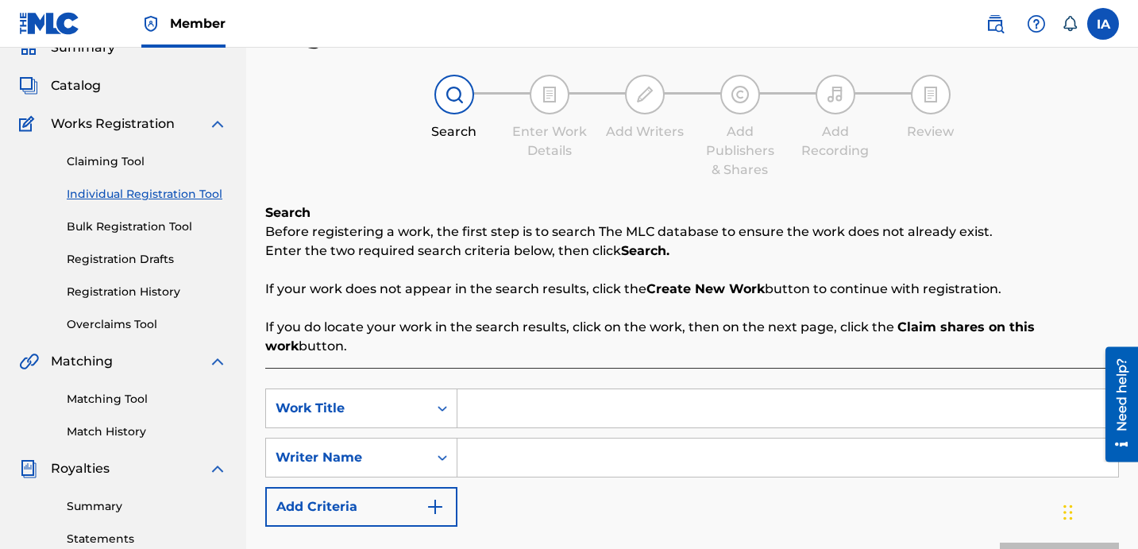
scroll to position [102, 0]
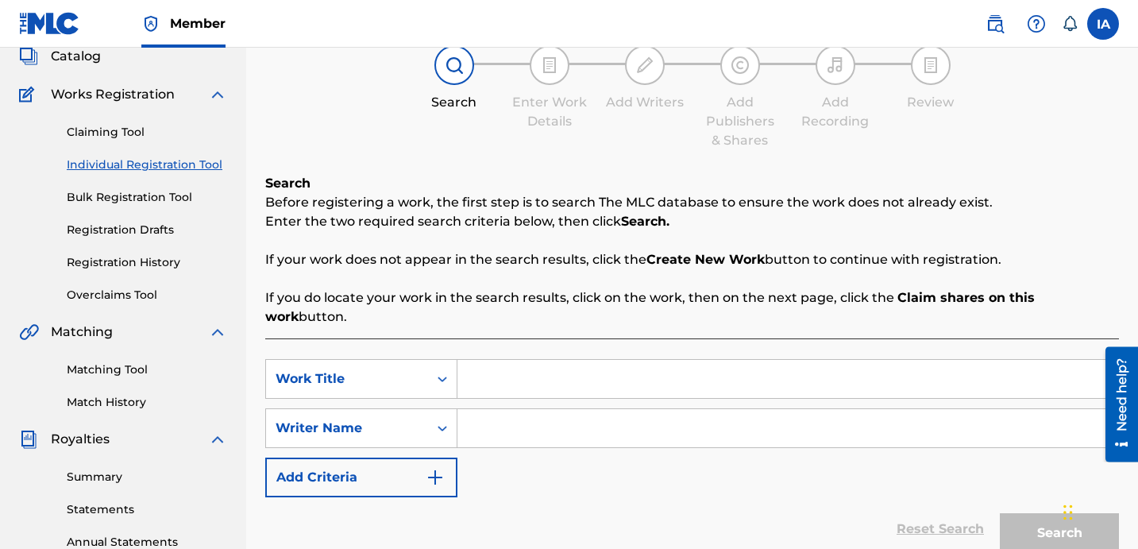
click at [593, 360] on input "Search Form" at bounding box center [787, 379] width 660 height 38
paste input "MALA"
type input "MALA"
click at [643, 414] on input "Search Form" at bounding box center [787, 428] width 660 height 38
paste input "[PERSON_NAME] [PERSON_NAME]"
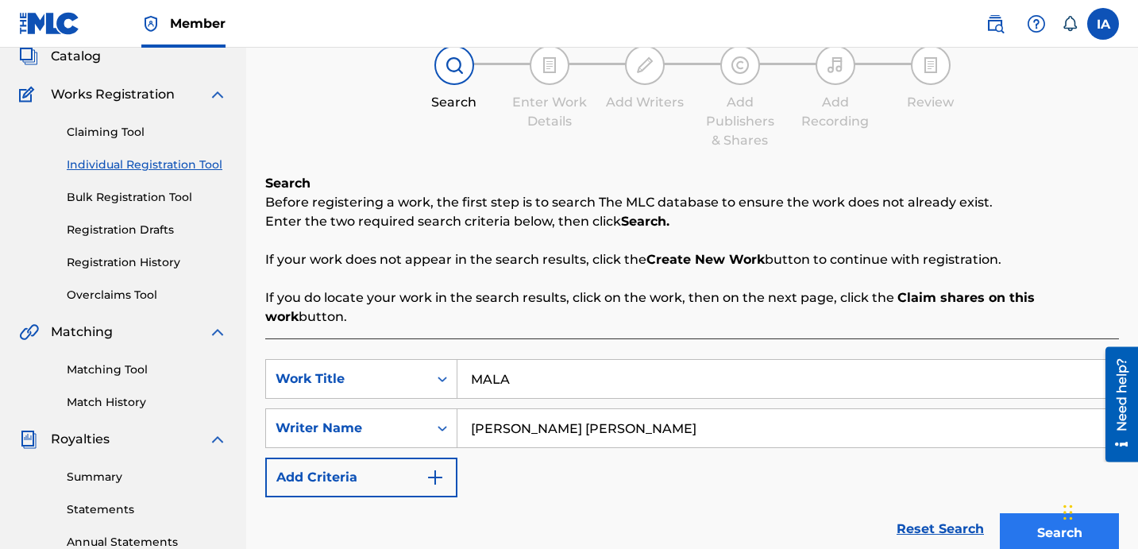
type input "[PERSON_NAME] [PERSON_NAME]"
click at [1013, 513] on button "Search" at bounding box center [1058, 533] width 119 height 40
click at [695, 497] on div "Reset Search Search" at bounding box center [691, 529] width 853 height 64
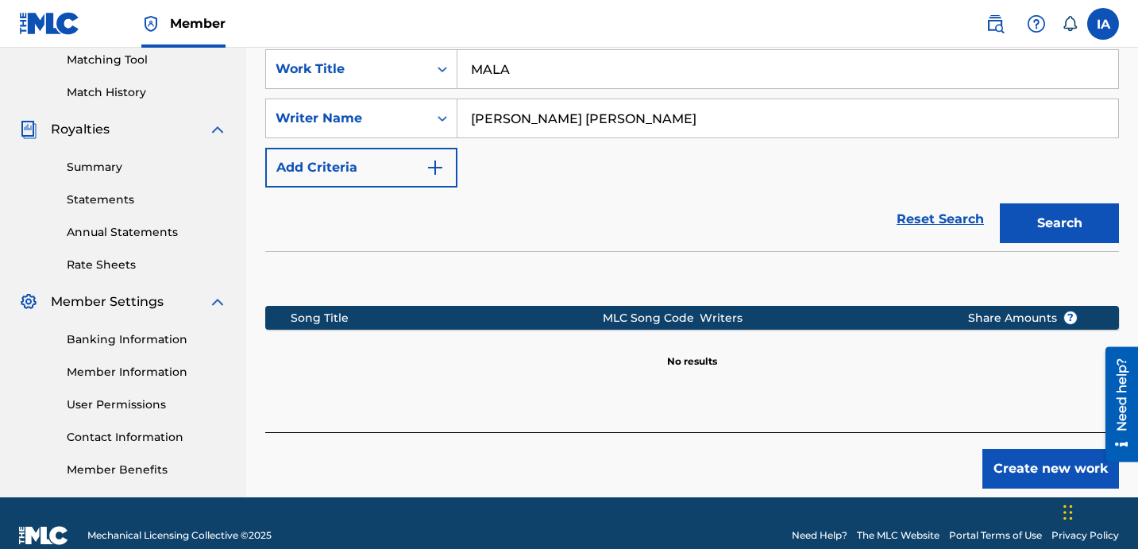
scroll to position [436, 0]
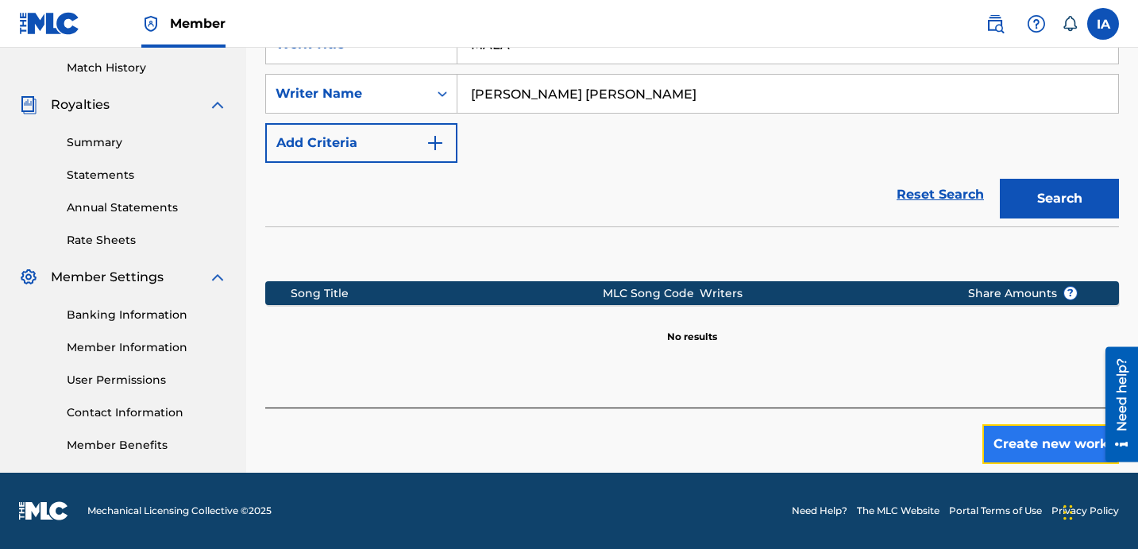
click at [1023, 424] on button "Create new work" at bounding box center [1050, 444] width 137 height 40
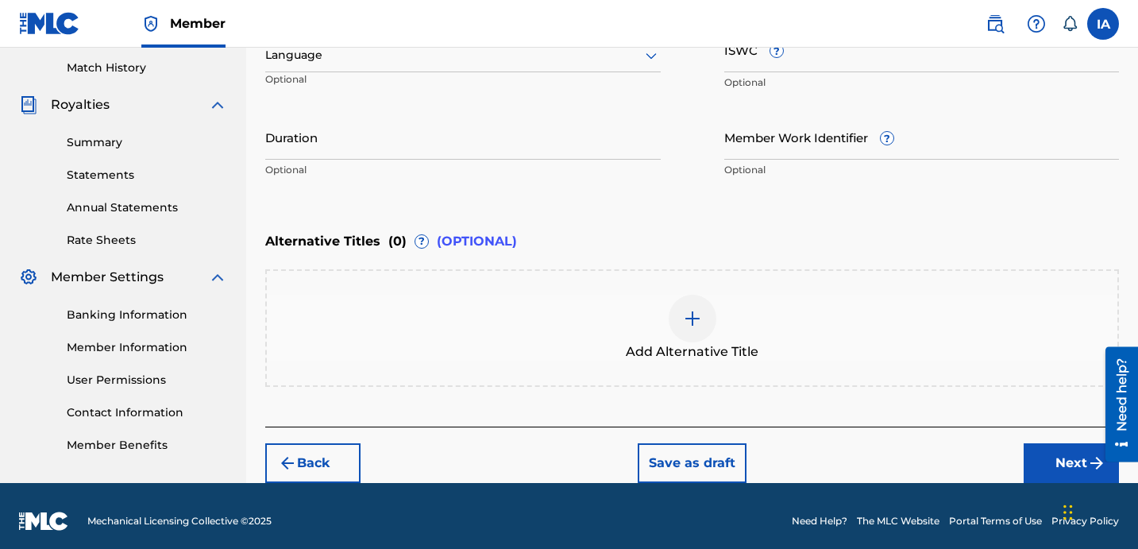
click at [821, 229] on div "Alternative Titles ( 0 ) ? (OPTIONAL)" at bounding box center [691, 241] width 853 height 35
click at [790, 227] on div "Alternative Titles ( 0 ) ? (OPTIONAL)" at bounding box center [691, 241] width 853 height 35
click at [779, 226] on div "Alternative Titles ( 0 ) ? (OPTIONAL)" at bounding box center [691, 241] width 853 height 35
click at [323, 64] on div at bounding box center [462, 55] width 395 height 20
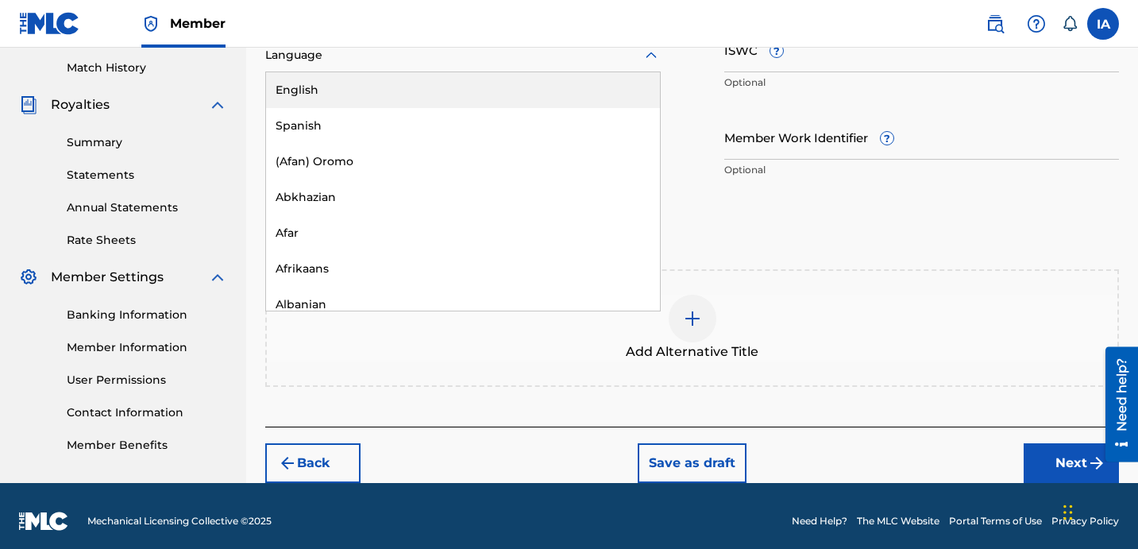
click at [337, 99] on div "English" at bounding box center [463, 90] width 394 height 36
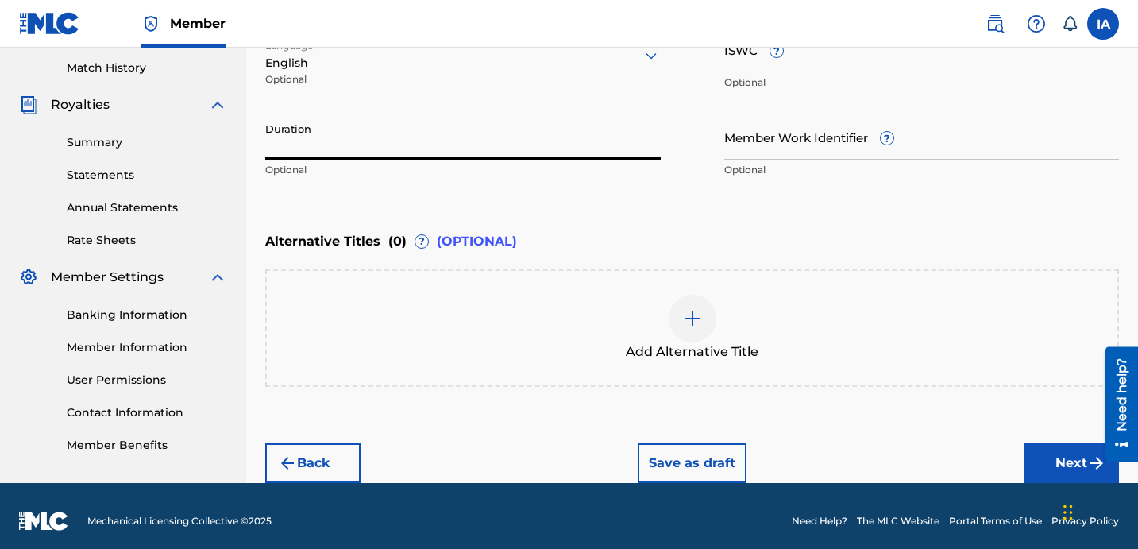
click at [510, 138] on input "Duration" at bounding box center [462, 136] width 395 height 45
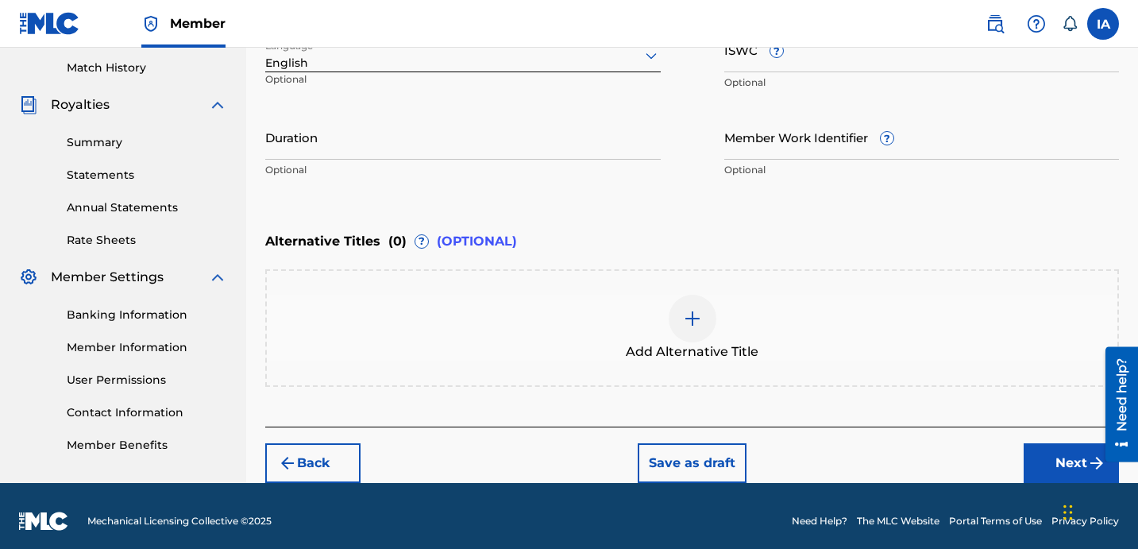
click at [689, 223] on div "Enter Work Details Enter work details for ‘ MALA ’ below. Work Title MALA Requi…" at bounding box center [691, 32] width 853 height 384
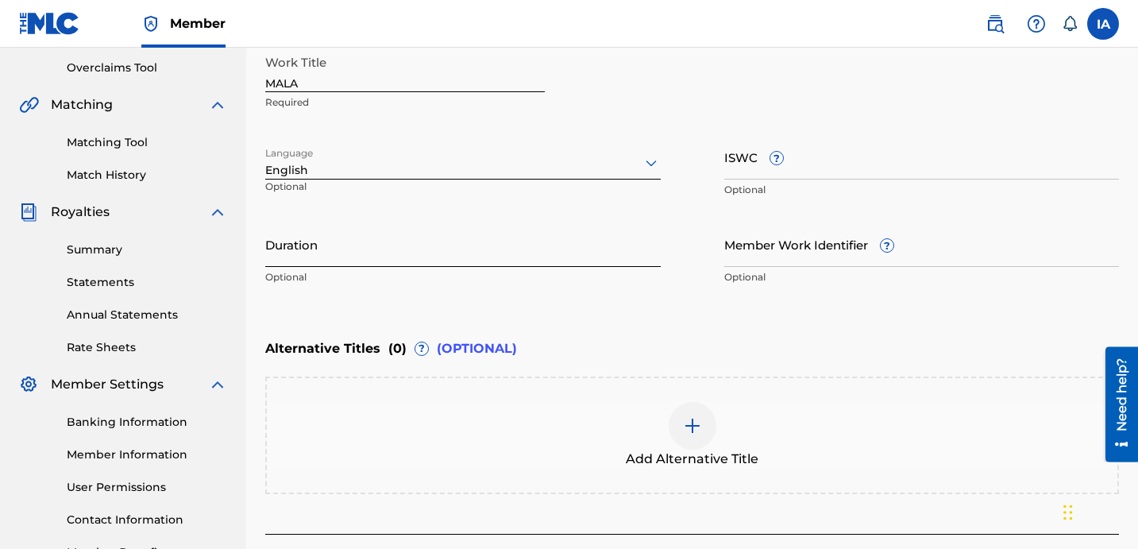
scroll to position [326, 0]
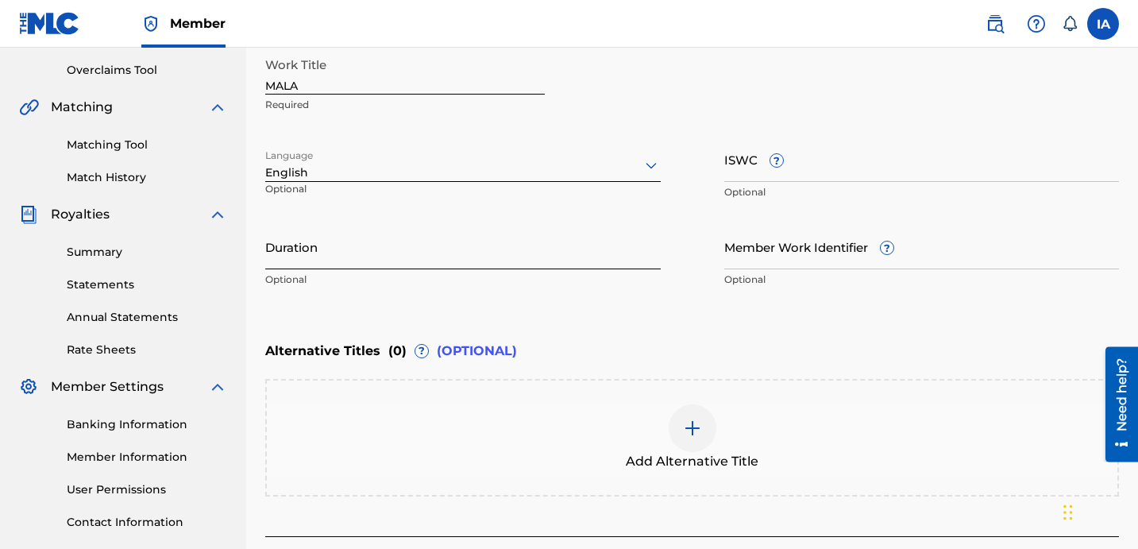
click at [470, 254] on input "Duration" at bounding box center [462, 246] width 395 height 45
click at [342, 258] on input "Duration" at bounding box center [462, 246] width 395 height 45
click at [381, 231] on input "Duration" at bounding box center [462, 246] width 395 height 45
paste input "2:55"
type input "02:55"
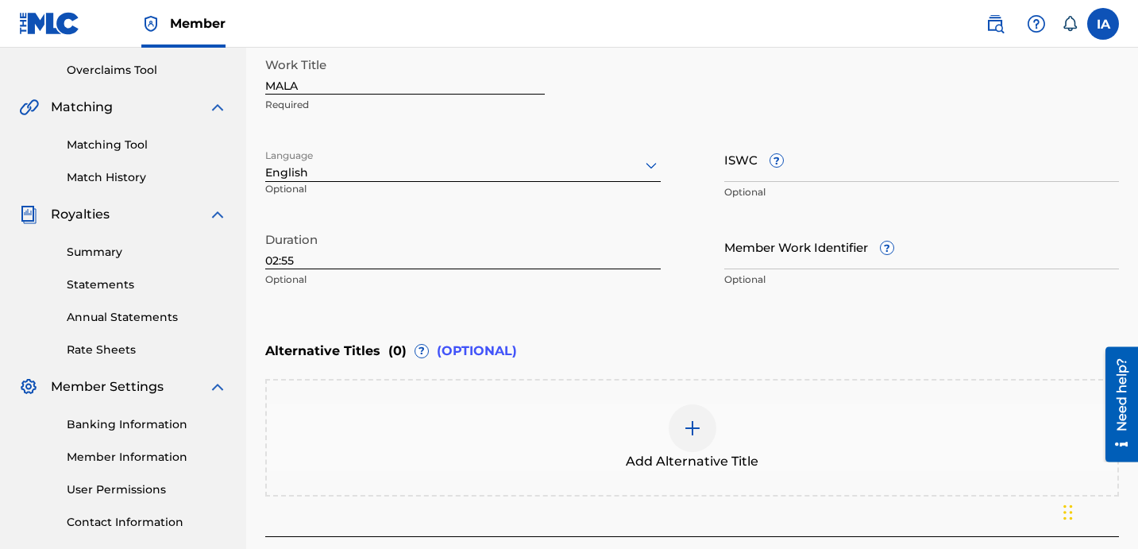
click at [580, 313] on div "Enter Work Details Enter work details for ‘ MALA ’ below. Work Title MALA Requi…" at bounding box center [691, 141] width 853 height 384
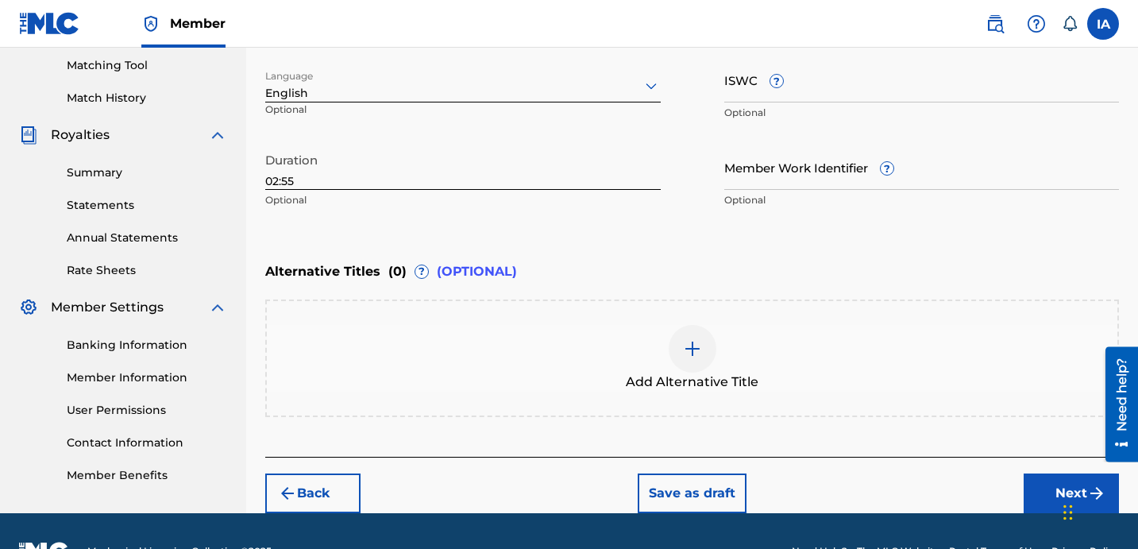
scroll to position [445, 0]
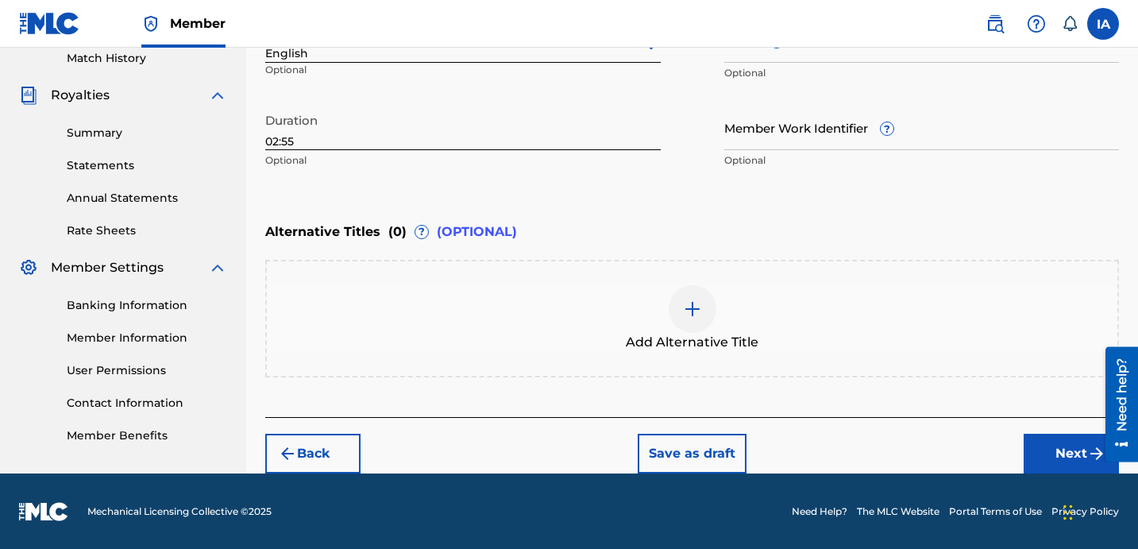
click at [728, 307] on div "Add Alternative Title" at bounding box center [692, 318] width 850 height 67
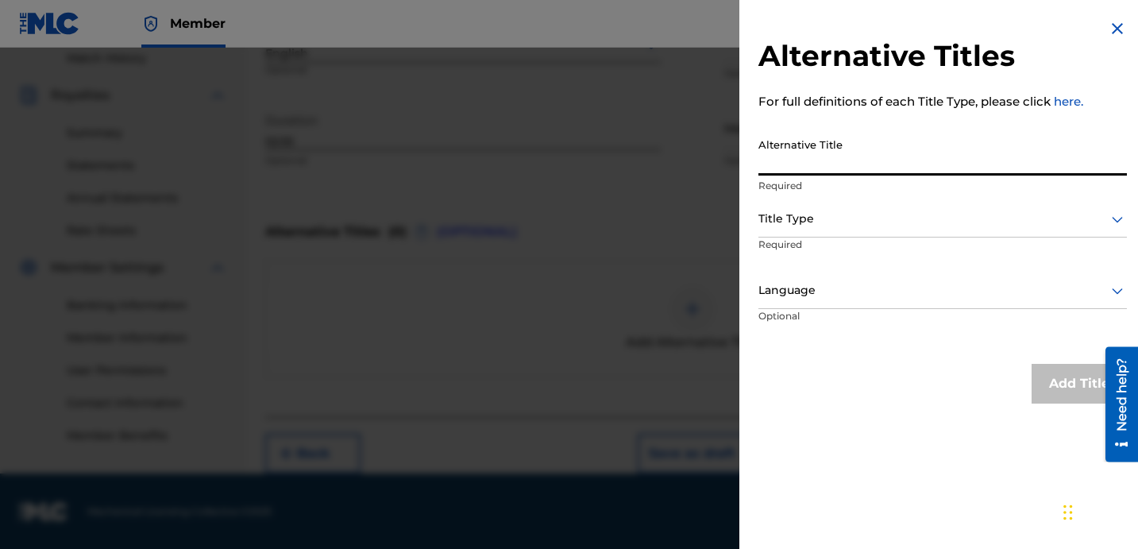
click at [823, 161] on input "Alternative Title" at bounding box center [942, 152] width 368 height 45
paste input "MALA FEAT BANKBRO323 AND PARKSIDE PLUGS"
type input "MALA FEAT BANKBRO323 AND PARKSIDE PLUGS"
click at [856, 209] on div at bounding box center [942, 219] width 368 height 20
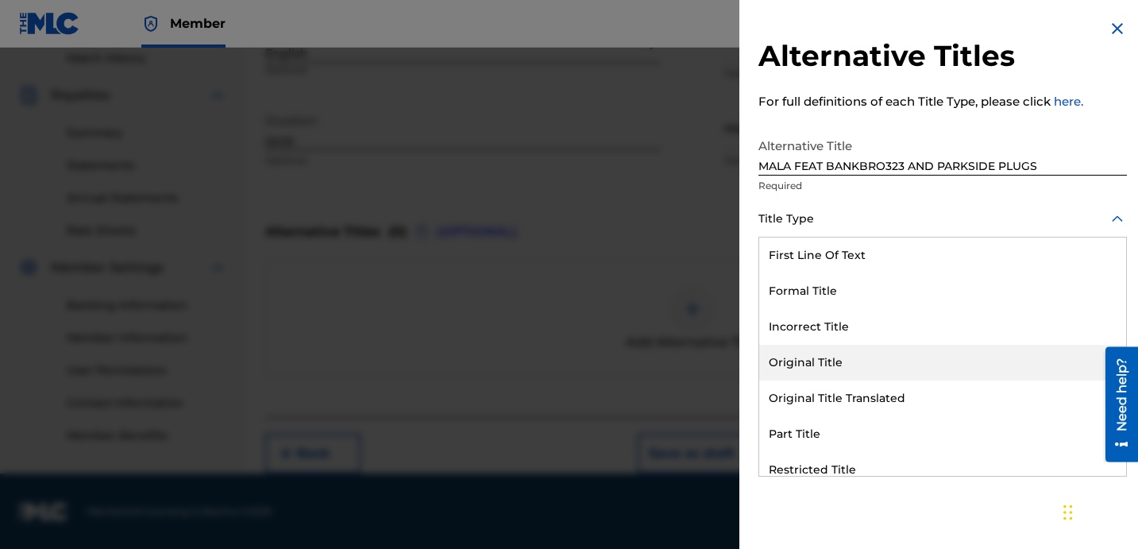
scroll to position [155, 0]
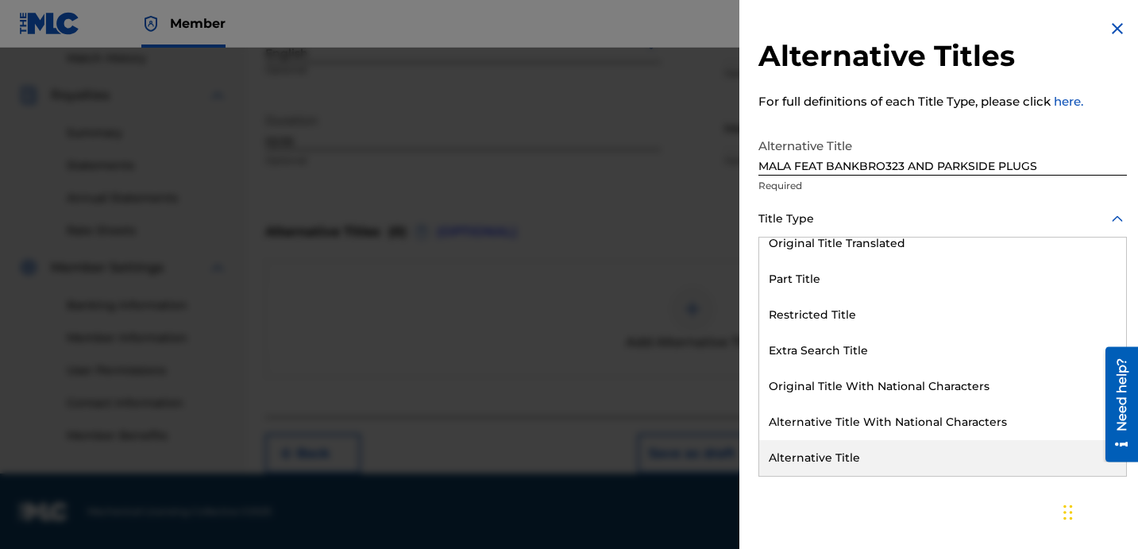
click at [833, 466] on div "Alternative Title" at bounding box center [942, 458] width 367 height 36
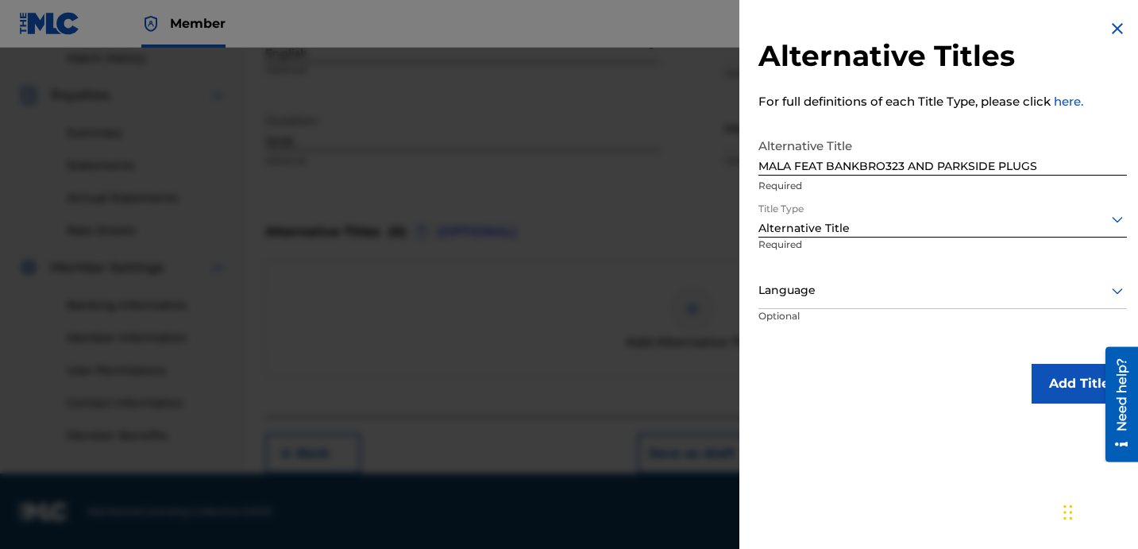
click at [833, 304] on div "Language" at bounding box center [942, 291] width 368 height 36
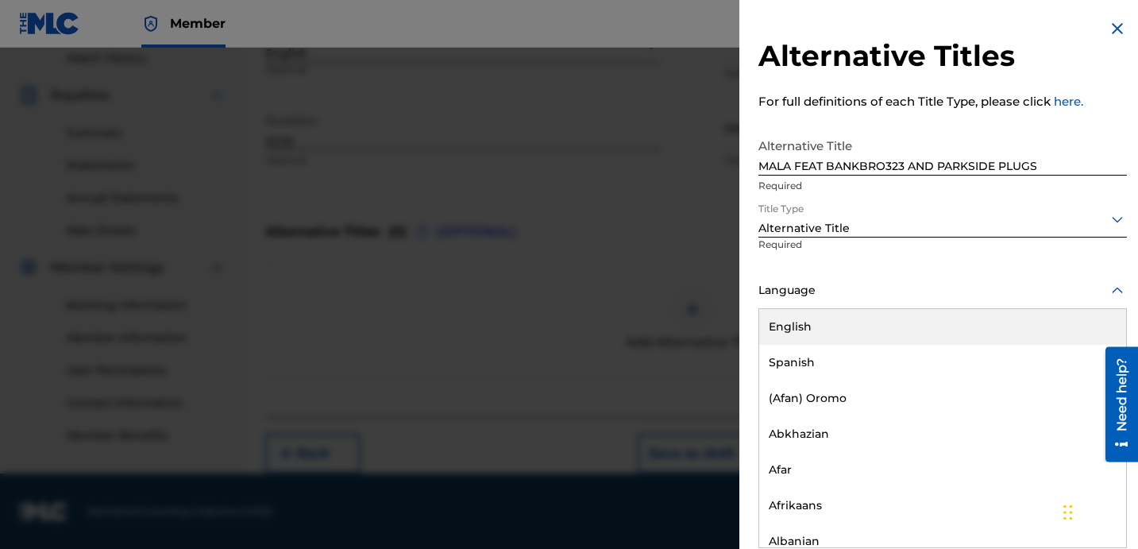
click at [883, 342] on div "English" at bounding box center [942, 327] width 367 height 36
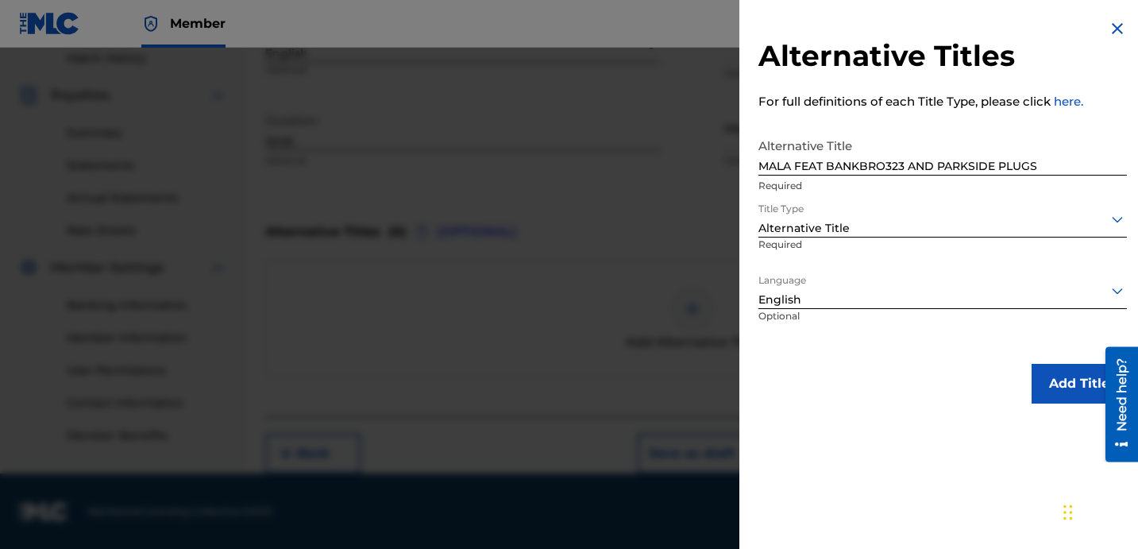
click at [854, 362] on div "Alternative Titles For full definitions of each Title Type, please click here. …" at bounding box center [942, 211] width 406 height 422
click at [1060, 375] on button "Add Title" at bounding box center [1078, 384] width 95 height 40
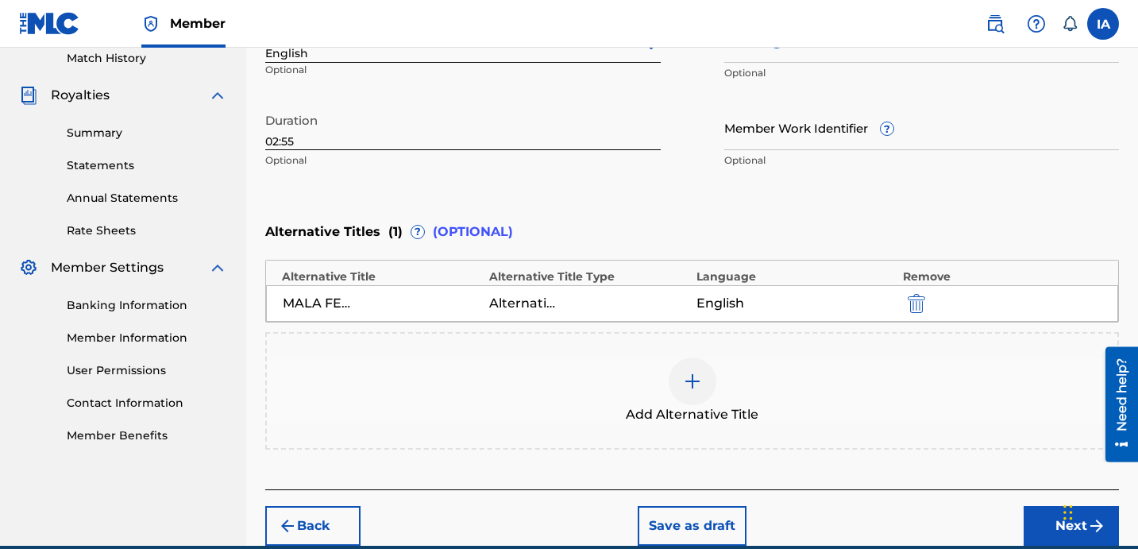
click at [696, 218] on div "Alternative Titles ( 1 ) ? (OPTIONAL)" at bounding box center [691, 231] width 853 height 35
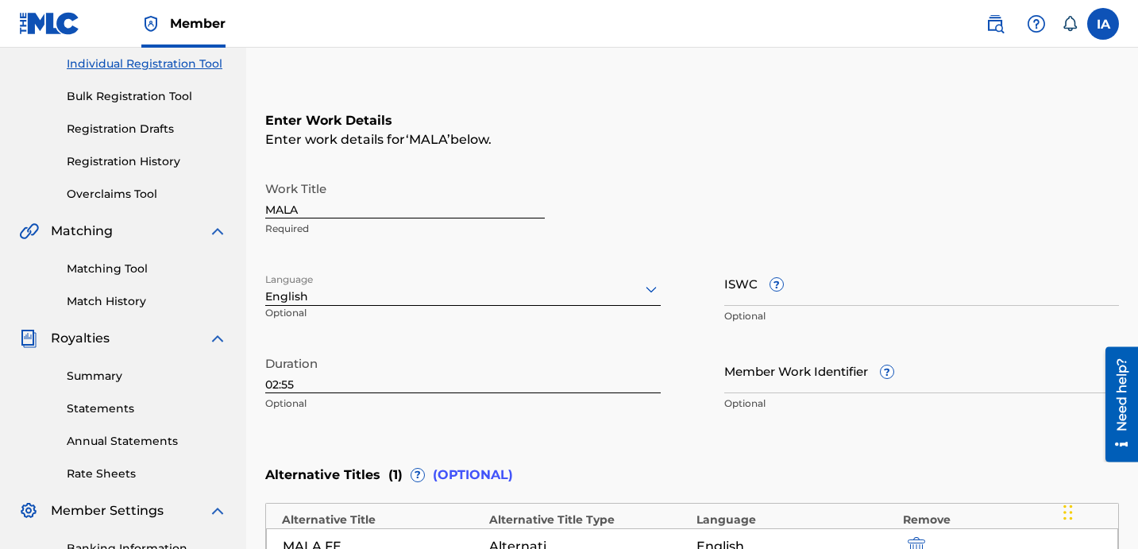
scroll to position [460, 0]
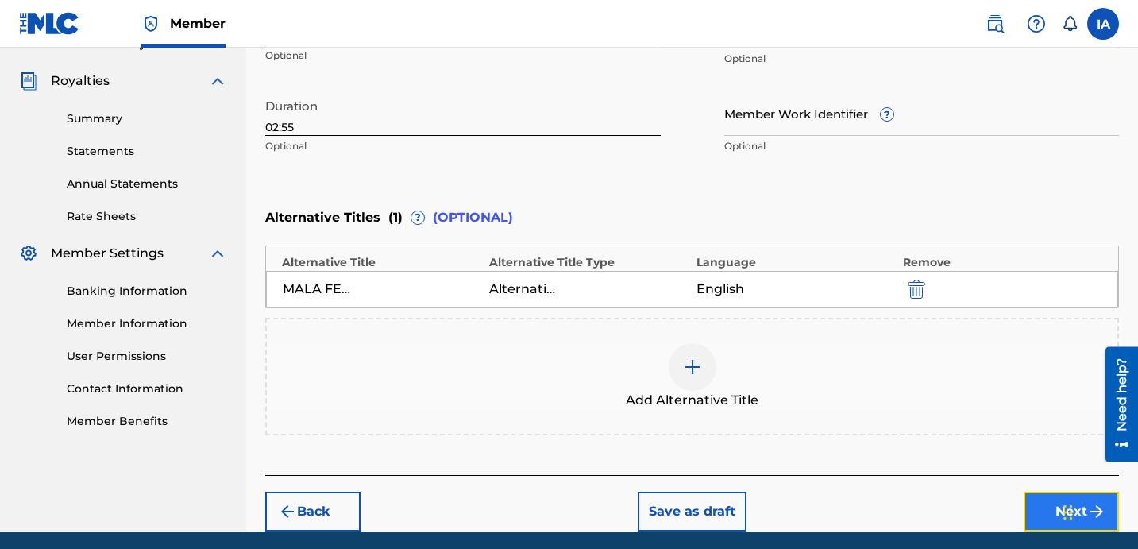
click at [1041, 514] on button "Next" at bounding box center [1070, 511] width 95 height 40
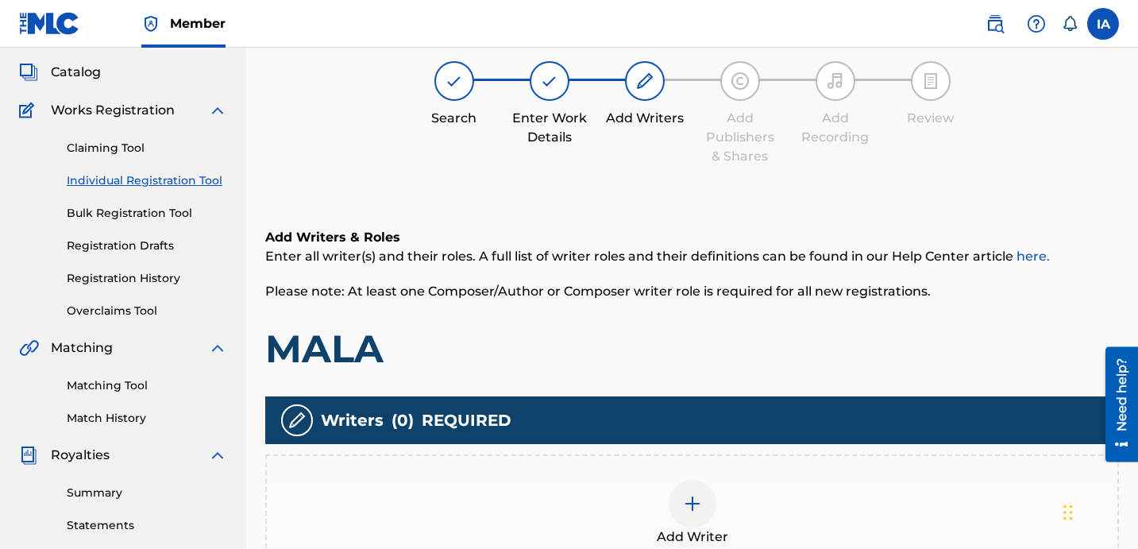
scroll to position [71, 0]
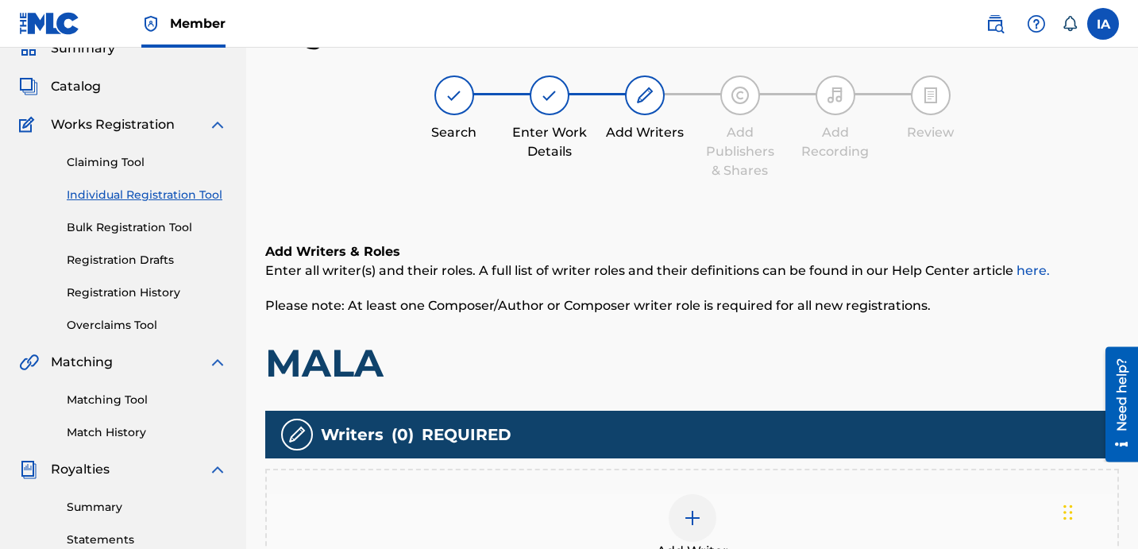
click at [683, 342] on h1 "MALA" at bounding box center [691, 363] width 853 height 48
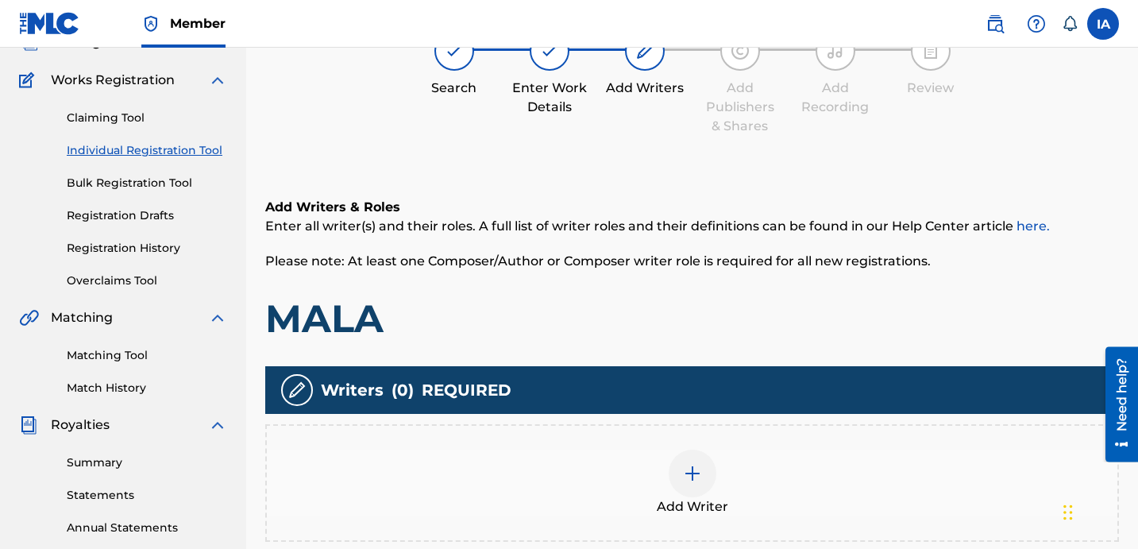
scroll to position [117, 0]
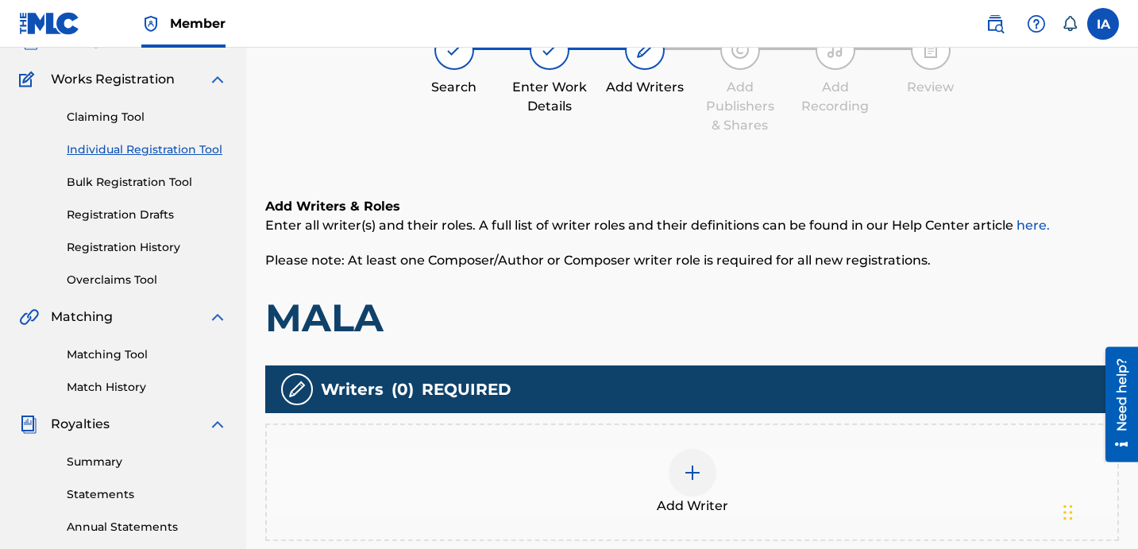
click at [667, 449] on div "Add Writer" at bounding box center [692, 482] width 850 height 67
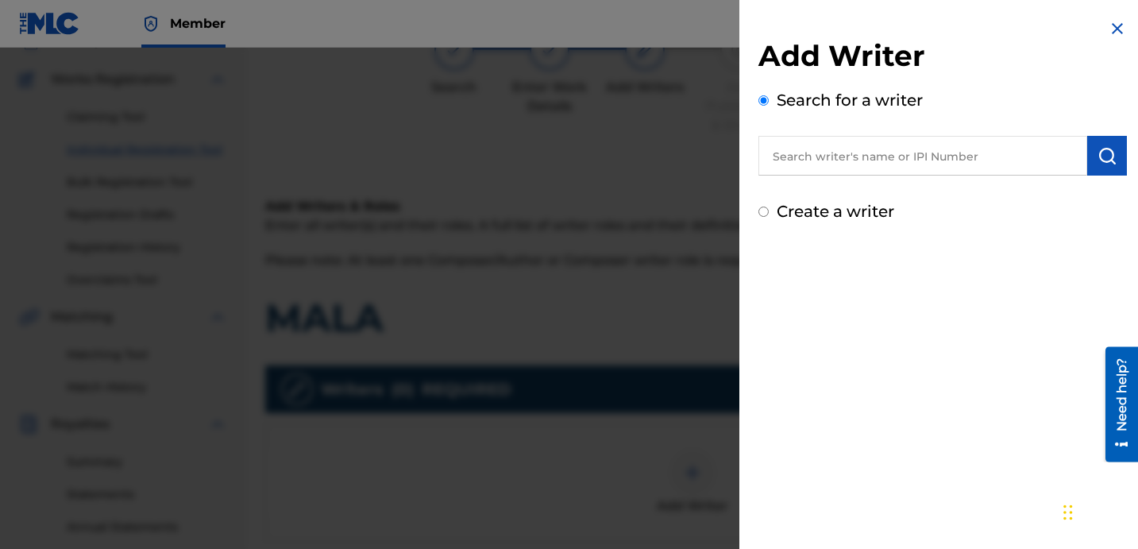
click at [945, 143] on input "text" at bounding box center [922, 156] width 329 height 40
click at [987, 167] on input "text" at bounding box center [922, 156] width 329 height 40
paste input "[PERSON_NAME] [PERSON_NAME]"
type input "[PERSON_NAME] [PERSON_NAME]"
click at [1097, 157] on img "submit" at bounding box center [1106, 155] width 19 height 19
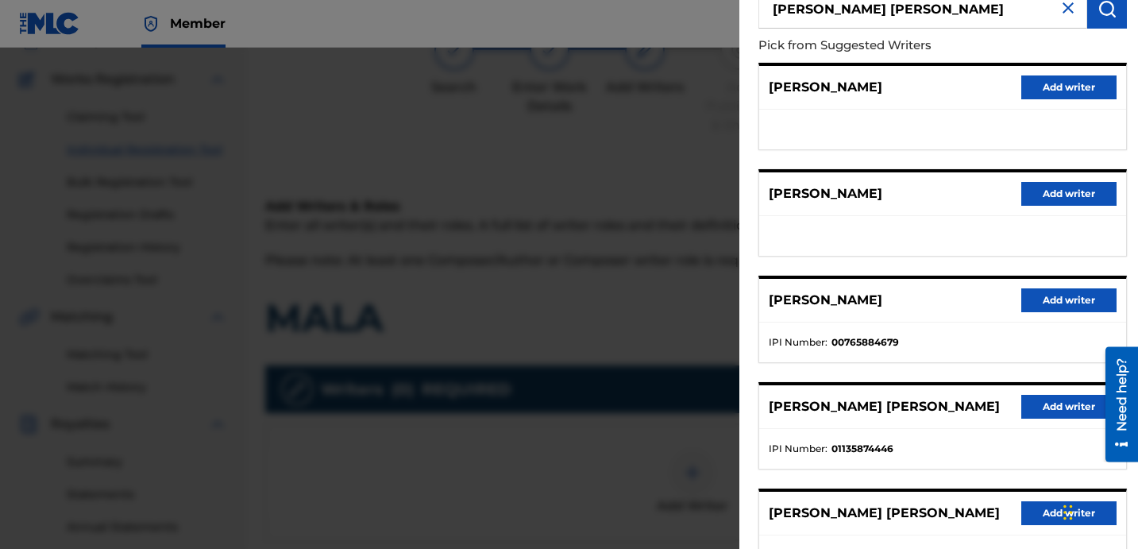
scroll to position [265, 0]
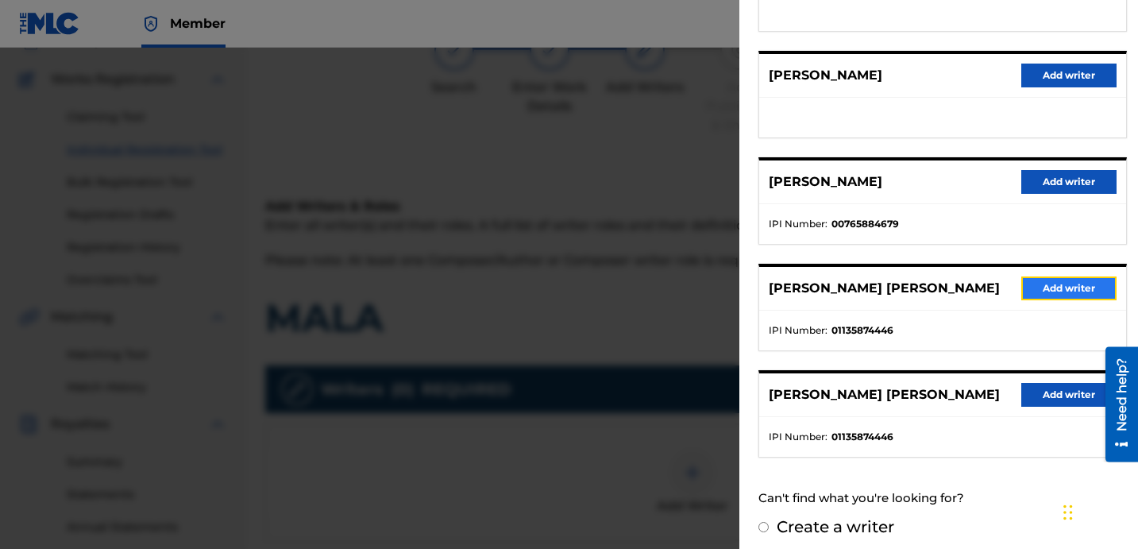
click at [1053, 291] on button "Add writer" at bounding box center [1068, 288] width 95 height 24
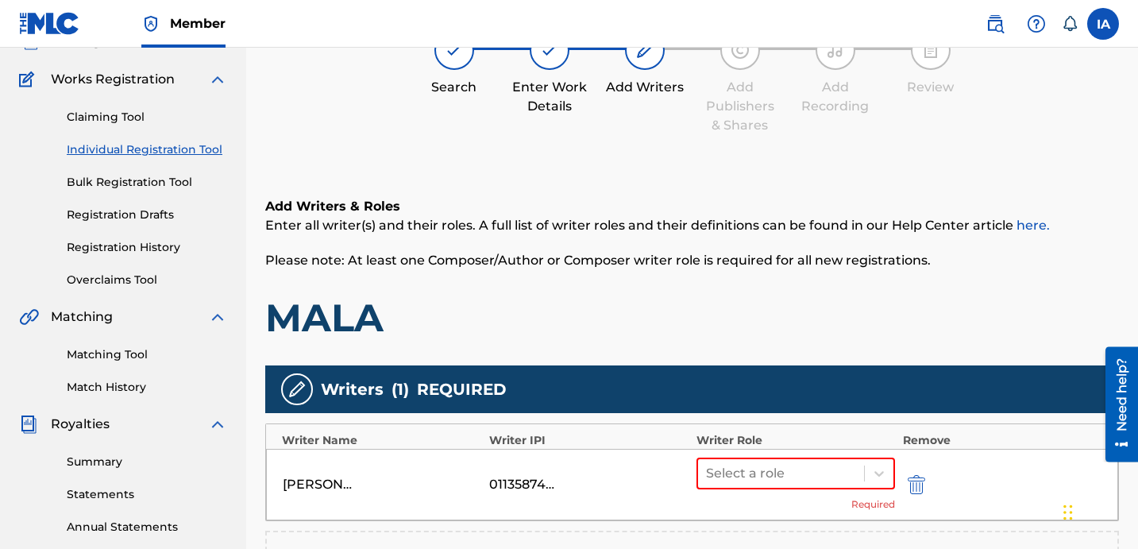
click at [834, 317] on h1 "MALA" at bounding box center [691, 318] width 853 height 48
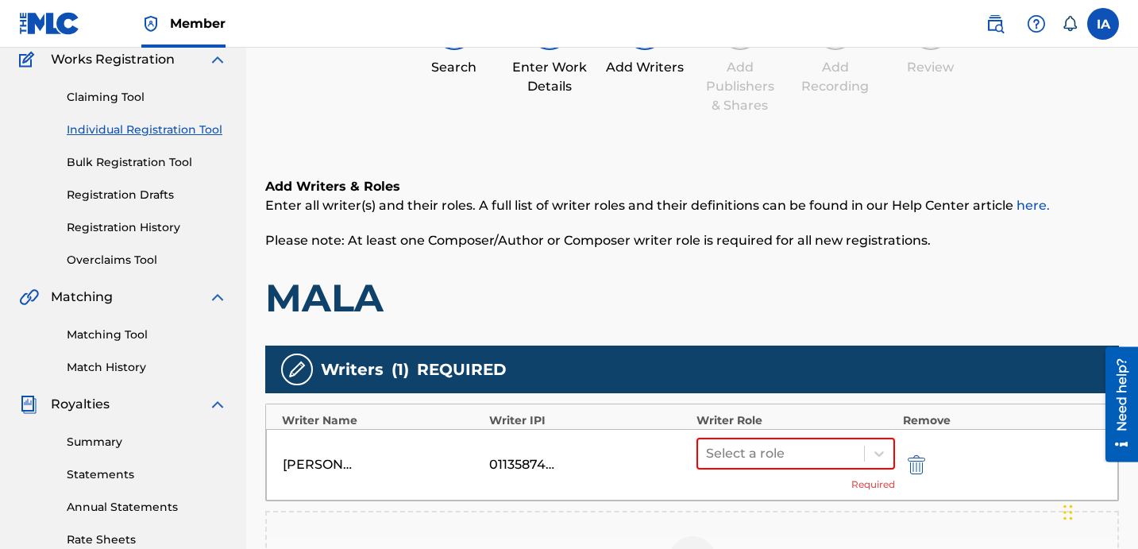
scroll to position [380, 0]
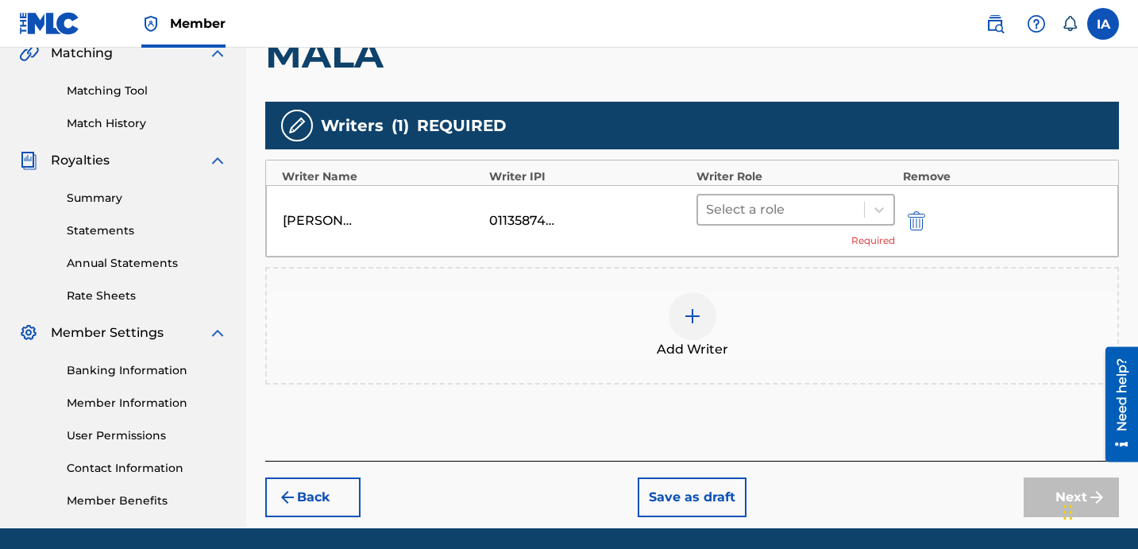
click at [837, 221] on div "Select a role" at bounding box center [781, 209] width 166 height 29
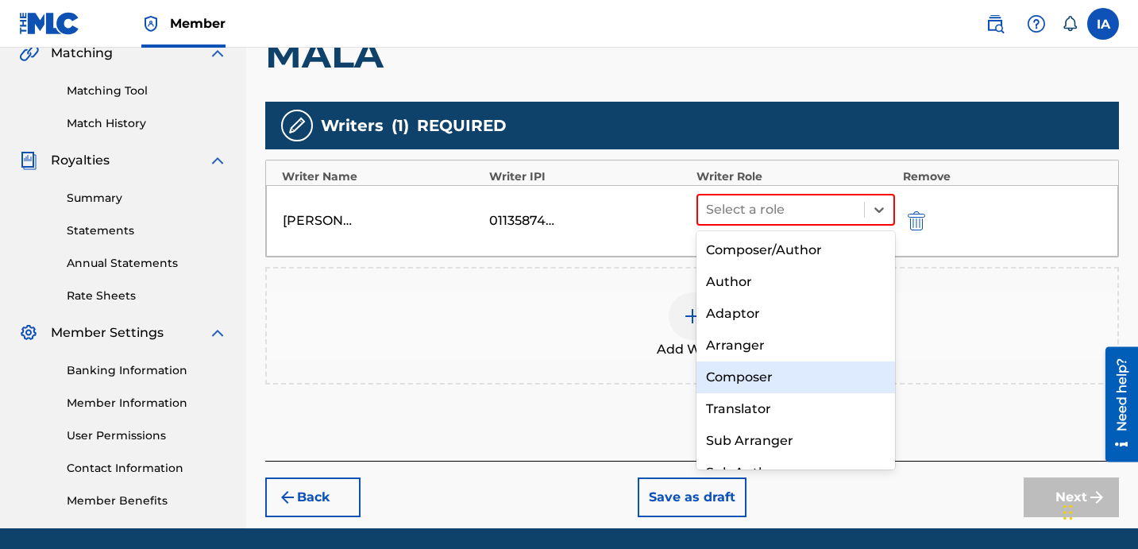
click at [795, 372] on div "Composer" at bounding box center [795, 377] width 198 height 32
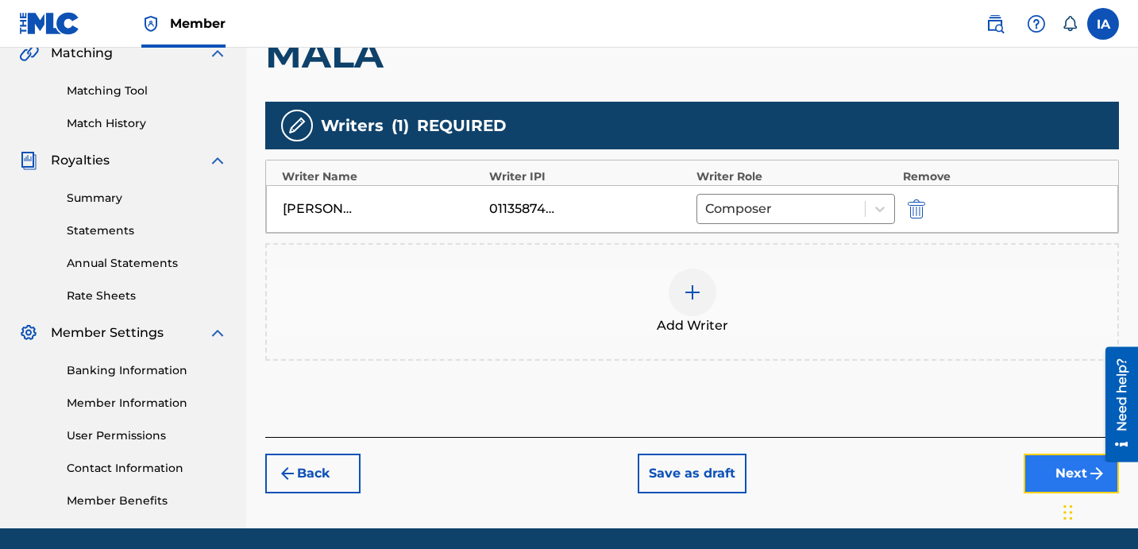
click at [1040, 479] on button "Next" at bounding box center [1070, 473] width 95 height 40
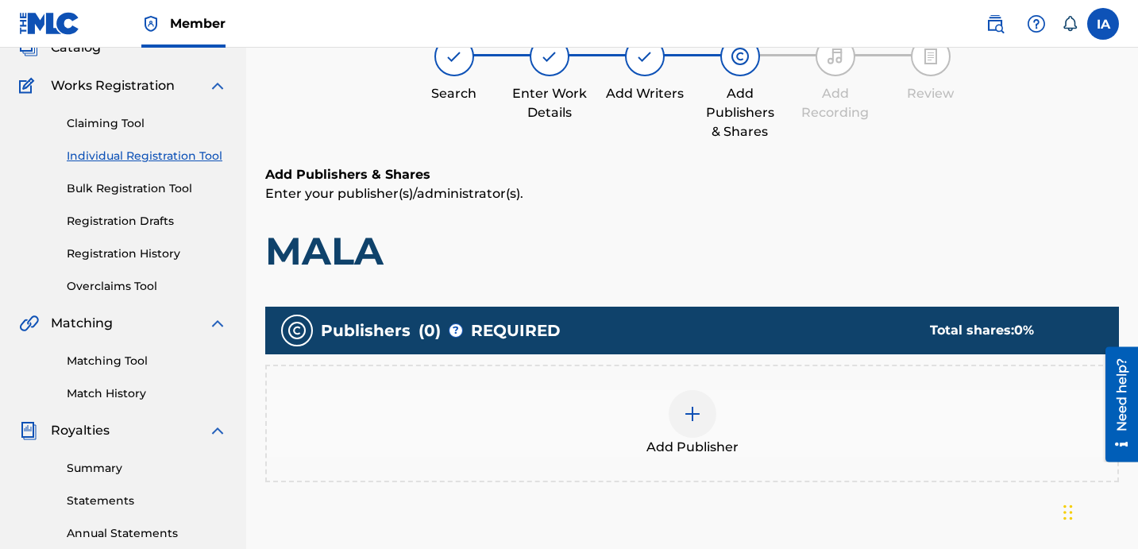
scroll to position [71, 0]
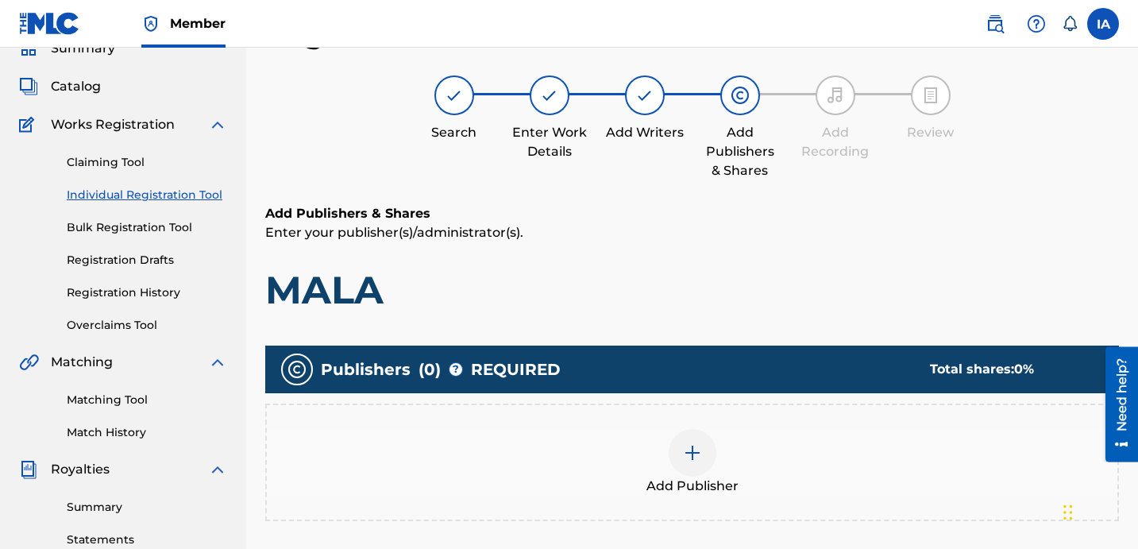
click at [831, 452] on div "Add Publisher" at bounding box center [692, 462] width 850 height 67
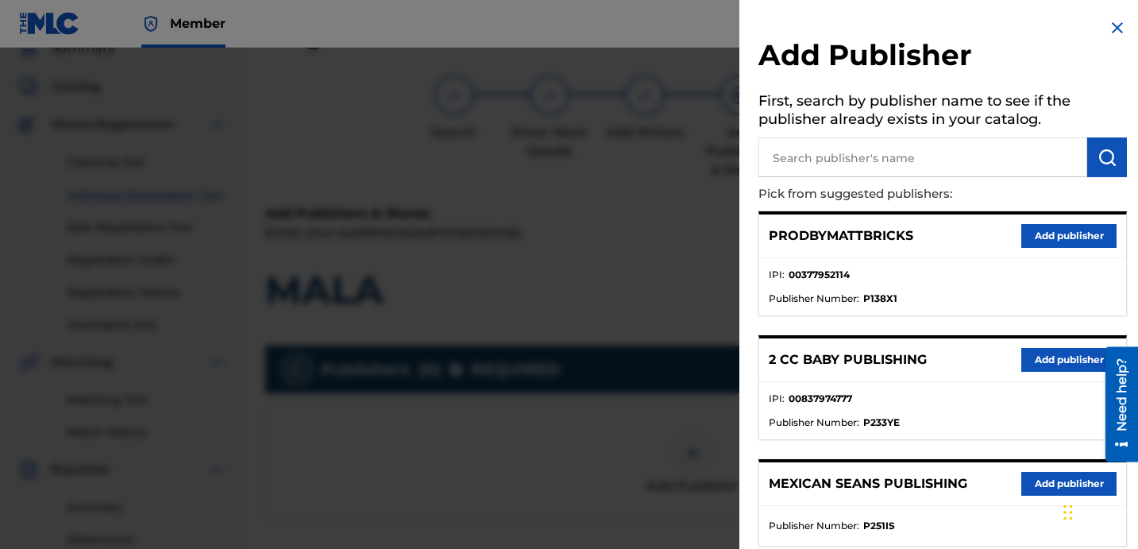
scroll to position [0, 0]
click at [887, 155] on input "text" at bounding box center [922, 158] width 329 height 40
paste input "FARIEL"
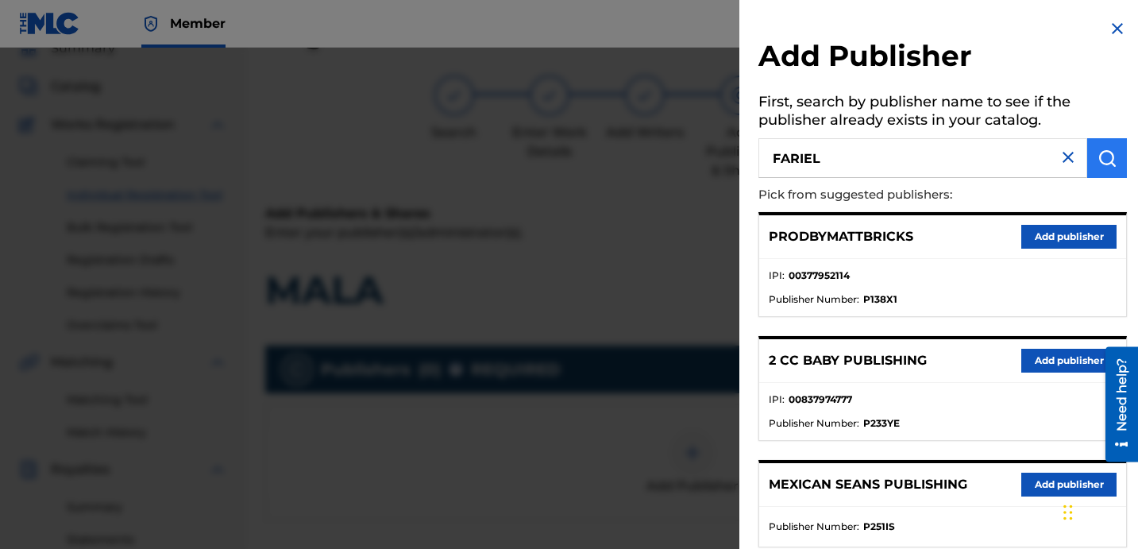
type input "FARIEL"
click at [1107, 163] on img "submit" at bounding box center [1106, 157] width 19 height 19
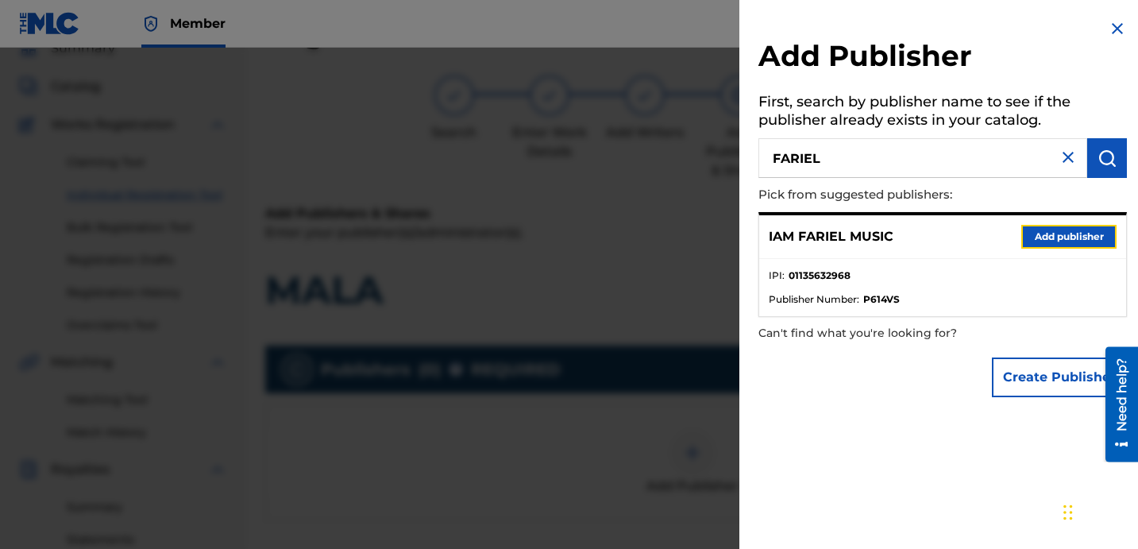
click at [1041, 244] on button "Add publisher" at bounding box center [1068, 237] width 95 height 24
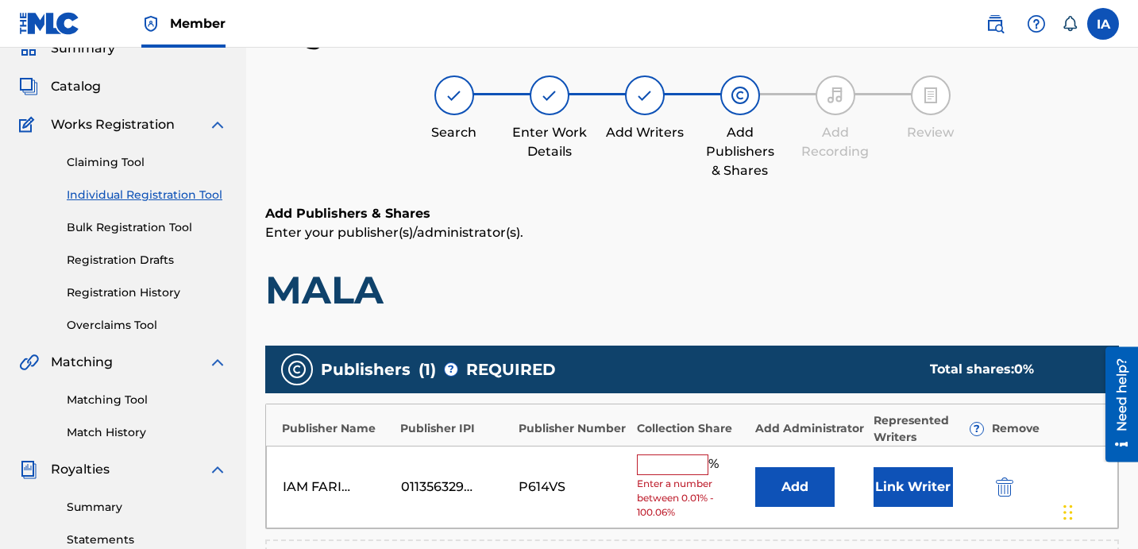
click at [676, 470] on input "text" at bounding box center [672, 464] width 71 height 21
click at [644, 463] on input "text" at bounding box center [672, 464] width 71 height 21
type input "100"
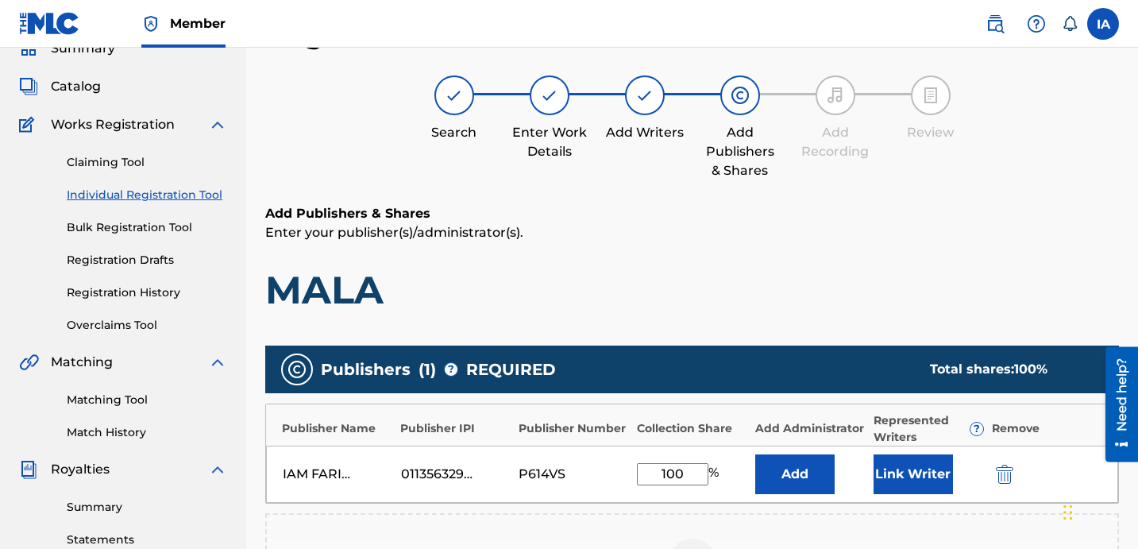
drag, startPoint x: 696, startPoint y: 468, endPoint x: 670, endPoint y: 463, distance: 26.8
click at [670, 464] on input "100" at bounding box center [672, 474] width 71 height 22
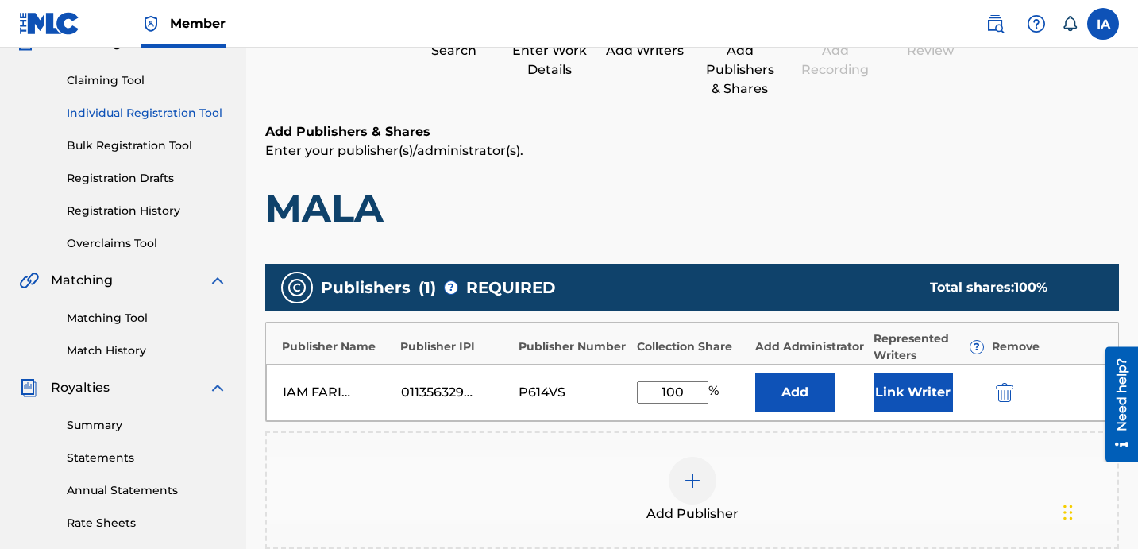
scroll to position [356, 0]
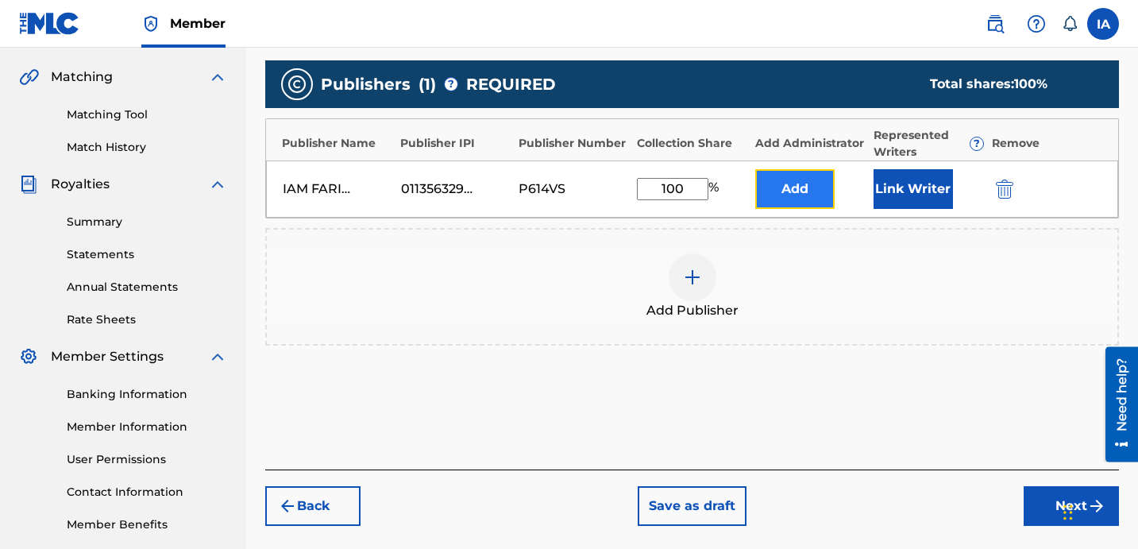
click at [777, 186] on button "Add" at bounding box center [794, 189] width 79 height 40
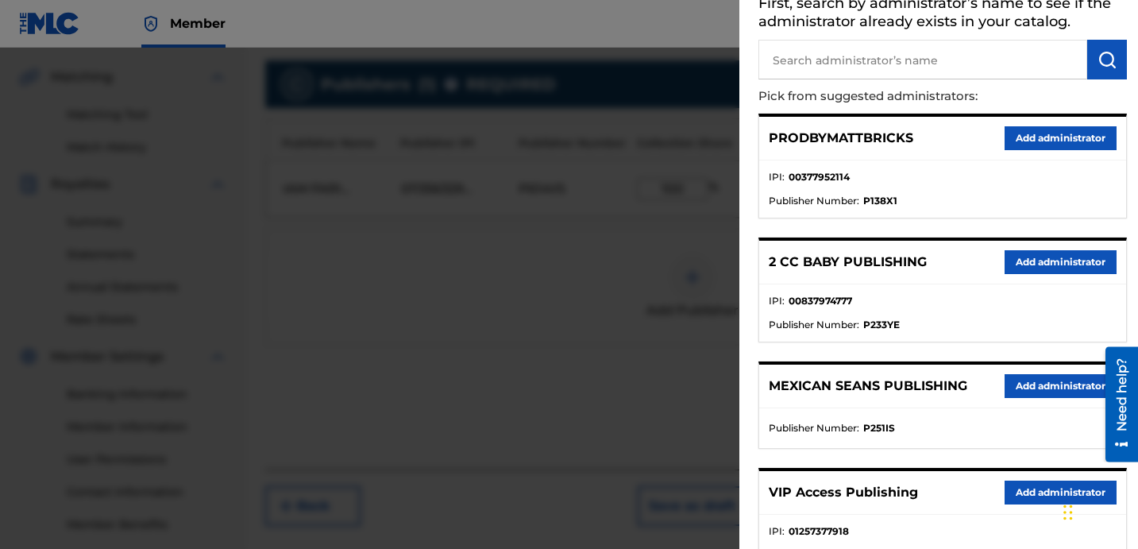
scroll to position [99, 0]
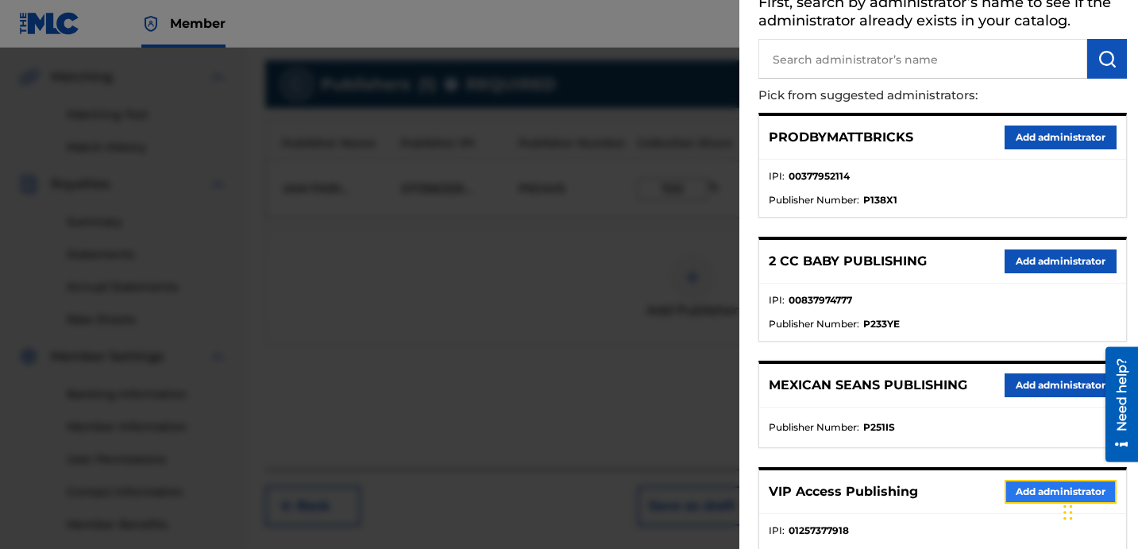
click at [1004, 490] on button "Add administrator" at bounding box center [1060, 491] width 112 height 24
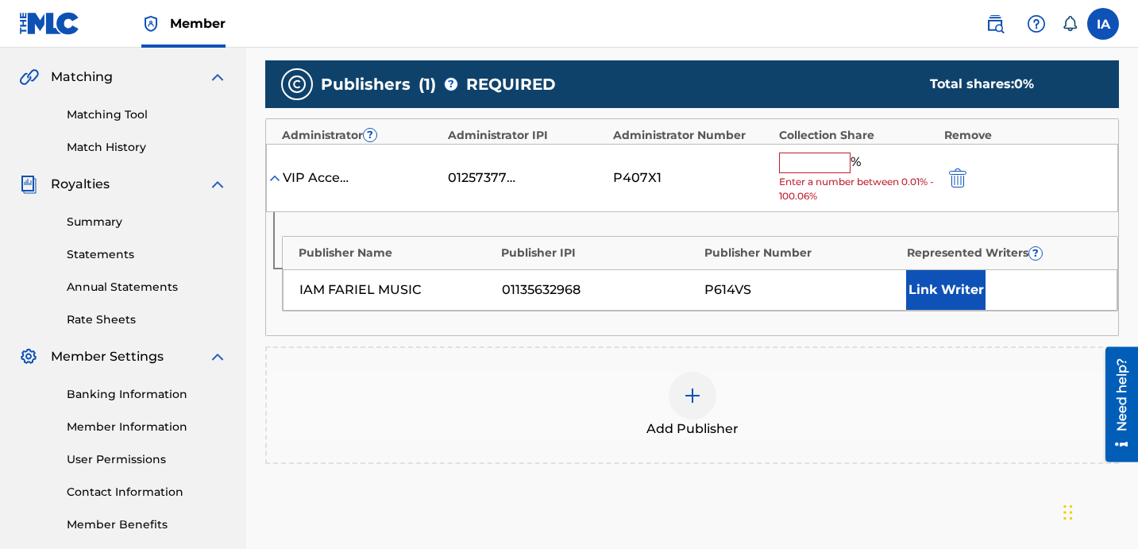
click at [820, 172] on div "% Enter a number between 0.01% - 100.06%" at bounding box center [857, 178] width 157 height 52
click at [819, 160] on input "text" at bounding box center [814, 162] width 71 height 21
type input "100"
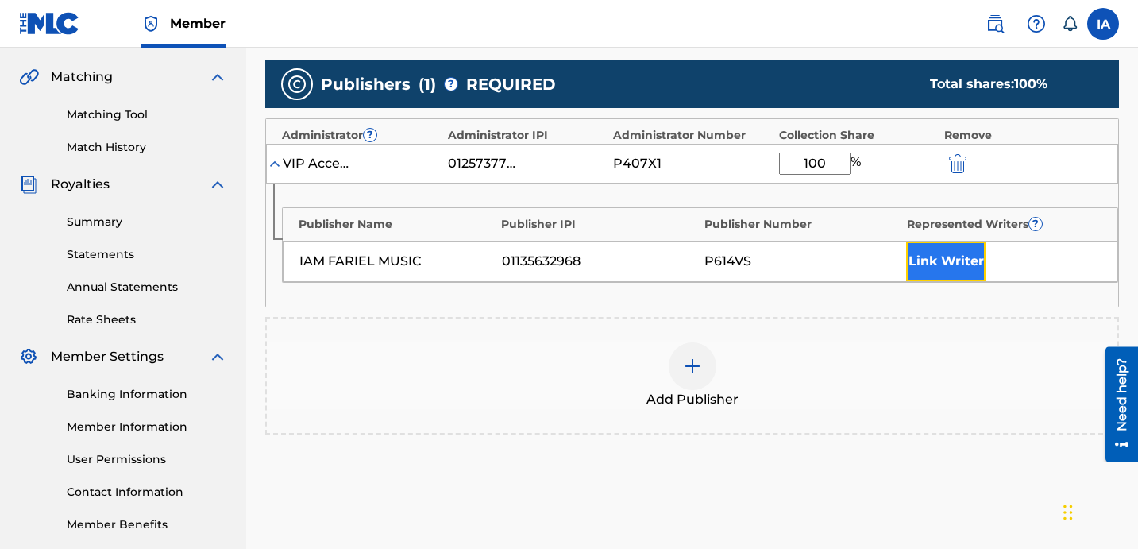
click at [927, 268] on button "Link Writer" at bounding box center [945, 261] width 79 height 40
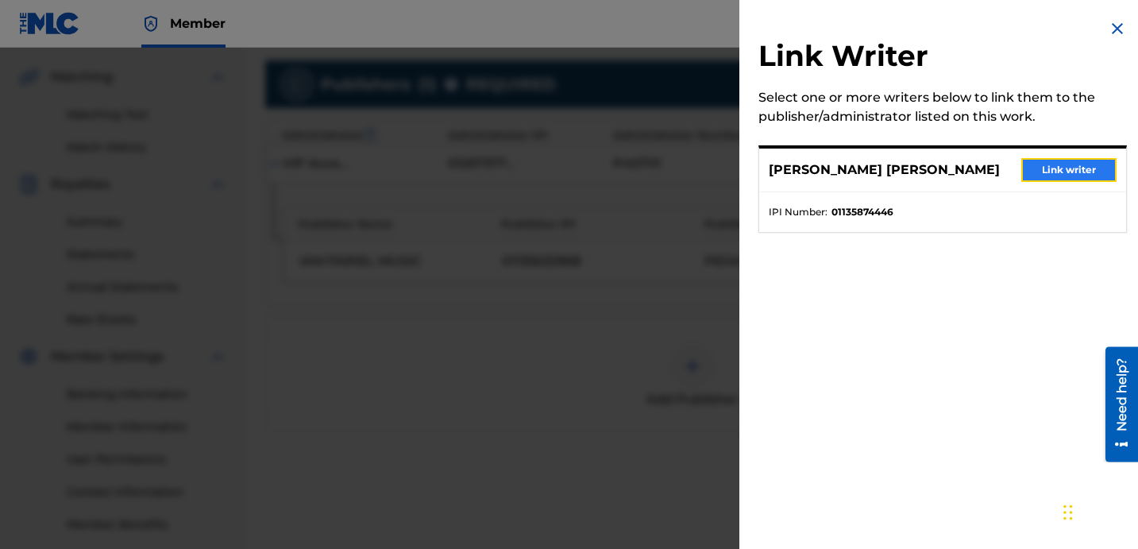
click at [1058, 174] on button "Link writer" at bounding box center [1068, 170] width 95 height 24
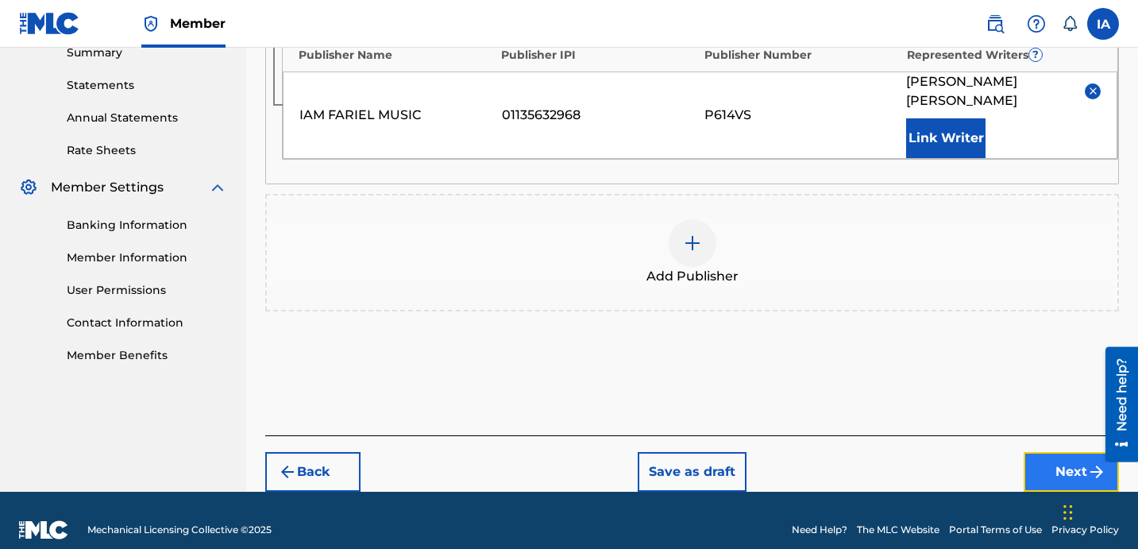
click at [1029, 452] on button "Next" at bounding box center [1070, 472] width 95 height 40
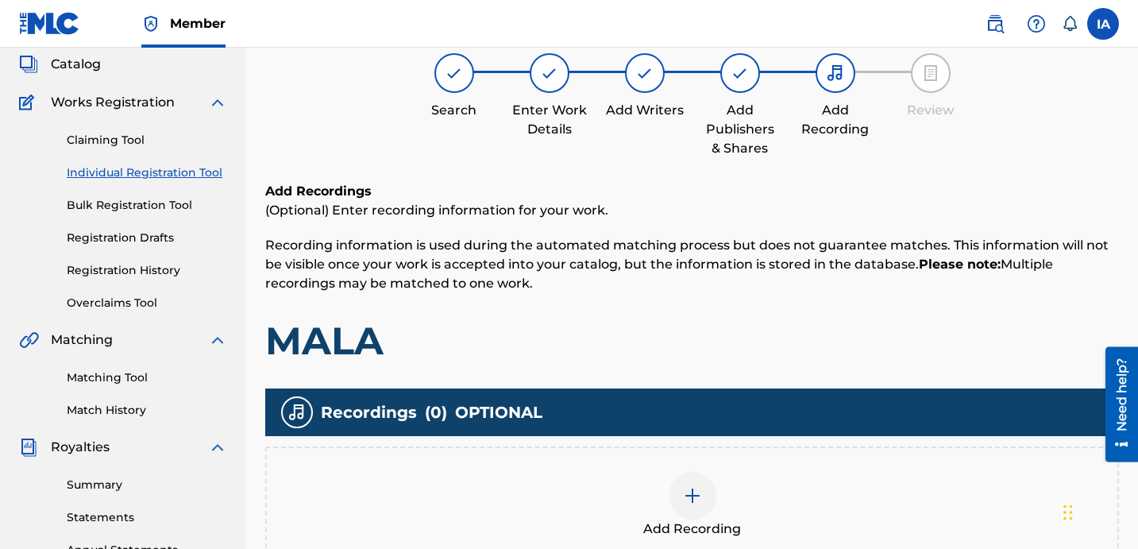
scroll to position [71, 0]
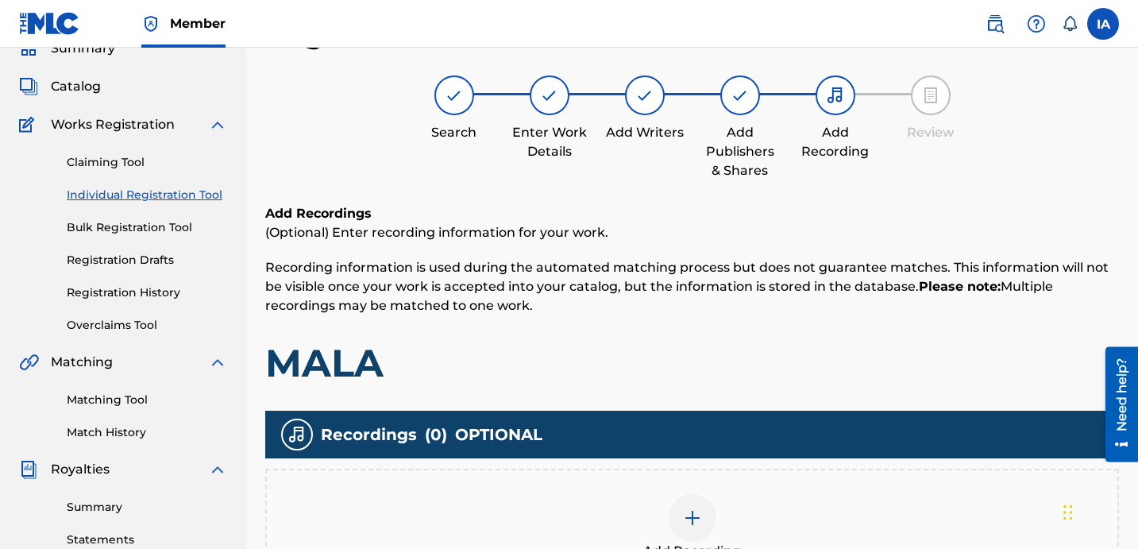
click at [699, 533] on div at bounding box center [692, 518] width 48 height 48
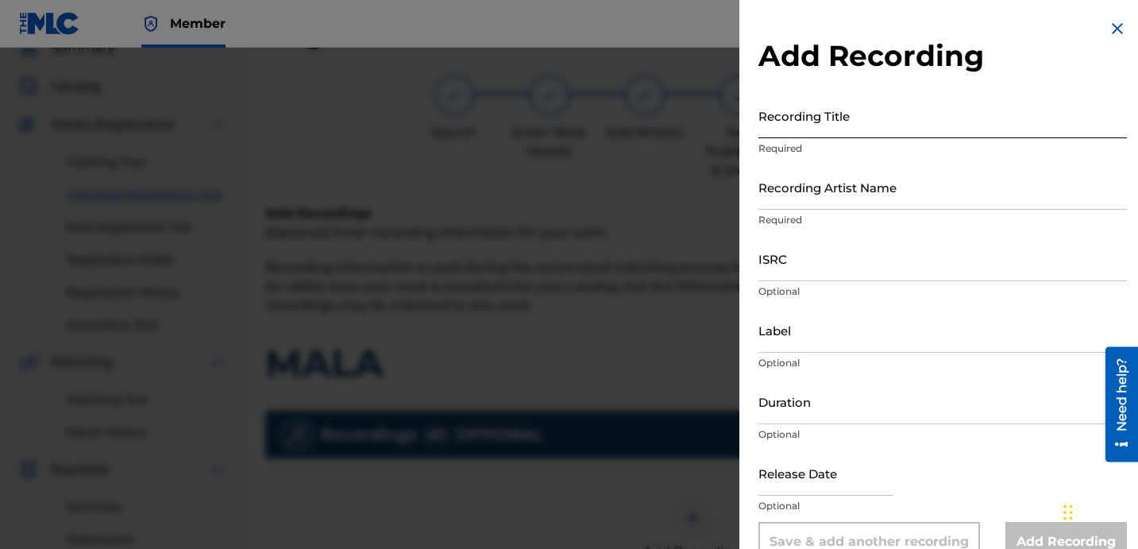
click at [891, 116] on input "Recording Title" at bounding box center [942, 115] width 368 height 45
paste input "MALA"
type input "MALA"
click at [863, 162] on div "Recording Title MALA Required" at bounding box center [942, 128] width 368 height 71
click at [864, 174] on input "Recording Artist Name" at bounding box center [942, 186] width 368 height 45
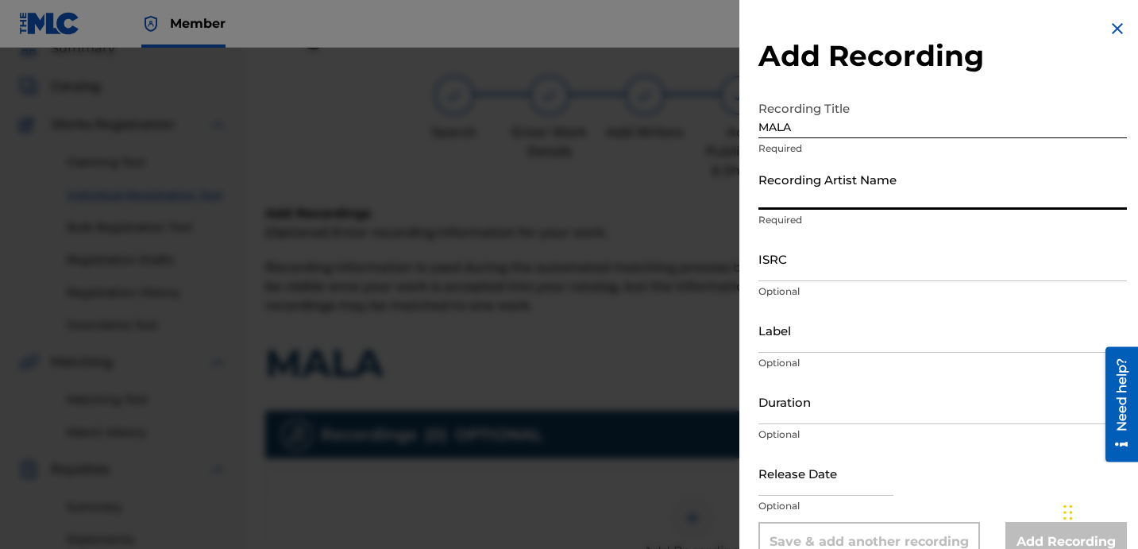
paste input "IAMFARIEL"
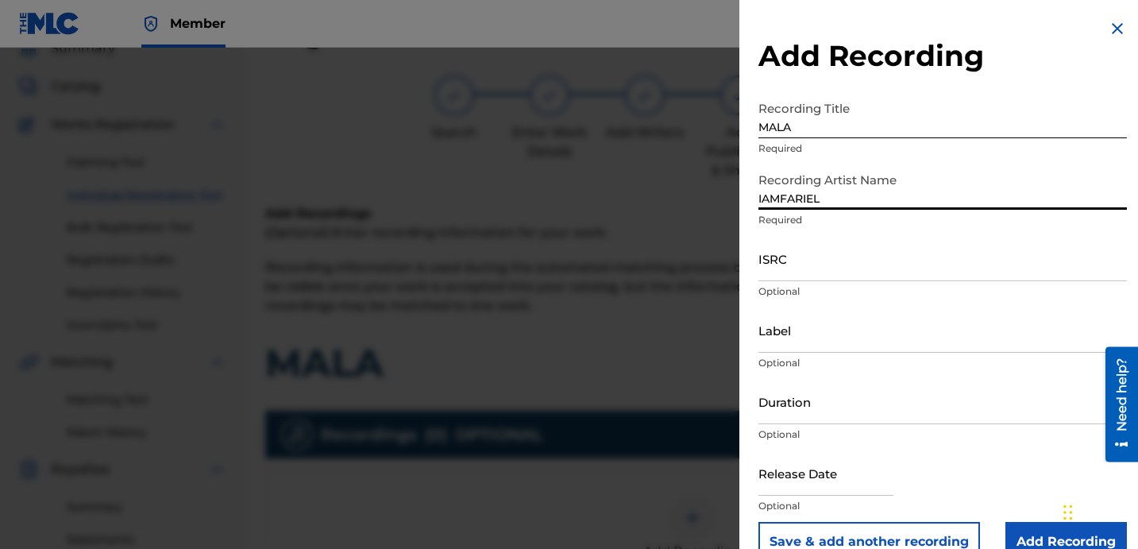
type input "IAMFARIEL"
click at [833, 279] on input "ISRC" at bounding box center [942, 258] width 368 height 45
paste input "QZDA62435292"
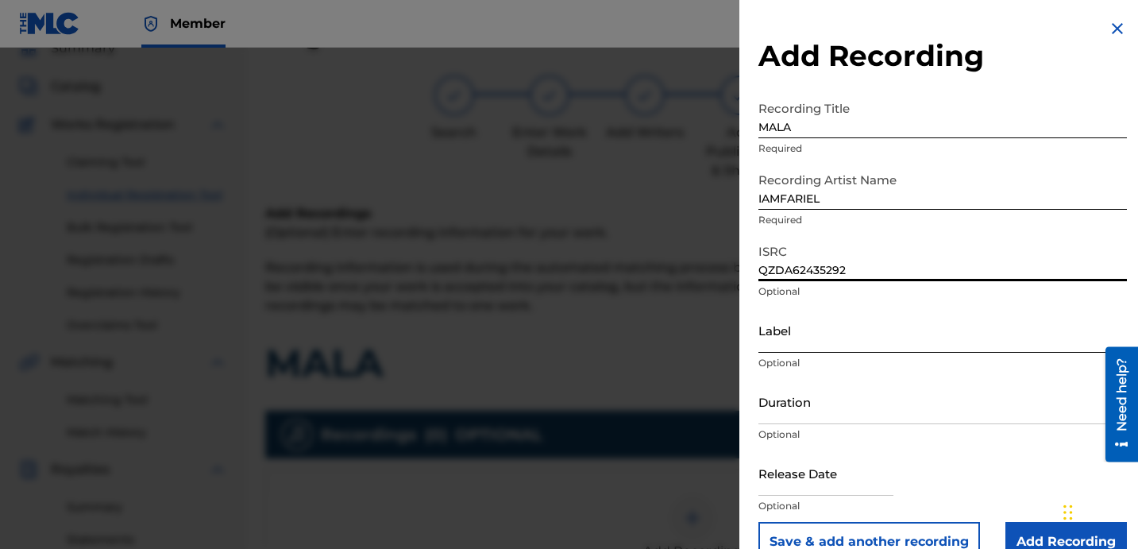
type input "QZDA62435292"
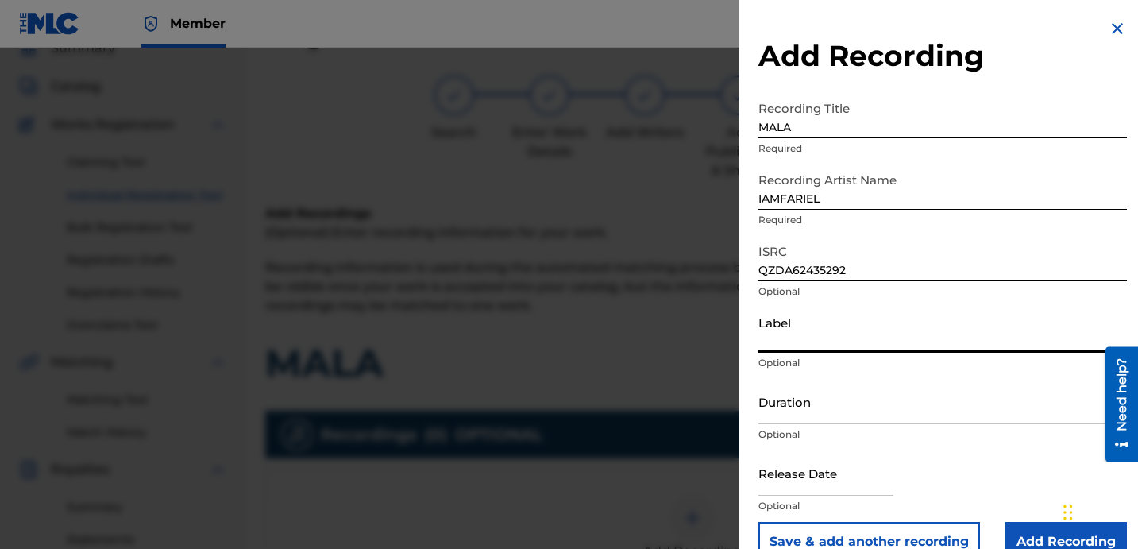
click at [797, 334] on input "Label" at bounding box center [942, 329] width 368 height 45
click at [814, 328] on input "Label" at bounding box center [942, 329] width 368 height 45
paste input "1779507 RECORDS DK"
type input "1779507 RECORDS DK"
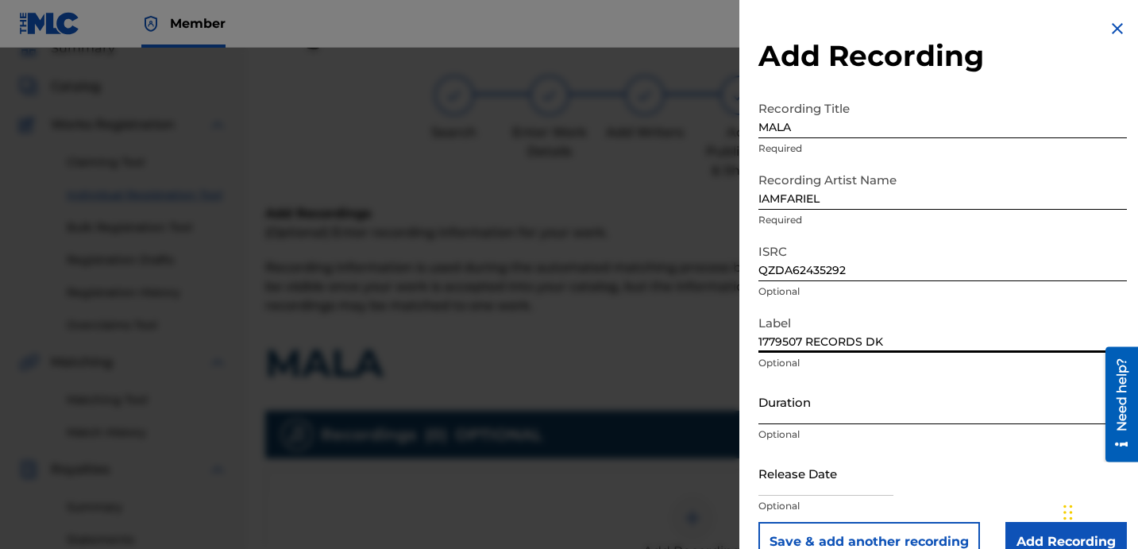
click at [809, 403] on input "Duration" at bounding box center [942, 401] width 368 height 45
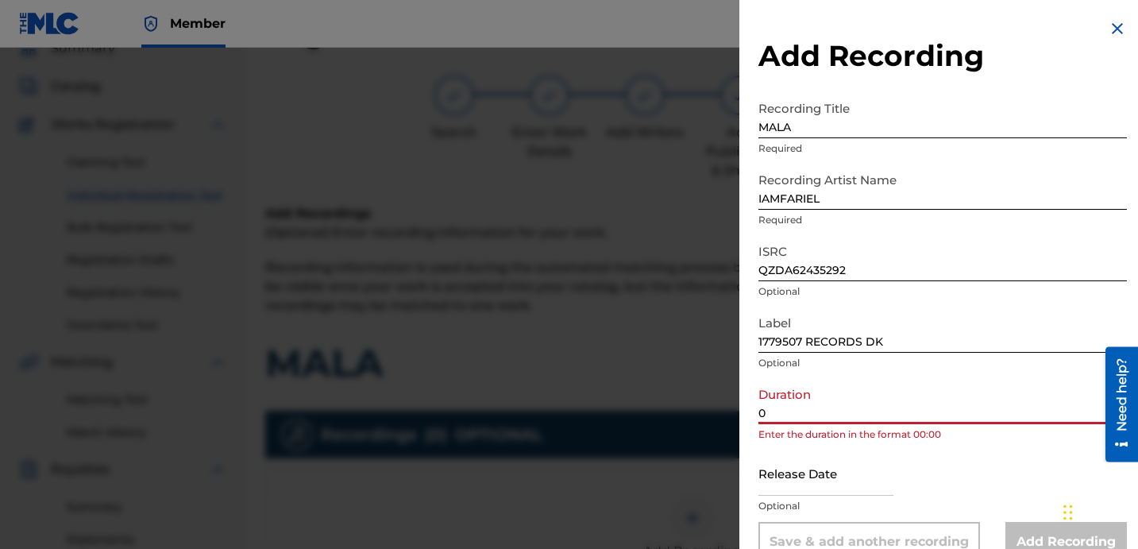
paste input "2:55"
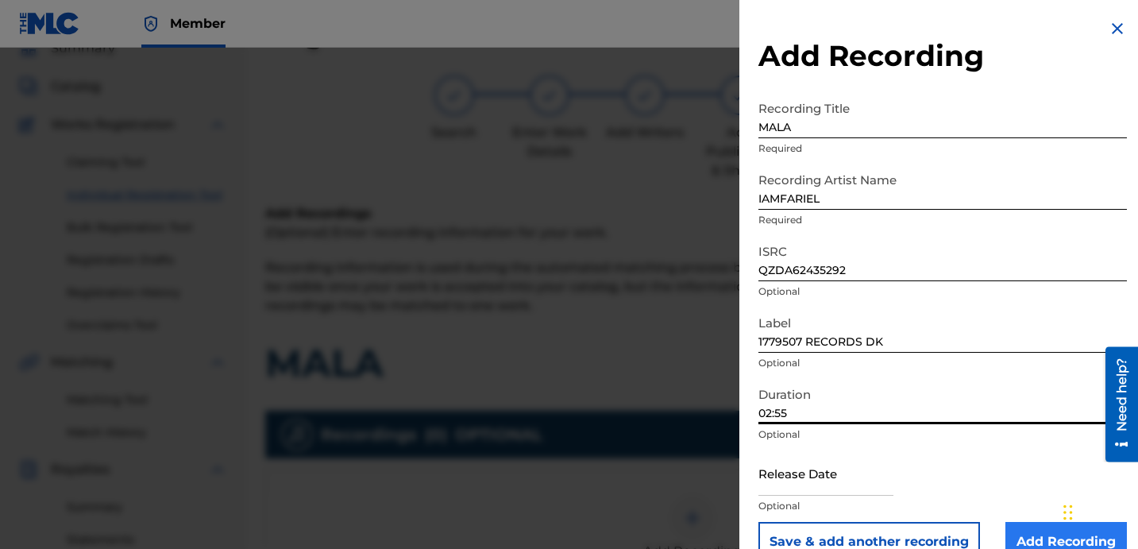
type input "02:55"
click at [1045, 542] on input "Add Recording" at bounding box center [1065, 542] width 121 height 40
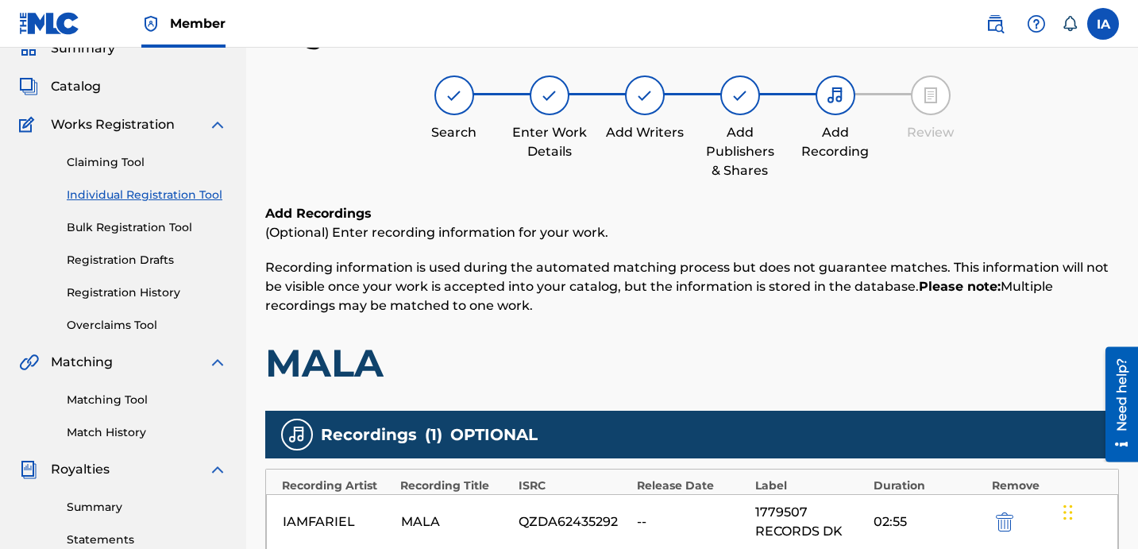
click at [857, 373] on h1 "MALA" at bounding box center [691, 363] width 853 height 48
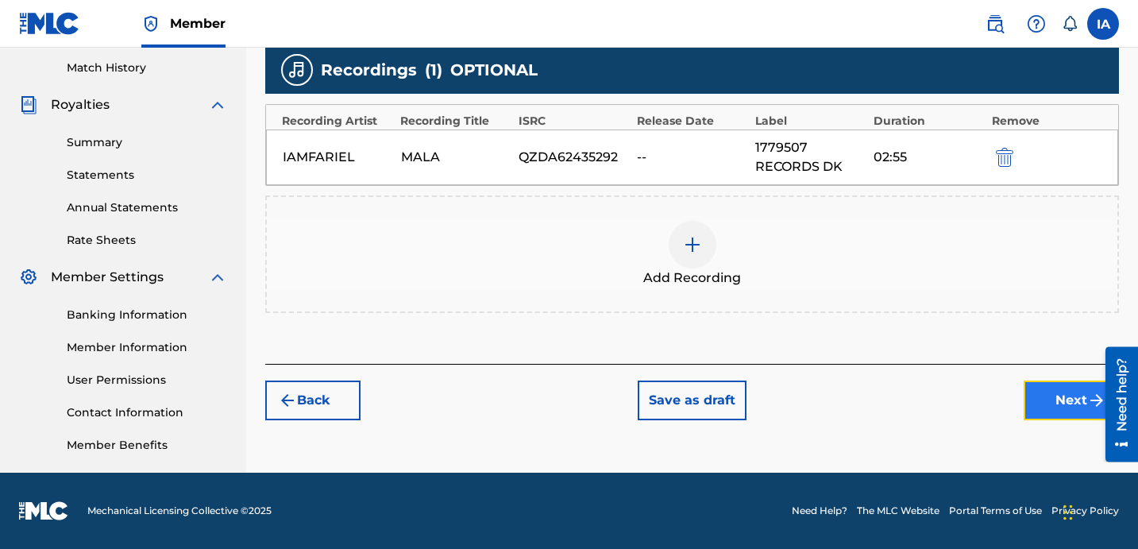
click at [1058, 412] on button "Next" at bounding box center [1070, 400] width 95 height 40
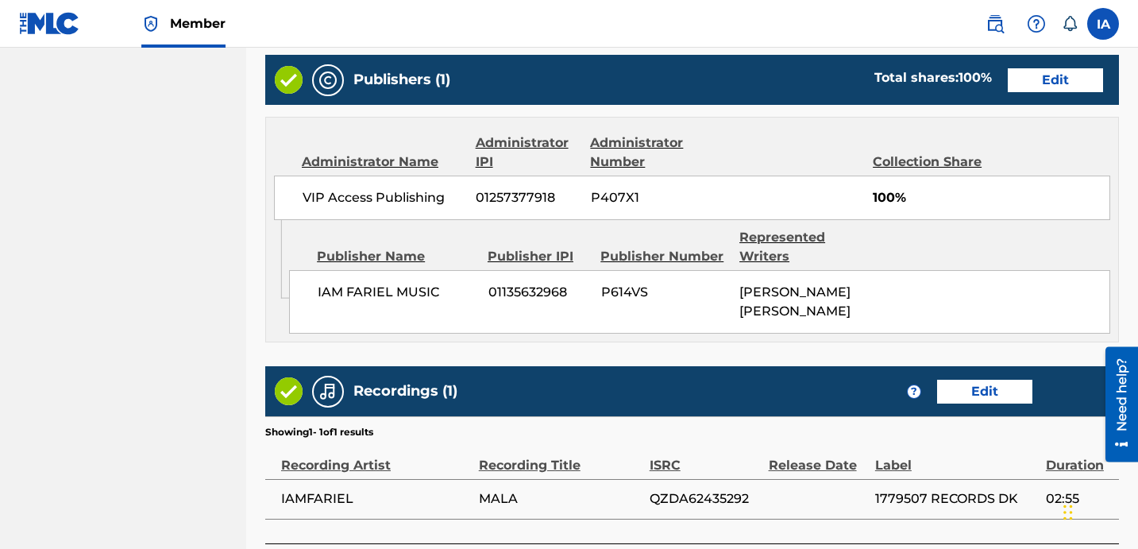
scroll to position [1026, 0]
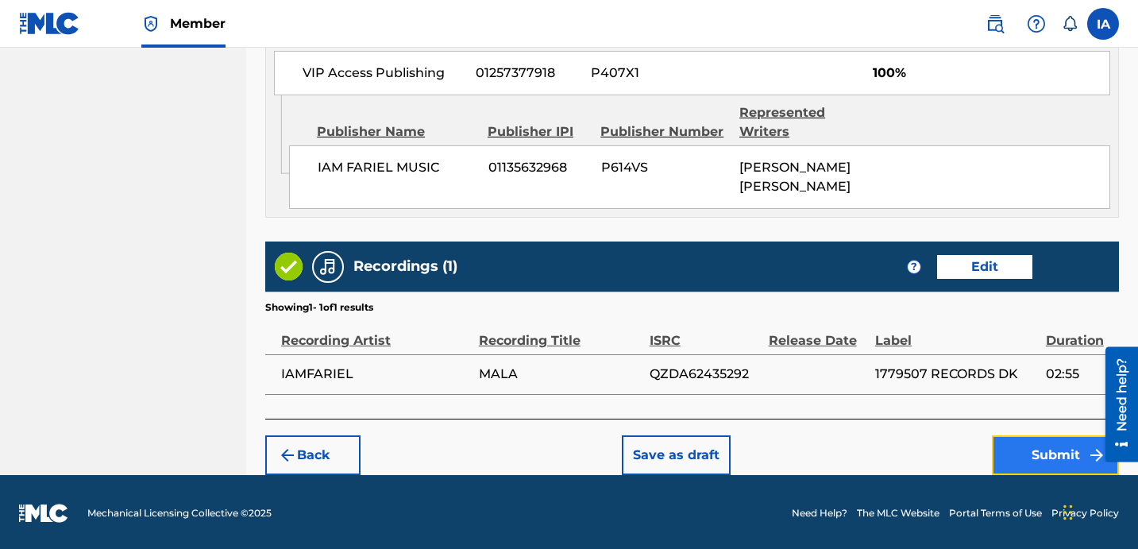
click at [1019, 470] on button "Submit" at bounding box center [1054, 455] width 127 height 40
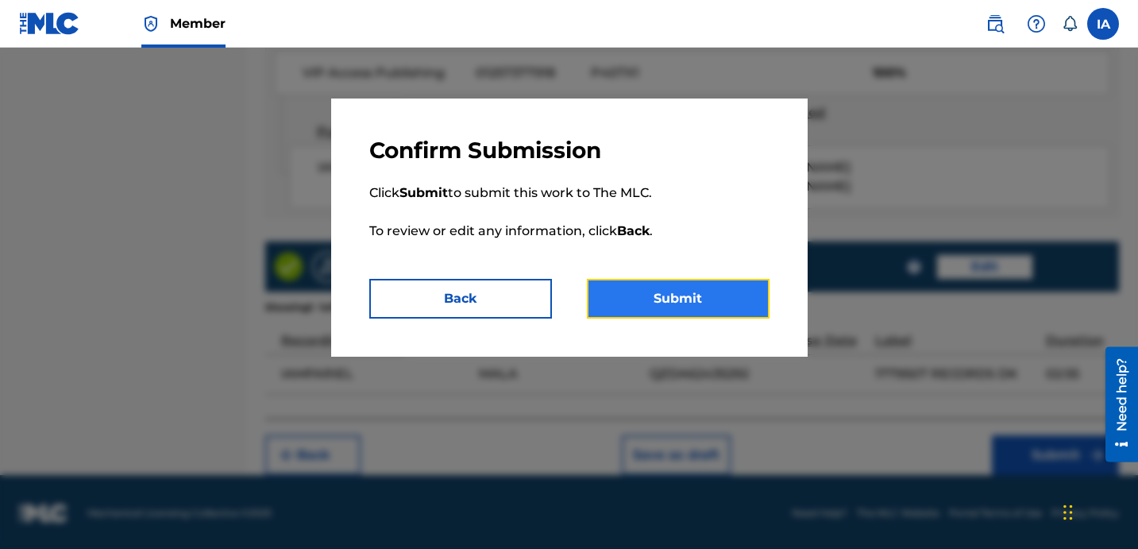
click at [727, 300] on button "Submit" at bounding box center [678, 299] width 183 height 40
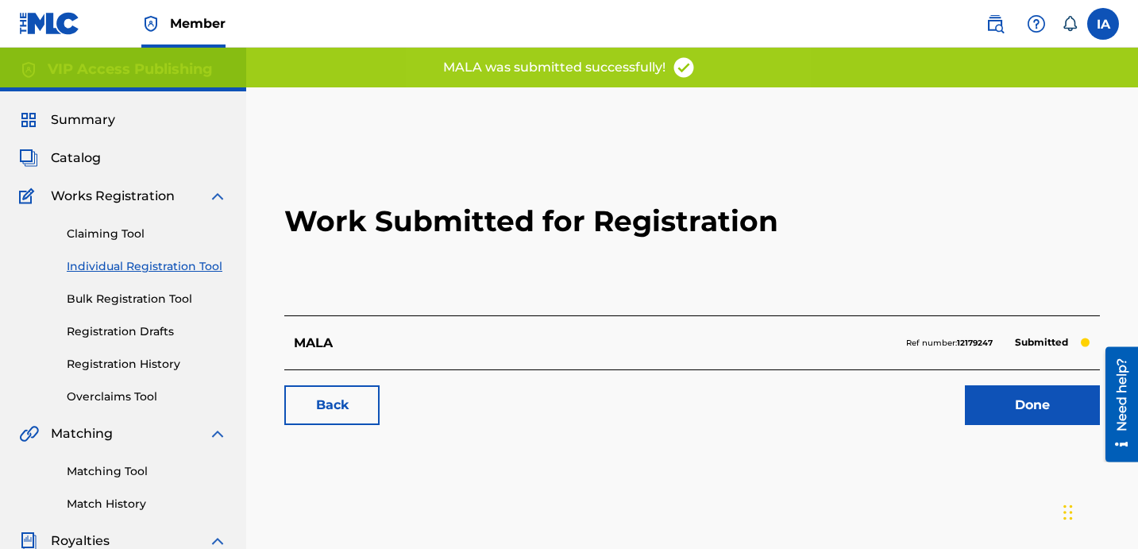
click at [716, 298] on h2 "Work Submitted for Registration" at bounding box center [691, 221] width 815 height 188
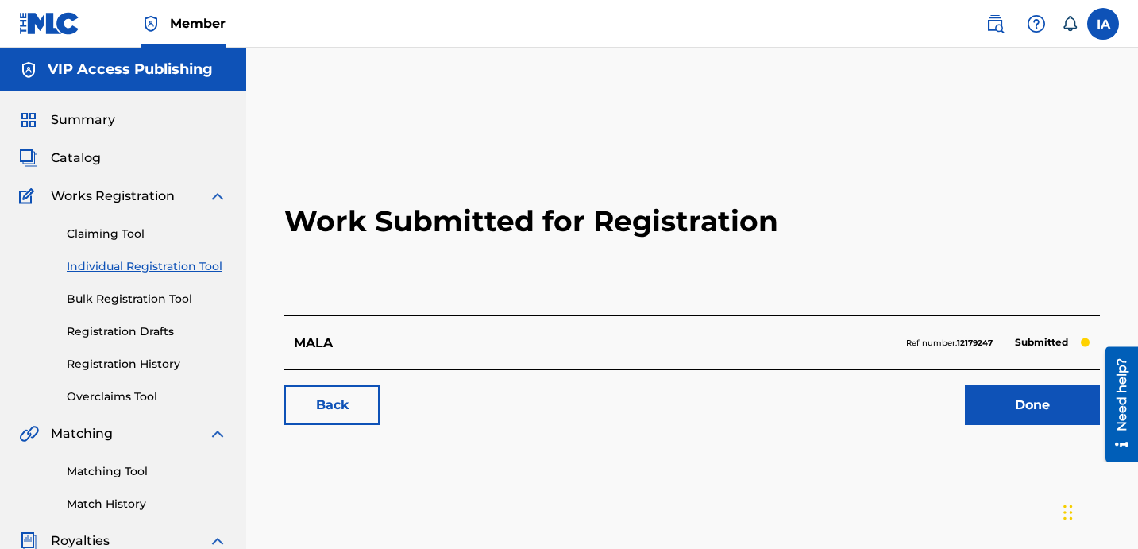
click at [473, 273] on h2 "Work Submitted for Registration" at bounding box center [691, 221] width 815 height 188
click at [194, 280] on div "Claiming Tool Individual Registration Tool Bulk Registration Tool Registration …" at bounding box center [123, 305] width 208 height 199
click at [174, 271] on link "Individual Registration Tool" at bounding box center [147, 266] width 160 height 17
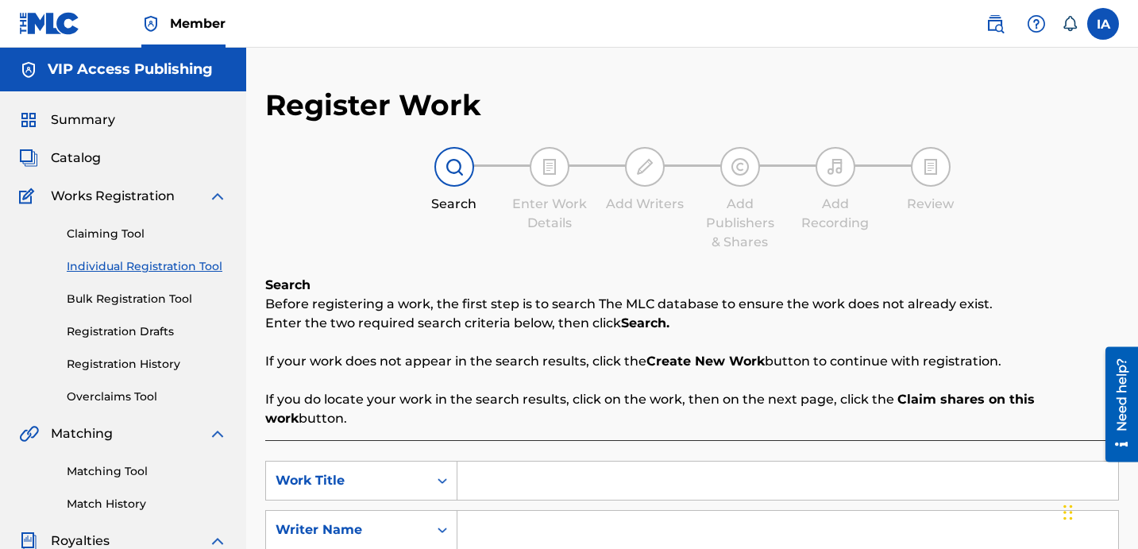
click at [418, 277] on div "Search Before registering a work, the first step is to search The MLC database …" at bounding box center [691, 351] width 853 height 152
click at [383, 229] on div "Search Enter Work Details Add Writers Add Publishers & Shares Add Recording Rev…" at bounding box center [691, 199] width 853 height 105
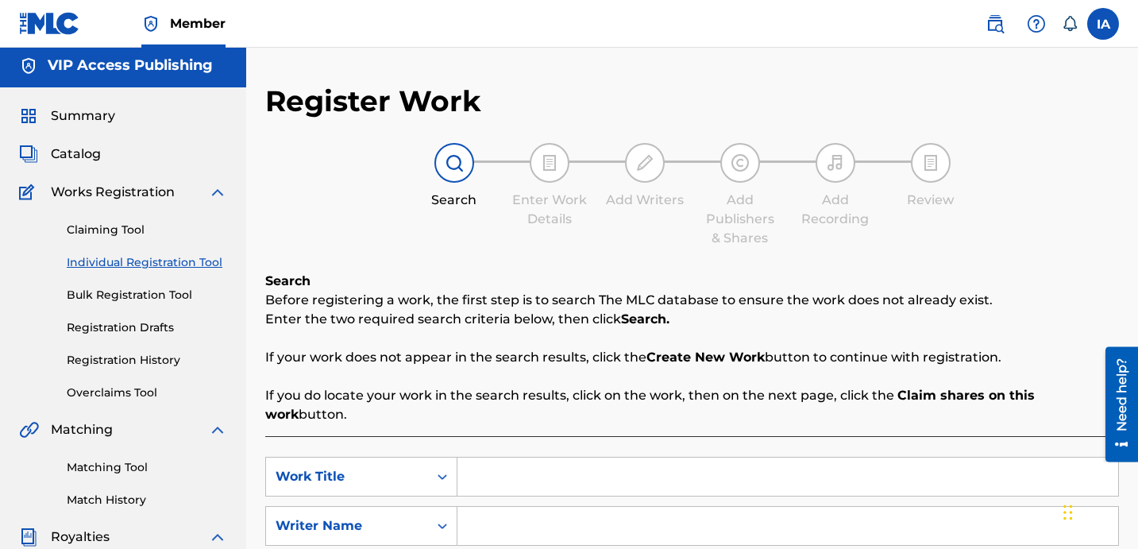
scroll to position [52, 0]
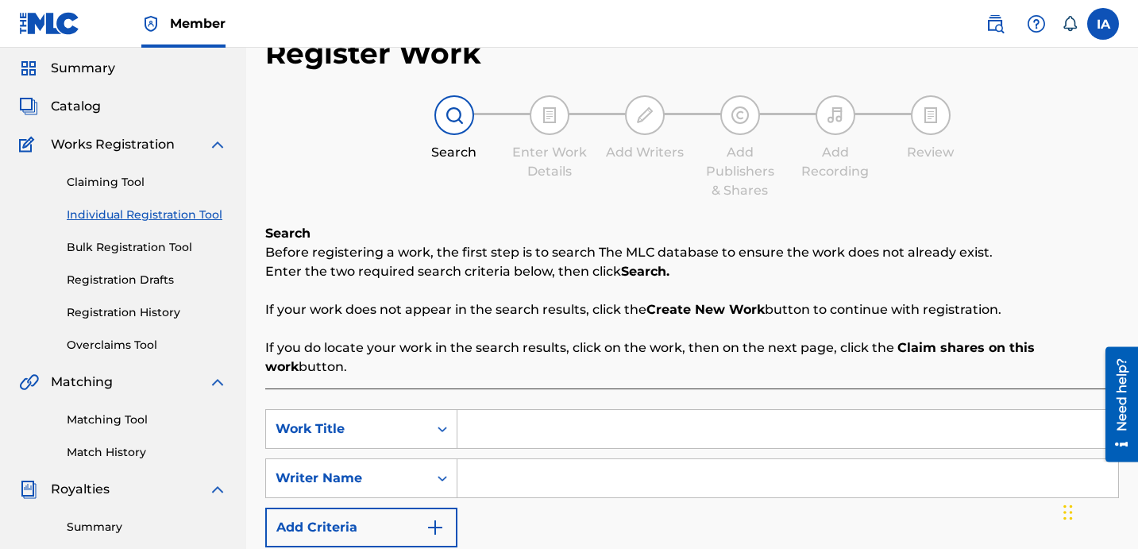
click at [633, 413] on input "Search Form" at bounding box center [787, 429] width 660 height 38
click at [577, 359] on div "Search Before registering a work, the first step is to search The MLC database …" at bounding box center [691, 436] width 853 height 425
click at [566, 358] on div "Search Before registering a work, the first step is to search The MLC database …" at bounding box center [691, 436] width 853 height 425
click at [556, 357] on div "Search Before registering a work, the first step is to search The MLC database …" at bounding box center [691, 436] width 853 height 425
click at [627, 410] on input "Search Form" at bounding box center [787, 429] width 660 height 38
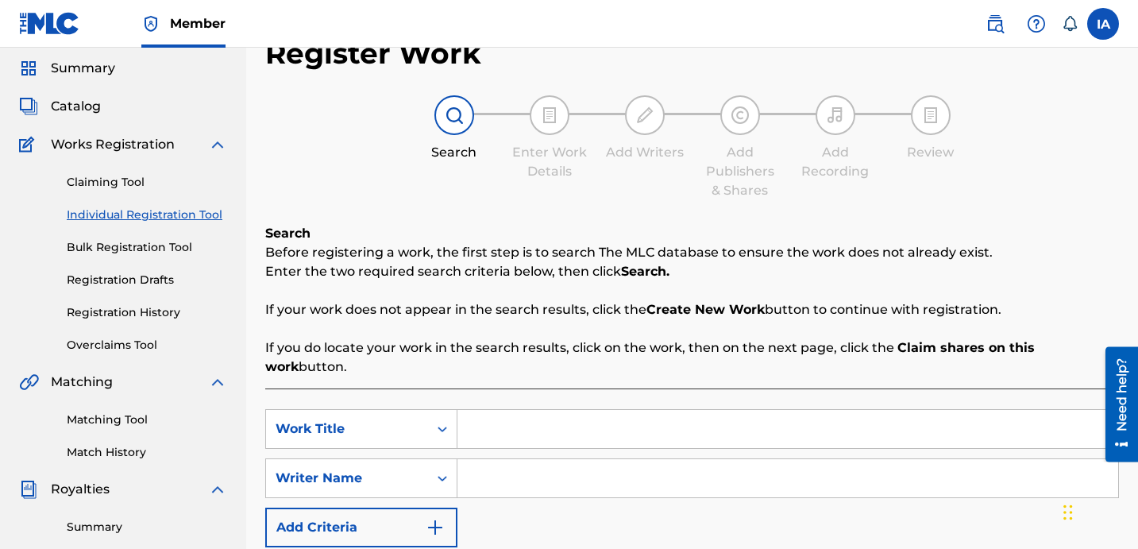
click at [722, 410] on input "Search Form" at bounding box center [787, 429] width 660 height 38
paste input "MIL VUELTAS"
type input "MIL VUELTAS"
click at [780, 459] on input "Search Form" at bounding box center [787, 478] width 660 height 38
click at [772, 459] on input "Search Form" at bounding box center [787, 478] width 660 height 38
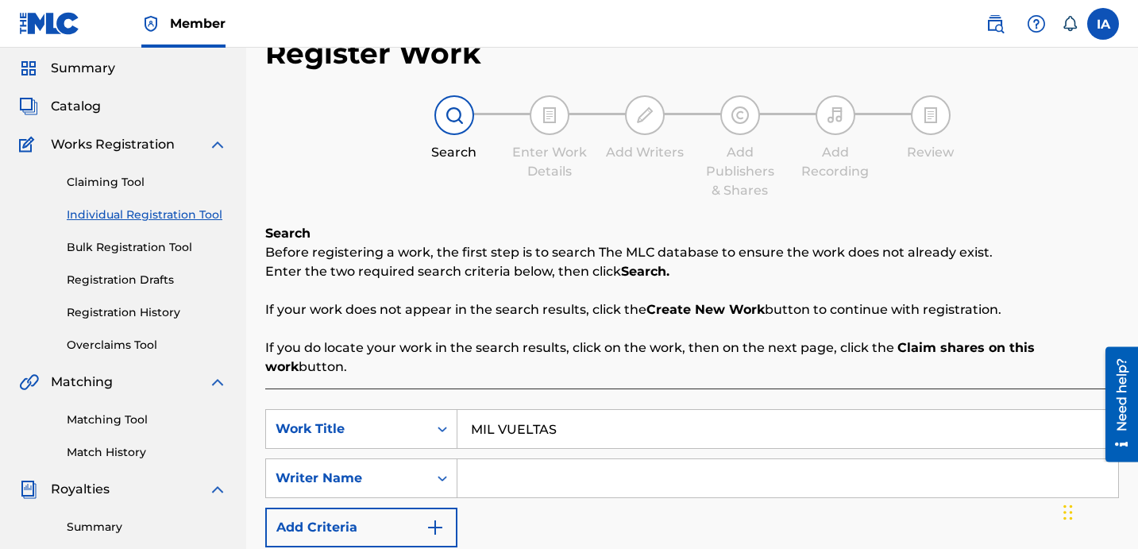
click at [772, 459] on input "Search Form" at bounding box center [787, 478] width 660 height 38
paste input "[PERSON_NAME] [PERSON_NAME]"
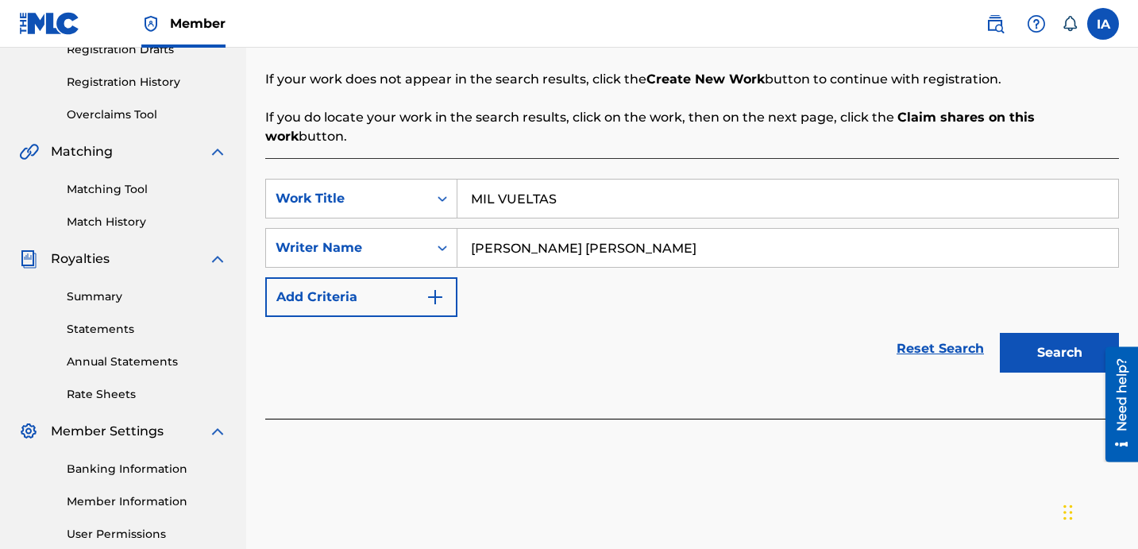
scroll to position [317, 0]
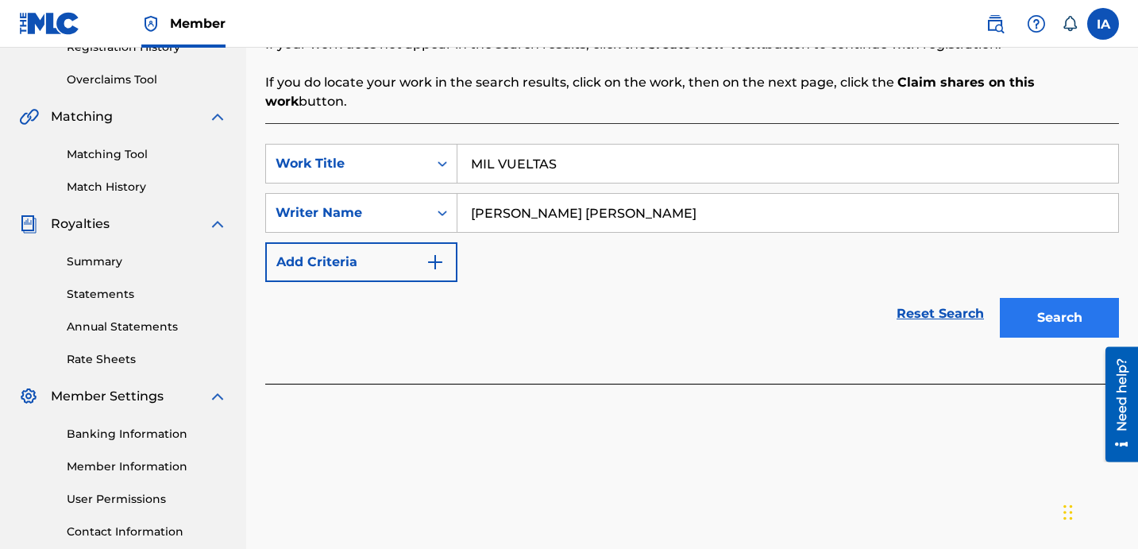
type input "[PERSON_NAME] [PERSON_NAME]"
click at [1050, 305] on button "Search" at bounding box center [1058, 318] width 119 height 40
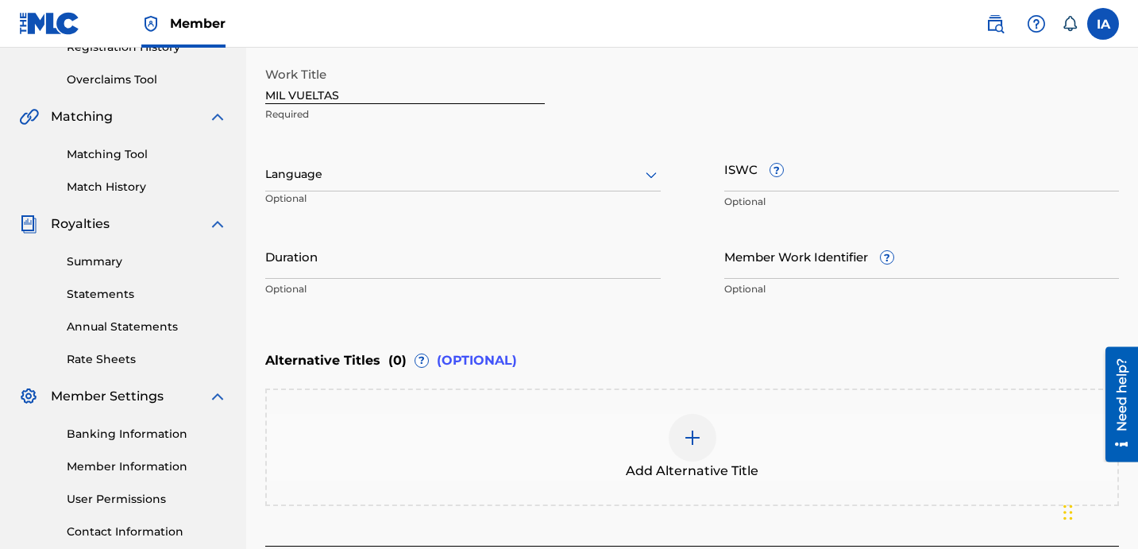
click at [394, 162] on div "Language" at bounding box center [462, 174] width 395 height 33
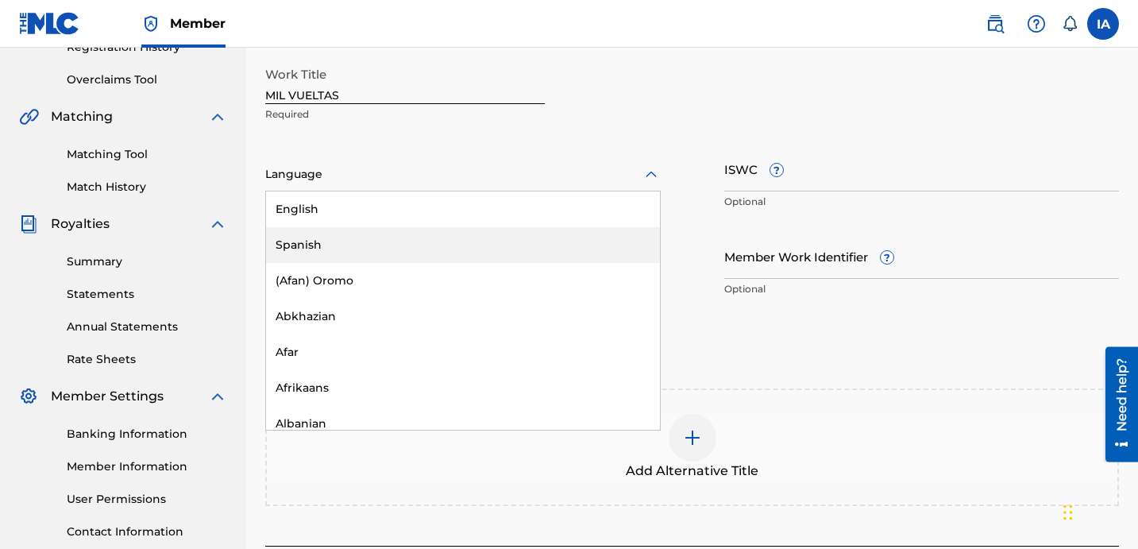
click at [441, 255] on div "Spanish" at bounding box center [463, 245] width 394 height 36
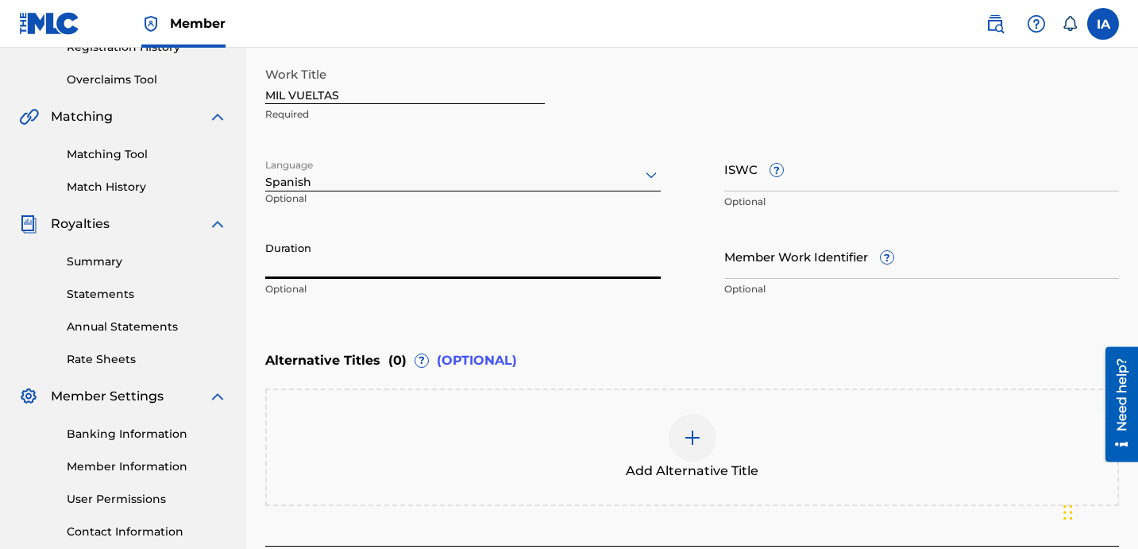
click at [341, 274] on input "Duration" at bounding box center [462, 255] width 395 height 45
drag, startPoint x: 273, startPoint y: 270, endPoint x: 364, endPoint y: 273, distance: 90.5
click at [364, 272] on input "03:08" at bounding box center [462, 255] width 395 height 45
type input "03:08"
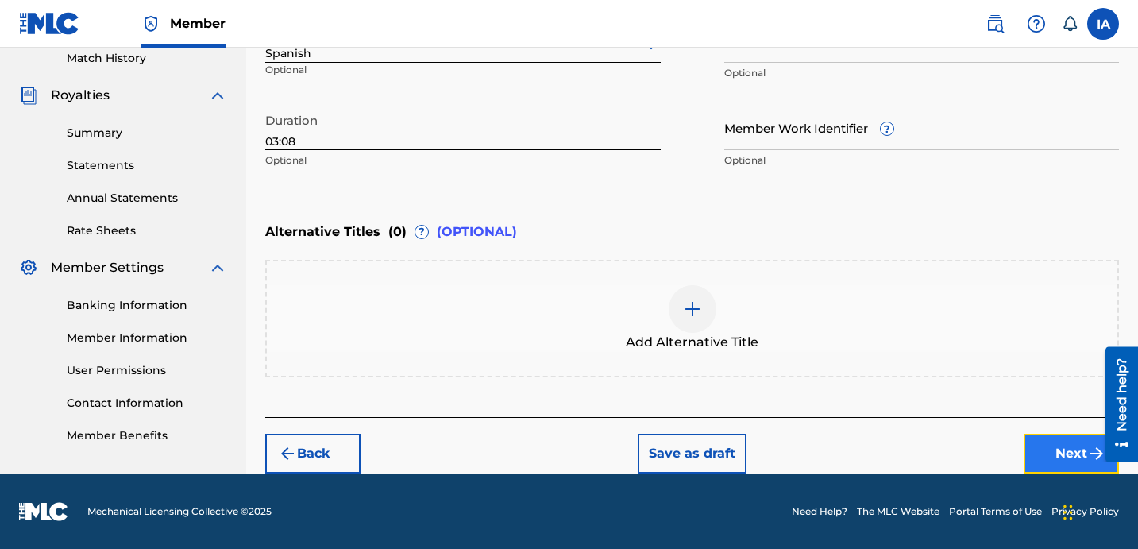
click at [1049, 460] on button "Next" at bounding box center [1070, 453] width 95 height 40
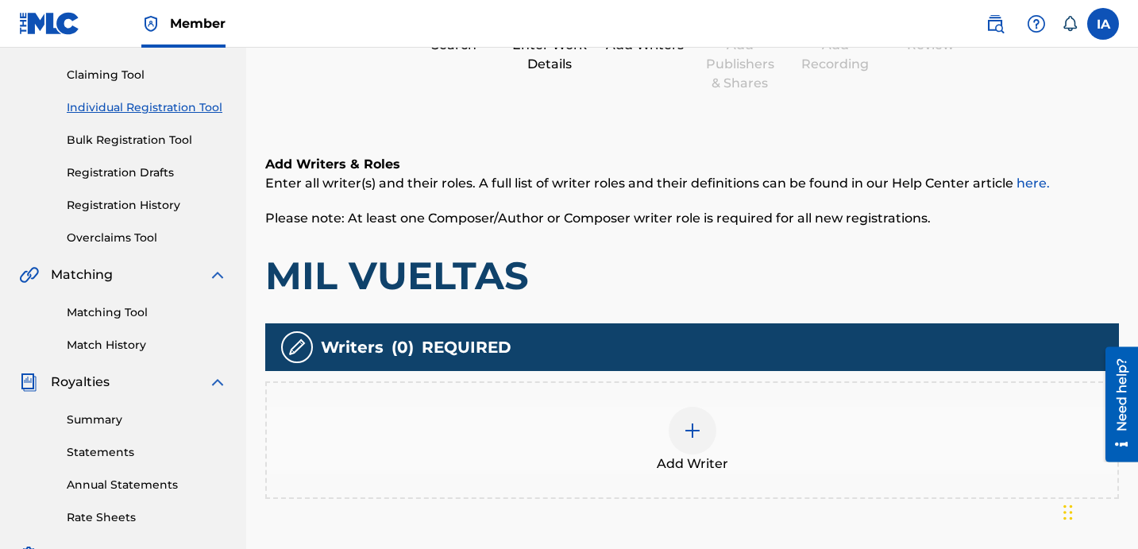
scroll to position [71, 0]
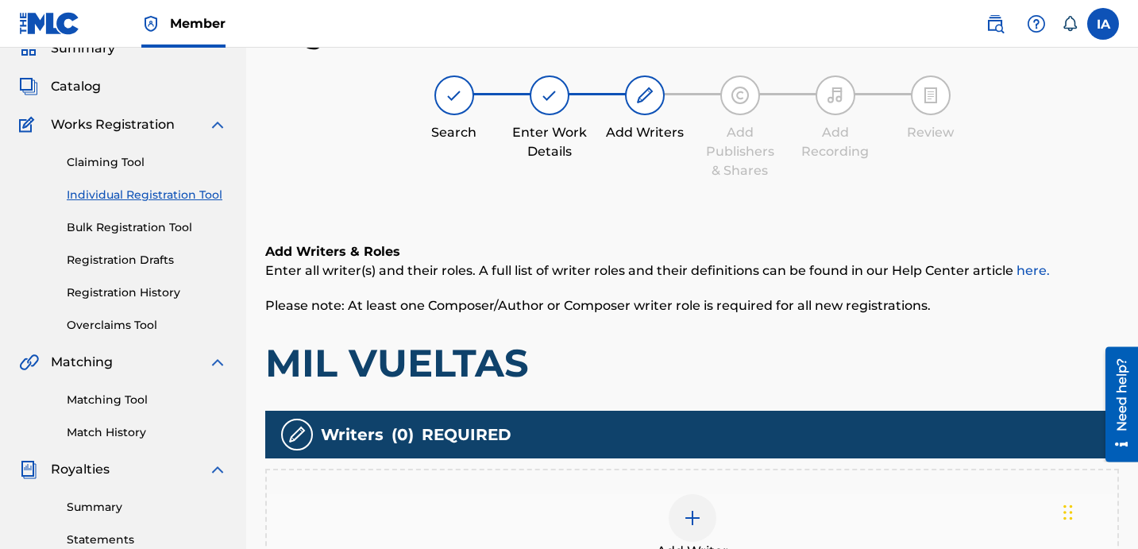
click at [763, 514] on div "Add Writer" at bounding box center [692, 527] width 850 height 67
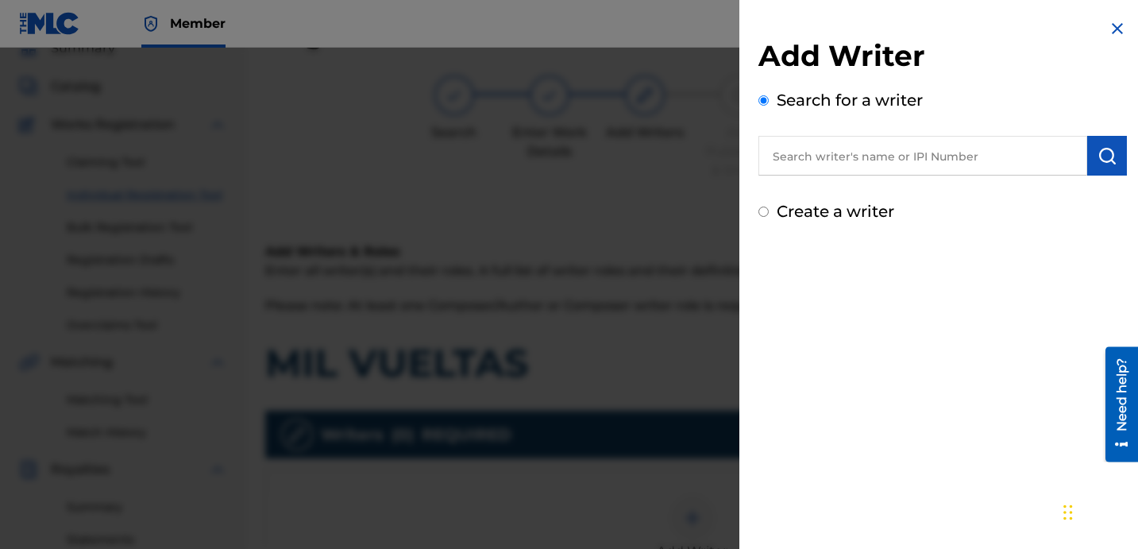
click at [830, 163] on input "text" at bounding box center [922, 156] width 329 height 40
click at [884, 163] on input "text" at bounding box center [922, 156] width 329 height 40
paste input "[PERSON_NAME] [PERSON_NAME]"
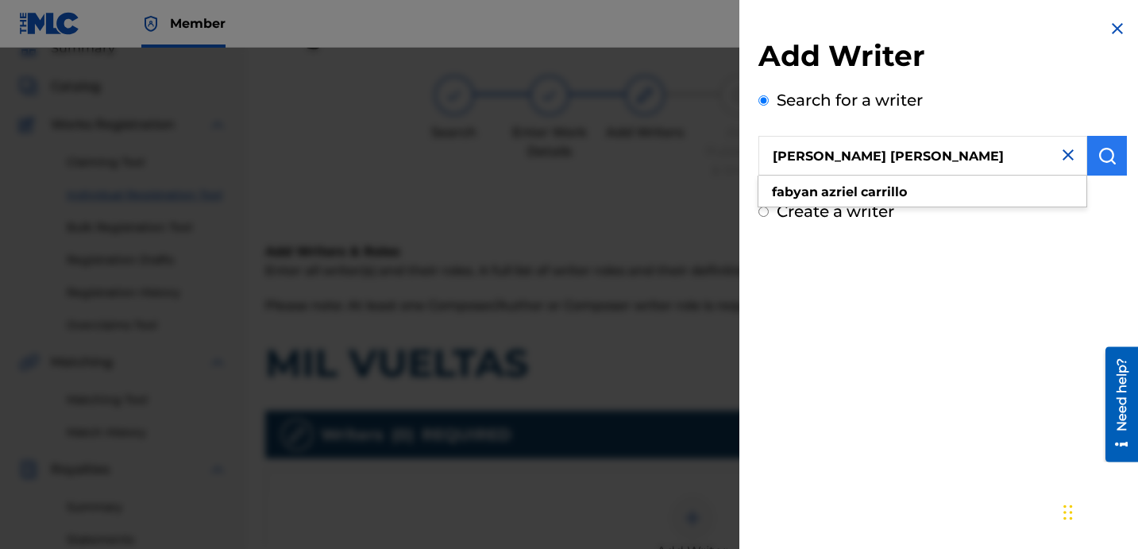
type input "[PERSON_NAME] [PERSON_NAME]"
click at [1115, 160] on button "submit" at bounding box center [1107, 156] width 40 height 40
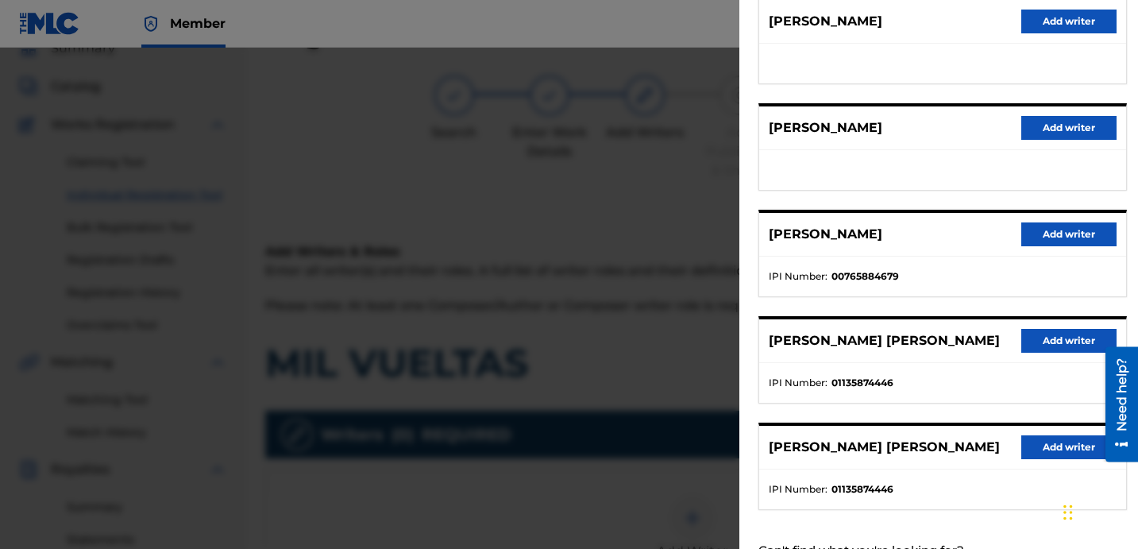
scroll to position [274, 0]
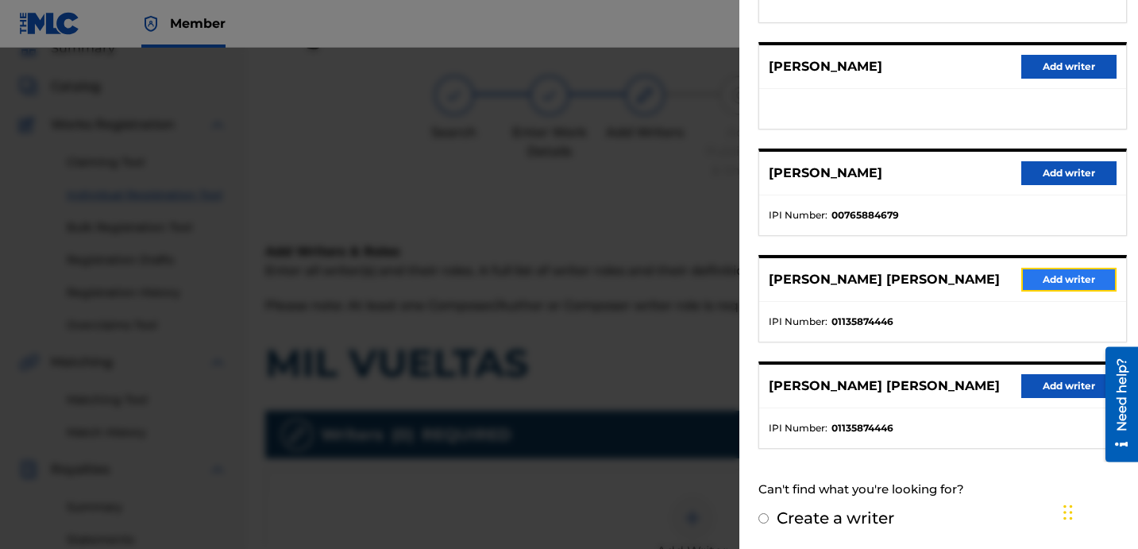
click at [1050, 283] on button "Add writer" at bounding box center [1068, 280] width 95 height 24
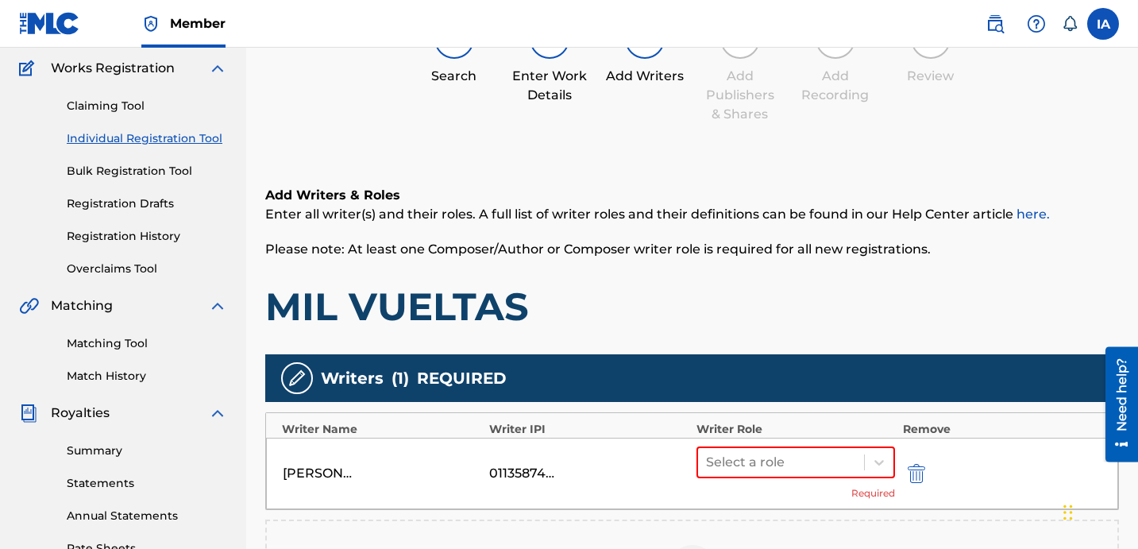
scroll to position [128, 0]
click at [860, 472] on div "Select a role Required" at bounding box center [795, 473] width 198 height 54
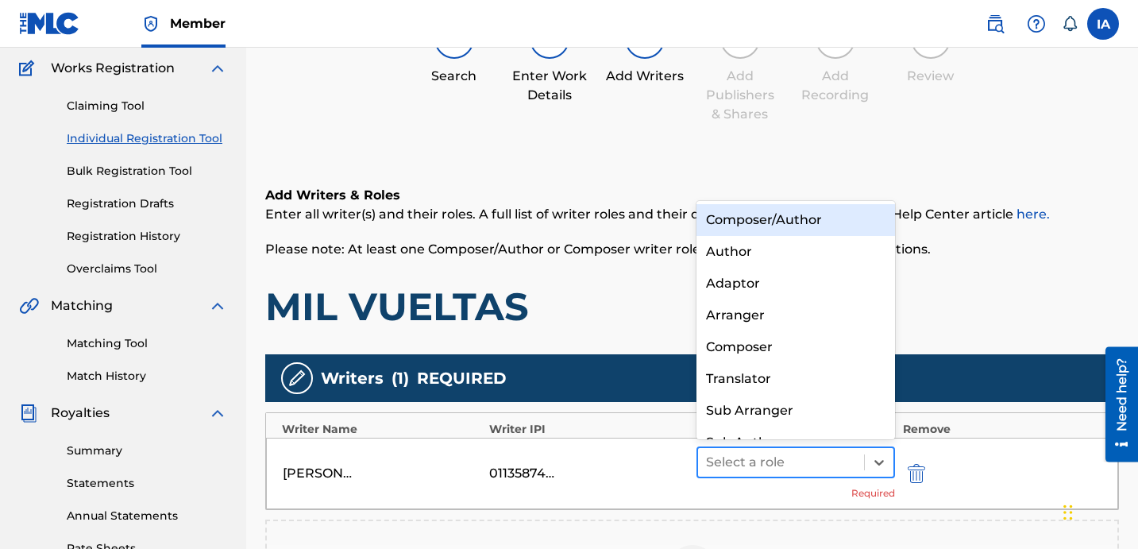
click at [859, 468] on div "Select a role" at bounding box center [781, 462] width 166 height 29
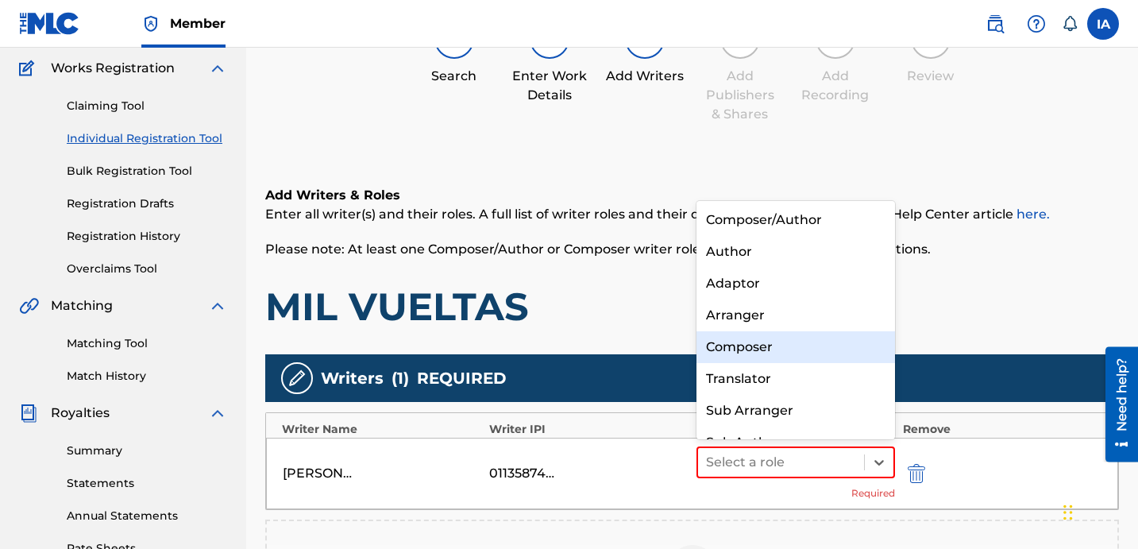
drag, startPoint x: 813, startPoint y: 327, endPoint x: 769, endPoint y: 352, distance: 50.5
click at [769, 352] on div "Composer/Author Author Adaptor Arranger Composer Translator Sub Arranger Sub Au…" at bounding box center [795, 320] width 198 height 238
click at [769, 352] on div "Composer" at bounding box center [795, 347] width 198 height 32
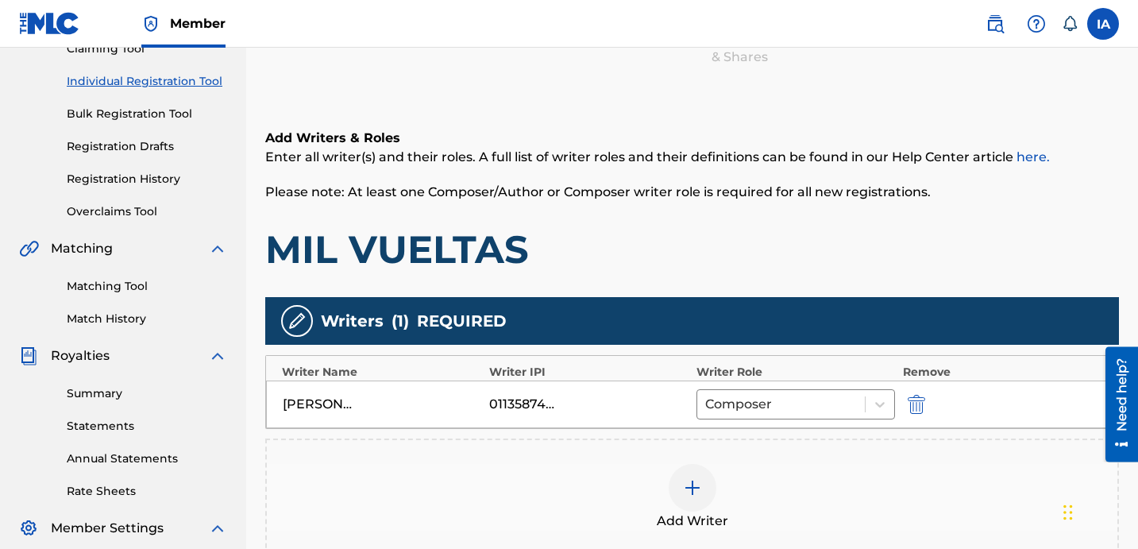
scroll to position [242, 0]
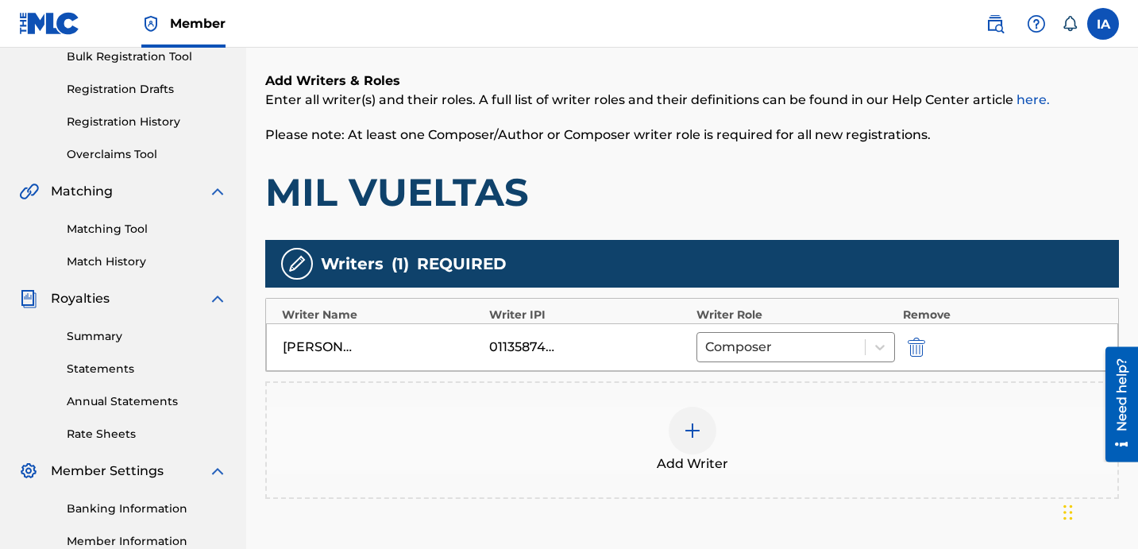
click at [961, 451] on div "Add Writer" at bounding box center [692, 439] width 850 height 67
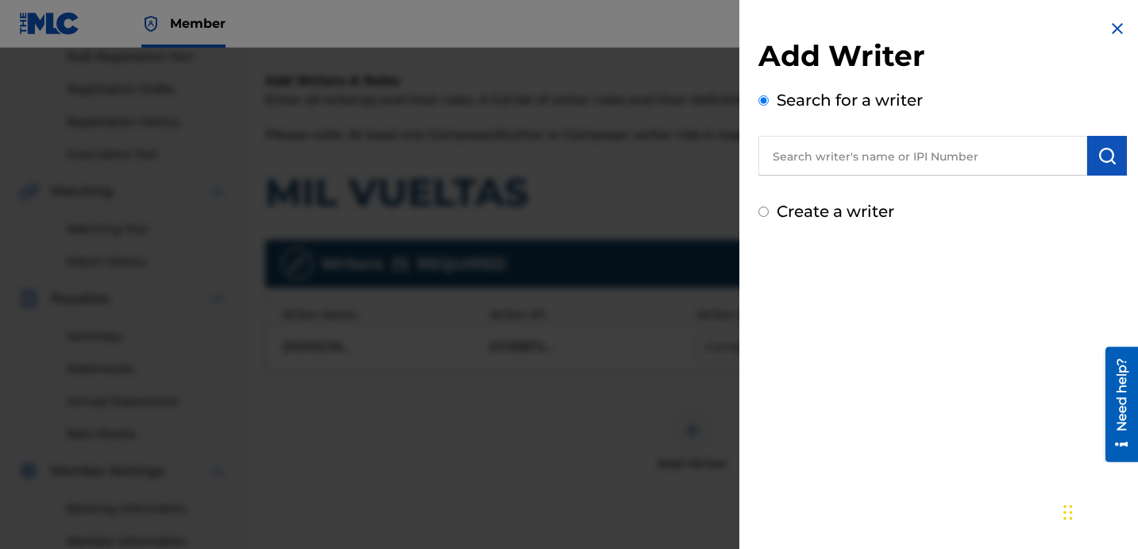
click at [1107, 29] on img at bounding box center [1116, 28] width 19 height 19
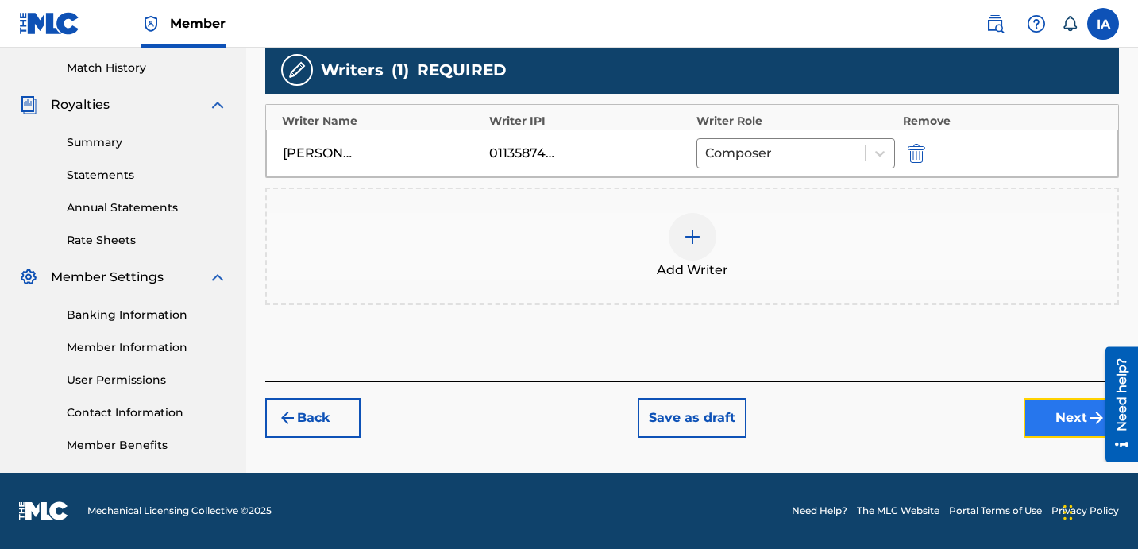
click at [1034, 402] on button "Next" at bounding box center [1070, 418] width 95 height 40
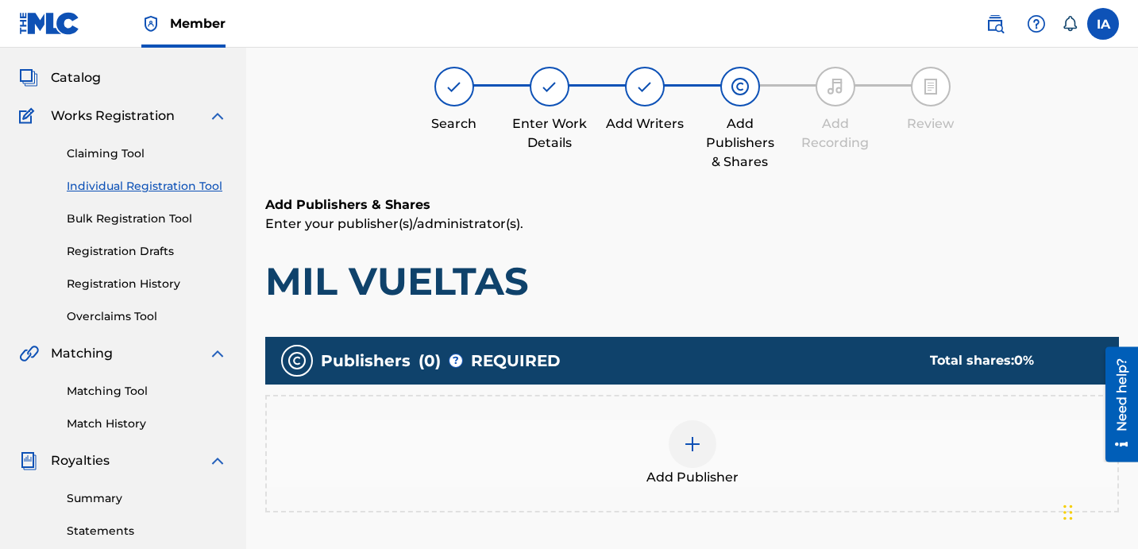
scroll to position [71, 0]
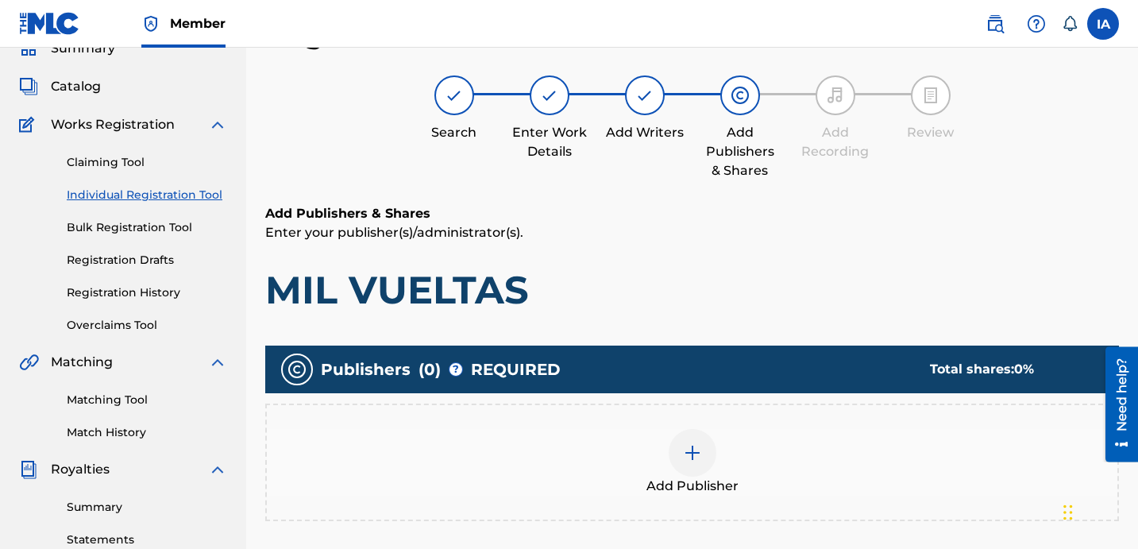
click at [815, 472] on div "Add Publisher" at bounding box center [692, 462] width 850 height 67
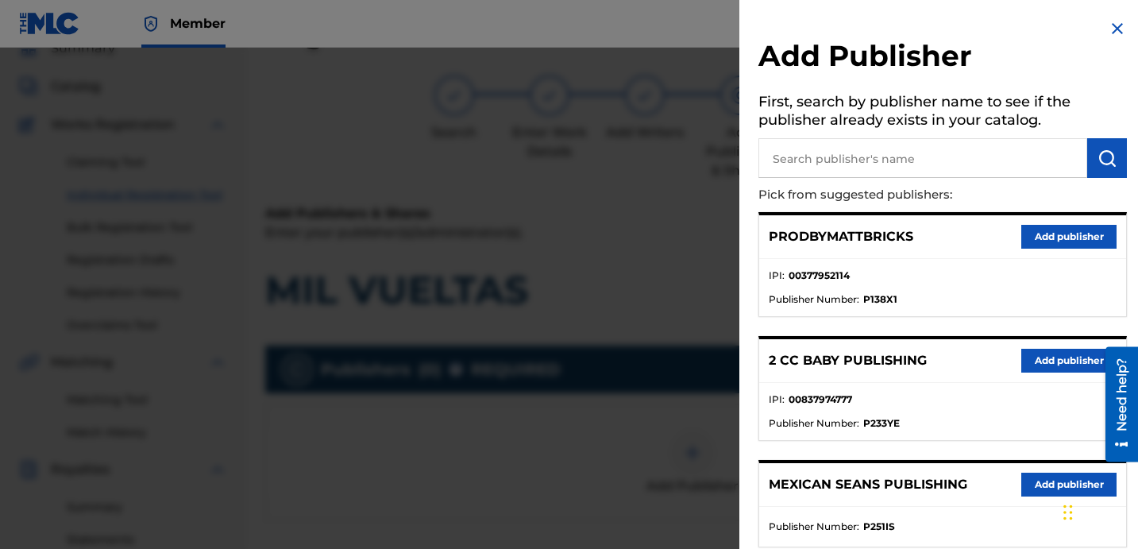
click at [903, 167] on input "text" at bounding box center [922, 158] width 329 height 40
paste input "FARIEL"
type input "FARIEL"
click at [1103, 172] on button "submit" at bounding box center [1107, 158] width 40 height 40
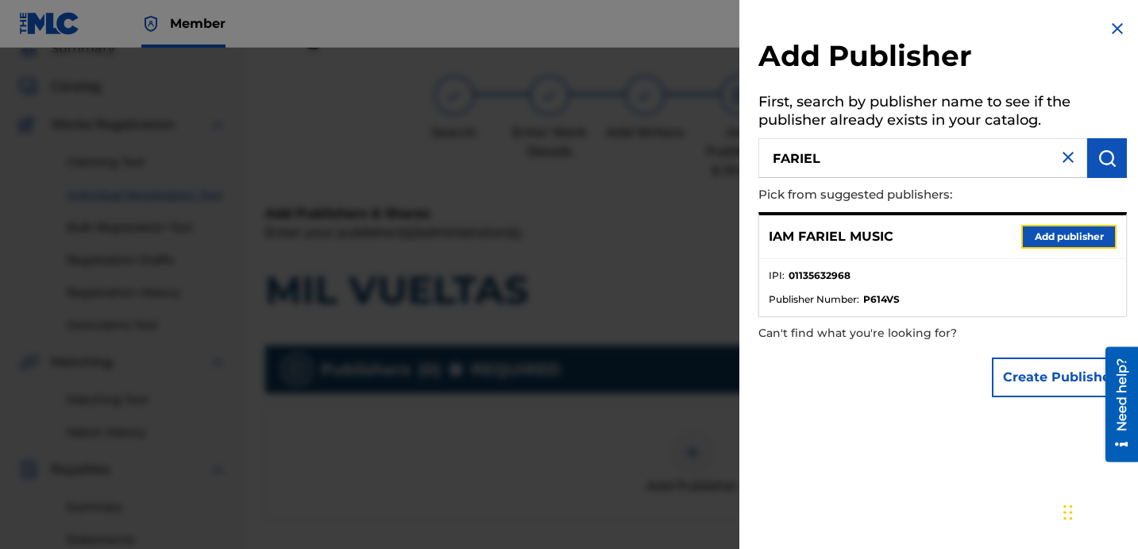
drag, startPoint x: 1044, startPoint y: 234, endPoint x: 1020, endPoint y: 239, distance: 24.3
click at [1044, 234] on button "Add publisher" at bounding box center [1068, 237] width 95 height 24
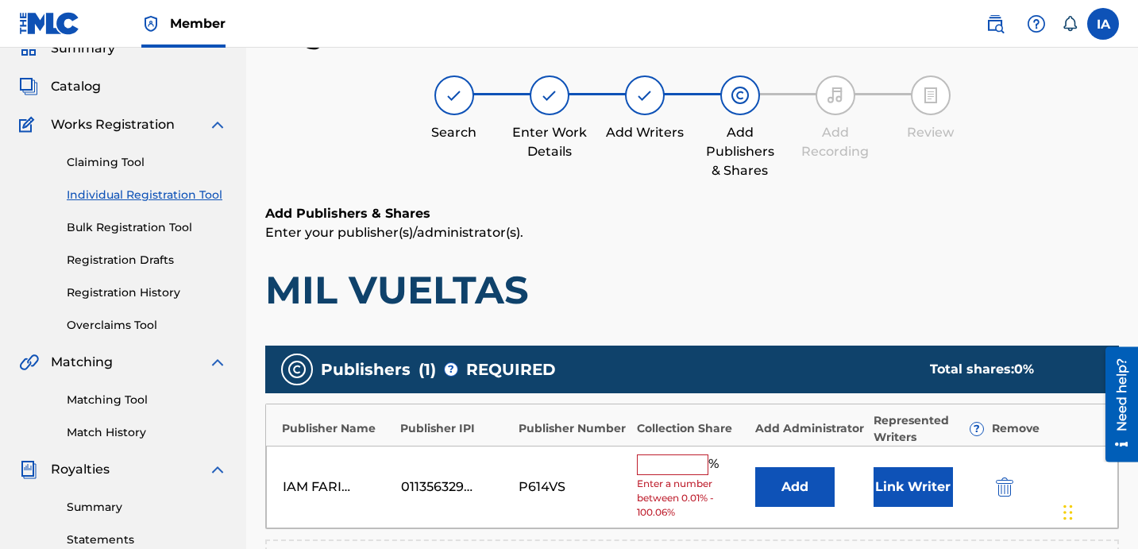
click at [674, 464] on input "text" at bounding box center [672, 464] width 71 height 21
click at [697, 463] on input "text" at bounding box center [672, 464] width 71 height 21
type input "25"
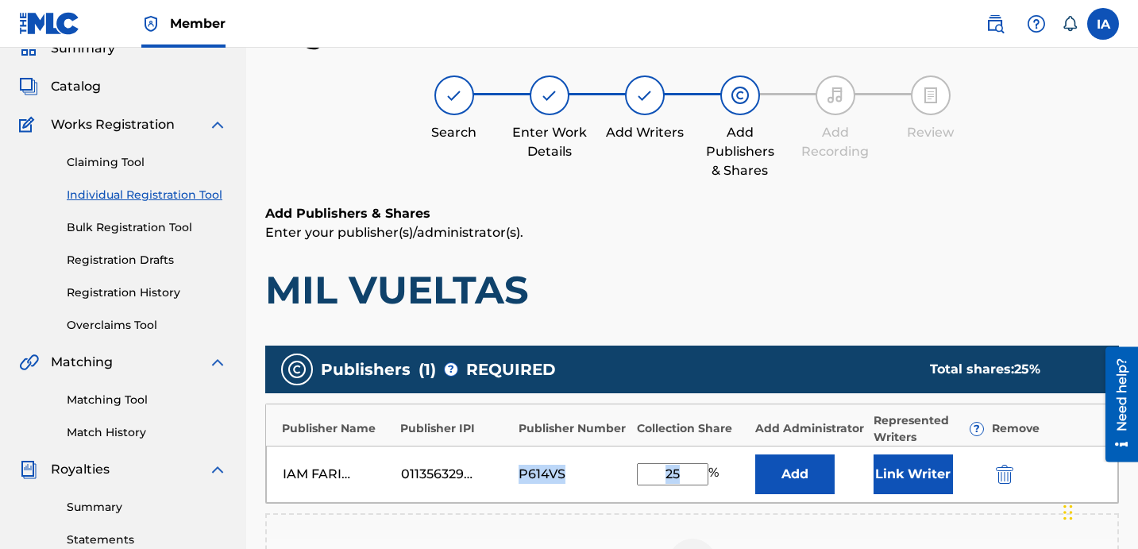
drag, startPoint x: 632, startPoint y: 456, endPoint x: 592, endPoint y: 440, distance: 43.0
click at [598, 446] on div "IAM FARIEL MUSIC 01135632968 P614VS 25 % Add Link Writer" at bounding box center [692, 473] width 852 height 57
copy div
click at [817, 474] on button "Add" at bounding box center [794, 474] width 79 height 40
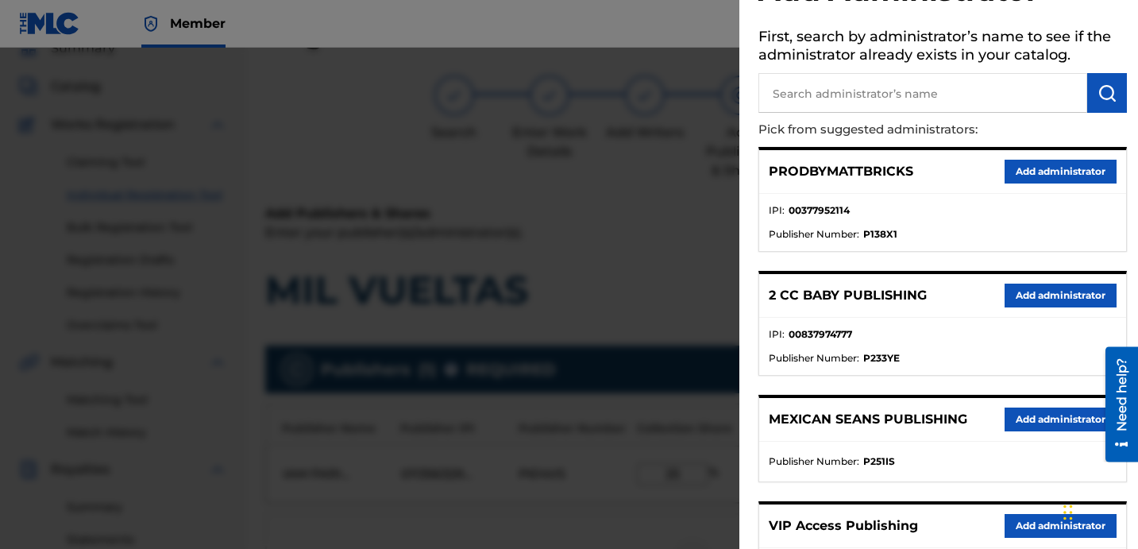
scroll to position [98, 0]
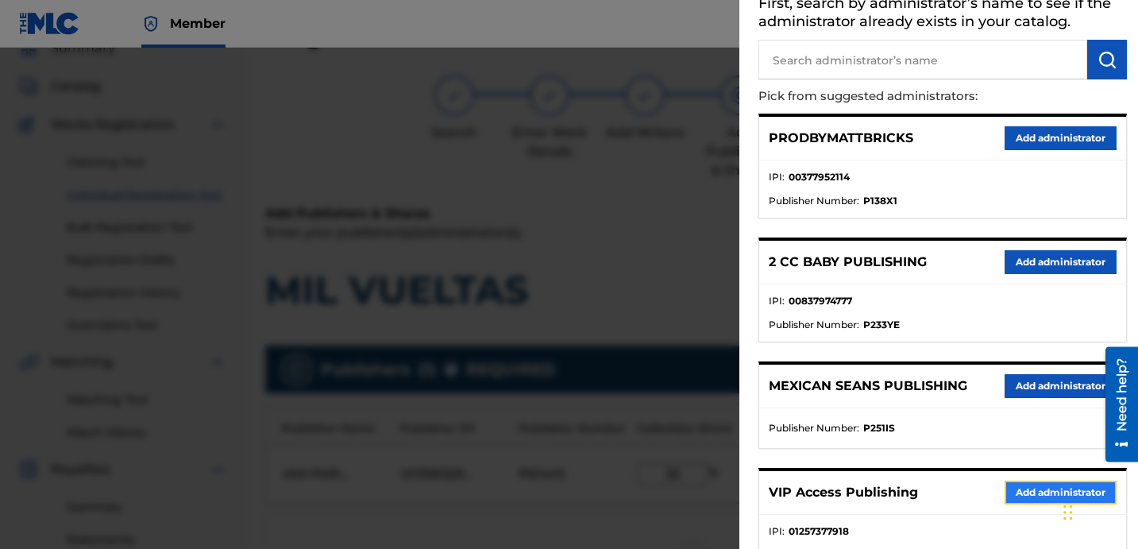
click at [1020, 496] on button "Add administrator" at bounding box center [1060, 492] width 112 height 24
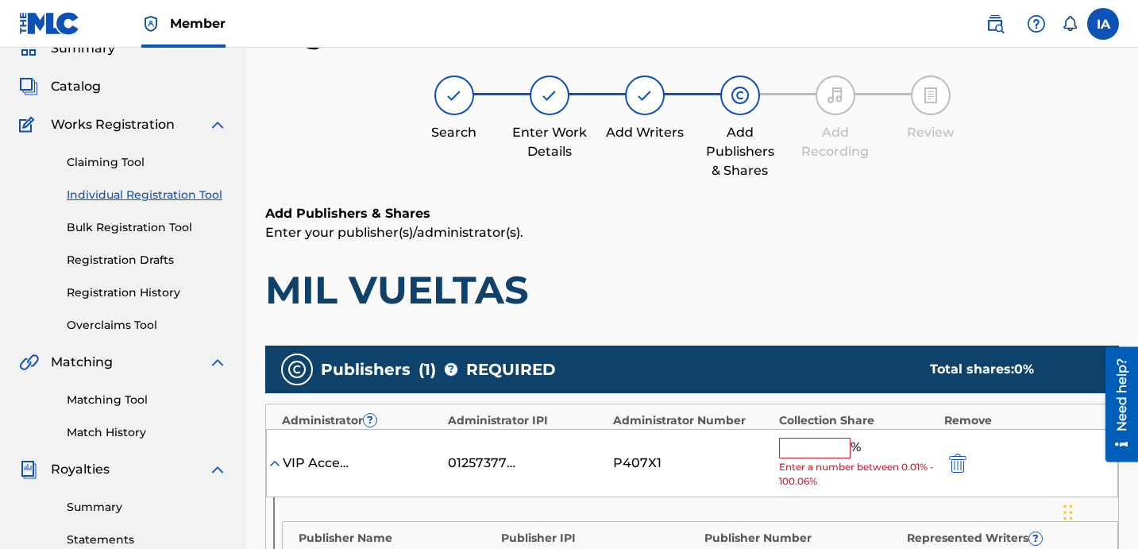
click at [845, 446] on input "text" at bounding box center [814, 447] width 71 height 21
paste input "P614VS 25"
type input "P614VS 25"
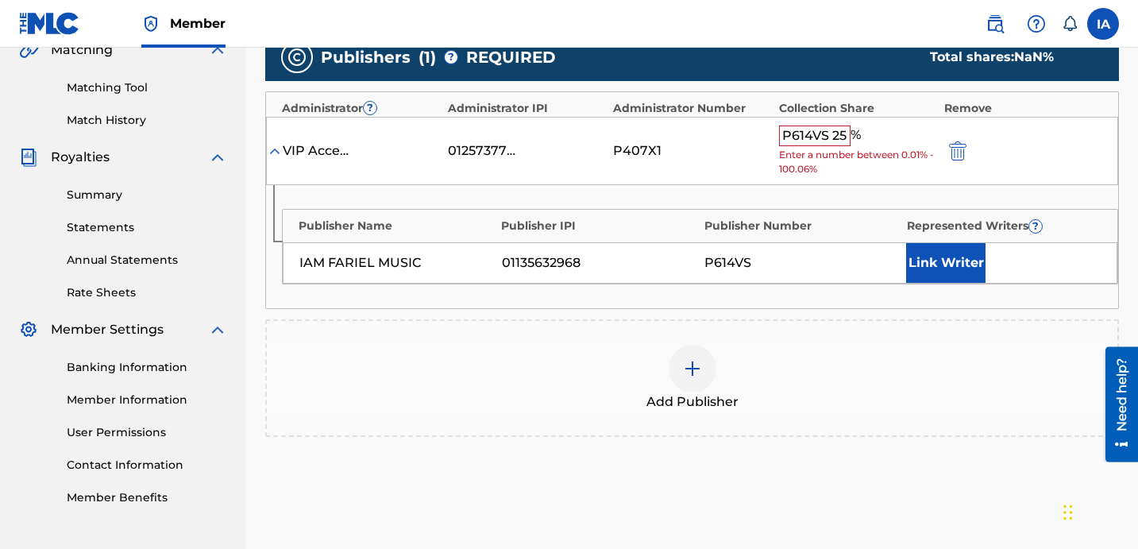
scroll to position [395, 0]
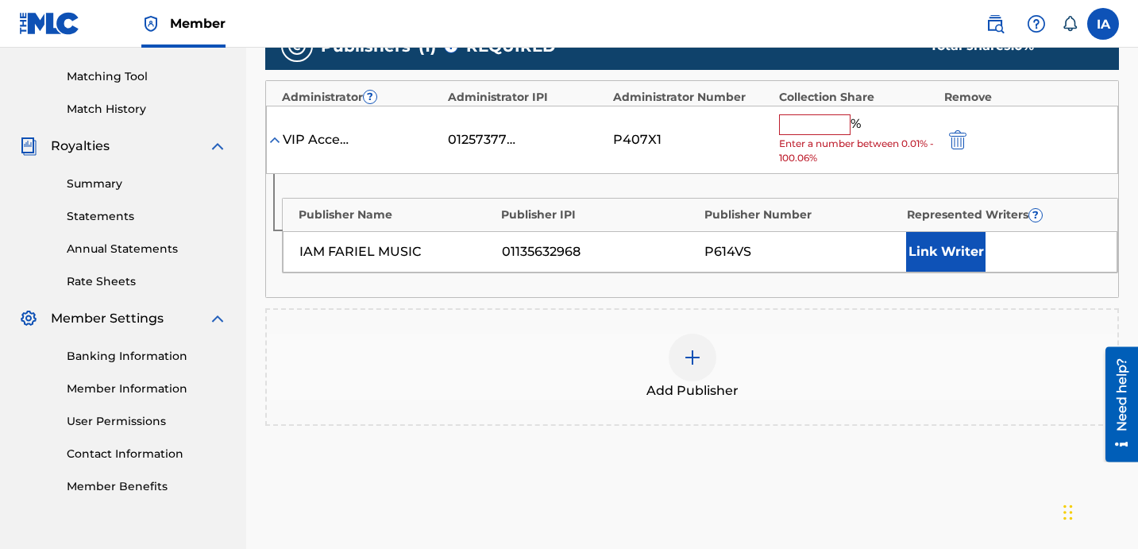
click at [966, 149] on div "VIP Access Publishing 01257377918 P407X1 % Enter a number between 0.01% - 100.0…" at bounding box center [692, 140] width 852 height 69
click at [953, 141] on img "submit" at bounding box center [957, 139] width 17 height 19
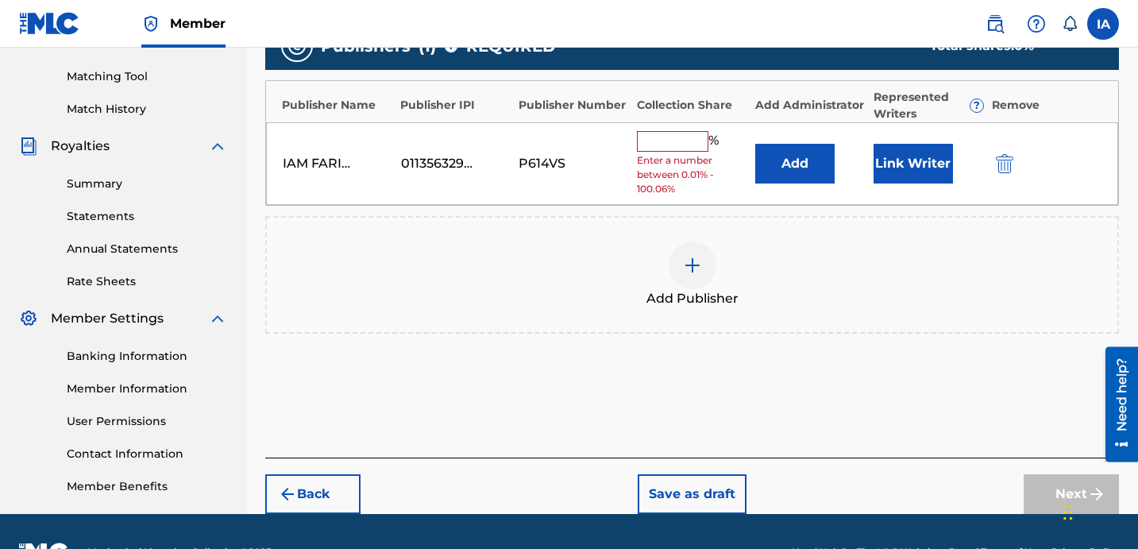
click at [700, 148] on input "text" at bounding box center [672, 141] width 71 height 21
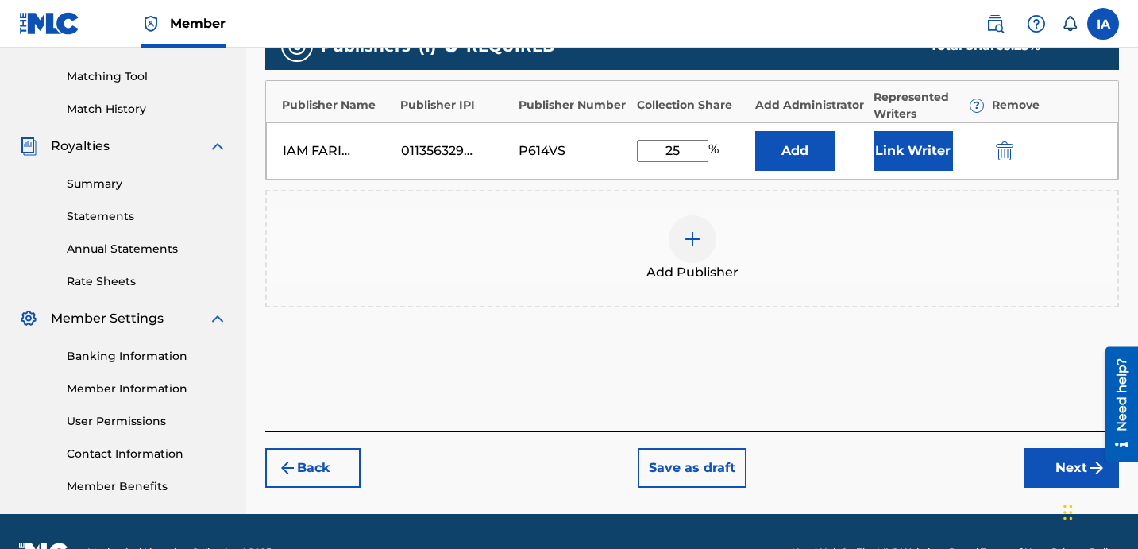
drag, startPoint x: 700, startPoint y: 152, endPoint x: 634, endPoint y: 137, distance: 67.8
click at [635, 137] on div "IAM FARIEL MUSIC 01135632968 P614VS 25 % Add Link Writer" at bounding box center [692, 150] width 852 height 57
type input "25"
click at [772, 160] on button "Add" at bounding box center [794, 151] width 79 height 40
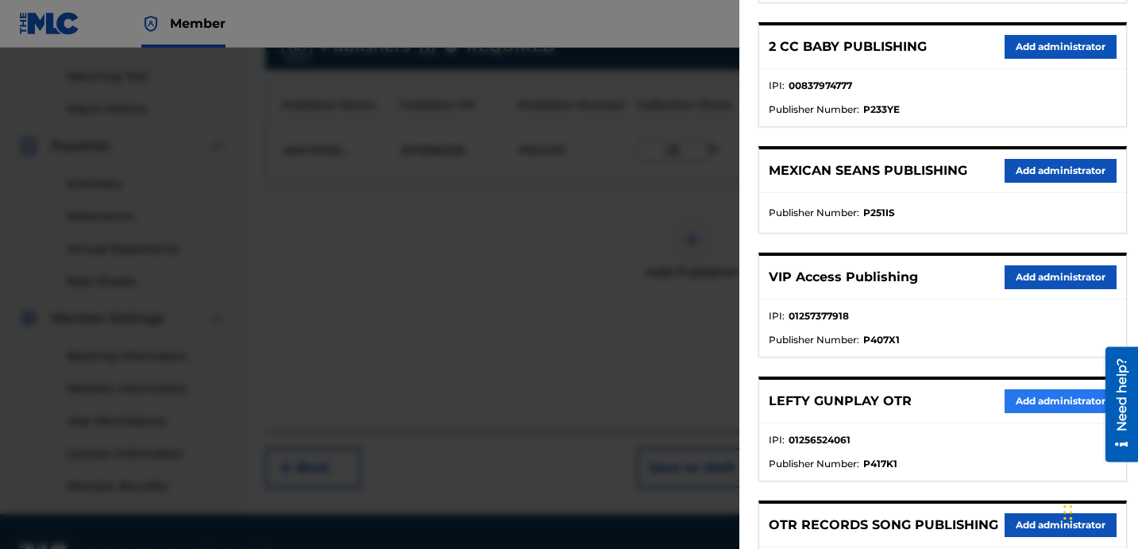
scroll to position [323, 0]
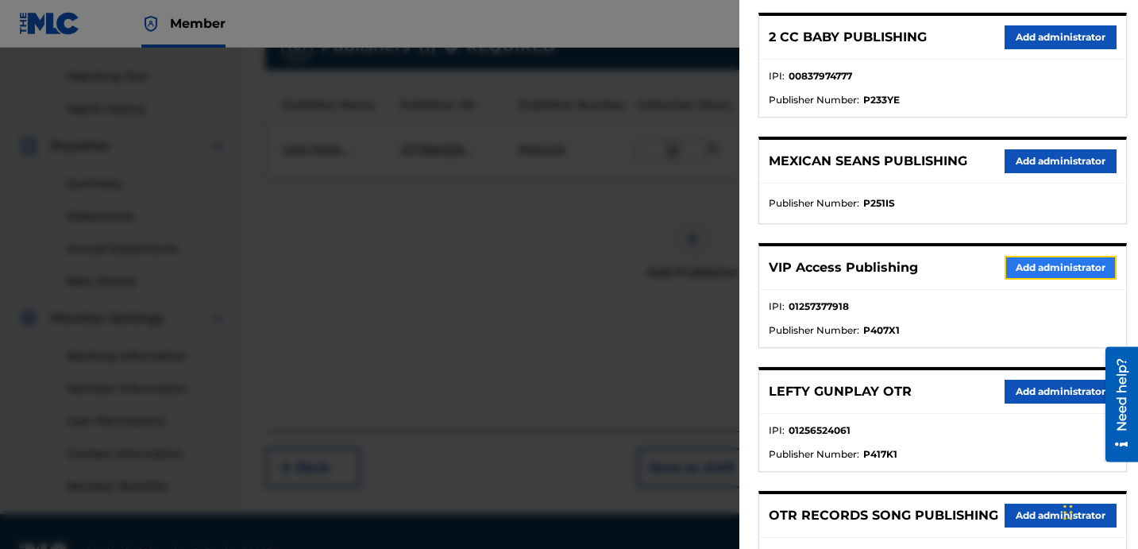
click at [1050, 263] on button "Add administrator" at bounding box center [1060, 268] width 112 height 24
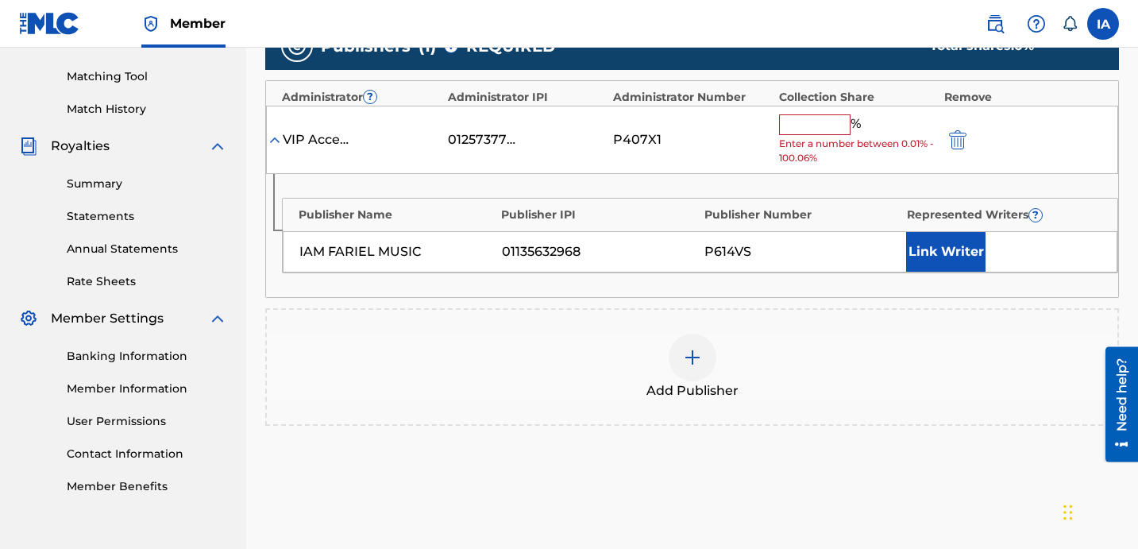
click at [822, 122] on input "text" at bounding box center [814, 124] width 71 height 21
paste input "25"
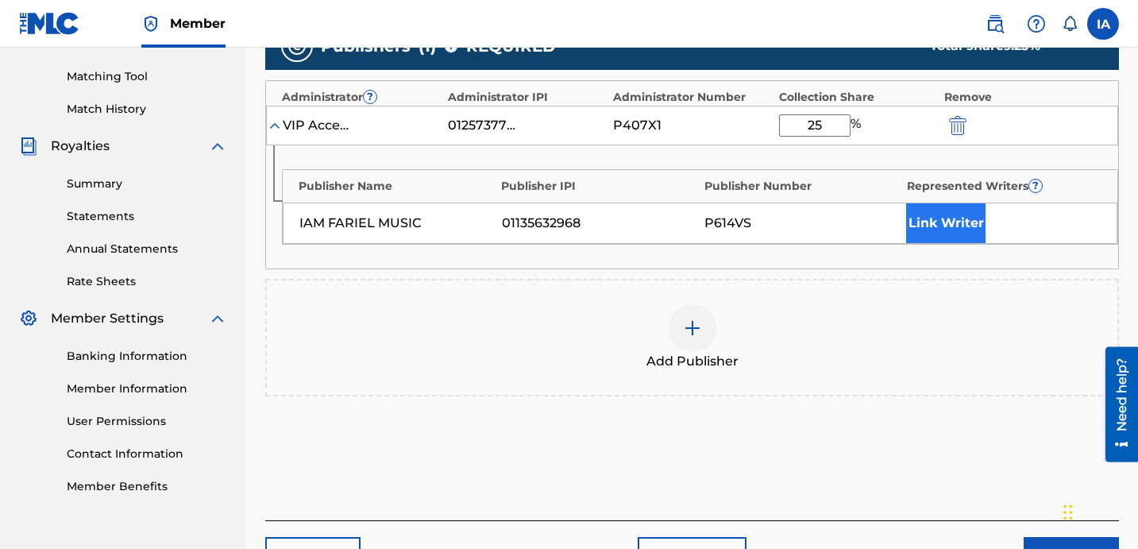
type input "25"
click at [976, 228] on button "Link Writer" at bounding box center [945, 223] width 79 height 40
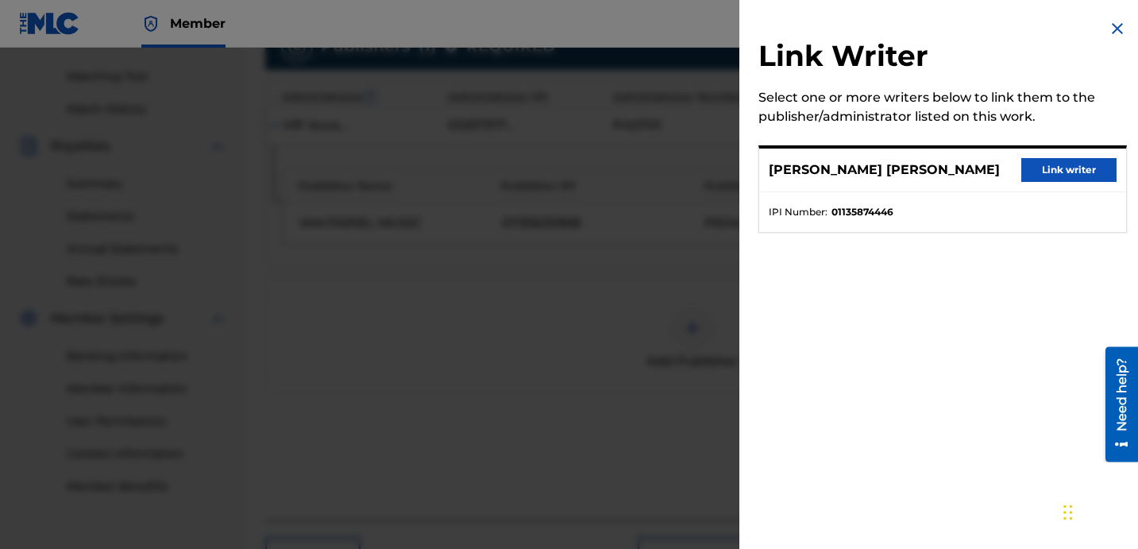
click at [1073, 151] on div "FABYAN AZRIE CARRILLO Link writer" at bounding box center [942, 170] width 367 height 44
click at [1070, 166] on button "Link writer" at bounding box center [1068, 170] width 95 height 24
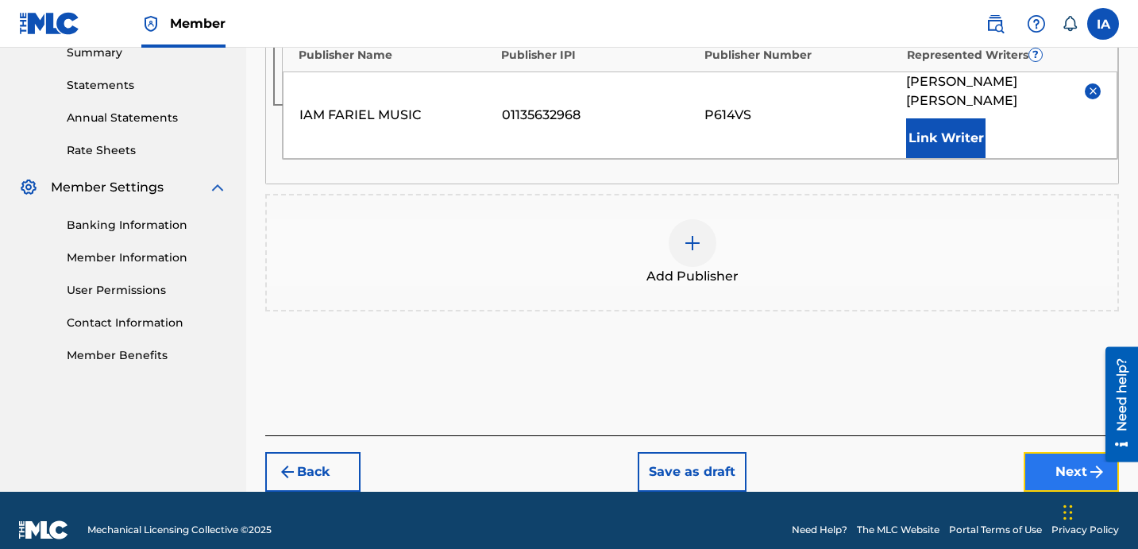
click at [1048, 452] on button "Next" at bounding box center [1070, 472] width 95 height 40
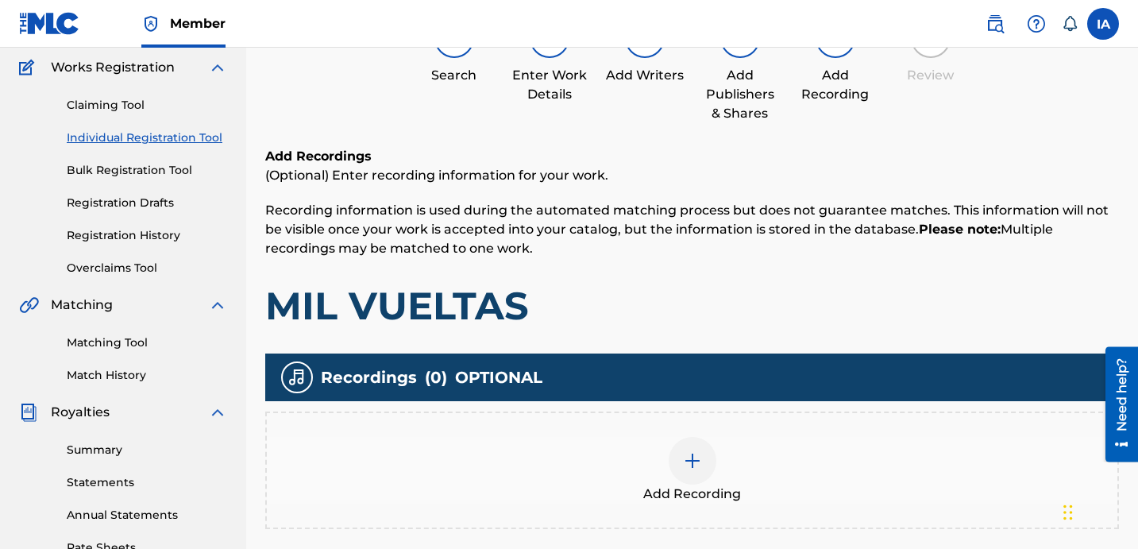
scroll to position [71, 0]
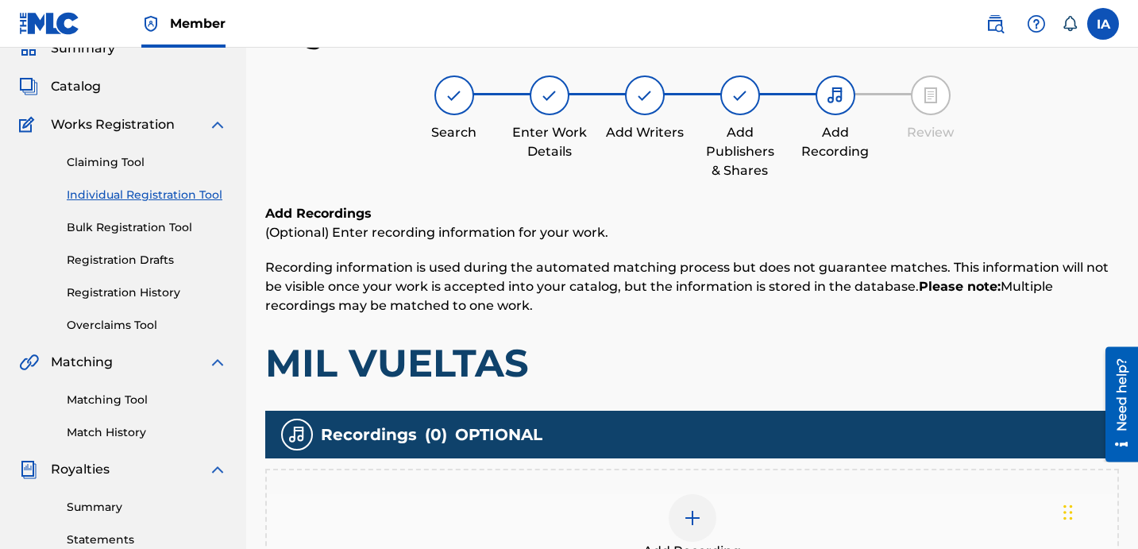
click at [808, 511] on div "Add Recording" at bounding box center [692, 527] width 850 height 67
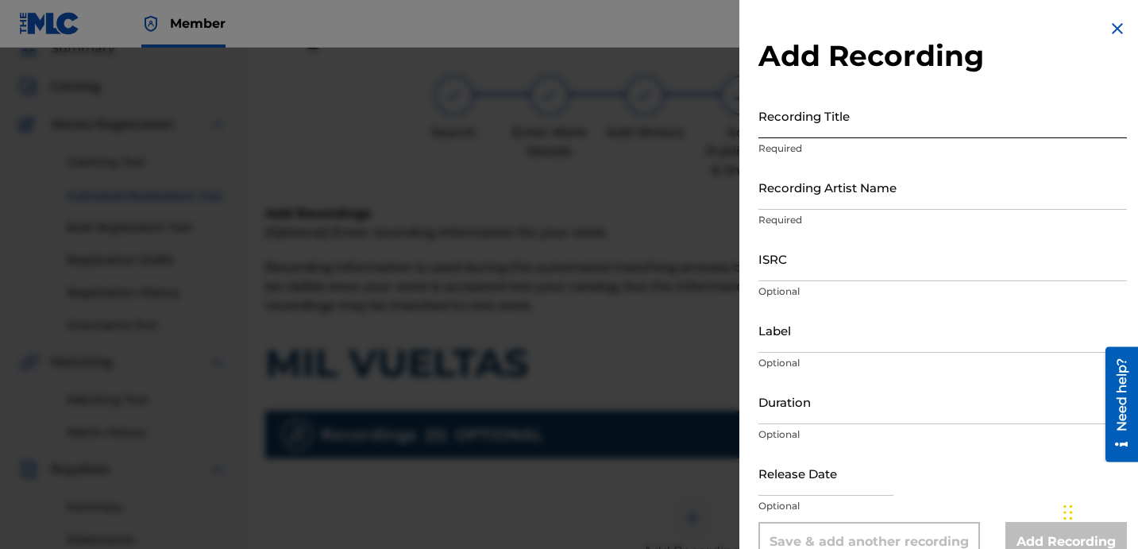
click at [860, 133] on input "Recording Title" at bounding box center [942, 115] width 368 height 45
paste input "MIL VUELTAS"
type input "MIL VUELTAS"
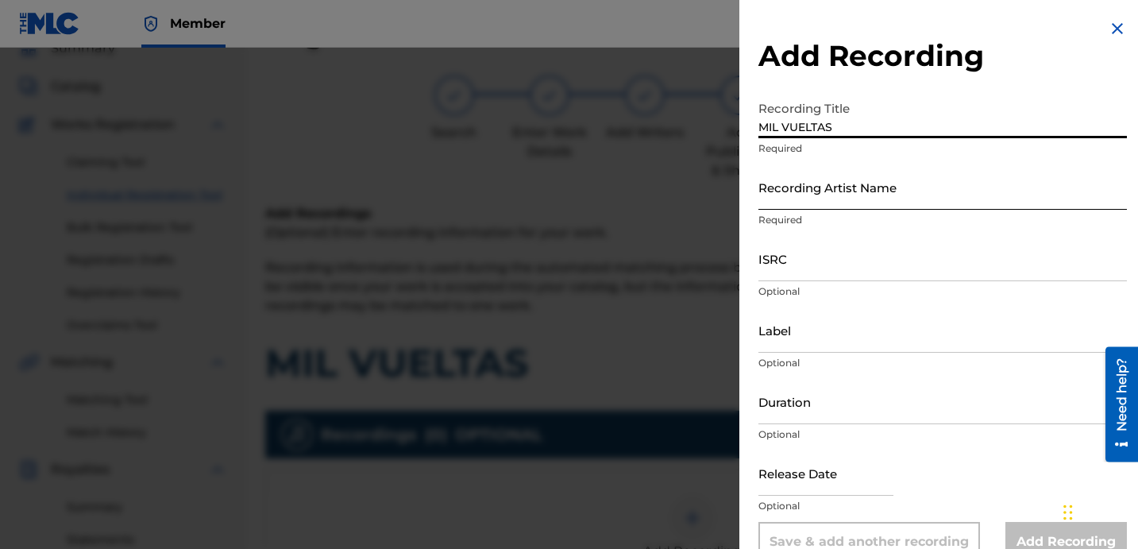
click at [830, 185] on input "Recording Artist Name" at bounding box center [942, 186] width 368 height 45
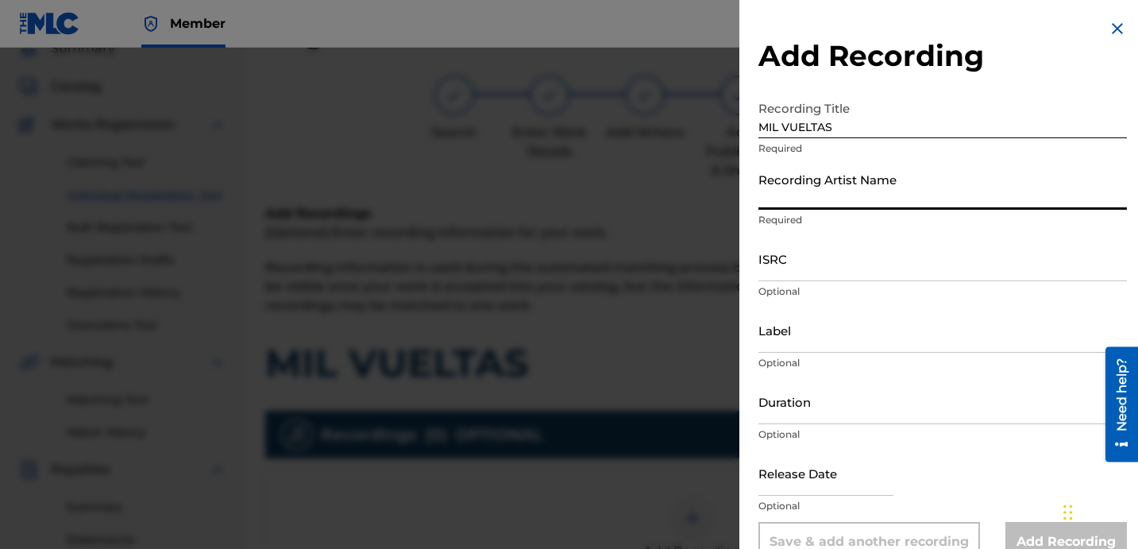
paste input "DENSER 91S"
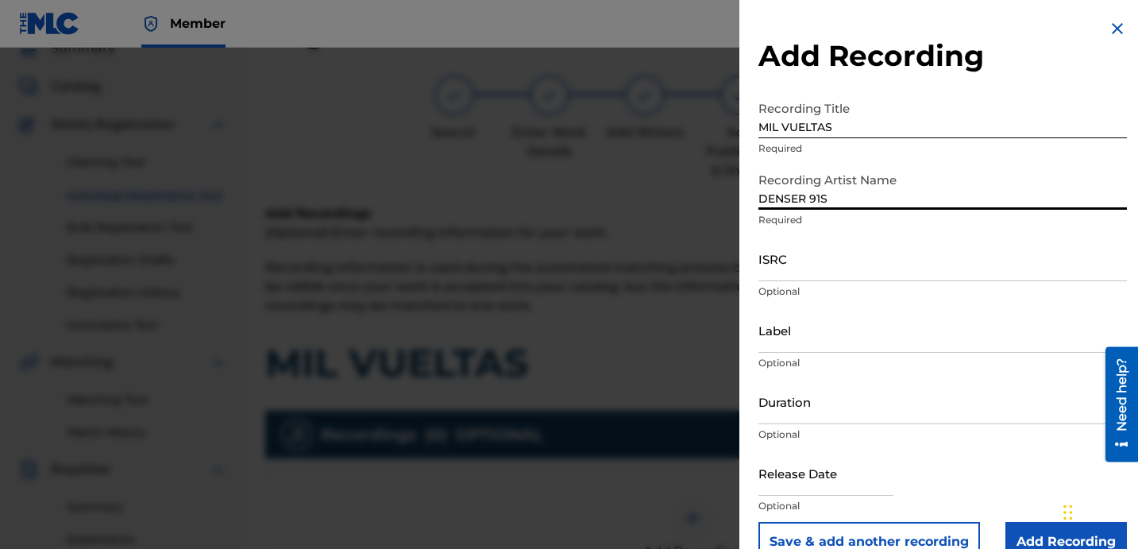
type input "DENSER 91S"
click at [838, 271] on input "ISRC" at bounding box center [942, 258] width 368 height 45
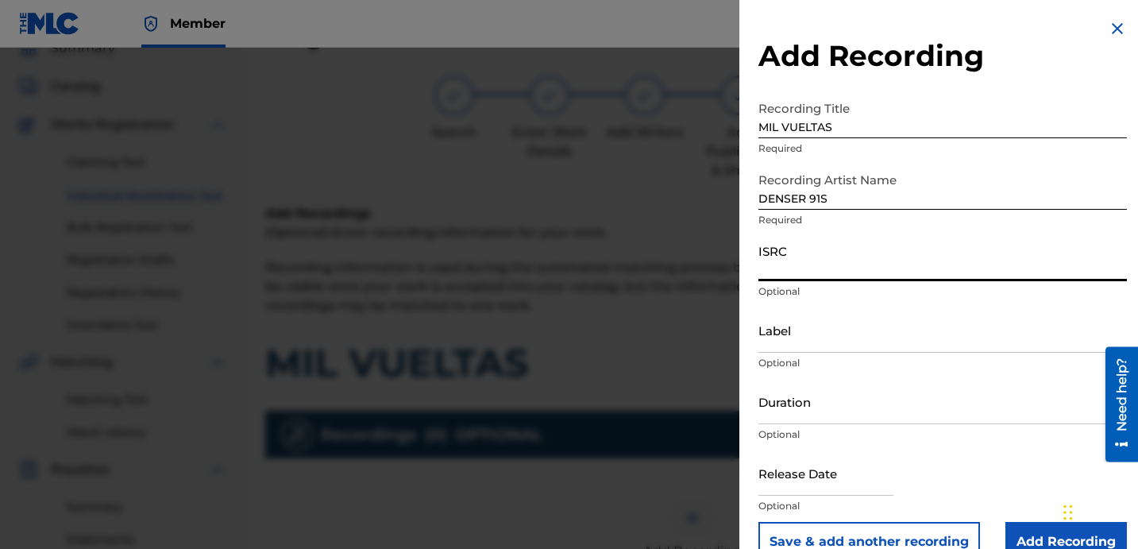
paste input "QZES52316630"
type input "QZES52316630"
paste input "GODSENT MUSIC ENT"
click at [872, 329] on input "Label" at bounding box center [942, 329] width 368 height 45
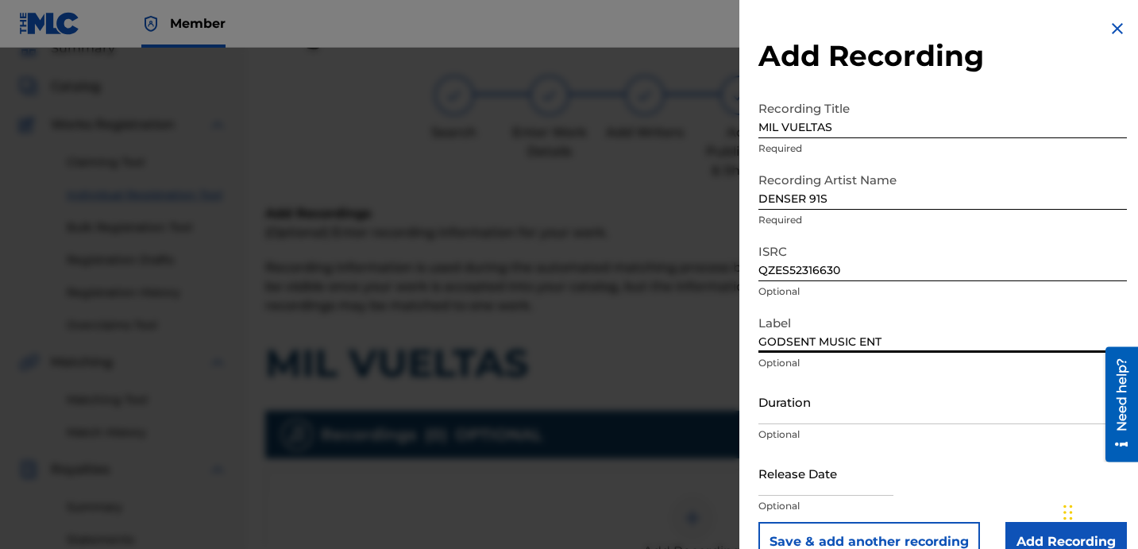
type input "GODSENT MUSIC ENT"
drag, startPoint x: 843, startPoint y: 414, endPoint x: 812, endPoint y: 402, distance: 33.2
click at [842, 414] on input "Duration" at bounding box center [942, 401] width 368 height 45
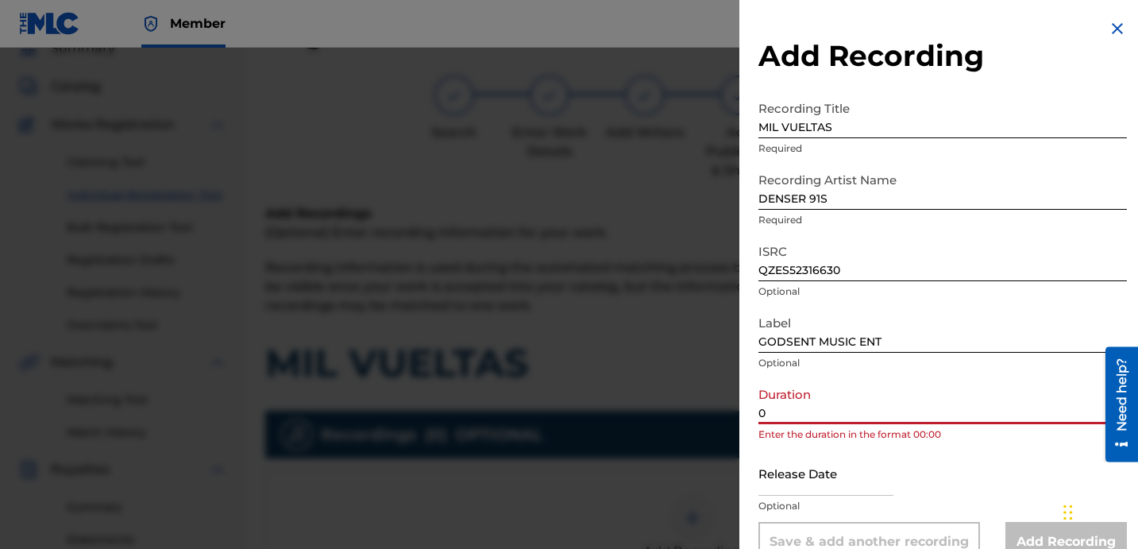
paste input "3:08"
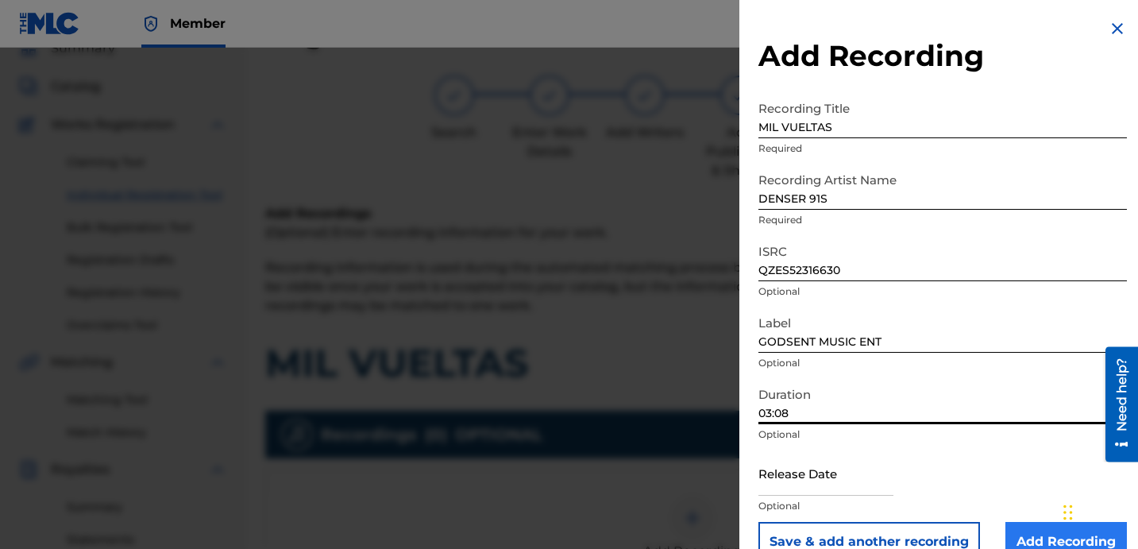
type input "03:08"
click at [1017, 535] on input "Add Recording" at bounding box center [1065, 542] width 121 height 40
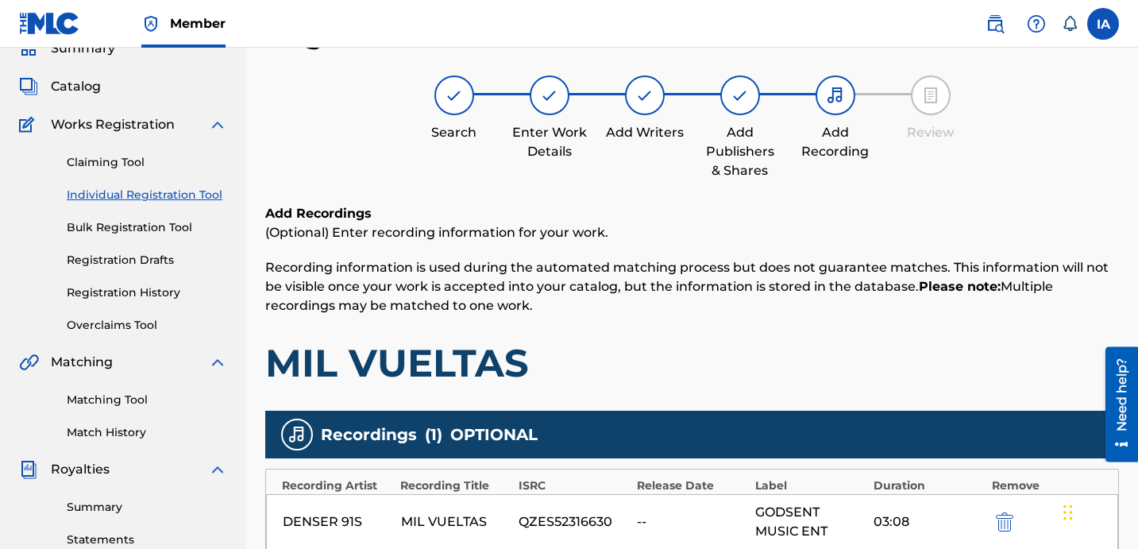
click at [857, 352] on h1 "MIL VUELTAS" at bounding box center [691, 363] width 853 height 48
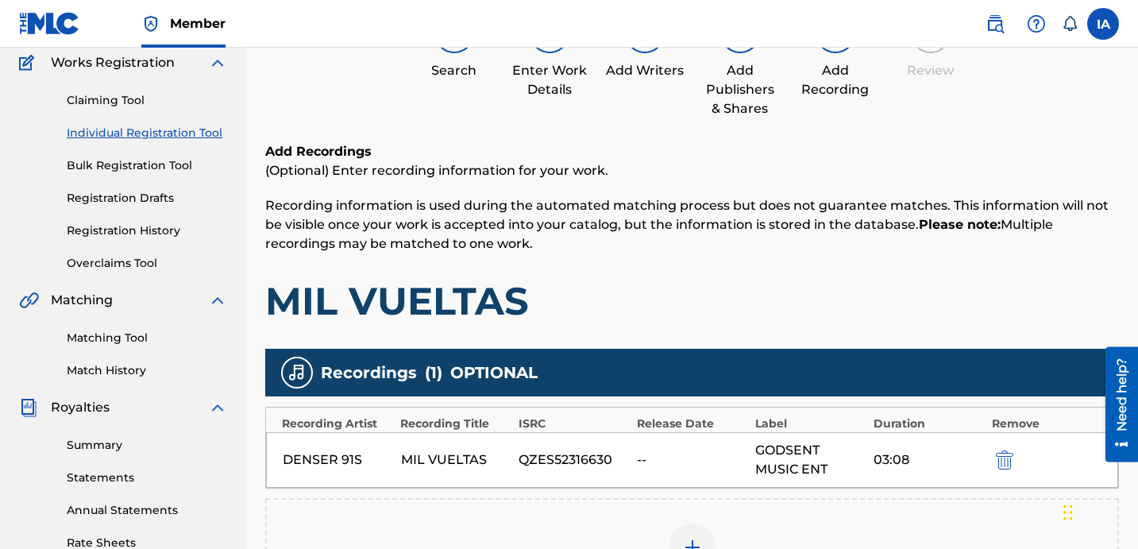
scroll to position [372, 0]
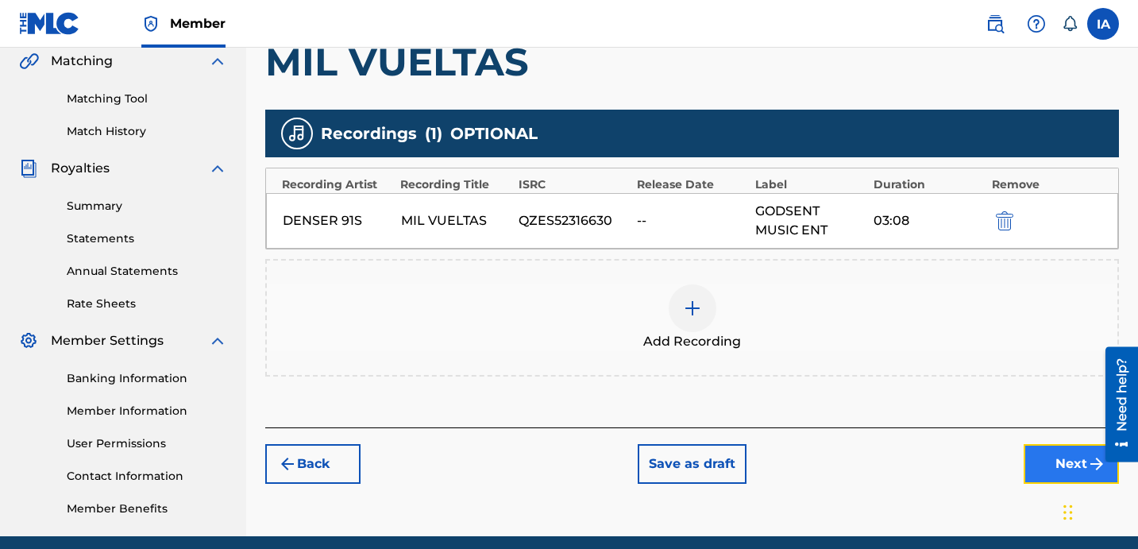
click at [1046, 470] on button "Next" at bounding box center [1070, 464] width 95 height 40
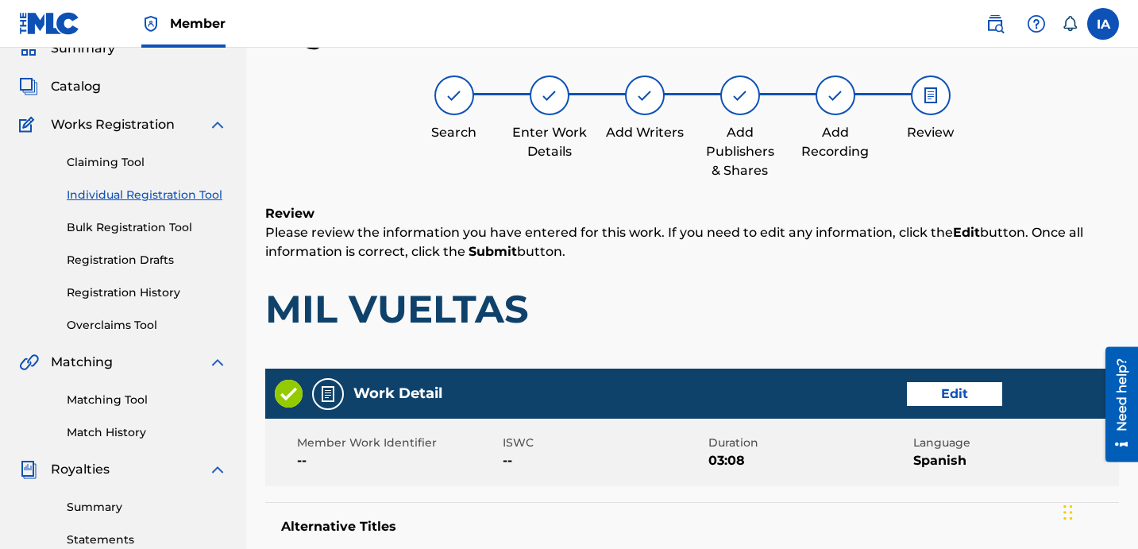
click at [706, 372] on div "Work Detail Edit" at bounding box center [691, 393] width 853 height 50
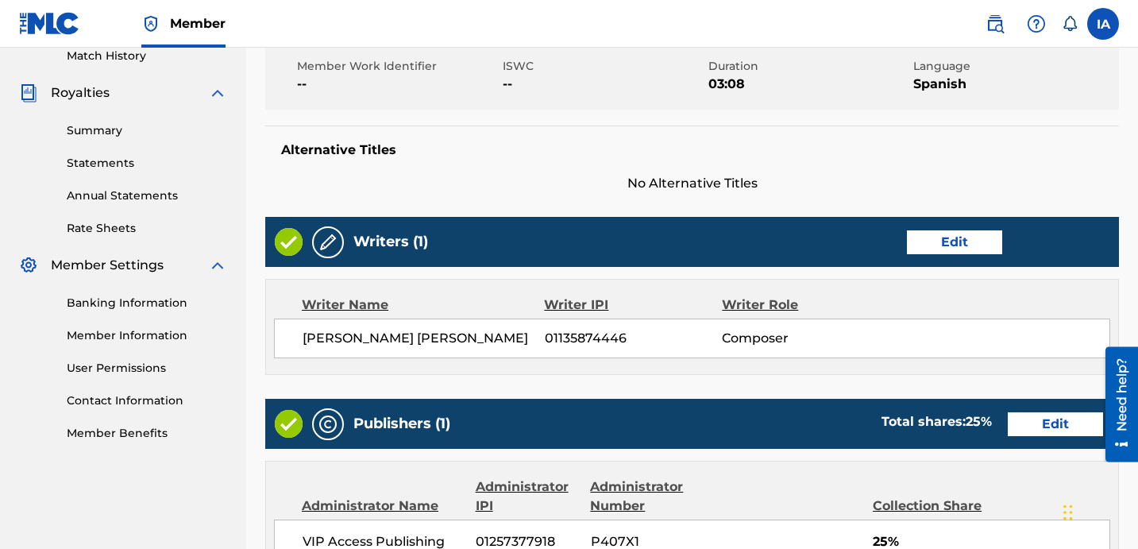
scroll to position [916, 0]
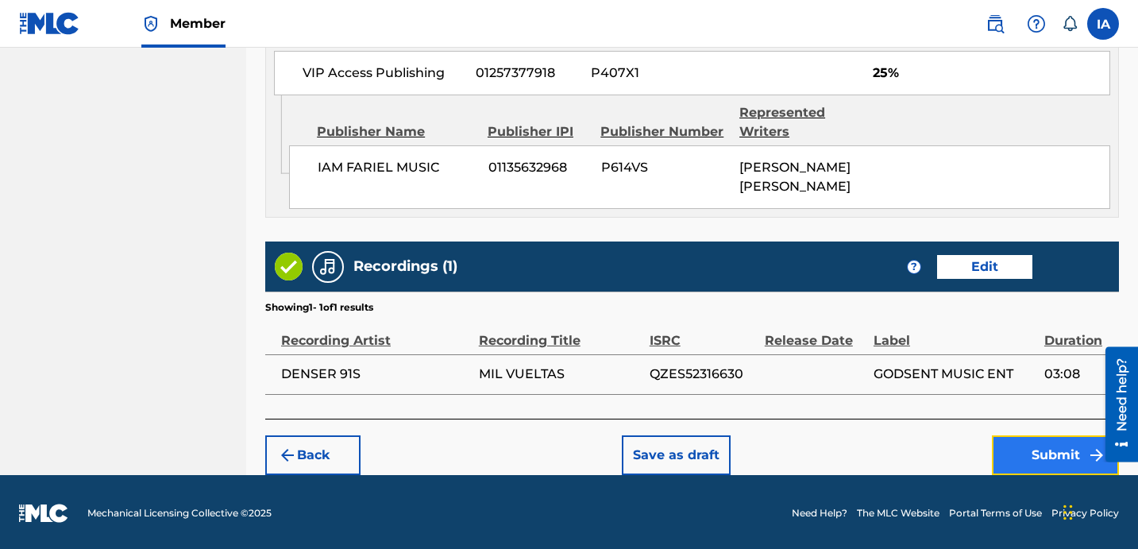
click at [1048, 452] on button "Submit" at bounding box center [1054, 455] width 127 height 40
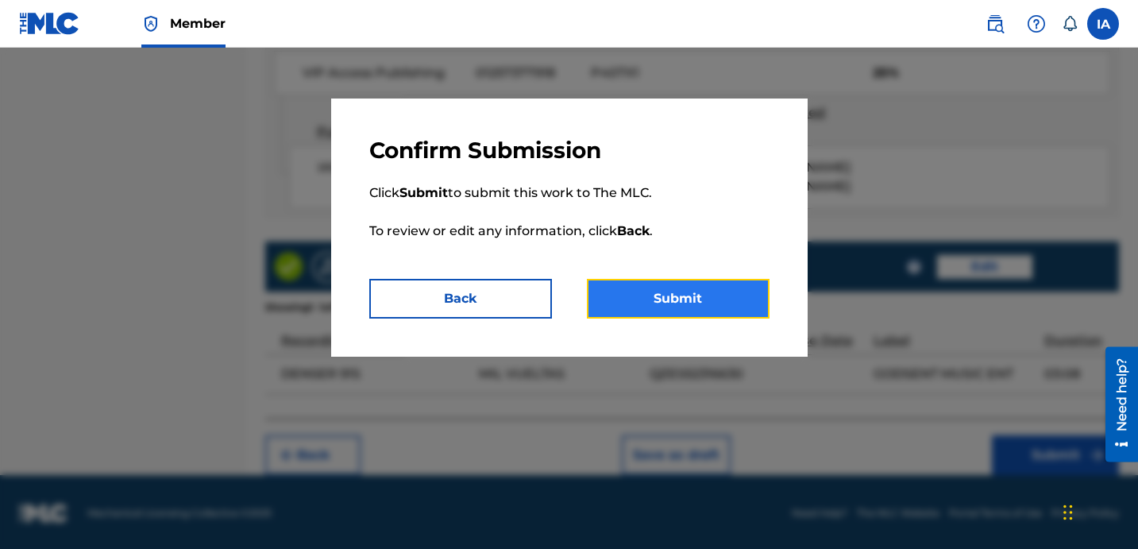
click at [738, 303] on button "Submit" at bounding box center [678, 299] width 183 height 40
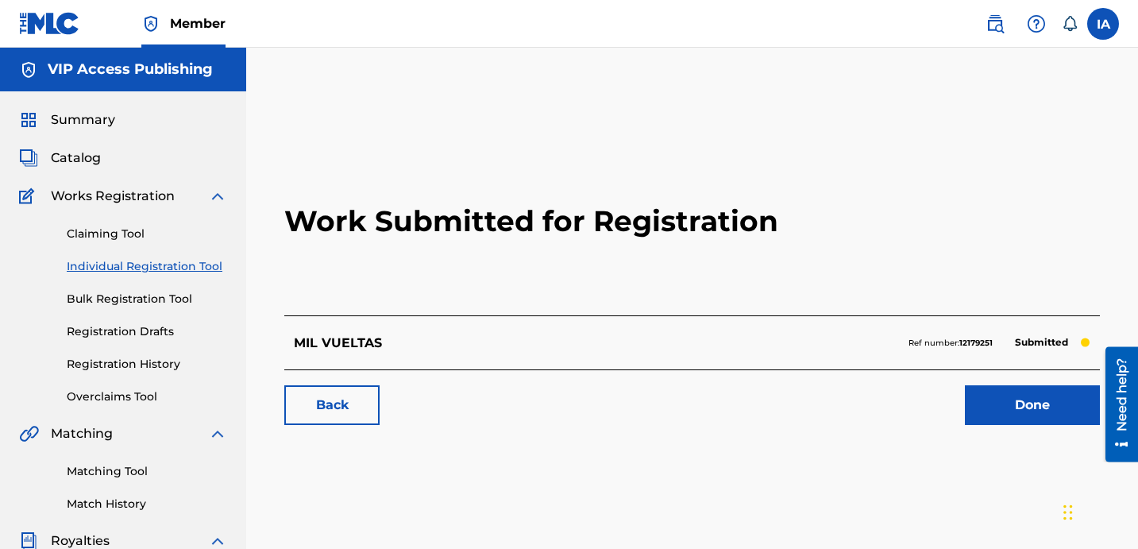
click at [191, 265] on link "Individual Registration Tool" at bounding box center [147, 266] width 160 height 17
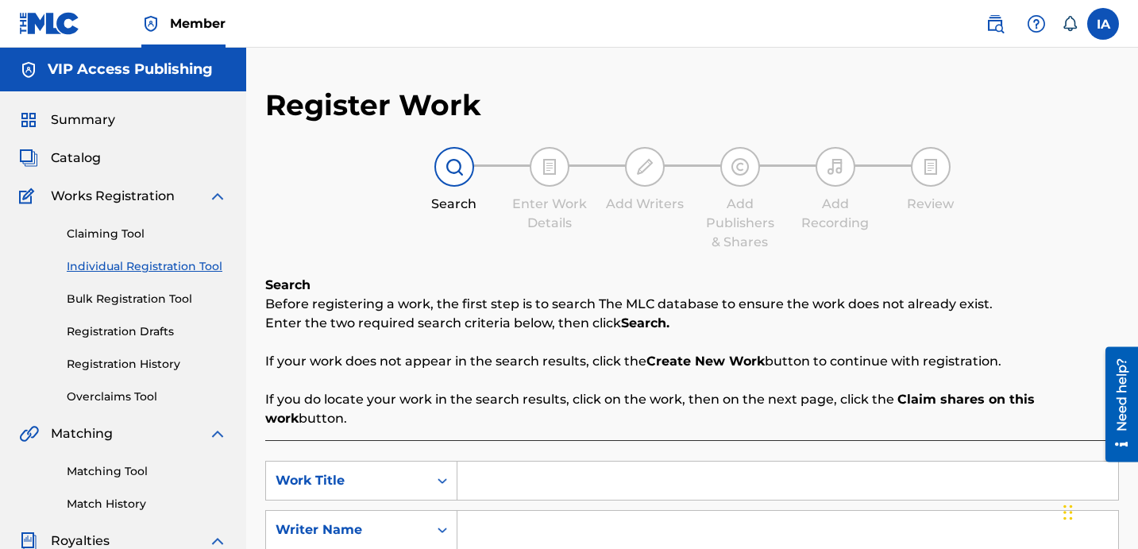
click at [733, 479] on input "Search Form" at bounding box center [787, 480] width 660 height 38
click at [735, 469] on input "Search Form" at bounding box center [787, 480] width 660 height 38
paste input "TO THE HEAD"
type input "TO THE HEAD"
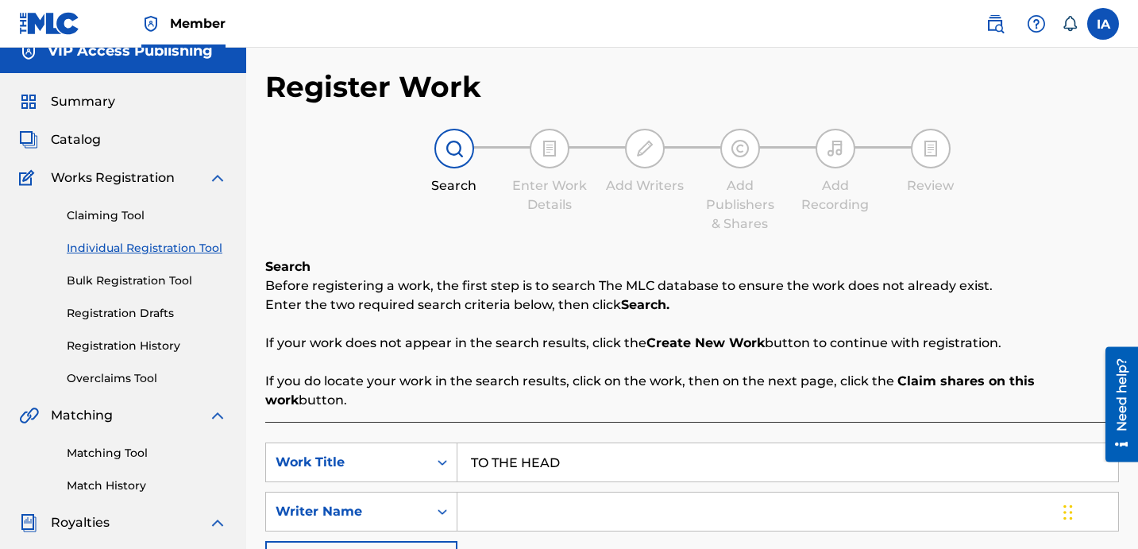
scroll to position [42, 0]
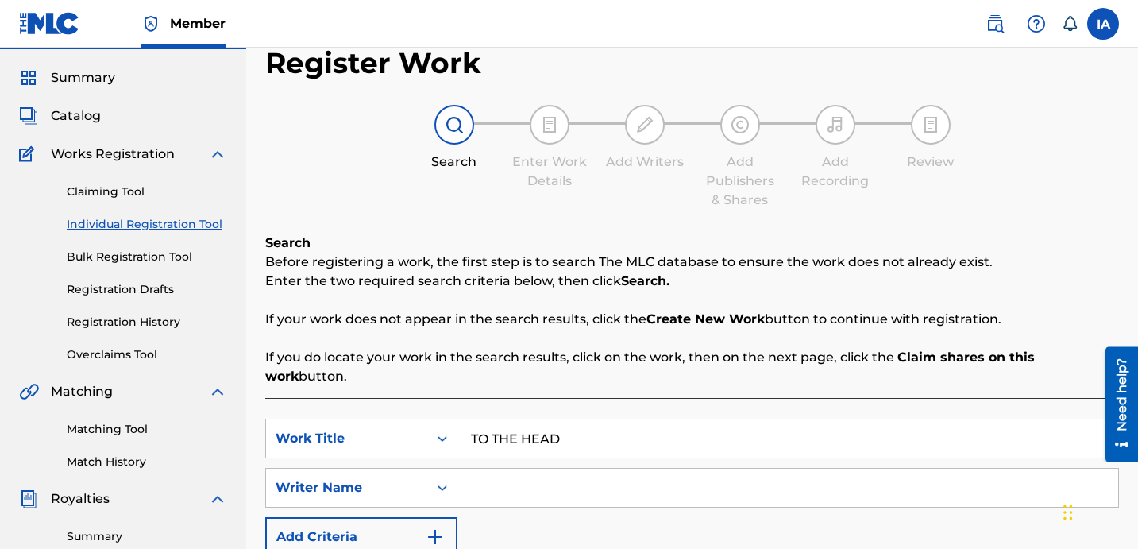
click at [716, 472] on input "Search Form" at bounding box center [787, 487] width 660 height 38
paste input "[PERSON_NAME] [PERSON_NAME]"
type input "[PERSON_NAME] [PERSON_NAME]"
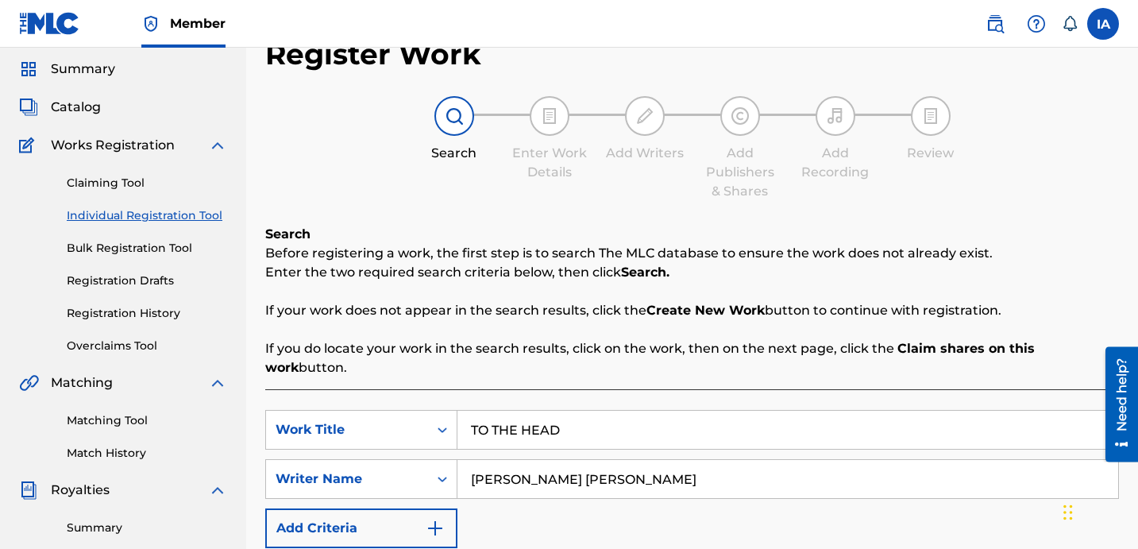
scroll to position [291, 0]
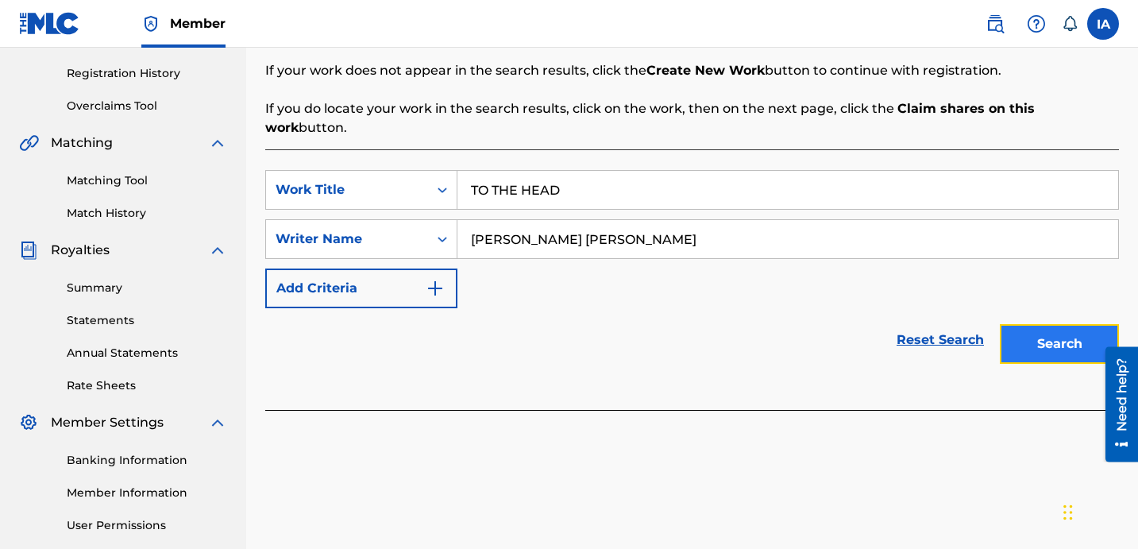
click at [1049, 325] on button "Search" at bounding box center [1058, 344] width 119 height 40
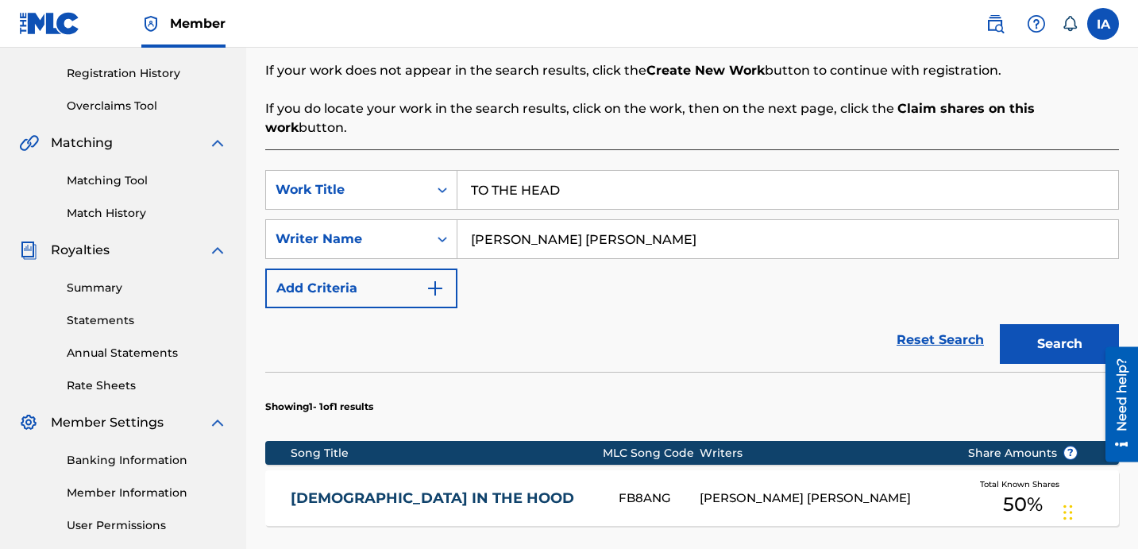
click at [693, 314] on div "Reset Search Search" at bounding box center [691, 340] width 853 height 64
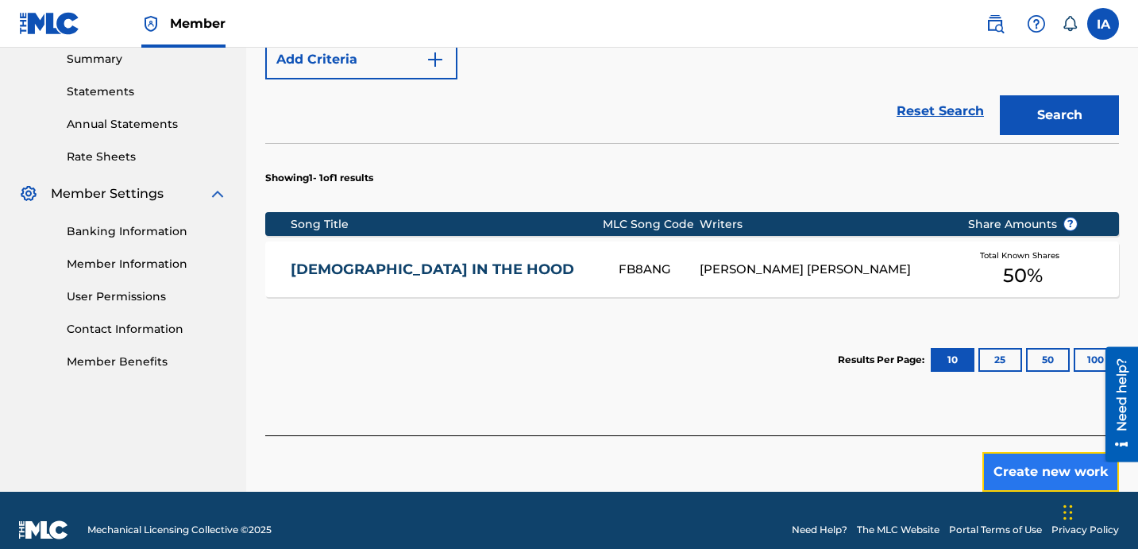
click at [1049, 452] on button "Create new work" at bounding box center [1050, 472] width 137 height 40
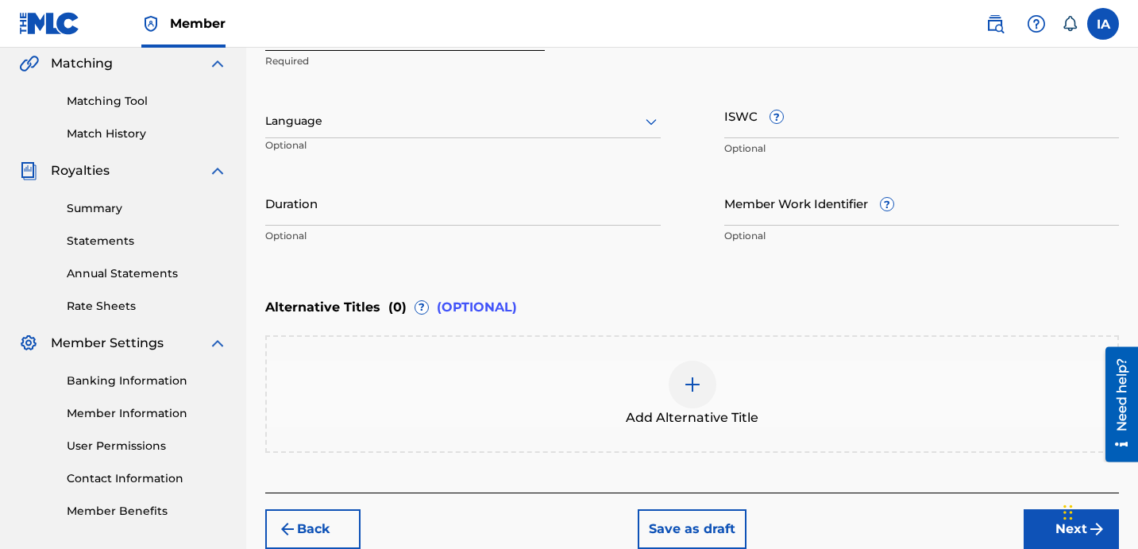
scroll to position [192, 0]
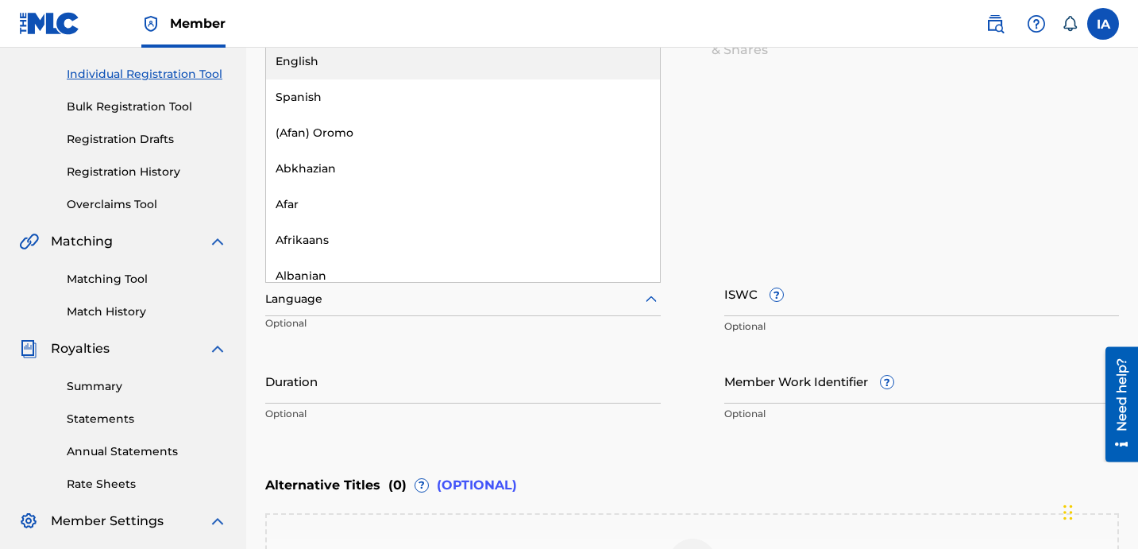
drag, startPoint x: 406, startPoint y: 284, endPoint x: 421, endPoint y: 291, distance: 15.6
click at [407, 283] on div "Language" at bounding box center [462, 299] width 395 height 33
click at [447, 68] on div "English" at bounding box center [463, 62] width 394 height 36
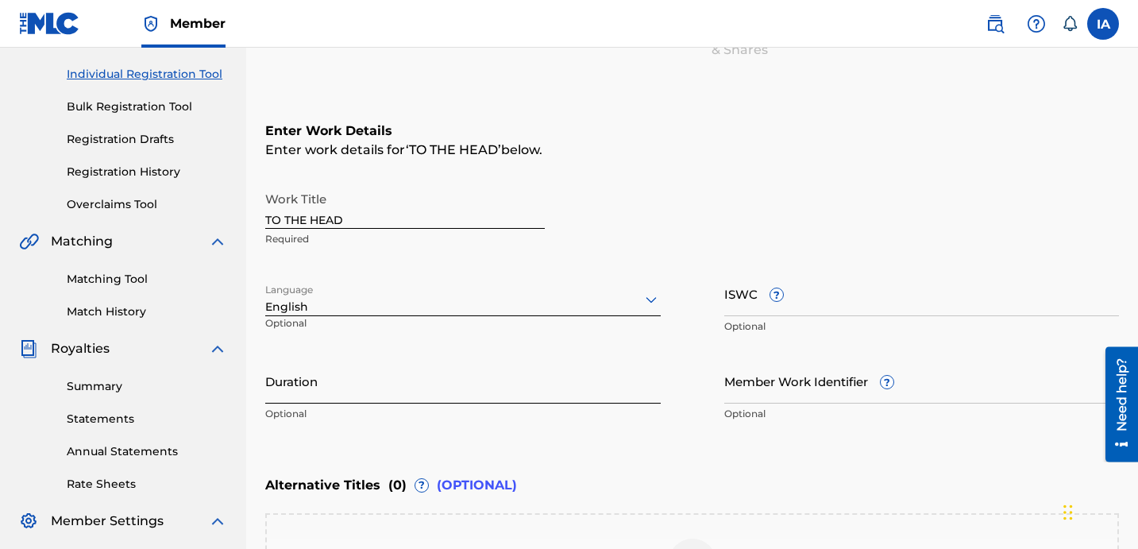
click at [477, 398] on input "Duration" at bounding box center [462, 380] width 395 height 45
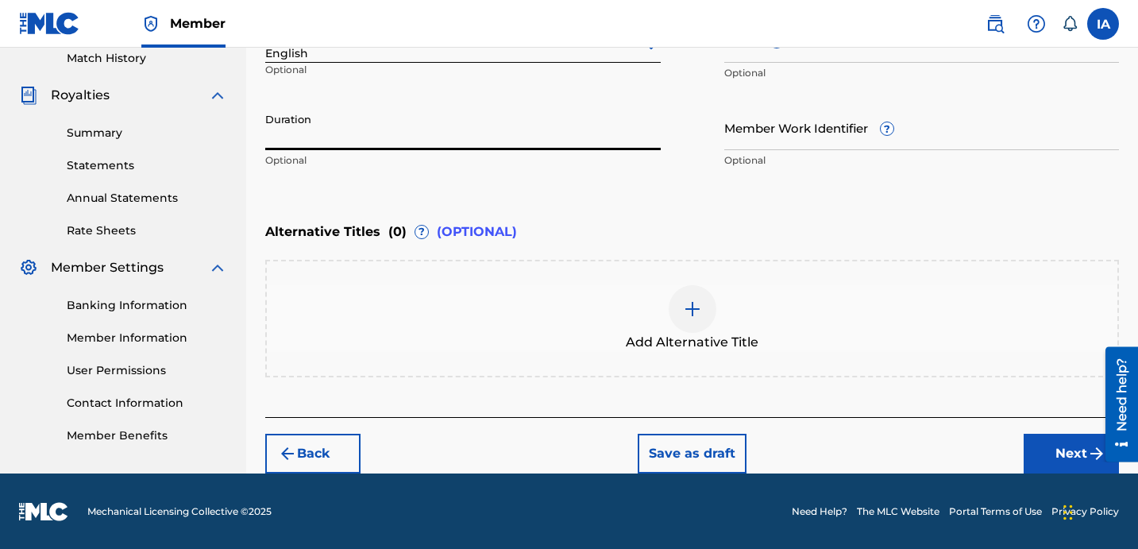
click at [707, 325] on div at bounding box center [692, 309] width 48 height 48
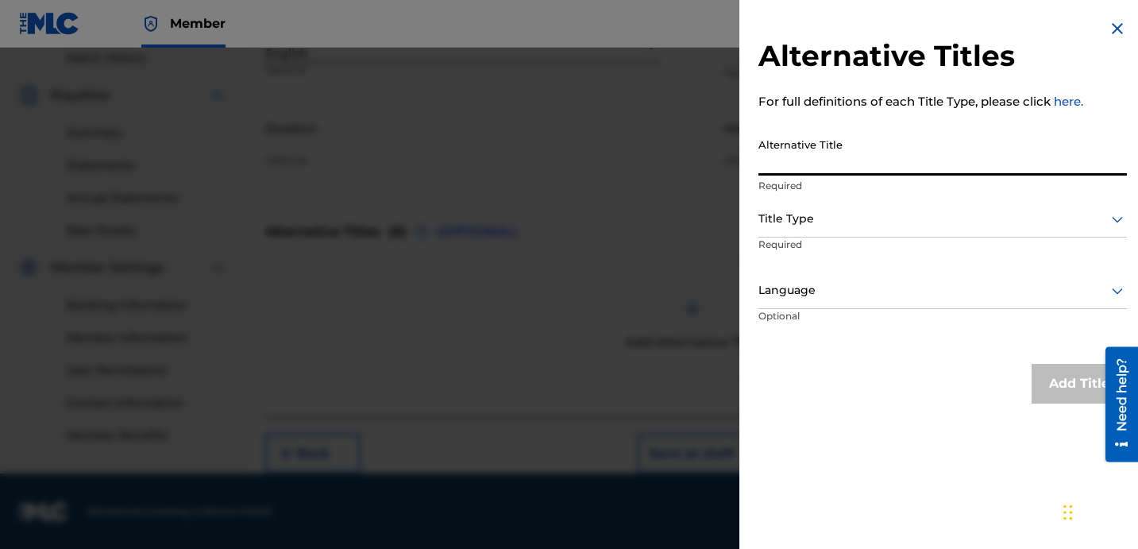
click at [891, 159] on input "Alternative Title" at bounding box center [942, 152] width 368 height 45
paste input "TO THE HEAD FEAT TRU CARR ZAYHARDAWAY 1NINE AND AMEN 28"
type input "TO THE HEAD FEAT TRU CARR ZAYHARDAWAY 1NINE AND AMEN 28"
click at [891, 214] on div at bounding box center [942, 219] width 368 height 20
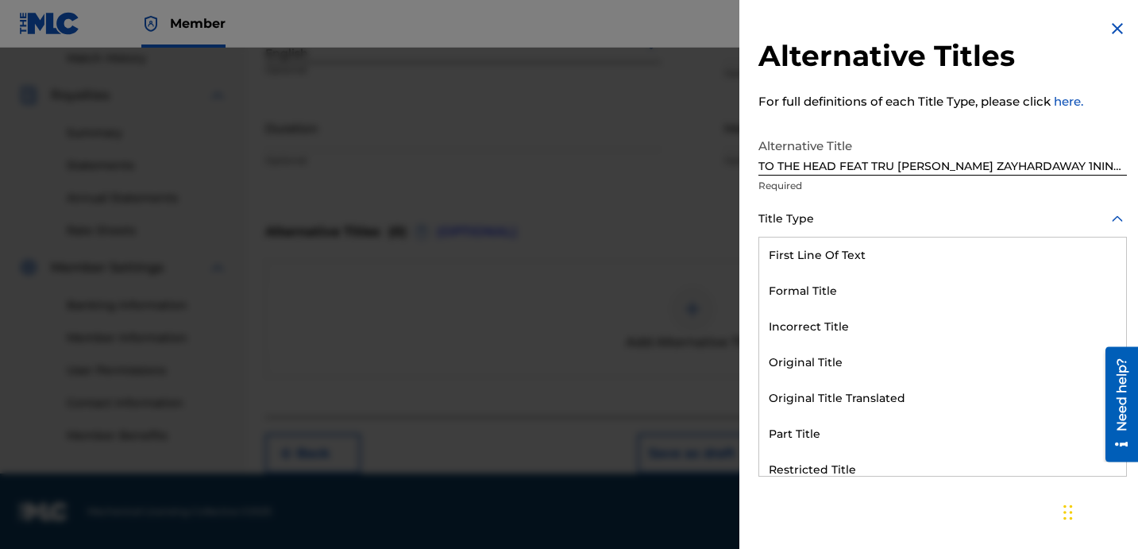
scroll to position [155, 0]
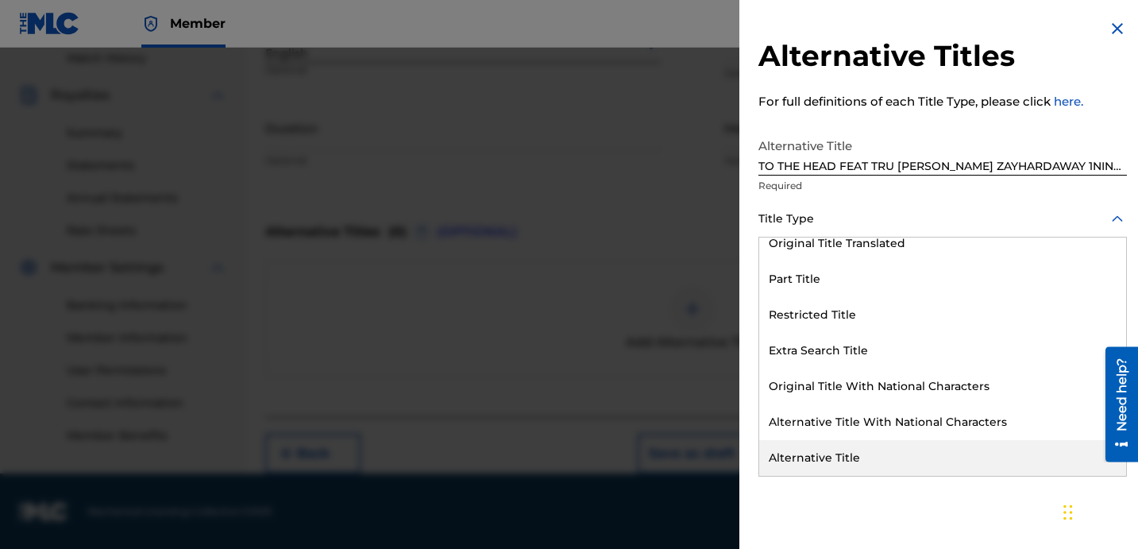
click at [838, 452] on div "Alternative Title" at bounding box center [942, 458] width 367 height 36
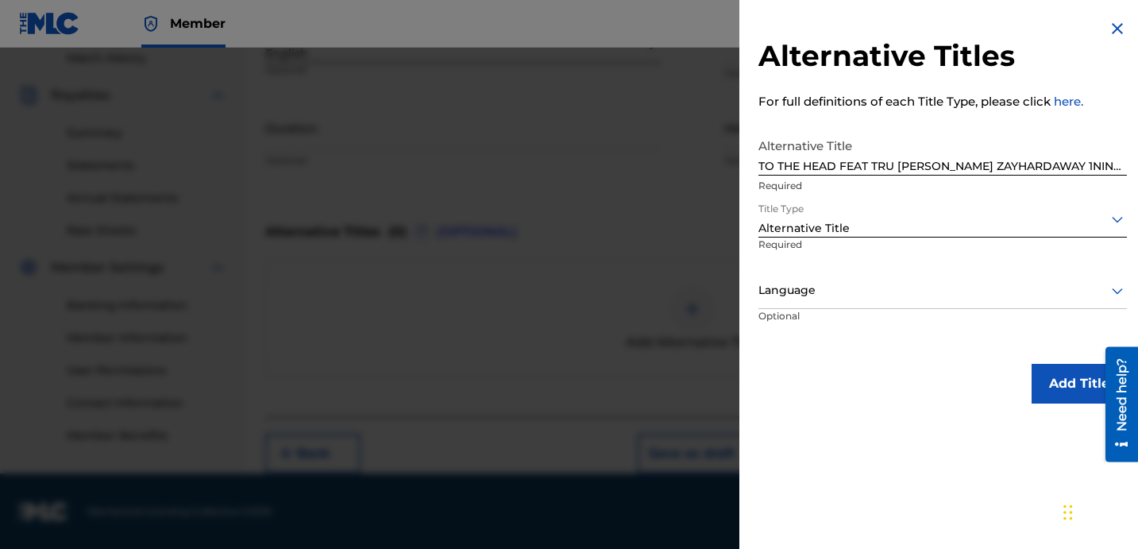
click at [838, 293] on div at bounding box center [942, 290] width 368 height 20
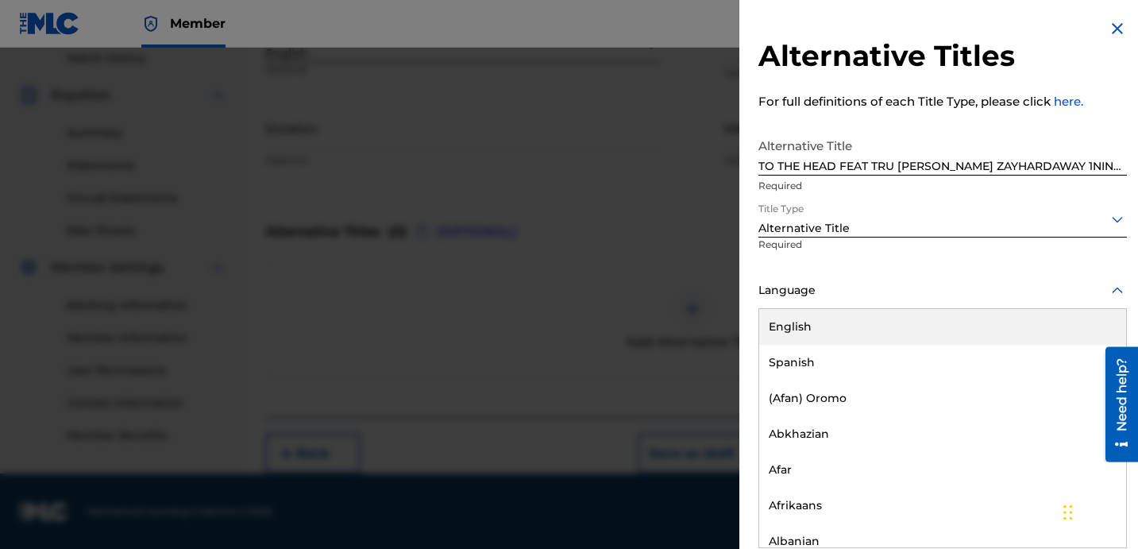
click at [848, 315] on div "English" at bounding box center [942, 327] width 367 height 36
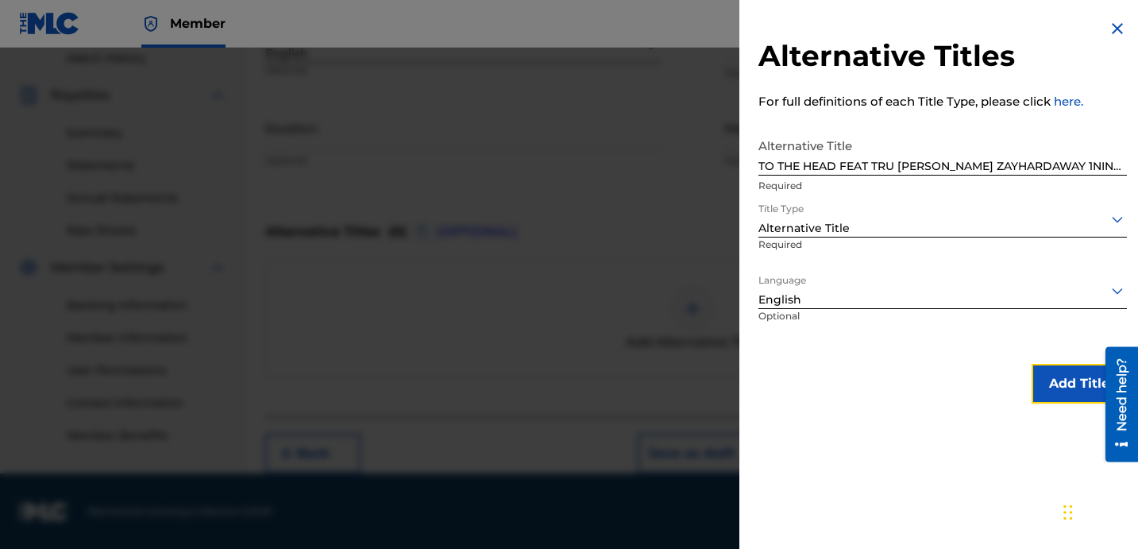
drag, startPoint x: 1028, startPoint y: 376, endPoint x: 1014, endPoint y: 375, distance: 14.4
click at [1031, 377] on button "Add Title" at bounding box center [1078, 384] width 95 height 40
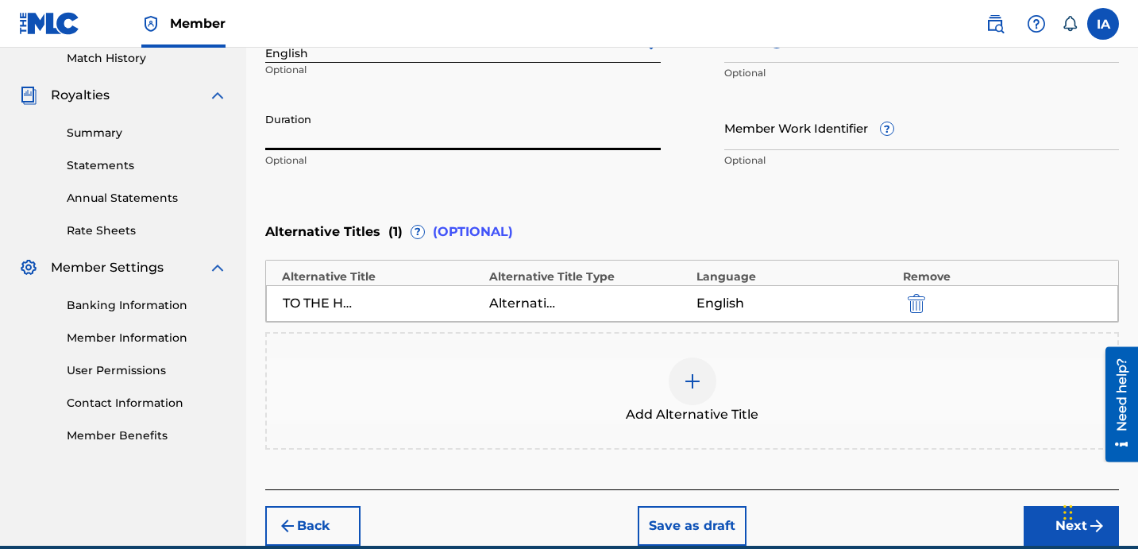
click at [452, 148] on input "Duration" at bounding box center [462, 127] width 395 height 45
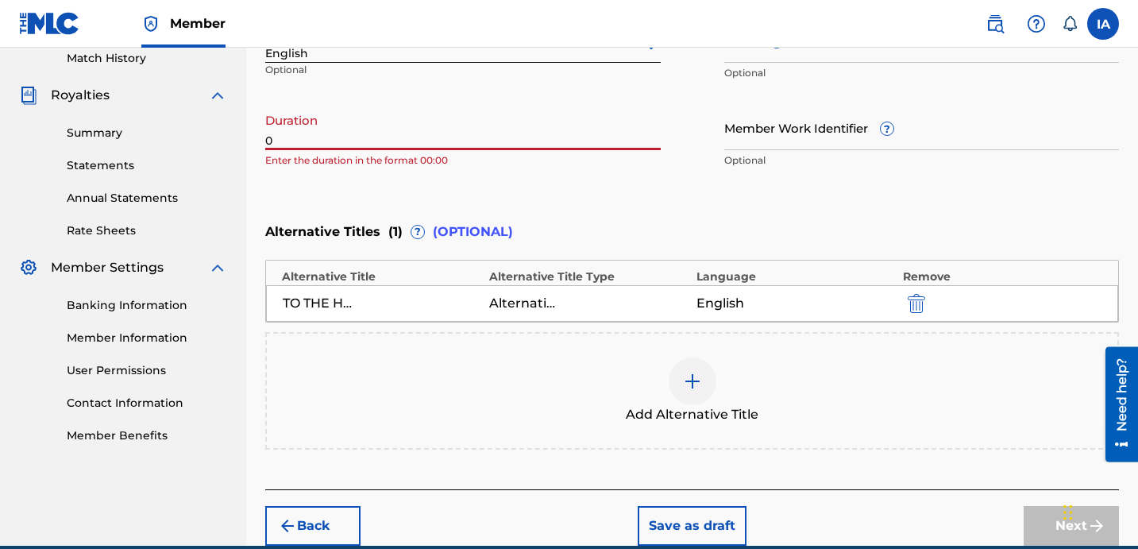
paste input "2:10"
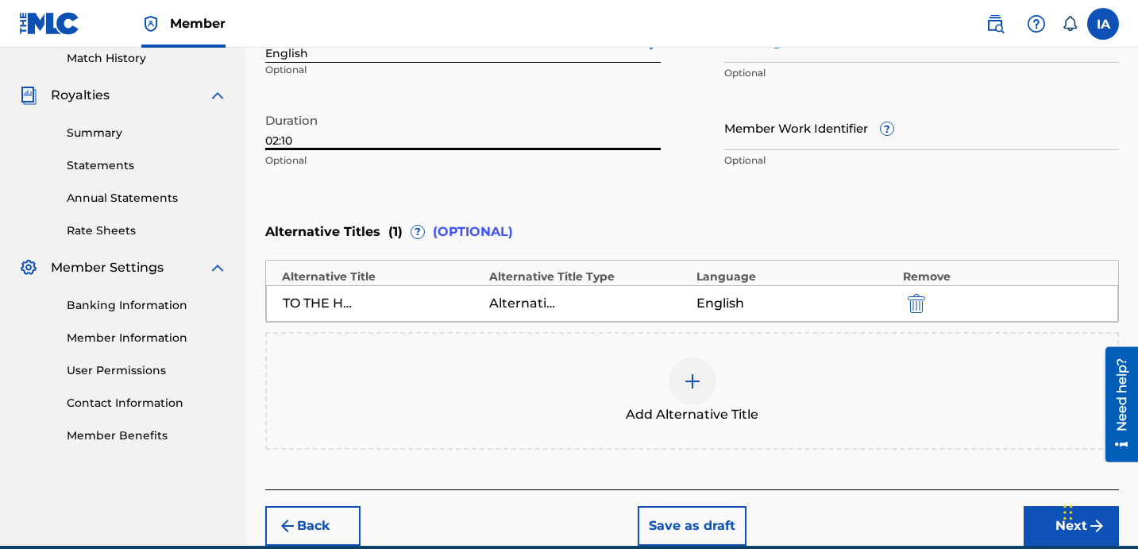
type input "02:10"
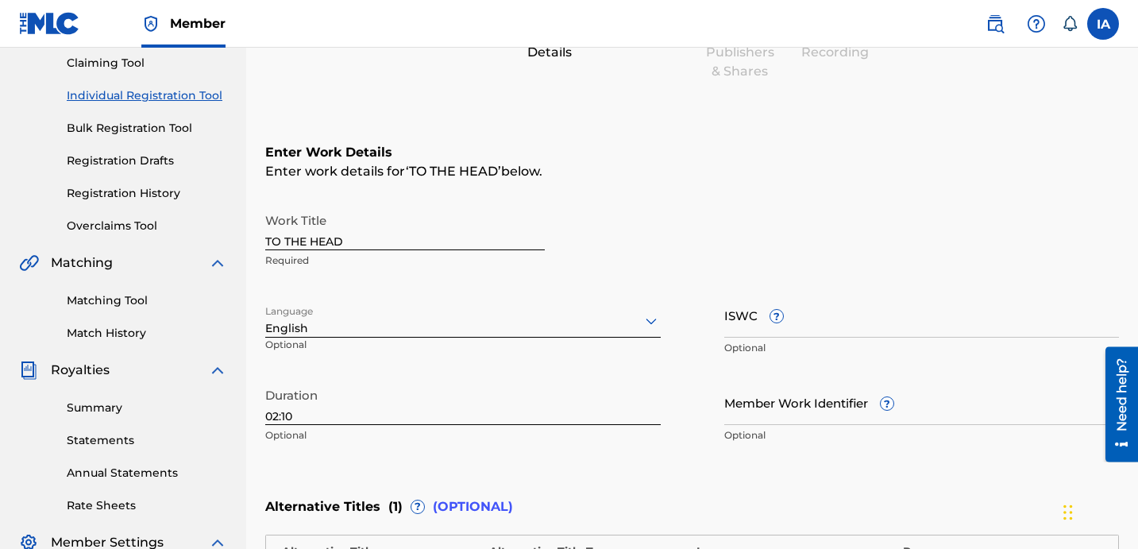
scroll to position [0, 0]
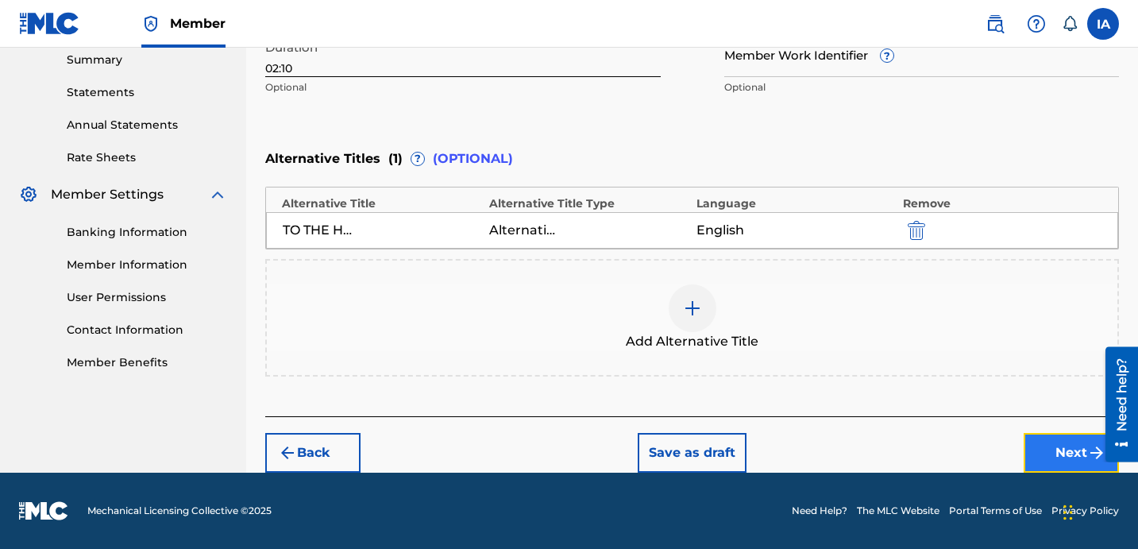
click at [1074, 468] on button "Next" at bounding box center [1070, 453] width 95 height 40
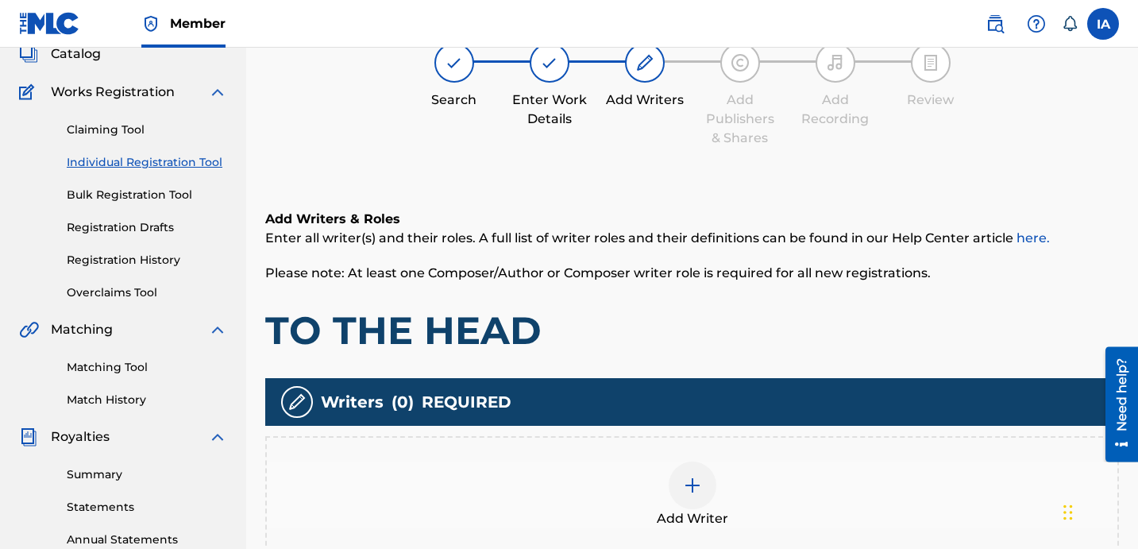
scroll to position [71, 0]
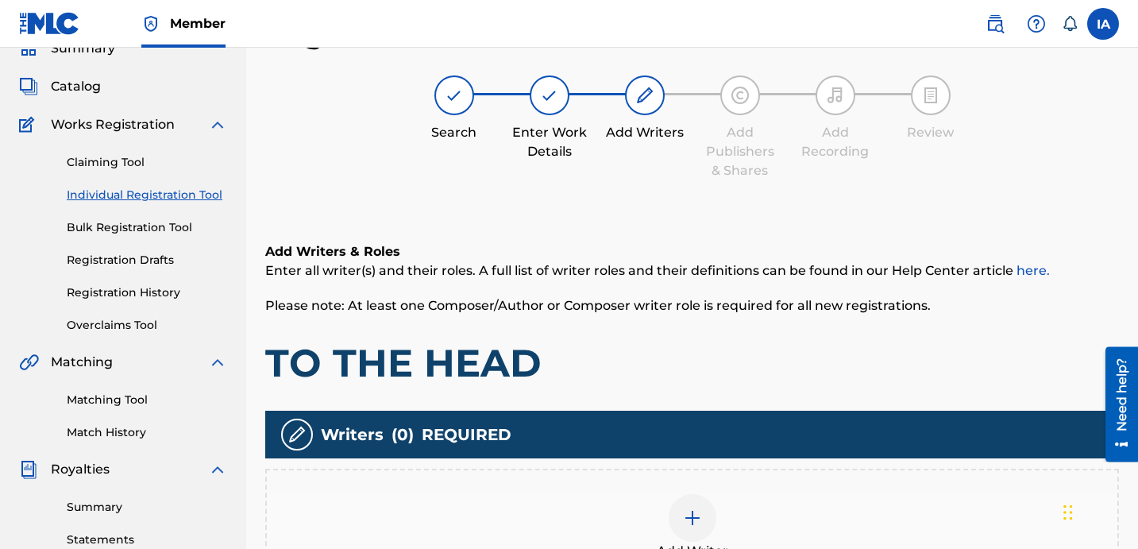
click at [700, 359] on h1 "TO THE HEAD" at bounding box center [691, 363] width 853 height 48
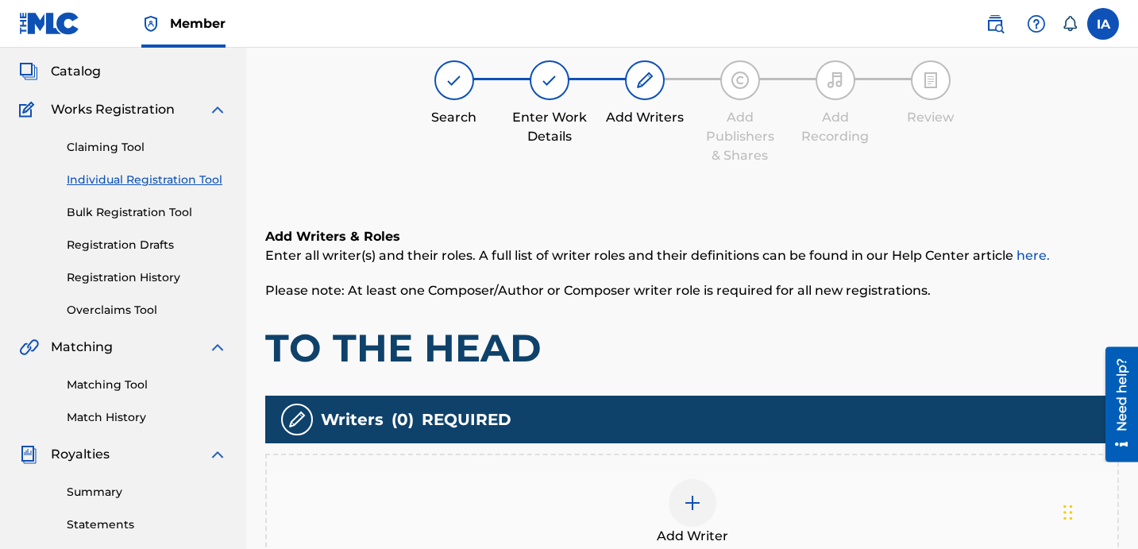
scroll to position [250, 0]
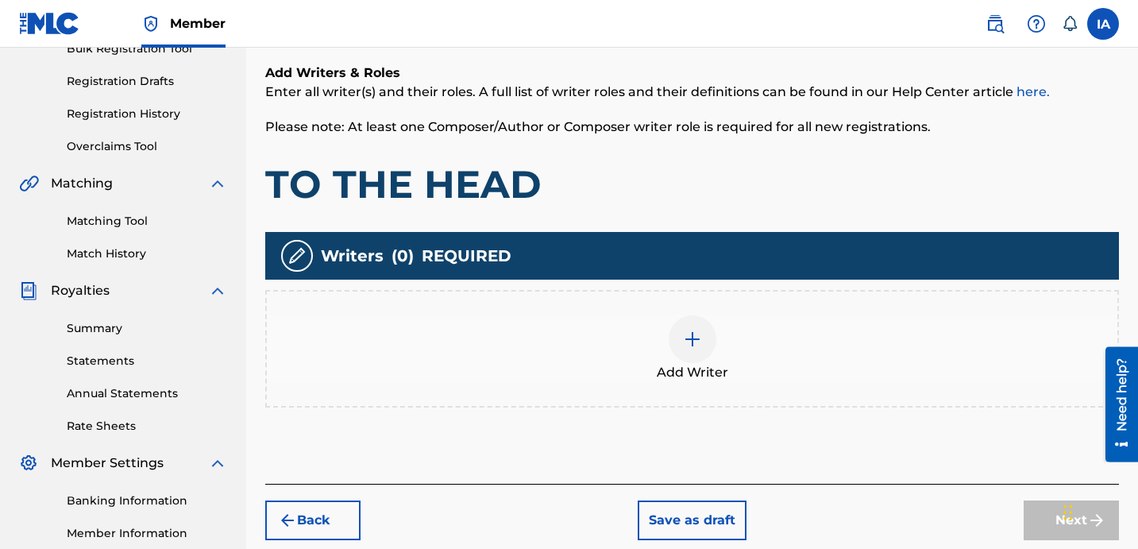
click at [751, 364] on div "Add Writer" at bounding box center [692, 348] width 850 height 67
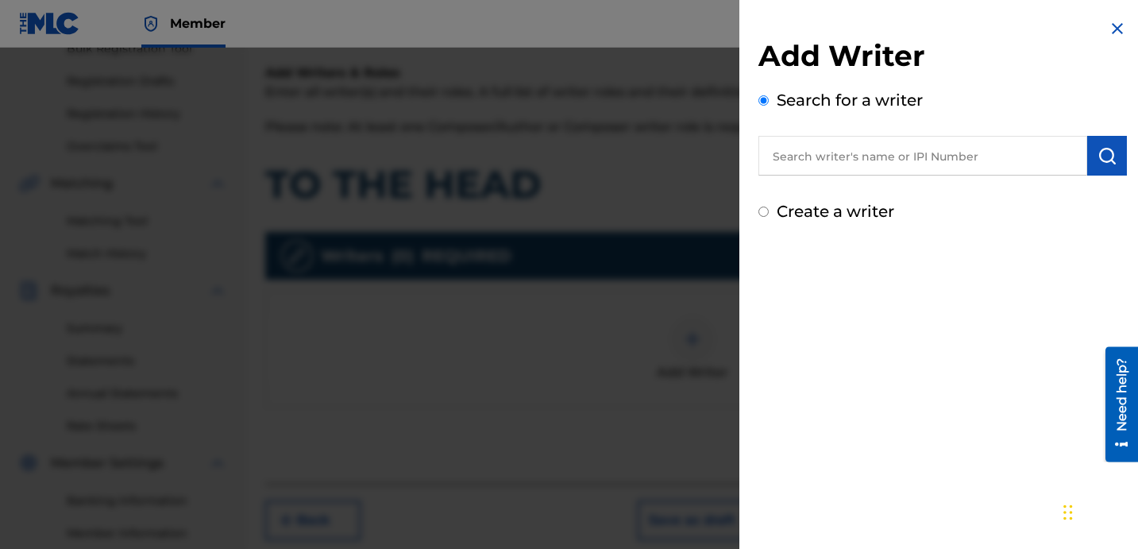
click at [941, 142] on input "text" at bounding box center [922, 156] width 329 height 40
paste input "[PERSON_NAME] [PERSON_NAME]"
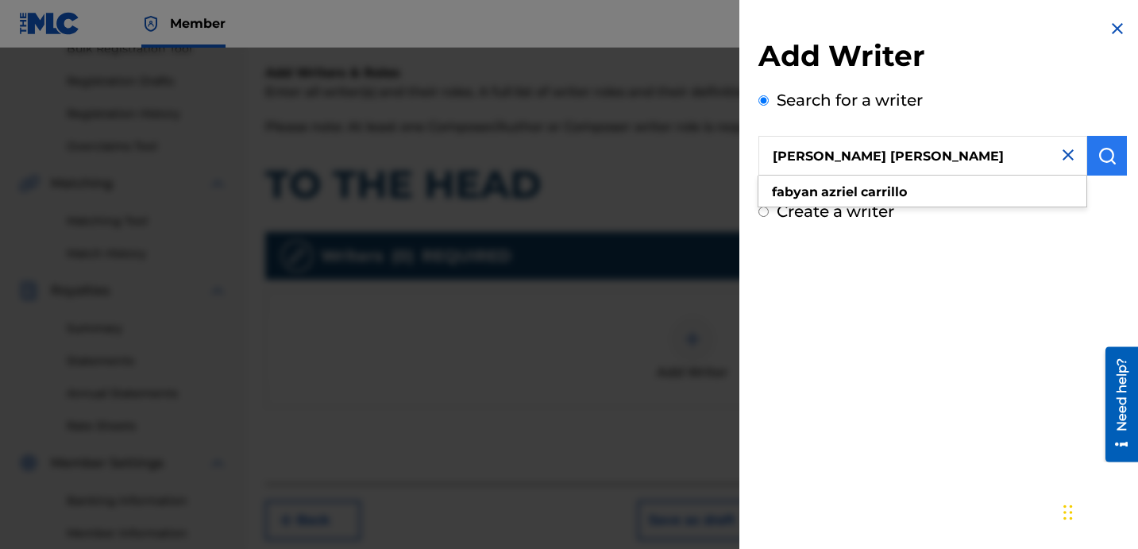
type input "[PERSON_NAME] [PERSON_NAME]"
click at [1118, 157] on button "submit" at bounding box center [1107, 156] width 40 height 40
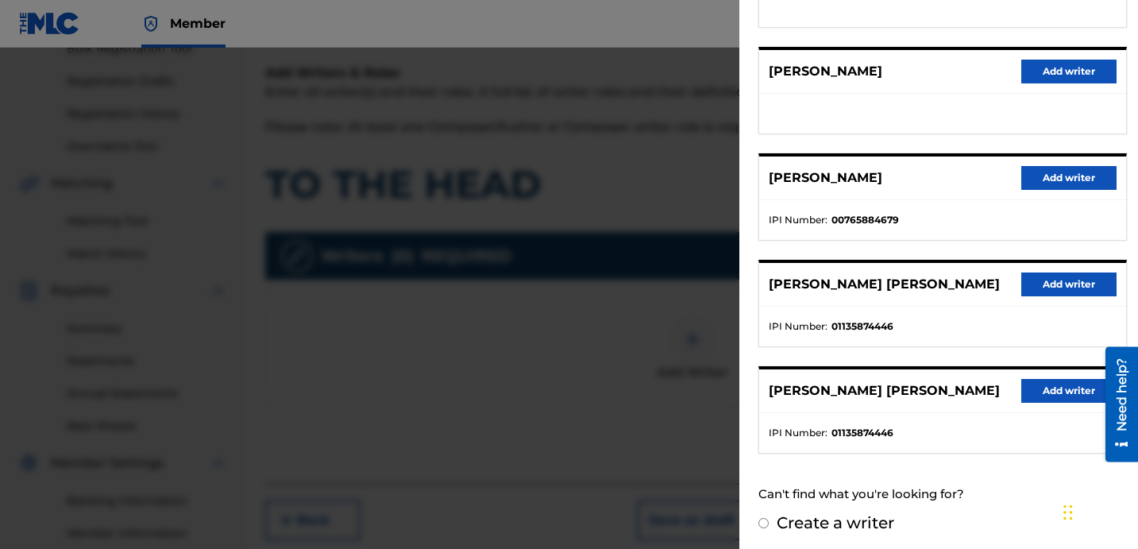
scroll to position [272, 0]
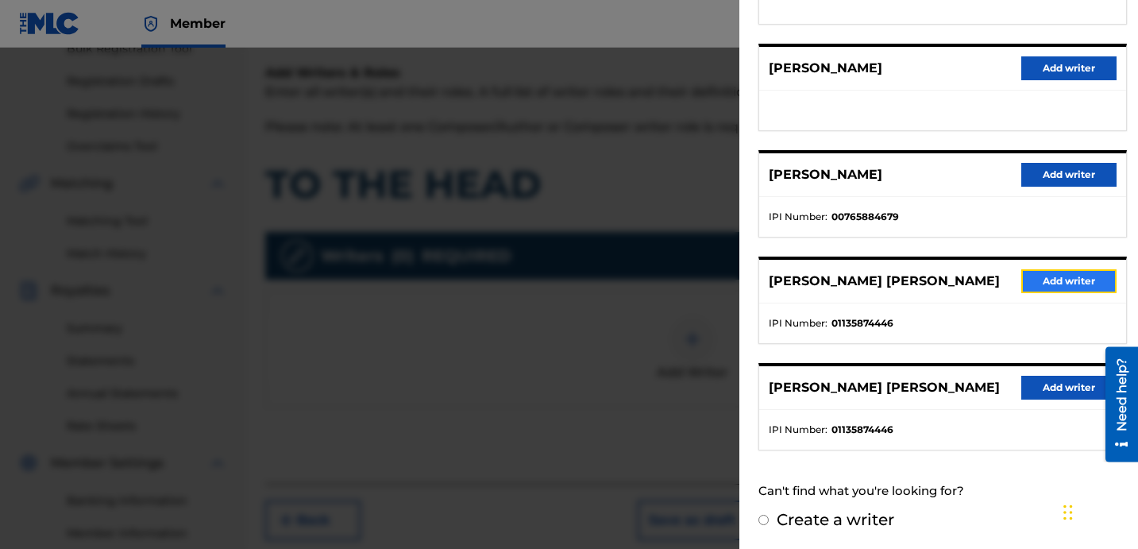
click at [1058, 280] on button "Add writer" at bounding box center [1068, 281] width 95 height 24
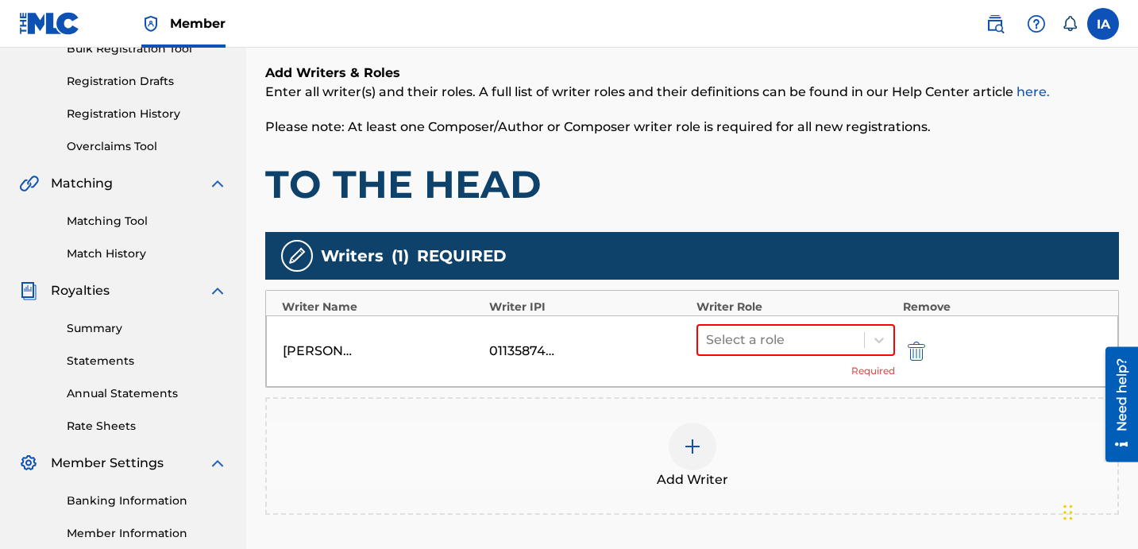
click at [787, 264] on div "Writers ( 1 ) REQUIRED" at bounding box center [691, 256] width 853 height 48
click at [792, 360] on div "Select a role Required" at bounding box center [795, 351] width 198 height 54
click at [783, 353] on div "Select a role" at bounding box center [795, 340] width 198 height 32
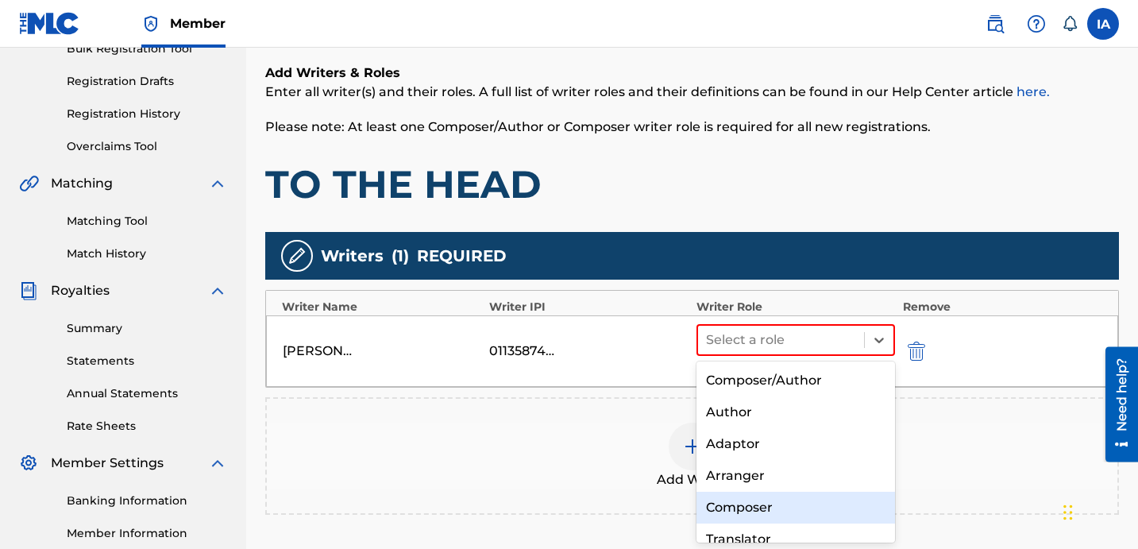
click at [785, 501] on div "Composer" at bounding box center [795, 507] width 198 height 32
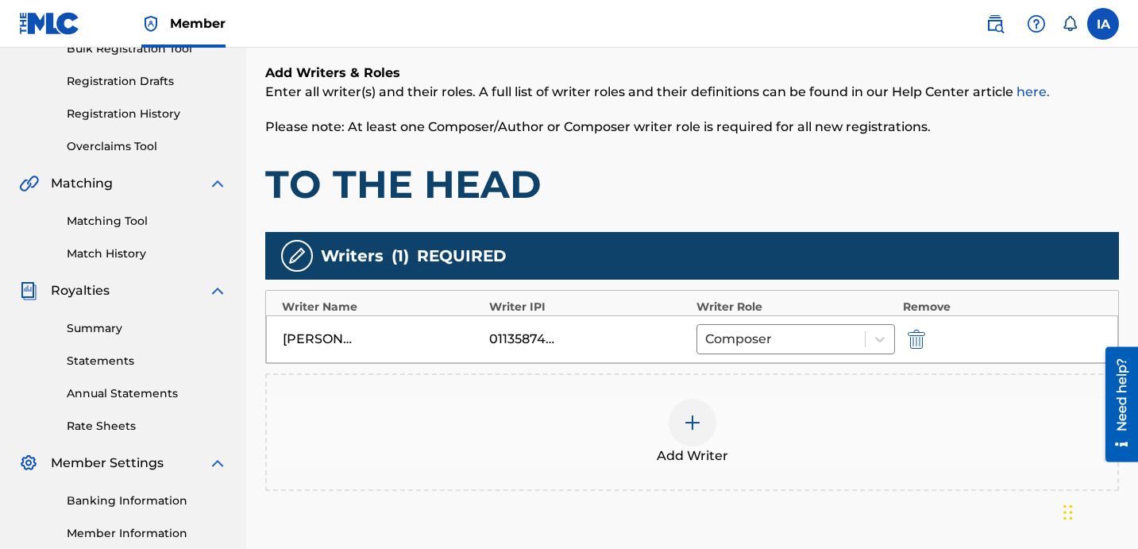
click at [821, 229] on div "Add Writers & Roles Enter all writer(s) and their roles. A full list of writer …" at bounding box center [691, 295] width 853 height 541
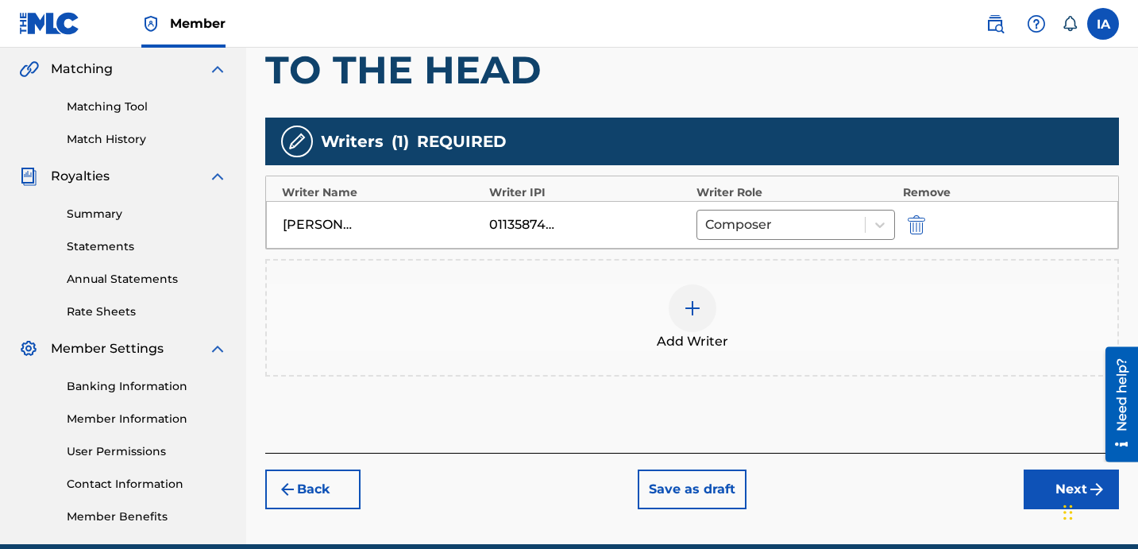
scroll to position [436, 0]
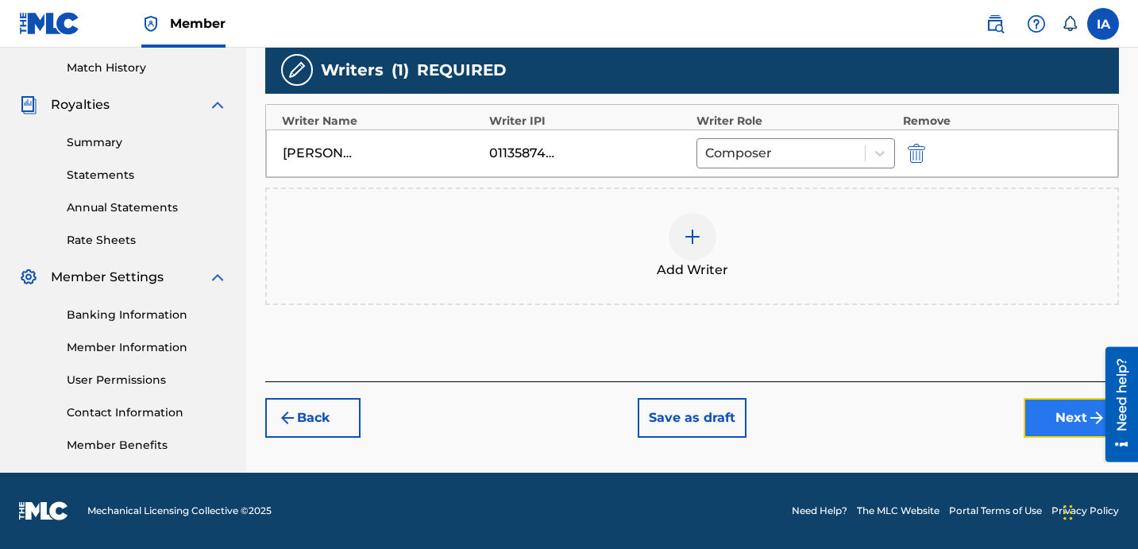
click at [1047, 410] on button "Next" at bounding box center [1070, 418] width 95 height 40
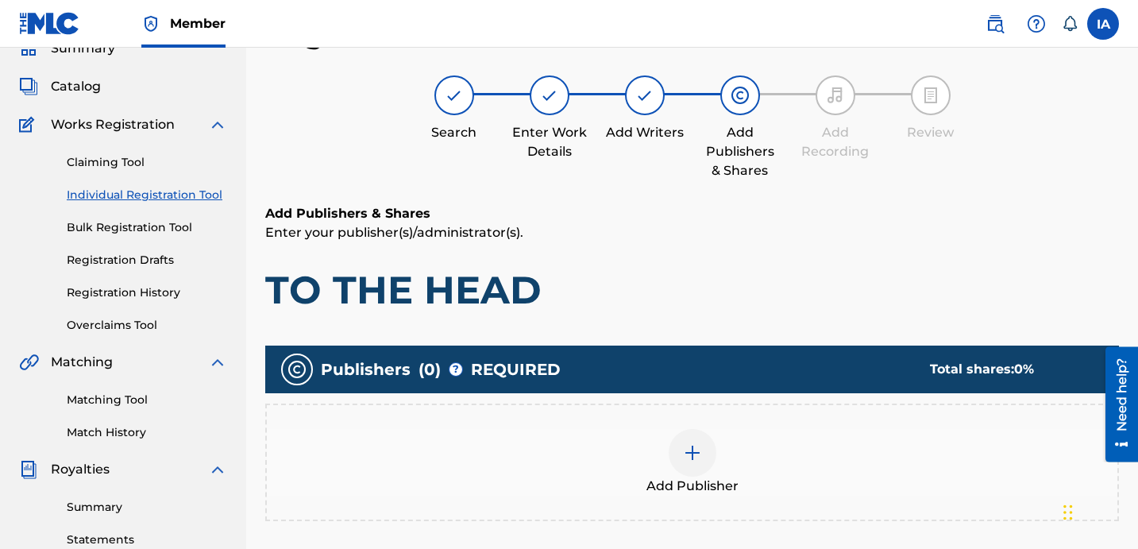
click at [740, 258] on div "Add Publishers & Shares Enter your publisher(s)/administrator(s). TO THE HEAD" at bounding box center [691, 259] width 853 height 110
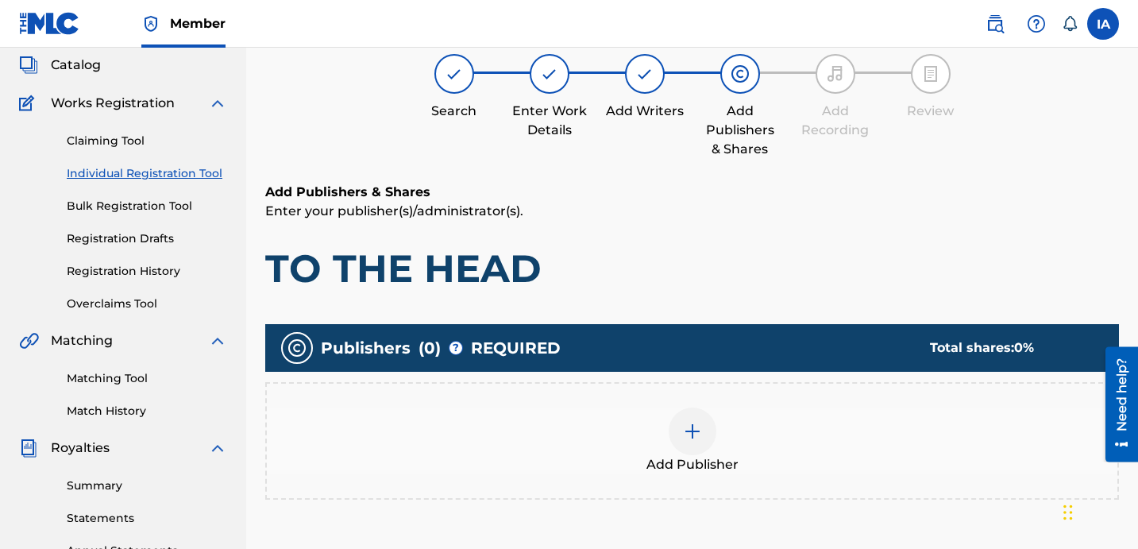
scroll to position [123, 0]
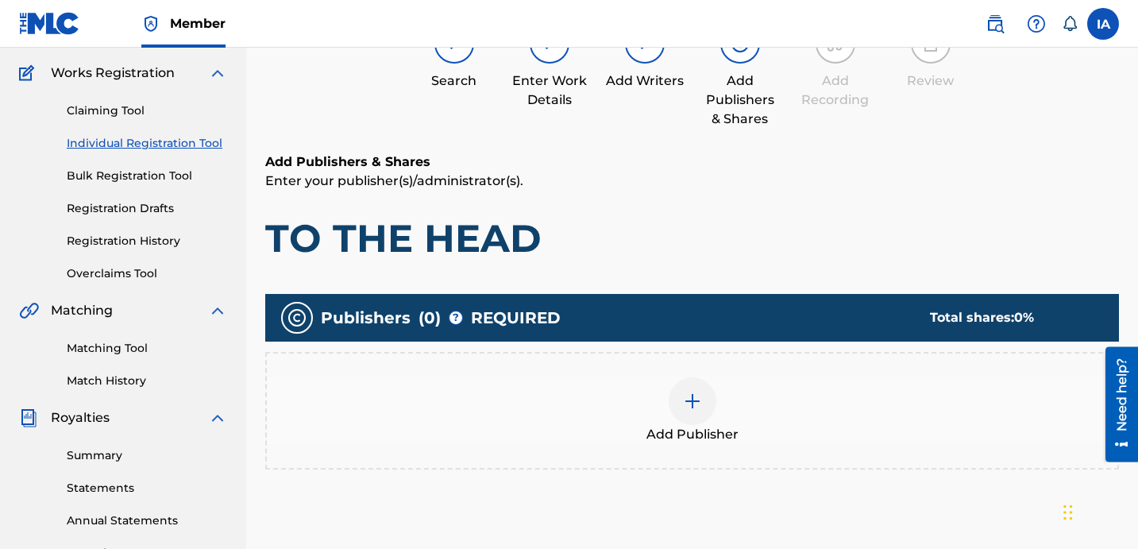
click at [679, 422] on div "Add Publisher" at bounding box center [692, 410] width 850 height 67
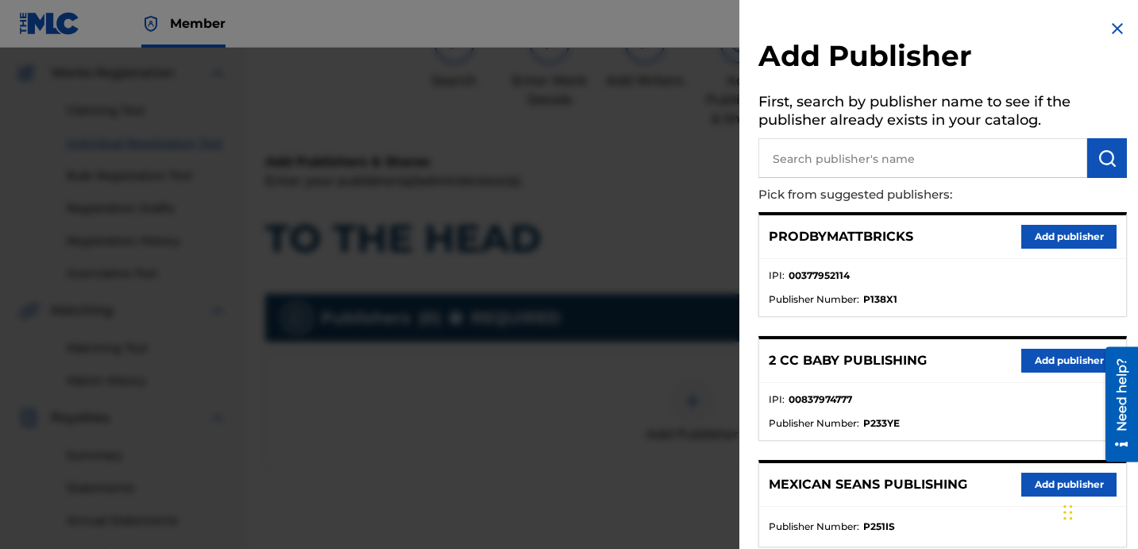
click at [982, 174] on input "text" at bounding box center [922, 158] width 329 height 40
paste input "FARIEL"
type input "FARIEL"
click at [1095, 168] on button "submit" at bounding box center [1107, 158] width 40 height 40
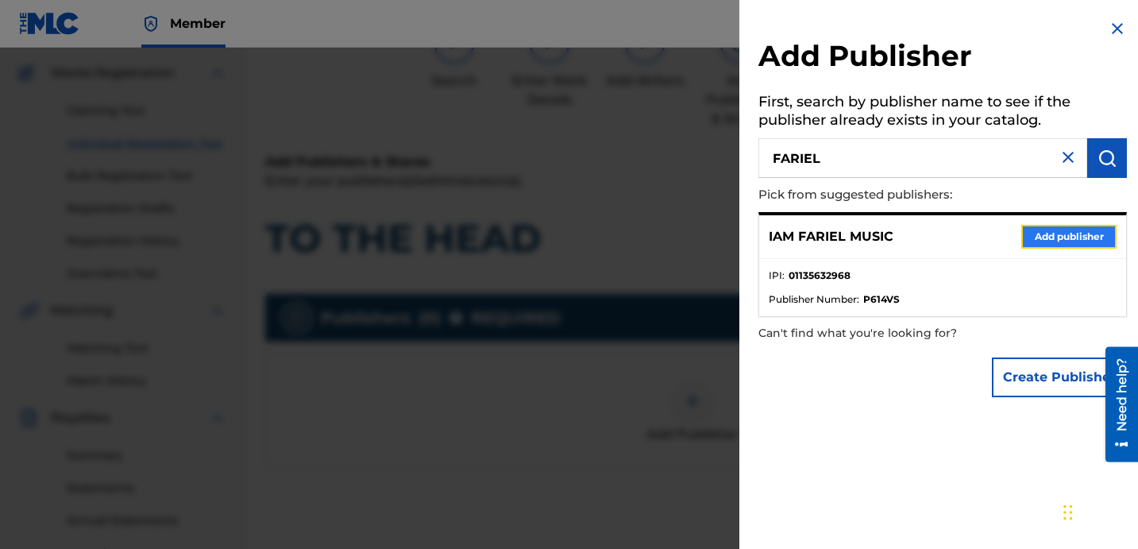
click at [1042, 241] on button "Add publisher" at bounding box center [1068, 237] width 95 height 24
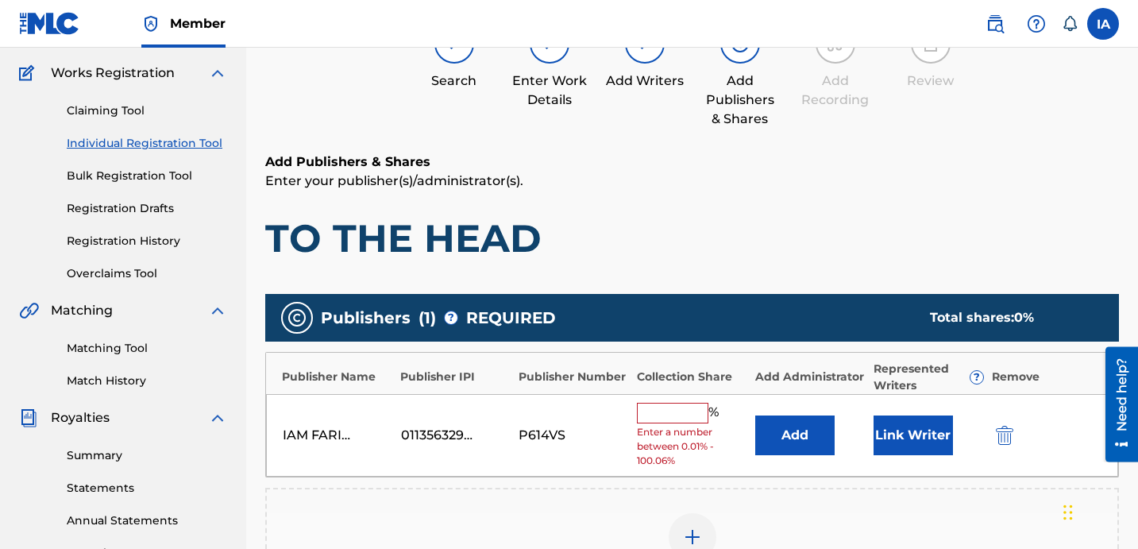
click at [692, 318] on div "Publishers ( 1 ) ? REQUIRED Total shares: 0 %" at bounding box center [691, 318] width 853 height 48
click at [684, 413] on input "text" at bounding box center [672, 412] width 71 height 21
click at [684, 410] on input "text" at bounding box center [672, 412] width 71 height 21
type input "50"
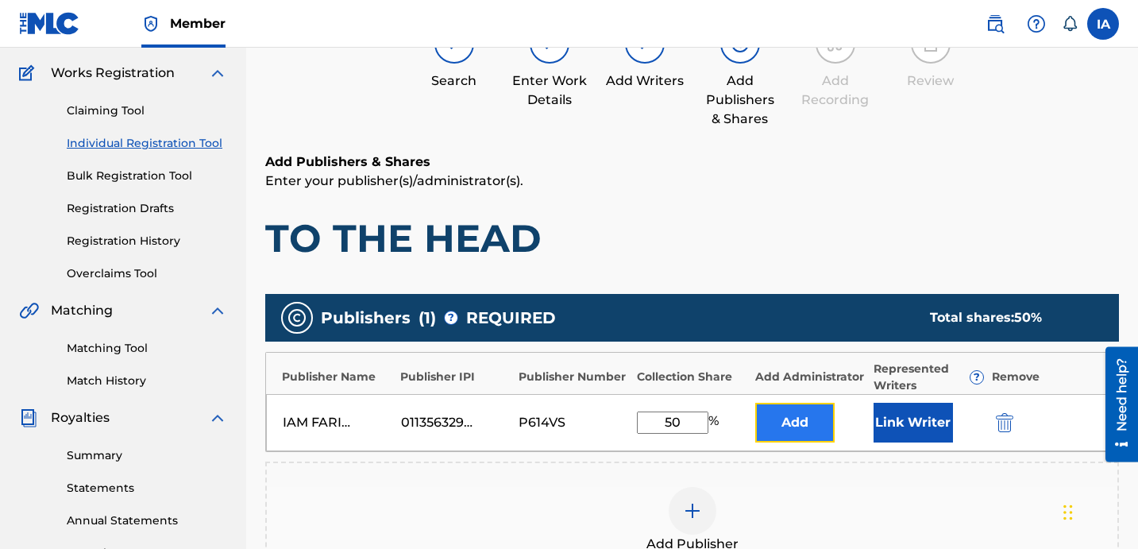
click at [781, 425] on button "Add" at bounding box center [794, 422] width 79 height 40
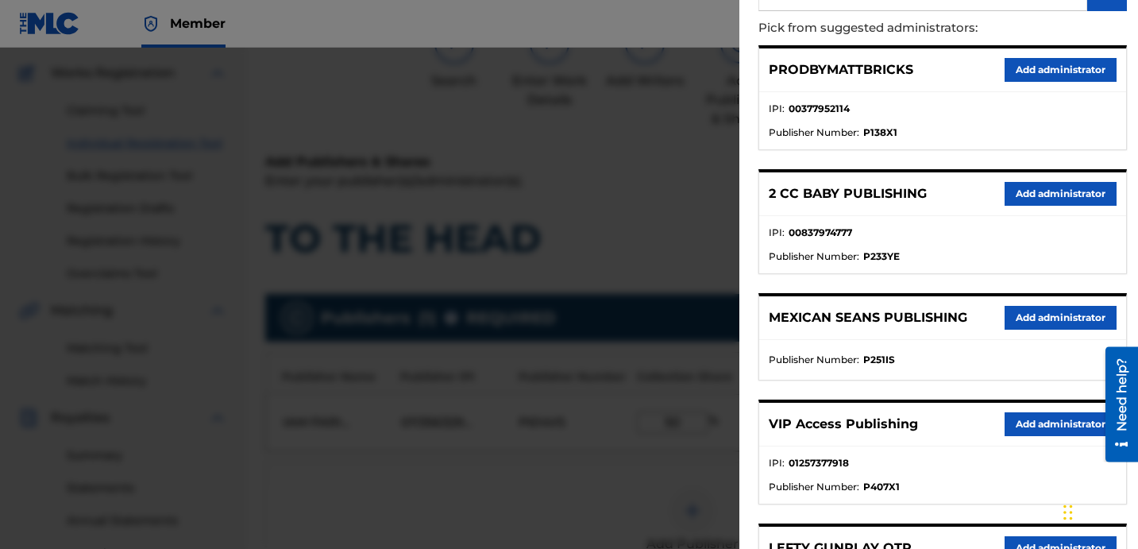
scroll to position [254, 0]
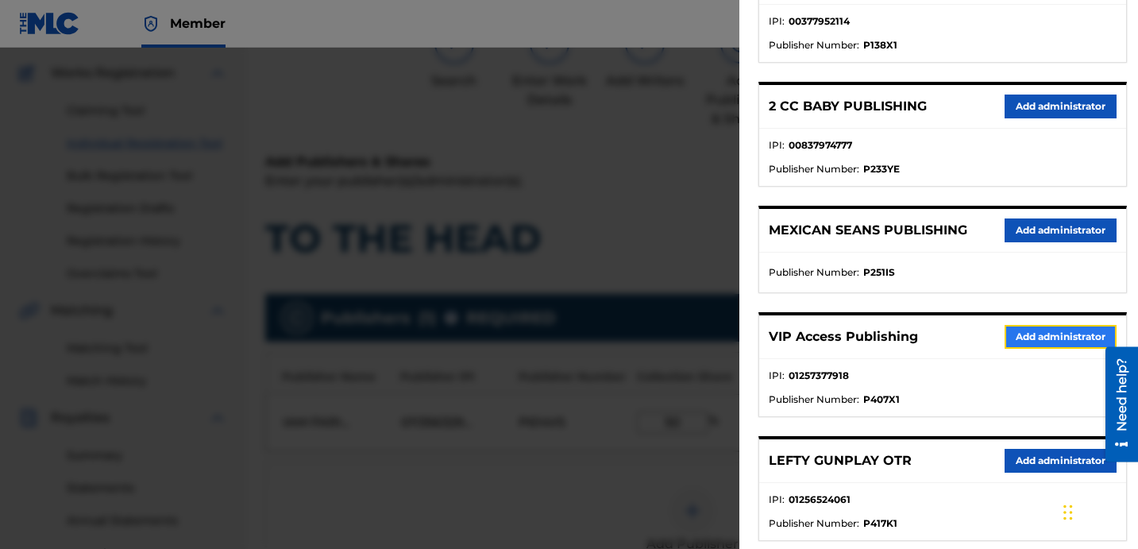
click at [1009, 338] on button "Add administrator" at bounding box center [1060, 337] width 112 height 24
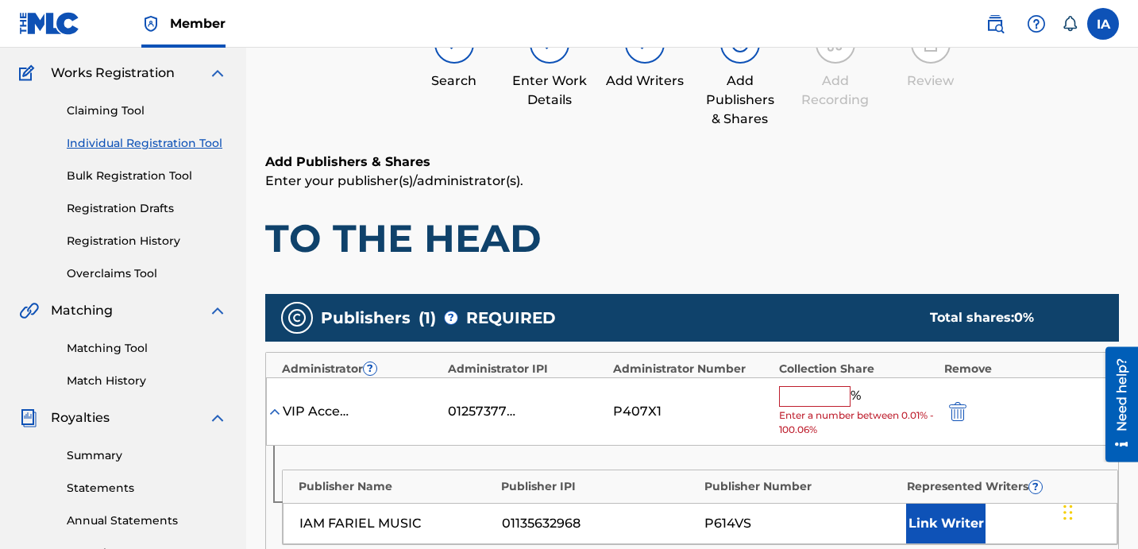
click at [829, 402] on input "text" at bounding box center [814, 396] width 71 height 21
type input "50"
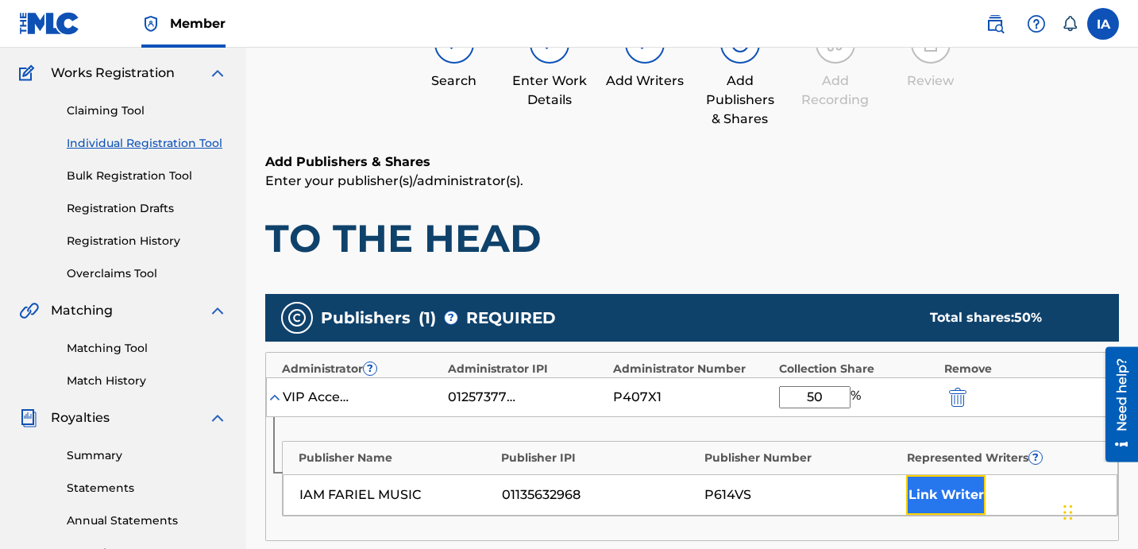
click at [937, 503] on button "Link Writer" at bounding box center [945, 495] width 79 height 40
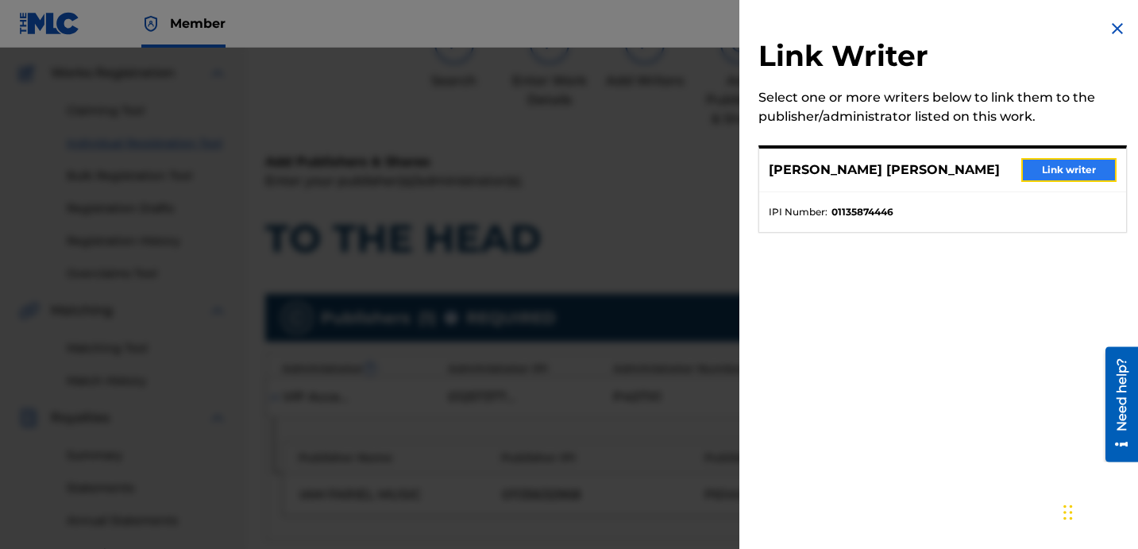
click at [1034, 176] on button "Link writer" at bounding box center [1068, 170] width 95 height 24
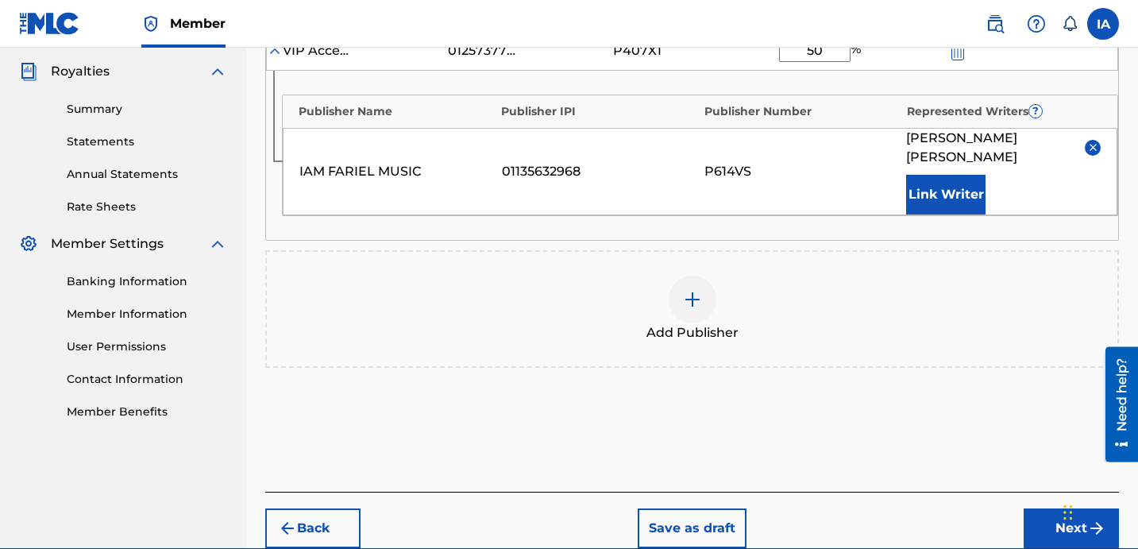
scroll to position [487, 0]
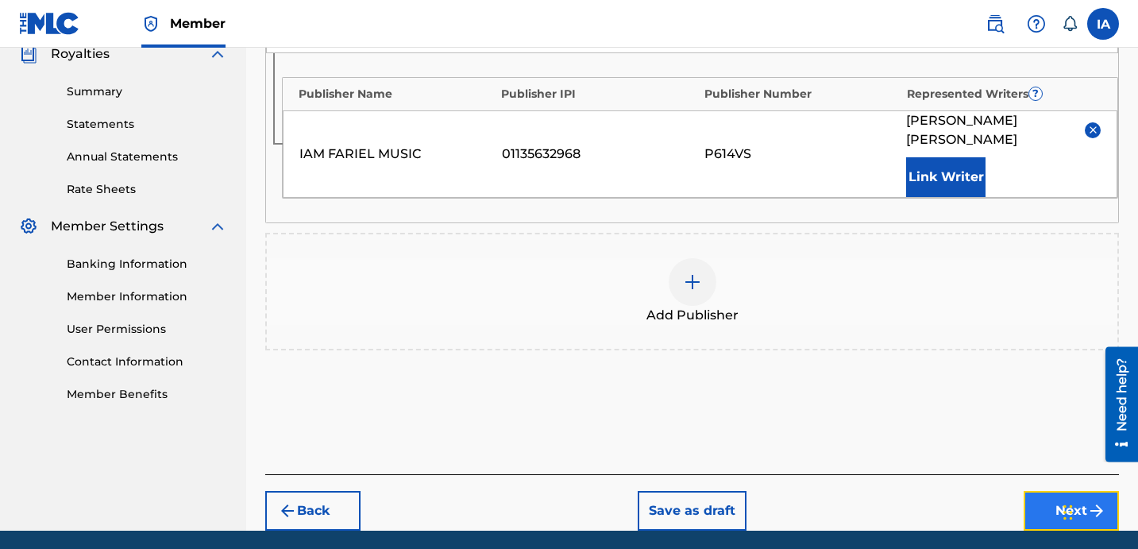
click at [1049, 491] on button "Next" at bounding box center [1070, 511] width 95 height 40
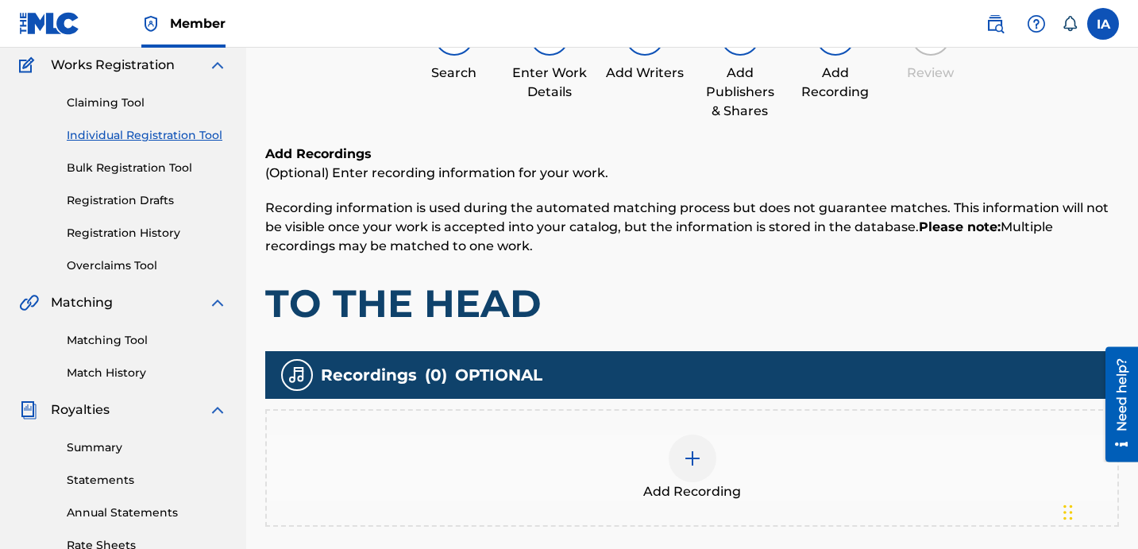
scroll to position [132, 0]
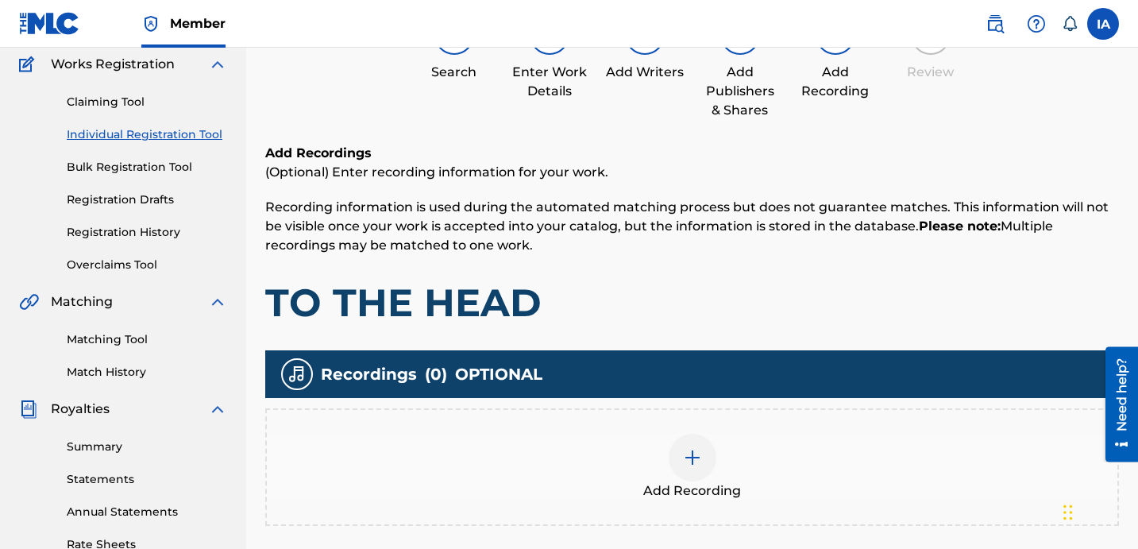
click at [775, 458] on div "Add Recording" at bounding box center [692, 466] width 850 height 67
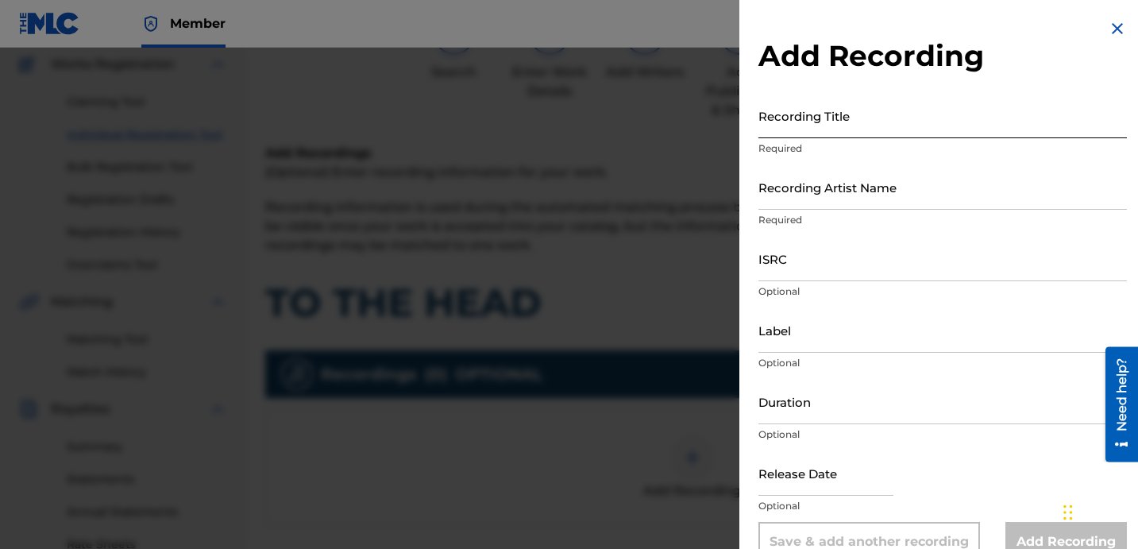
click at [791, 135] on input "Recording Title" at bounding box center [942, 115] width 368 height 45
paste input "TO THE HEAD"
type input "TO THE HEAD"
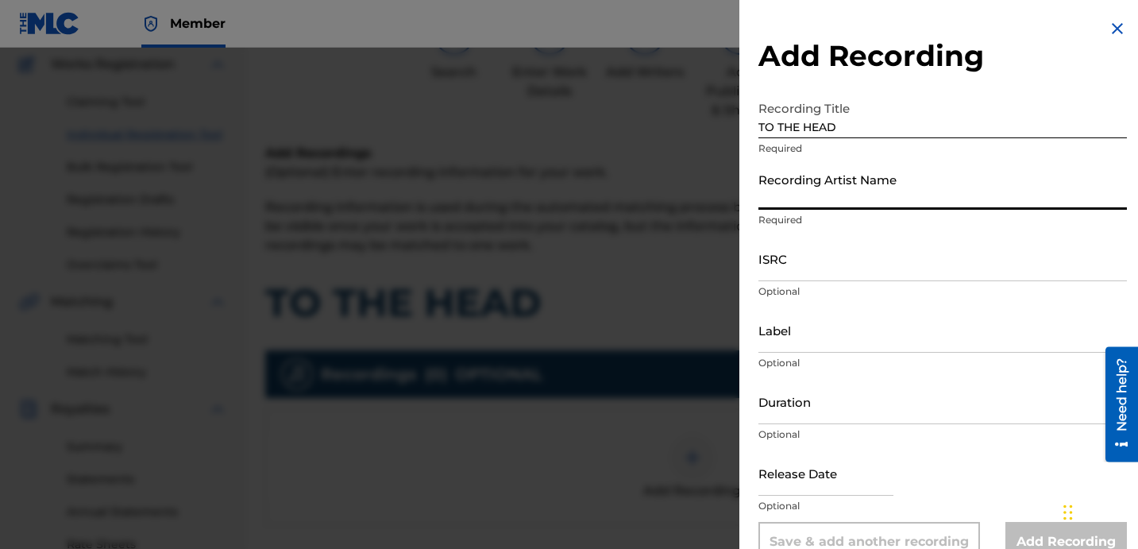
click at [831, 183] on input "Recording Artist Name" at bounding box center [942, 186] width 368 height 45
paste input "2ACTV"
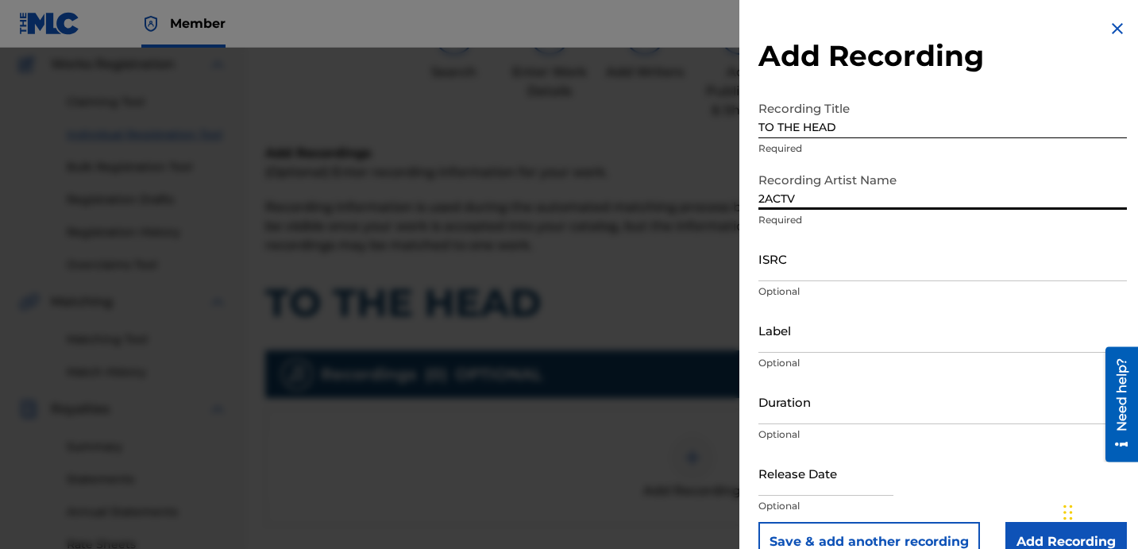
type input "2ACTV"
click at [814, 260] on input "ISRC" at bounding box center [942, 258] width 368 height 45
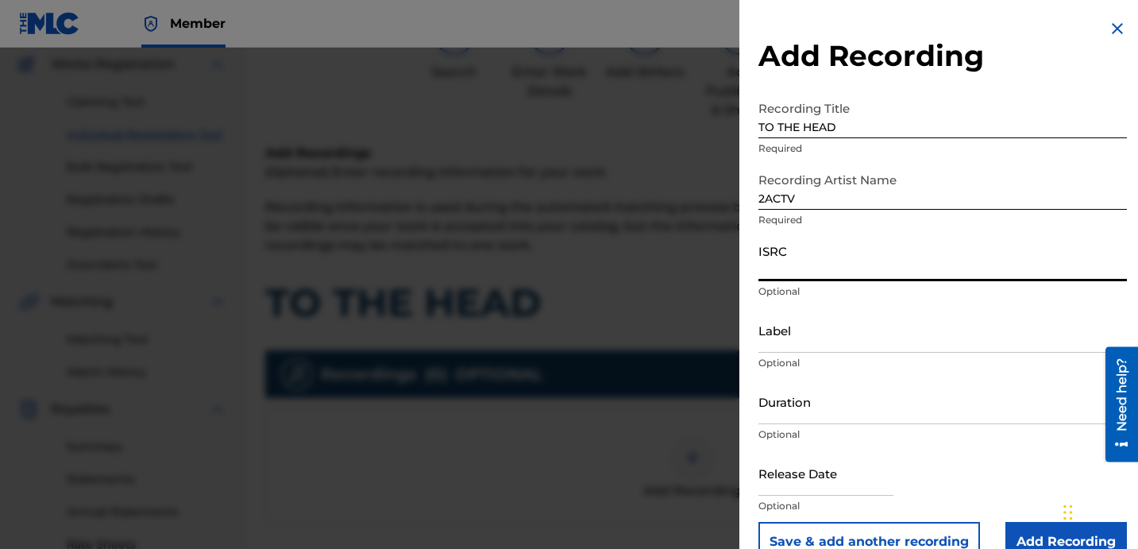
paste input "QZMEP2395823"
type input "QZMEP2395823"
click at [921, 350] on input "Label" at bounding box center [942, 329] width 368 height 45
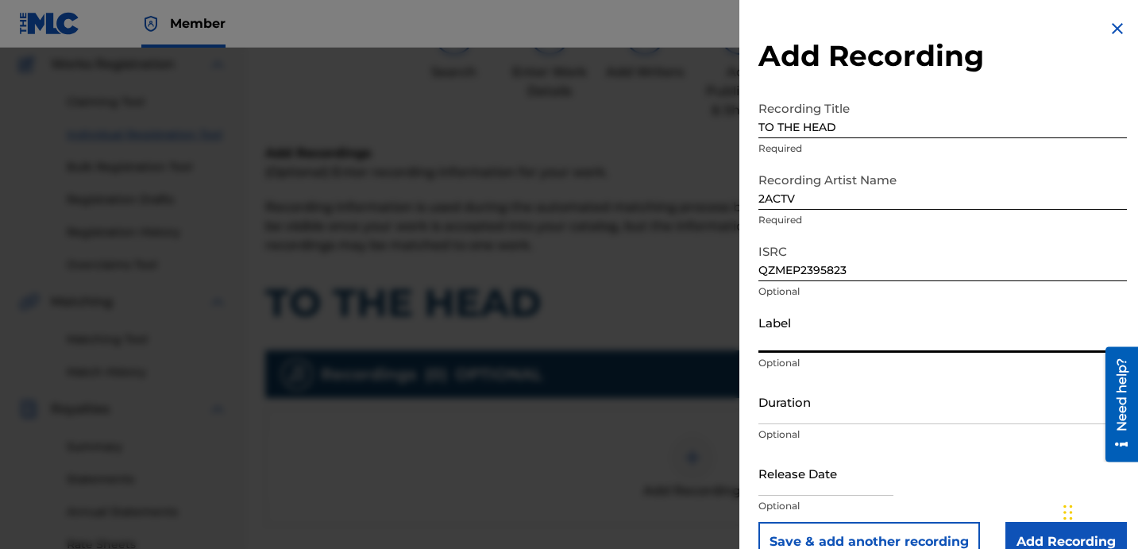
paste input "BLACK SHEEP MAFIA RECORDS"
type input "BLACK SHEEP MAFIA RECORDS"
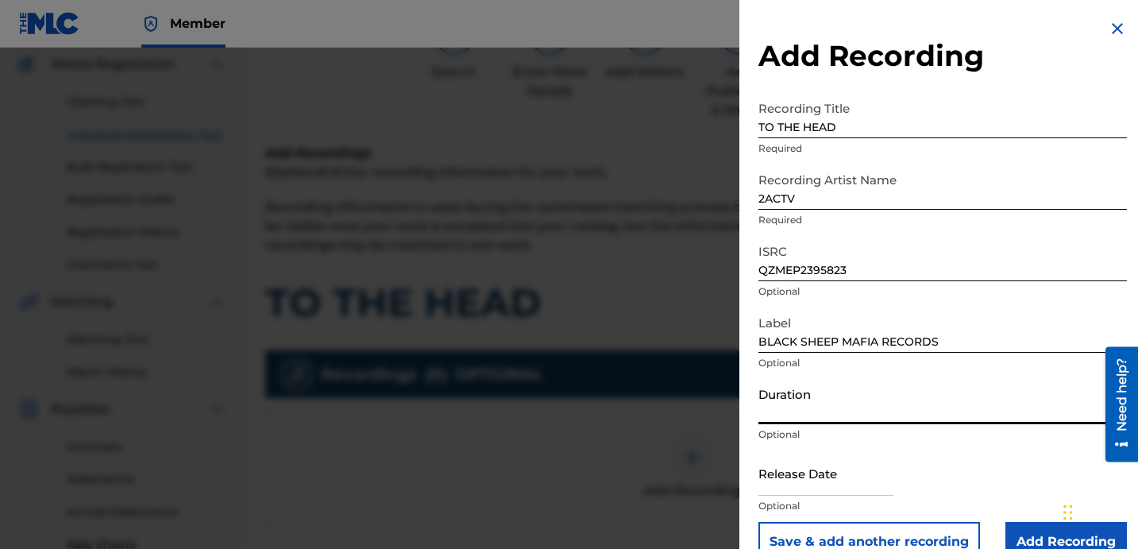
click at [826, 412] on input "Duration" at bounding box center [942, 401] width 368 height 45
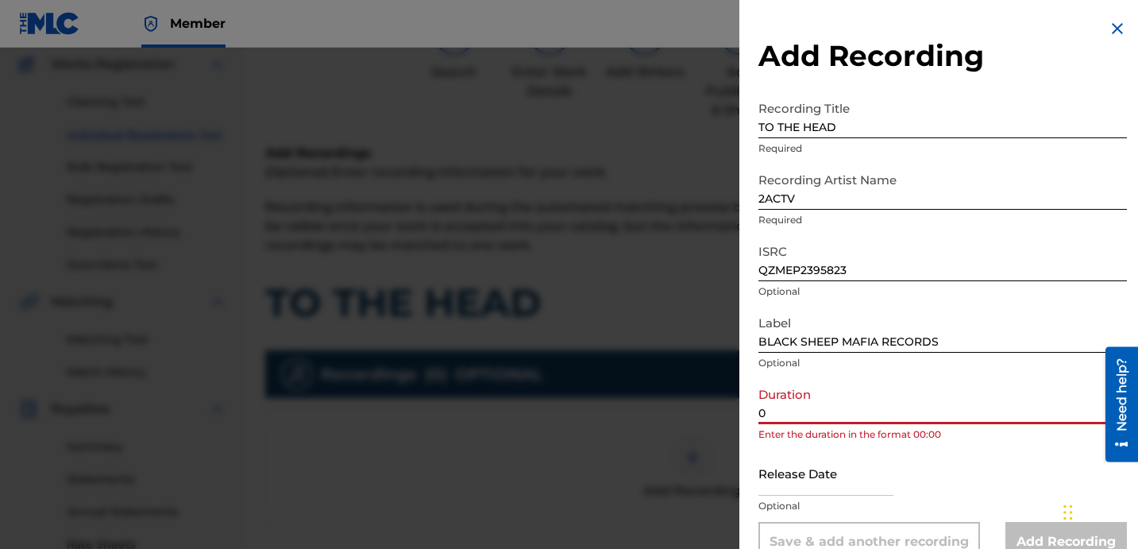
paste input "2:10"
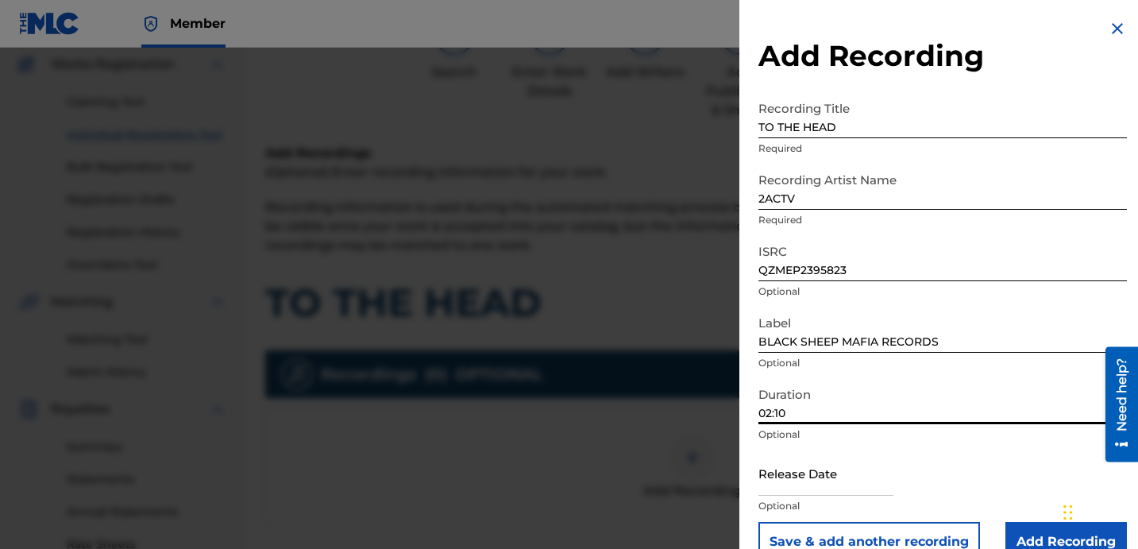
scroll to position [32, 0]
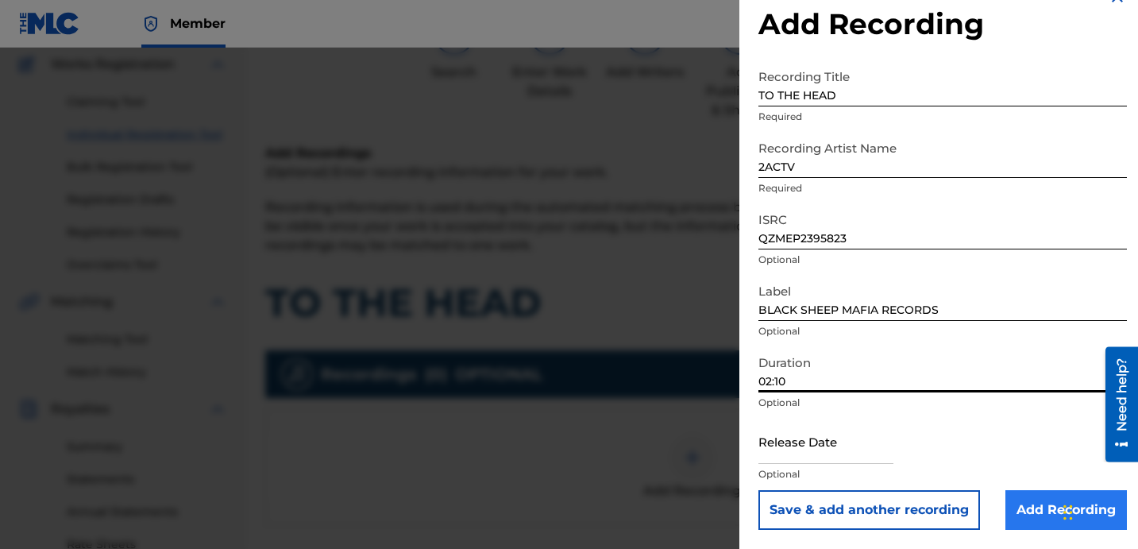
type input "02:10"
click at [1021, 510] on input "Add Recording" at bounding box center [1065, 510] width 121 height 40
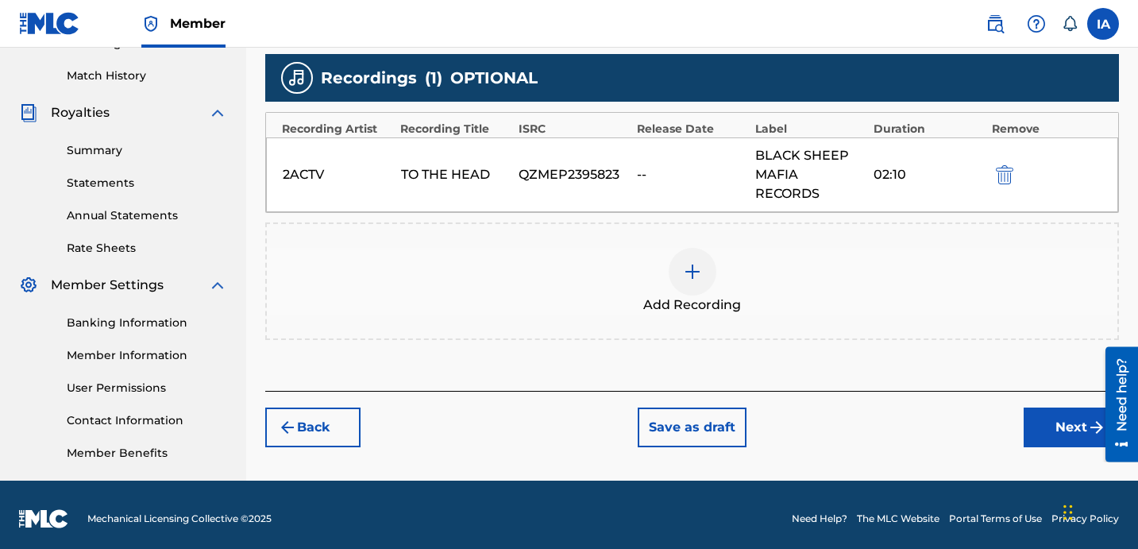
scroll to position [436, 0]
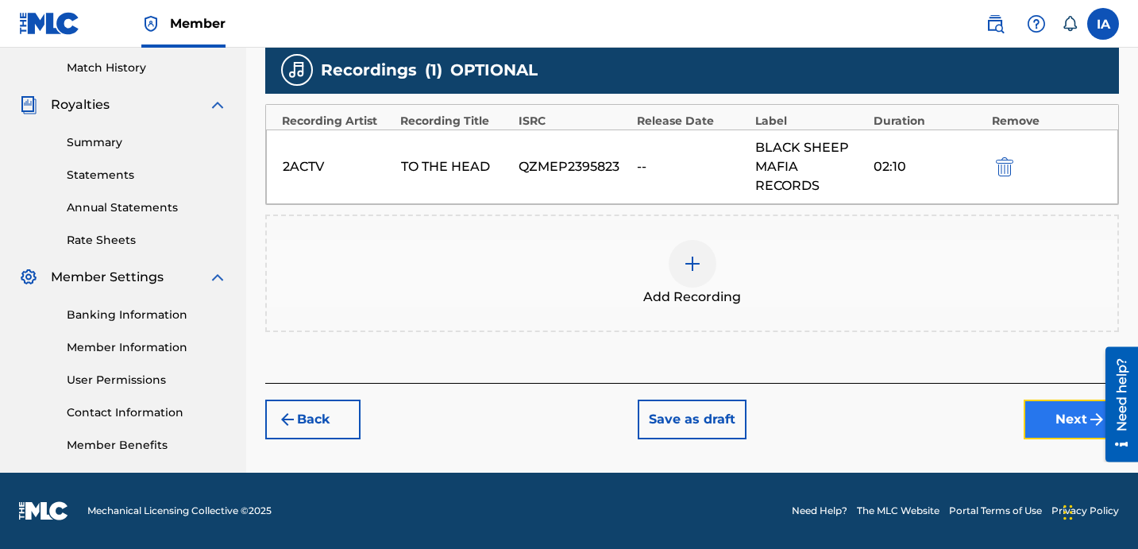
click at [1059, 405] on button "Next" at bounding box center [1070, 419] width 95 height 40
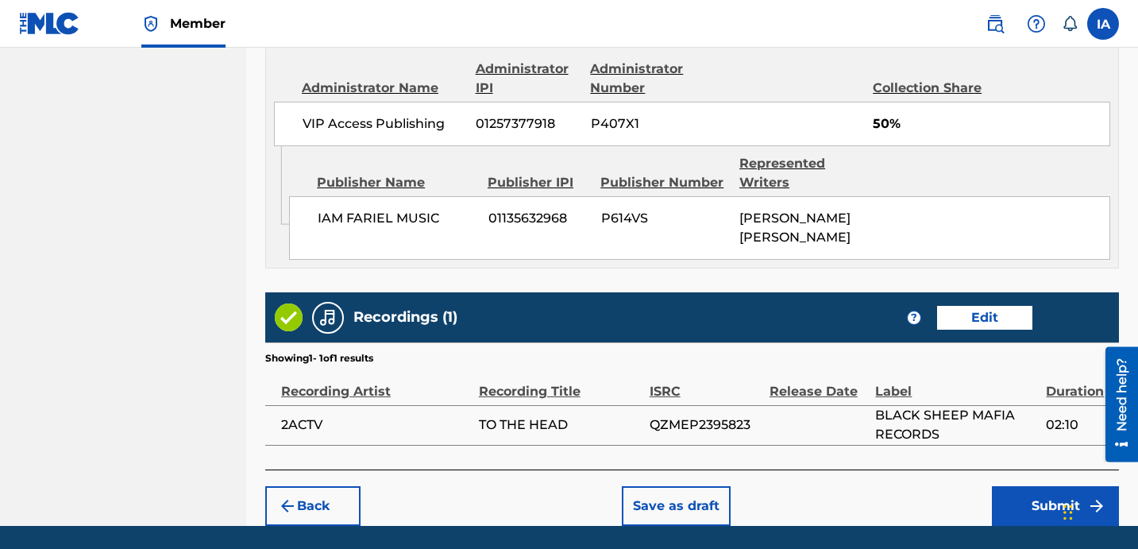
scroll to position [1045, 0]
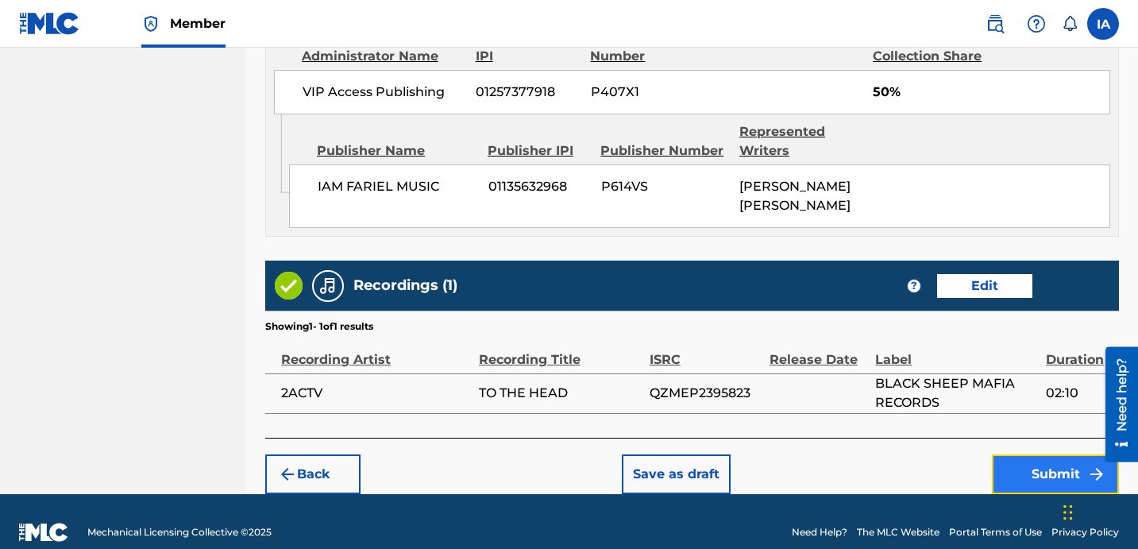
click at [1016, 454] on button "Submit" at bounding box center [1054, 474] width 127 height 40
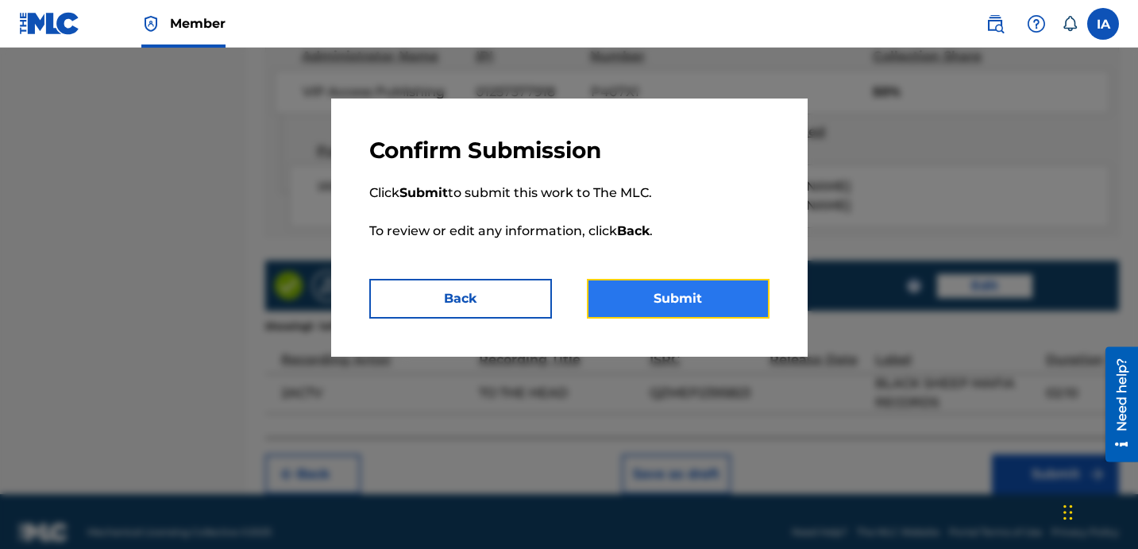
click at [650, 291] on button "Submit" at bounding box center [678, 299] width 183 height 40
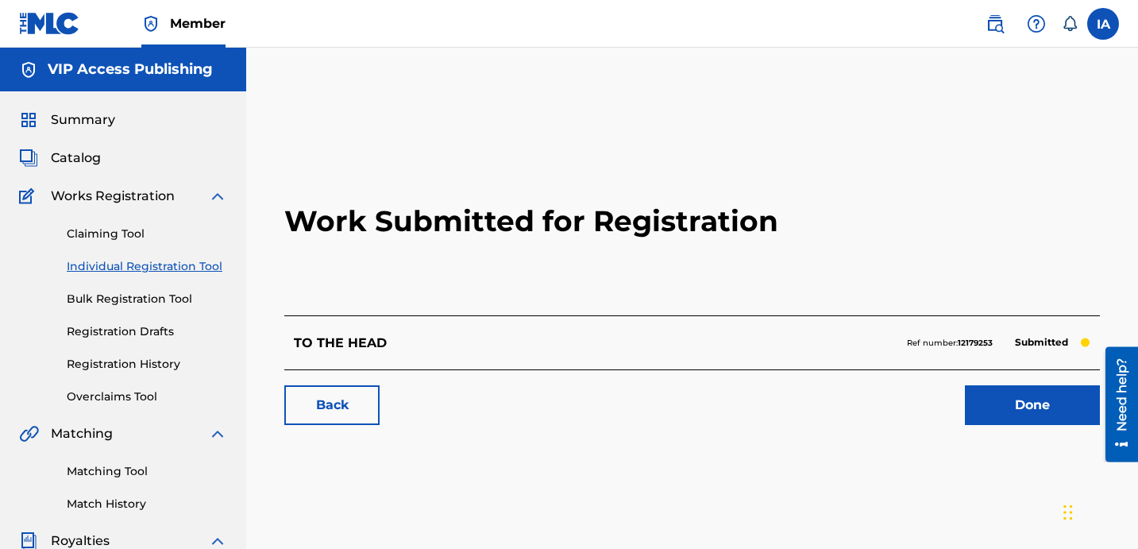
click at [128, 274] on link "Individual Registration Tool" at bounding box center [147, 266] width 160 height 17
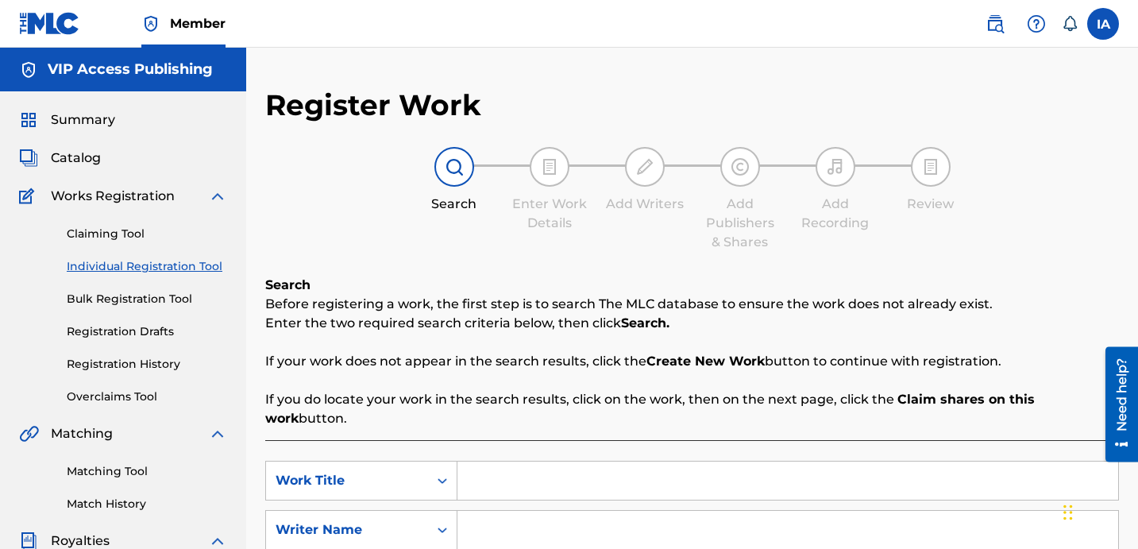
click at [495, 266] on div "Register Work Search Enter Work Details Add Writers Add Publishers & Shares Add…" at bounding box center [691, 401] width 853 height 629
click at [96, 122] on span "Summary" at bounding box center [83, 119] width 64 height 19
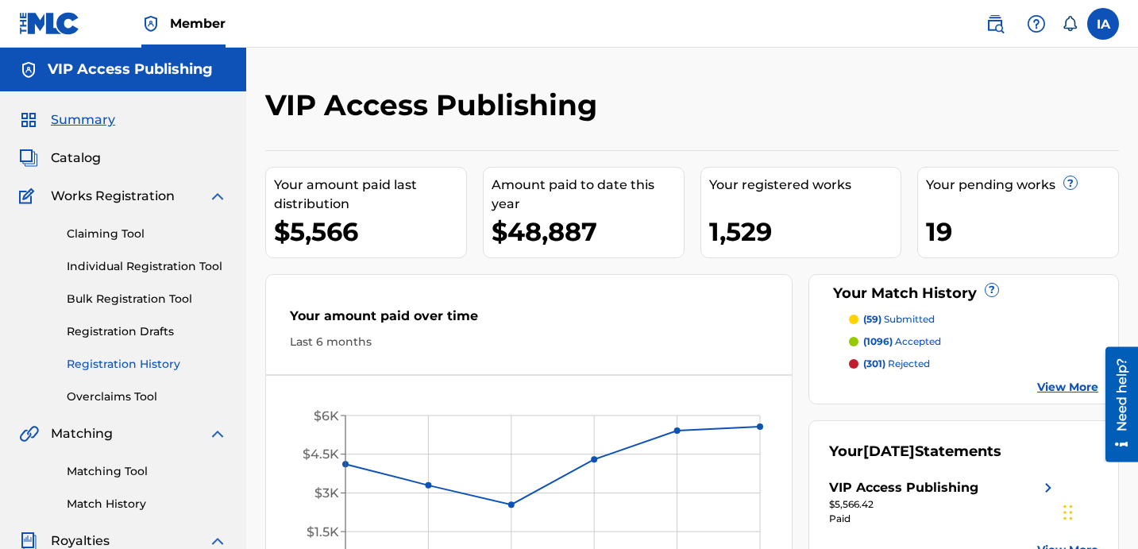
click at [141, 360] on link "Registration History" at bounding box center [147, 364] width 160 height 17
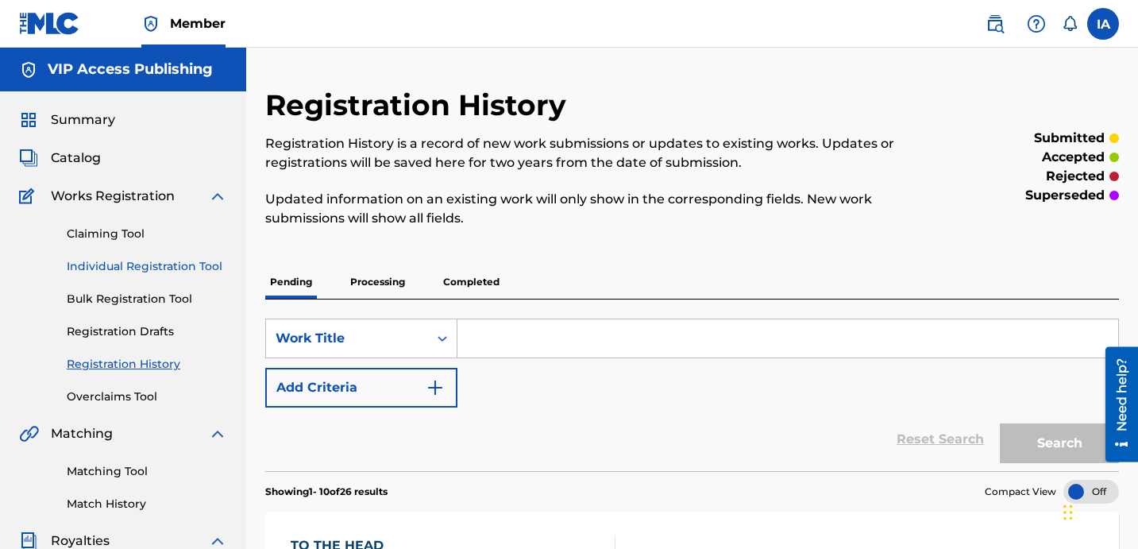
click at [152, 265] on link "Individual Registration Tool" at bounding box center [147, 266] width 160 height 17
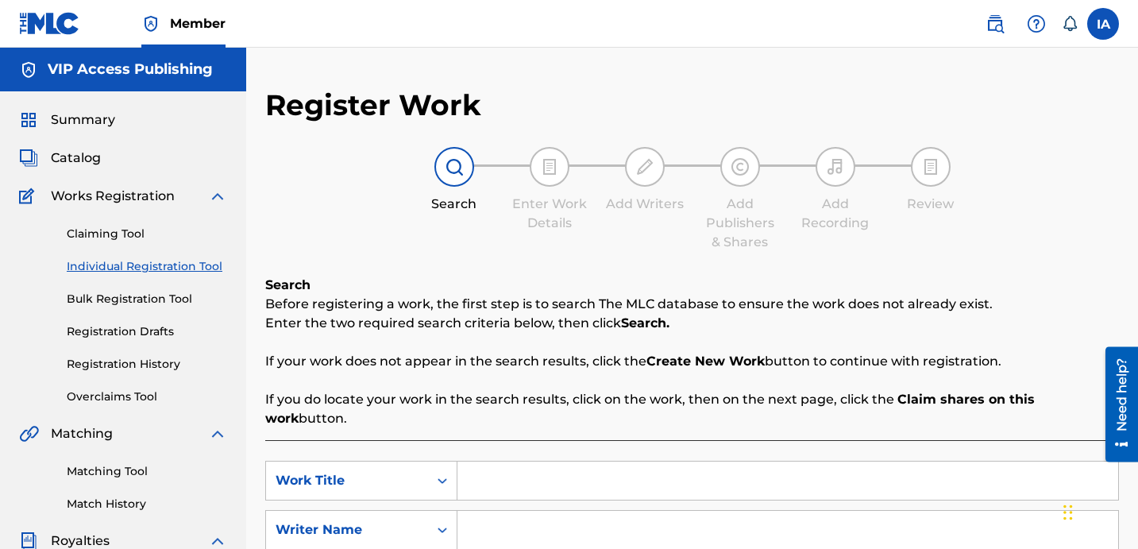
click at [480, 269] on div "Register Work Search Enter Work Details Add Writers Add Publishers & Shares Add…" at bounding box center [691, 401] width 853 height 629
